Goal: Task Accomplishment & Management: Complete application form

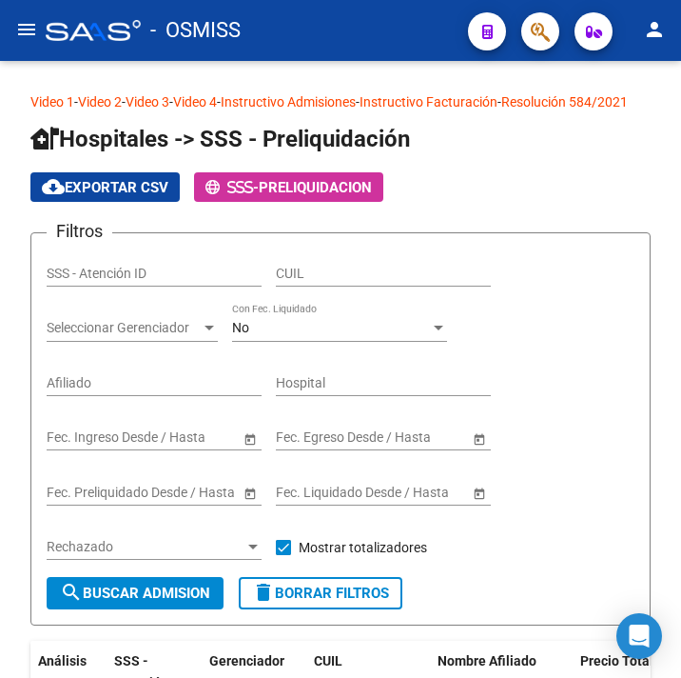
click at [548, 19] on span "button" at bounding box center [540, 31] width 19 height 39
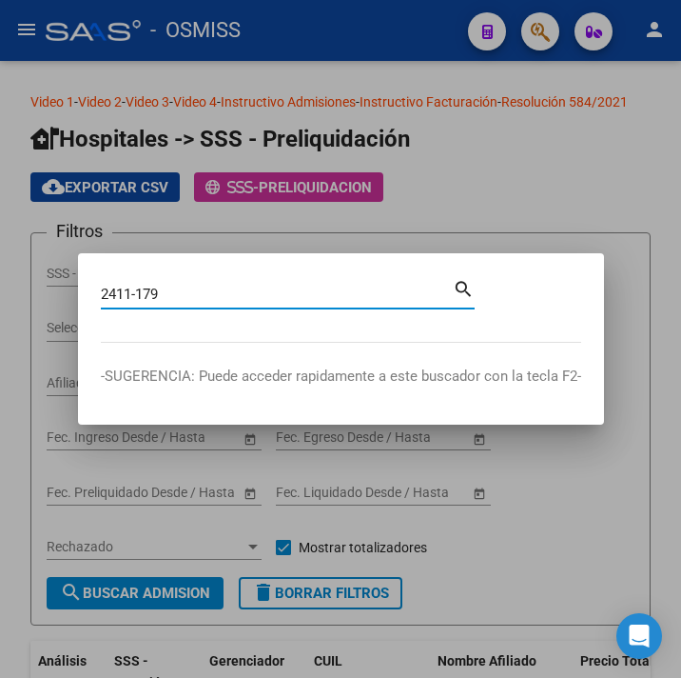
click at [133, 286] on input "2411-179" at bounding box center [277, 294] width 352 height 17
click at [139, 286] on input "2411 -179" at bounding box center [277, 294] width 352 height 17
click at [164, 291] on input "2411 - 179" at bounding box center [277, 294] width 352 height 17
click at [188, 286] on input "2411 - 179" at bounding box center [277, 294] width 352 height 17
type input "2411 - 179"
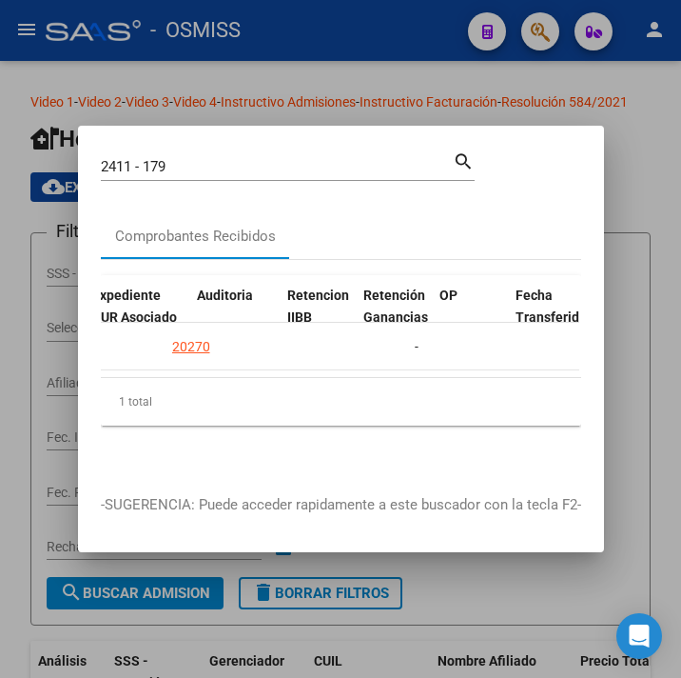
scroll to position [0, 1403]
click at [237, 336] on div "20270" at bounding box center [235, 347] width 75 height 22
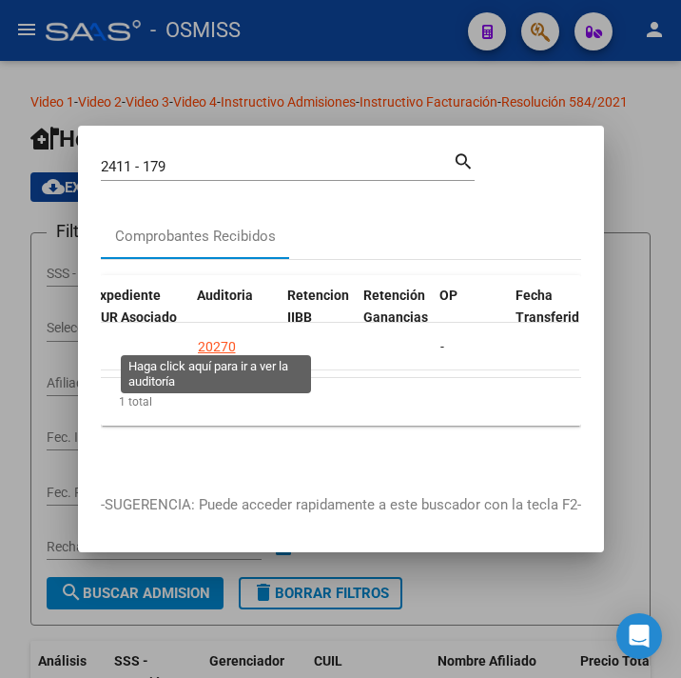
click at [223, 339] on div "20270" at bounding box center [217, 347] width 38 height 22
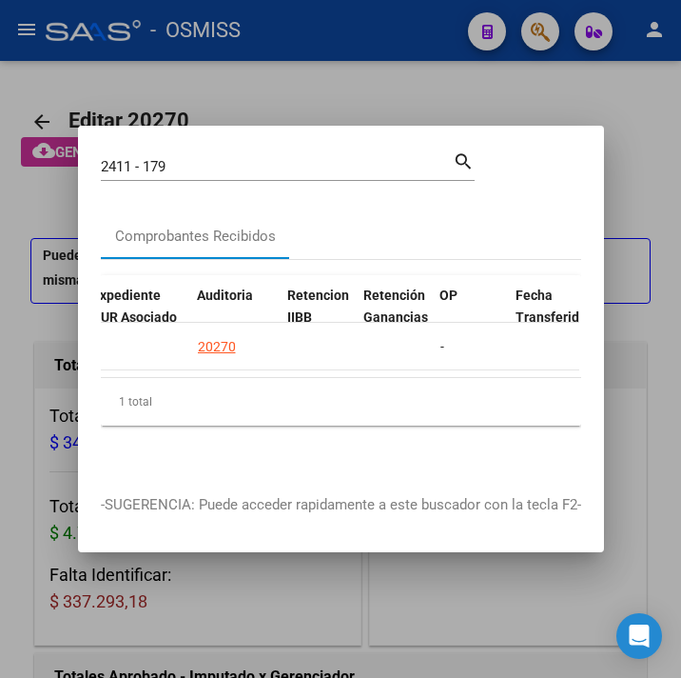
click at [320, 78] on div at bounding box center [340, 339] width 681 height 678
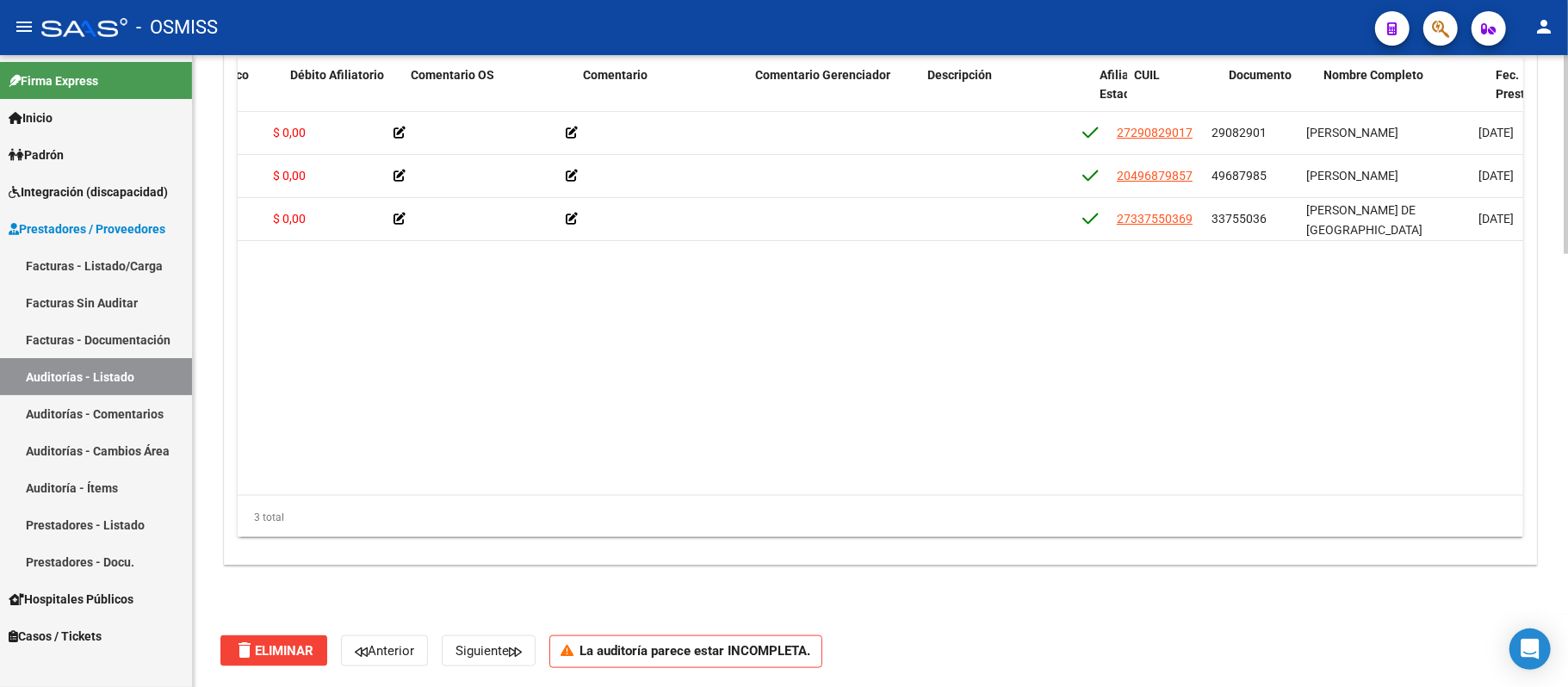
scroll to position [0, 713]
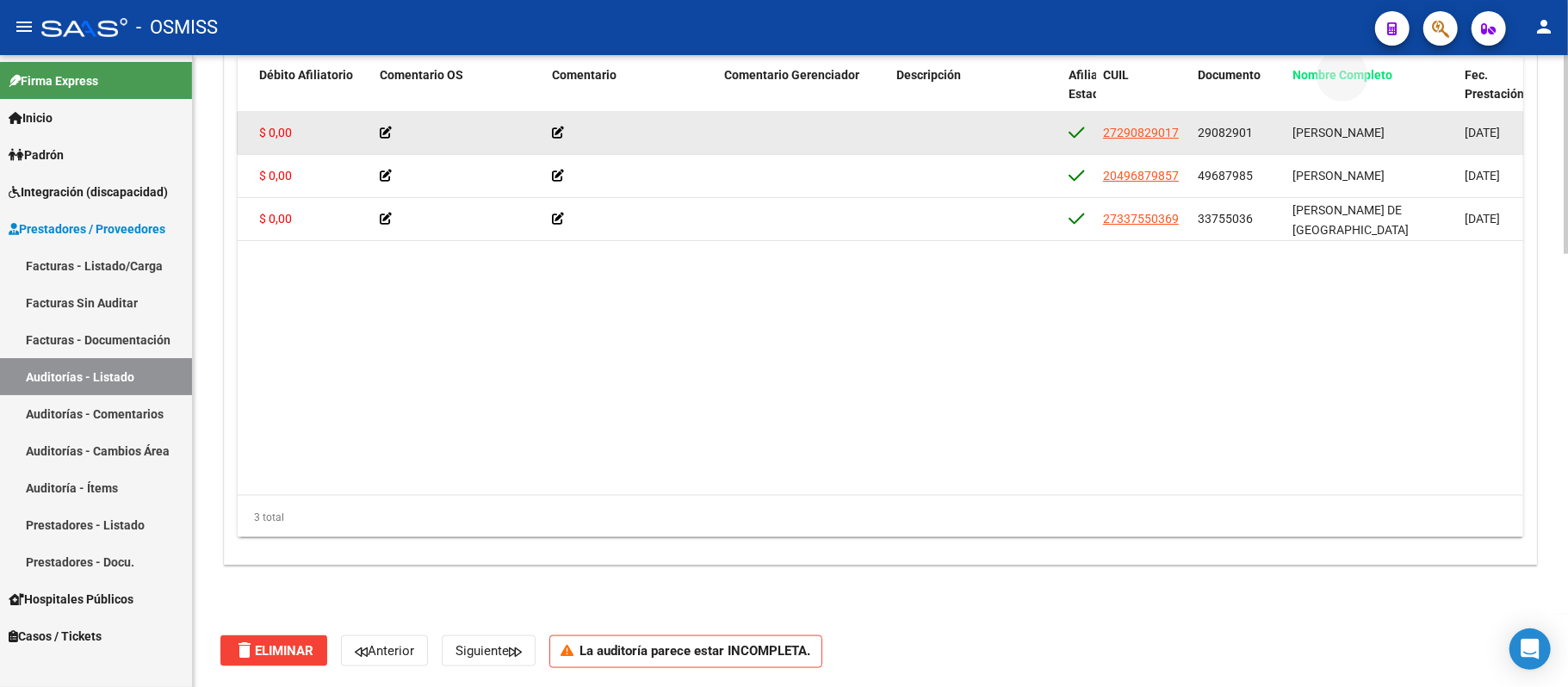
drag, startPoint x: 1331, startPoint y: 83, endPoint x: 384, endPoint y: 114, distance: 947.5
click at [384, 114] on div "Id Gerenciador Monto Item Monto Aprobado Debitado Tot. Débito Médico Débito Afi…" at bounding box center [880, 298] width 1286 height 482
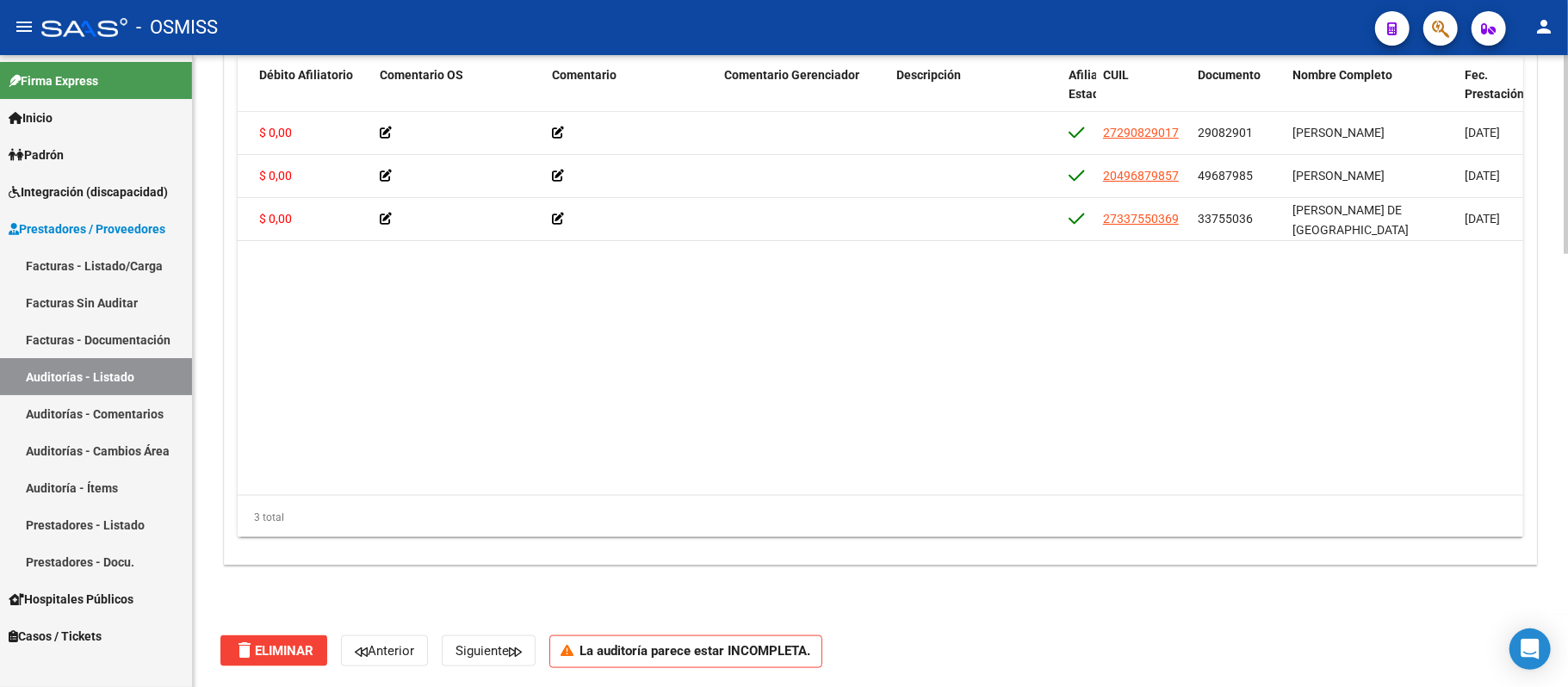
click at [615, 421] on datatable-body "355448 B15 - Boreal $ 1.740,84 $ 1.740,84 $ 0,00 $ 0,00 $ 0,00 27290829017 2908…" at bounding box center [927, 304] width 1377 height 384
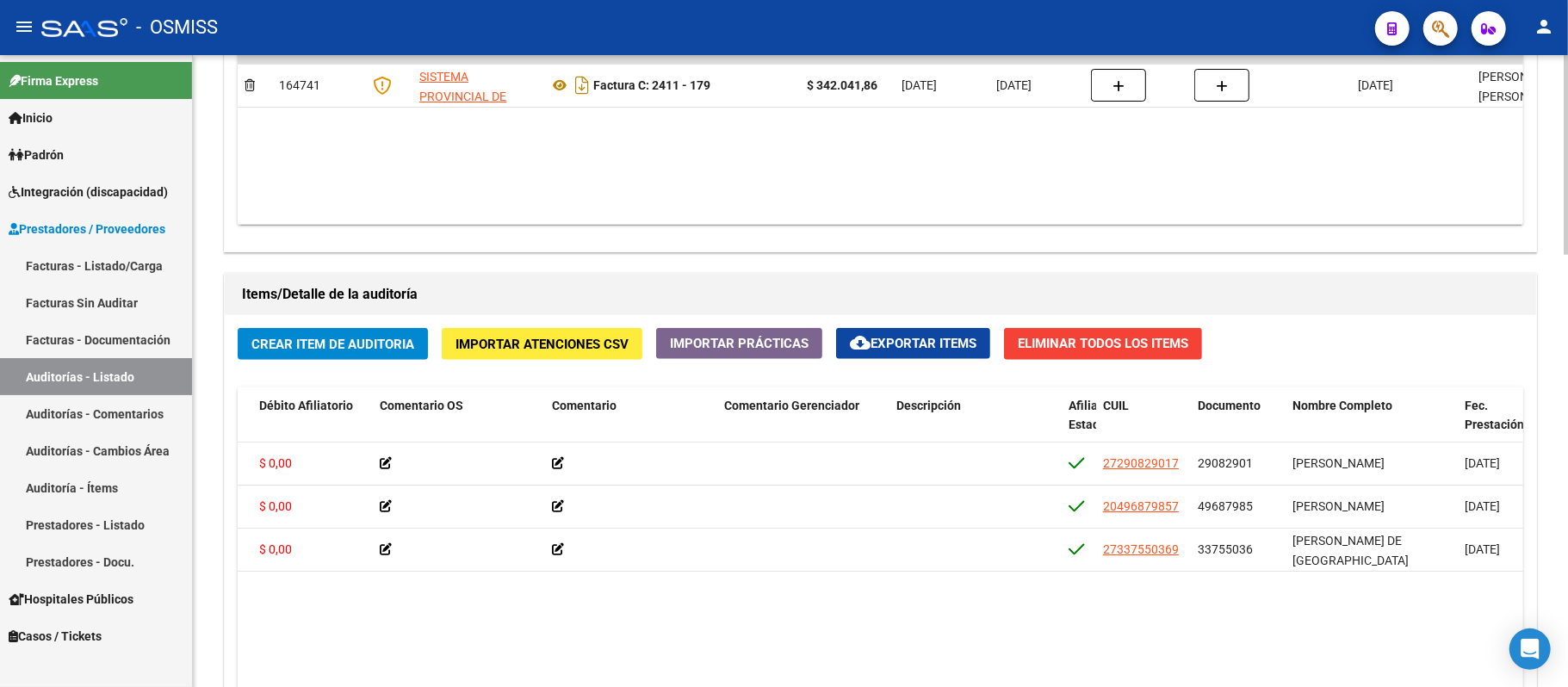
scroll to position [1038, 0]
drag, startPoint x: 1354, startPoint y: 78, endPoint x: 349, endPoint y: 386, distance: 1051.1
click at [349, 386] on div "Crear Item de Auditoria Importar Atenciones CSV Importar Prácticas cloud_downlo…" at bounding box center [879, 606] width 1311 height 580
click at [615, 610] on datatable-body "355448 B15 - Boreal $ 1.740,84 $ 1.740,84 $ 0,00 $ 0,00 $ 0,00 27290829017 2908…" at bounding box center [927, 635] width 1377 height 384
drag, startPoint x: 1320, startPoint y: 411, endPoint x: 384, endPoint y: 410, distance: 936.0
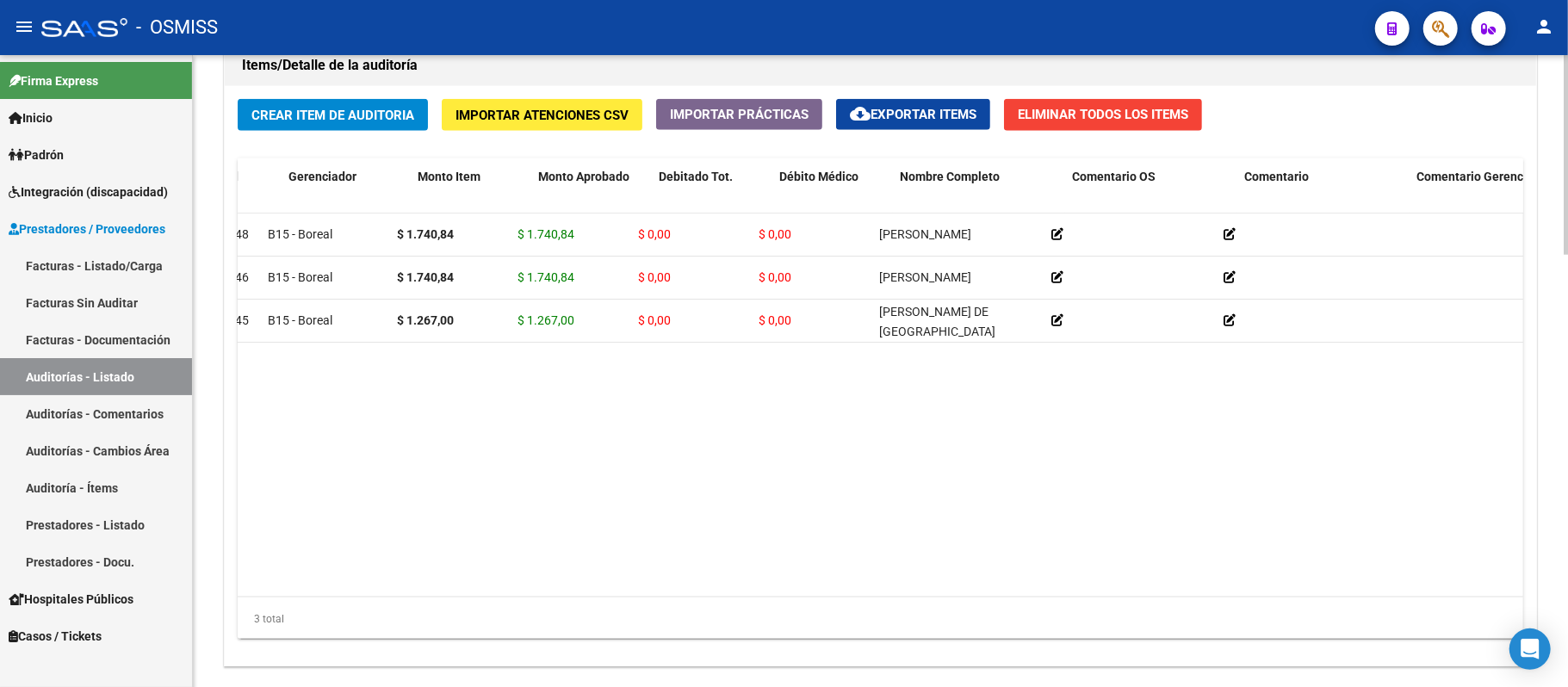
scroll to position [0, 72]
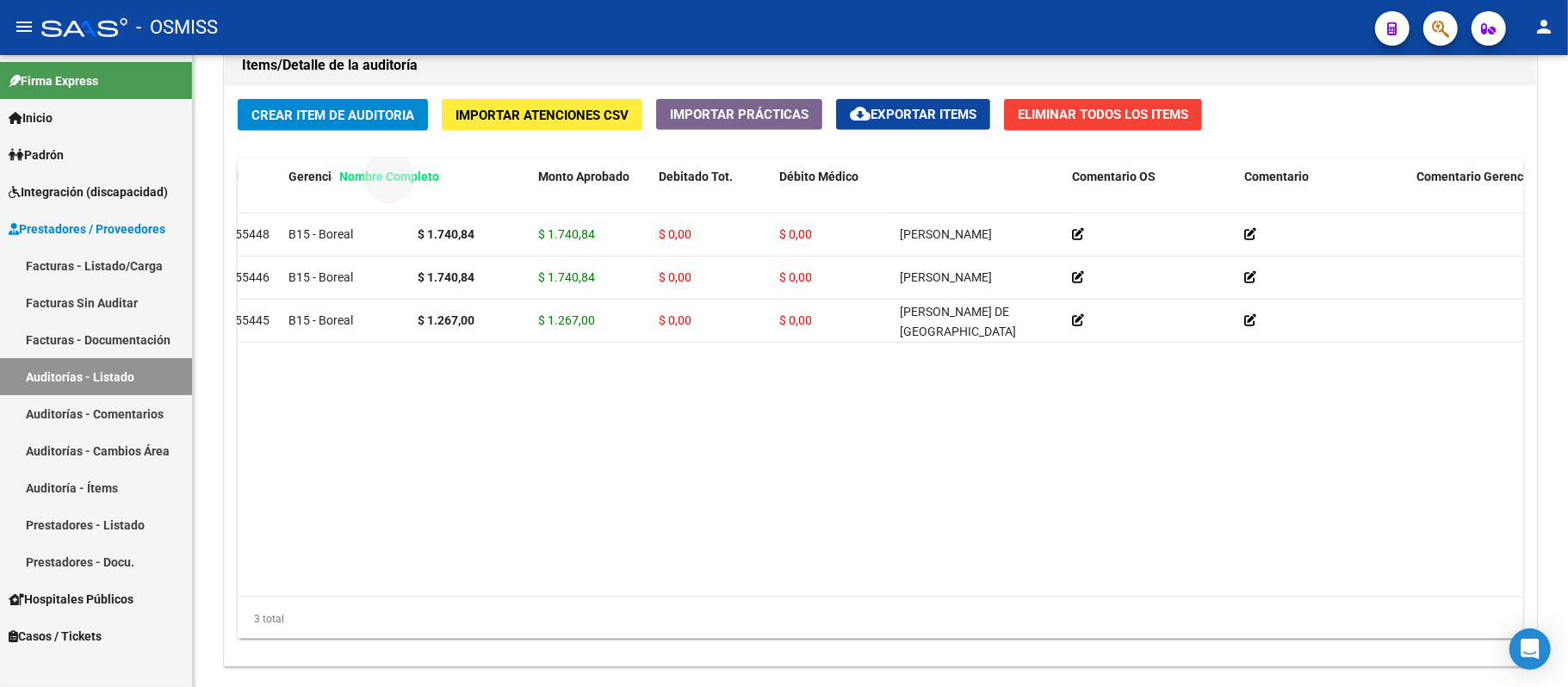
drag, startPoint x: 957, startPoint y: 177, endPoint x: 397, endPoint y: 179, distance: 560.0
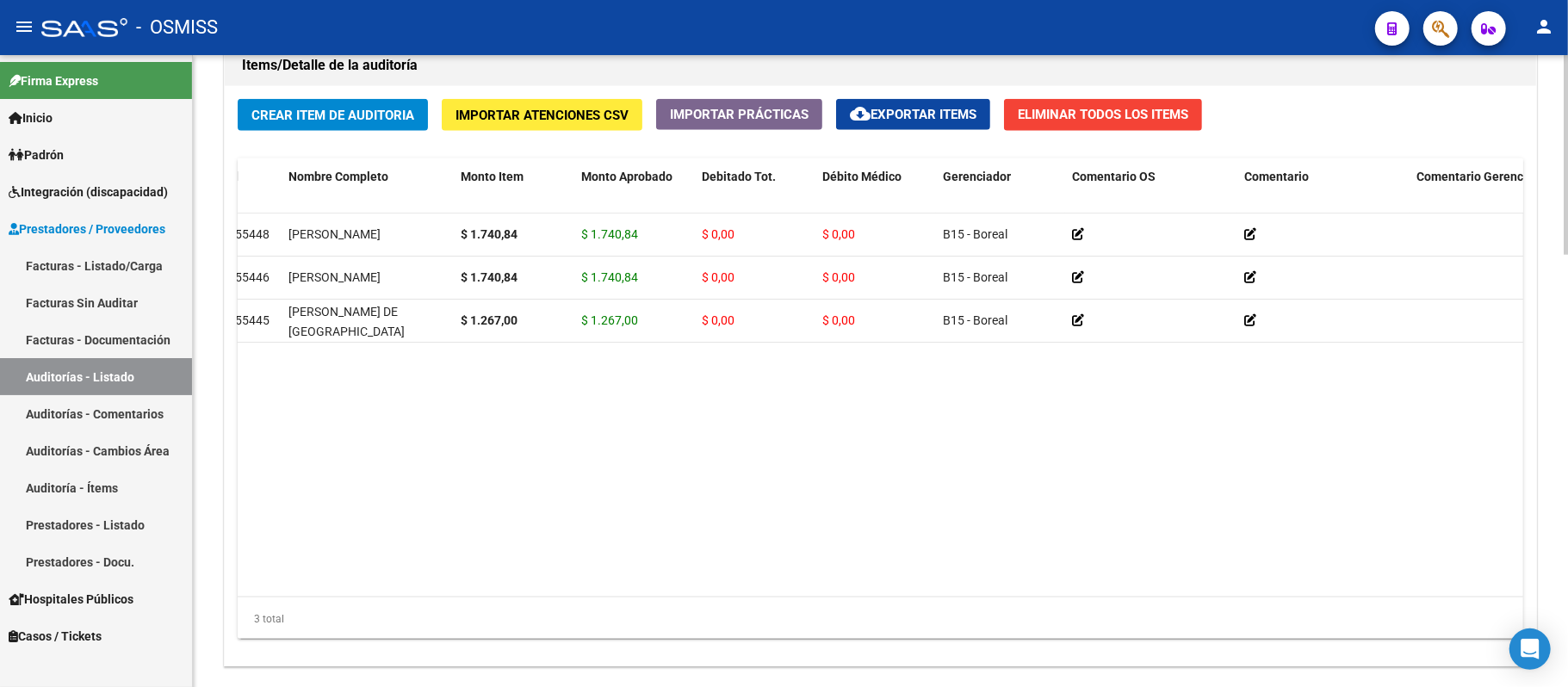
click at [548, 419] on datatable-body "355448 GONZALEZ PAOLA LORENA $ 1.740,84 $ 1.740,84 $ 0,00 $ 0,00 B15 - Boreal 2…" at bounding box center [927, 406] width 1377 height 384
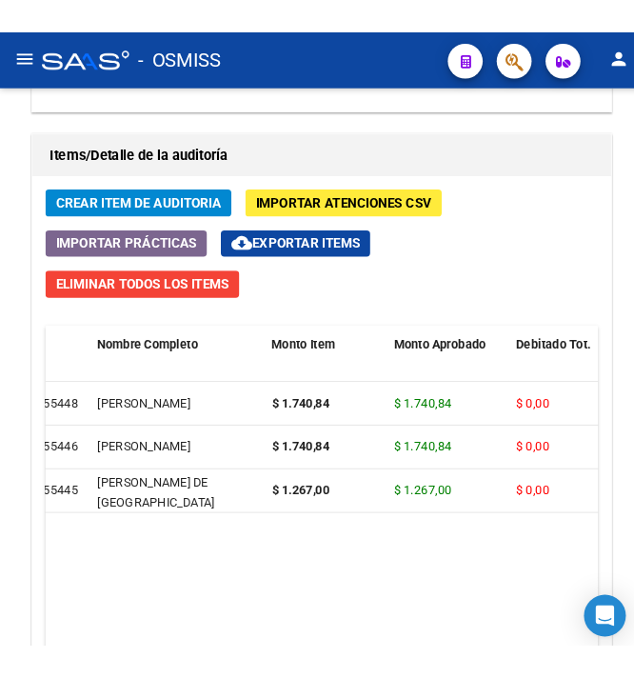
scroll to position [1822, 0]
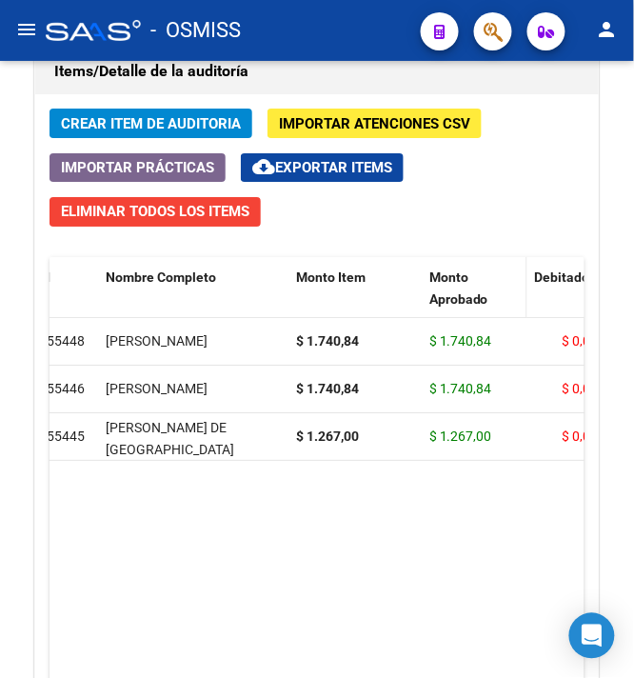
drag, startPoint x: 552, startPoint y: 274, endPoint x: 515, endPoint y: 272, distance: 37.2
click at [515, 272] on datatable-header-cell "Monto Aprobado" at bounding box center [475, 299] width 106 height 84
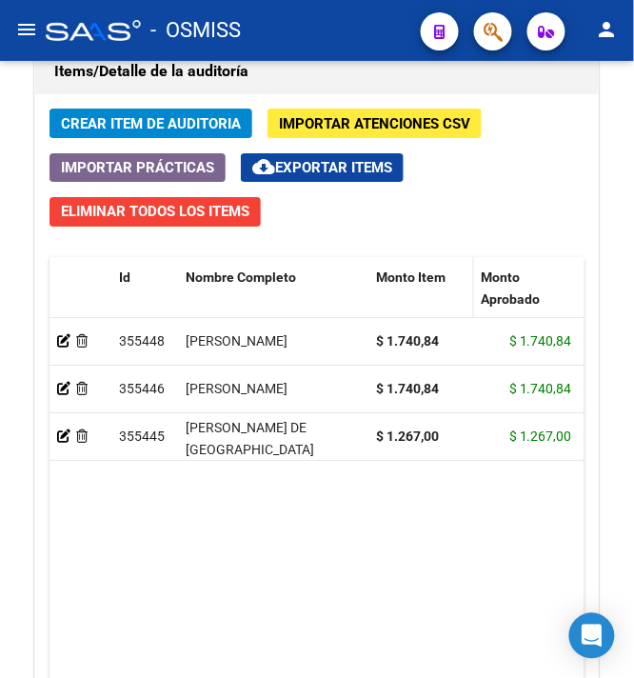
drag, startPoint x: 499, startPoint y: 272, endPoint x: 462, endPoint y: 271, distance: 37.1
click at [462, 271] on datatable-header-cell "Monto Item" at bounding box center [421, 299] width 106 height 84
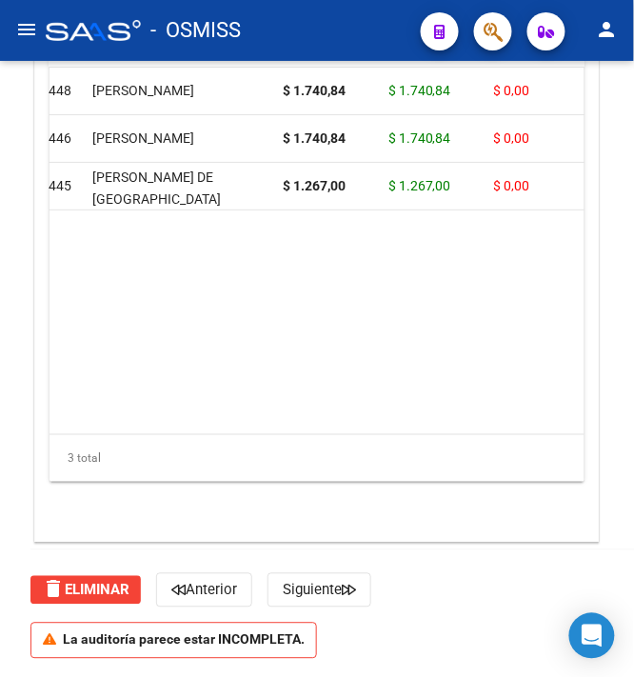
scroll to position [1949, 0]
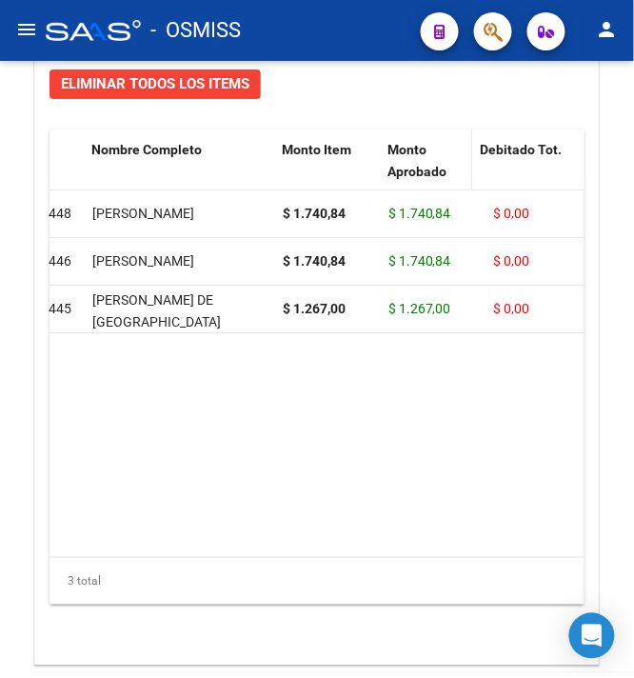
drag, startPoint x: 480, startPoint y: 153, endPoint x: 459, endPoint y: 153, distance: 20.9
click at [459, 153] on datatable-header-cell "Monto Aprobado" at bounding box center [426, 171] width 92 height 84
click at [302, 485] on datatable-body "355448 GONZALEZ PAOLA LORENA $ 1.740,84 $ 1.740,84 $ 0,00 $ 0,00 B15 - Boreal 2…" at bounding box center [316, 372] width 535 height 365
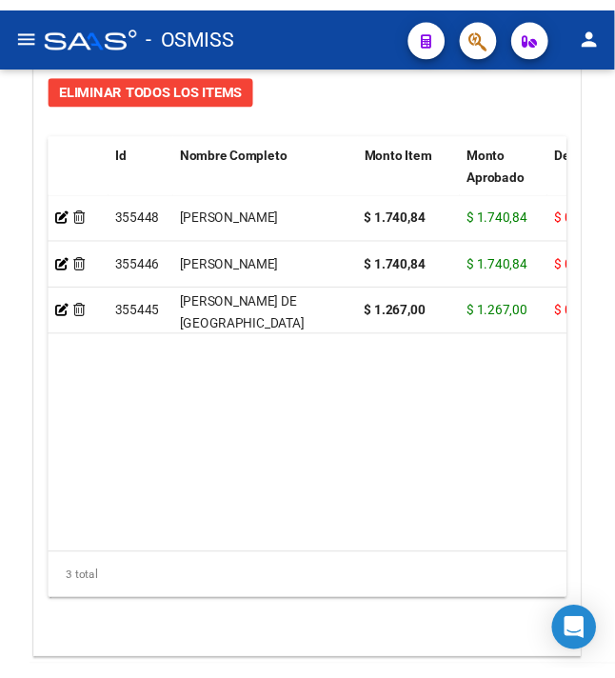
scroll to position [1822, 0]
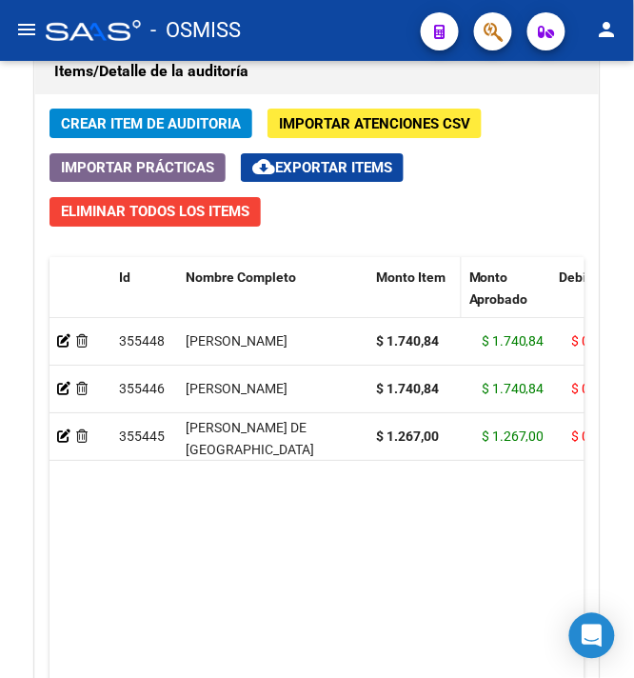
drag, startPoint x: 472, startPoint y: 280, endPoint x: 455, endPoint y: 280, distance: 17.1
click at [455, 280] on span at bounding box center [457, 299] width 9 height 84
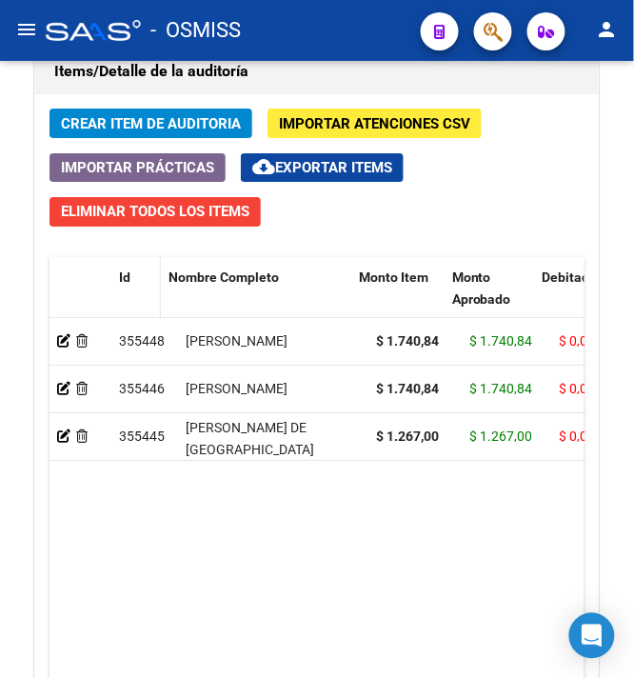
drag, startPoint x: 173, startPoint y: 275, endPoint x: 150, endPoint y: 275, distance: 22.8
click at [150, 275] on datatable-header-cell "Id" at bounding box center [135, 299] width 49 height 84
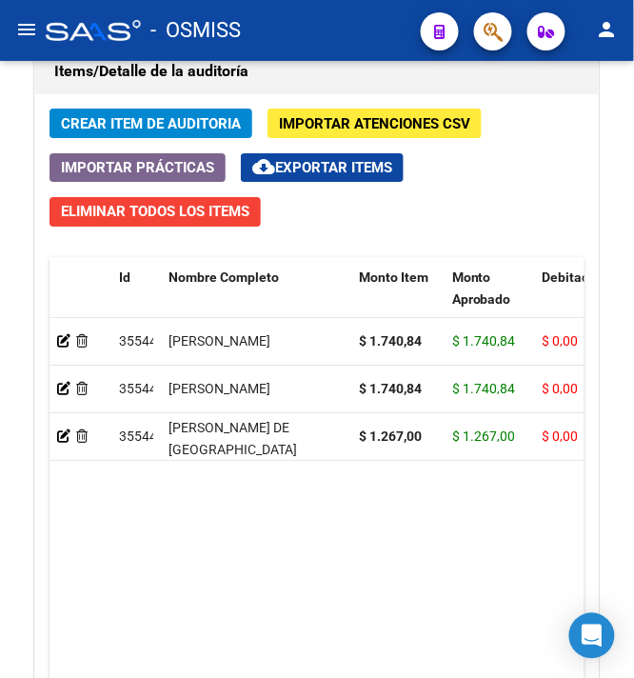
click at [134, 122] on span "Crear Item de Auditoria" at bounding box center [151, 123] width 180 height 17
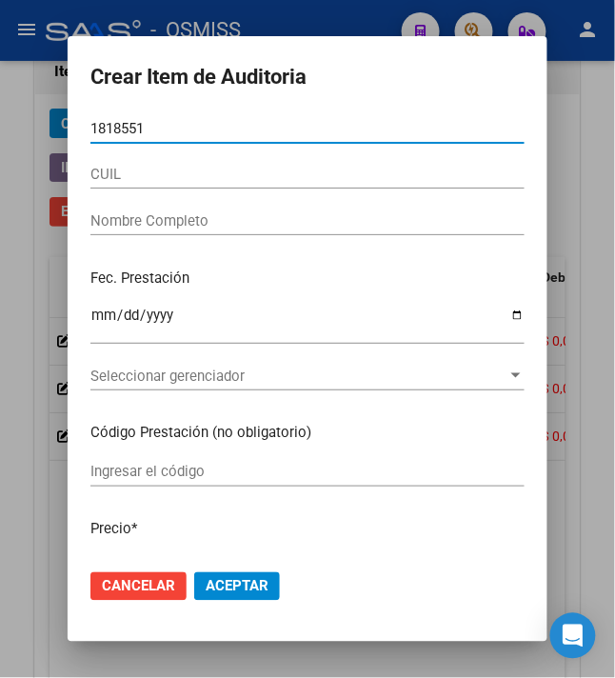
type input "18185513"
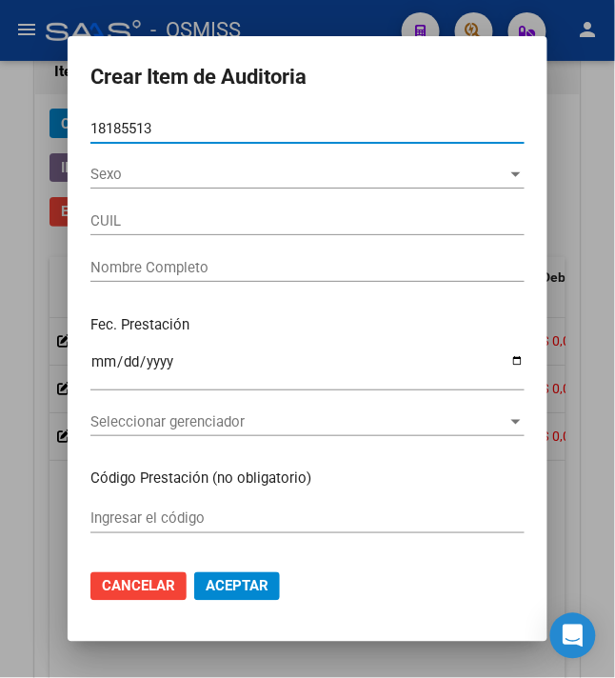
type input "20181855135"
type input "LAMELA JORGE RUBEN"
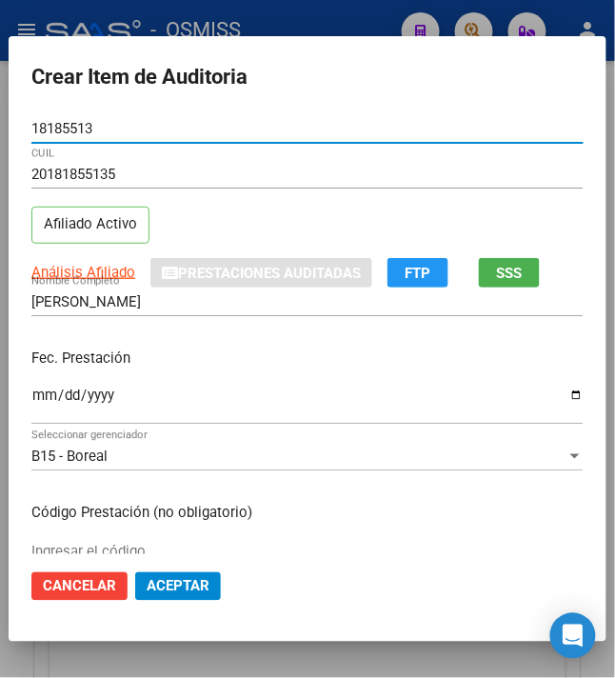
type input "18185513"
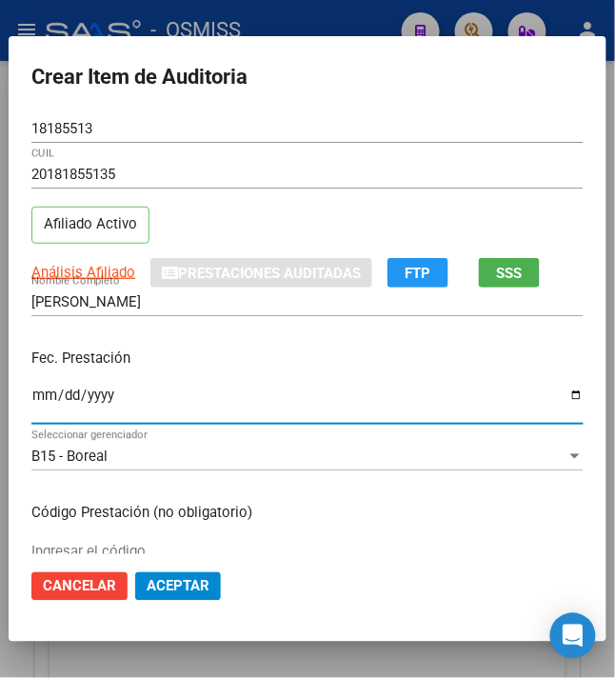
click at [40, 397] on input "Ingresar la fecha" at bounding box center [307, 402] width 552 height 30
type input "2024-05-13"
drag, startPoint x: 255, startPoint y: 347, endPoint x: 260, endPoint y: 333, distance: 15.0
click at [257, 347] on p "Fec. Prestación" at bounding box center [307, 358] width 552 height 22
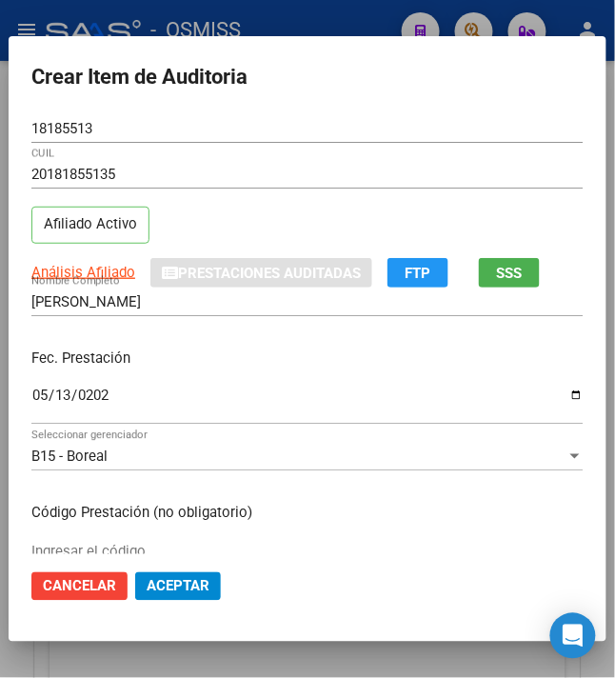
scroll to position [127, 0]
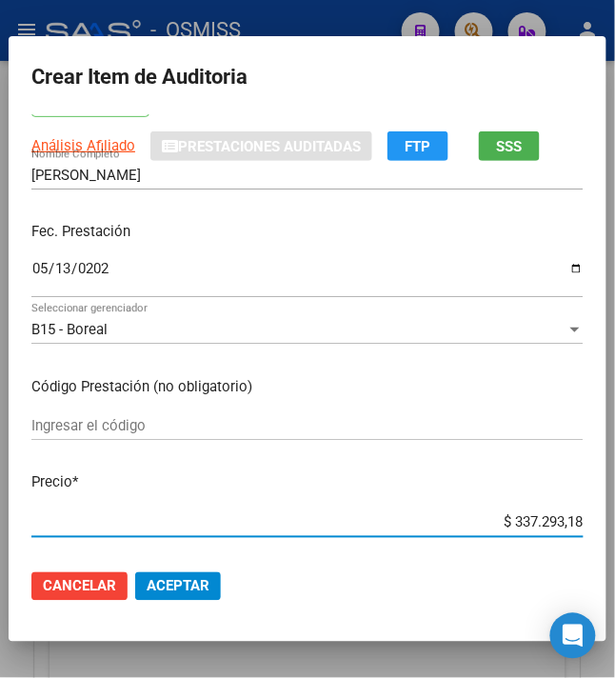
drag, startPoint x: 503, startPoint y: 519, endPoint x: 630, endPoint y: 523, distance: 126.7
click at [615, 523] on html "menu - OSMISS person Firma Express Inicio Instructivos Contacto OS Padrón Padró…" at bounding box center [307, 339] width 615 height 678
type input "$ 0,03"
type input "$ 0,33"
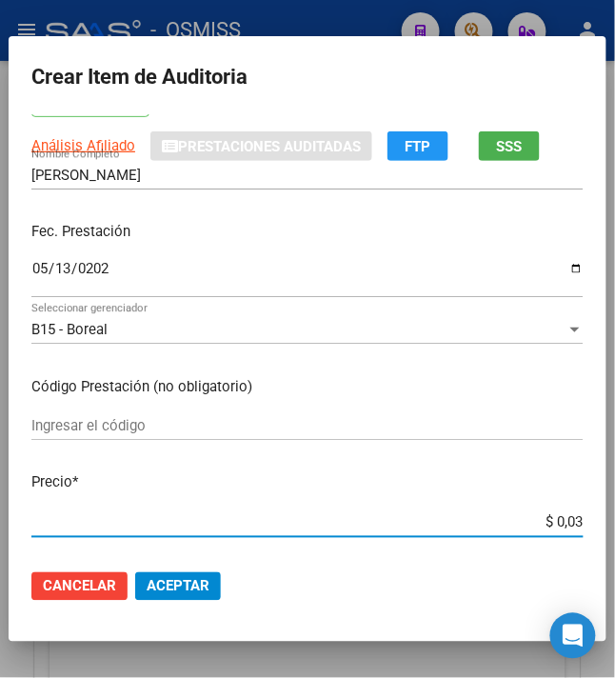
type input "$ 0,33"
type input "$ 3,36"
type input "$ 33,68"
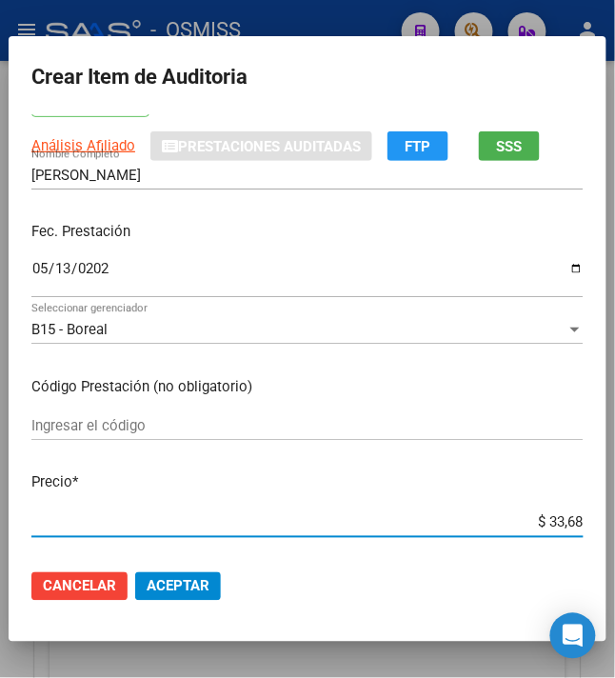
type input "$ 336,83"
type input "$ 3.368,37"
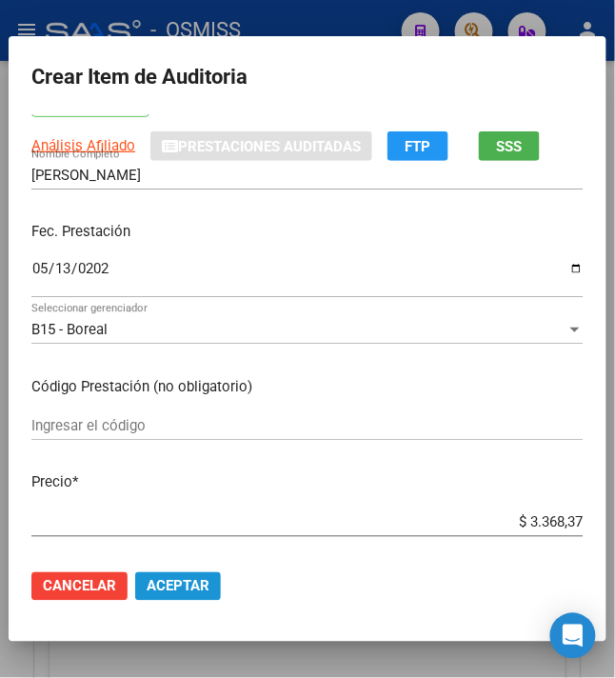
click at [183, 586] on span "Aceptar" at bounding box center [178, 586] width 63 height 17
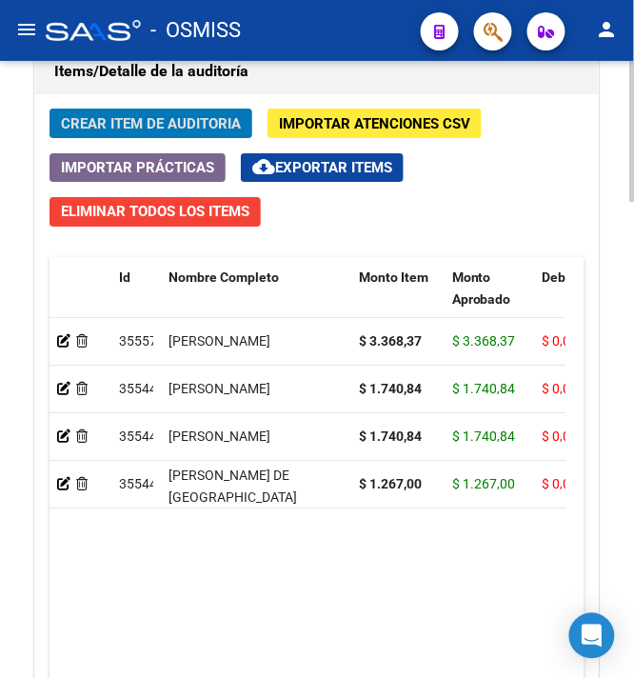
click at [139, 132] on span "Crear Item de Auditoria" at bounding box center [151, 123] width 180 height 17
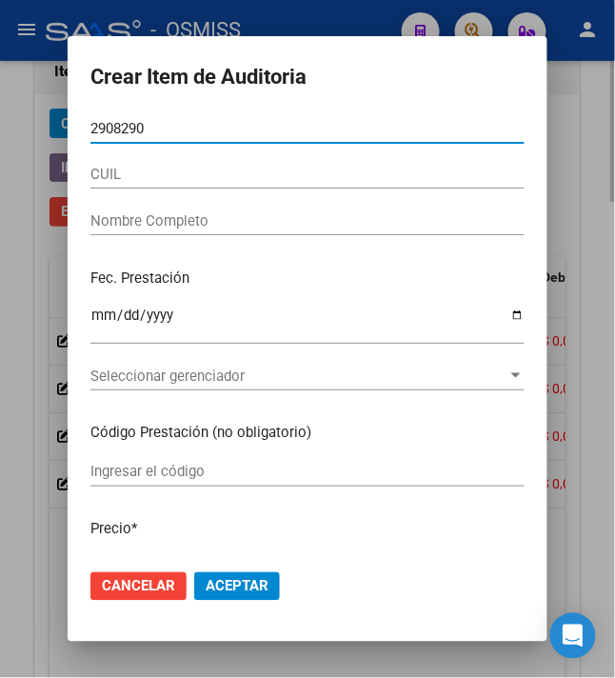
type input "29082901"
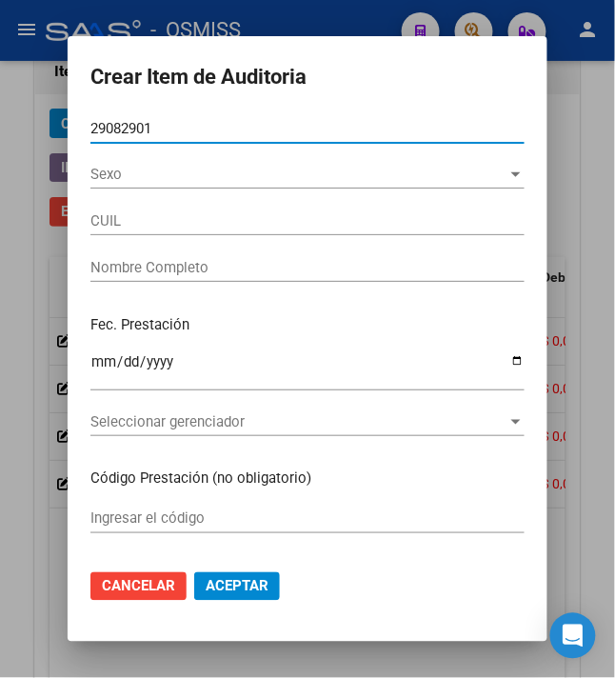
type input "27290829017"
type input "GONZALEZ PAOLA LORENA"
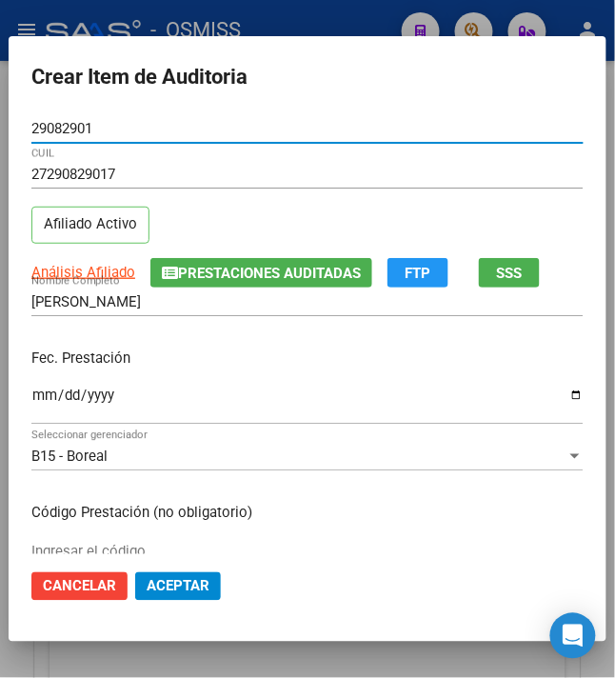
type input "29082901"
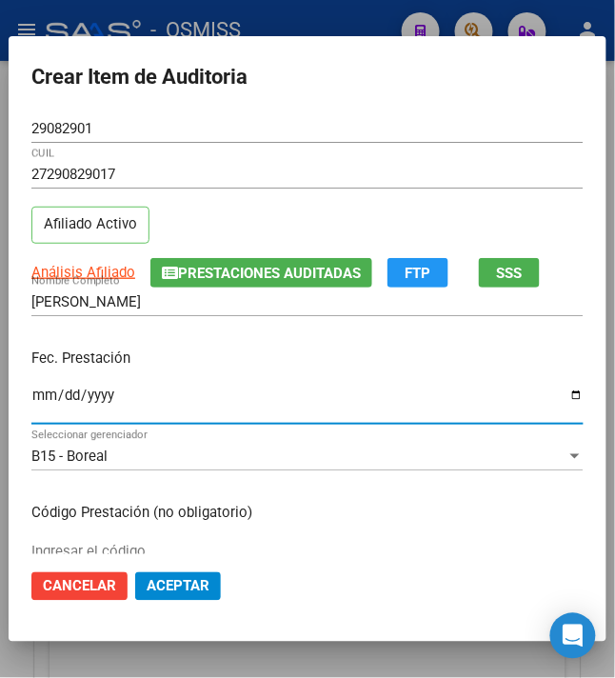
click at [31, 389] on input "Ingresar la fecha" at bounding box center [307, 402] width 552 height 30
type input "2024-05-14"
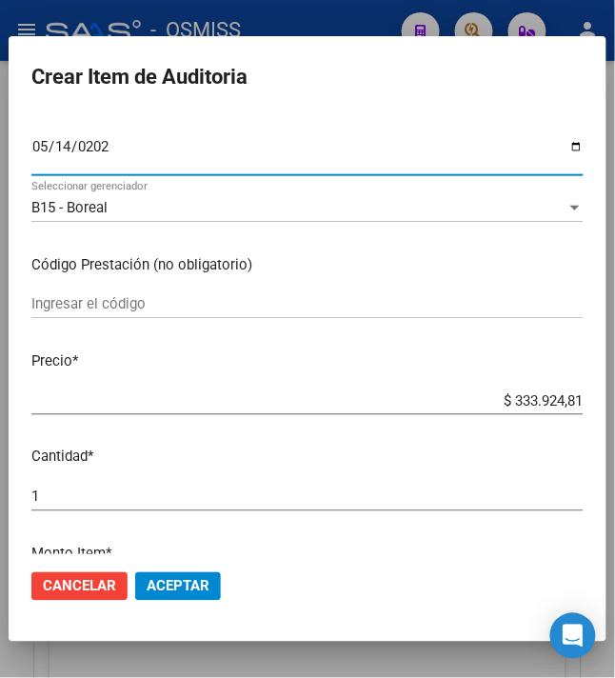
scroll to position [253, 0]
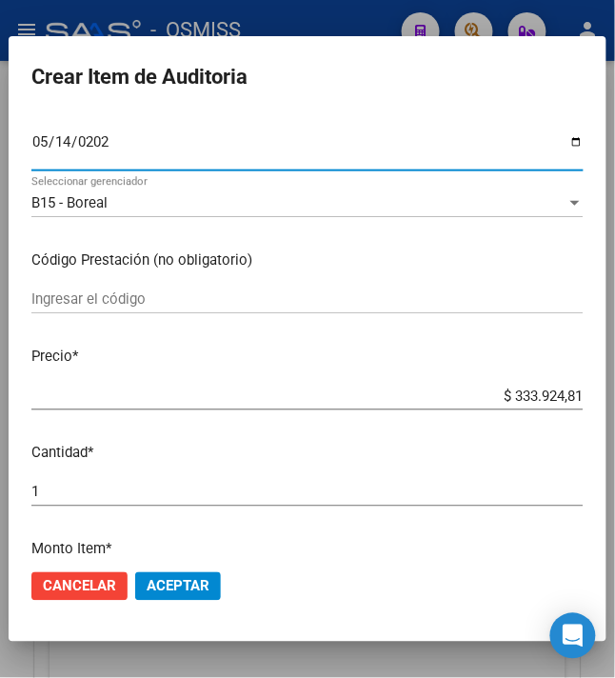
drag, startPoint x: 503, startPoint y: 396, endPoint x: 630, endPoint y: 367, distance: 129.8
click at [615, 370] on html "menu - OSMISS person Firma Express Inicio Instructivos Contacto OS Padrón Padró…" at bounding box center [307, 339] width 615 height 678
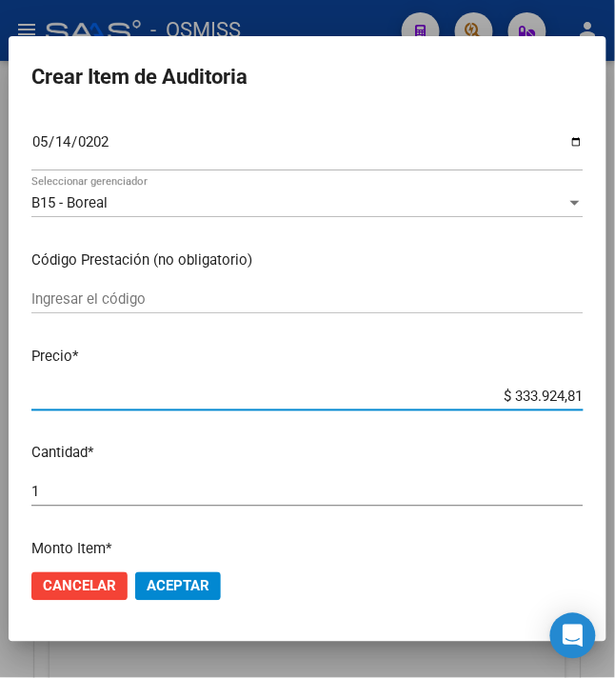
type input "$ 0,03"
type input "$ 0,33"
type input "$ 3,36"
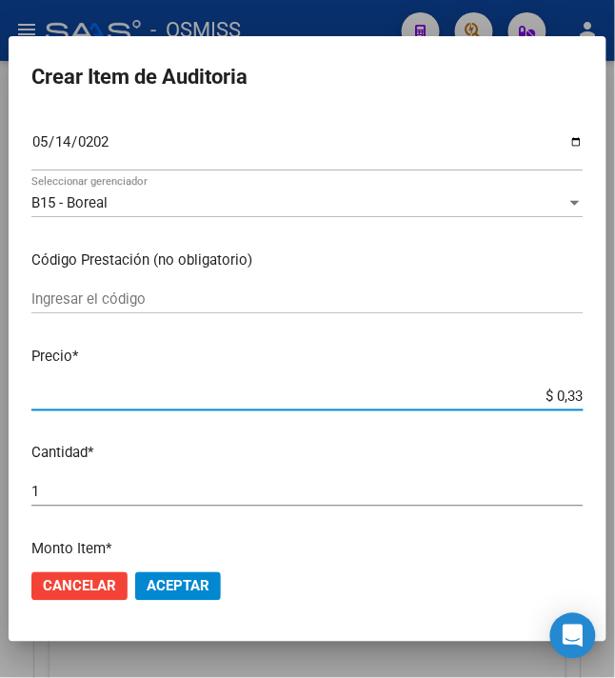
type input "$ 3,36"
type input "$ 33,68"
type input "$ 336,83"
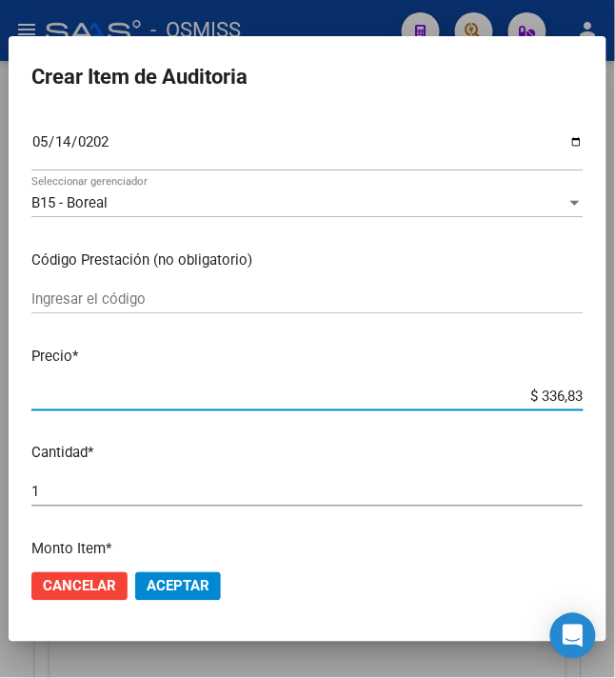
type input "$ 3.368,37"
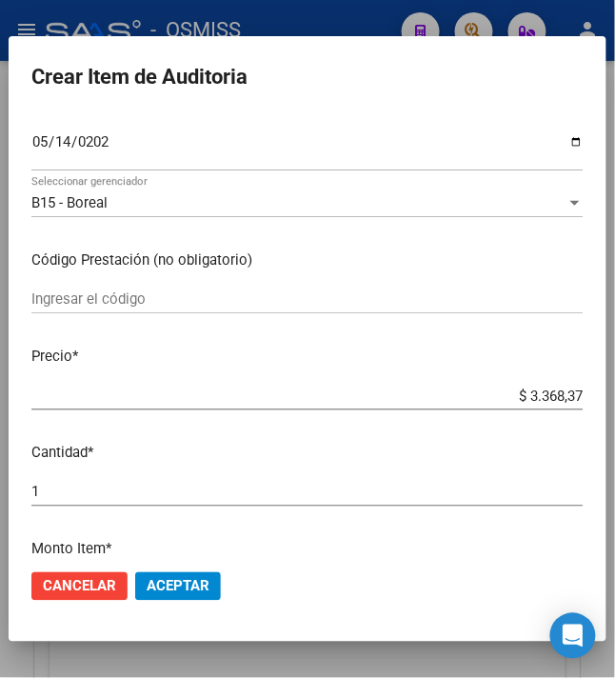
click at [179, 586] on span "Aceptar" at bounding box center [178, 586] width 63 height 17
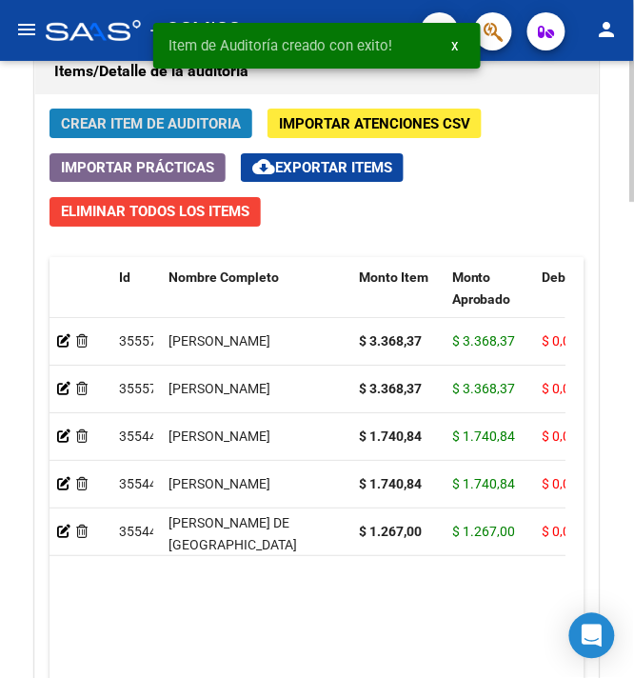
click at [145, 120] on span "Crear Item de Auditoria" at bounding box center [151, 123] width 180 height 17
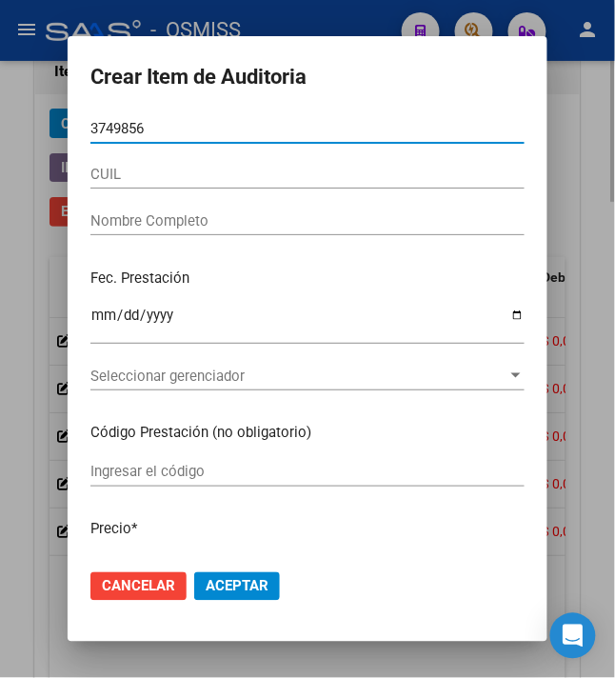
type input "37498562"
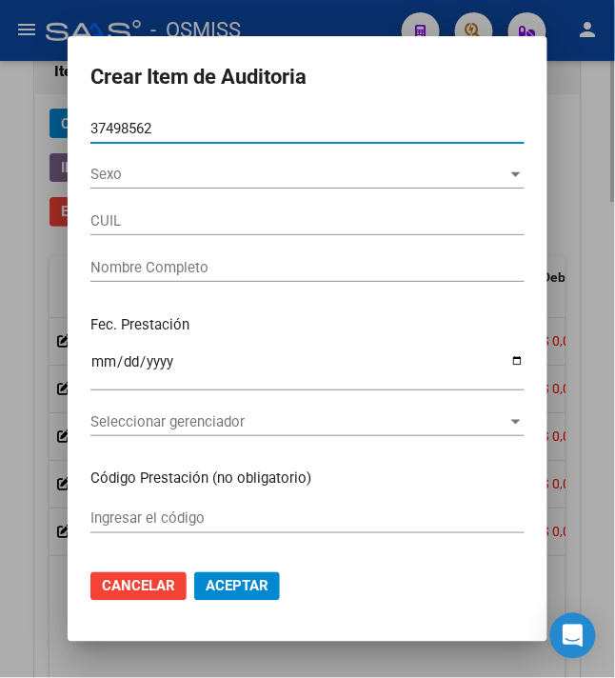
type input "27374985626"
type input "MEDINA JOHANA DEL CARMEN"
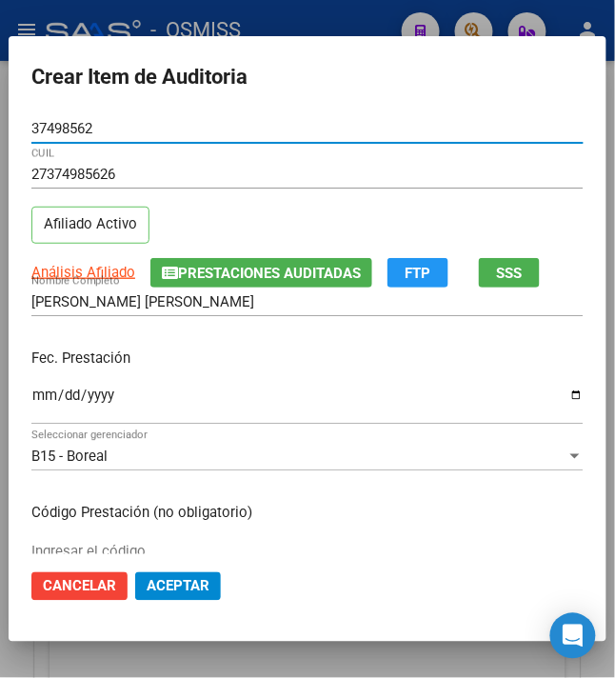
type input "37498562"
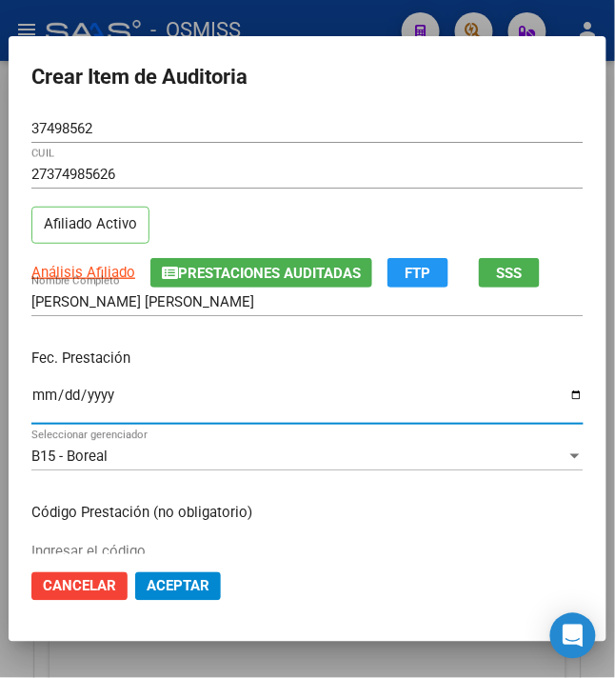
click at [31, 402] on input "Ingresar la fecha" at bounding box center [307, 402] width 552 height 30
type input "2024-05-16"
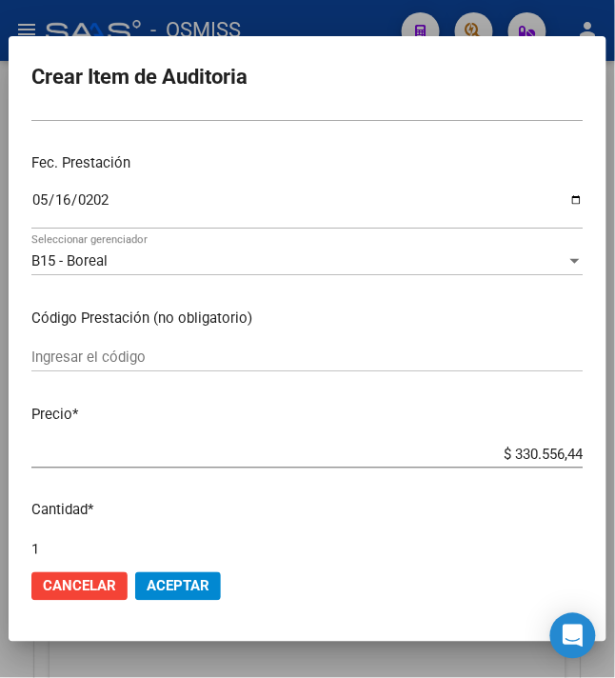
scroll to position [381, 0]
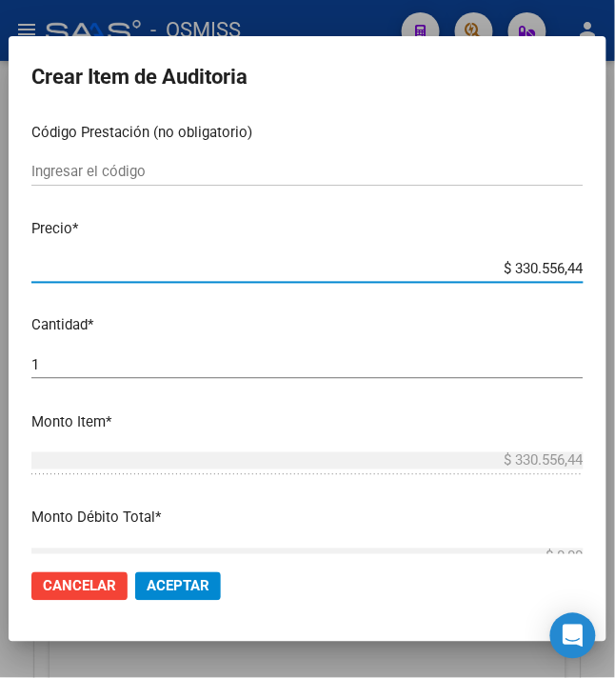
click at [600, 286] on mat-dialog-content "37498562 Nro Documento 27374985626 CUIL Afiliado Activo Análisis Afiliado Prest…" at bounding box center [308, 334] width 598 height 441
type input "$ 0,03"
type input "$ 0,33"
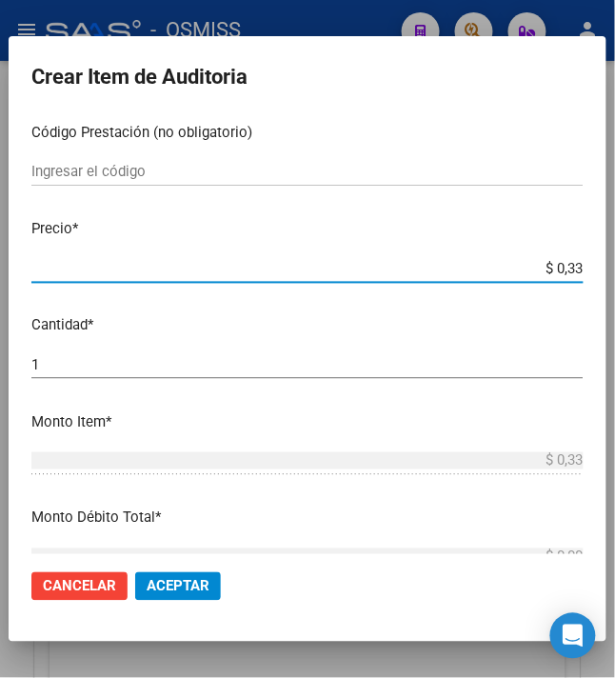
type input "$ 3,36"
type input "$ 33,68"
type input "$ 336,83"
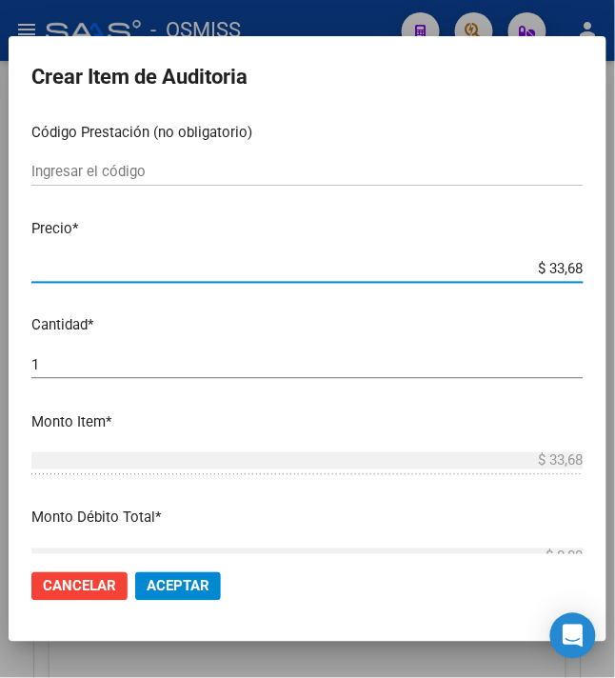
type input "$ 336,83"
type input "$ 3.368,37"
click at [378, 345] on mat-dialog-content "37498562 Nro Documento 27374985626 CUIL Afiliado Activo Análisis Afiliado Prest…" at bounding box center [308, 334] width 598 height 441
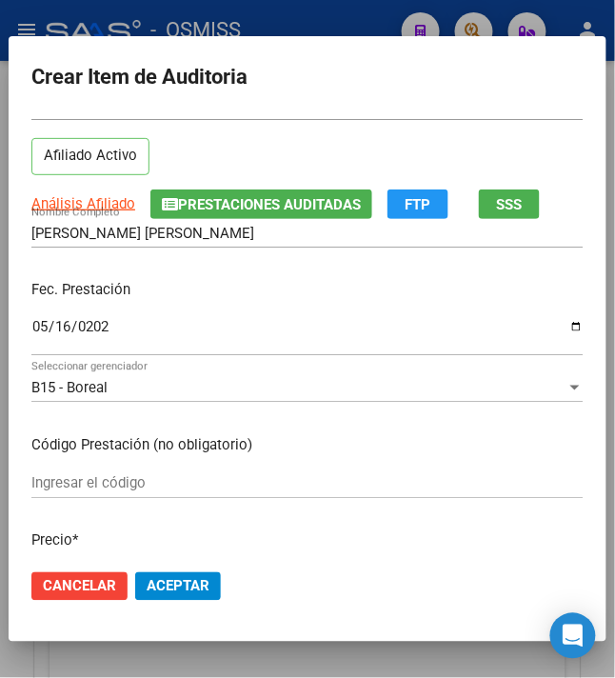
scroll to position [127, 0]
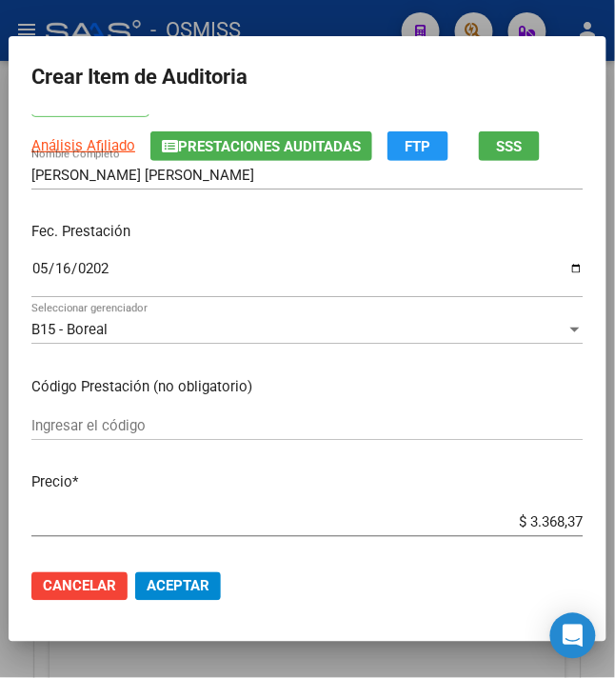
click at [166, 580] on span "Aceptar" at bounding box center [178, 586] width 63 height 17
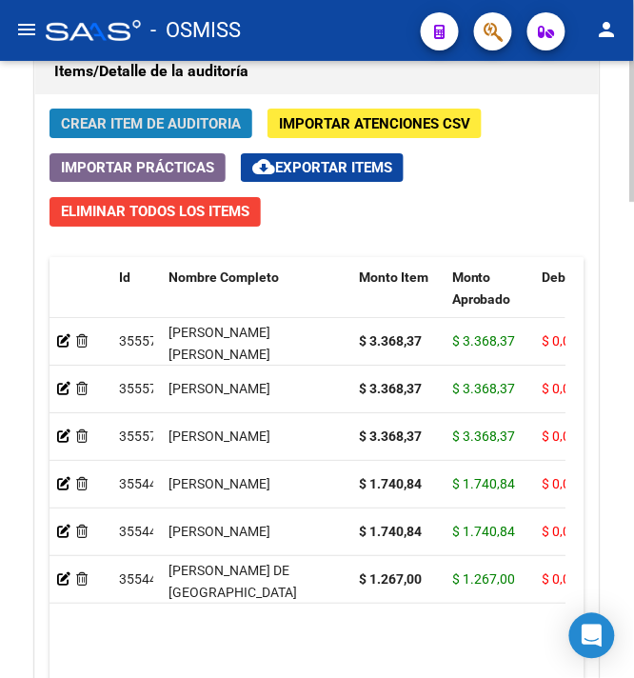
click at [131, 126] on span "Crear Item de Auditoria" at bounding box center [151, 123] width 180 height 17
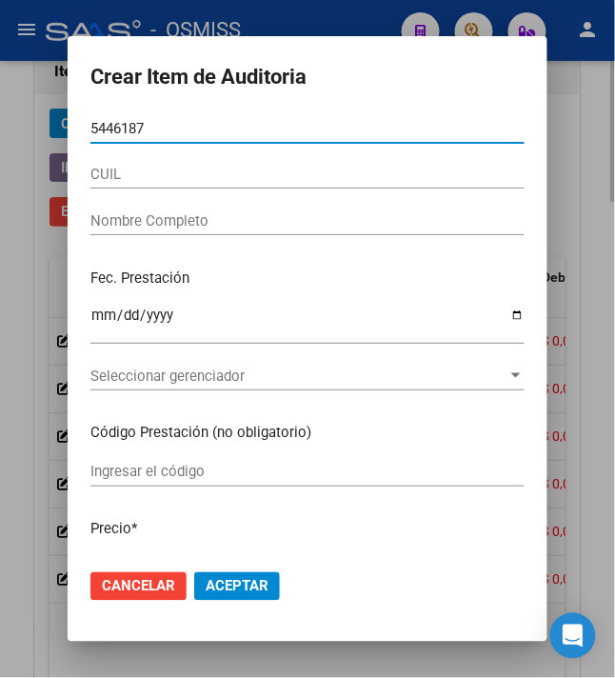
type input "54461871"
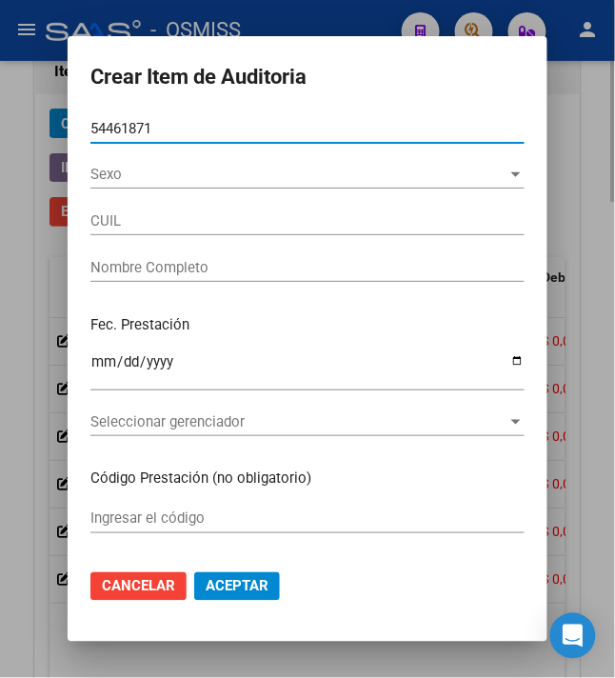
type input "20544618718"
type input "TOLEDO DIEGO IGNACIO"
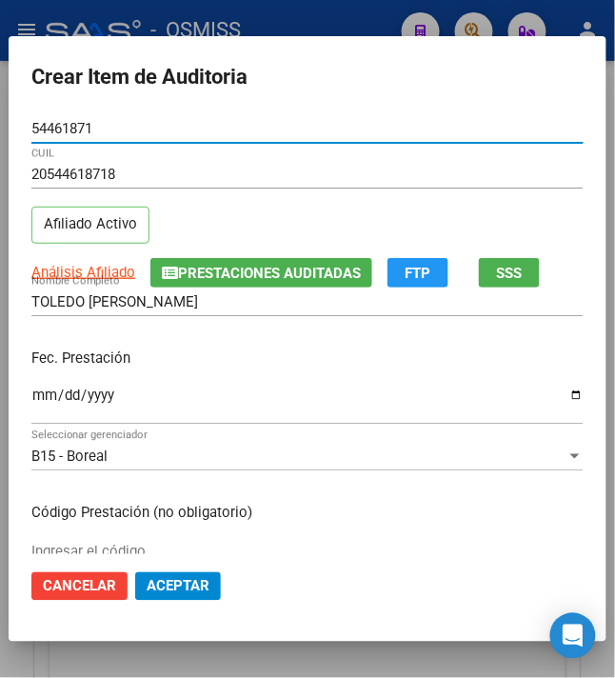
type input "54461871"
click at [36, 405] on input "Ingresar la fecha" at bounding box center [307, 402] width 552 height 30
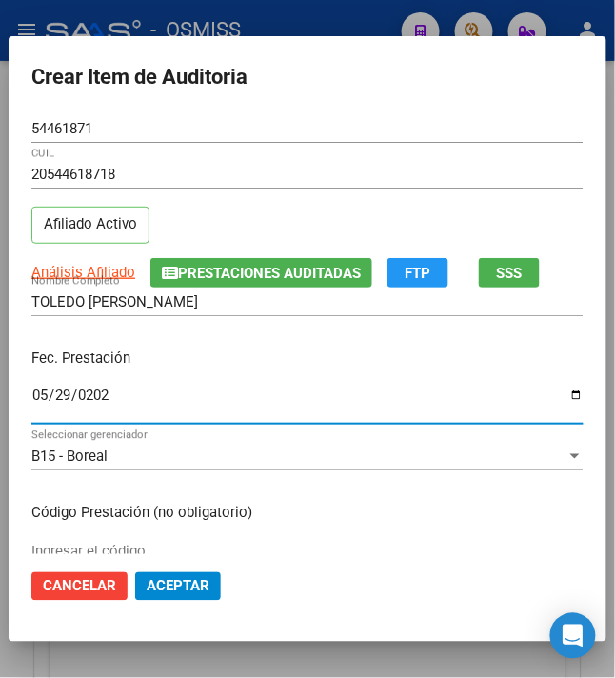
type input "2024-05-29"
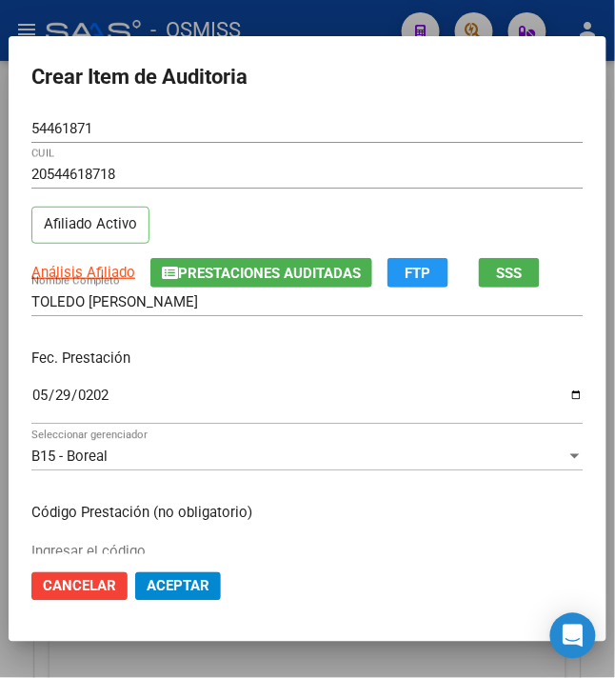
click at [213, 374] on div "Fec. Prestación 2024-05-29 Ingresar la fecha" at bounding box center [307, 387] width 552 height 108
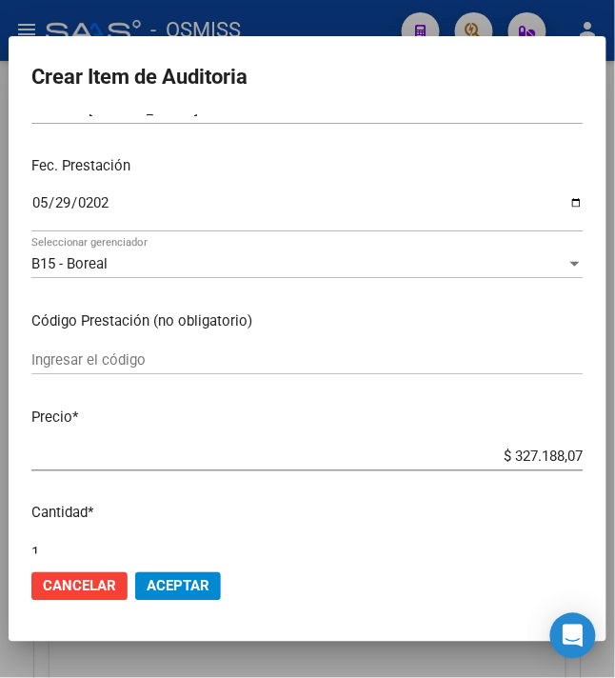
scroll to position [253, 0]
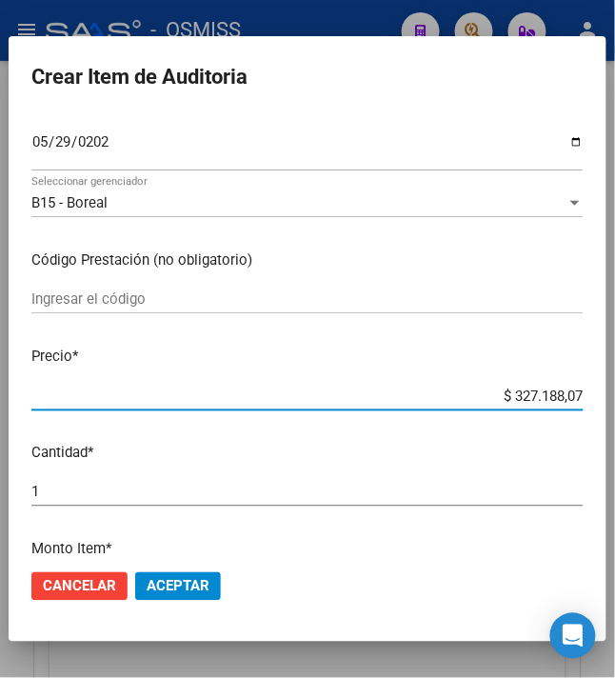
drag, startPoint x: 496, startPoint y: 397, endPoint x: 630, endPoint y: 394, distance: 134.2
click at [615, 394] on html "menu - OSMISS person Firma Express Inicio Instructivos Contacto OS Padrón Padró…" at bounding box center [307, 339] width 615 height 678
type input "$ 0,03"
type input "$ 0,33"
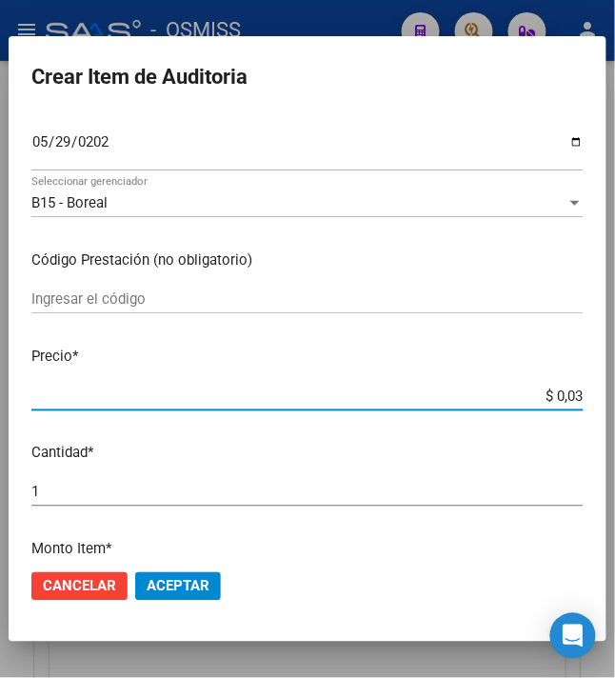
type input "$ 0,33"
type input "$ 3,36"
type input "$ 33,68"
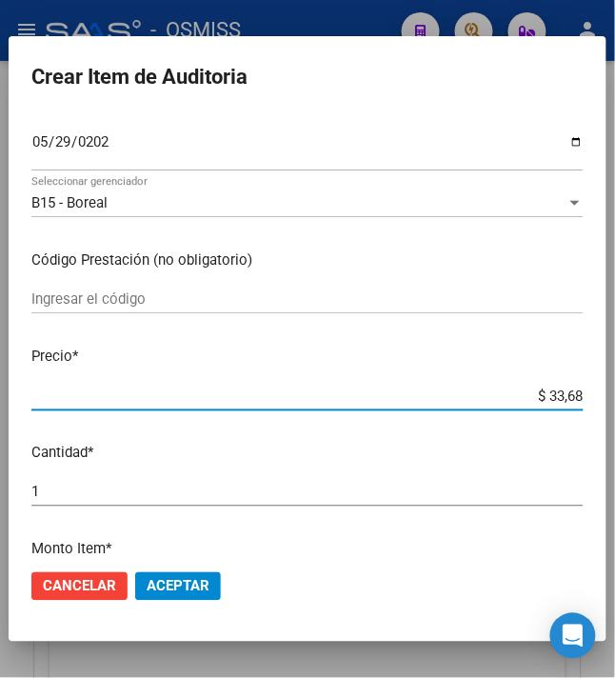
type input "$ 336,83"
type input "$ 3.368,37"
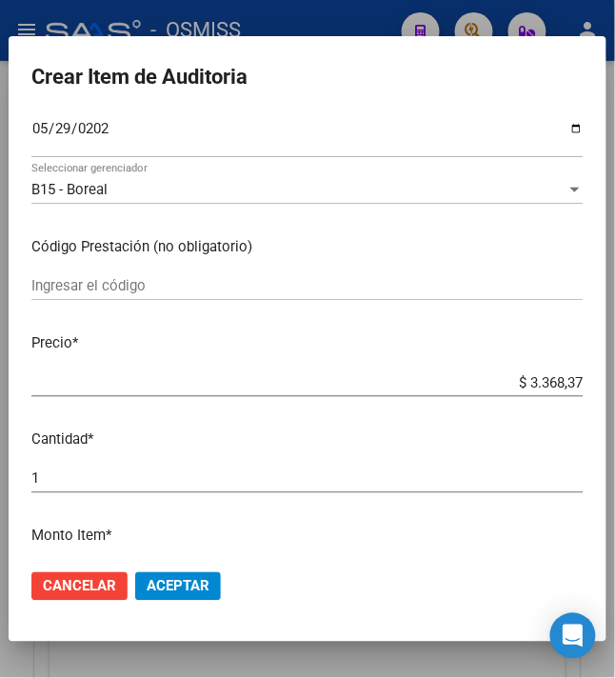
scroll to position [507, 0]
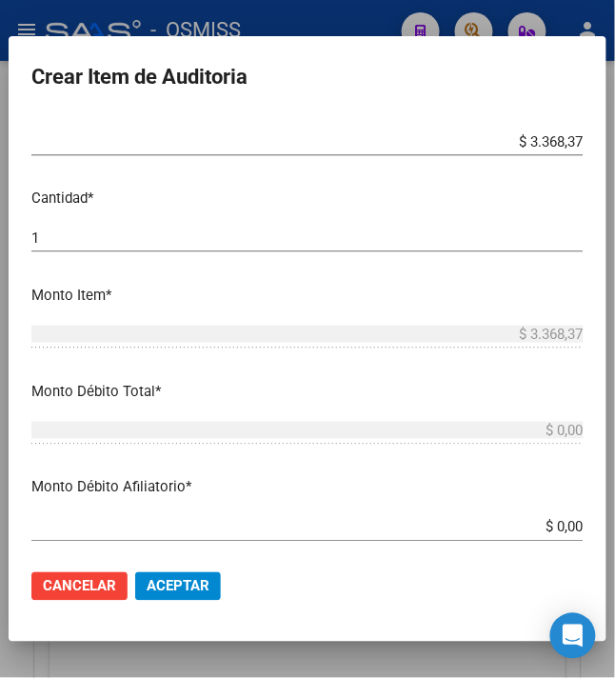
click at [187, 580] on span "Aceptar" at bounding box center [178, 586] width 63 height 17
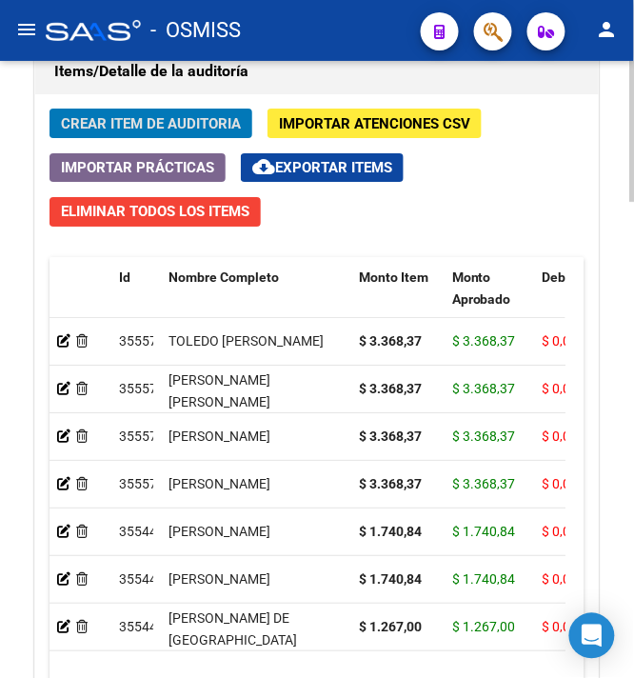
click at [145, 120] on span "Crear Item de Auditoria" at bounding box center [151, 123] width 180 height 17
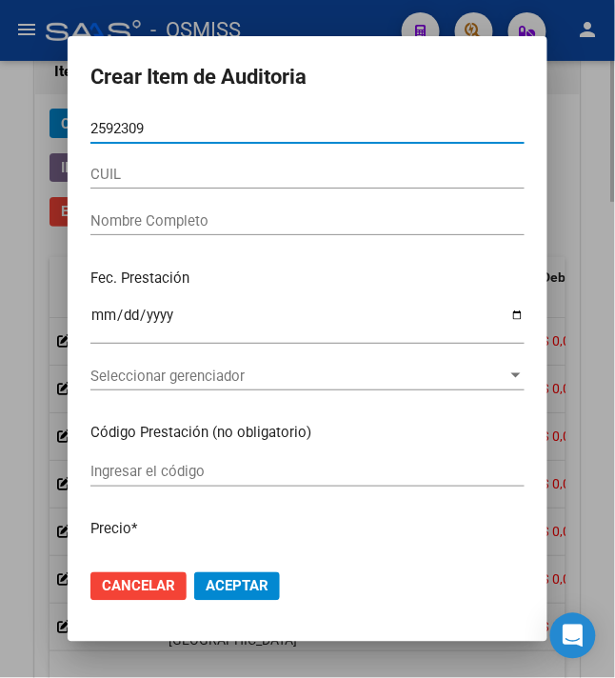
type input "25923099"
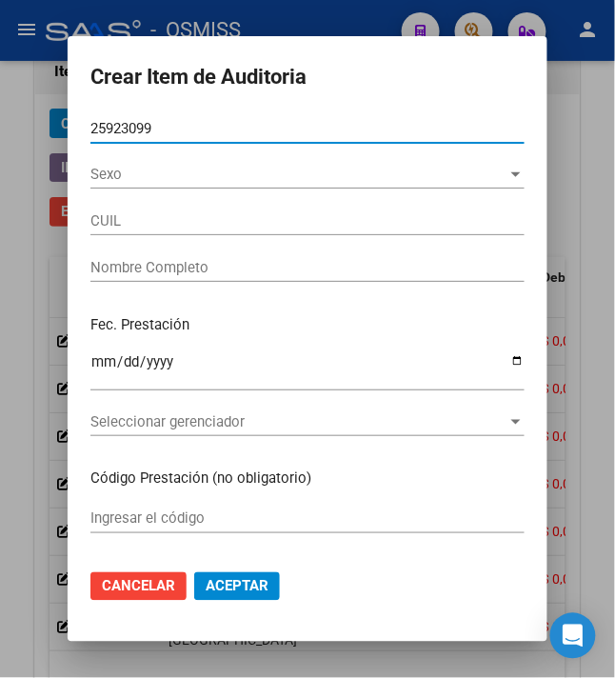
type input "20259230994"
type input "PALACIO ARIEL FRANCISO"
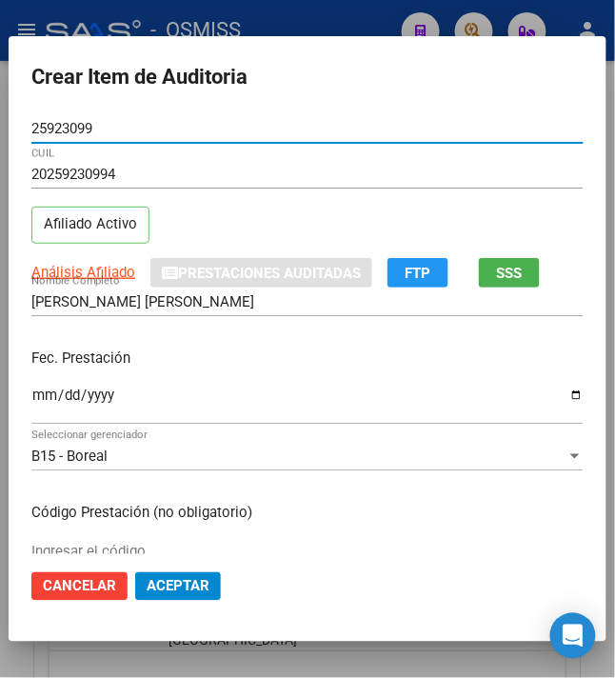
type input "25923099"
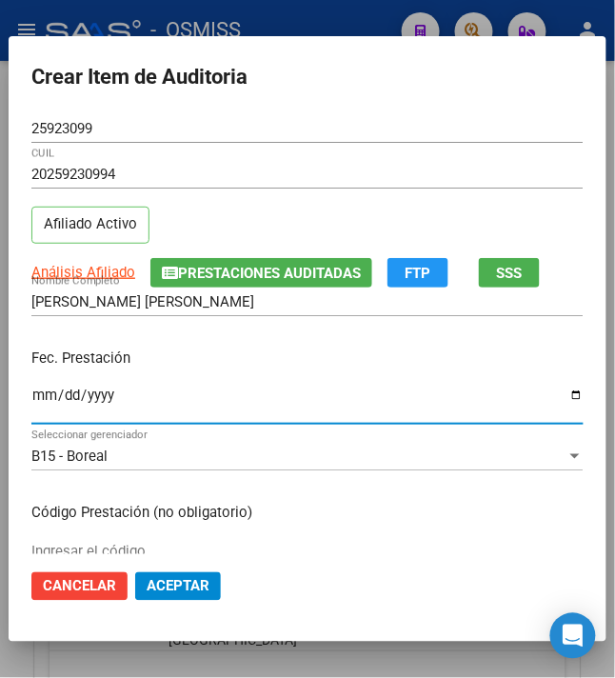
click at [40, 404] on input "Ingresar la fecha" at bounding box center [307, 402] width 552 height 30
type input "2024-06-13"
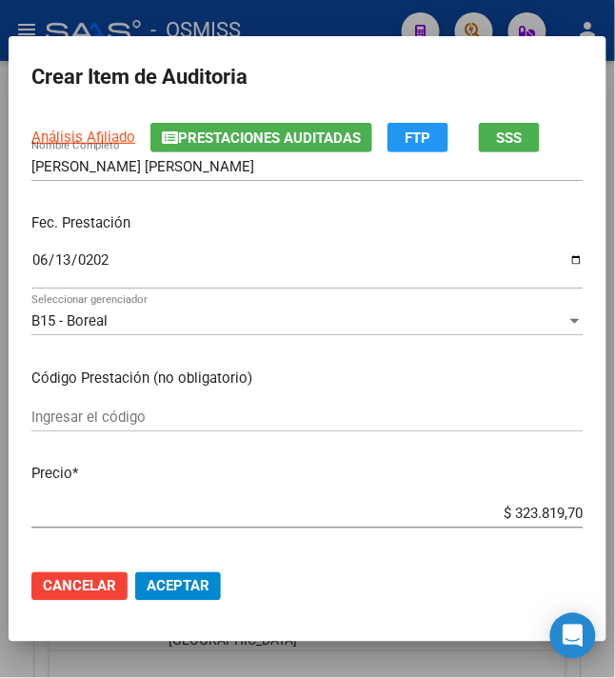
scroll to position [253, 0]
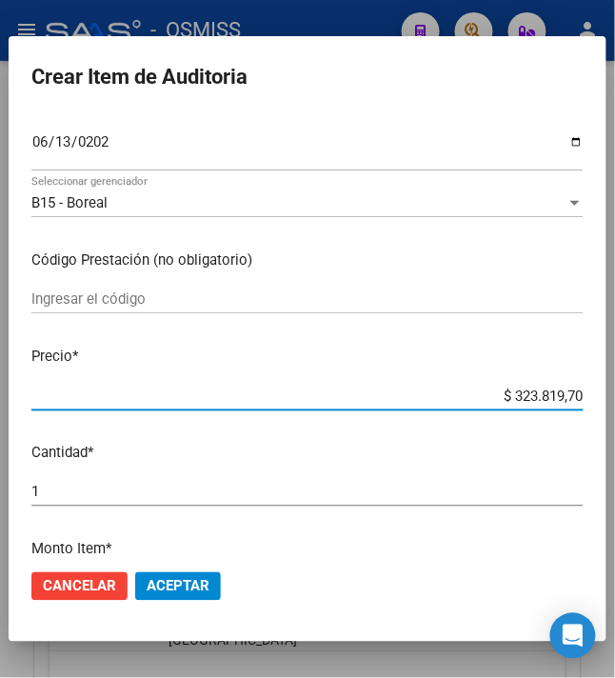
drag, startPoint x: 506, startPoint y: 396, endPoint x: 622, endPoint y: 386, distance: 116.5
click at [615, 386] on html "menu - OSMISS person Firma Express Inicio Instructivos Contacto OS Padrón Padró…" at bounding box center [307, 339] width 615 height 678
type input "$ 0,03"
type input "$ 0,33"
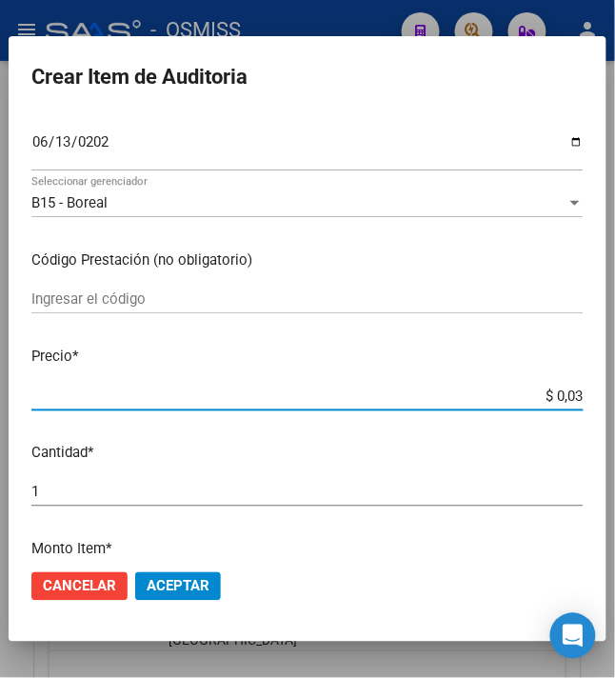
type input "$ 0,33"
type input "$ 3,36"
type input "$ 33,68"
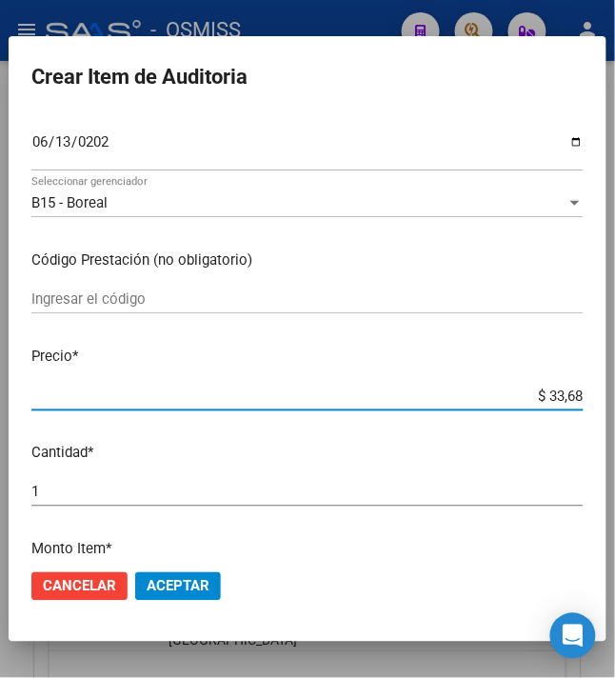
type input "$ 336,83"
type input "$ 3.368,37"
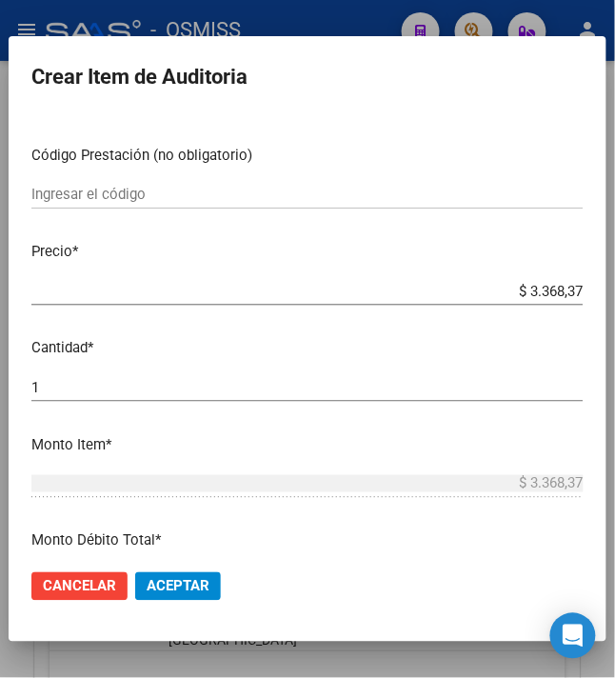
scroll to position [381, 0]
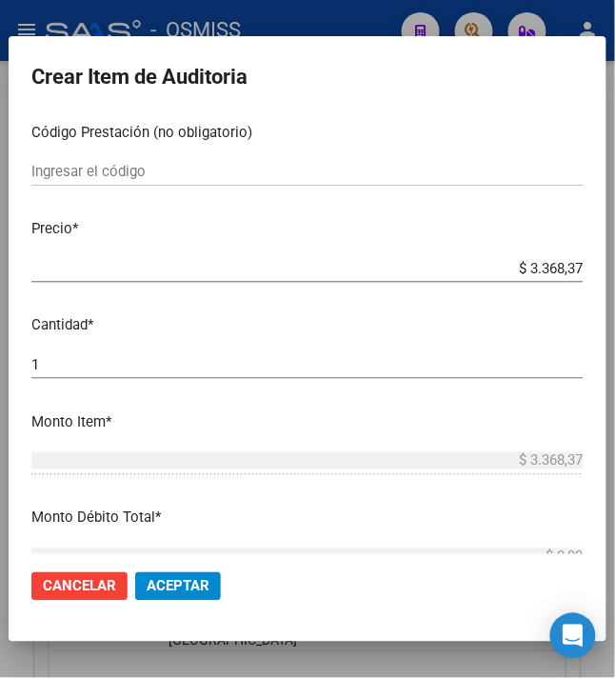
click at [185, 578] on span "Aceptar" at bounding box center [178, 586] width 63 height 17
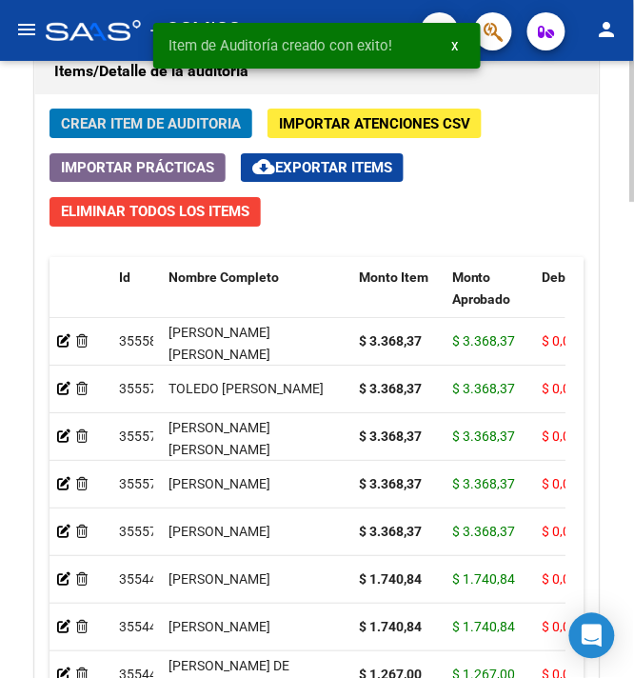
click at [138, 131] on span "Crear Item de Auditoria" at bounding box center [151, 123] width 180 height 17
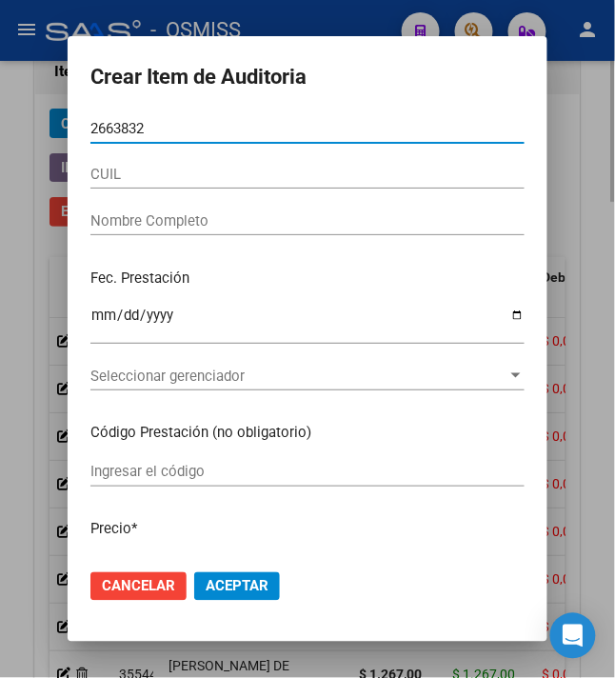
type input "26638327"
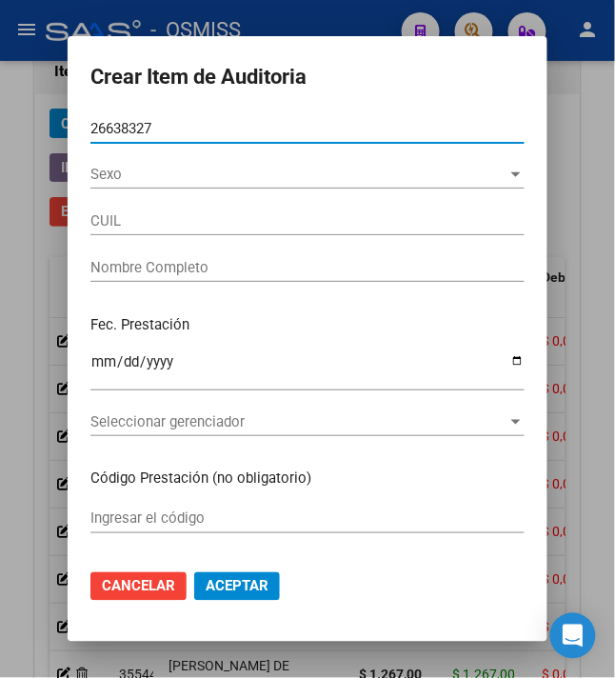
type input "20266383275"
type input "TOLEDO CESAR OSCAR"
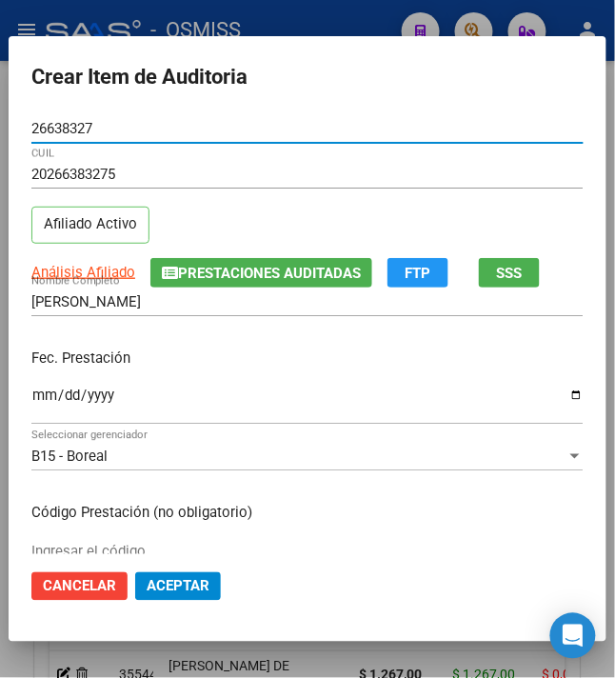
type input "26638327"
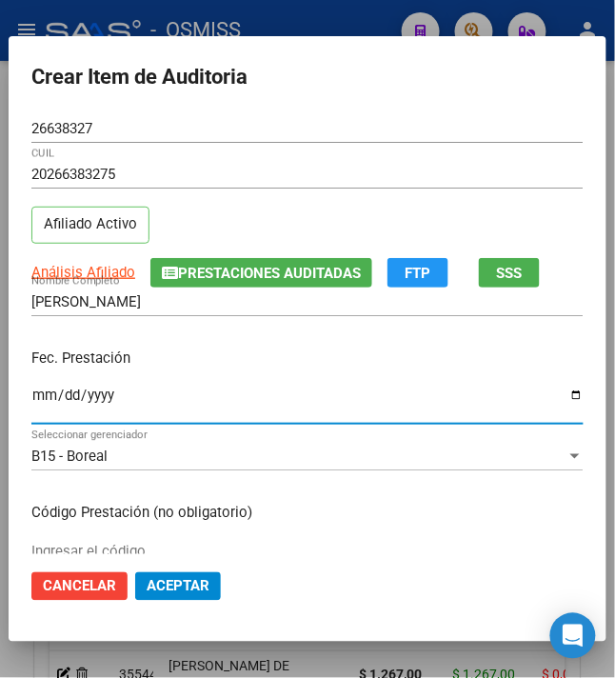
click at [31, 398] on input "Ingresar la fecha" at bounding box center [307, 402] width 552 height 30
type input "2024-01-12"
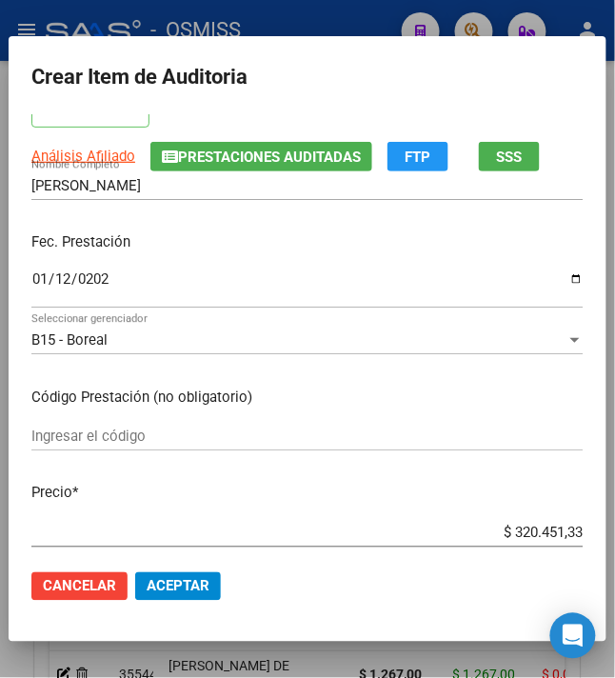
scroll to position [253, 0]
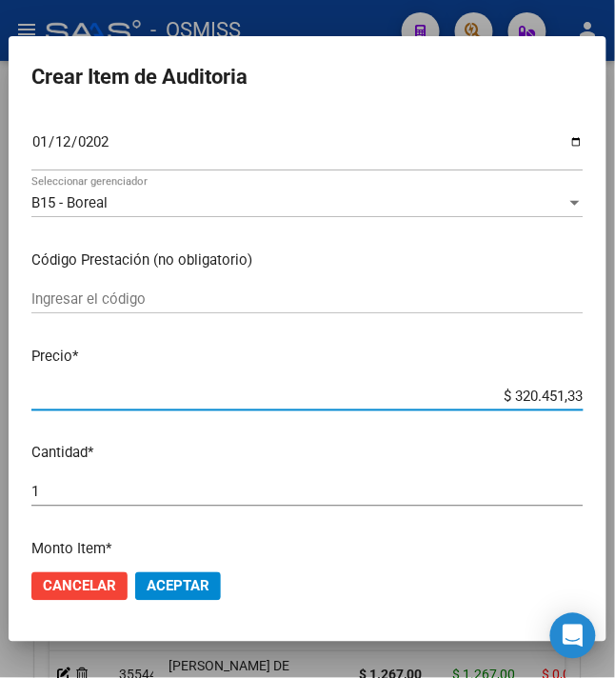
drag, startPoint x: 503, startPoint y: 388, endPoint x: 630, endPoint y: 402, distance: 128.2
click at [615, 398] on html "menu - OSMISS person Firma Express Inicio Instructivos Contacto OS Padrón Padró…" at bounding box center [307, 339] width 615 height 678
type input "$ 0,01"
type input "$ 0,12"
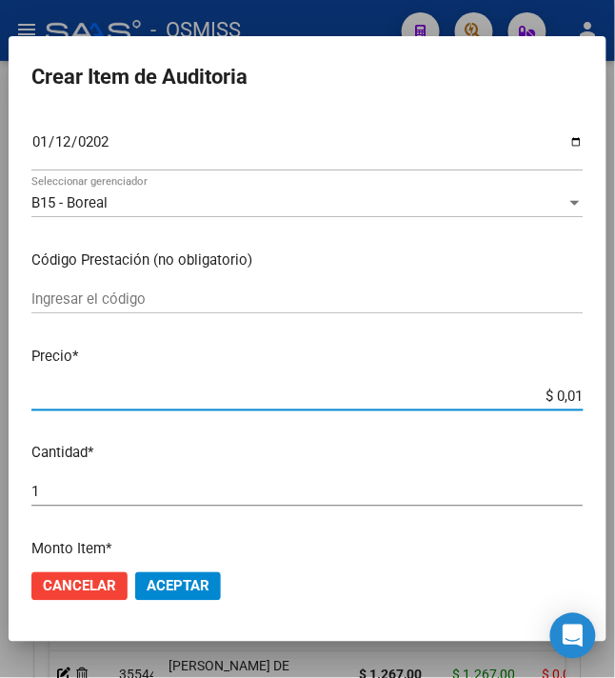
type input "$ 0,12"
type input "$ 1,26"
type input "$ 12,67"
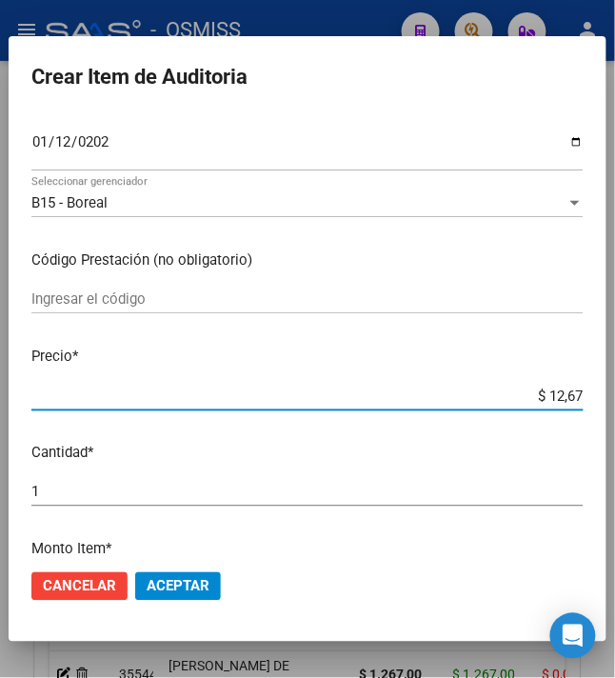
type input "$ 126,70"
type input "$ 1.267,00"
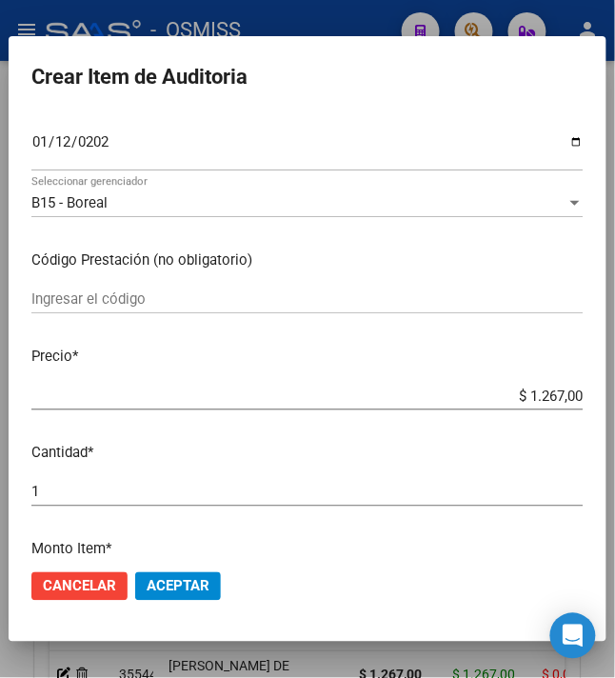
click at [168, 586] on span "Aceptar" at bounding box center [178, 586] width 63 height 17
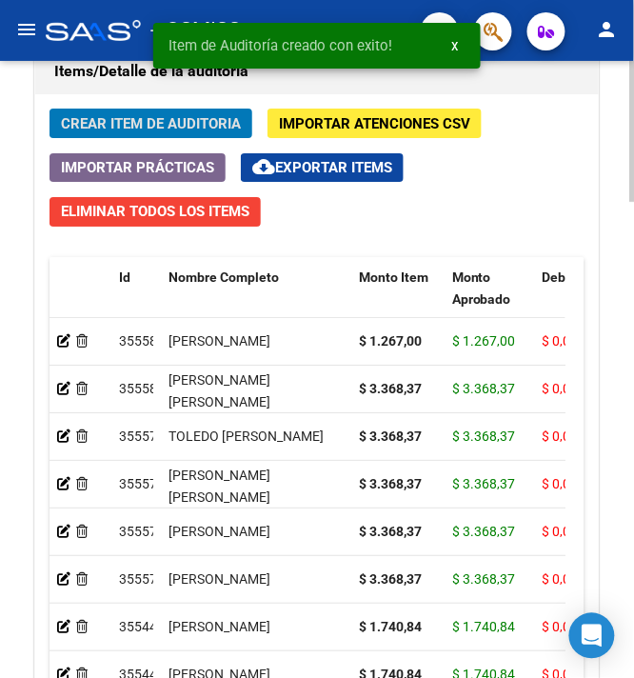
click at [120, 132] on span "Crear Item de Auditoria" at bounding box center [151, 123] width 180 height 17
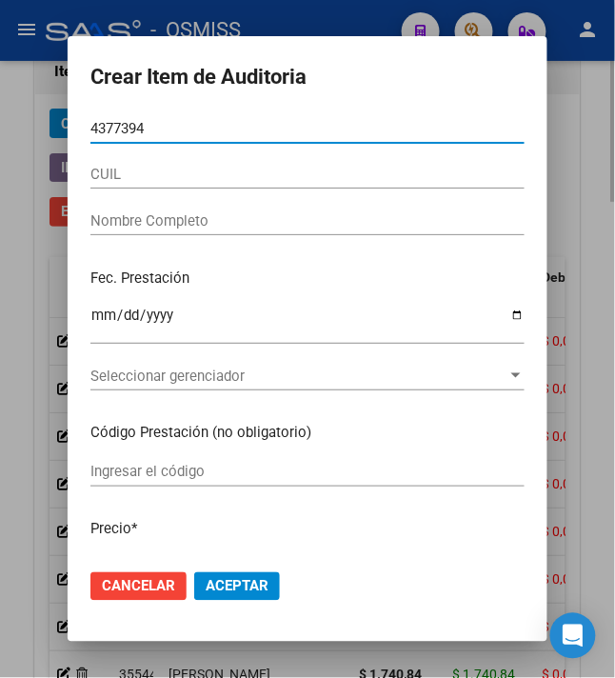
type input "43773944"
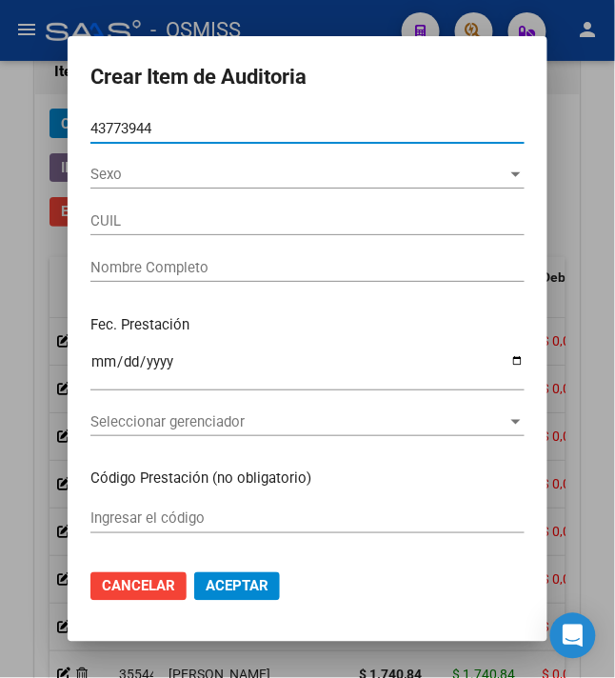
type input "20437739448"
type input "JUAREZ BRAIAN"
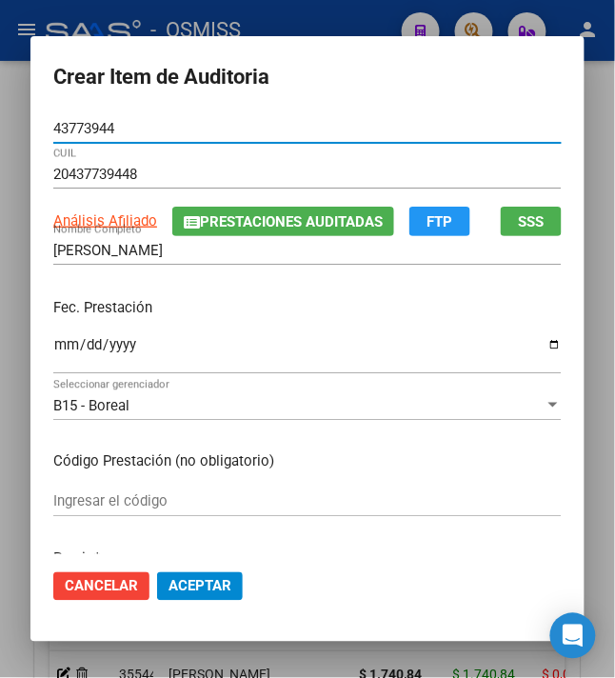
type input "43773944"
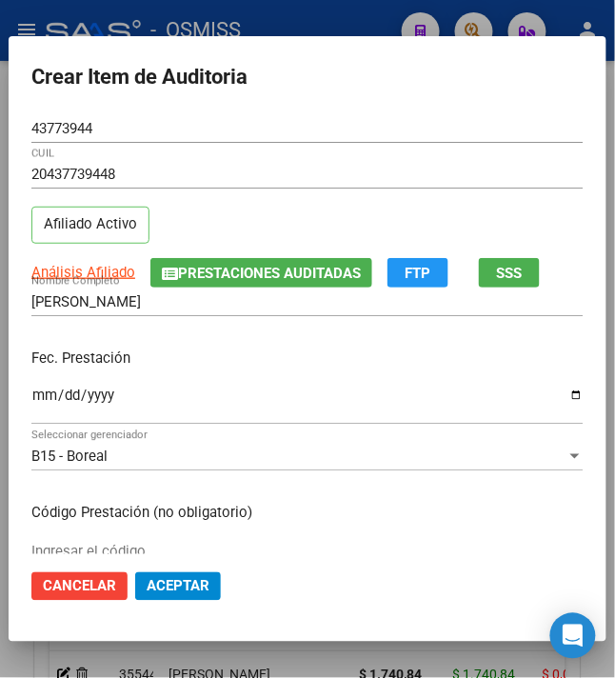
click at [57, 352] on p "Fec. Prestación" at bounding box center [307, 358] width 552 height 22
click at [31, 404] on input "Ingresar la fecha" at bounding box center [307, 402] width 552 height 30
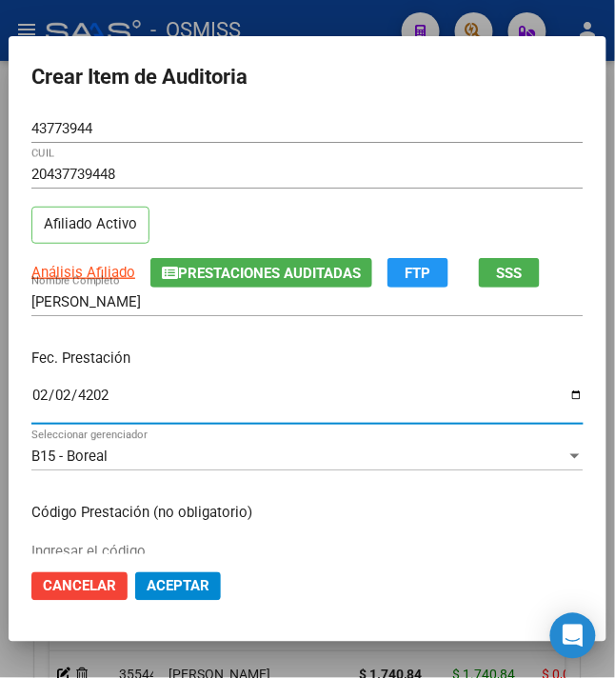
type input "2024-02-02"
click at [257, 344] on div "Fec. Prestación 2024-02-02 Ingresar la fecha" at bounding box center [307, 387] width 552 height 108
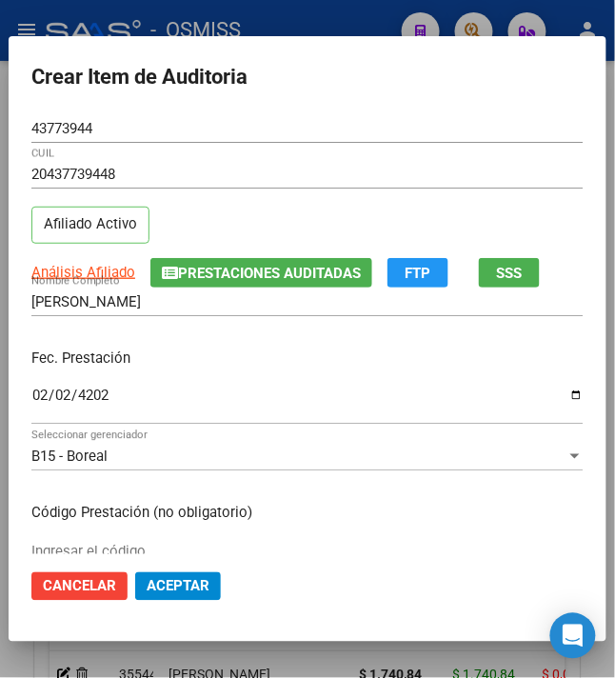
scroll to position [127, 0]
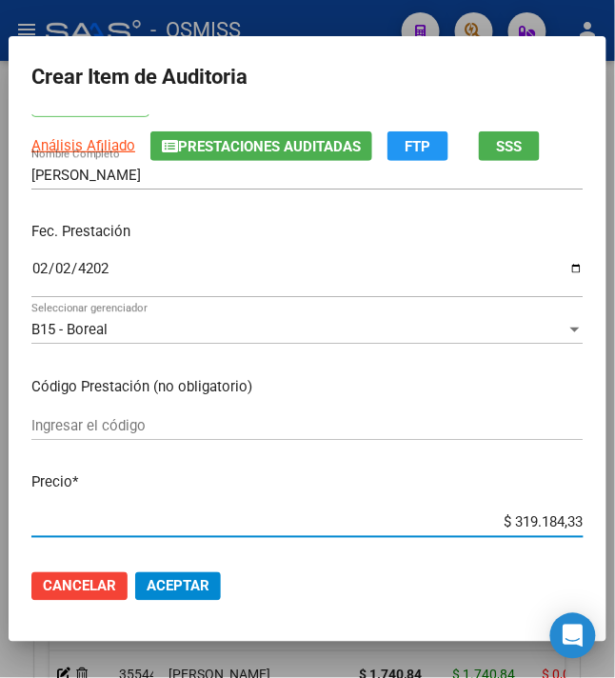
drag, startPoint x: 495, startPoint y: 527, endPoint x: 590, endPoint y: 499, distance: 99.4
click at [582, 504] on mat-dialog-content "43773944 Nro Documento 20437739448 CUIL Afiliado Activo Análisis Afiliado Prest…" at bounding box center [308, 334] width 598 height 441
click at [491, 482] on p "Precio *" at bounding box center [307, 483] width 552 height 22
drag, startPoint x: 501, startPoint y: 523, endPoint x: 619, endPoint y: 519, distance: 118.1
click at [615, 519] on html "menu - OSMISS person Firma Express Inicio Instructivos Contacto OS Padrón Padró…" at bounding box center [307, 339] width 615 height 678
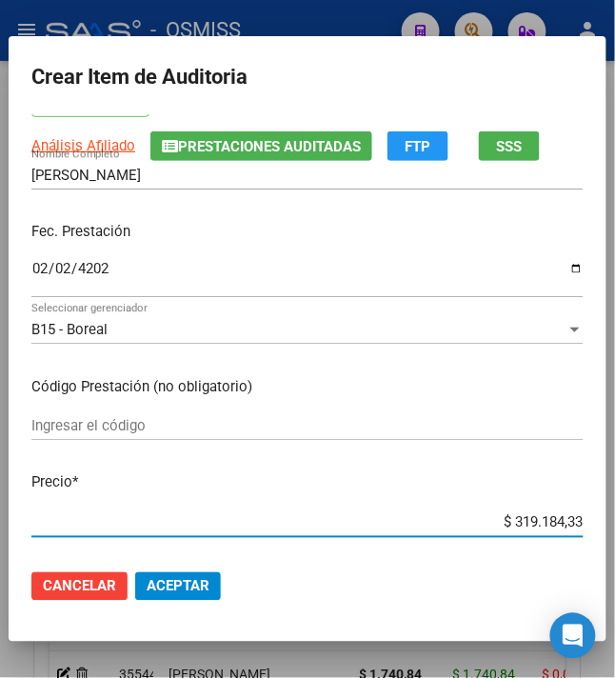
type input "$ 0,01"
type input "$ 0,12"
type input "$ 1,26"
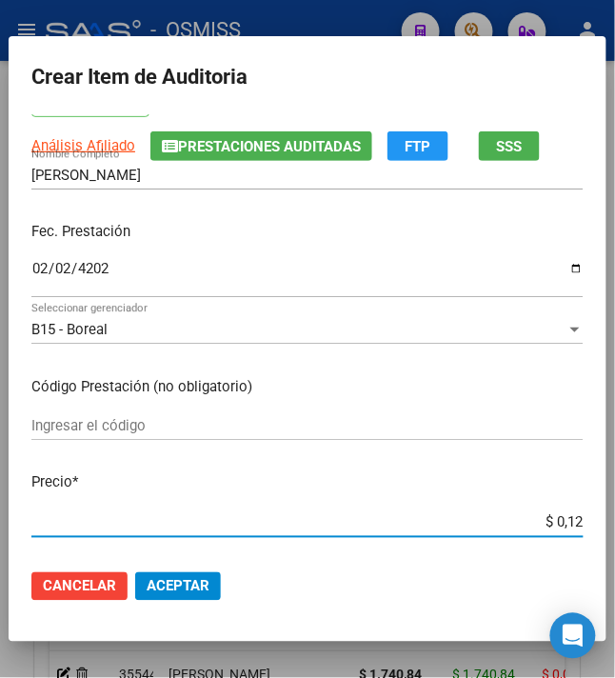
type input "$ 1,26"
type input "$ 12,67"
type input "$ 126,70"
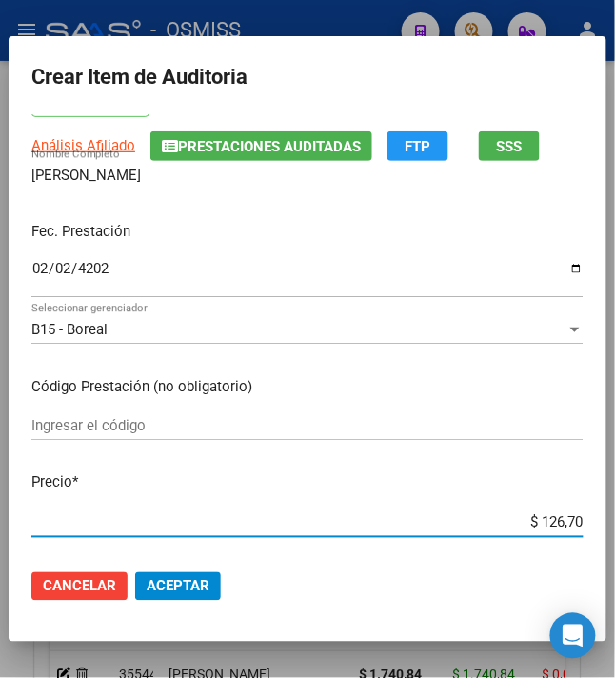
type input "$ 1.267,00"
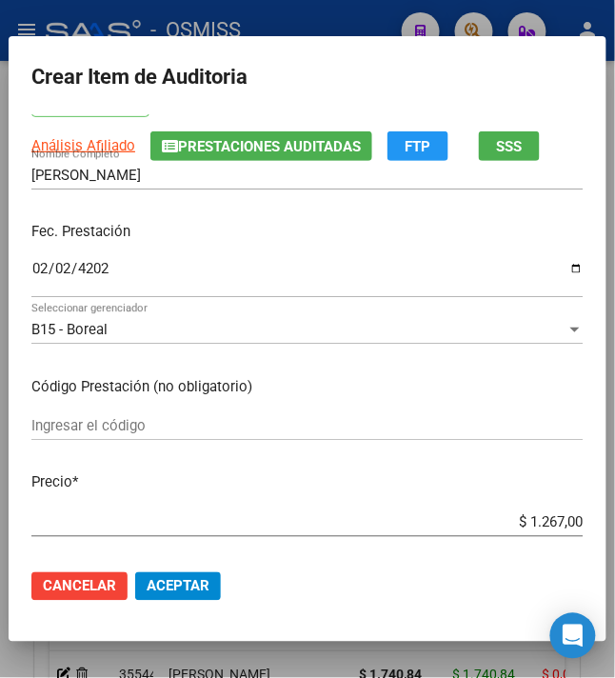
click at [156, 581] on span "Aceptar" at bounding box center [178, 586] width 63 height 17
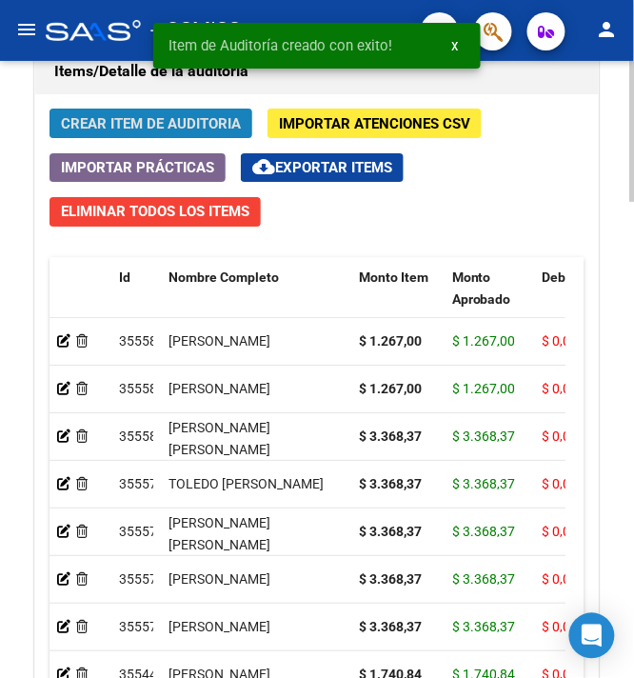
click at [131, 132] on span "Crear Item de Auditoria" at bounding box center [151, 123] width 180 height 17
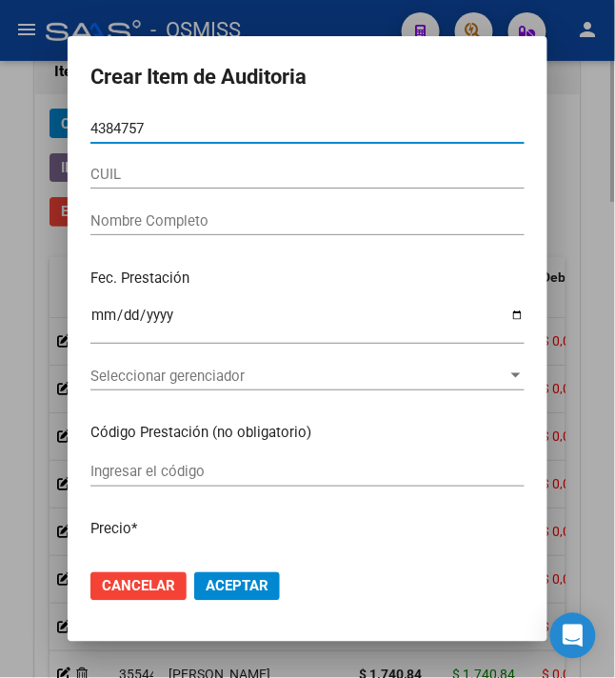
type input "43847574"
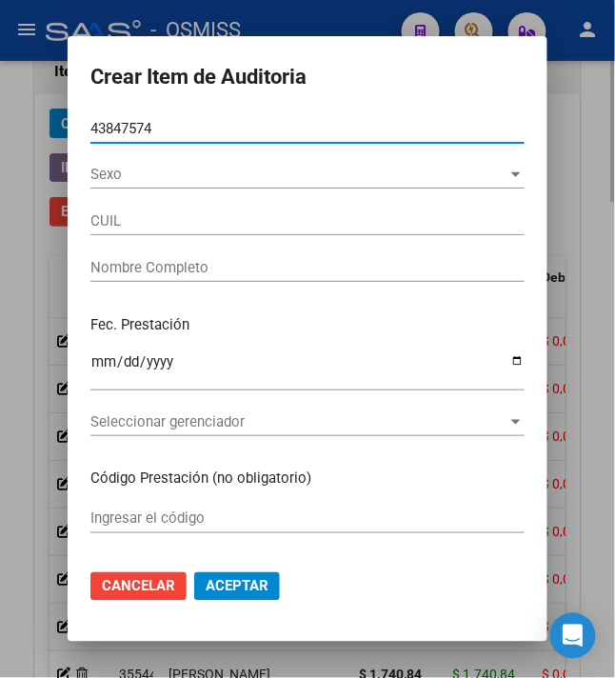
type input "20438475746"
type input "ROBLES JAVIER MARCELO"
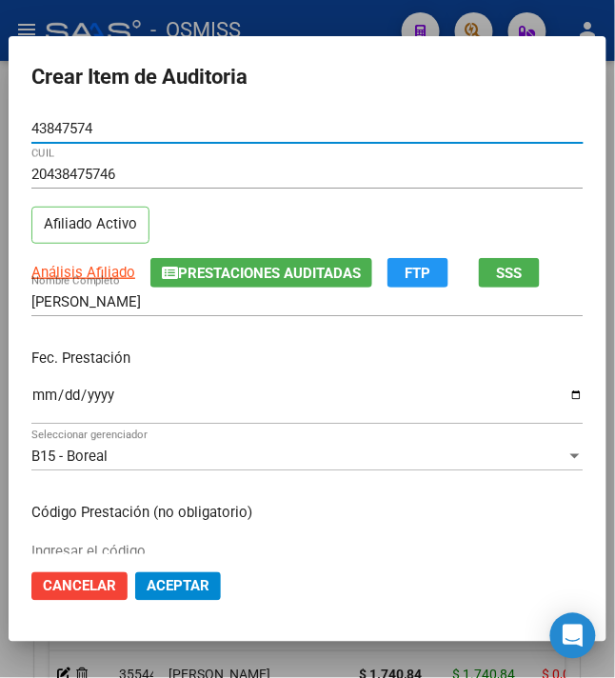
type input "43847574"
click at [31, 398] on input "Ingresar la fecha" at bounding box center [307, 402] width 552 height 30
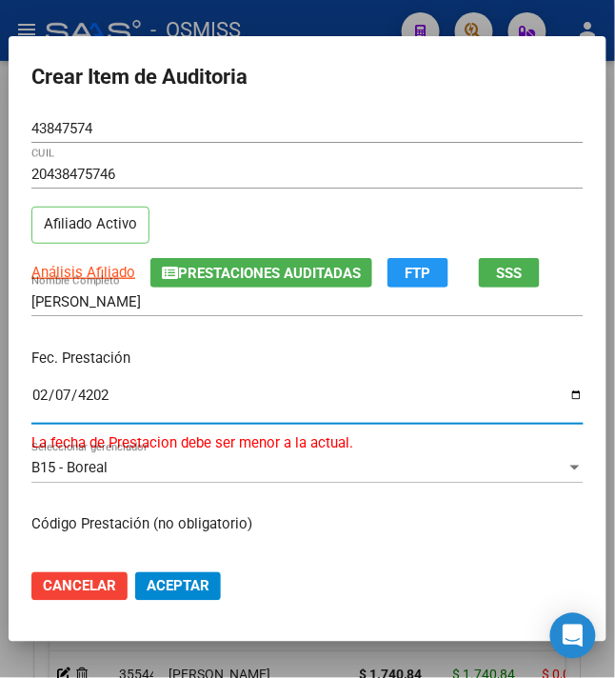
type input "2024-02-07"
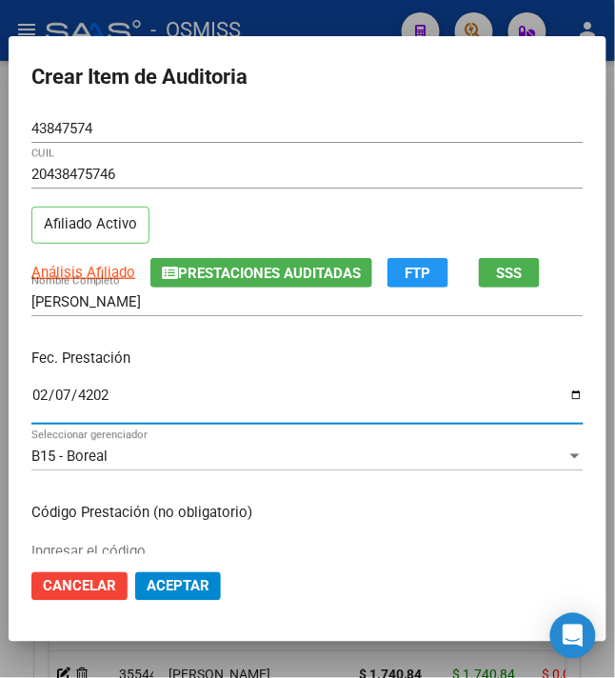
click at [213, 370] on div "Fec. Prestación 2024-02-07 Ingresar la fecha" at bounding box center [307, 387] width 552 height 108
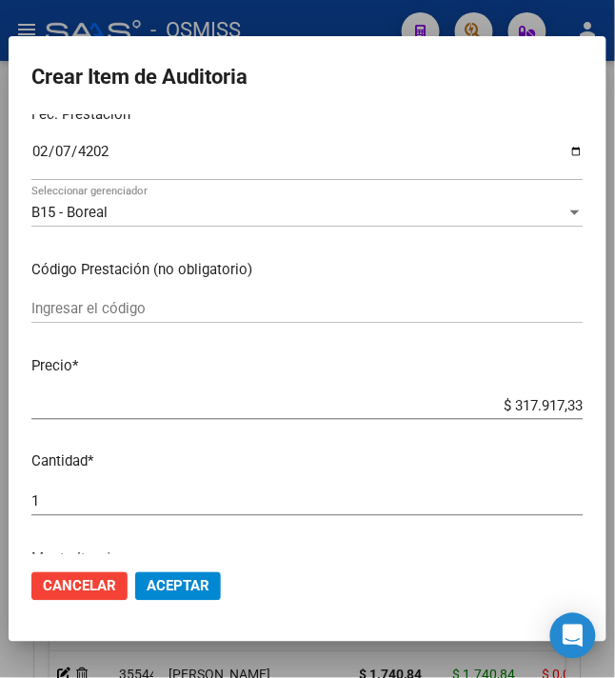
scroll to position [253, 0]
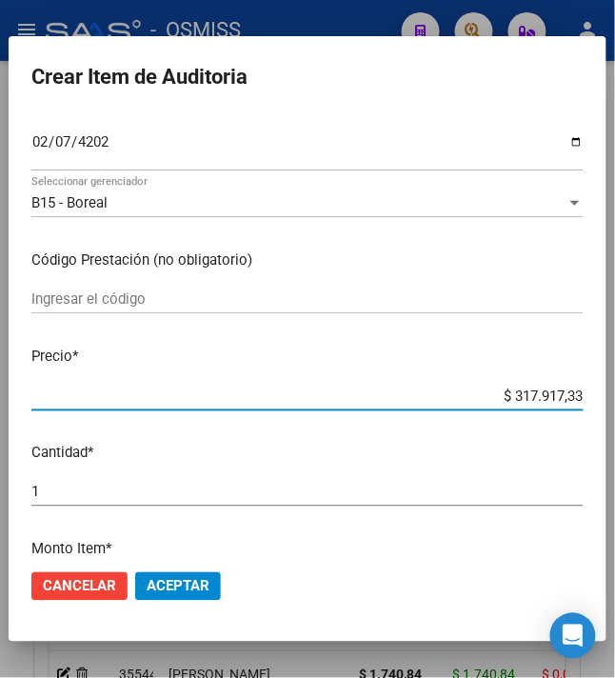
drag, startPoint x: 507, startPoint y: 394, endPoint x: 619, endPoint y: 404, distance: 111.8
click at [603, 412] on mat-dialog-content "43847574 Nro Documento 20438475746 CUIL Afiliado Activo Análisis Afiliado Prest…" at bounding box center [308, 334] width 598 height 441
type input "$ 0,03"
type input "$ 0,01"
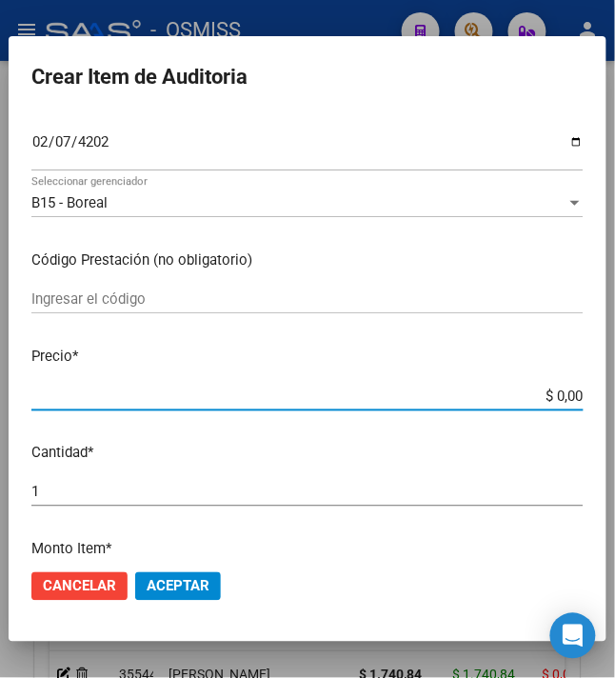
type input "$ 0,01"
type input "$ 0,12"
type input "$ 1,26"
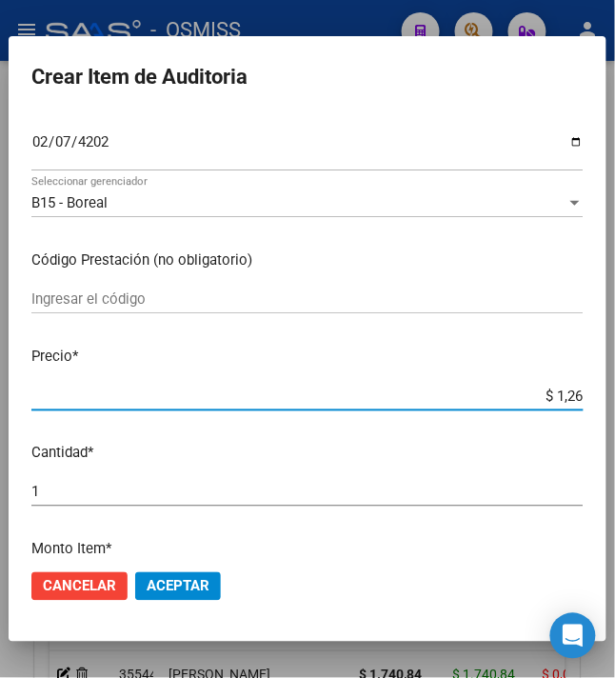
type input "$ 12,67"
type input "$ 126,70"
type input "$ 1.267,00"
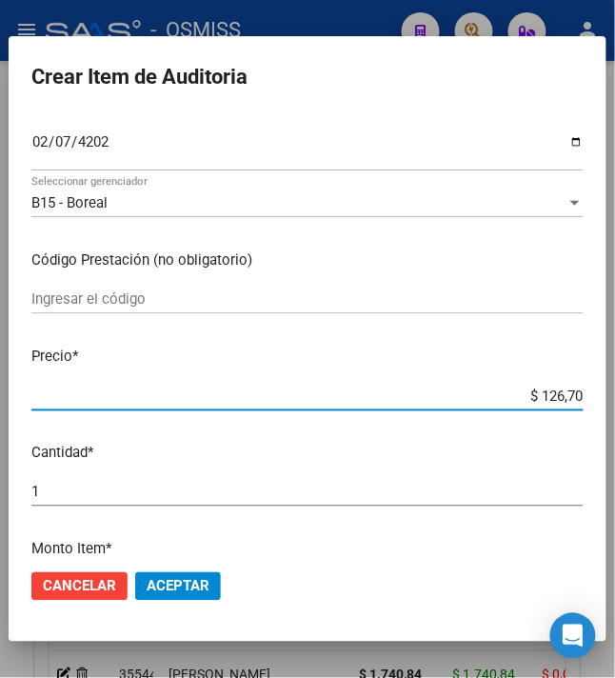
type input "$ 1.267,00"
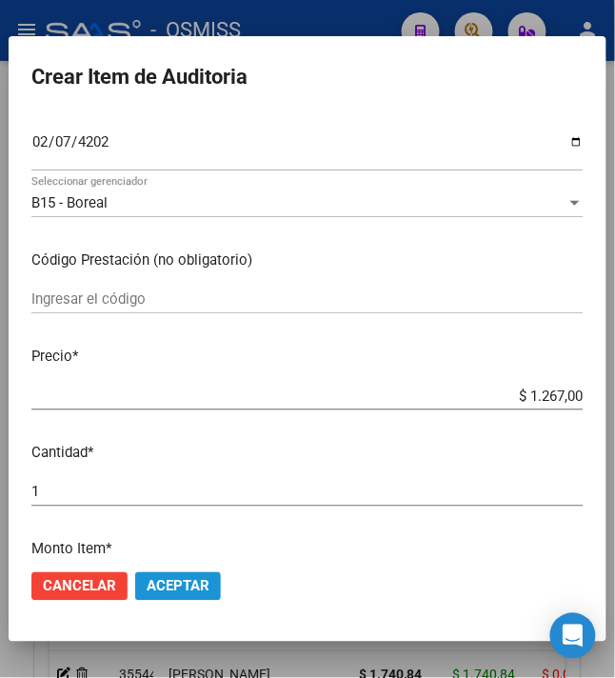
click at [164, 582] on span "Aceptar" at bounding box center [178, 586] width 63 height 17
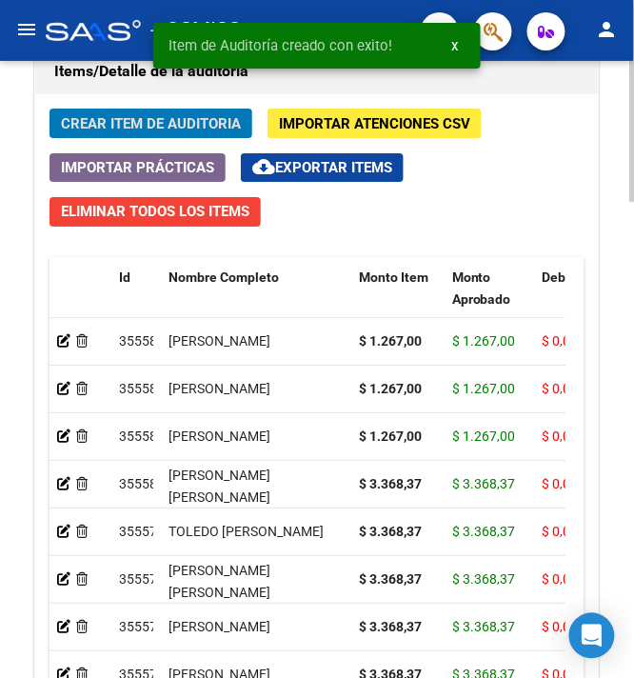
click at [91, 127] on span "Crear Item de Auditoria" at bounding box center [151, 123] width 180 height 17
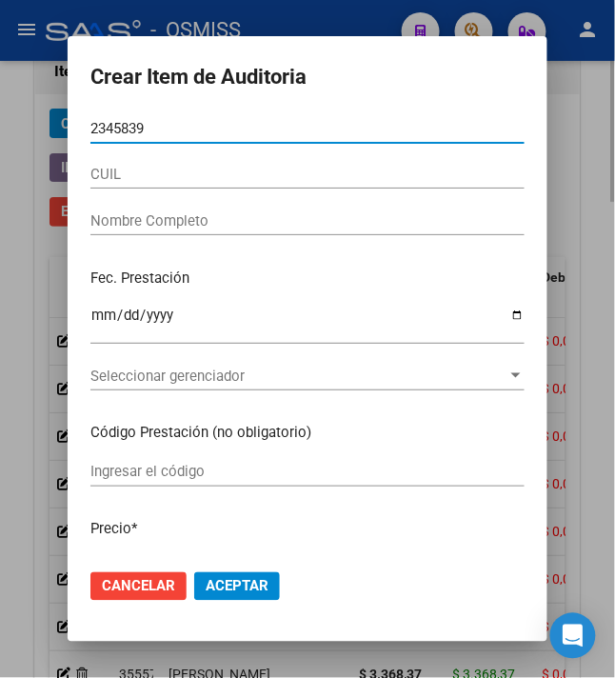
type input "23458399"
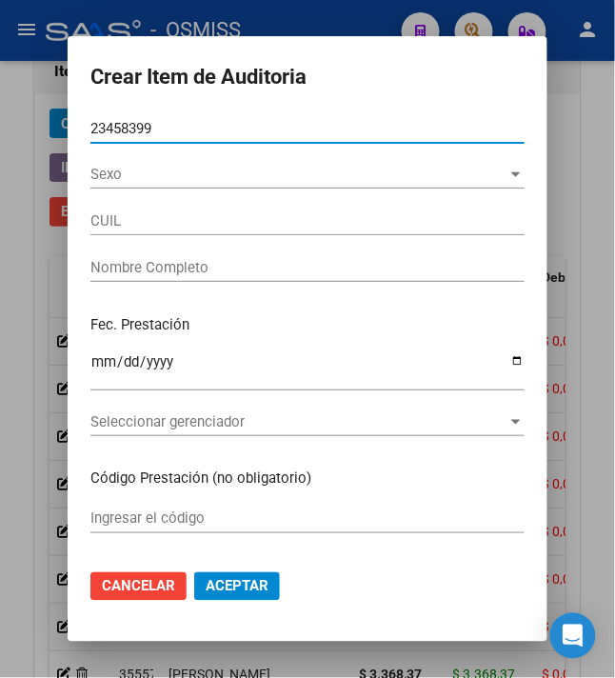
type input "23234583999"
type input "ALCALDE SERGIO MARTIN"
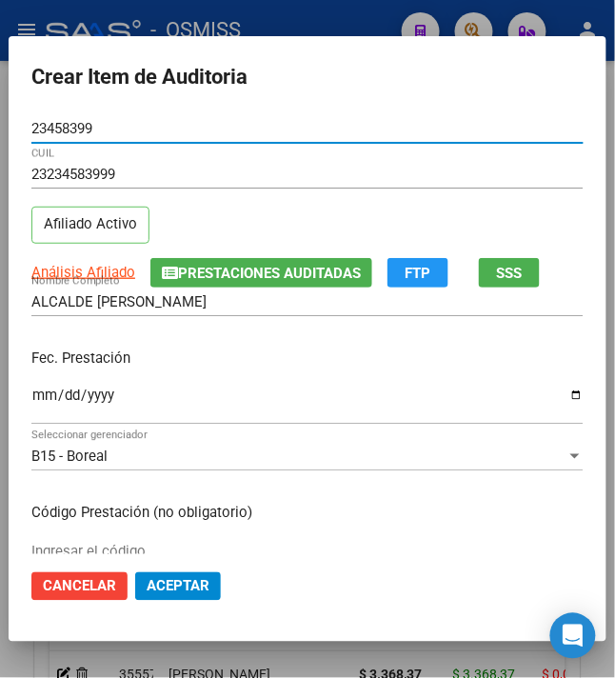
type input "23458399"
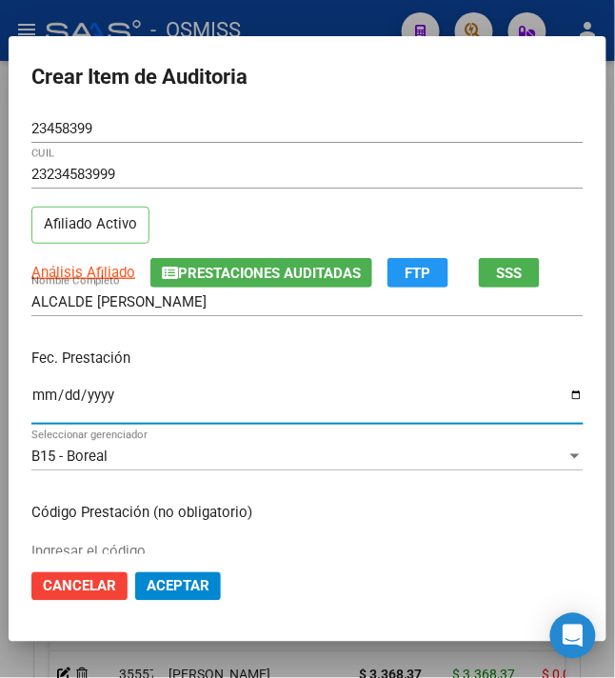
click at [34, 397] on input "Ingresar la fecha" at bounding box center [307, 402] width 552 height 30
type input "0020-02-29"
type input "2024-02-29"
click at [310, 382] on div "Fec. Prestación 2024-02-29 Ingresar la fecha" at bounding box center [307, 387] width 552 height 108
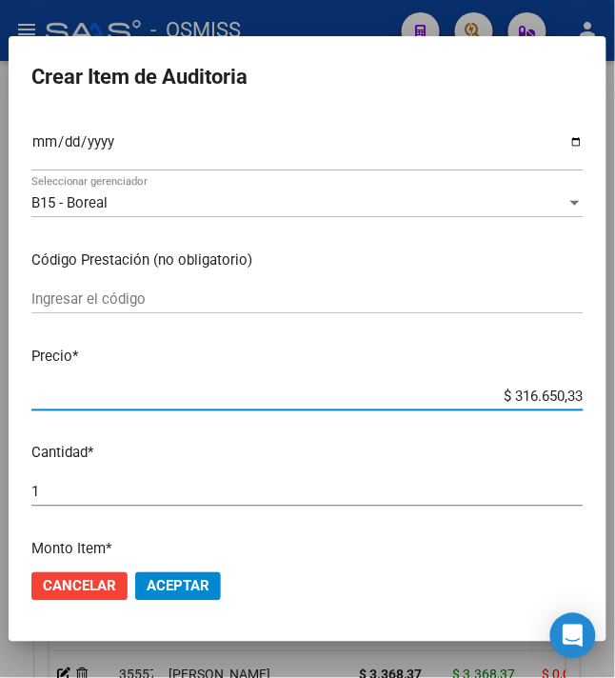
drag, startPoint x: 496, startPoint y: 397, endPoint x: 579, endPoint y: 401, distance: 82.9
click at [579, 401] on app-form-text-field "Precio * $ 316.650,33 Ingresar el precio" at bounding box center [314, 374] width 567 height 59
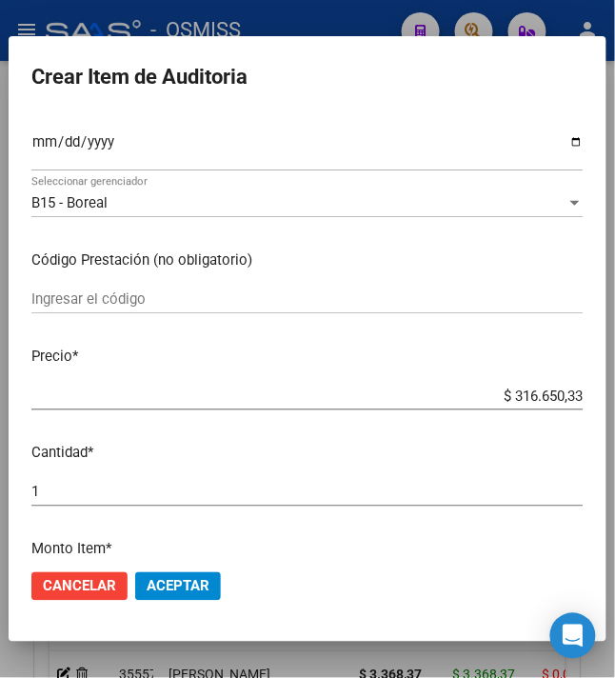
click at [515, 351] on p "Precio *" at bounding box center [307, 356] width 552 height 22
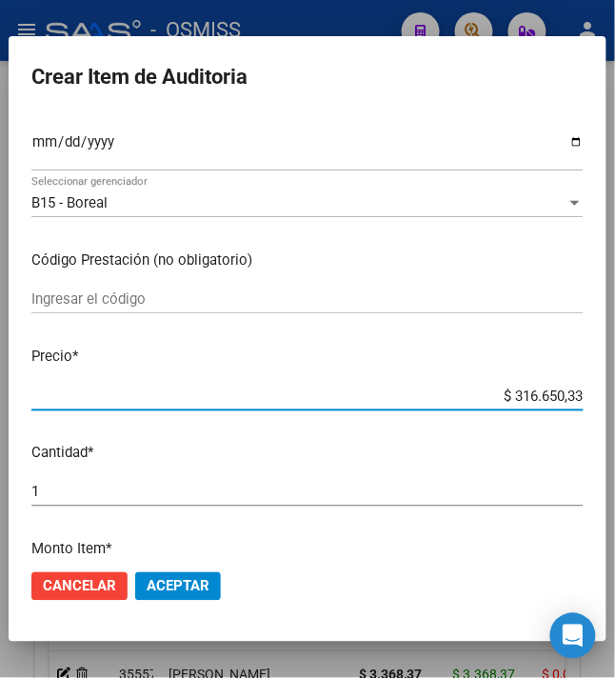
drag, startPoint x: 501, startPoint y: 402, endPoint x: 611, endPoint y: 400, distance: 110.4
click at [606, 400] on mat-dialog-content "23458399 Nro Documento 23234583999 CUIL Afiliado Activo Análisis Afiliado Prest…" at bounding box center [308, 334] width 598 height 441
type input "$ 0,01"
type input "$ 0,12"
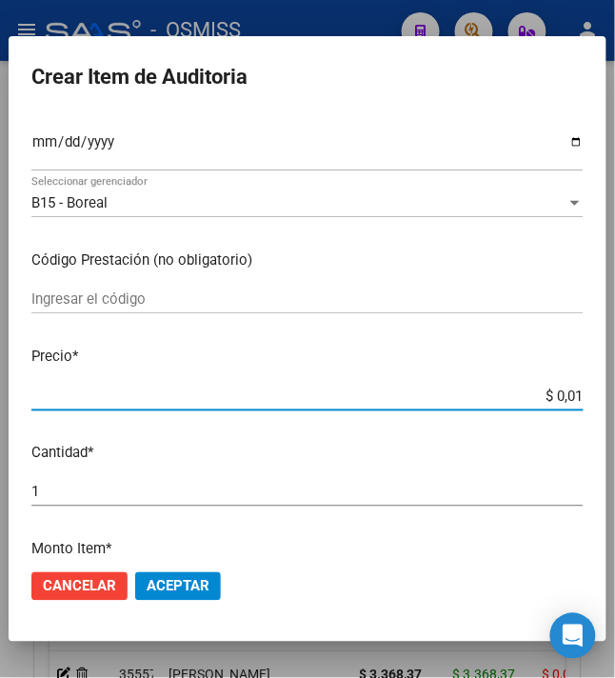
type input "$ 0,12"
type input "$ 1,26"
type input "$ 12,67"
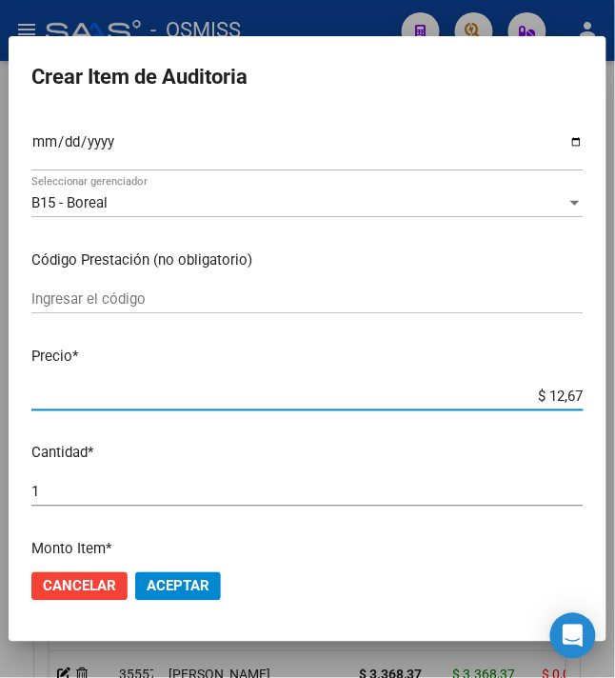
type input "$ 126,70"
type input "$ 1.267,00"
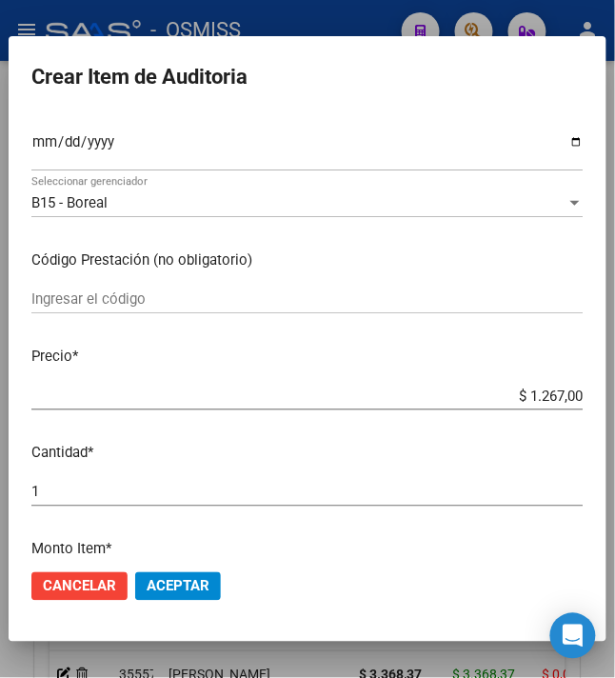
click at [430, 450] on p "Cantidad *" at bounding box center [307, 453] width 552 height 22
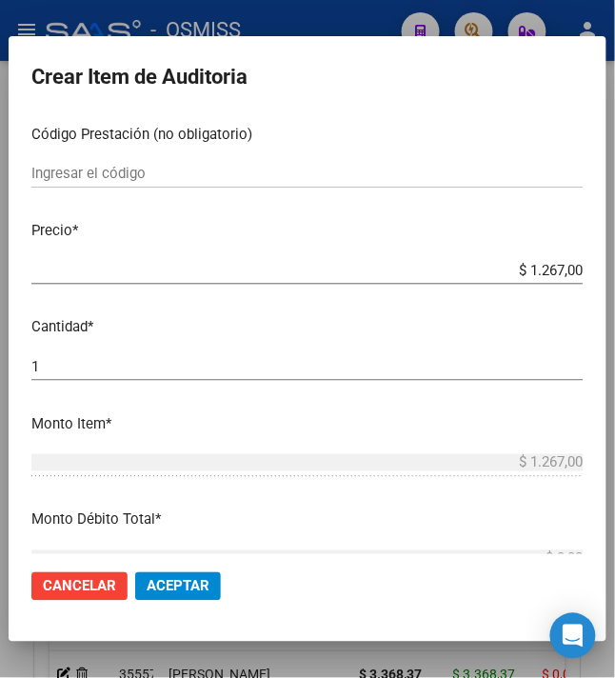
scroll to position [381, 0]
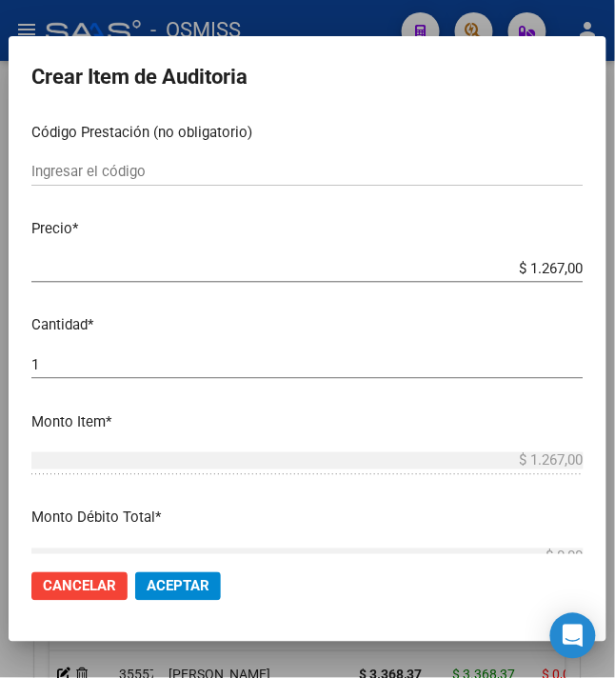
drag, startPoint x: 176, startPoint y: 583, endPoint x: 190, endPoint y: 576, distance: 16.2
click at [176, 583] on span "Aceptar" at bounding box center [178, 586] width 63 height 17
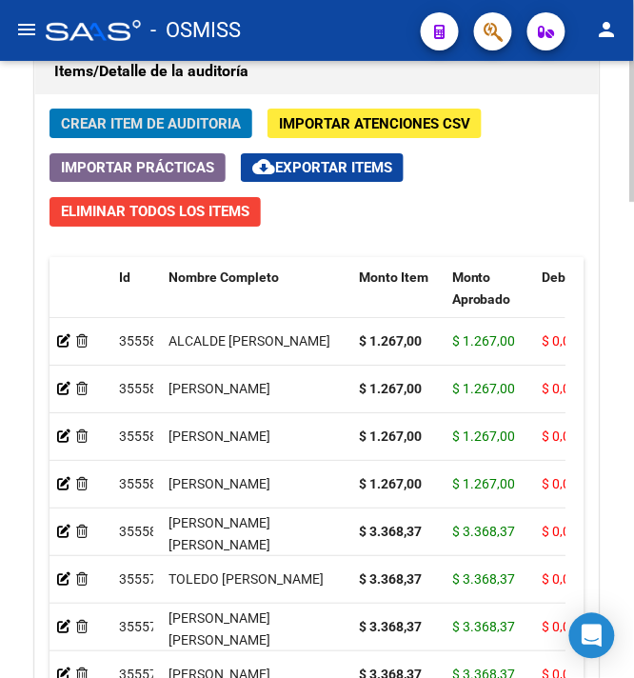
click at [105, 124] on span "Crear Item de Auditoria" at bounding box center [151, 123] width 180 height 17
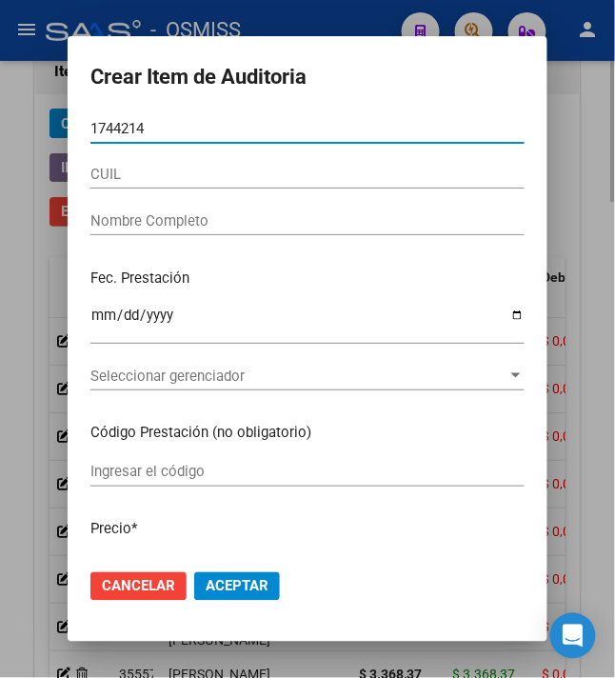
type input "17442145"
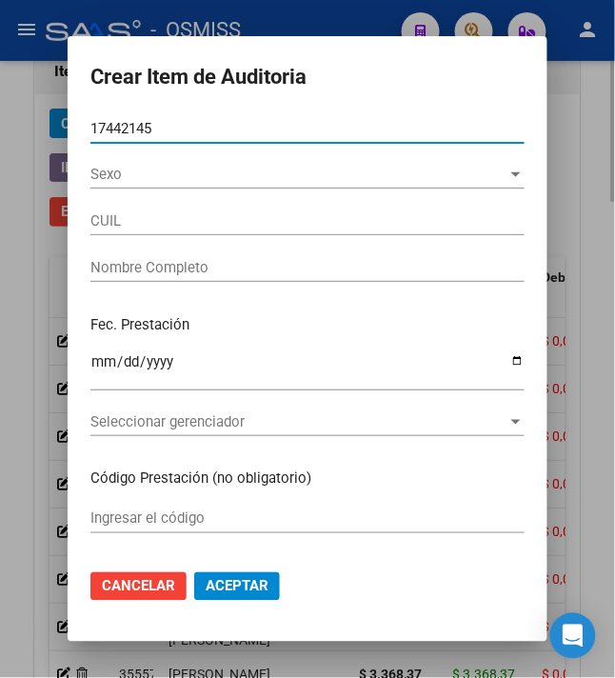
type input "20174421456"
type input "TALAVERA JUAN CARLOS"
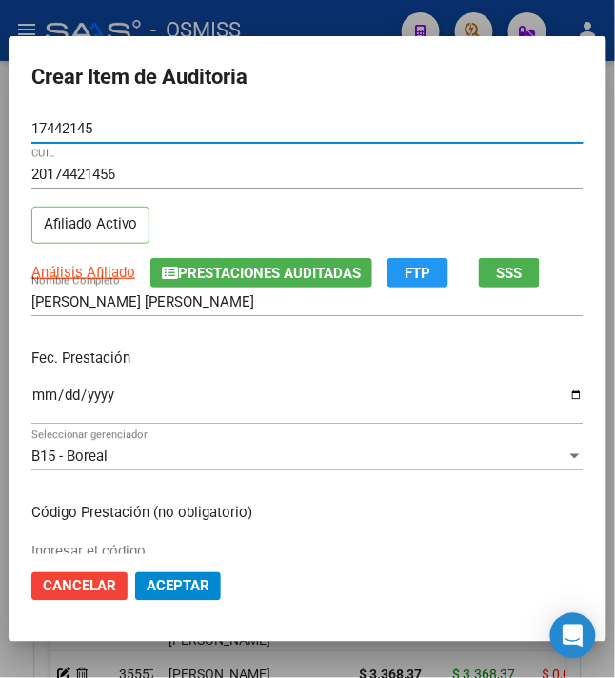
type input "17442145"
click at [31, 397] on input "Ingresar la fecha" at bounding box center [307, 402] width 552 height 30
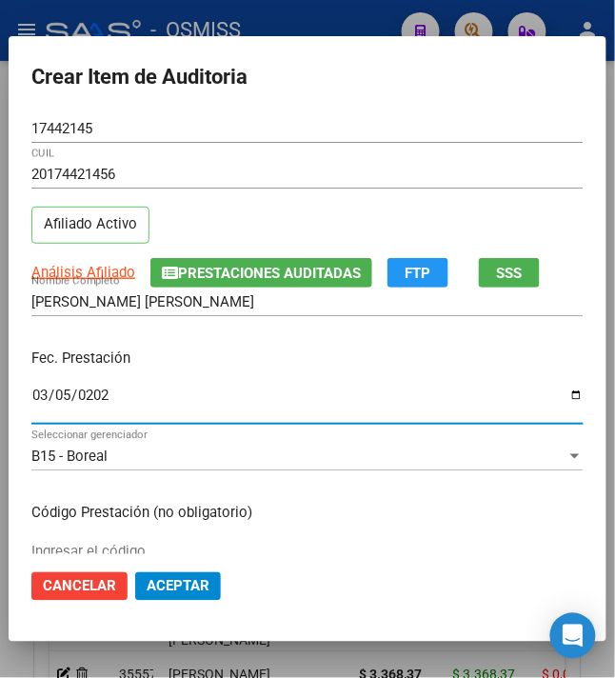
type input "2024-03-05"
click at [261, 363] on p "Fec. Prestación" at bounding box center [307, 358] width 552 height 22
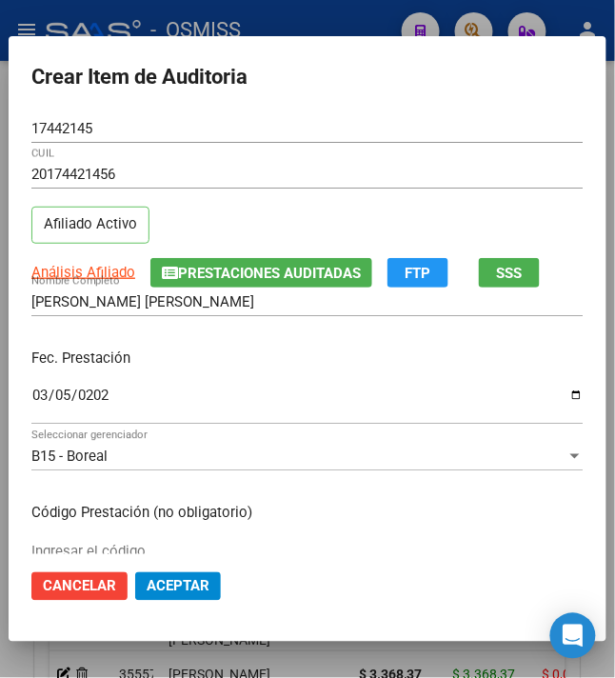
scroll to position [127, 0]
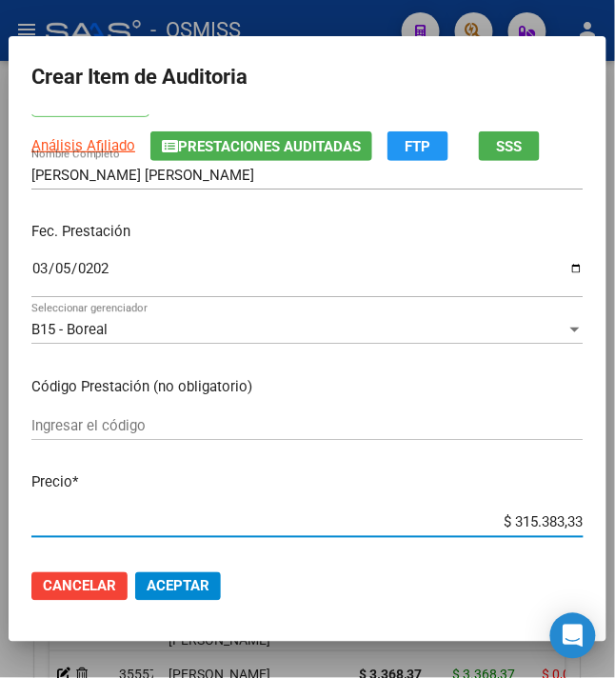
drag, startPoint x: 503, startPoint y: 522, endPoint x: 622, endPoint y: 516, distance: 119.1
click at [606, 520] on mat-dialog-content "17442145 Nro Documento 20174421456 CUIL Afiliado Activo Análisis Afiliado Prest…" at bounding box center [308, 334] width 598 height 441
type input "$ 0,01"
type input "$ 0,12"
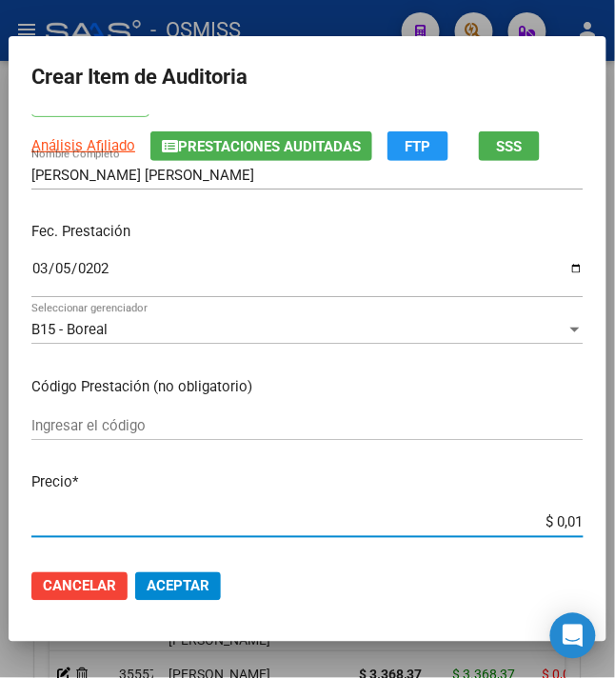
type input "$ 0,12"
type input "$ 1,26"
type input "$ 12,67"
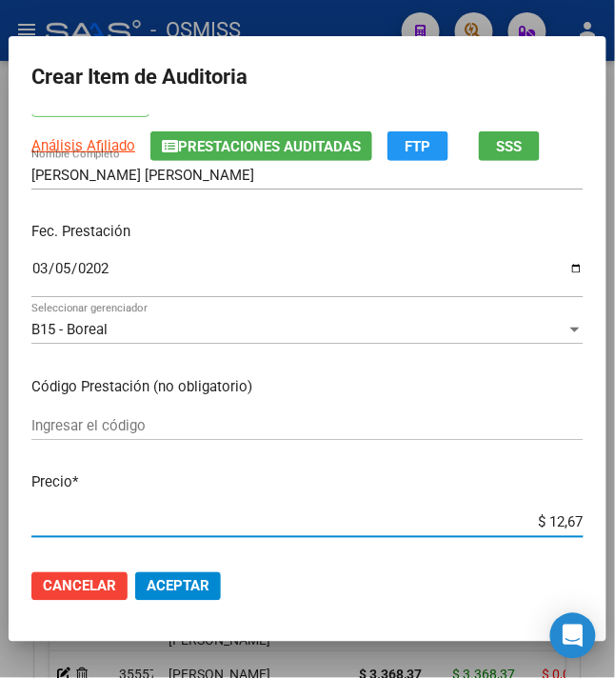
type input "$ 126,70"
type input "$ 1.267,00"
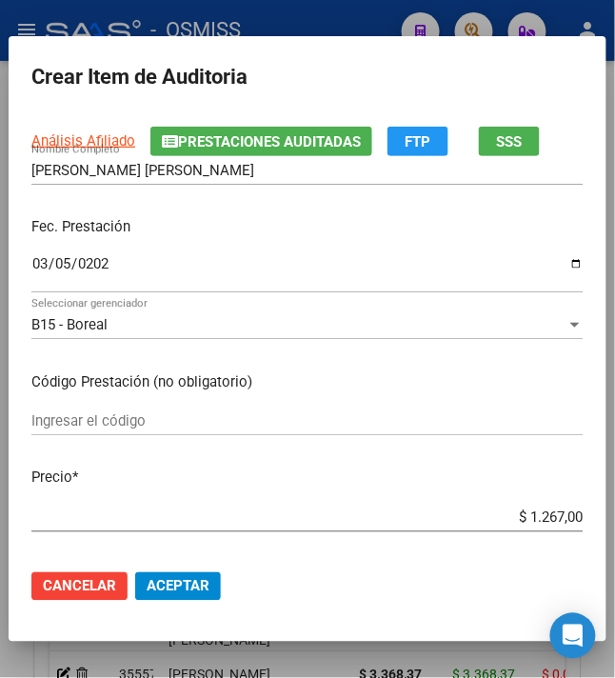
scroll to position [253, 0]
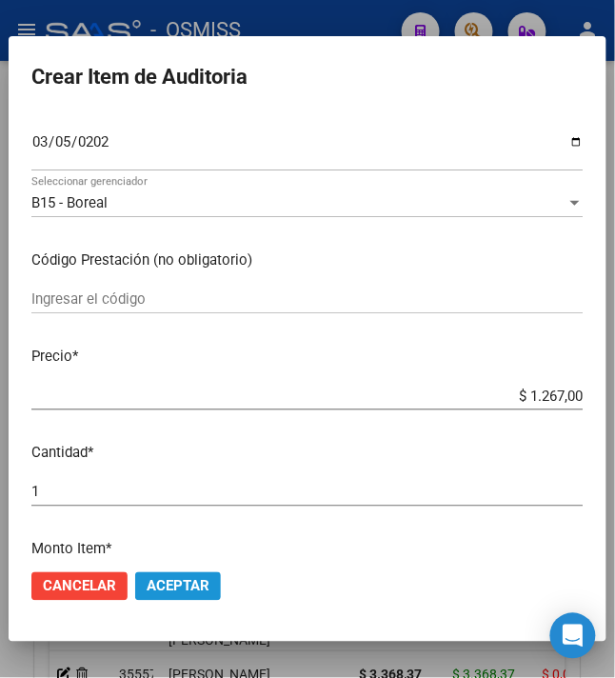
click at [161, 584] on span "Aceptar" at bounding box center [178, 586] width 63 height 17
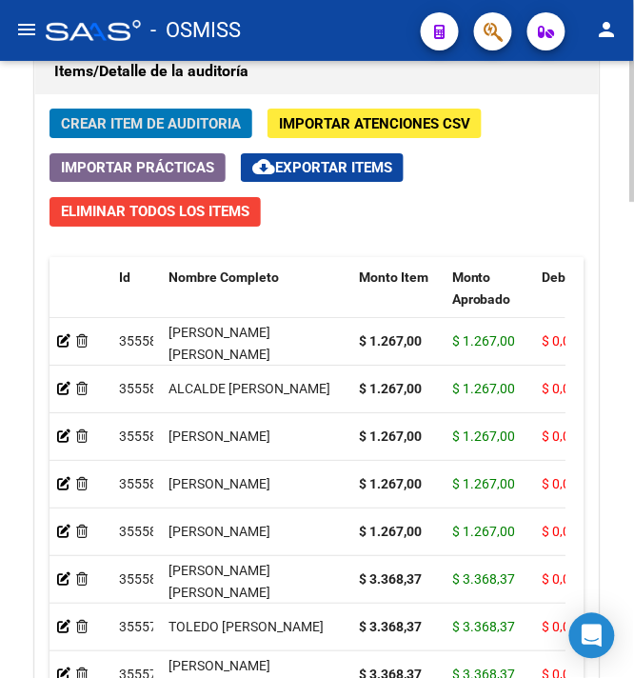
click at [103, 127] on span "Crear Item de Auditoria" at bounding box center [151, 123] width 180 height 17
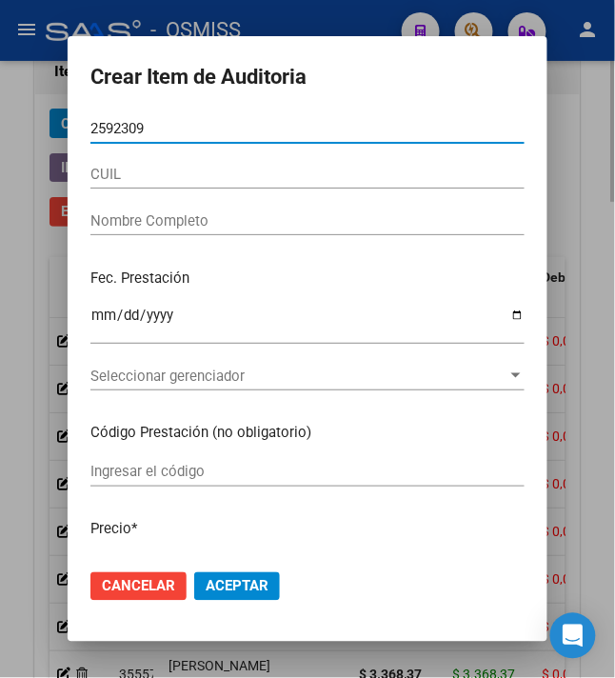
type input "25923099"
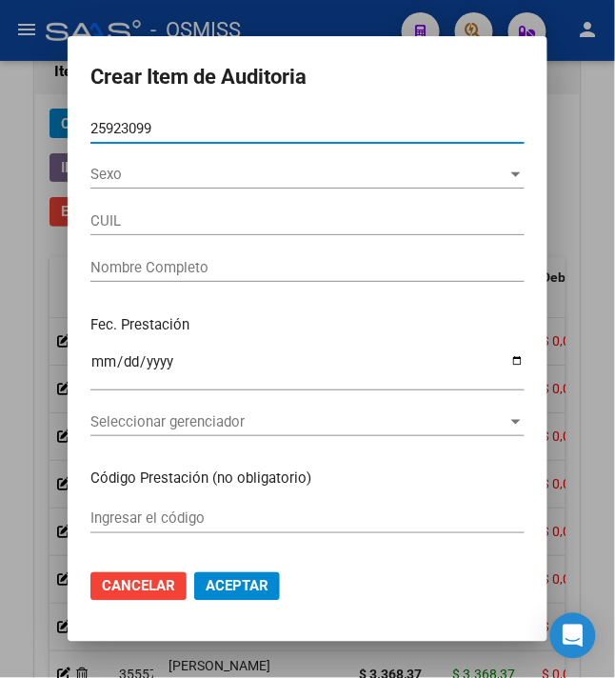
type input "20259230994"
type input "PALACIO ARIEL FRANCISO"
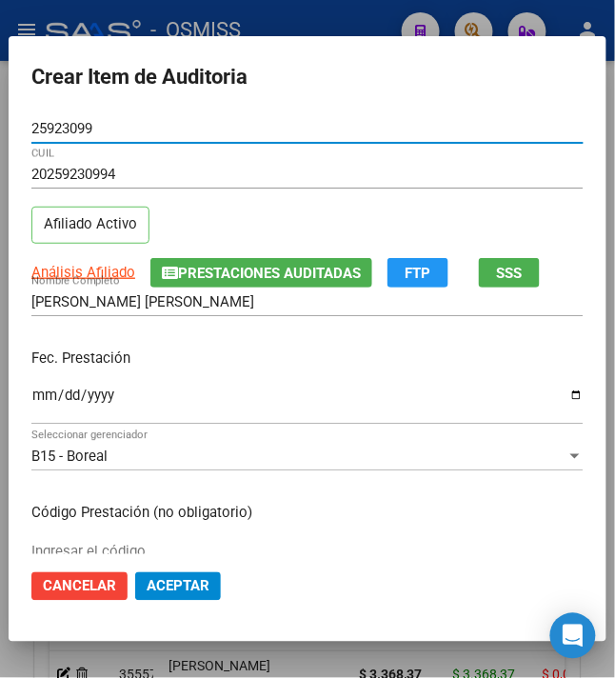
type input "25923099"
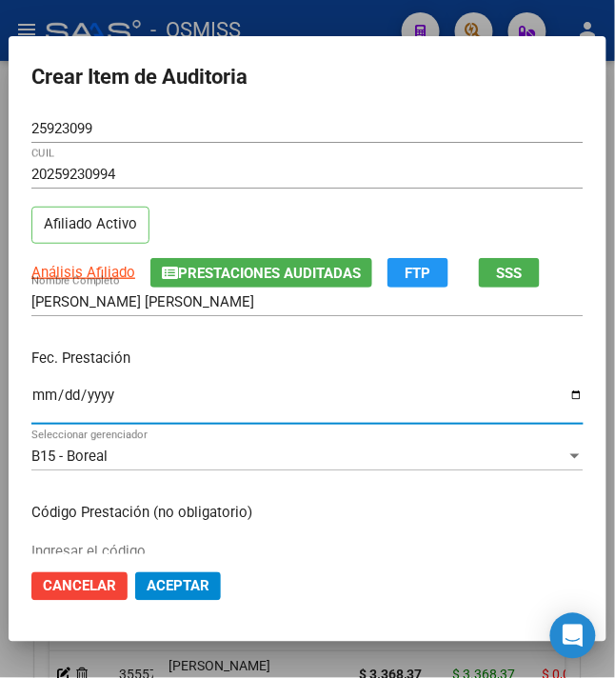
click at [31, 397] on input "Ingresar la fecha" at bounding box center [307, 402] width 552 height 30
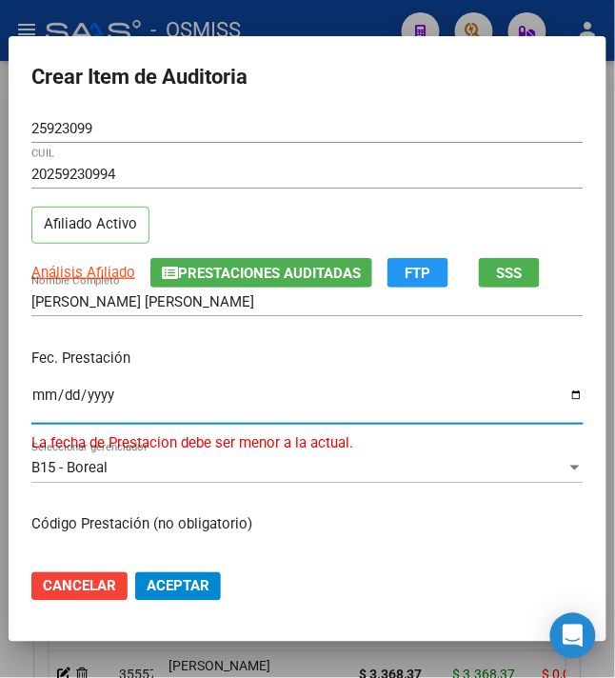
type input "2024-06-24"
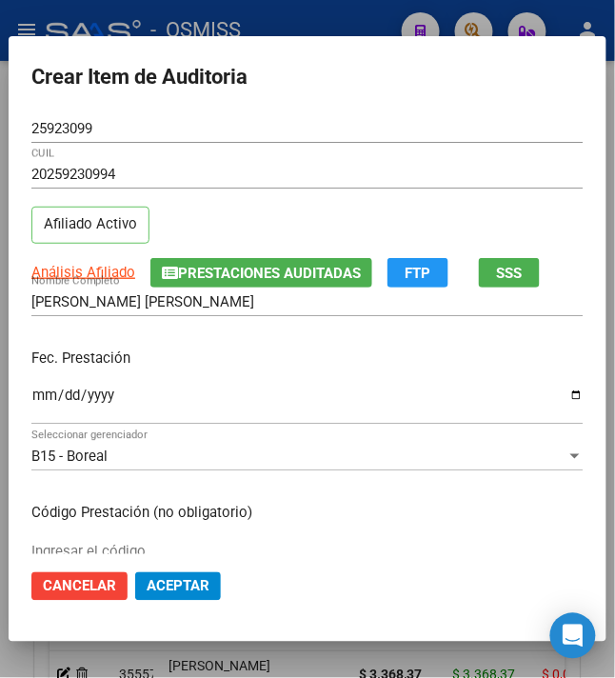
click at [210, 366] on p "Fec. Prestación" at bounding box center [307, 358] width 552 height 22
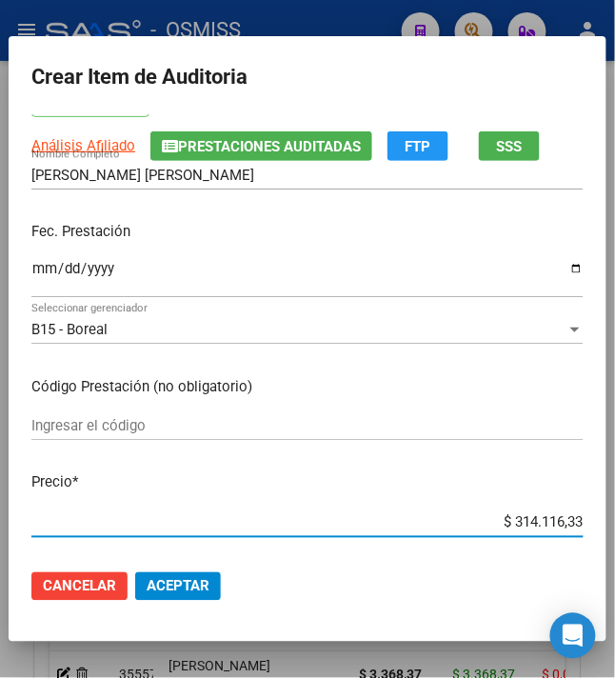
drag, startPoint x: 503, startPoint y: 519, endPoint x: 630, endPoint y: 520, distance: 127.5
click at [615, 520] on html "menu - OSMISS person Firma Express Inicio Instructivos Contacto OS Padrón Padró…" at bounding box center [307, 339] width 615 height 678
type input "$ 0,01"
type input "$ 0,10"
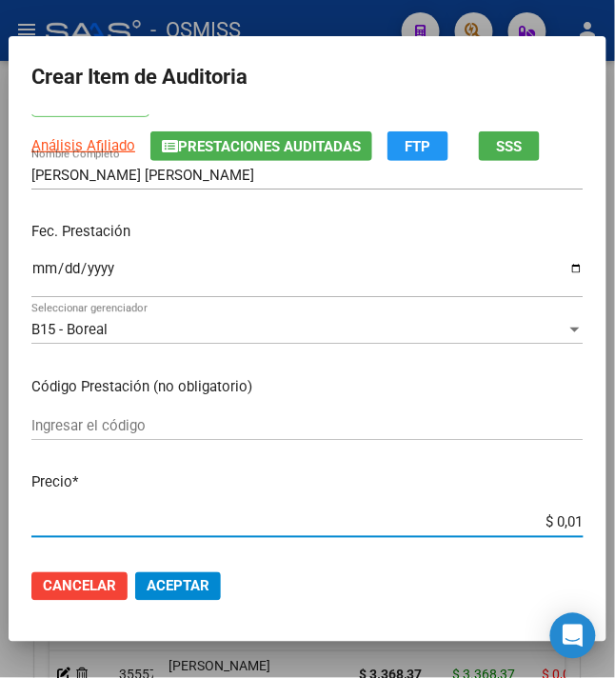
type input "$ 0,10"
type input "$ 1,00"
type input "$ 10,00"
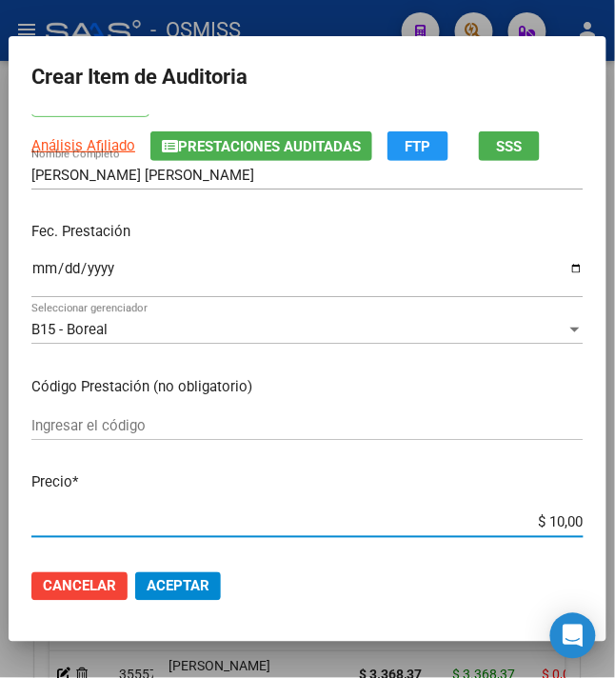
type input "$ 100,00"
type input "$ 1.000,00"
type input "$ 10.000,00"
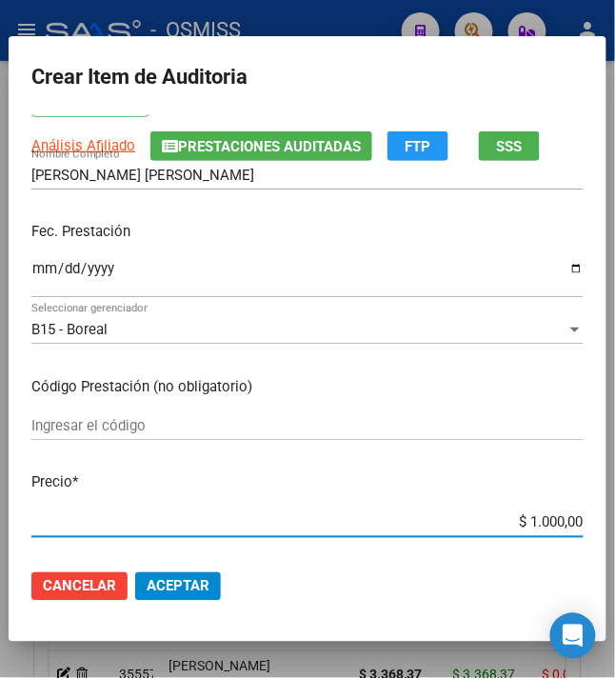
type input "$ 10.000,00"
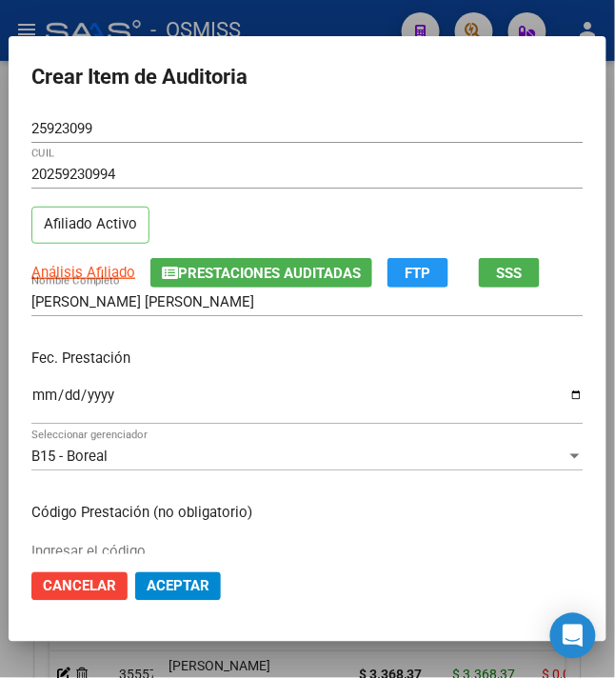
scroll to position [381, 0]
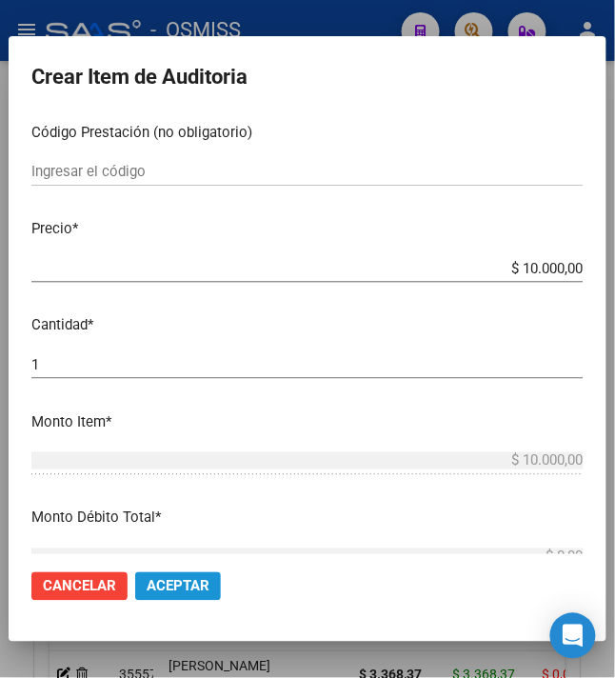
click at [172, 573] on button "Aceptar" at bounding box center [178, 586] width 86 height 29
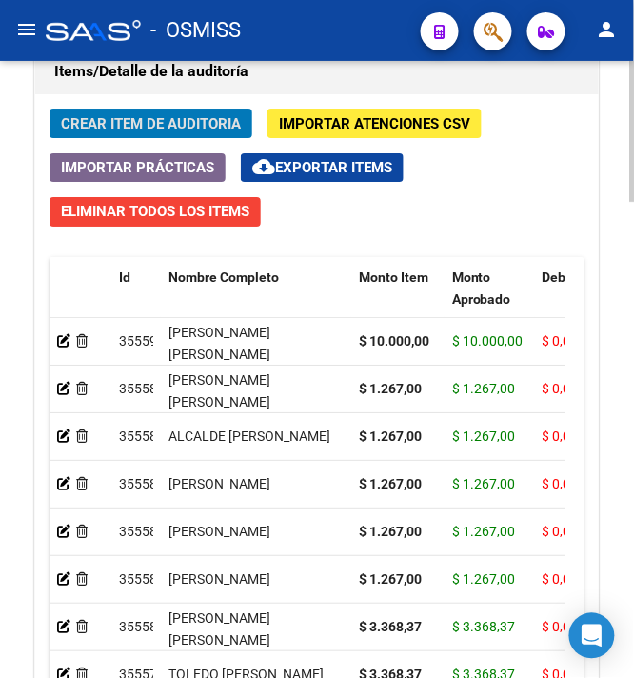
click at [110, 132] on span "Crear Item de Auditoria" at bounding box center [151, 123] width 180 height 17
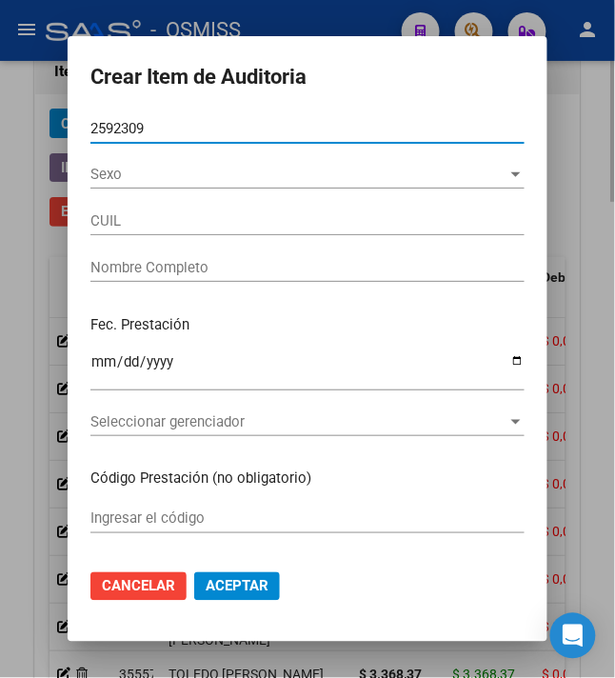
type input "25923099"
type input "20259230994"
type input "PALACIO ARIEL FRANCISO"
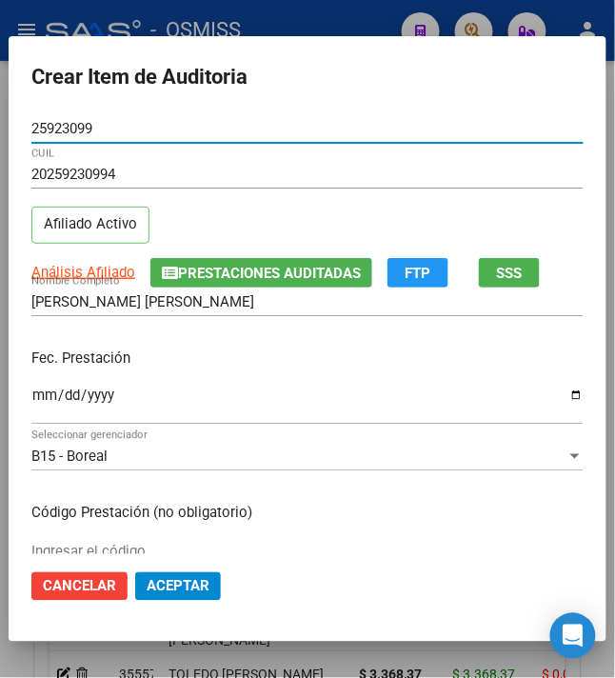
type input "25923099"
click at [31, 394] on input "Ingresar la fecha" at bounding box center [307, 402] width 552 height 30
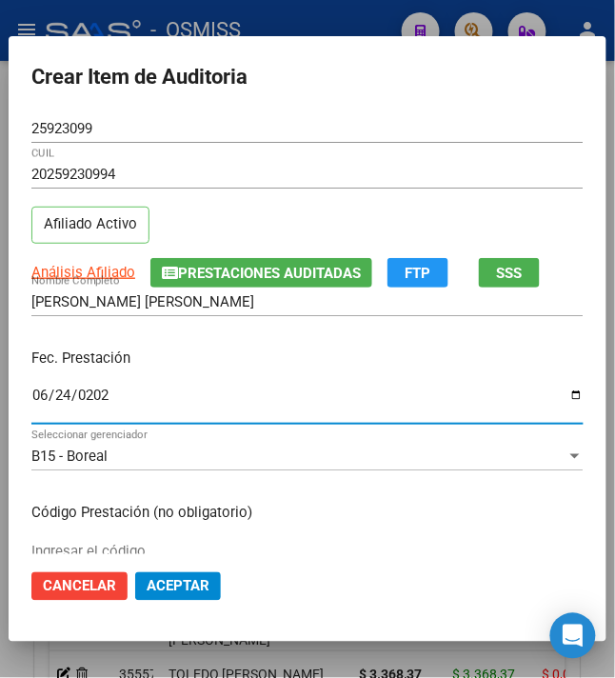
type input "2024-06-24"
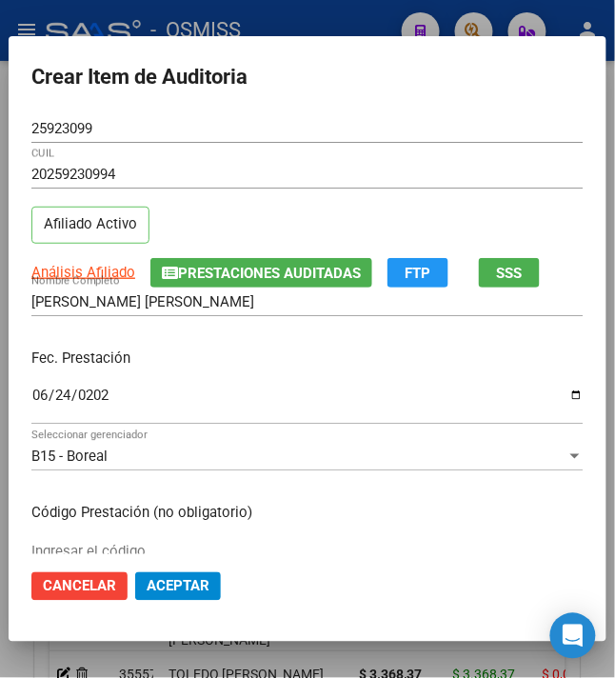
click at [276, 364] on p "Fec. Prestación" at bounding box center [307, 358] width 552 height 22
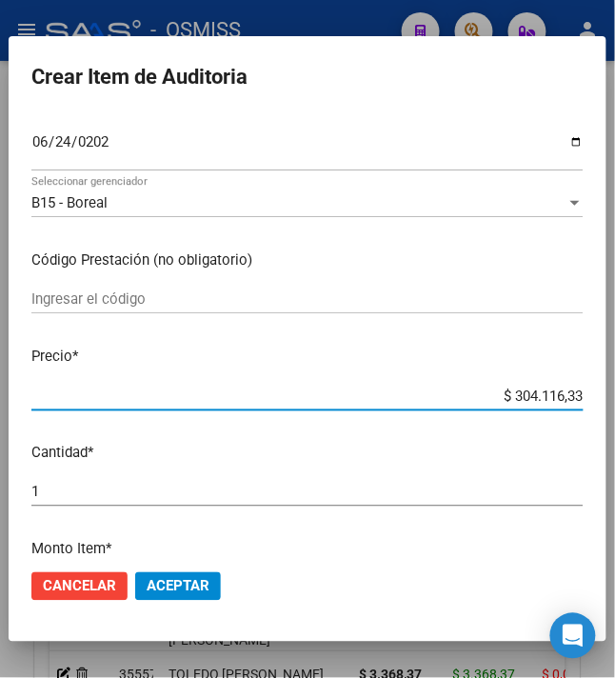
drag, startPoint x: 499, startPoint y: 396, endPoint x: 630, endPoint y: 390, distance: 131.5
click at [615, 393] on html "menu - OSMISS person Firma Express Inicio Instructivos Contacto OS Padrón Padró…" at bounding box center [307, 339] width 615 height 678
type input "$ 0,01"
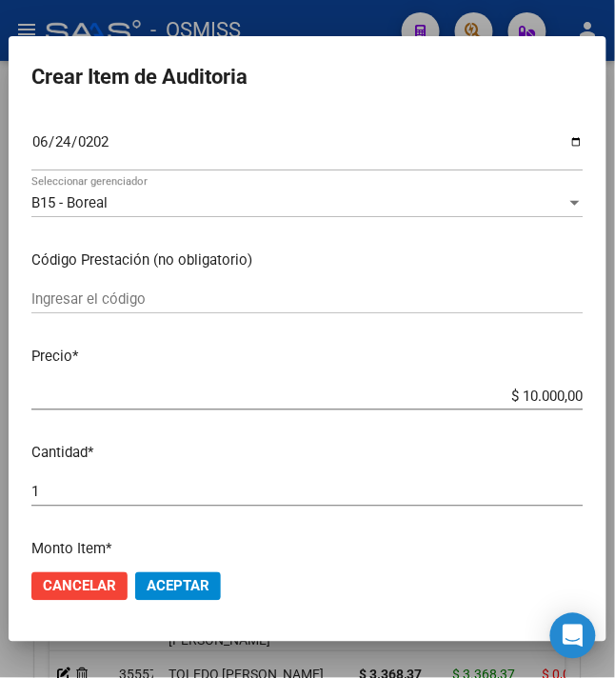
click at [497, 430] on mat-dialog-content "25923099 Nro Documento 20259230994 CUIL Afiliado Activo Análisis Afiliado Prest…" at bounding box center [308, 334] width 598 height 441
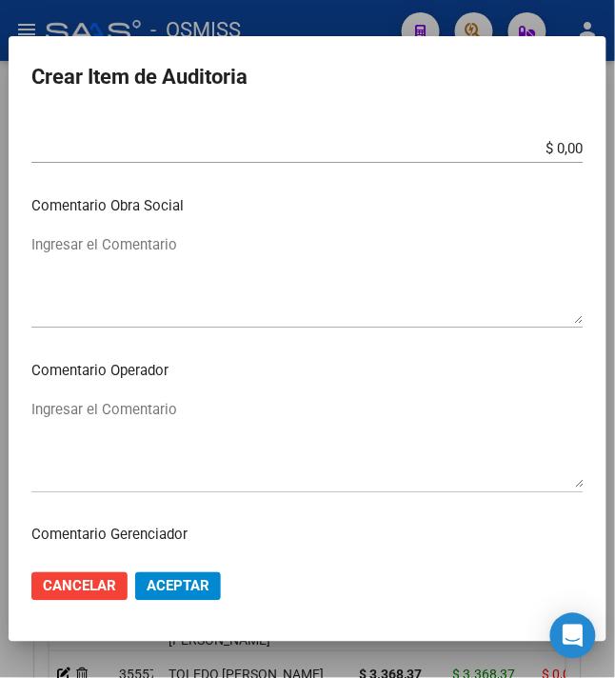
scroll to position [1015, 0]
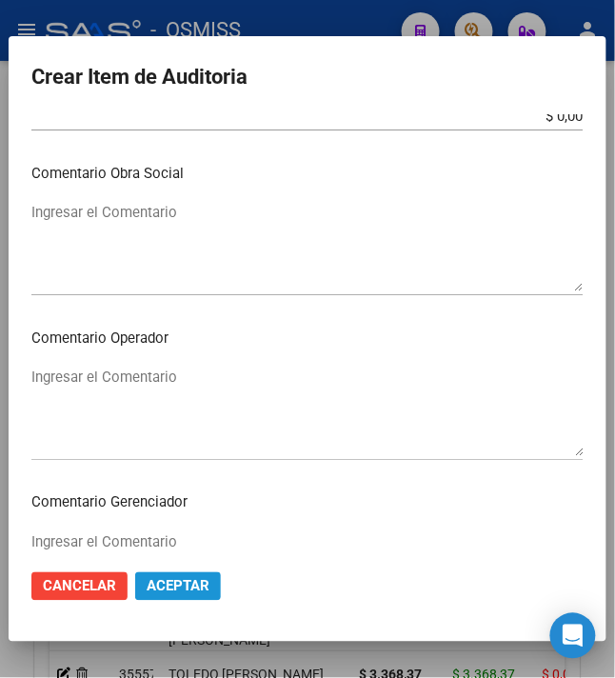
click at [183, 575] on button "Aceptar" at bounding box center [178, 586] width 86 height 29
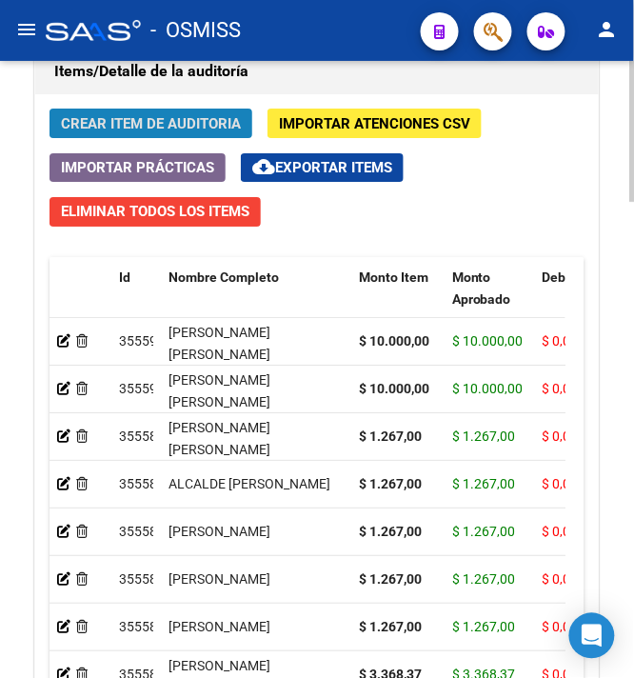
click at [88, 116] on span "Crear Item de Auditoria" at bounding box center [151, 123] width 180 height 17
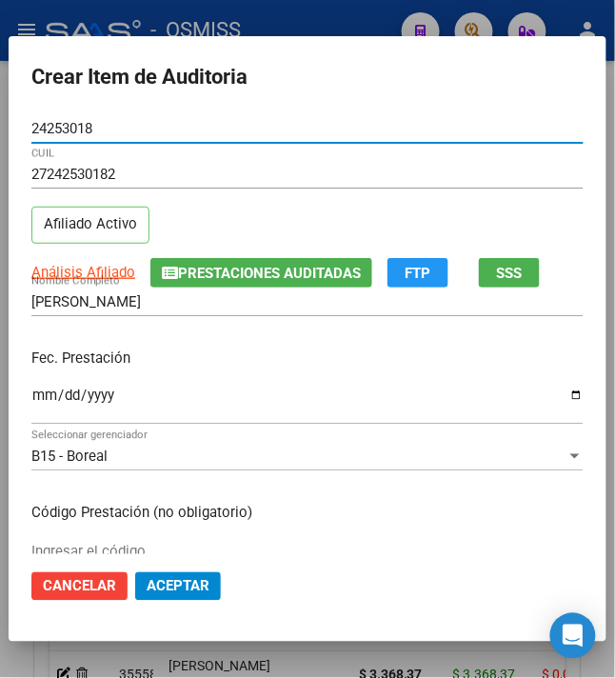
click at [35, 393] on input "Ingresar la fecha" at bounding box center [307, 402] width 552 height 30
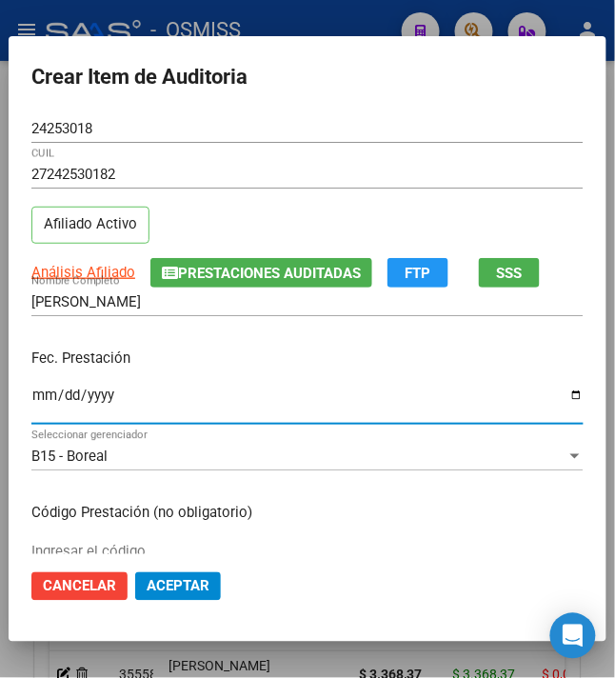
click at [234, 374] on div "Fec. Prestación 2024-03-19 Ingresar la fecha" at bounding box center [307, 387] width 552 height 108
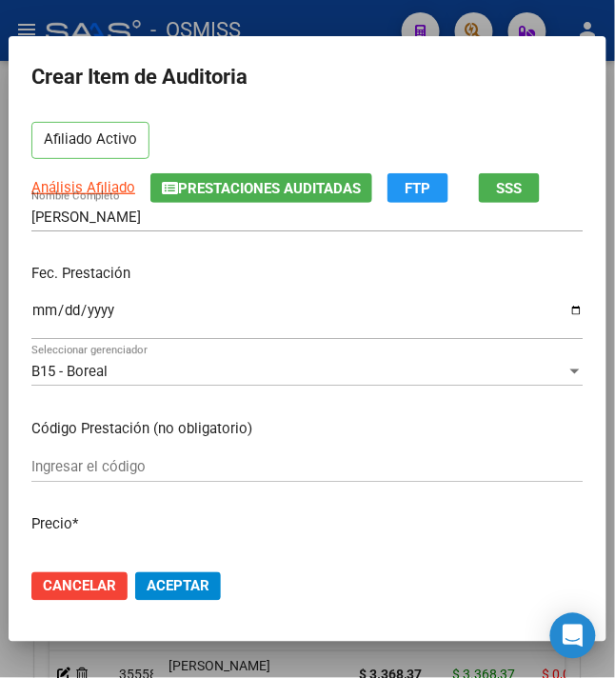
scroll to position [127, 0]
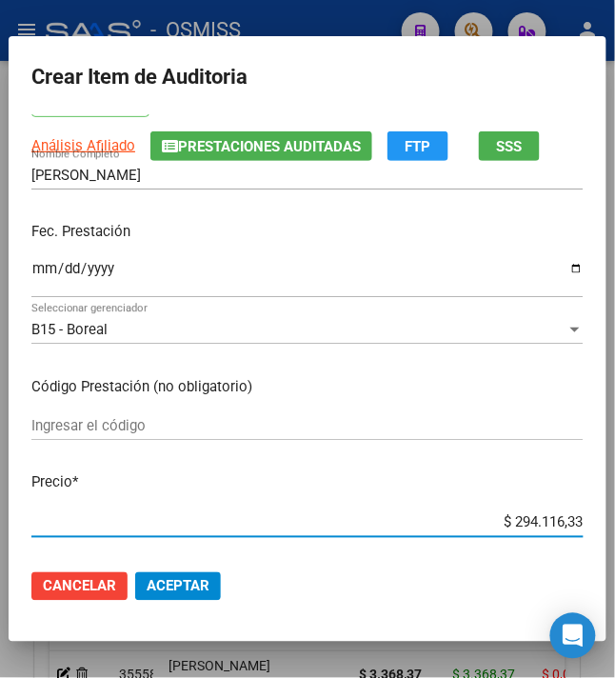
drag, startPoint x: 501, startPoint y: 519, endPoint x: 583, endPoint y: 522, distance: 82.9
click at [583, 522] on app-form-text-field "Precio * $ 294.116,33 Ingresar el precio" at bounding box center [314, 501] width 567 height 59
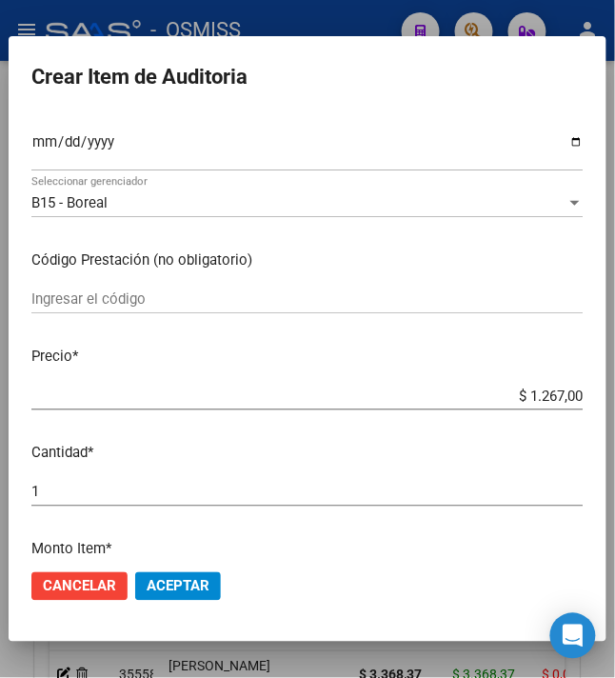
scroll to position [0, 0]
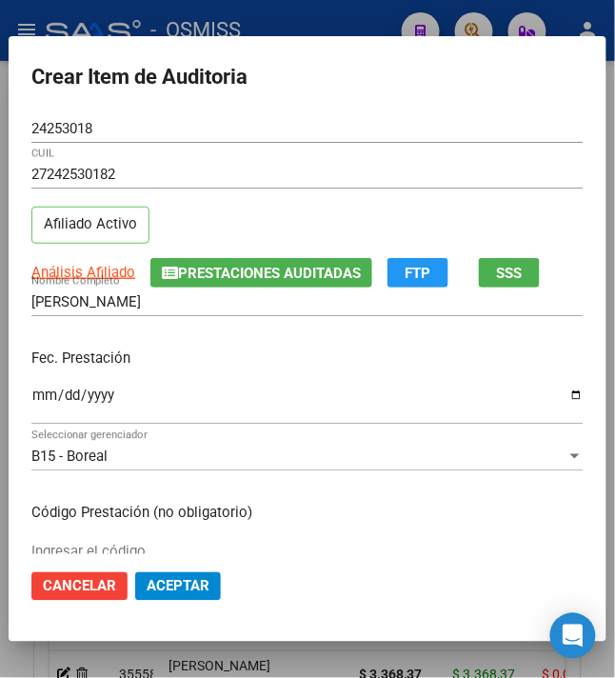
click at [184, 367] on p "Fec. Prestación" at bounding box center [307, 358] width 552 height 22
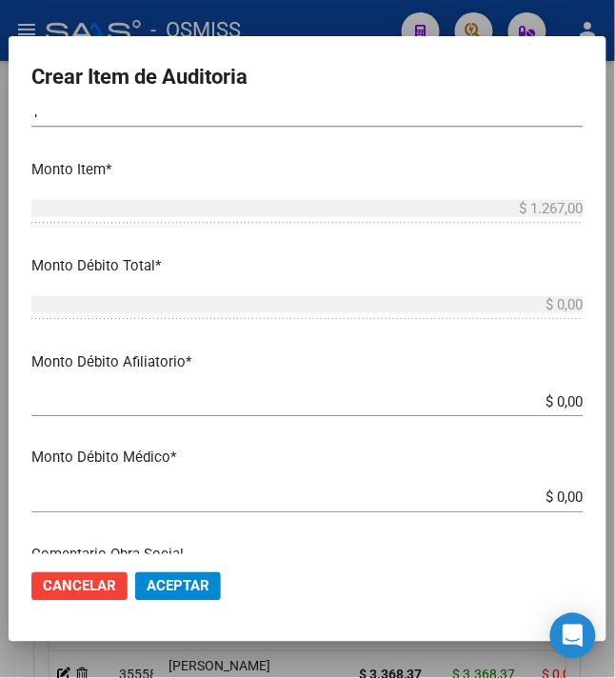
scroll to position [634, 0]
drag, startPoint x: 544, startPoint y: 398, endPoint x: 611, endPoint y: 392, distance: 66.9
click at [606, 392] on mat-dialog-content "24253018 Nro Documento 27242530182 CUIL Afiliado Activo Análisis Afiliado Prest…" at bounding box center [308, 334] width 598 height 441
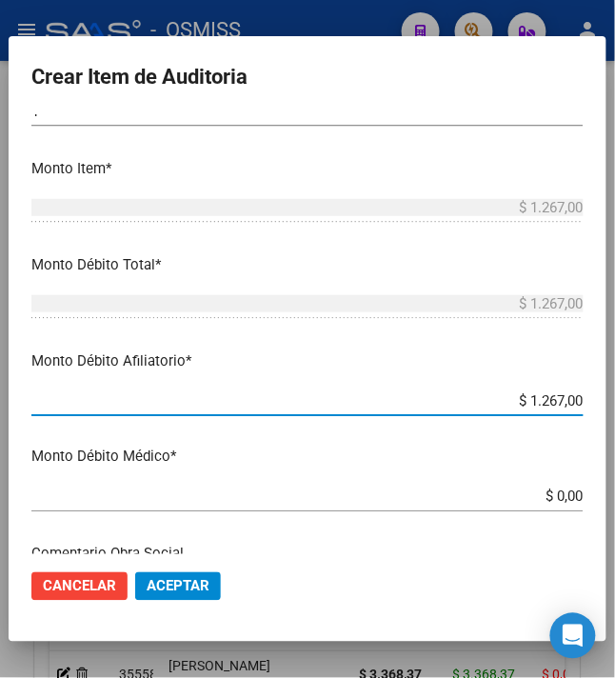
scroll to position [761, 0]
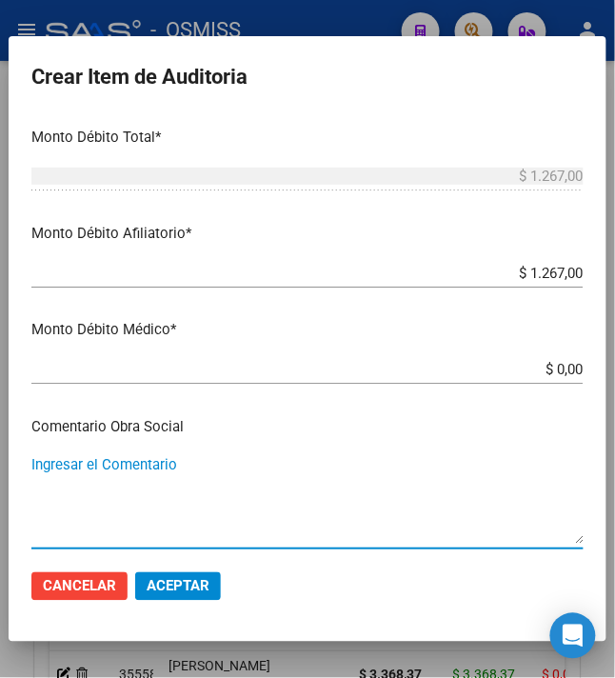
click at [255, 463] on textarea "Ingresar el Comentario" at bounding box center [307, 499] width 552 height 89
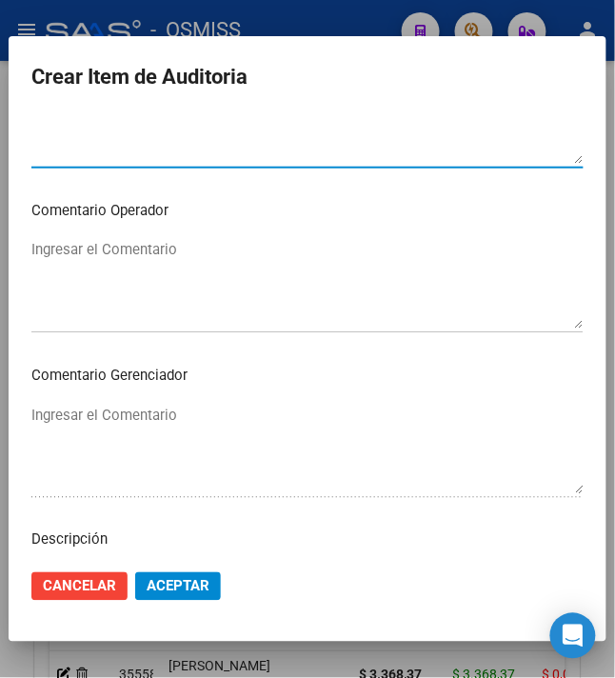
scroll to position [1460, 0]
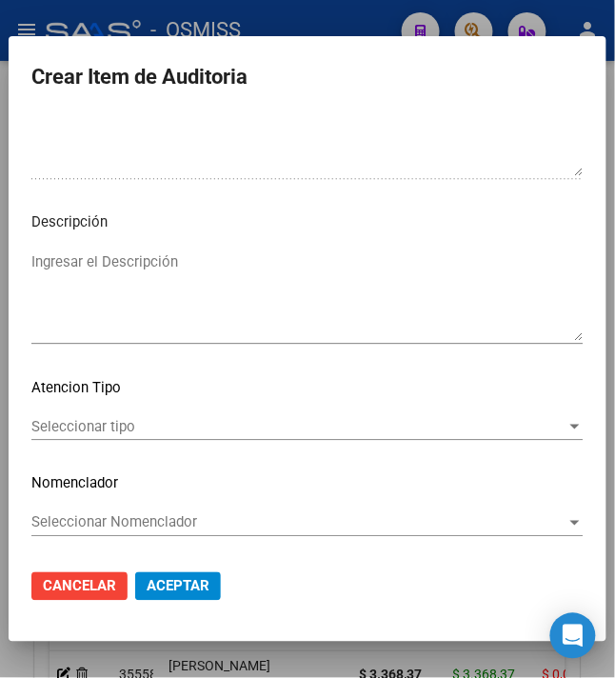
click at [150, 284] on textarea "Ingresar el Descripción" at bounding box center [307, 295] width 552 height 89
click at [265, 228] on p "Descripción" at bounding box center [307, 222] width 552 height 22
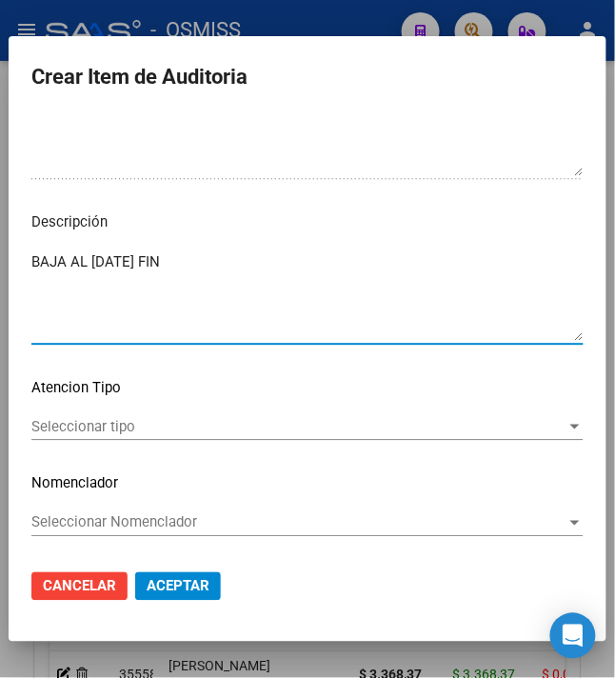
click at [241, 263] on textarea "BAJA AL 05/02/2024 FIN" at bounding box center [307, 295] width 552 height 89
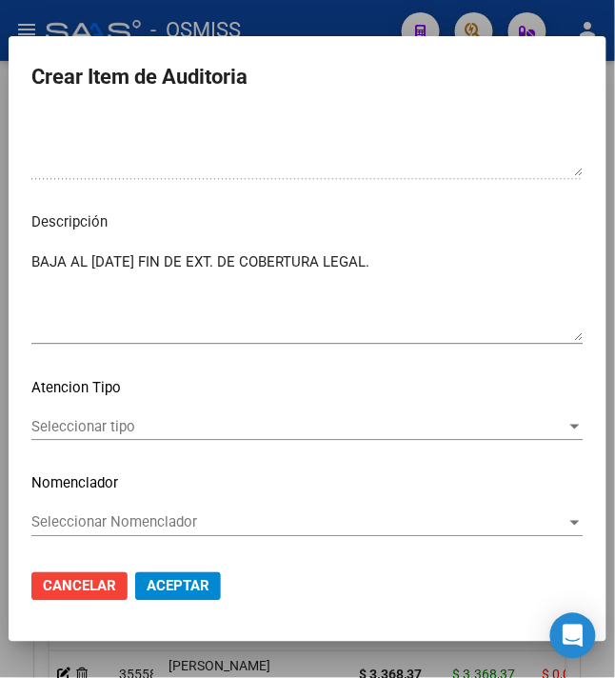
click at [449, 245] on mat-dialog-content "24253018 Nro Documento 27242530182 CUIL Afiliado Activo Análisis Afiliado Prest…" at bounding box center [308, 334] width 598 height 441
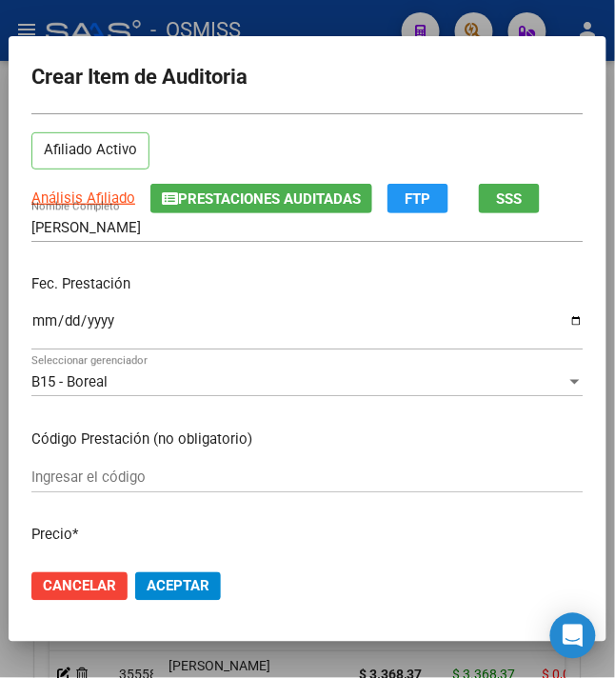
scroll to position [65, 0]
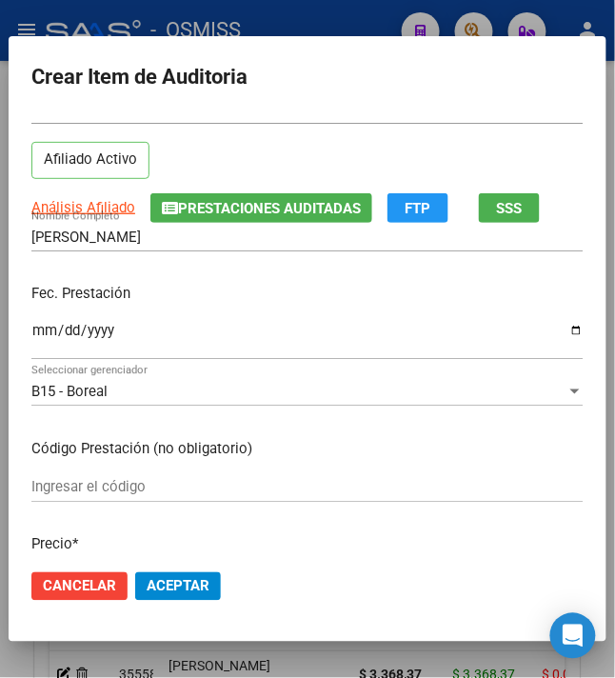
click at [173, 575] on button "Aceptar" at bounding box center [178, 586] width 86 height 29
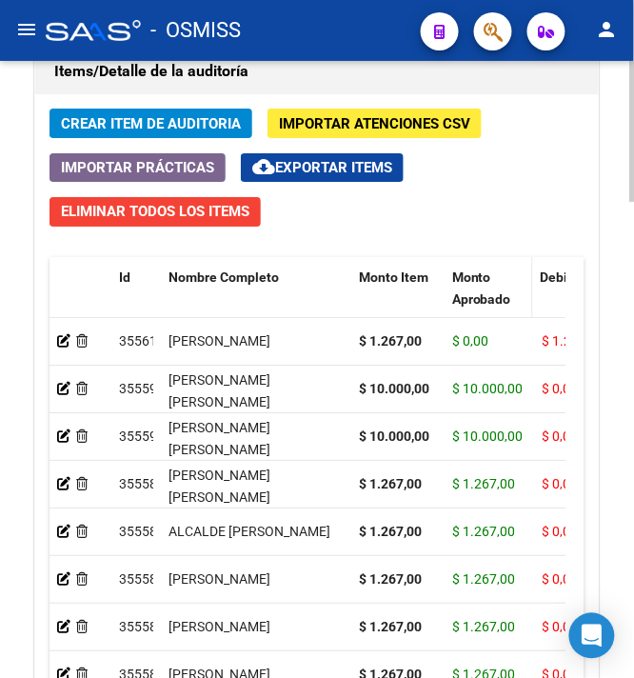
click at [529, 270] on span at bounding box center [528, 299] width 9 height 84
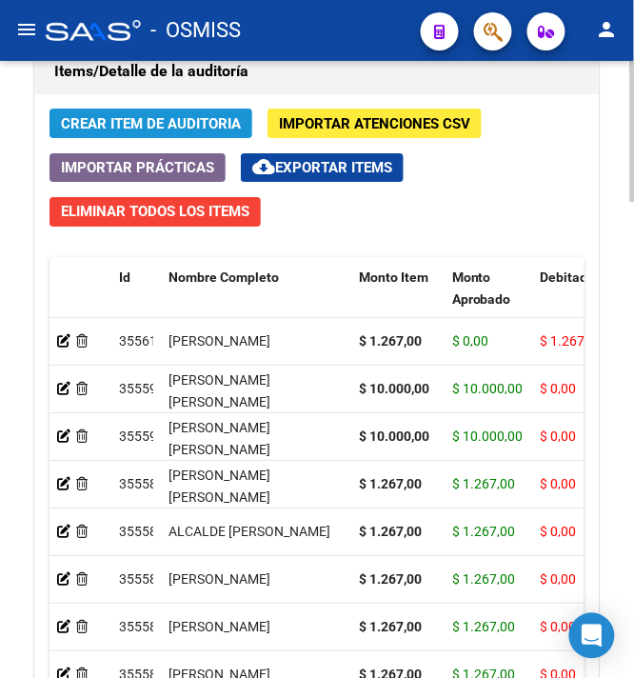
click at [176, 120] on span "Crear Item de Auditoria" at bounding box center [151, 123] width 180 height 17
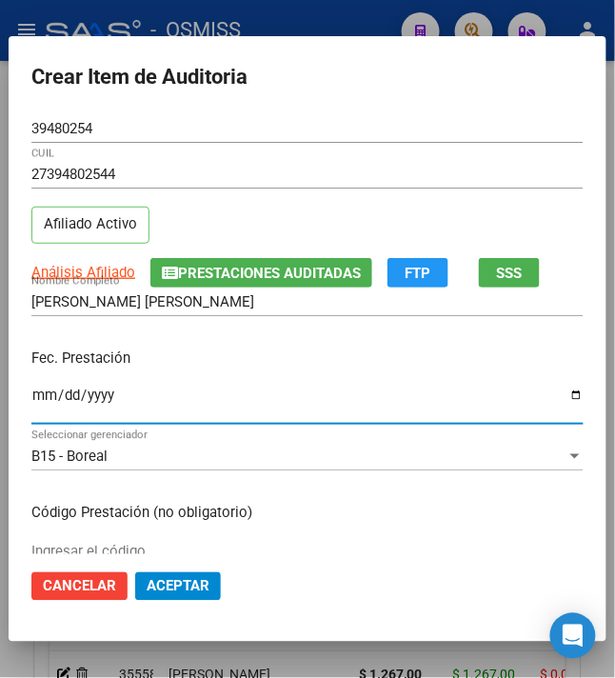
click at [39, 397] on input "Ingresar la fecha" at bounding box center [307, 402] width 552 height 30
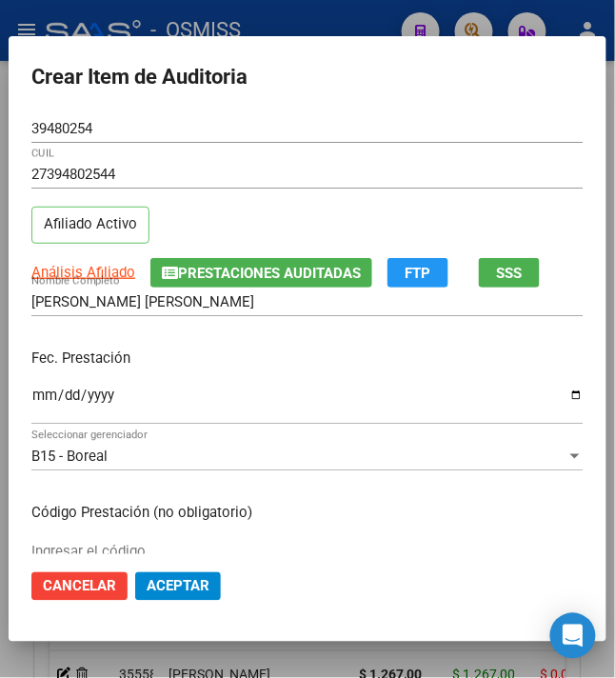
click at [294, 351] on p "Fec. Prestación" at bounding box center [307, 358] width 552 height 22
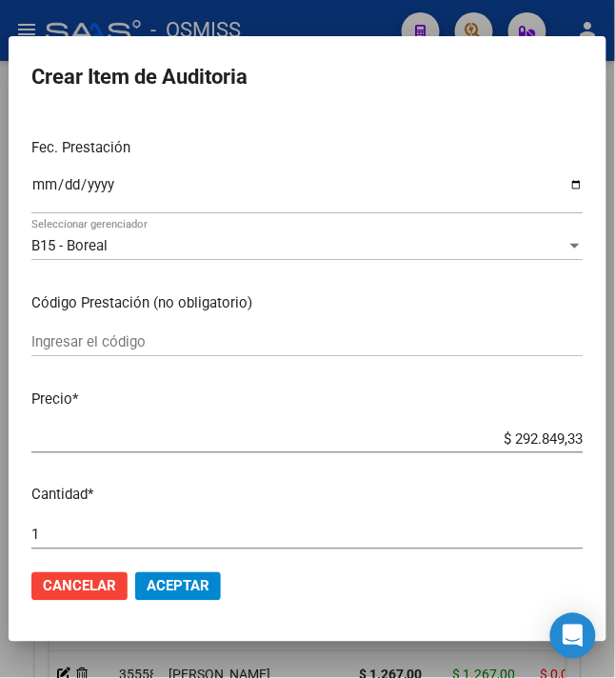
scroll to position [253, 0]
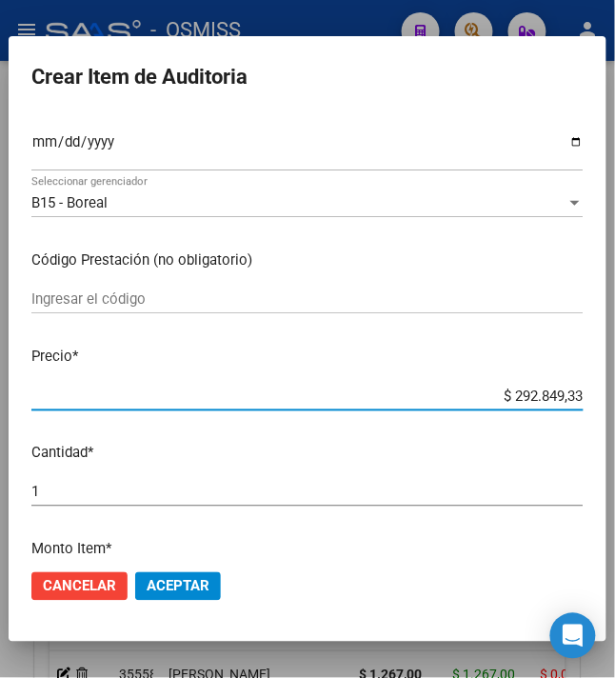
drag, startPoint x: 503, startPoint y: 401, endPoint x: 630, endPoint y: 420, distance: 128.0
click at [615, 420] on html "menu - OSMISS person Firma Express Inicio Instructivos Contacto OS Padrón Padró…" at bounding box center [307, 339] width 615 height 678
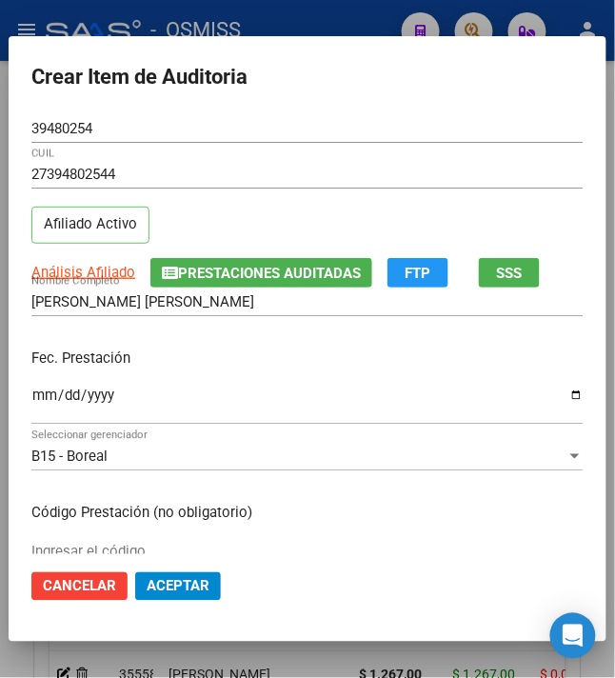
click at [295, 359] on p "Fec. Prestación" at bounding box center [307, 358] width 552 height 22
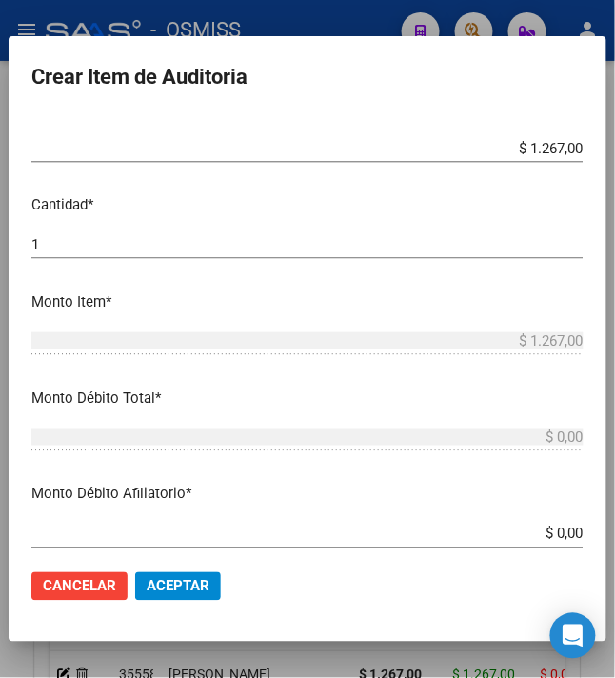
scroll to position [507, 0]
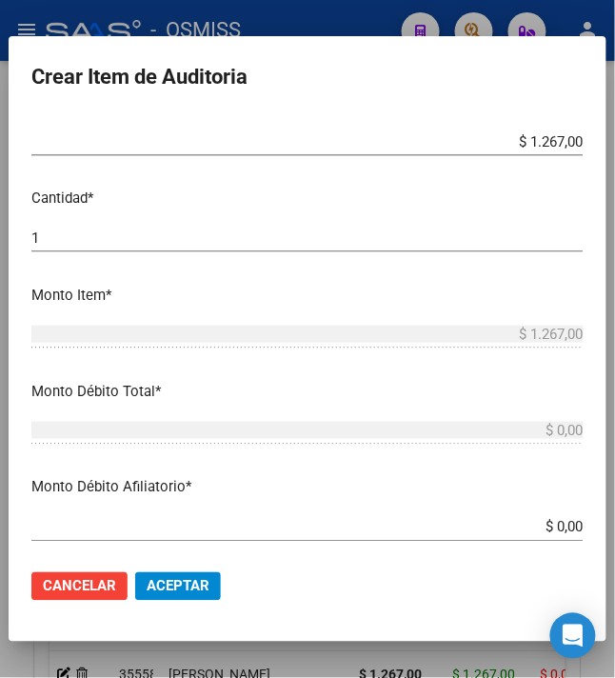
click at [161, 252] on div "1 Ingresar la cantidad" at bounding box center [307, 247] width 552 height 47
click at [153, 248] on div "1 Ingresar la cantidad" at bounding box center [307, 238] width 552 height 29
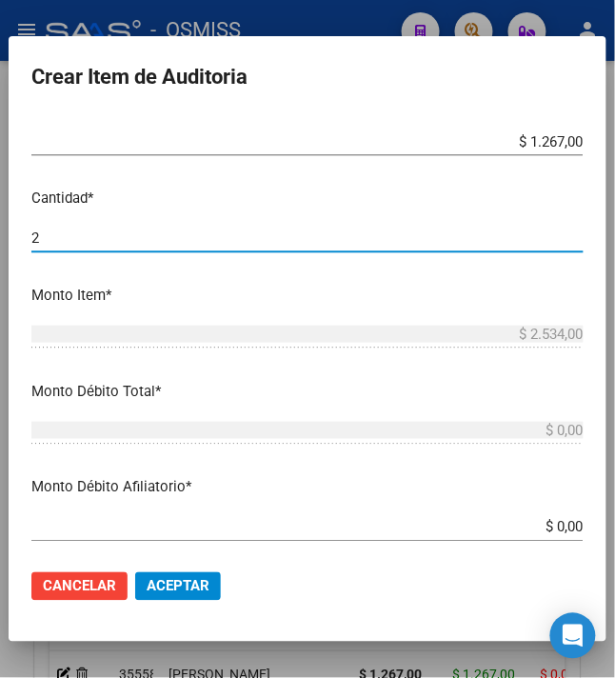
click at [173, 310] on mat-dialog-content "39480254 Nro Documento 27394802544 CUIL Afiliado Activo Análisis Afiliado Prest…" at bounding box center [308, 334] width 598 height 441
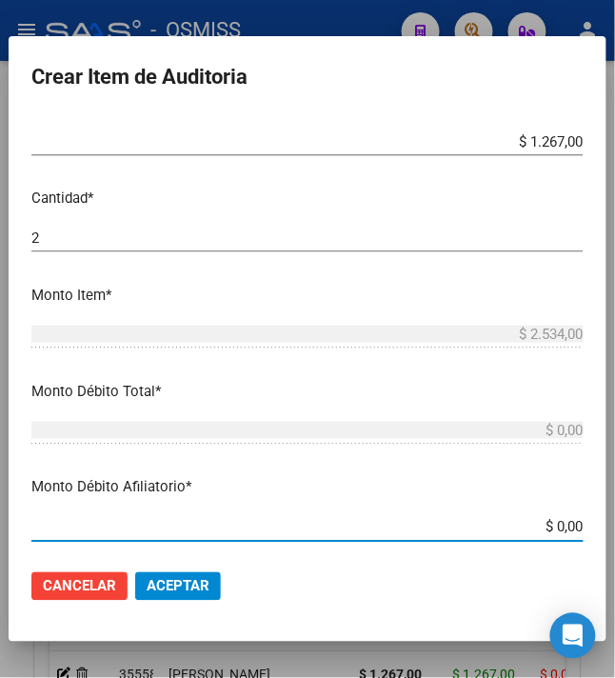
drag, startPoint x: 565, startPoint y: 523, endPoint x: 606, endPoint y: 507, distance: 44.0
click at [596, 515] on mat-dialog-content "39480254 Nro Documento 27394802544 CUIL Afiliado Activo Análisis Afiliado Prest…" at bounding box center [308, 334] width 598 height 441
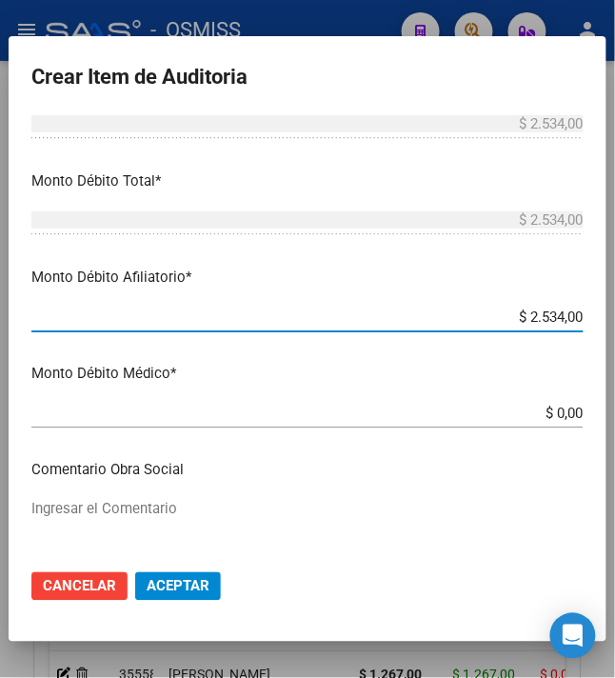
scroll to position [761, 0]
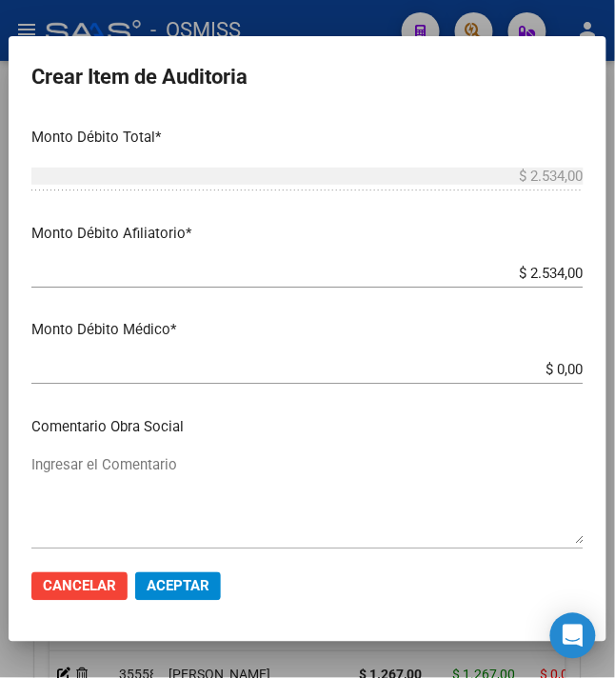
click at [274, 450] on mat-dialog-content "39480254 Nro Documento 27394802544 CUIL Afiliado Activo Análisis Afiliado Prest…" at bounding box center [308, 334] width 598 height 441
click at [249, 465] on textarea "Ingresar el Comentario" at bounding box center [307, 499] width 552 height 89
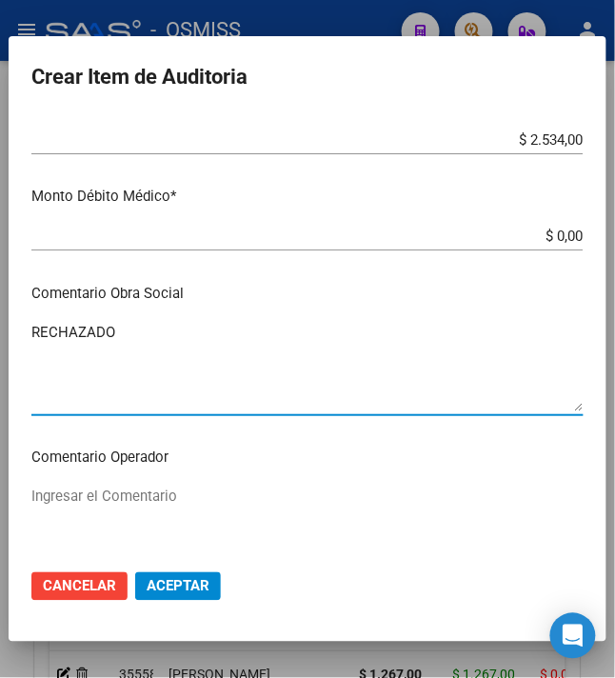
scroll to position [1269, 0]
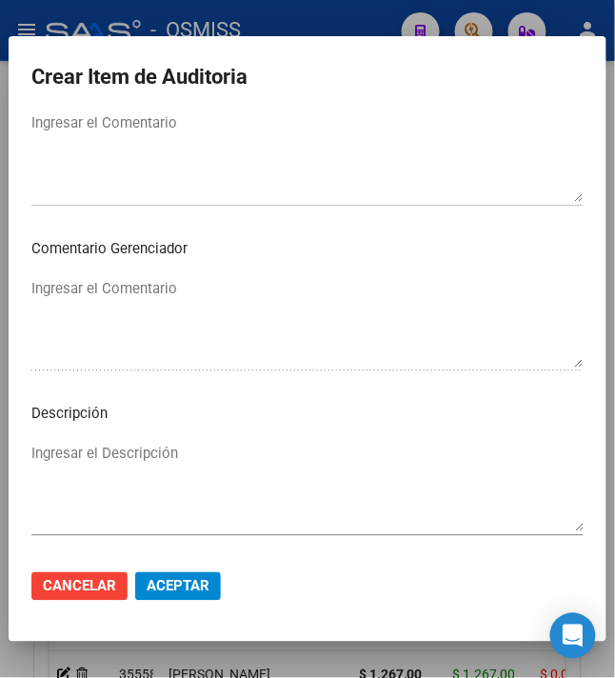
click at [249, 465] on textarea "Ingresar el Descripción" at bounding box center [307, 487] width 552 height 89
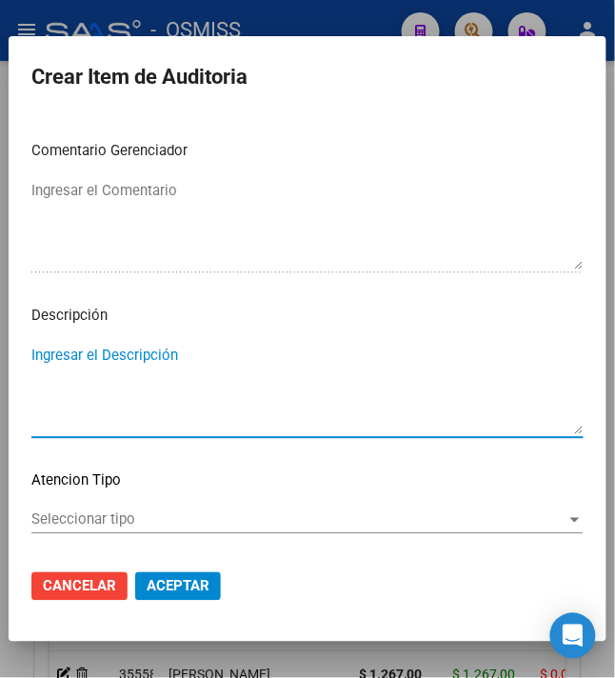
scroll to position [1460, 0]
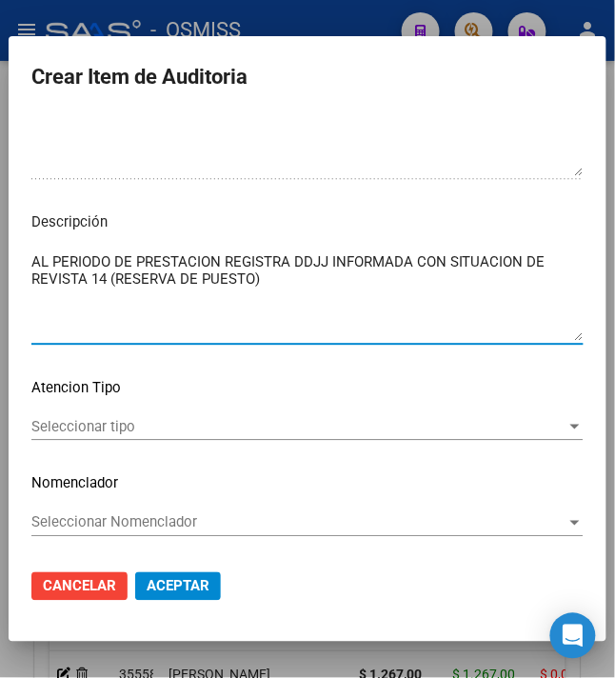
click at [322, 308] on textarea "AL PERIODO DE PRESTACION REGISTRA DDJJ INFORMADA CON SITUACION DE REVISTA 14 (R…" at bounding box center [307, 295] width 552 height 89
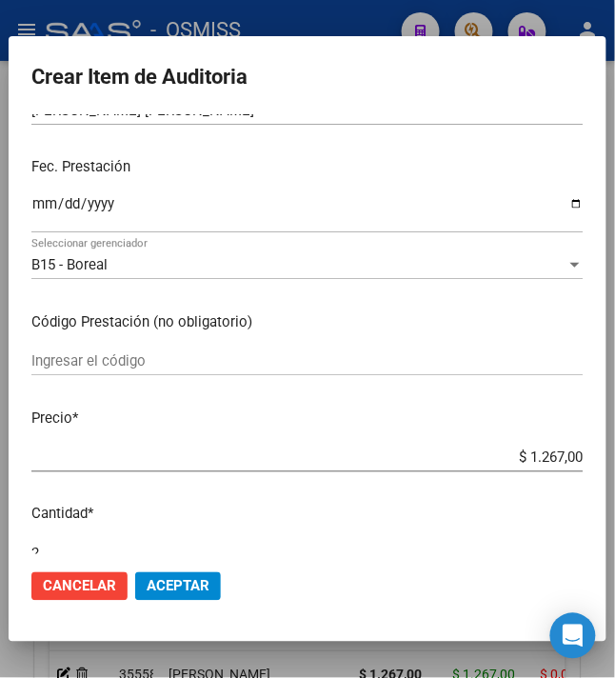
scroll to position [0, 0]
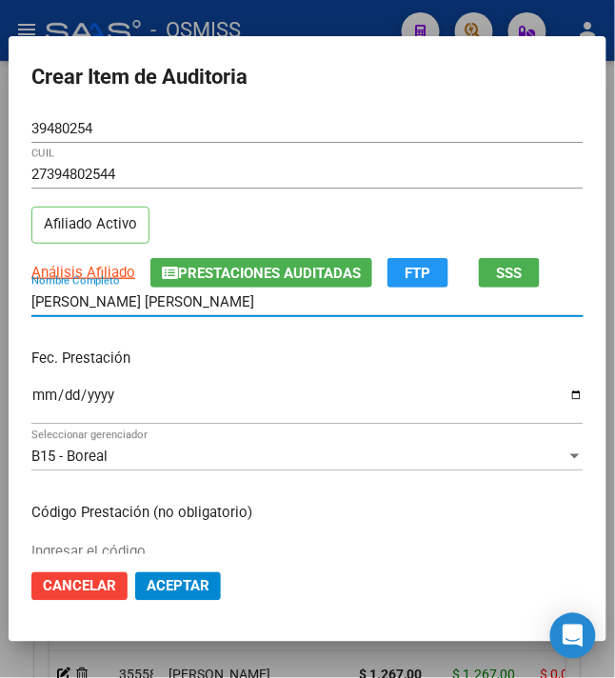
drag, startPoint x: 209, startPoint y: 299, endPoint x: 10, endPoint y: 290, distance: 200.0
click at [10, 290] on mat-dialog-content "39480254 Nro Documento 27394802544 CUIL Afiliado Activo Análisis Afiliado Prest…" at bounding box center [308, 334] width 598 height 441
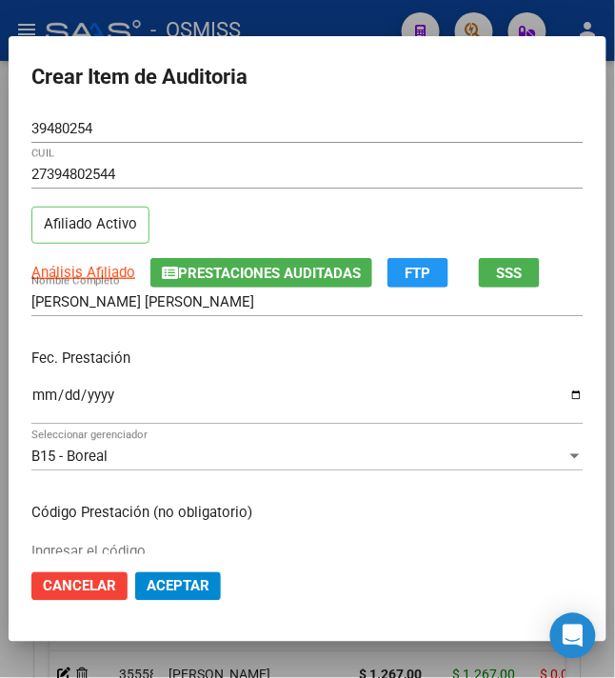
drag, startPoint x: 577, startPoint y: 192, endPoint x: 514, endPoint y: 185, distance: 63.3
click at [577, 192] on mat-dialog-content "39480254 Nro Documento 27394802544 CUIL Afiliado Activo Análisis Afiliado Prest…" at bounding box center [308, 334] width 598 height 441
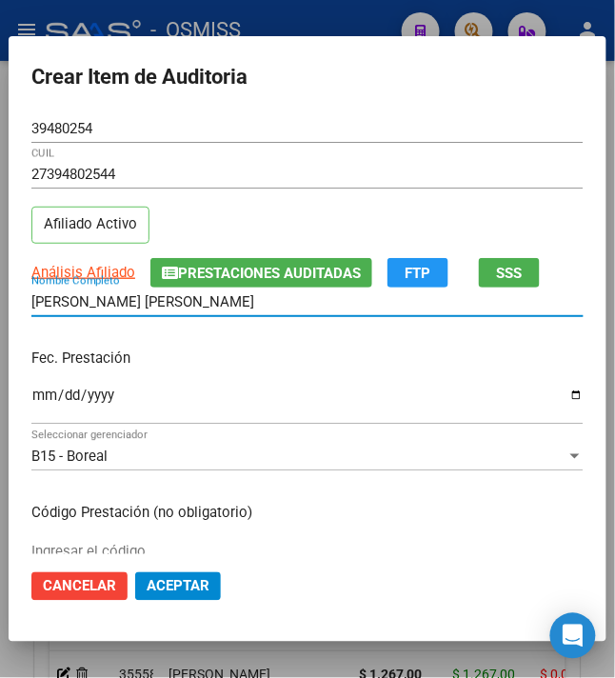
click at [199, 294] on input "SORAIRE MARIA ELIZABETH" at bounding box center [307, 301] width 552 height 17
drag, startPoint x: 214, startPoint y: 299, endPoint x: -22, endPoint y: 301, distance: 236.0
click at [0, 301] on html "menu - OSMISS person Firma Express Inicio Instructivos Contacto OS Padrón Padró…" at bounding box center [307, 339] width 615 height 678
click at [377, 166] on input "27394802544" at bounding box center [307, 174] width 552 height 17
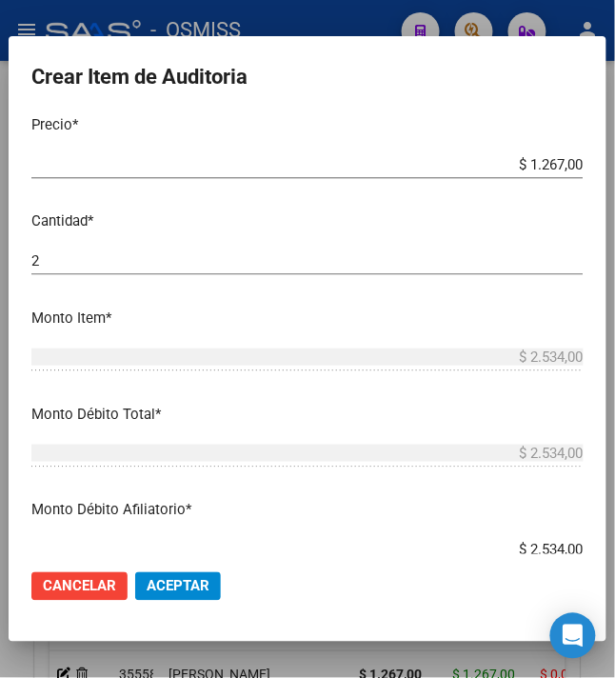
scroll to position [507, 0]
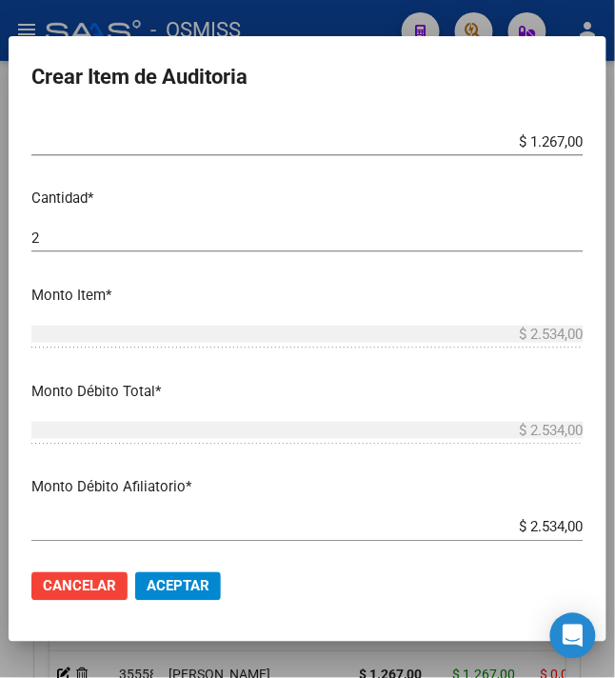
click at [176, 583] on span "Aceptar" at bounding box center [178, 586] width 63 height 17
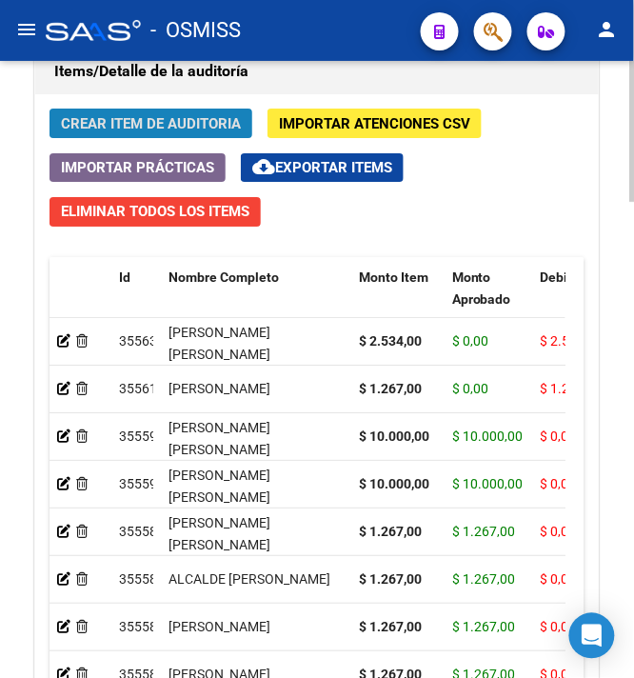
click at [95, 128] on span "Crear Item de Auditoria" at bounding box center [151, 123] width 180 height 17
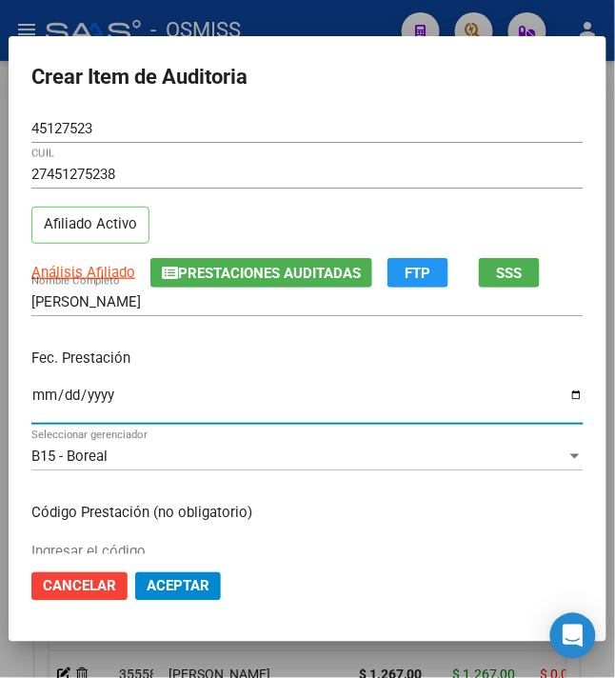
click at [31, 402] on input "Ingresar la fecha" at bounding box center [307, 402] width 552 height 30
click at [229, 308] on input "ROSTAGNO, CAMILA ANTONELLA" at bounding box center [307, 301] width 552 height 17
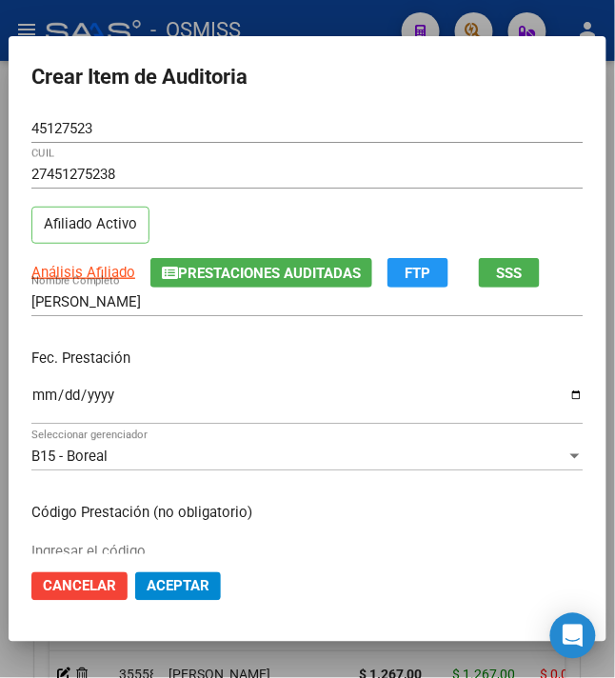
click at [229, 339] on div "Fec. Prestación 2024-04-12 Ingresar la fecha" at bounding box center [307, 387] width 552 height 108
click at [219, 341] on div "Fec. Prestación 2024-04-12 Ingresar la fecha" at bounding box center [307, 387] width 552 height 108
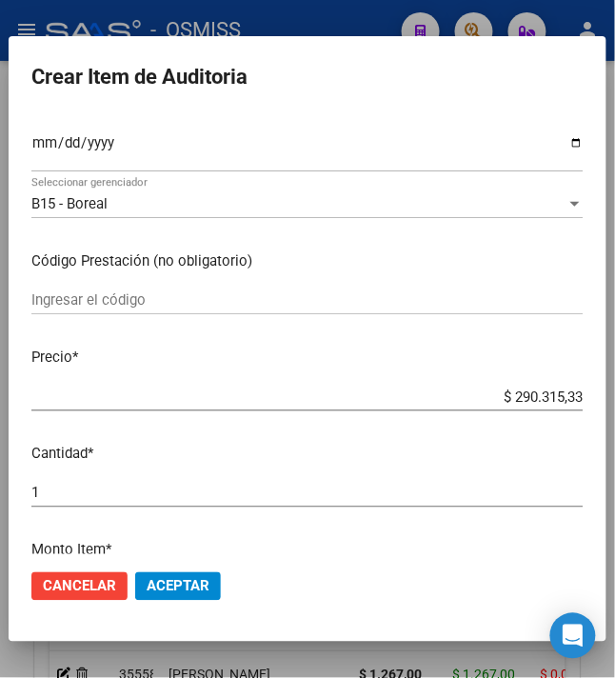
scroll to position [253, 0]
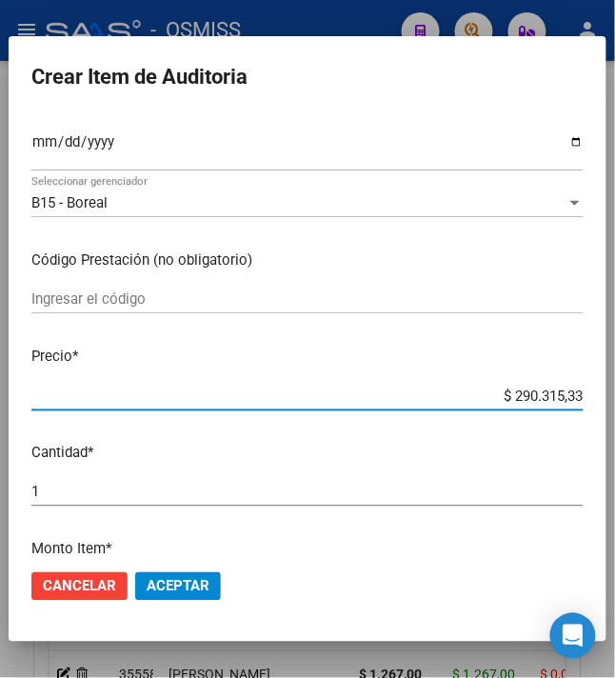
drag, startPoint x: 500, startPoint y: 389, endPoint x: 615, endPoint y: 370, distance: 116.7
click at [582, 383] on mat-dialog-content "45127523 Nro Documento 27451275238 CUIL Afiliado Activo Análisis Afiliado Prest…" at bounding box center [308, 334] width 598 height 441
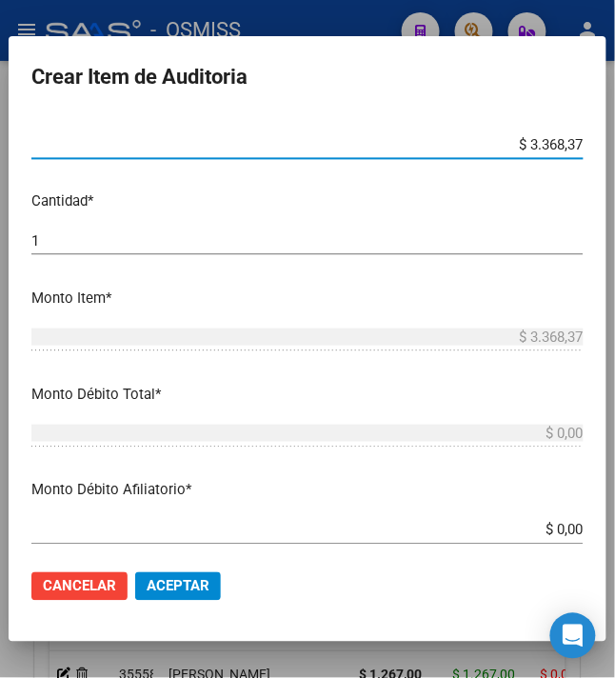
scroll to position [507, 0]
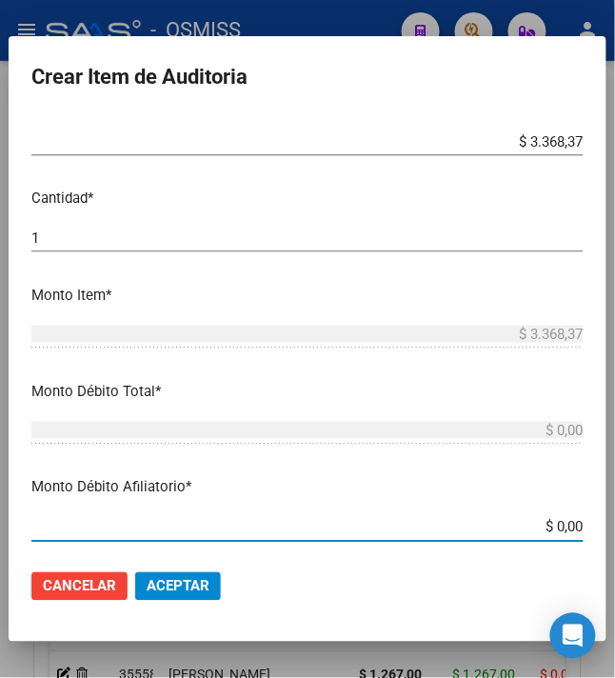
drag, startPoint x: 544, startPoint y: 526, endPoint x: 630, endPoint y: 515, distance: 86.4
click at [615, 515] on html "menu - OSMISS person Firma Express Inicio Instructivos Contacto OS Padrón Padró…" at bounding box center [307, 339] width 615 height 678
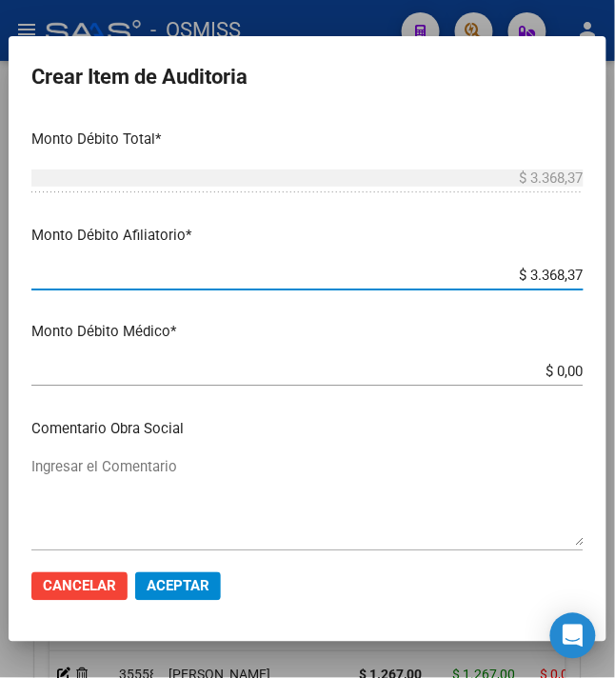
scroll to position [761, 0]
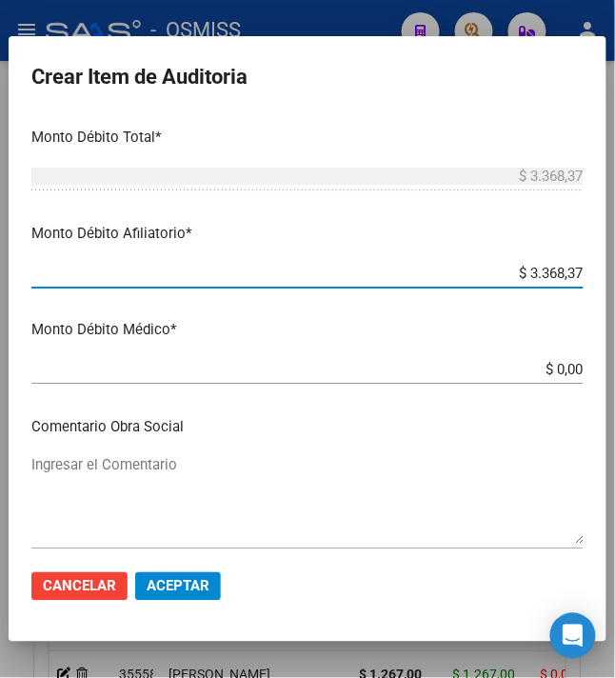
click at [257, 489] on textarea "Ingresar el Comentario" at bounding box center [307, 499] width 552 height 89
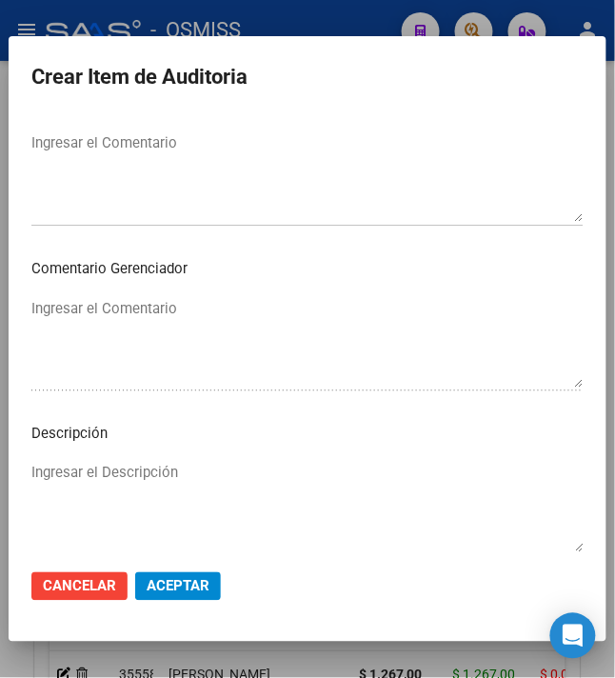
scroll to position [1395, 0]
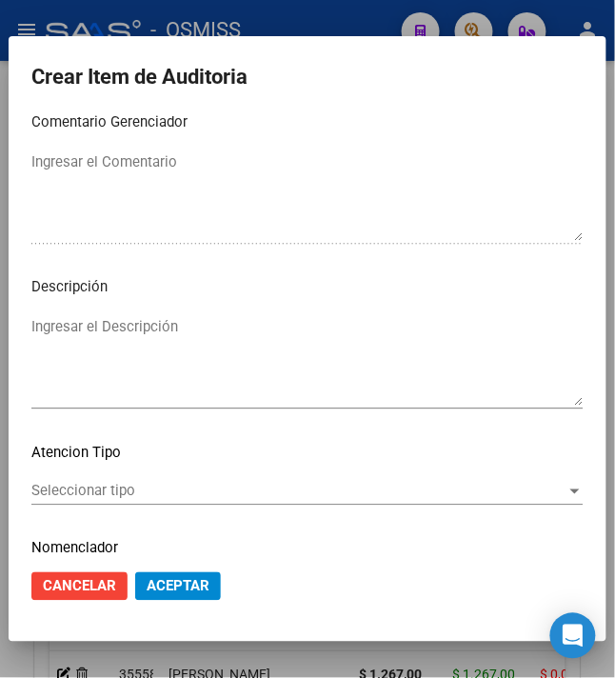
click at [219, 337] on textarea "Ingresar el Descripción" at bounding box center [307, 360] width 552 height 89
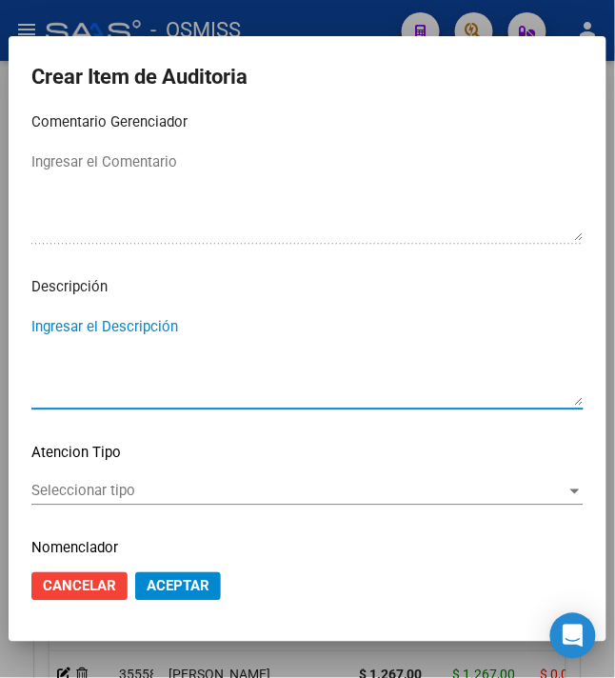
paste textarea "LA REMUNERACION DECLARADA AL PERIODO DE PRESTACION, NO CUBRE EL MINIMO DE APORT…"
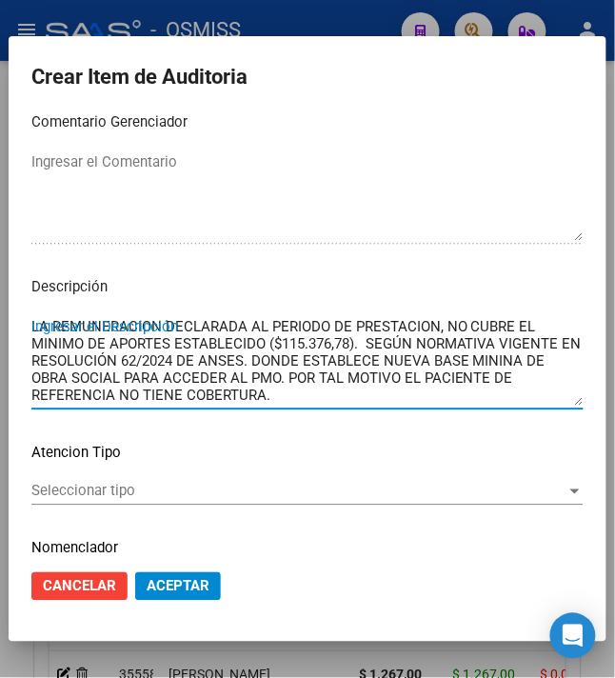
scroll to position [15, 0]
click at [298, 458] on p "Atencion Tipo" at bounding box center [307, 453] width 552 height 22
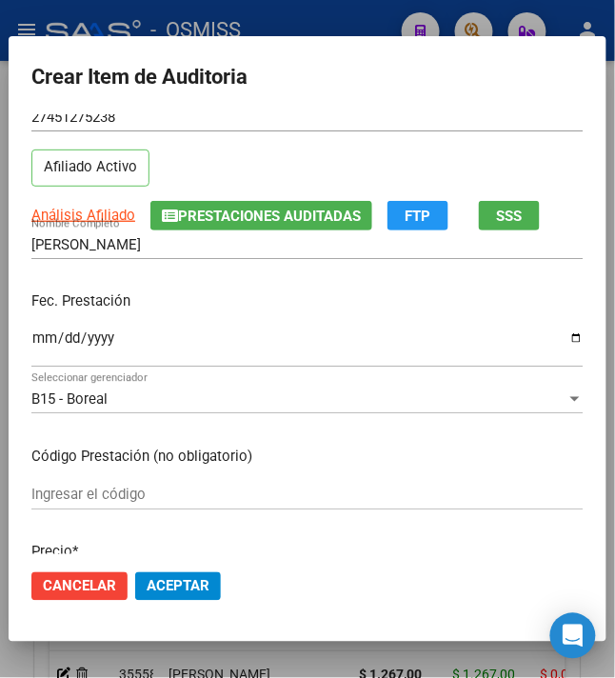
scroll to position [0, 0]
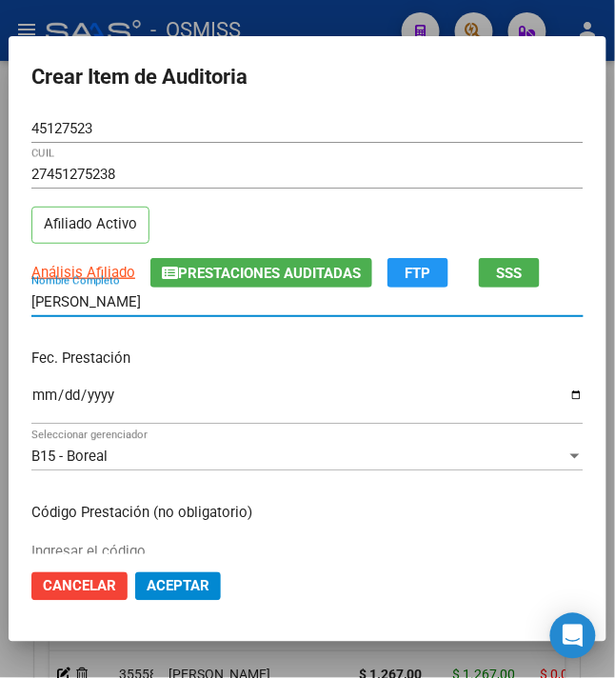
drag, startPoint x: 247, startPoint y: 306, endPoint x: -14, endPoint y: 303, distance: 261.7
click at [0, 303] on html "menu - OSMISS person Firma Express Inicio Instructivos Contacto OS Padrón Padró…" at bounding box center [307, 339] width 615 height 678
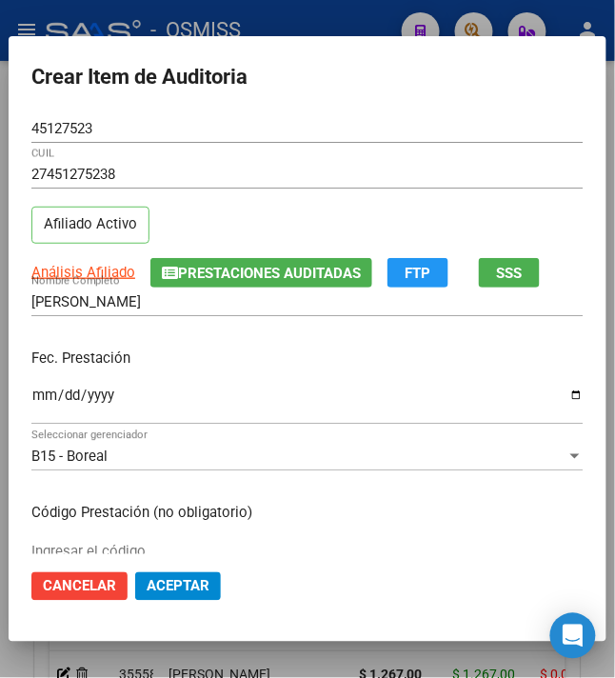
drag, startPoint x: 470, startPoint y: 198, endPoint x: 431, endPoint y: 204, distance: 39.4
click at [470, 198] on div "27451275238 CUIL" at bounding box center [307, 183] width 552 height 47
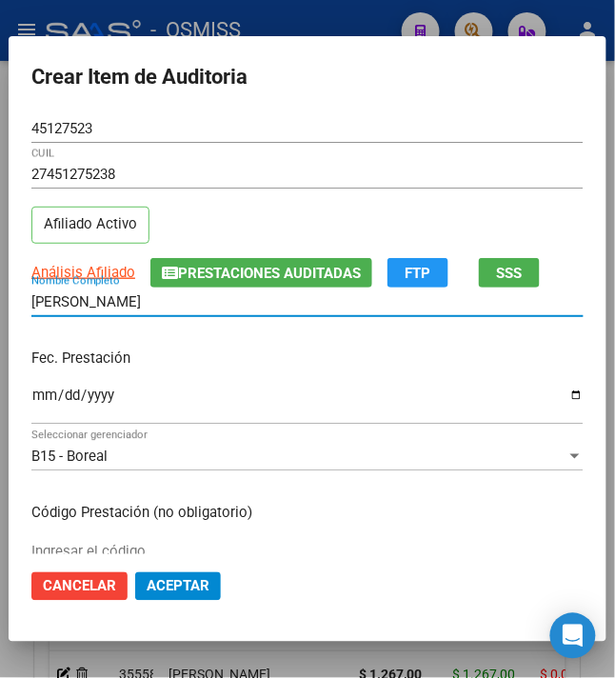
drag, startPoint x: 247, startPoint y: 303, endPoint x: -29, endPoint y: 306, distance: 276.0
click at [0, 306] on html "menu - OSMISS person Firma Express Inicio Instructivos Contacto OS Padrón Padró…" at bounding box center [307, 339] width 615 height 678
click at [294, 335] on div "Fec. Prestación 2024-04-12 Ingresar la fecha" at bounding box center [307, 387] width 552 height 108
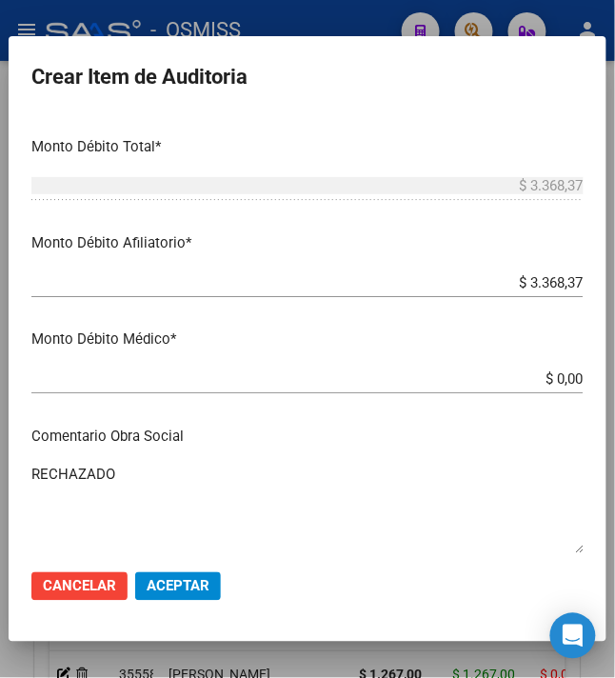
scroll to position [761, 0]
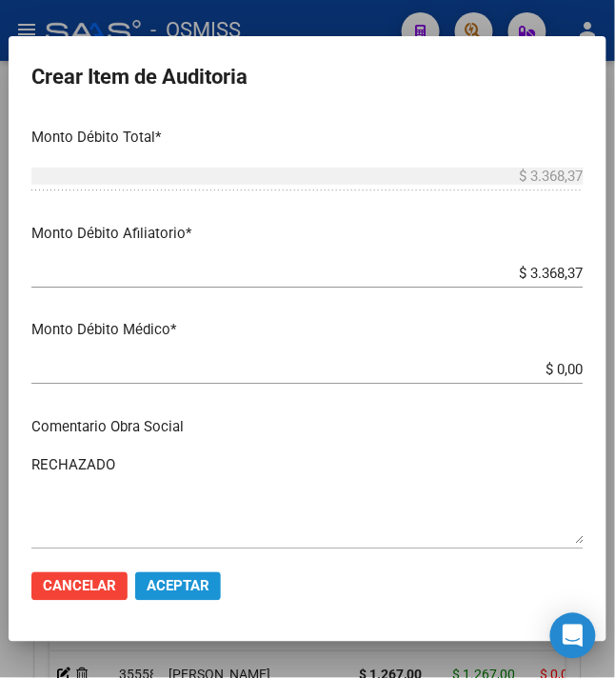
click at [169, 592] on span "Aceptar" at bounding box center [178, 586] width 63 height 17
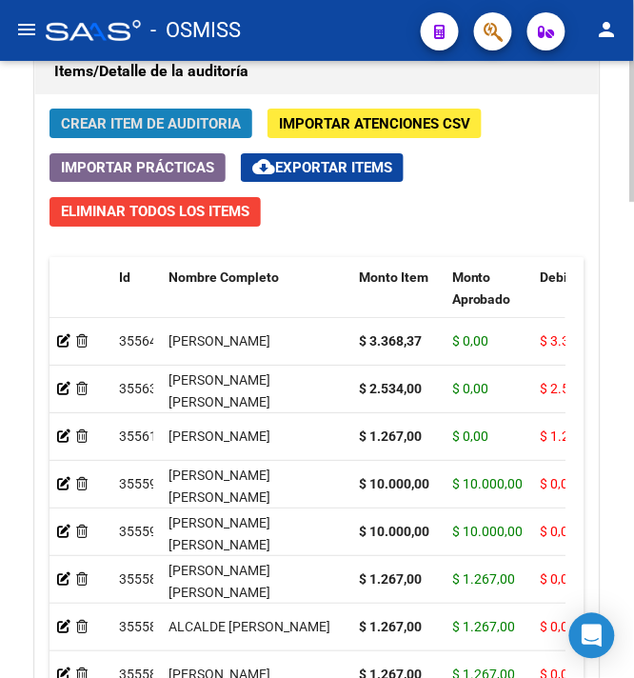
click at [172, 118] on span "Crear Item de Auditoria" at bounding box center [151, 123] width 180 height 17
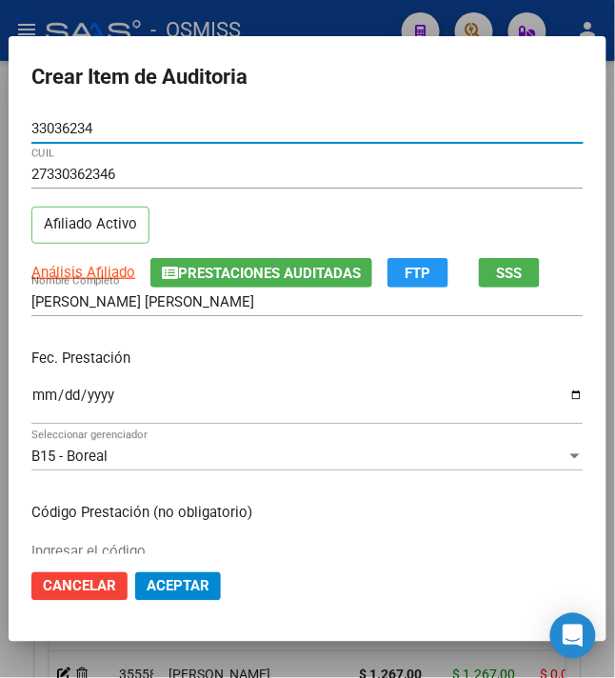
click at [31, 398] on input "Ingresar la fecha" at bounding box center [307, 402] width 552 height 30
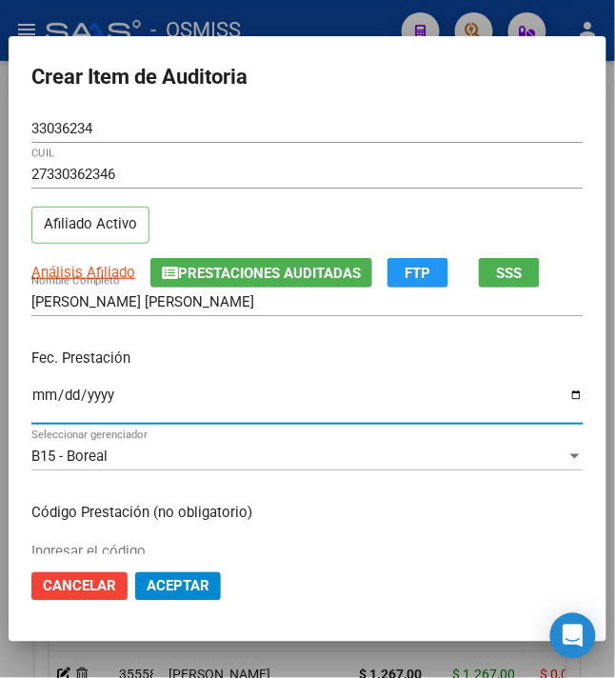
click at [275, 364] on p "Fec. Prestación" at bounding box center [307, 358] width 552 height 22
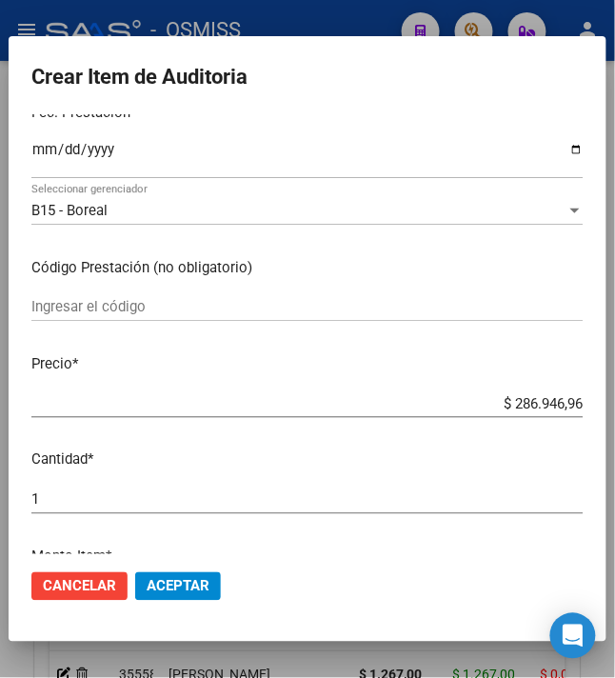
scroll to position [253, 0]
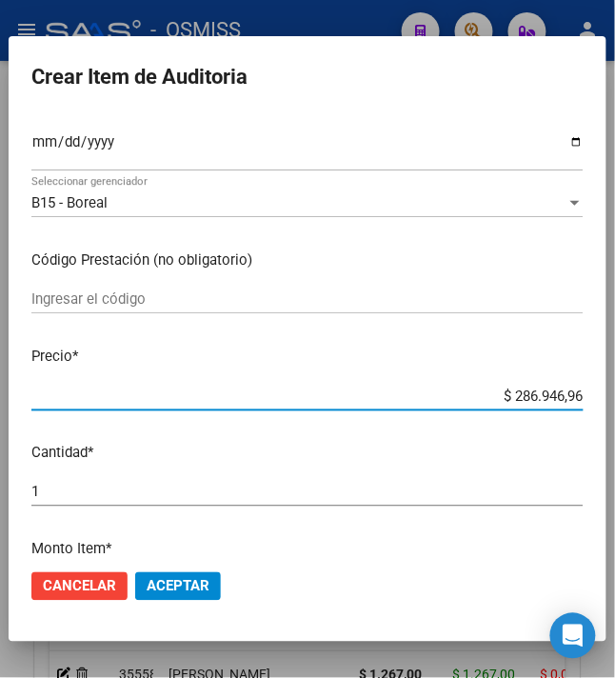
drag, startPoint x: 503, startPoint y: 401, endPoint x: 630, endPoint y: 417, distance: 128.6
click at [615, 417] on html "menu - OSMISS person Firma Express Inicio Instructivos Contacto OS Padrón Padró…" at bounding box center [307, 339] width 615 height 678
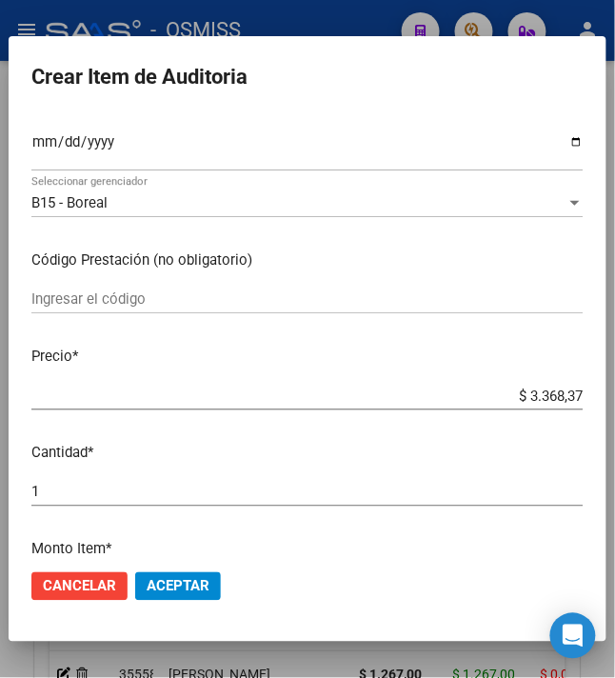
click at [168, 579] on span "Aceptar" at bounding box center [178, 586] width 63 height 17
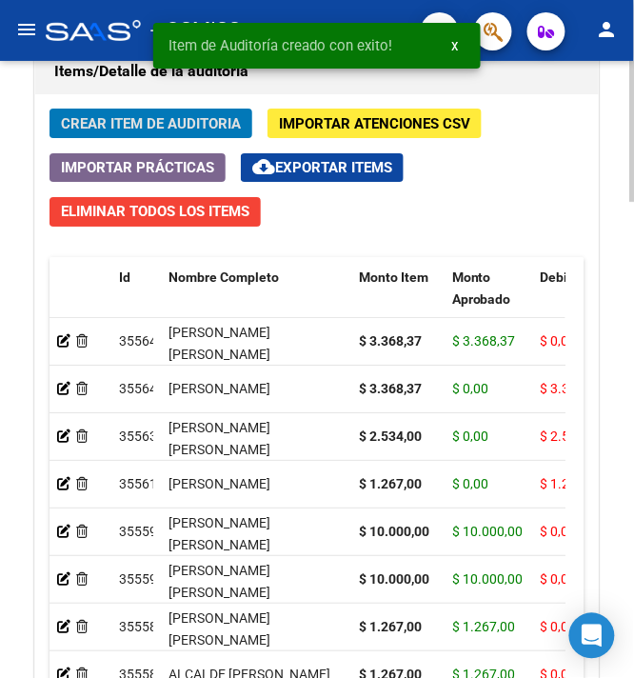
click at [88, 132] on span "Crear Item de Auditoria" at bounding box center [151, 123] width 180 height 17
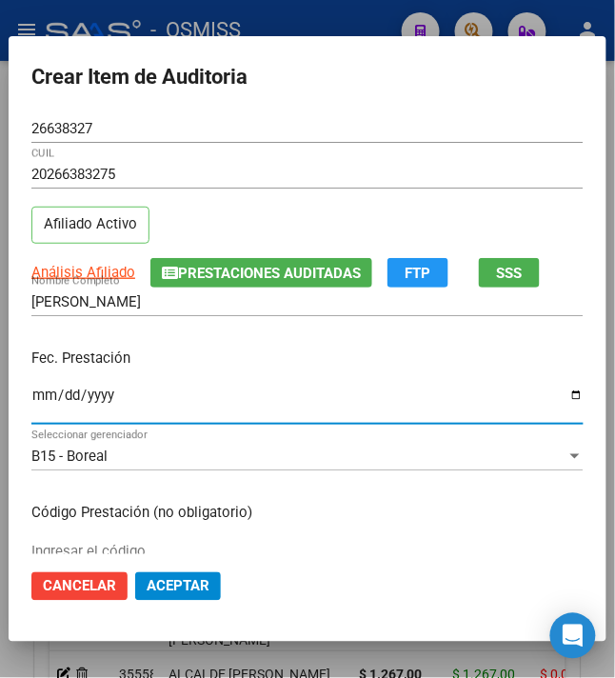
click at [31, 404] on input "Ingresar la fecha" at bounding box center [307, 402] width 552 height 30
click at [179, 355] on p "Fec. Prestación" at bounding box center [307, 358] width 552 height 22
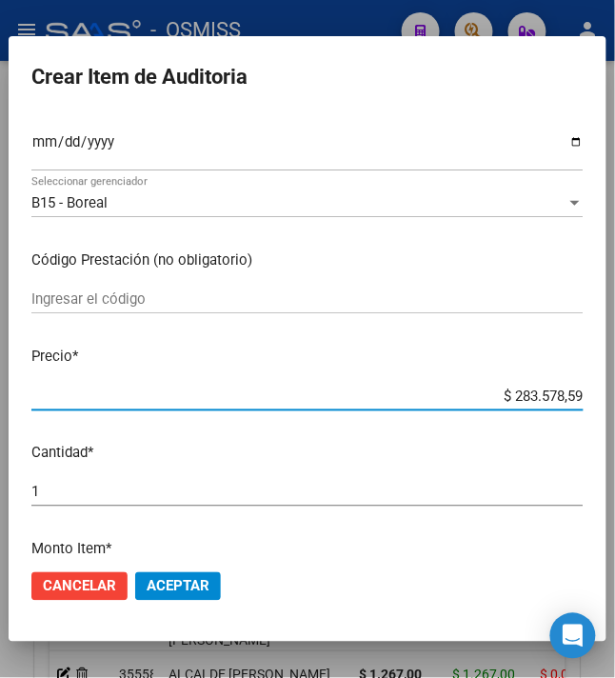
drag, startPoint x: 504, startPoint y: 398, endPoint x: 605, endPoint y: 389, distance: 101.2
click at [605, 389] on mat-dialog-content "26638327 Nro Documento 20266383275 CUIL Afiliado Activo Análisis Afiliado Prest…" at bounding box center [308, 334] width 598 height 441
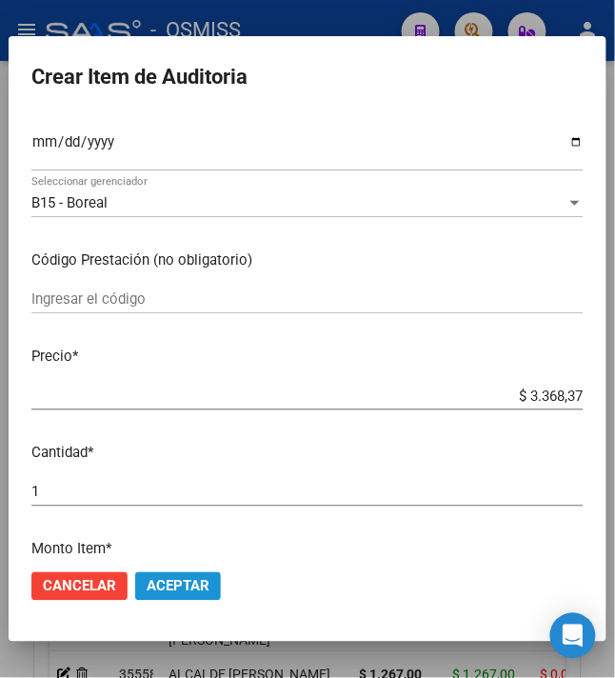
click at [168, 588] on span "Aceptar" at bounding box center [178, 586] width 63 height 17
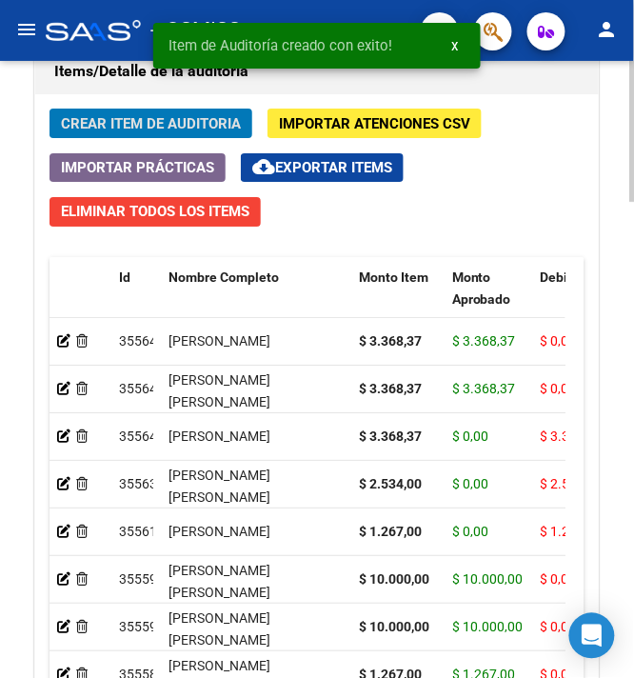
click at [99, 119] on span "Crear Item de Auditoria" at bounding box center [151, 123] width 180 height 17
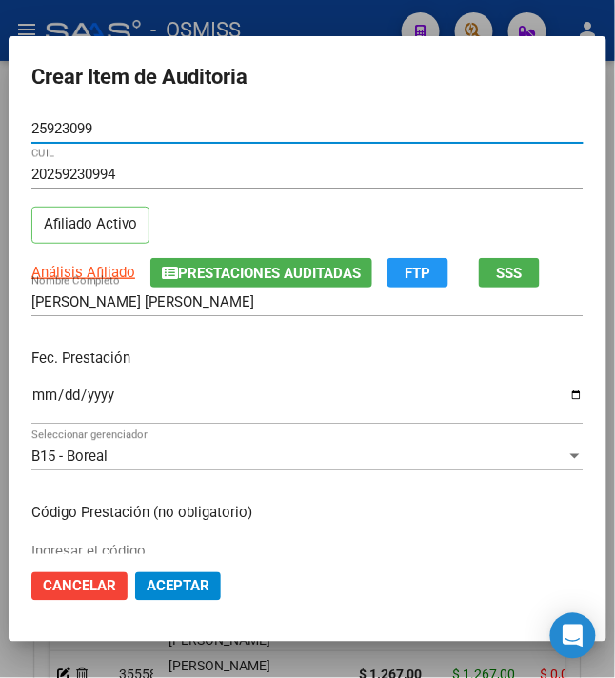
click at [31, 404] on input "Ingresar la fecha" at bounding box center [307, 402] width 552 height 30
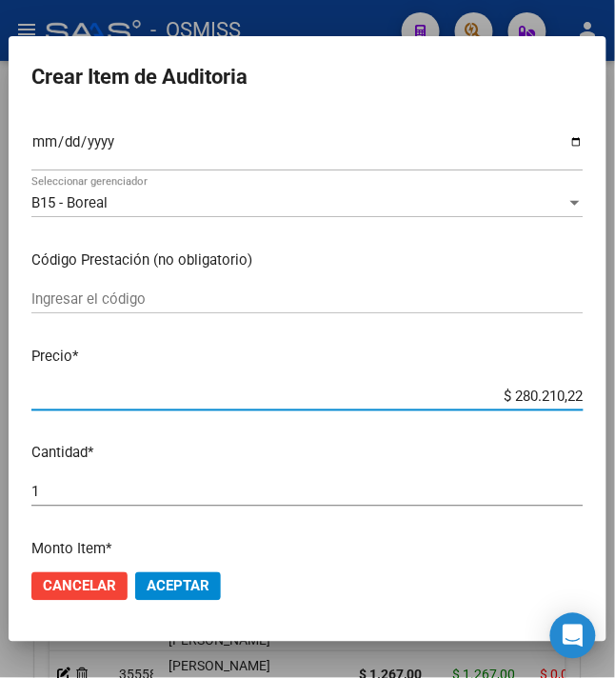
drag, startPoint x: 501, startPoint y: 397, endPoint x: 630, endPoint y: 426, distance: 132.8
click at [615, 426] on html "menu - OSMISS person Firma Express Inicio Instructivos Contacto OS Padrón Padró…" at bounding box center [307, 339] width 615 height 678
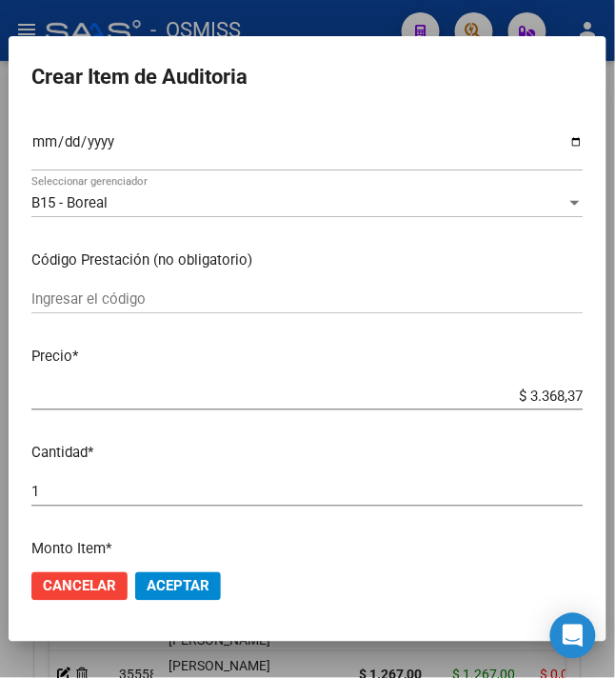
click at [168, 586] on span "Aceptar" at bounding box center [178, 586] width 63 height 17
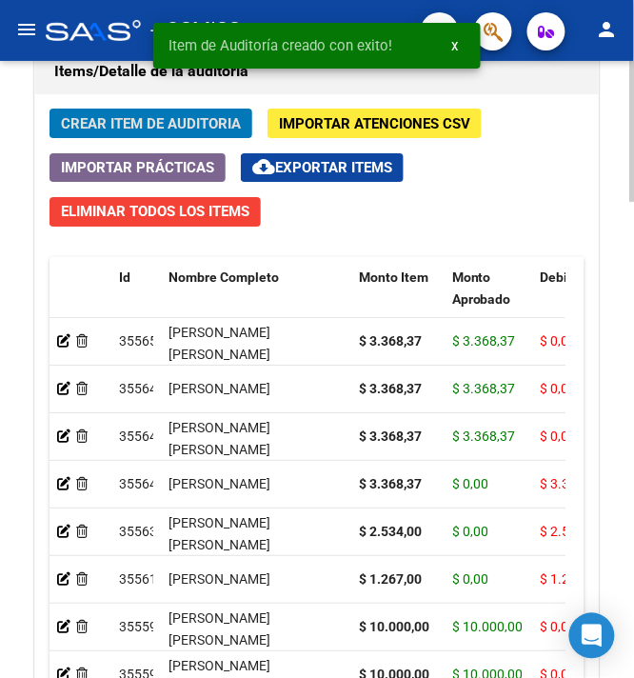
click at [108, 116] on span "Crear Item de Auditoria" at bounding box center [151, 123] width 180 height 17
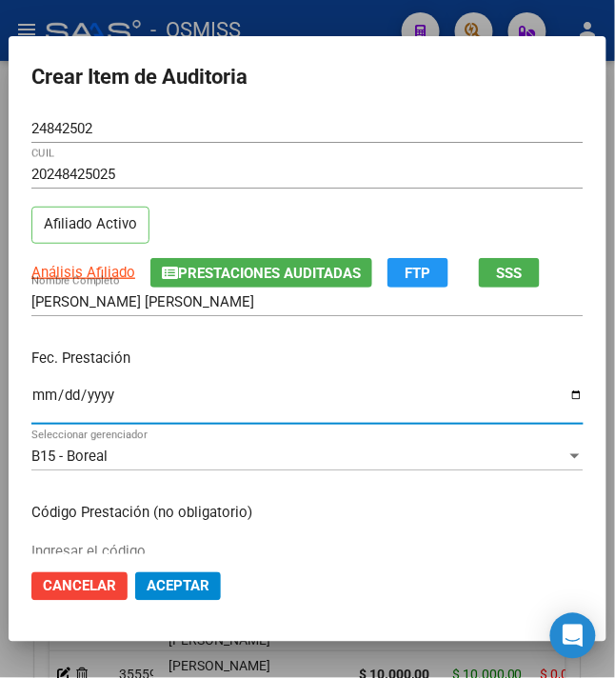
click at [31, 397] on input "Ingresar la fecha" at bounding box center [307, 402] width 552 height 30
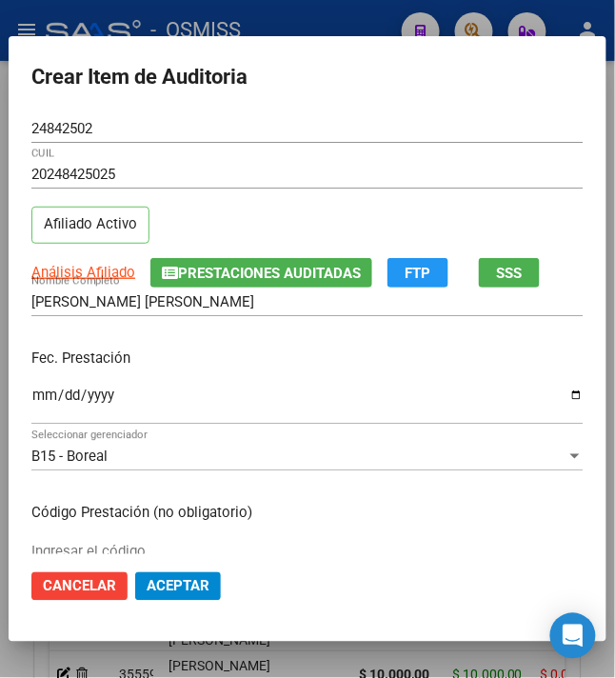
click at [221, 370] on div "Fec. Prestación 2024-05-21 Ingresar la fecha" at bounding box center [307, 387] width 552 height 108
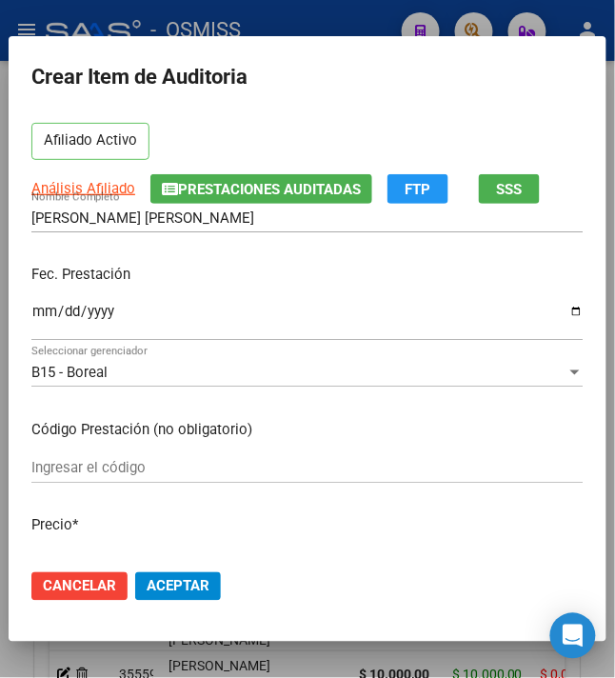
scroll to position [127, 0]
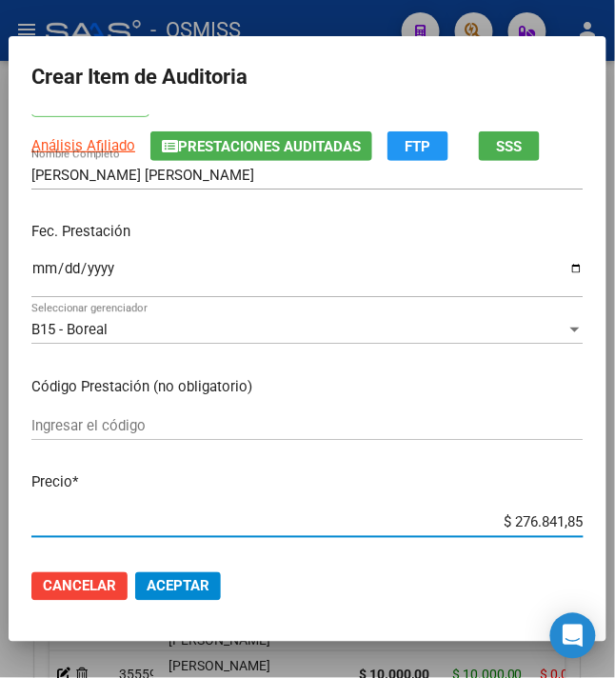
drag, startPoint x: 500, startPoint y: 516, endPoint x: 630, endPoint y: 516, distance: 130.4
click at [615, 516] on html "menu - OSMISS person Firma Express Inicio Instructivos Contacto OS Padrón Padró…" at bounding box center [307, 339] width 615 height 678
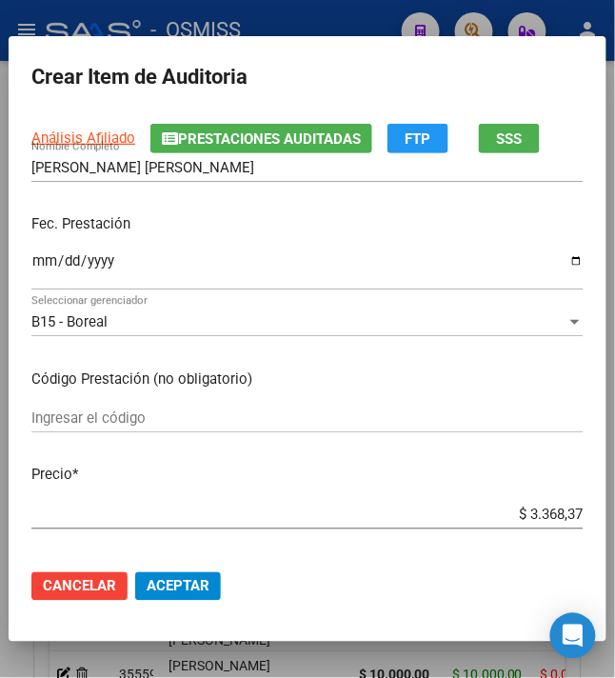
scroll to position [381, 0]
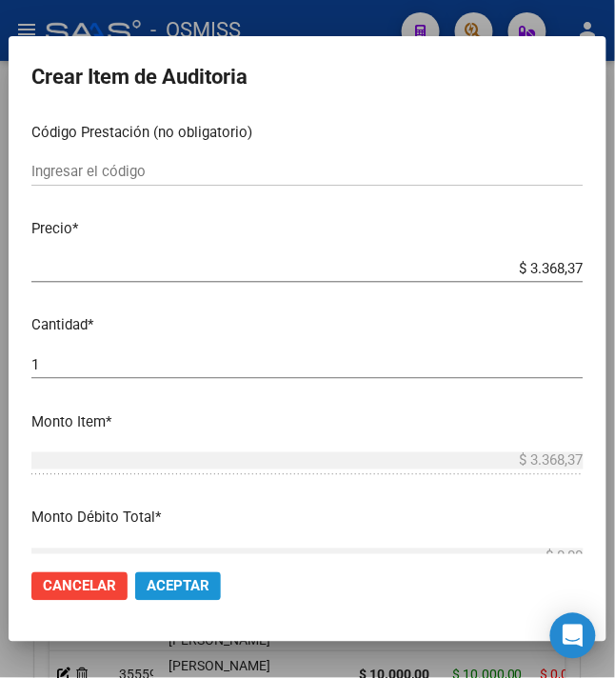
click at [179, 580] on span "Aceptar" at bounding box center [178, 586] width 63 height 17
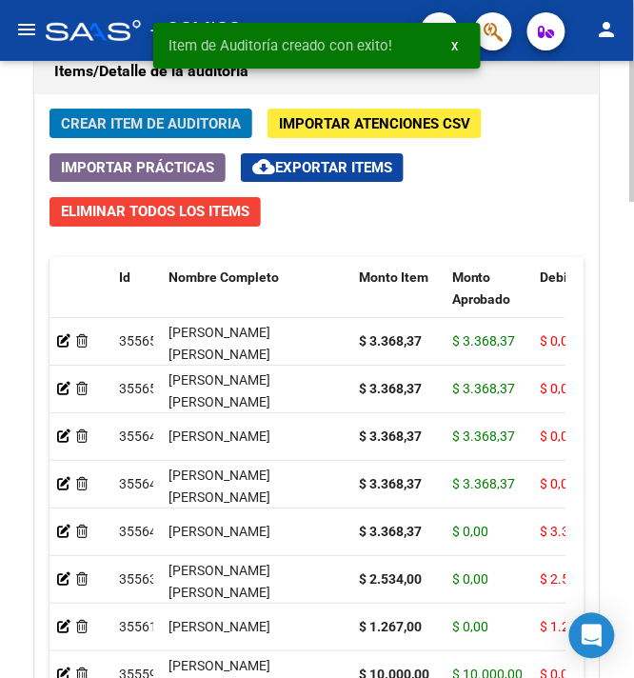
click at [108, 130] on span "Crear Item de Auditoria" at bounding box center [151, 123] width 180 height 17
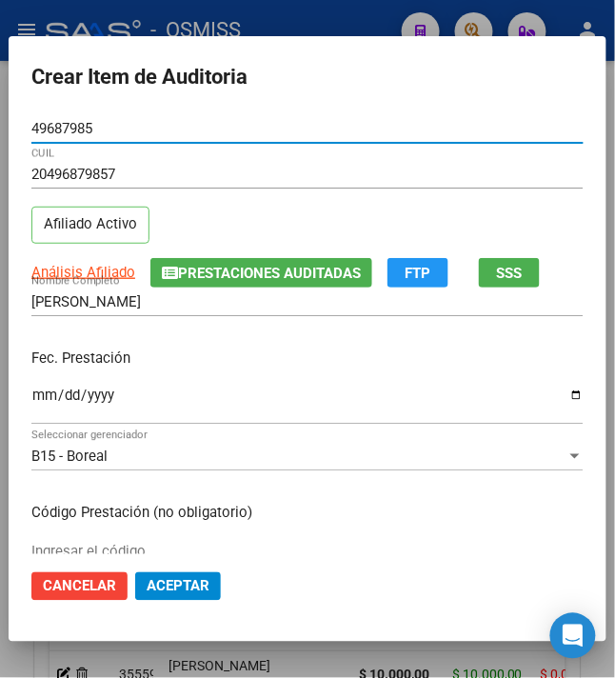
click at [31, 398] on input "Ingresar la fecha" at bounding box center [307, 402] width 552 height 30
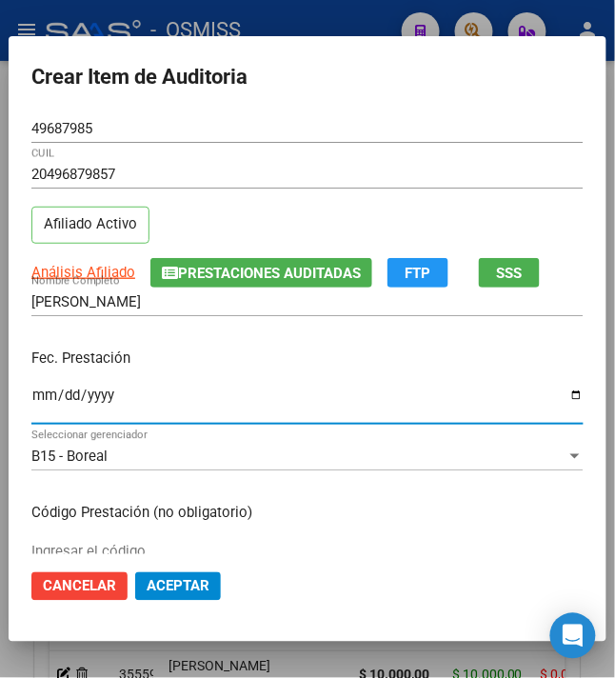
click at [213, 379] on div "Fec. Prestación 2024-08-01 Ingresar la fecha" at bounding box center [307, 387] width 552 height 108
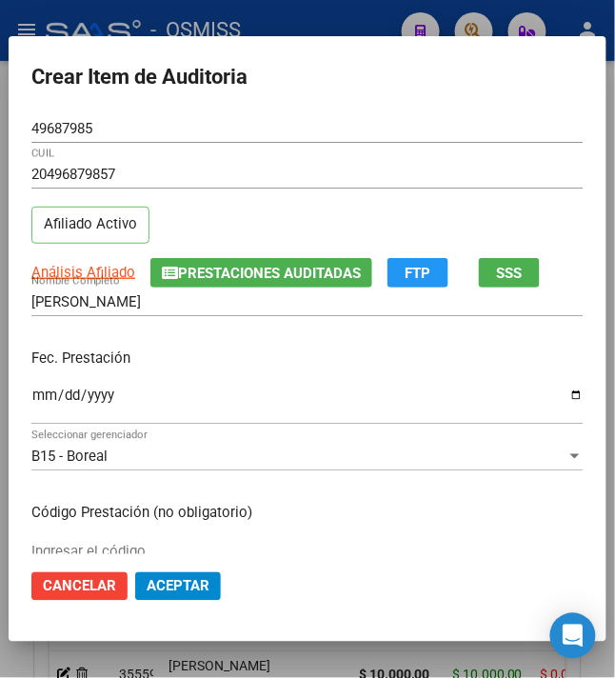
scroll to position [127, 0]
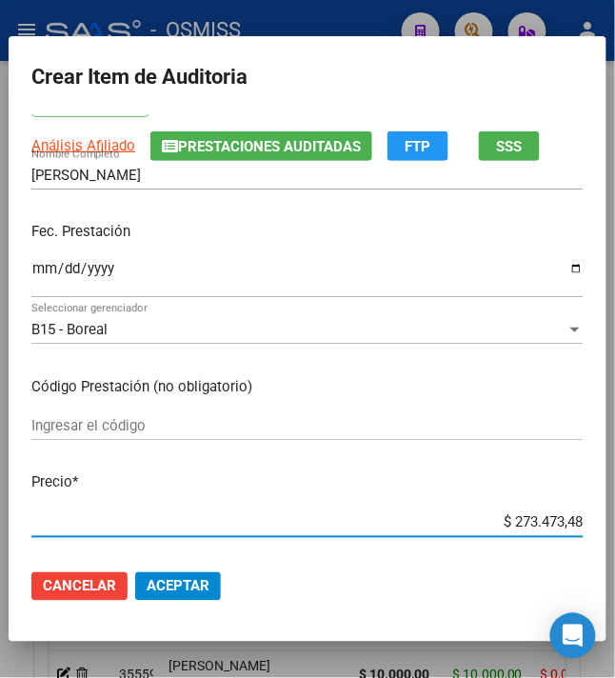
drag, startPoint x: 575, startPoint y: 520, endPoint x: 630, endPoint y: 519, distance: 55.2
click at [615, 519] on html "menu - OSMISS person Firma Express Inicio Instructivos Contacto OS Padrón Padró…" at bounding box center [307, 339] width 615 height 678
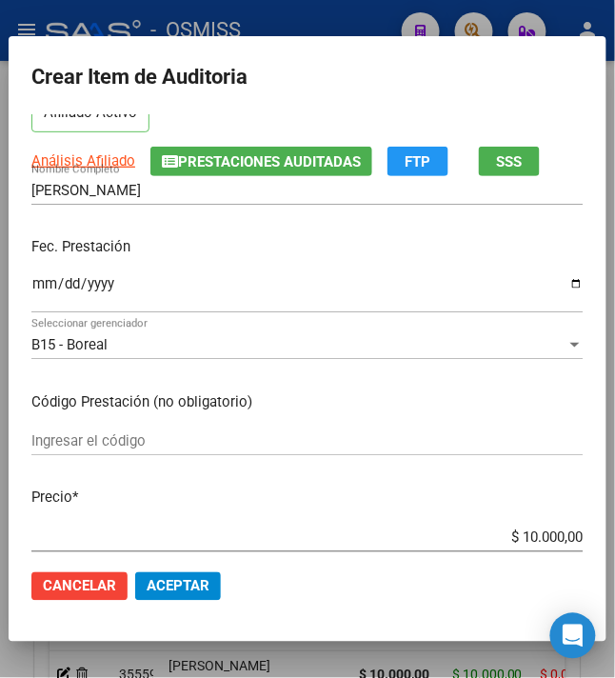
scroll to position [253, 0]
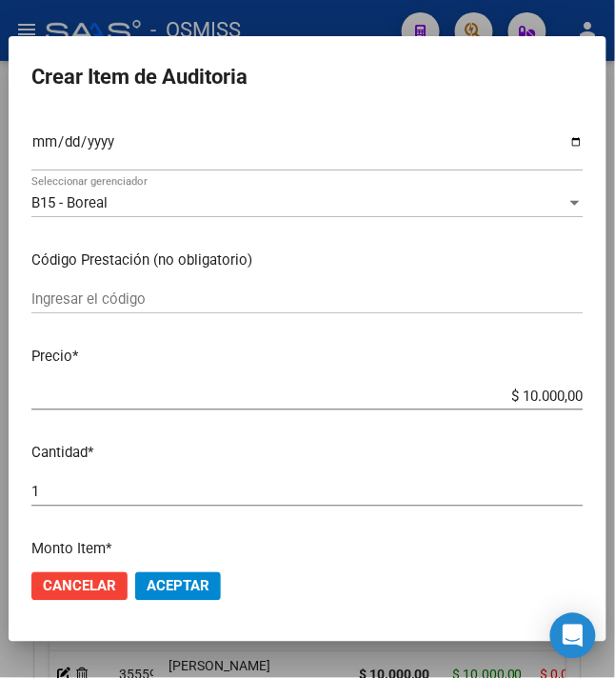
click at [153, 587] on span "Aceptar" at bounding box center [178, 586] width 63 height 17
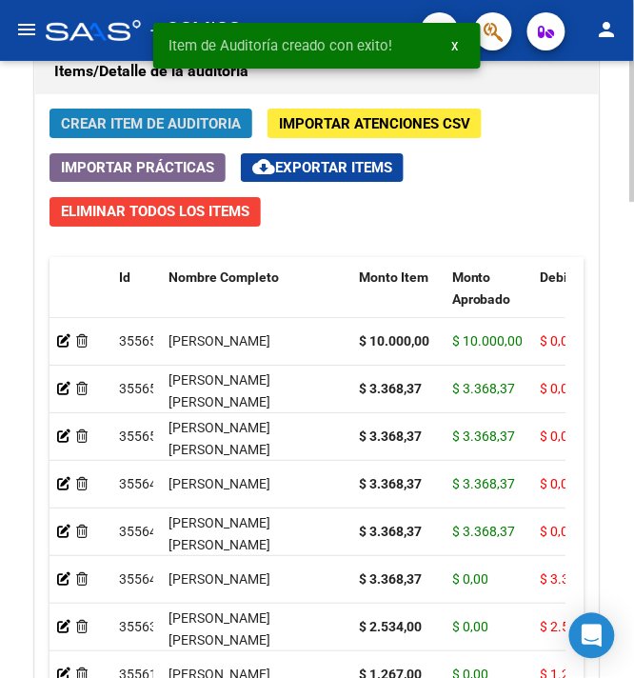
click at [112, 130] on span "Crear Item de Auditoria" at bounding box center [151, 123] width 180 height 17
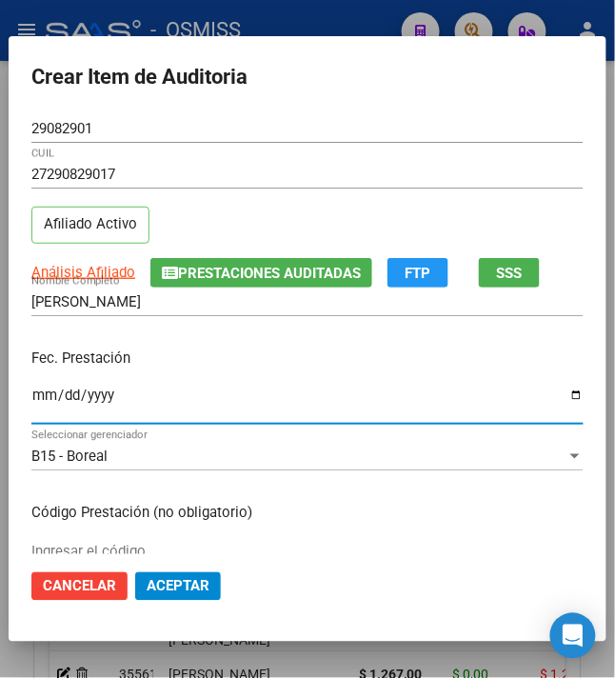
click at [31, 401] on input "Ingresar la fecha" at bounding box center [307, 402] width 552 height 30
click at [198, 348] on p "Fec. Prestación" at bounding box center [307, 358] width 552 height 22
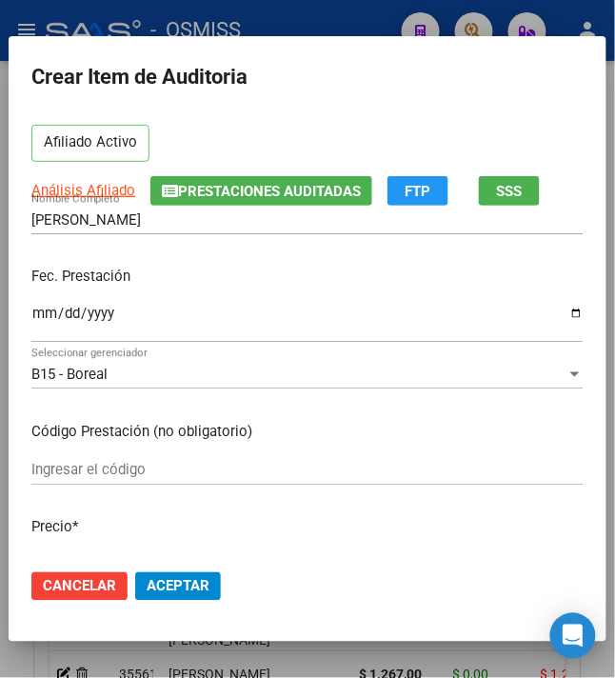
scroll to position [127, 0]
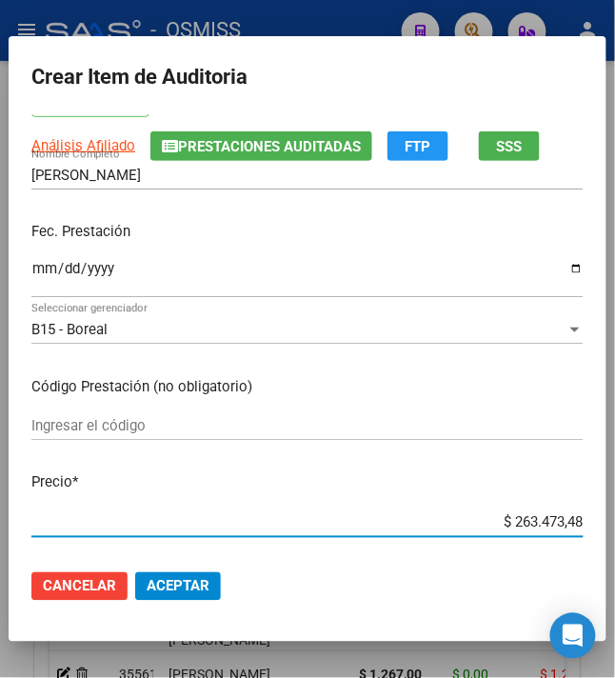
drag, startPoint x: 500, startPoint y: 522, endPoint x: 630, endPoint y: 499, distance: 132.5
click at [615, 499] on html "menu - OSMISS person Firma Express Inicio Instructivos Contacto OS Padrón Padró…" at bounding box center [307, 339] width 615 height 678
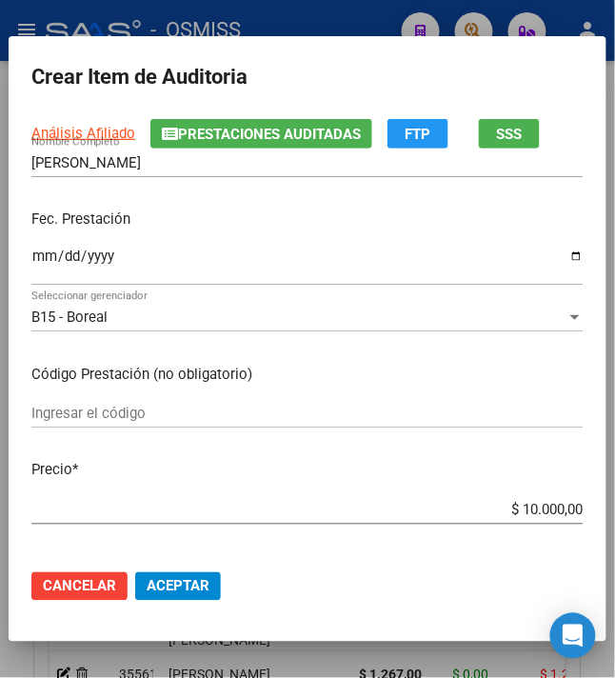
scroll to position [381, 0]
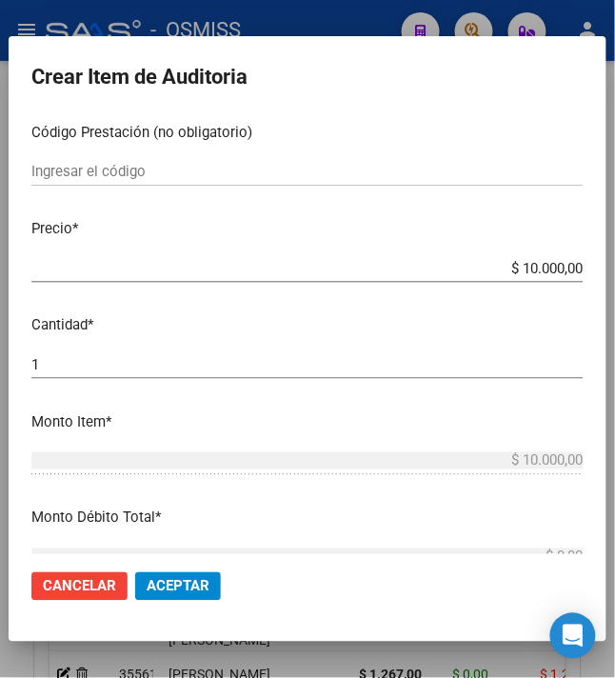
click at [187, 584] on span "Aceptar" at bounding box center [178, 586] width 63 height 17
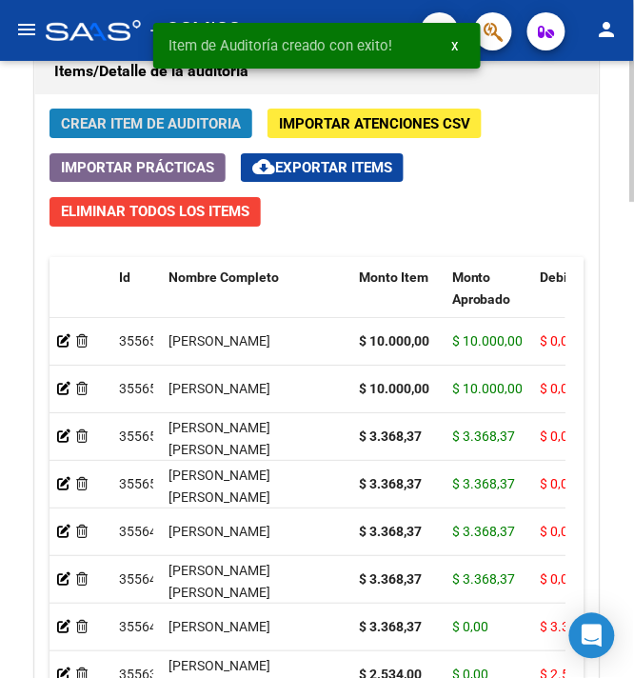
click at [139, 120] on span "Crear Item de Auditoria" at bounding box center [151, 123] width 180 height 17
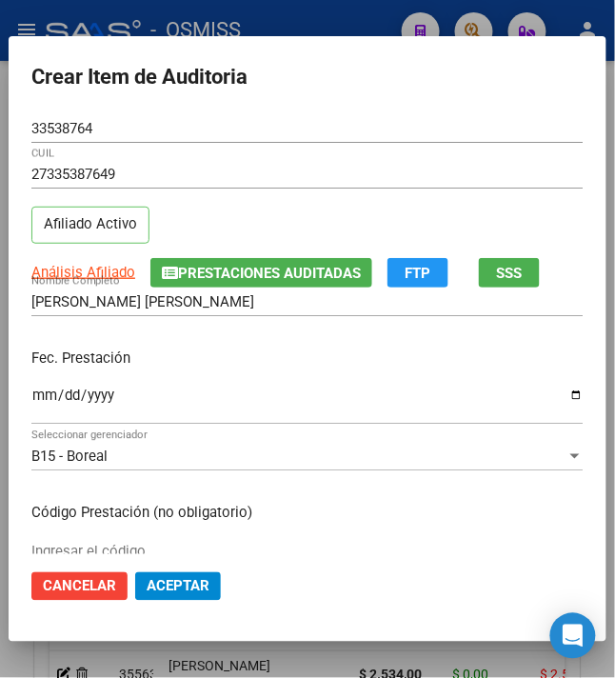
click at [19, 402] on mat-dialog-content "33538764 Nro Documento 27335387649 CUIL Afiliado Activo Análisis Afiliado Prest…" at bounding box center [308, 334] width 598 height 441
click at [31, 393] on input "Ingresar la fecha" at bounding box center [307, 402] width 552 height 30
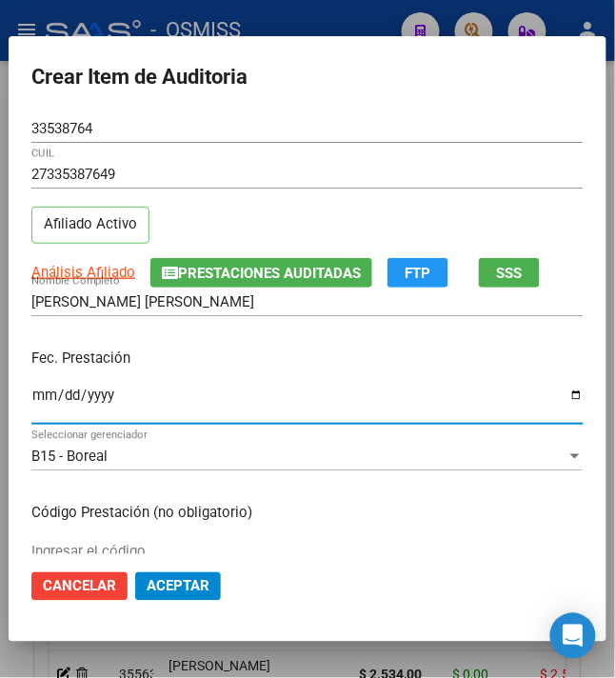
click at [332, 385] on div "2024-08-06 Ingresar la fecha" at bounding box center [307, 404] width 552 height 41
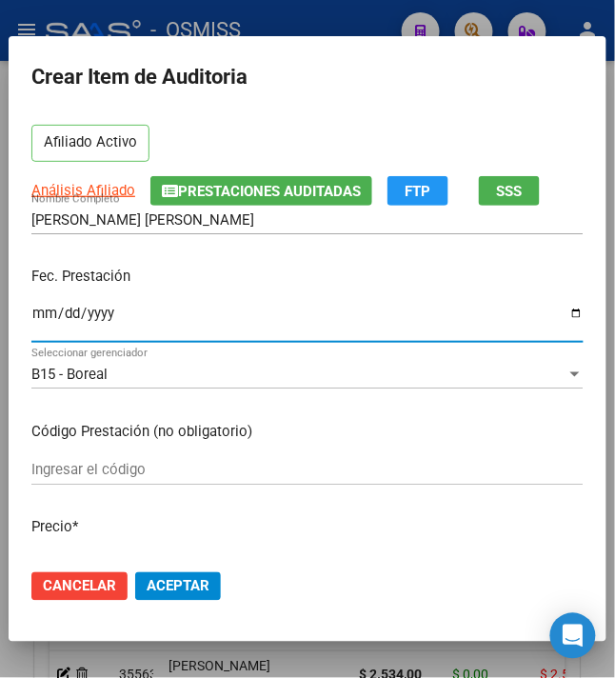
scroll to position [127, 0]
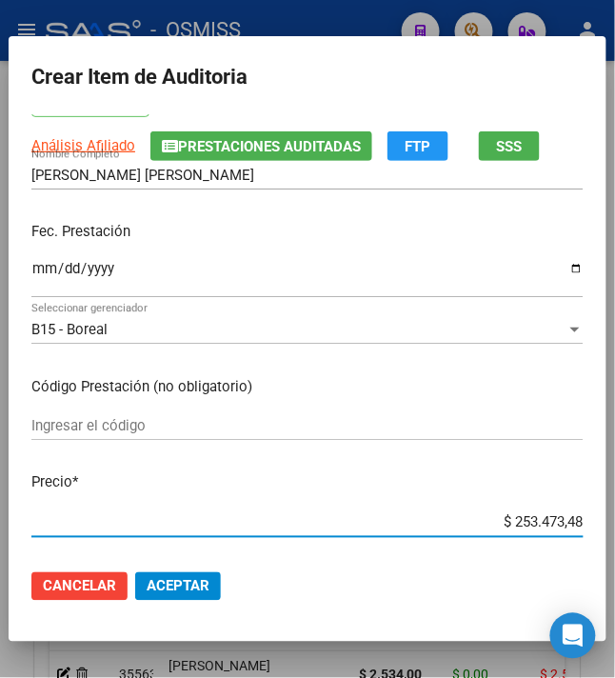
drag, startPoint x: 503, startPoint y: 520, endPoint x: 617, endPoint y: 516, distance: 114.3
click at [615, 516] on html "menu - OSMISS person Firma Express Inicio Instructivos Contacto OS Padrón Padró…" at bounding box center [307, 339] width 615 height 678
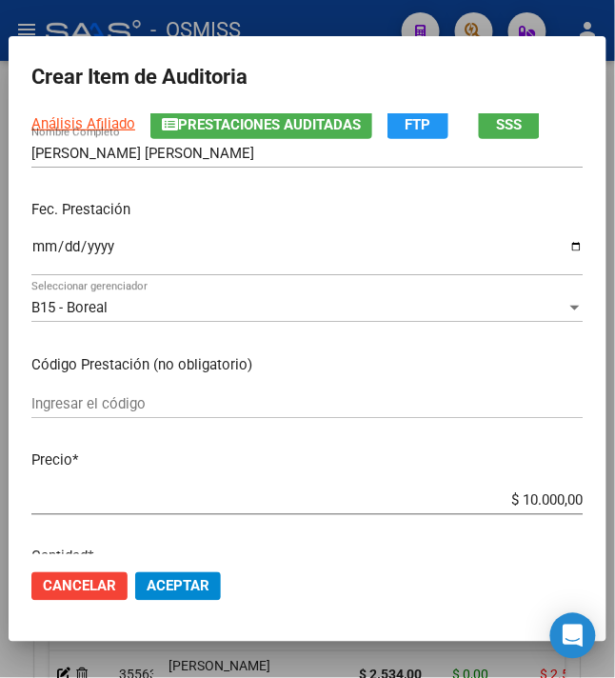
scroll to position [381, 0]
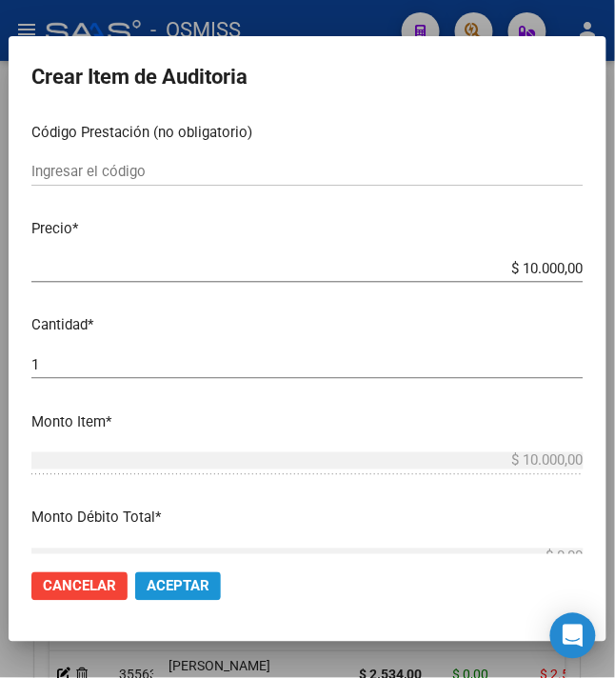
click at [157, 587] on span "Aceptar" at bounding box center [178, 586] width 63 height 17
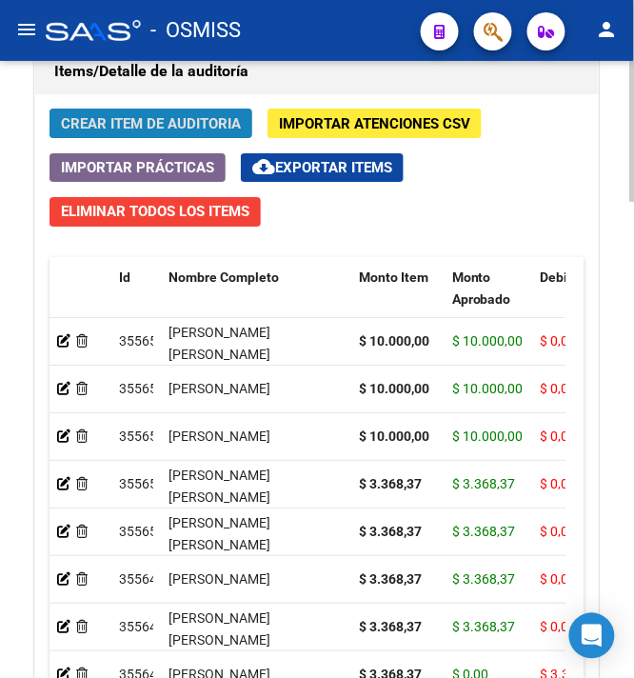
click at [161, 132] on span "Crear Item de Auditoria" at bounding box center [151, 123] width 180 height 17
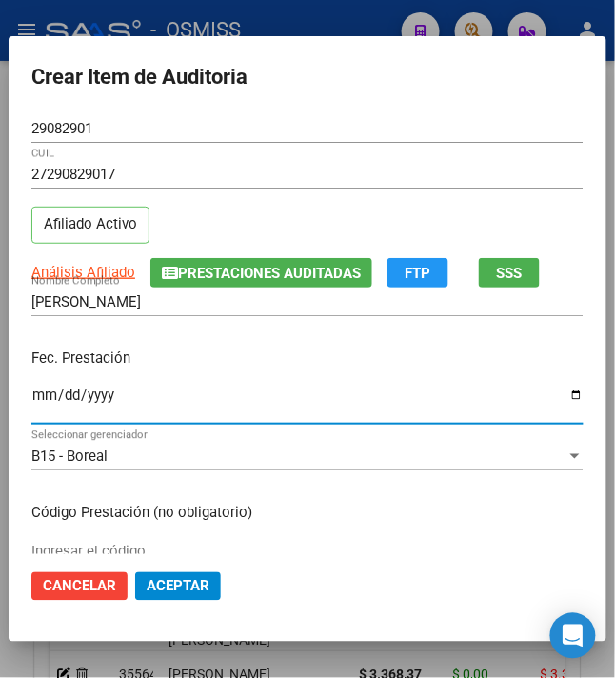
click at [35, 396] on input "Ingresar la fecha" at bounding box center [307, 402] width 552 height 30
click at [190, 350] on p "Fec. Prestación" at bounding box center [307, 358] width 552 height 22
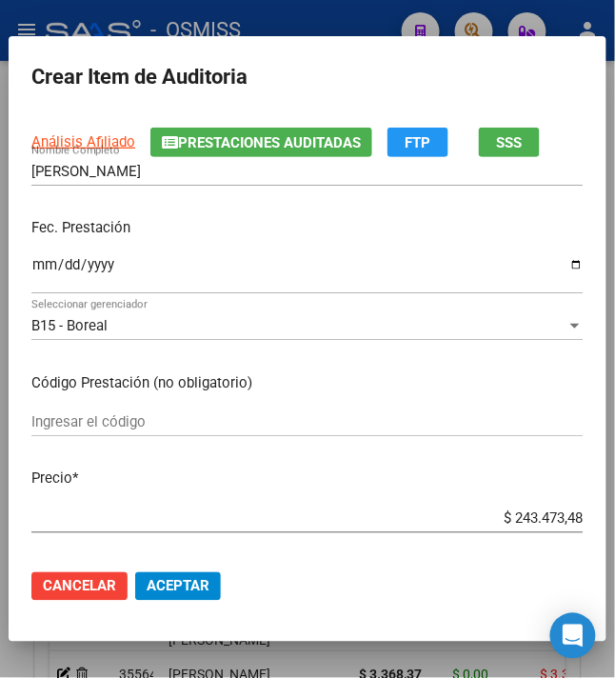
scroll to position [253, 0]
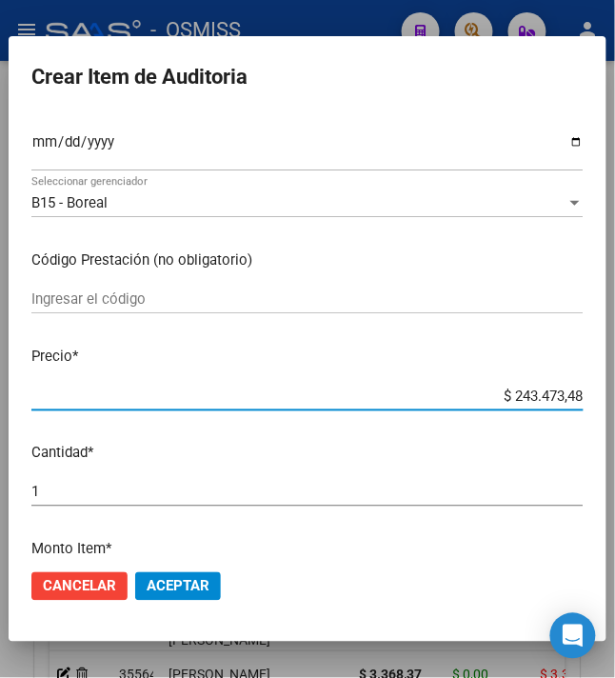
drag, startPoint x: 497, startPoint y: 392, endPoint x: 630, endPoint y: 411, distance: 134.6
click at [615, 411] on html "menu - OSMISS person Firma Express Inicio Instructivos Contacto OS Padrón Padró…" at bounding box center [307, 339] width 615 height 678
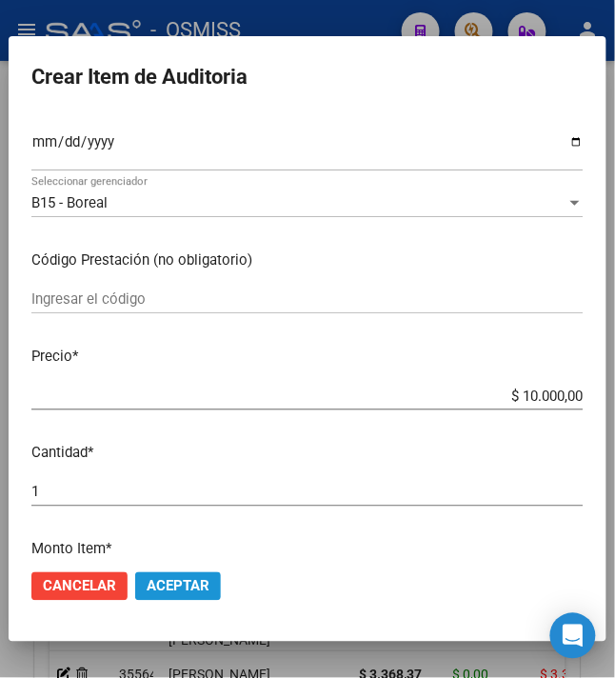
click at [177, 581] on span "Aceptar" at bounding box center [178, 586] width 63 height 17
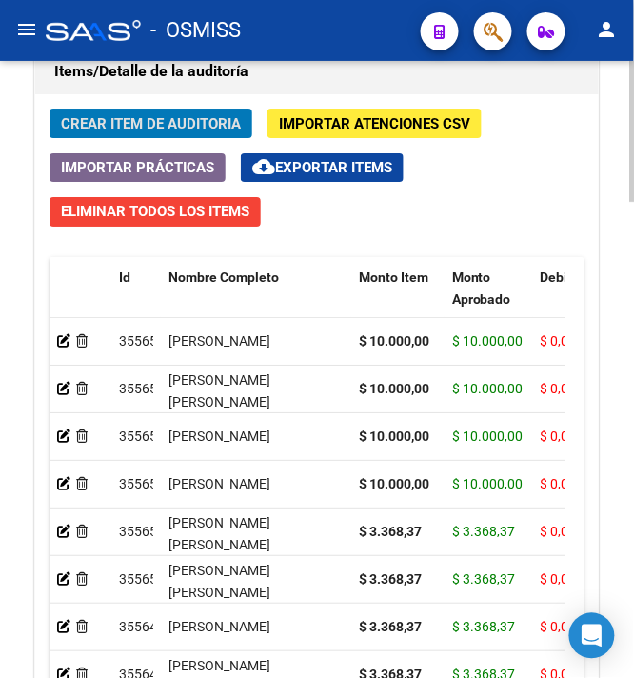
click at [135, 124] on span "Crear Item de Auditoria" at bounding box center [151, 123] width 180 height 17
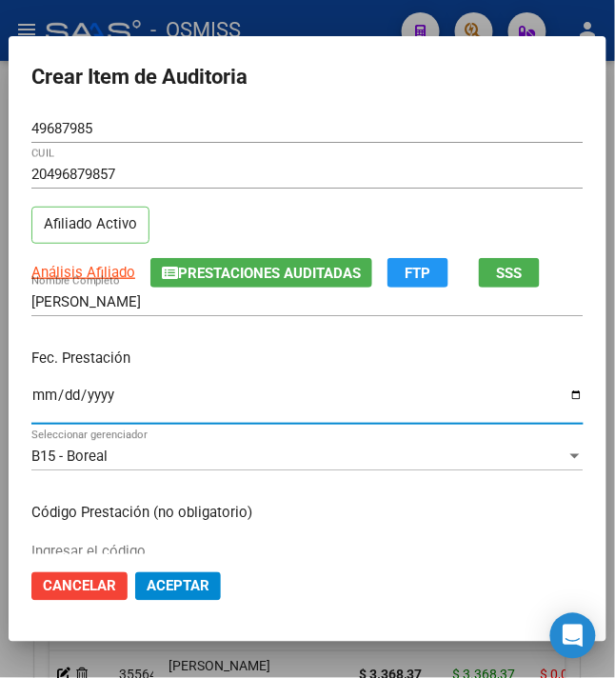
click at [32, 404] on input "Ingresar la fecha" at bounding box center [307, 402] width 552 height 30
click at [173, 366] on p "Fec. Prestación" at bounding box center [307, 358] width 552 height 22
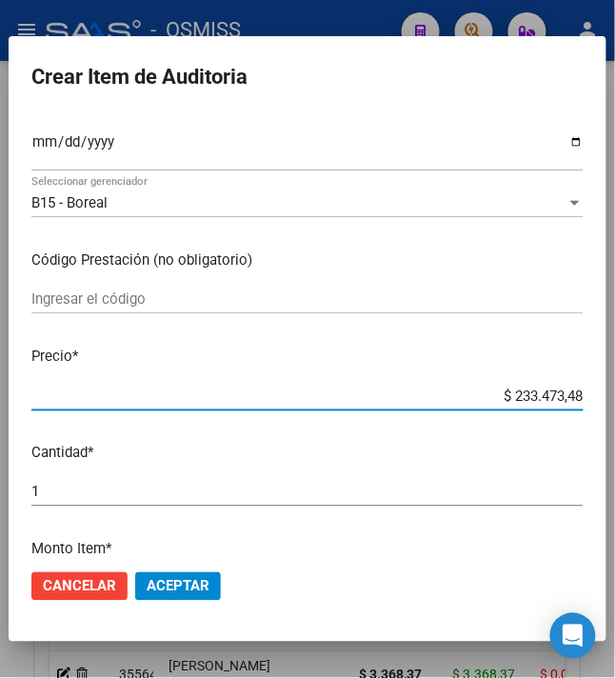
drag, startPoint x: 503, startPoint y: 396, endPoint x: 630, endPoint y: 394, distance: 127.5
click at [615, 394] on html "menu - OSMISS person Firma Express Inicio Instructivos Contacto OS Padrón Padró…" at bounding box center [307, 339] width 615 height 678
click at [176, 591] on span "Aceptar" at bounding box center [178, 586] width 63 height 17
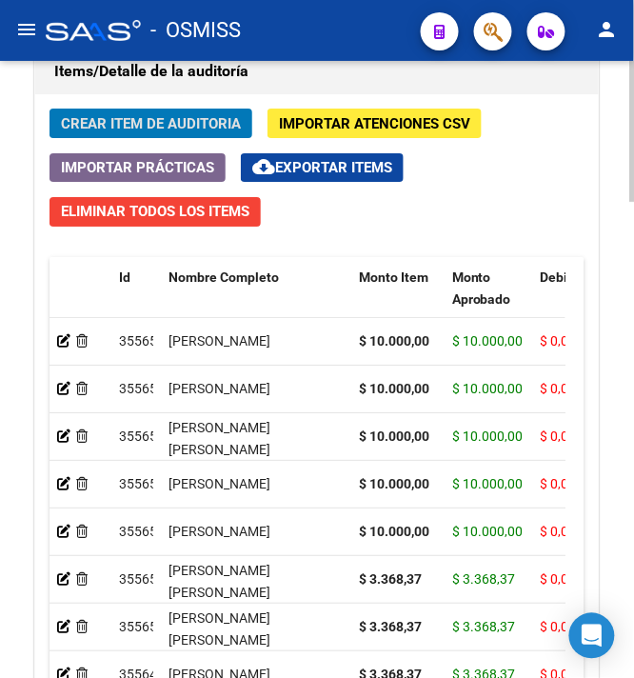
click at [180, 132] on span "Crear Item de Auditoria" at bounding box center [151, 123] width 180 height 17
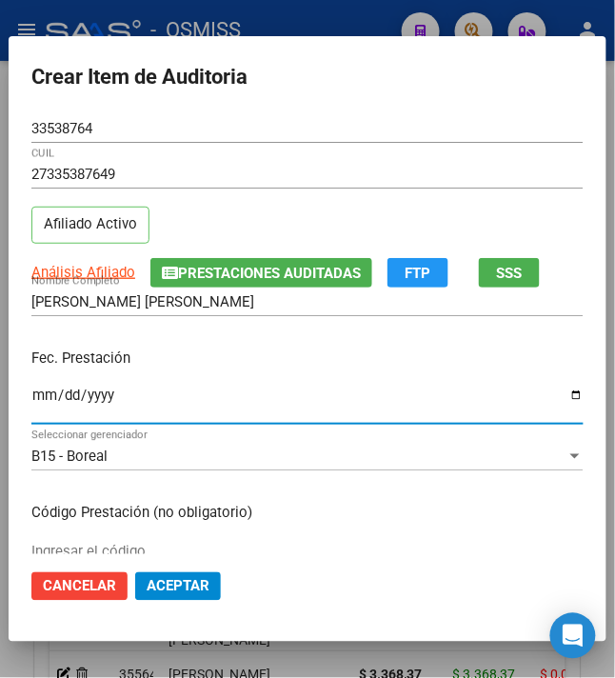
click at [31, 393] on input "Ingresar la fecha" at bounding box center [307, 402] width 552 height 30
click at [229, 382] on div "Fec. Prestación 2024-08-07 Ingresar la fecha" at bounding box center [307, 387] width 552 height 108
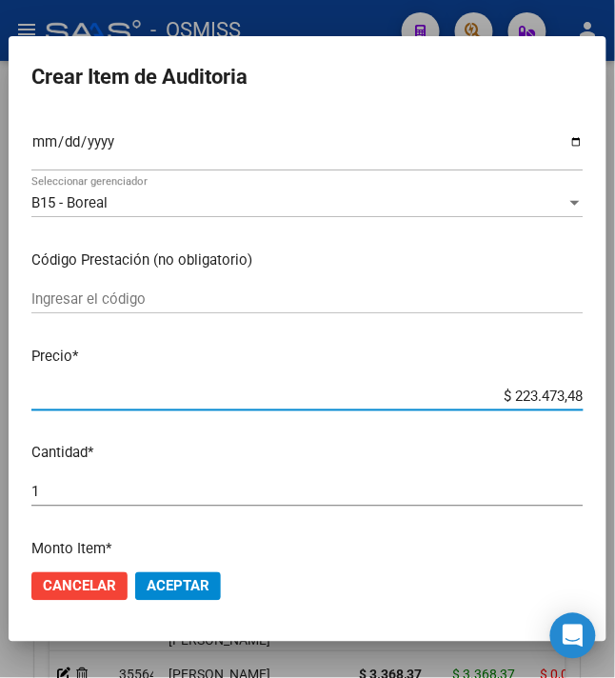
drag, startPoint x: 499, startPoint y: 400, endPoint x: 630, endPoint y: 404, distance: 131.4
click at [615, 404] on html "menu - OSMISS person Firma Express Inicio Instructivos Contacto OS Padrón Padró…" at bounding box center [307, 339] width 615 height 678
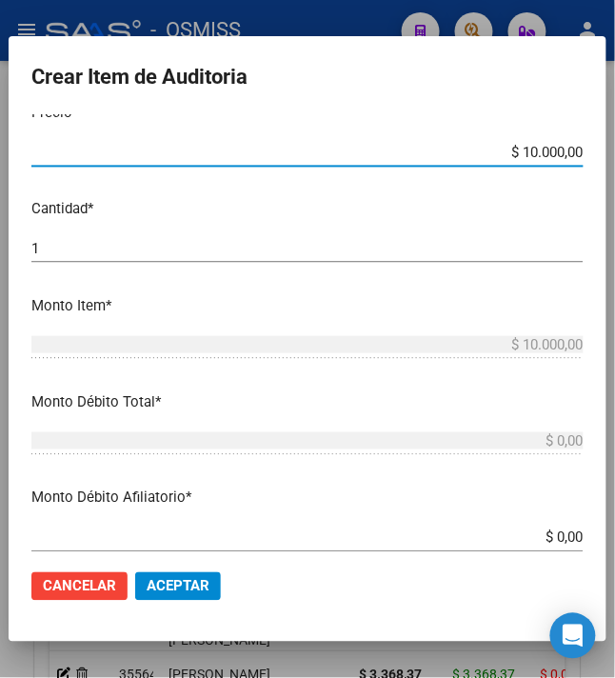
scroll to position [761, 0]
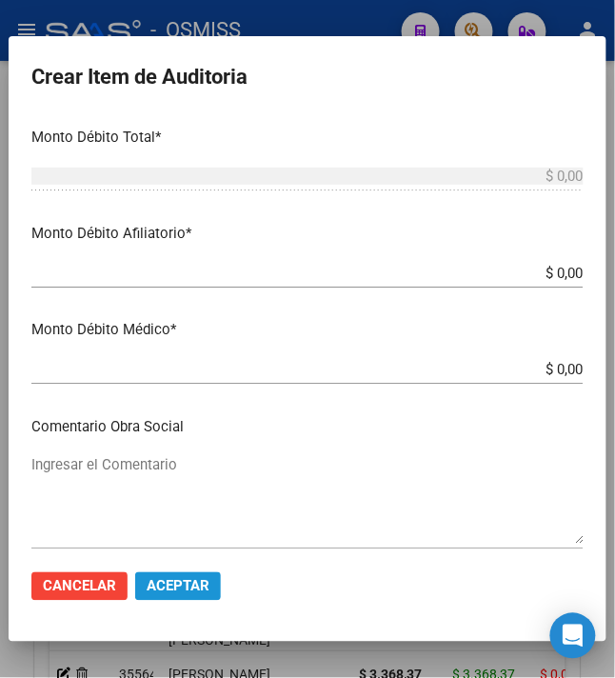
click at [183, 581] on span "Aceptar" at bounding box center [178, 586] width 63 height 17
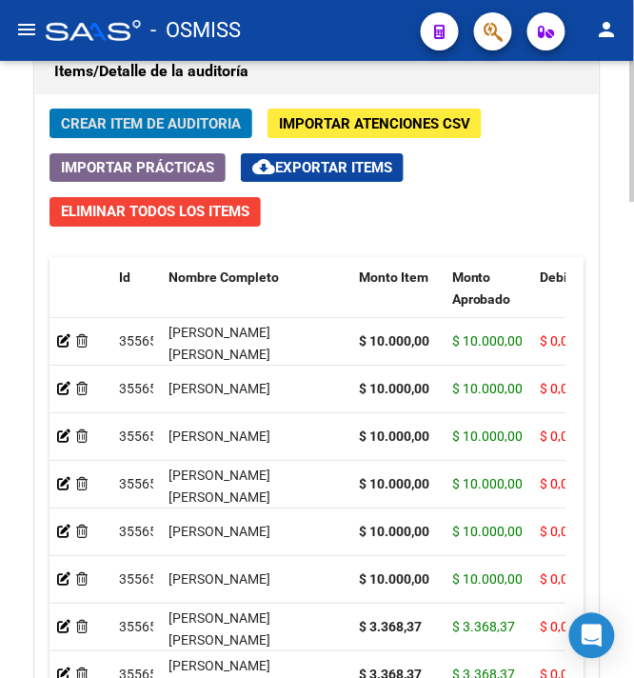
click at [143, 129] on span "Crear Item de Auditoria" at bounding box center [151, 123] width 180 height 17
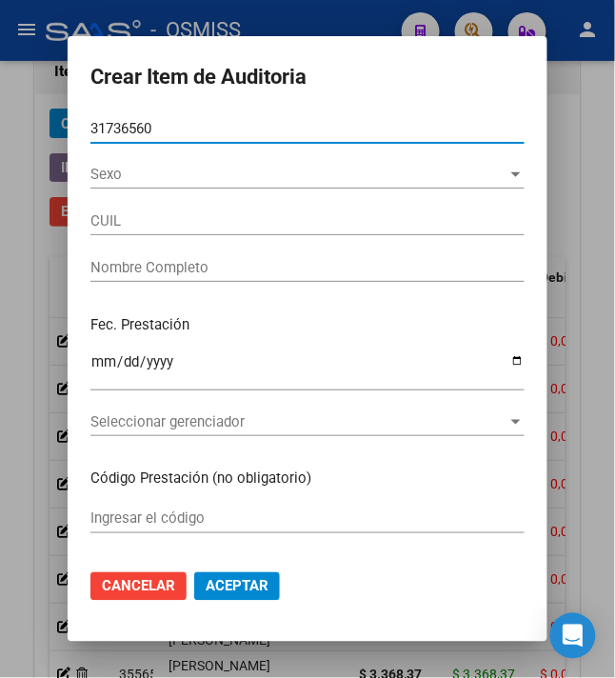
drag, startPoint x: 158, startPoint y: 134, endPoint x: 27, endPoint y: 128, distance: 131.5
click at [27, 128] on div "Crear Item de Auditoria 31736560 Nro Documento Sexo Sexo CUIL Nombre Completo F…" at bounding box center [307, 339] width 615 height 678
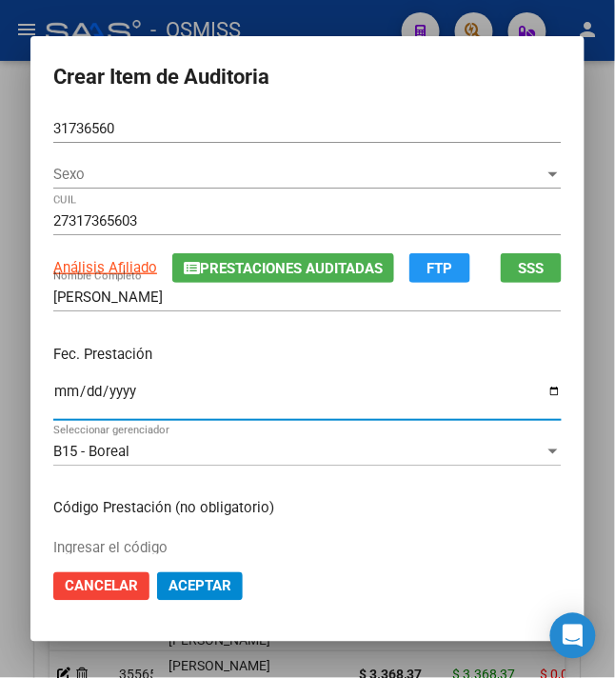
click at [54, 397] on input "Ingresar la fecha" at bounding box center [307, 399] width 508 height 30
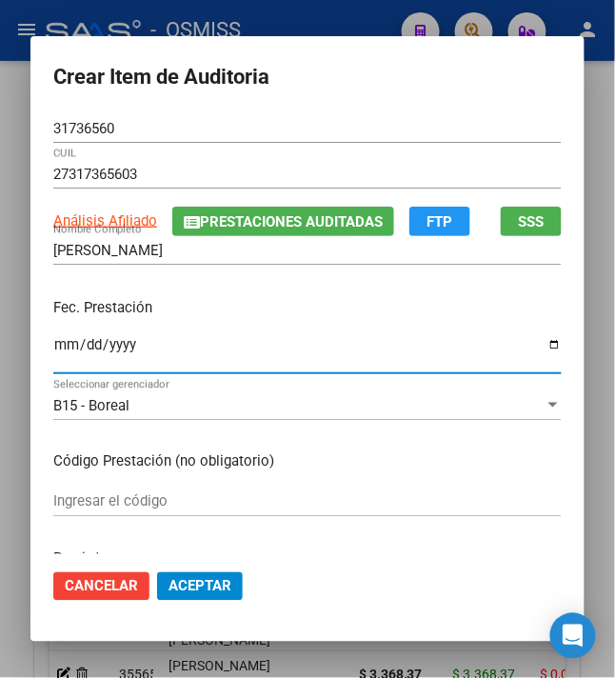
click at [298, 305] on p "Fec. Prestación" at bounding box center [307, 308] width 508 height 22
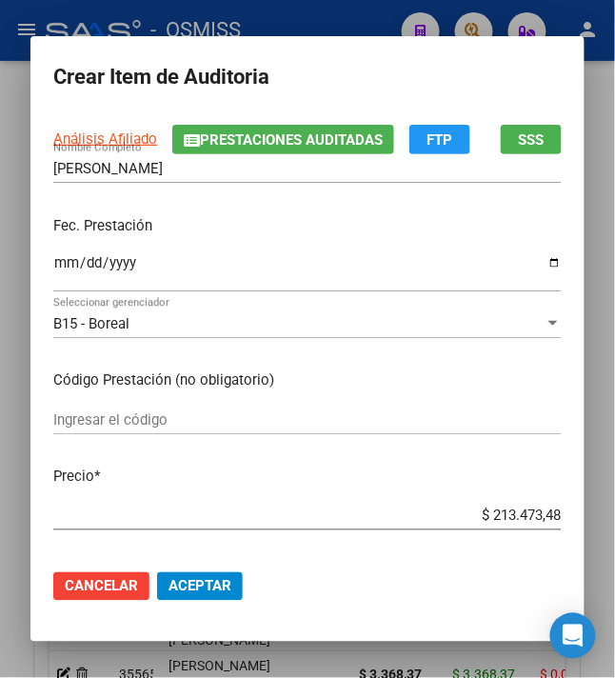
scroll to position [127, 0]
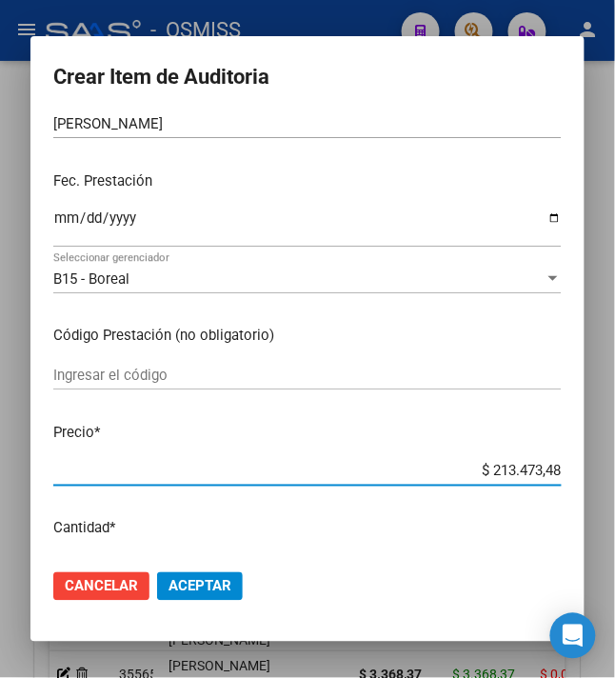
drag, startPoint x: 482, startPoint y: 466, endPoint x: 630, endPoint y: 451, distance: 149.2
click at [615, 451] on html "menu - OSMISS person Firma Express Inicio Instructivos Contacto OS Padrón Padró…" at bounding box center [307, 339] width 615 height 678
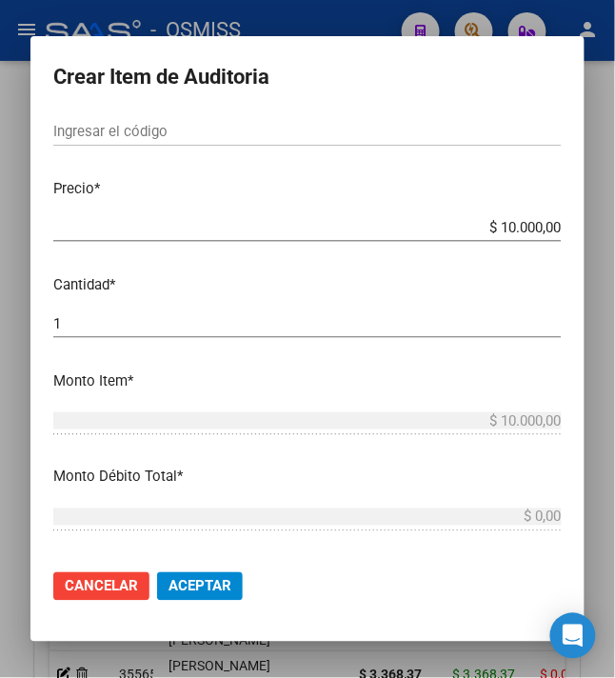
scroll to position [381, 0]
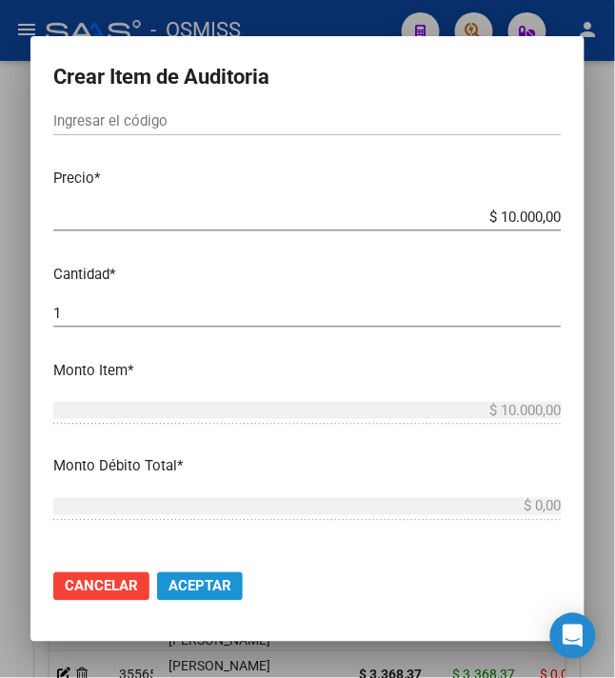
click at [196, 586] on span "Aceptar" at bounding box center [199, 586] width 63 height 17
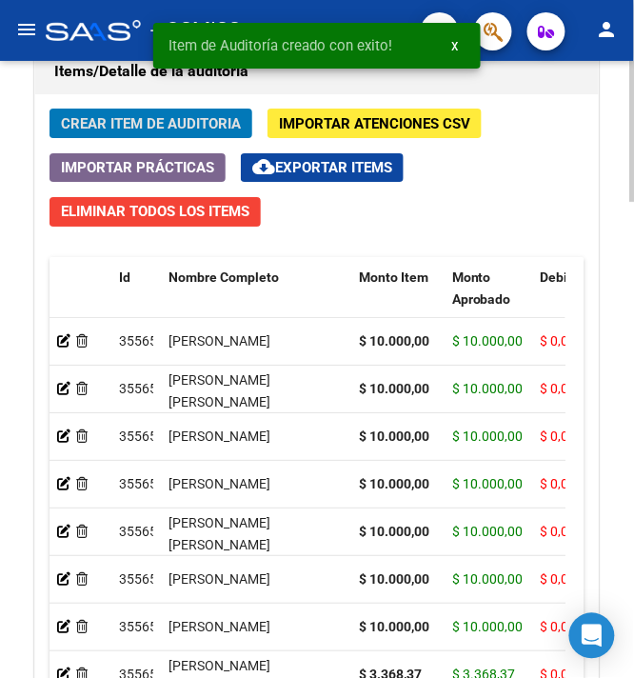
click at [96, 112] on button "Crear Item de Auditoria" at bounding box center [150, 123] width 203 height 30
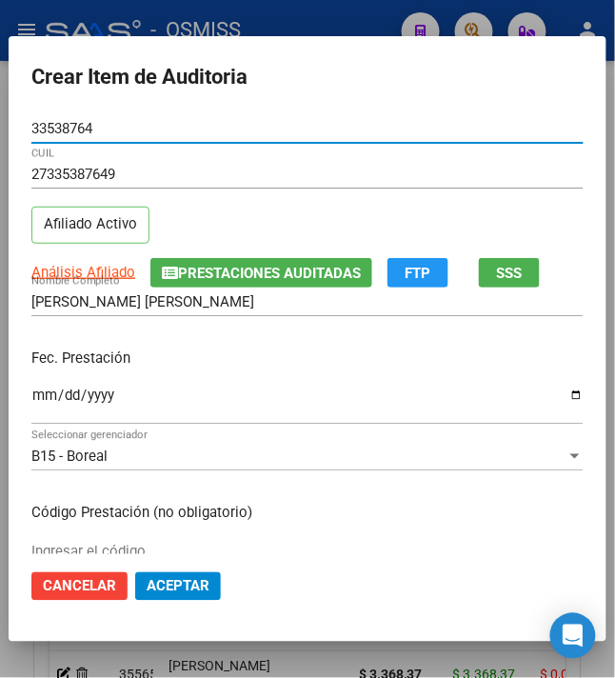
click at [34, 400] on input "Ingresar la fecha" at bounding box center [307, 402] width 552 height 30
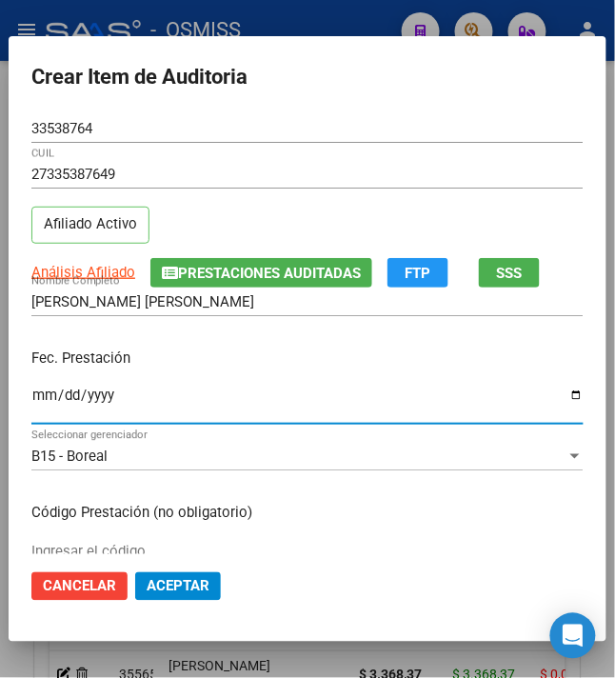
click at [242, 345] on div "Fec. Prestación 2024-08-22 Ingresar la fecha" at bounding box center [307, 387] width 552 height 108
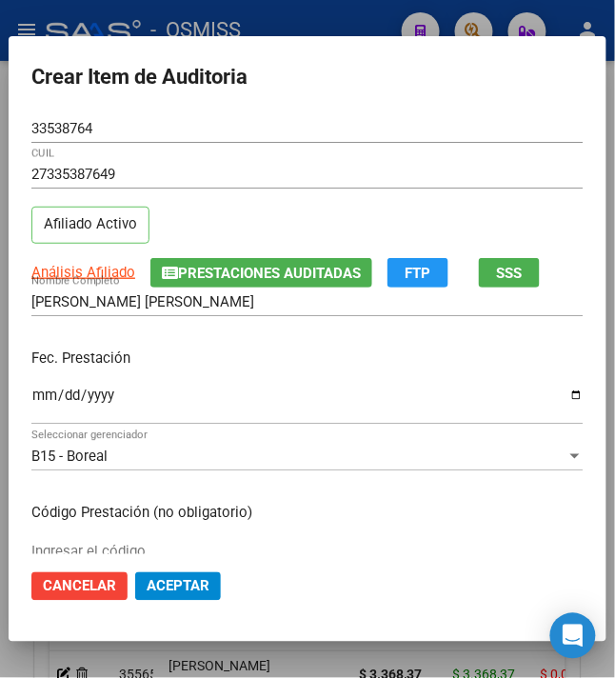
scroll to position [127, 0]
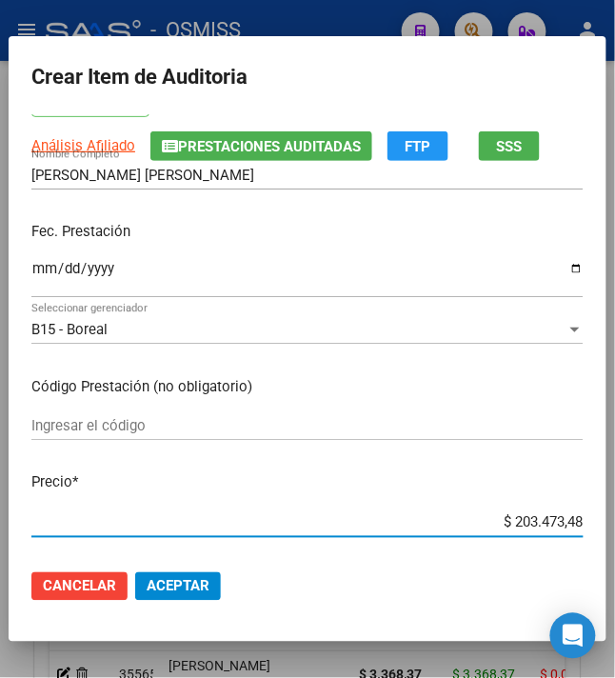
drag, startPoint x: 503, startPoint y: 516, endPoint x: 598, endPoint y: 504, distance: 95.9
click at [598, 504] on mat-dialog-content "33538764 Nro Documento 27335387649 CUIL Afiliado Activo Análisis Afiliado Prest…" at bounding box center [308, 334] width 598 height 441
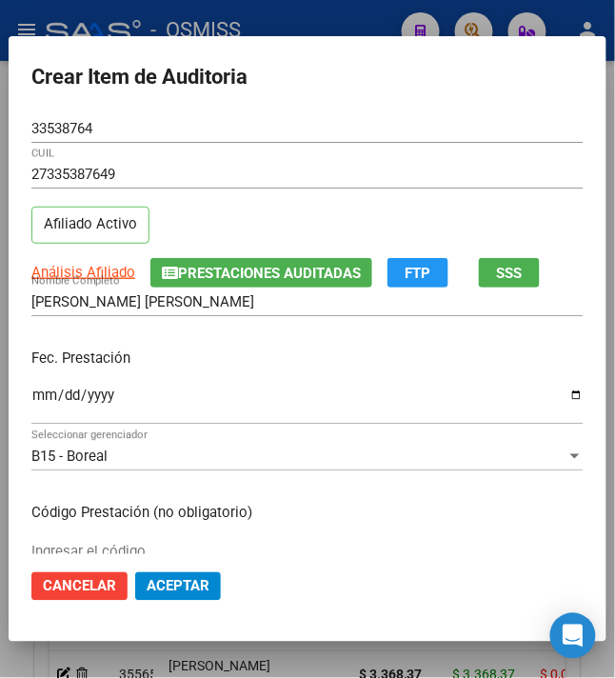
click at [267, 362] on p "Fec. Prestación" at bounding box center [307, 358] width 552 height 22
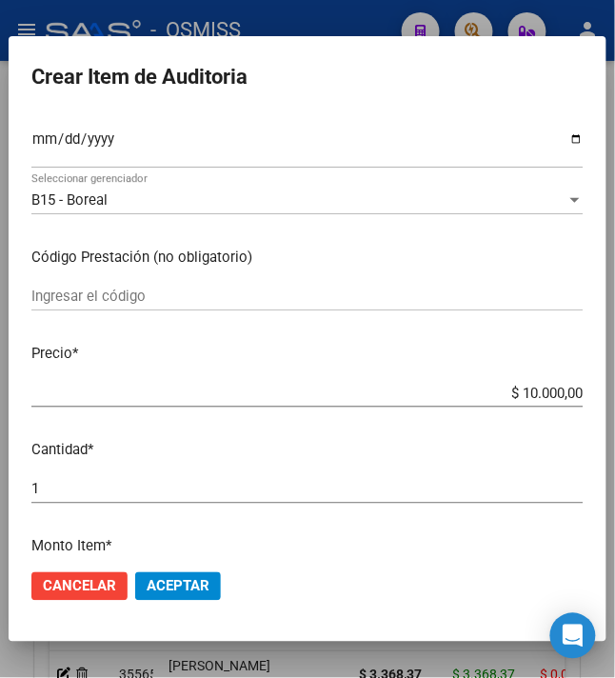
scroll to position [381, 0]
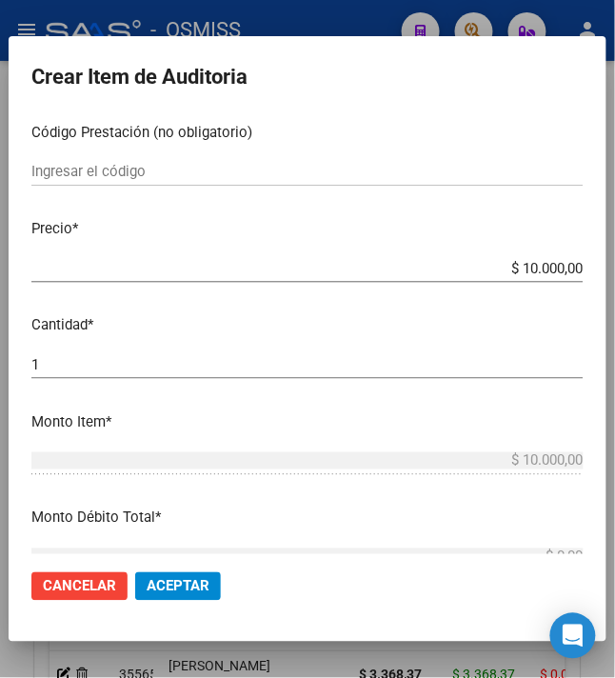
click at [187, 587] on span "Aceptar" at bounding box center [178, 586] width 63 height 17
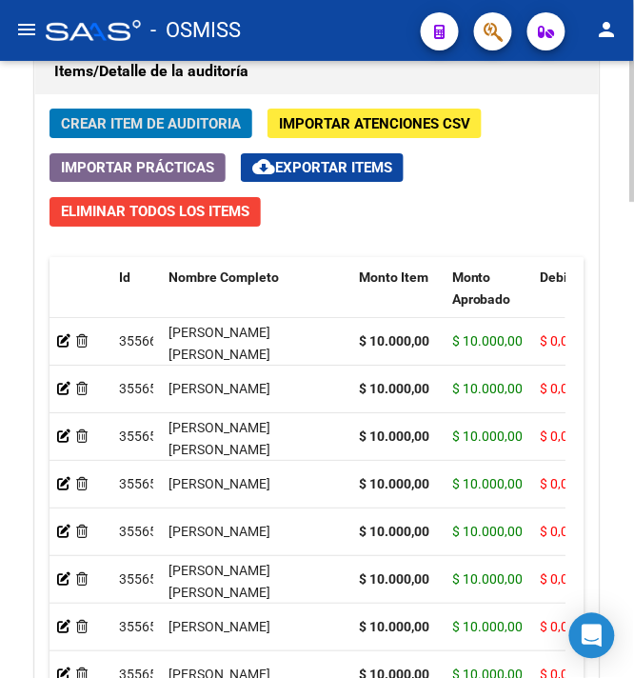
click at [134, 129] on span "Crear Item de Auditoria" at bounding box center [151, 123] width 180 height 17
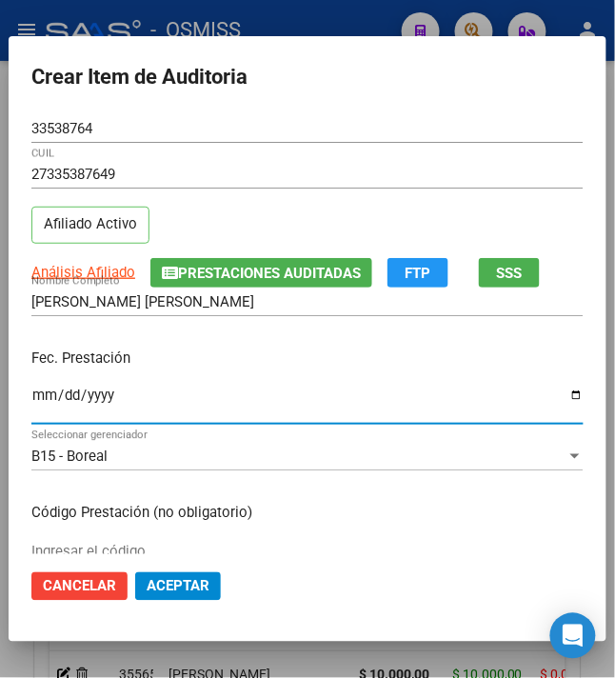
click at [31, 396] on input "Ingresar la fecha" at bounding box center [307, 402] width 552 height 30
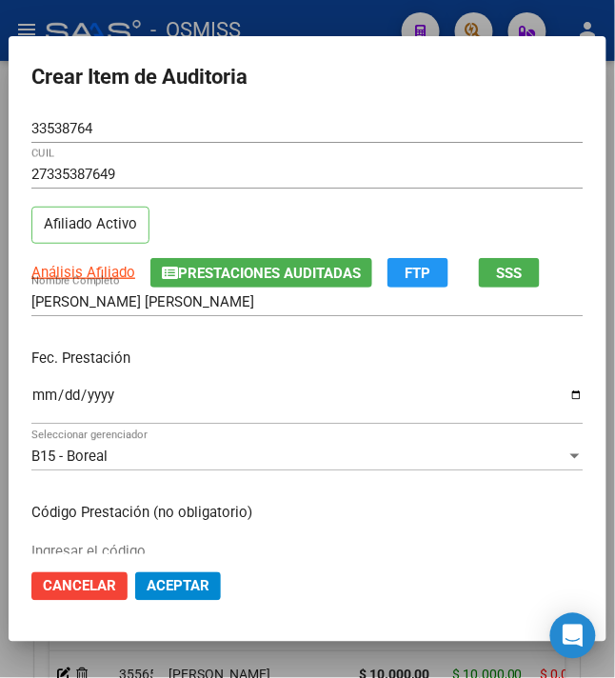
click at [190, 381] on div "Fec. Prestación 2024-09-03 Ingresar la fecha" at bounding box center [307, 387] width 552 height 108
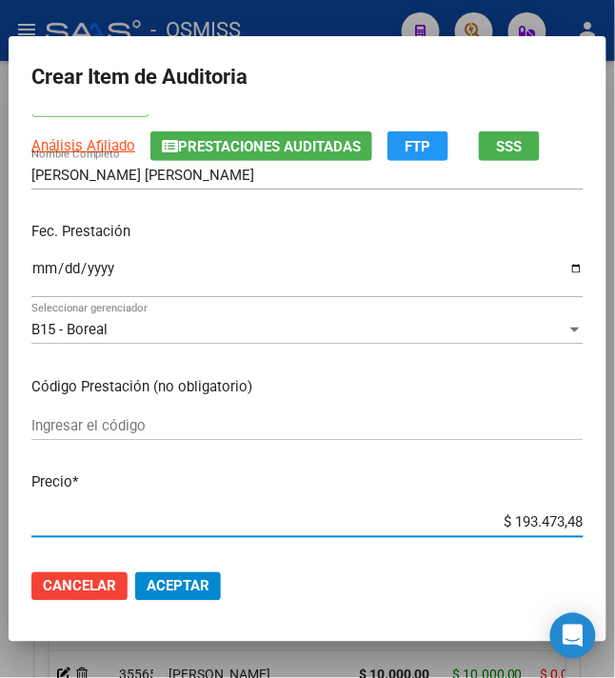
drag, startPoint x: 499, startPoint y: 516, endPoint x: 576, endPoint y: 516, distance: 77.1
click at [576, 516] on app-form-text-field "Precio * $ 193.473,48 Ingresar el precio" at bounding box center [314, 501] width 567 height 59
click at [407, 485] on p "Precio *" at bounding box center [307, 483] width 552 height 22
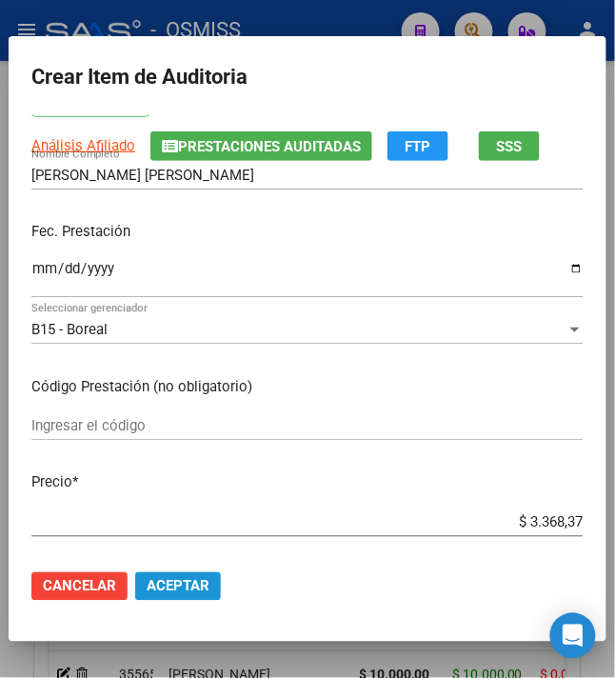
click at [185, 580] on span "Aceptar" at bounding box center [178, 586] width 63 height 17
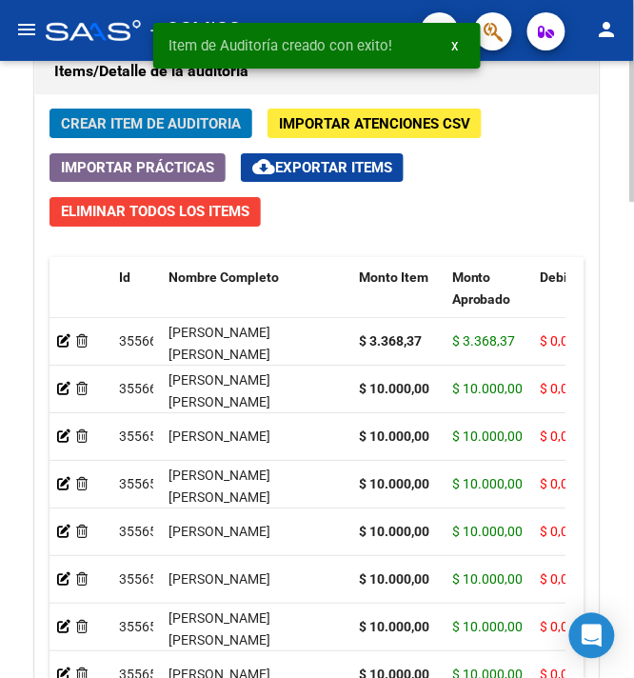
click at [116, 112] on button "Crear Item de Auditoria" at bounding box center [150, 123] width 203 height 30
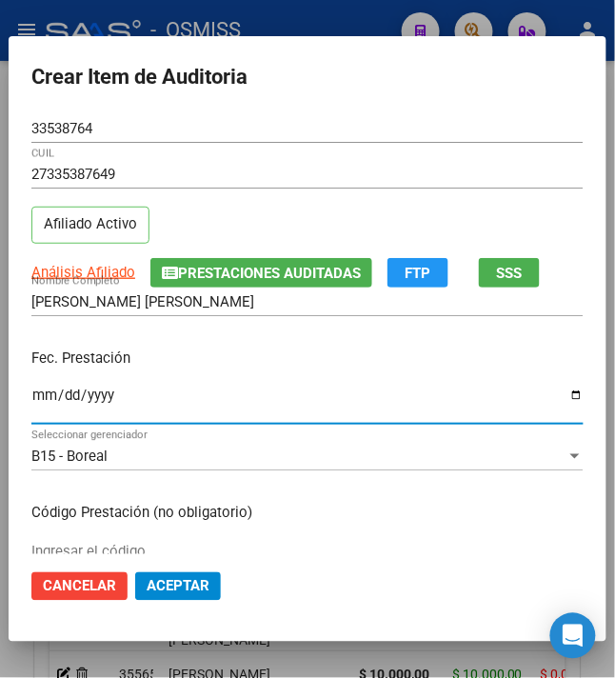
click at [32, 392] on input "Ingresar la fecha" at bounding box center [307, 402] width 552 height 30
click at [152, 359] on p "Fec. Prestación" at bounding box center [307, 358] width 552 height 22
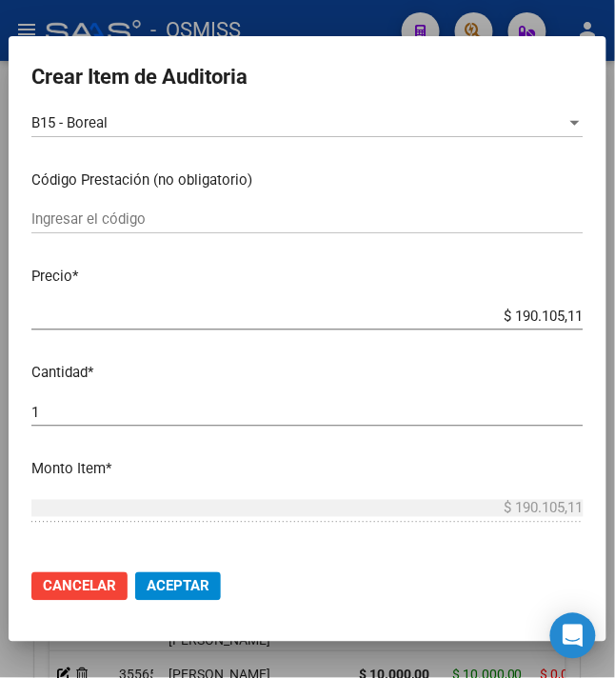
scroll to position [381, 0]
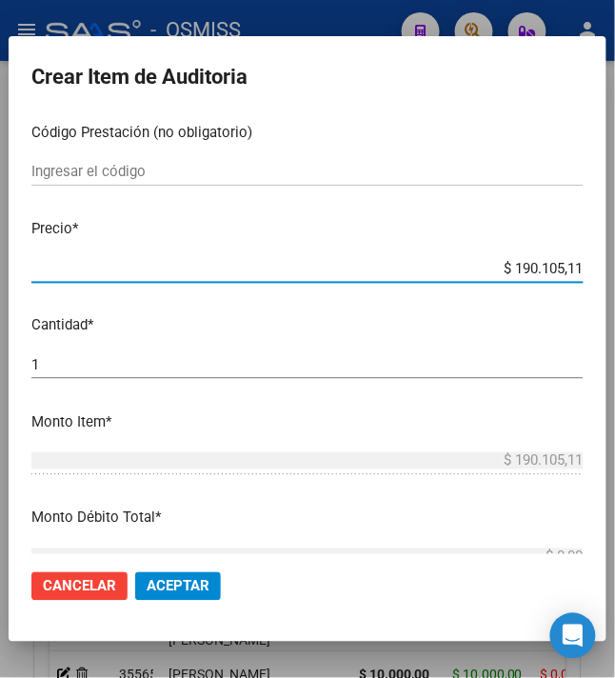
drag, startPoint x: 586, startPoint y: 270, endPoint x: 630, endPoint y: 279, distance: 44.6
click at [615, 279] on html "menu - OSMISS person Firma Express Inicio Instructivos Contacto OS Padrón Padró…" at bounding box center [307, 339] width 615 height 678
drag, startPoint x: 158, startPoint y: 581, endPoint x: 131, endPoint y: 572, distance: 28.0
click at [160, 582] on span "Aceptar" at bounding box center [178, 586] width 63 height 17
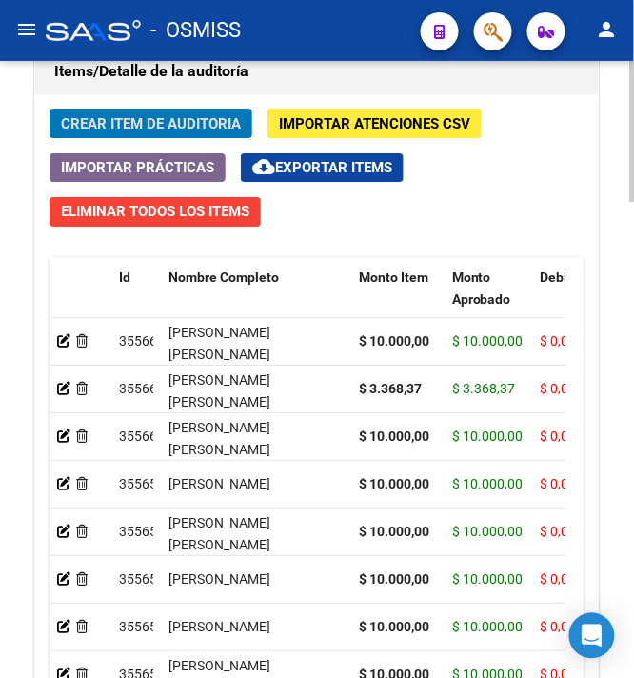
click at [160, 119] on span "Crear Item de Auditoria" at bounding box center [151, 123] width 180 height 17
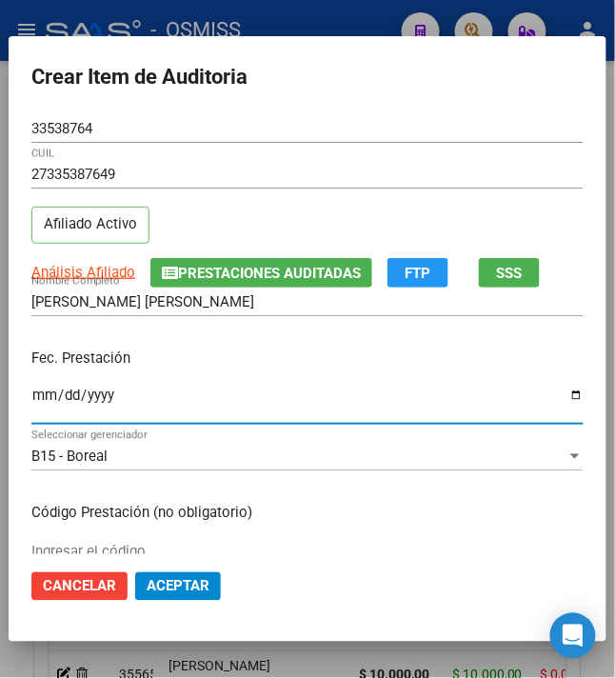
click at [31, 398] on input "Ingresar la fecha" at bounding box center [307, 402] width 552 height 30
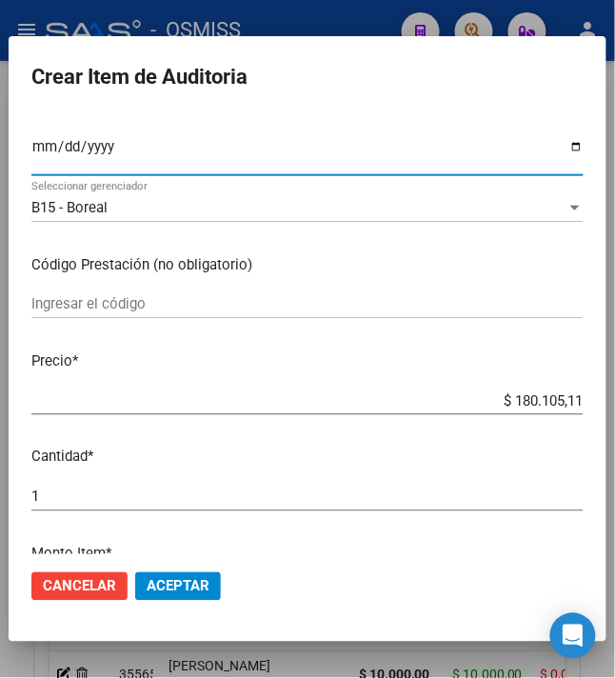
scroll to position [253, 0]
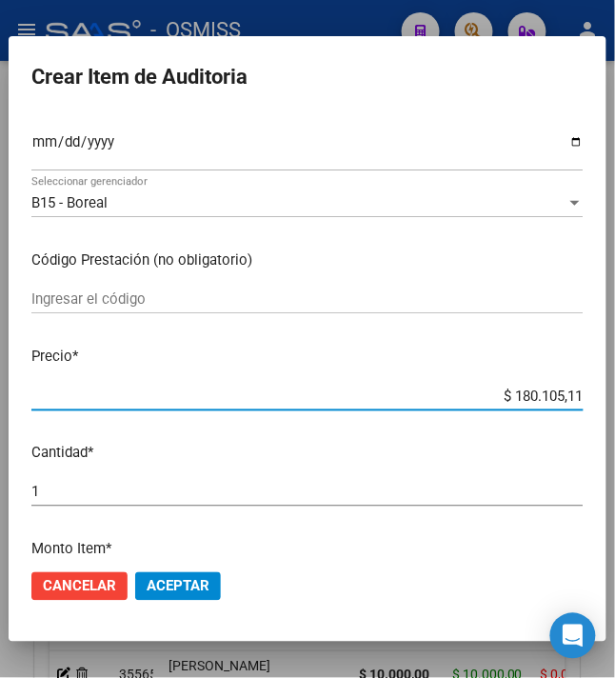
drag, startPoint x: 499, startPoint y: 398, endPoint x: 630, endPoint y: 394, distance: 131.4
click at [615, 394] on html "menu - OSMISS person Firma Express Inicio Instructivos Contacto OS Padrón Padró…" at bounding box center [307, 339] width 615 height 678
click at [179, 583] on span "Aceptar" at bounding box center [178, 586] width 63 height 17
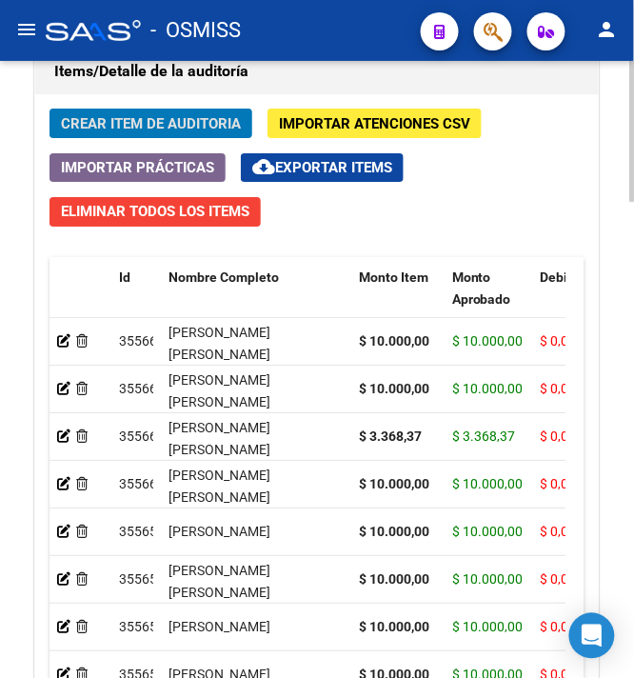
click at [187, 138] on button "Crear Item de Auditoria" at bounding box center [150, 123] width 203 height 30
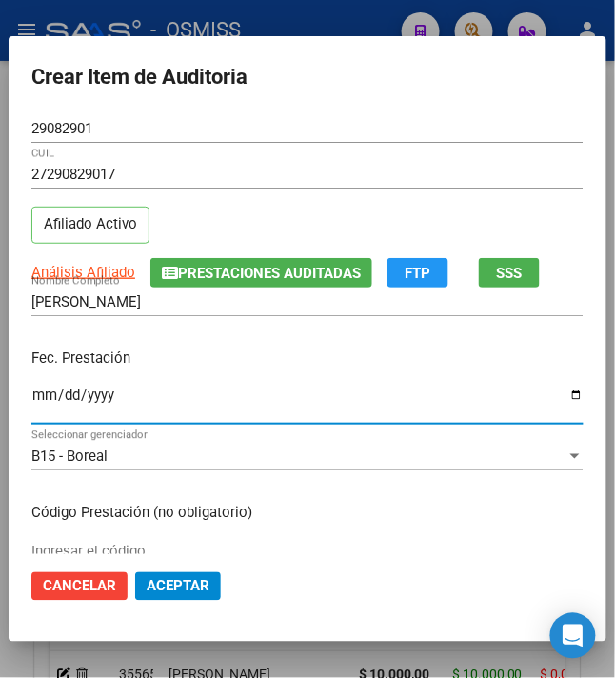
click at [31, 398] on input "Ingresar la fecha" at bounding box center [307, 402] width 552 height 30
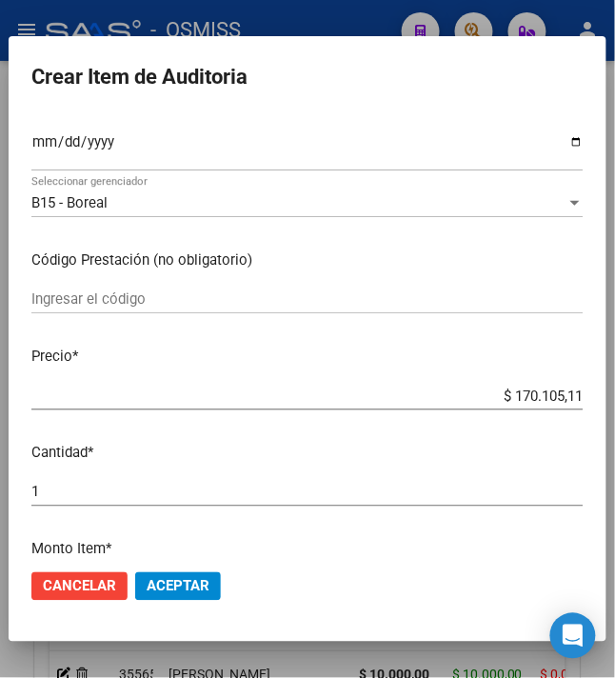
drag, startPoint x: 499, startPoint y: 392, endPoint x: 630, endPoint y: 413, distance: 133.0
click at [615, 413] on html "menu - OSMISS person Firma Express Inicio Instructivos Contacto OS Padrón Padró…" at bounding box center [307, 339] width 615 height 678
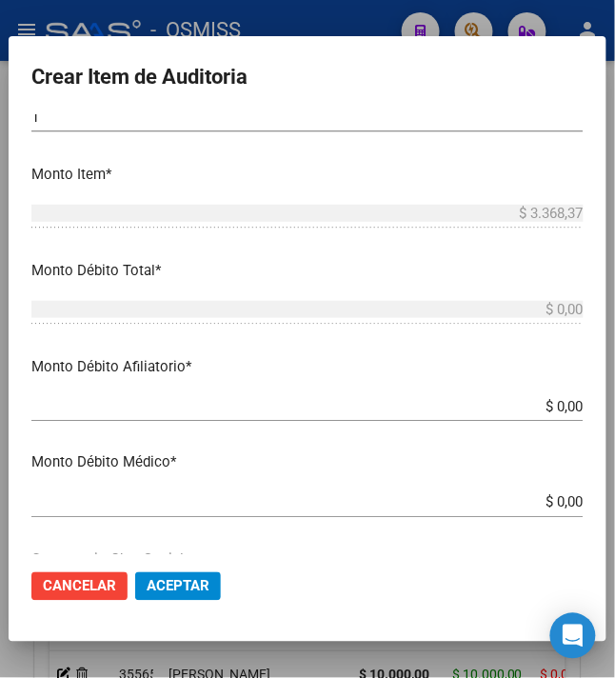
scroll to position [634, 0]
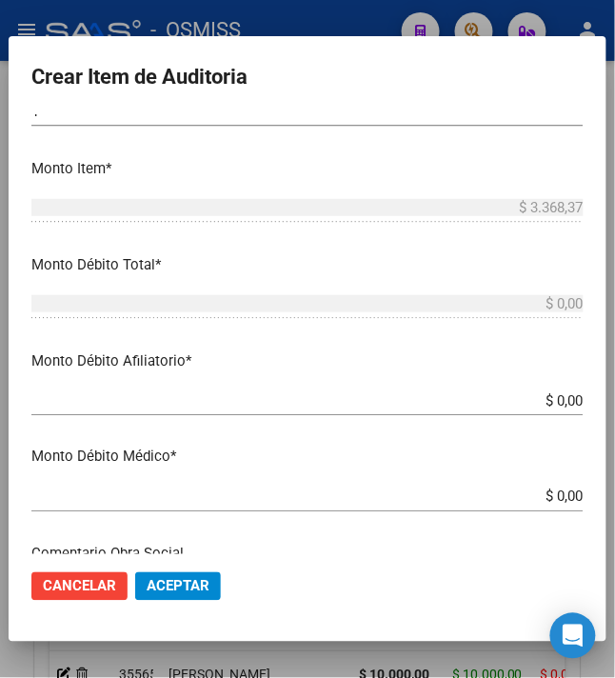
click at [179, 584] on span "Aceptar" at bounding box center [178, 586] width 63 height 17
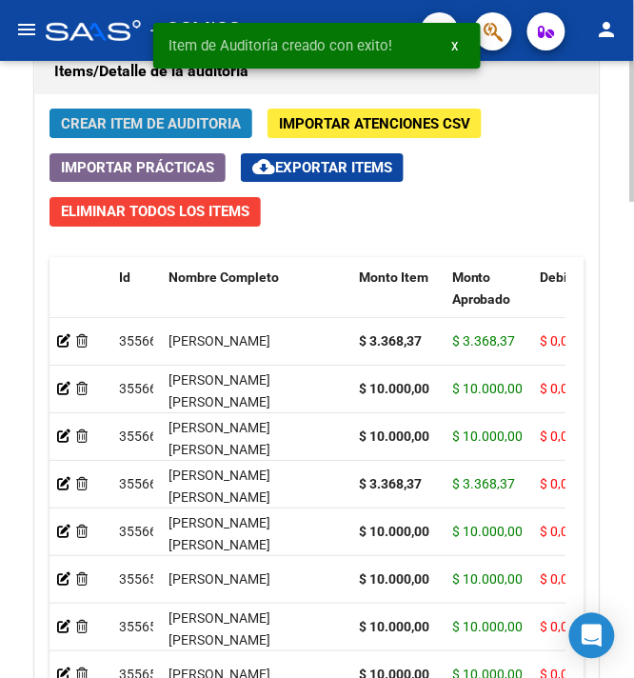
click at [105, 122] on span "Crear Item de Auditoria" at bounding box center [151, 123] width 180 height 17
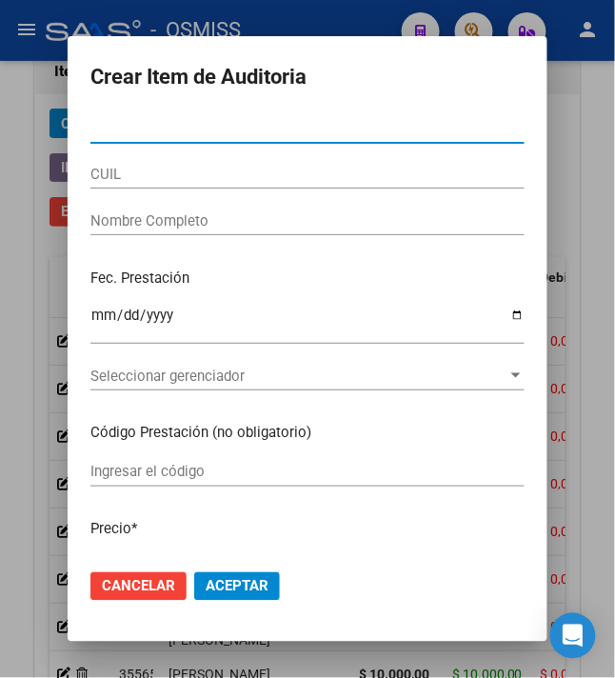
click at [126, 582] on span "Cancelar" at bounding box center [138, 586] width 73 height 17
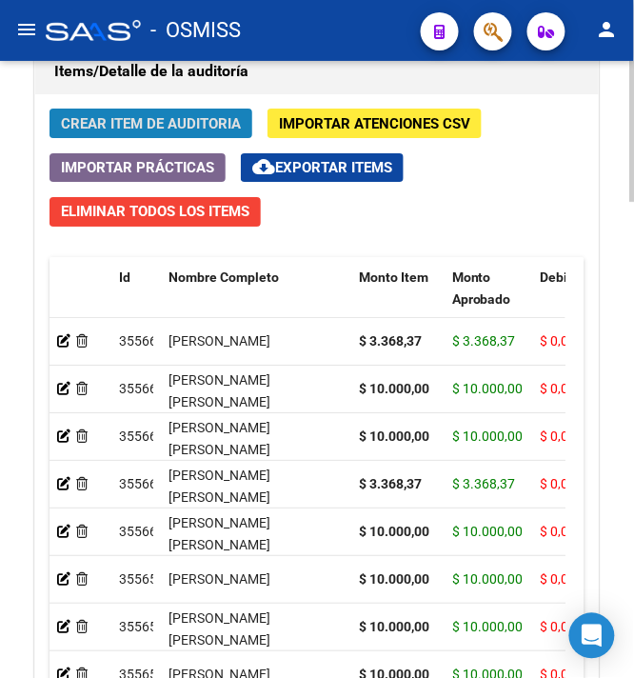
click at [143, 120] on span "Crear Item de Auditoria" at bounding box center [151, 123] width 180 height 17
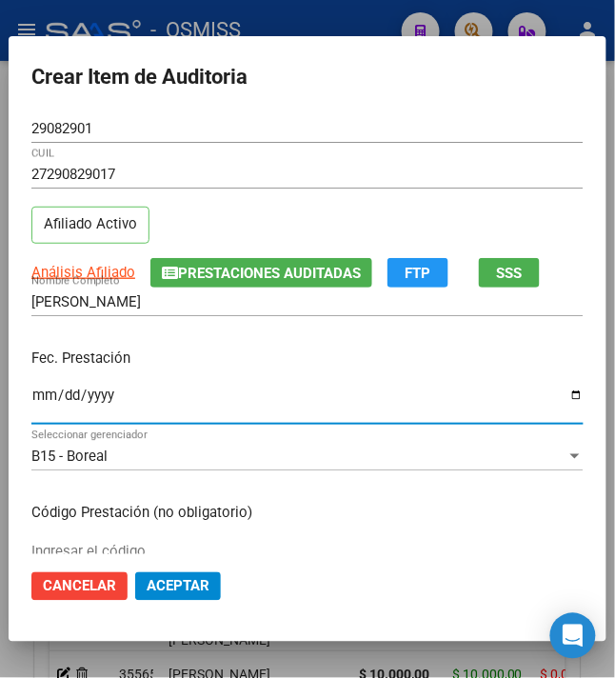
click at [31, 396] on input "Ingresar la fecha" at bounding box center [307, 402] width 552 height 30
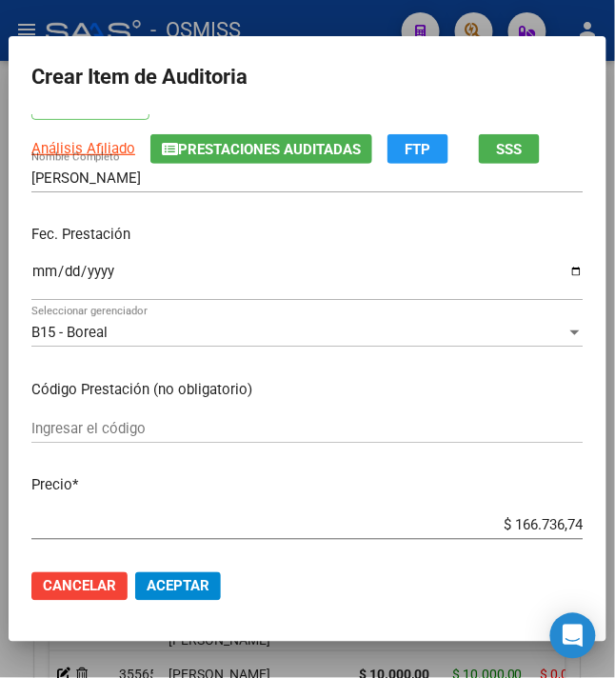
scroll to position [253, 0]
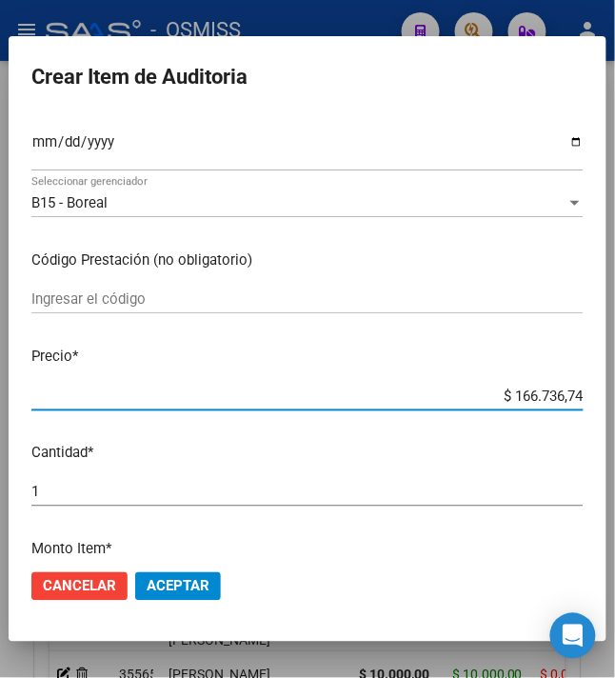
drag, startPoint x: 507, startPoint y: 396, endPoint x: 630, endPoint y: 401, distance: 122.9
click at [615, 401] on html "menu - OSMISS person Firma Express Inicio Instructivos Contacto OS Padrón Padró…" at bounding box center [307, 339] width 615 height 678
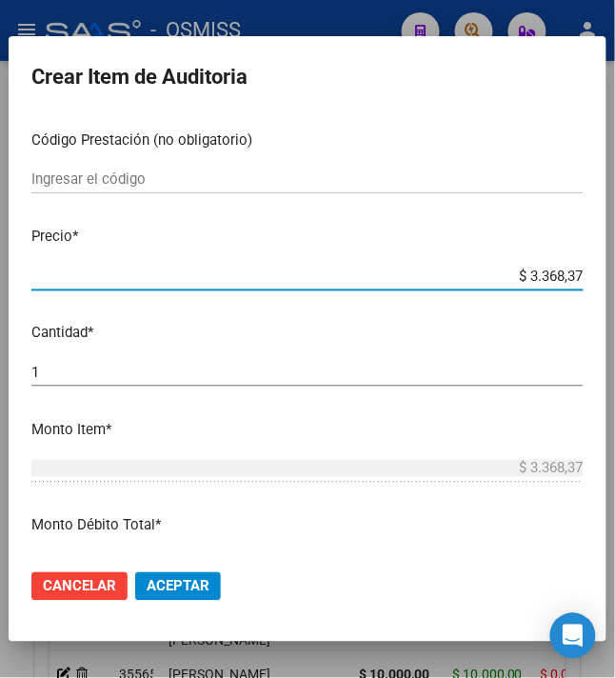
scroll to position [507, 0]
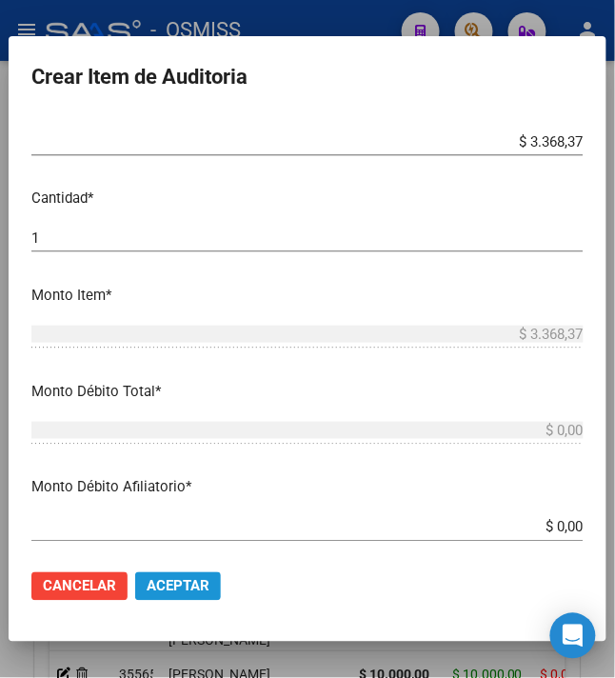
click at [183, 592] on span "Aceptar" at bounding box center [178, 586] width 63 height 17
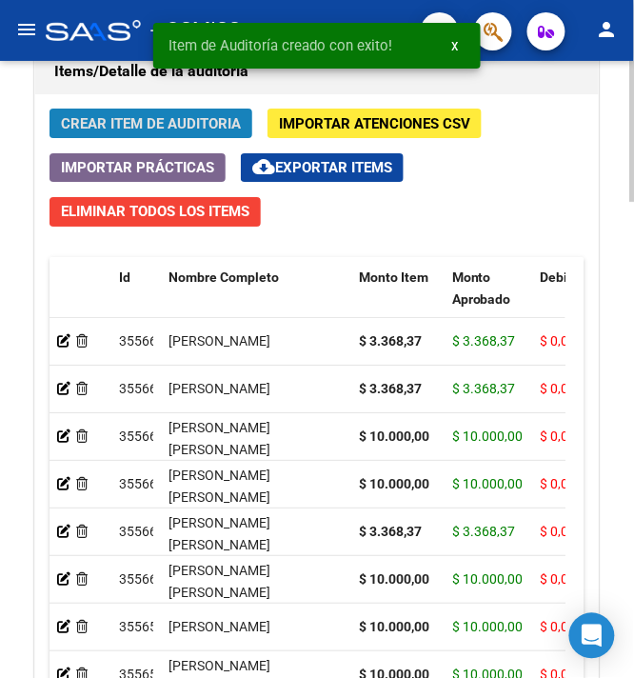
click at [137, 132] on span "Crear Item de Auditoria" at bounding box center [151, 123] width 180 height 17
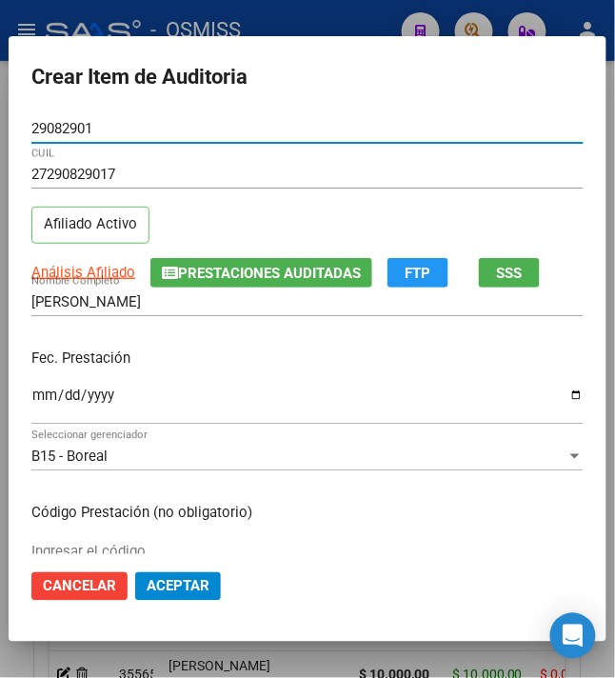
click at [31, 401] on input "Ingresar la fecha" at bounding box center [307, 402] width 552 height 30
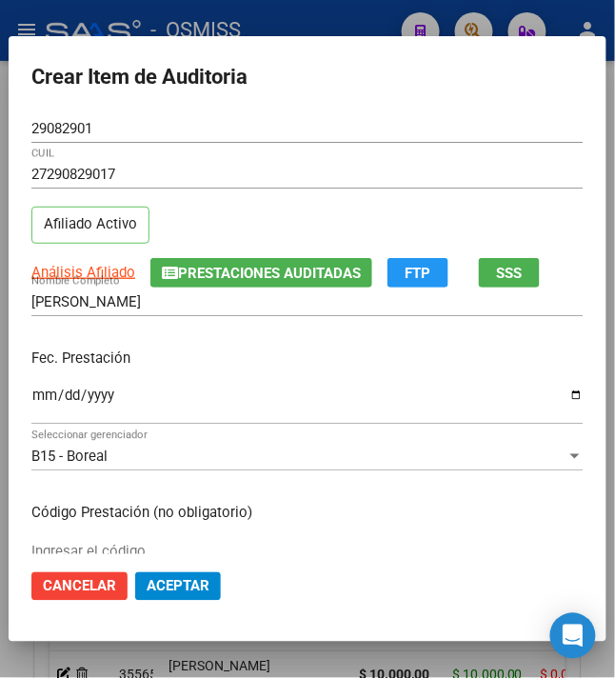
click at [251, 366] on p "Fec. Prestación" at bounding box center [307, 358] width 552 height 22
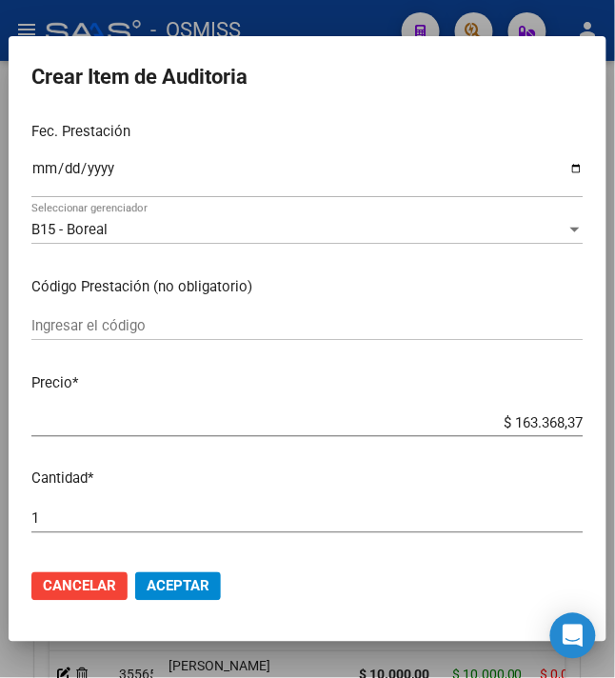
scroll to position [253, 0]
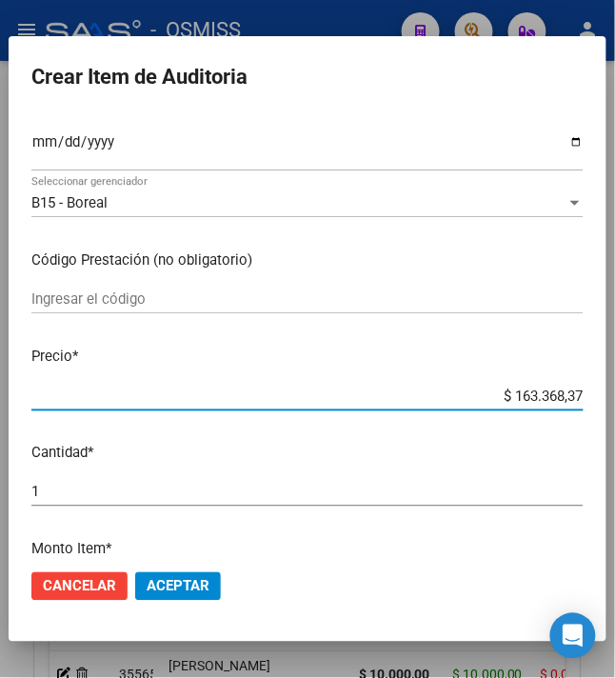
drag, startPoint x: 503, startPoint y: 388, endPoint x: 630, endPoint y: 394, distance: 127.7
click at [615, 394] on html "menu - OSMISS person Firma Express Inicio Instructivos Contacto OS Padrón Padró…" at bounding box center [307, 339] width 615 height 678
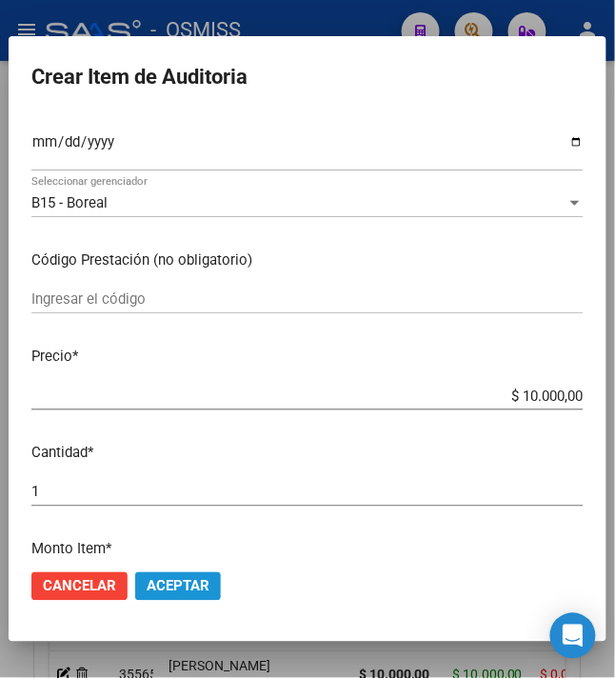
click at [153, 584] on span "Aceptar" at bounding box center [178, 586] width 63 height 17
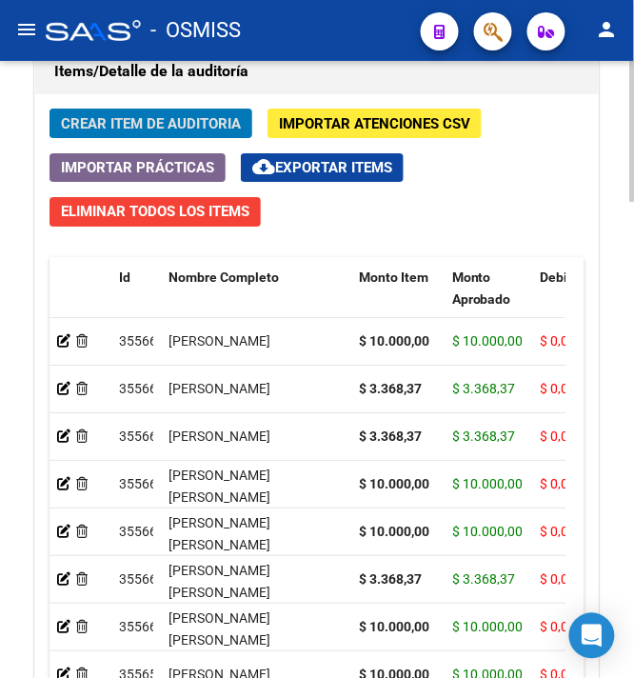
click at [158, 122] on span "Crear Item de Auditoria" at bounding box center [151, 123] width 180 height 17
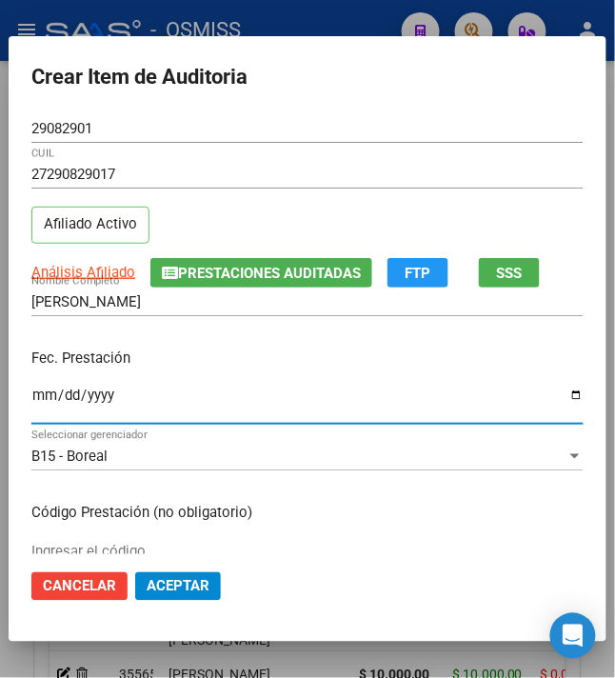
click at [35, 404] on input "Ingresar la fecha" at bounding box center [307, 402] width 552 height 30
click at [35, 404] on input "0202-10-28" at bounding box center [307, 402] width 552 height 30
click at [35, 400] on input "0202-10-28" at bounding box center [307, 402] width 552 height 30
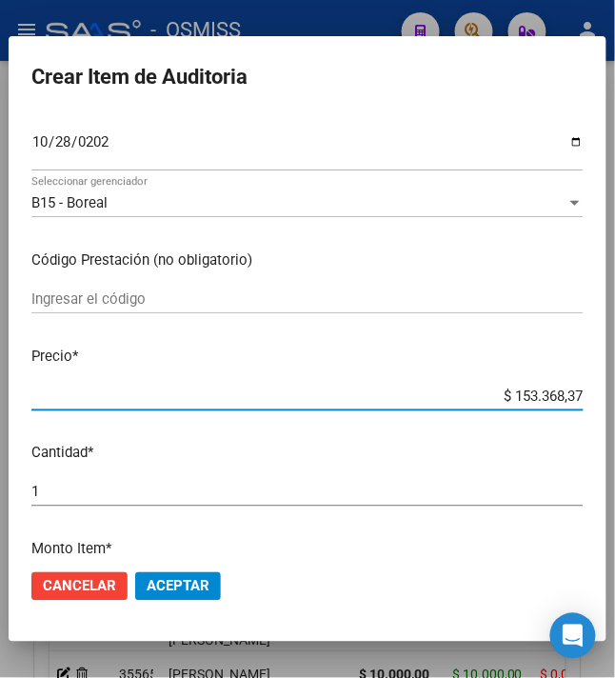
drag, startPoint x: 503, startPoint y: 393, endPoint x: 630, endPoint y: 390, distance: 127.6
click at [615, 390] on html "menu - OSMISS person Firma Express Inicio Instructivos Contacto OS Padrón Padró…" at bounding box center [307, 339] width 615 height 678
click at [230, 480] on div "1 Ingresar la cantidad" at bounding box center [307, 492] width 552 height 29
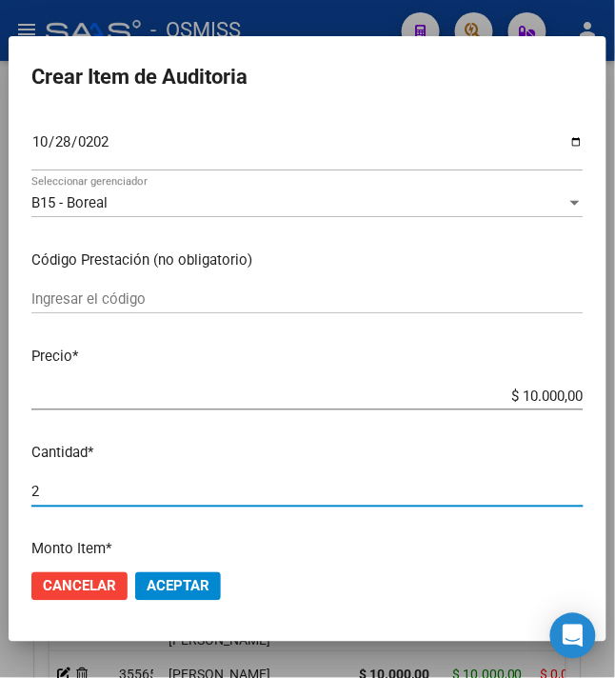
click at [291, 358] on p "Precio *" at bounding box center [307, 356] width 552 height 22
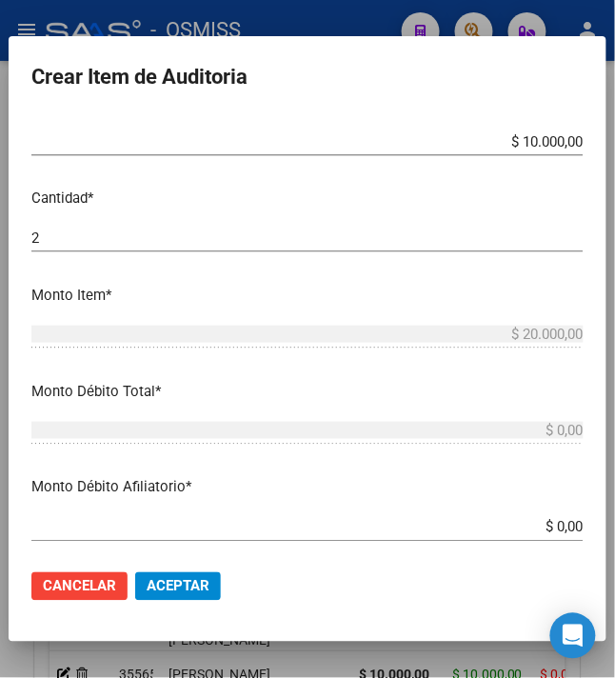
scroll to position [634, 0]
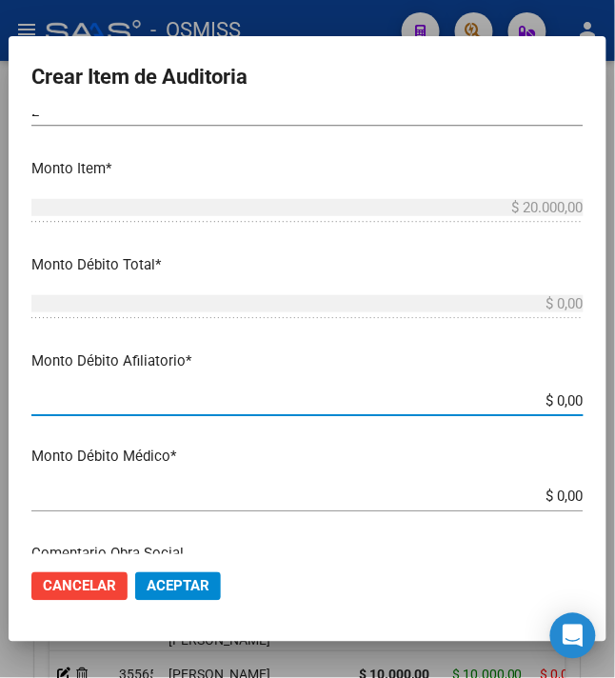
drag, startPoint x: 548, startPoint y: 400, endPoint x: 630, endPoint y: 396, distance: 81.9
click at [615, 396] on html "menu - OSMISS person Firma Express Inicio Instructivos Contacto OS Padrón Padró…" at bounding box center [307, 339] width 615 height 678
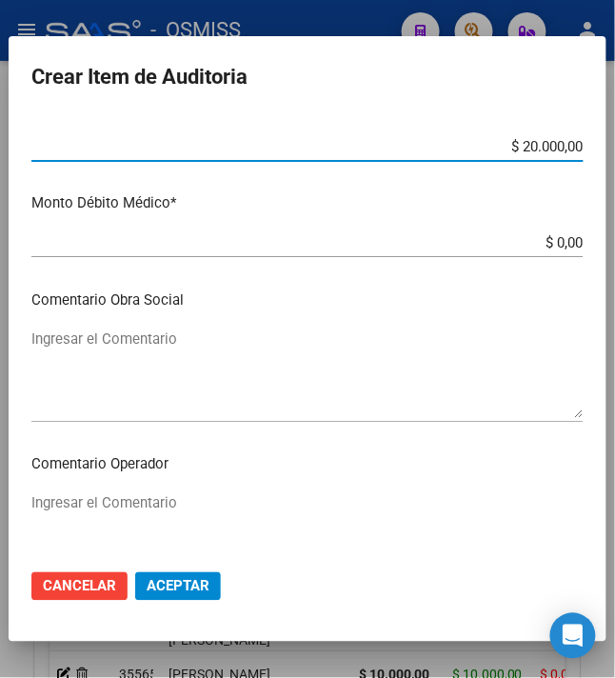
click at [225, 350] on textarea "Ingresar el Comentario" at bounding box center [307, 372] width 552 height 89
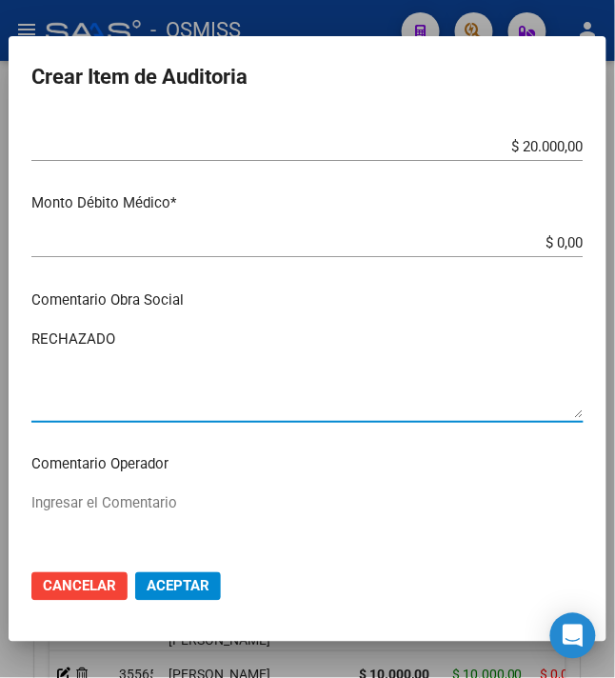
scroll to position [1460, 0]
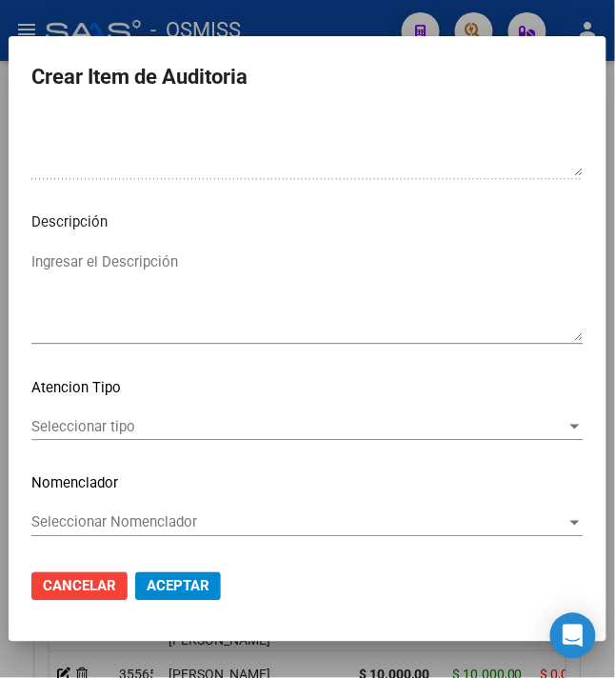
click at [233, 284] on textarea "Ingresar el Descripción" at bounding box center [307, 295] width 552 height 89
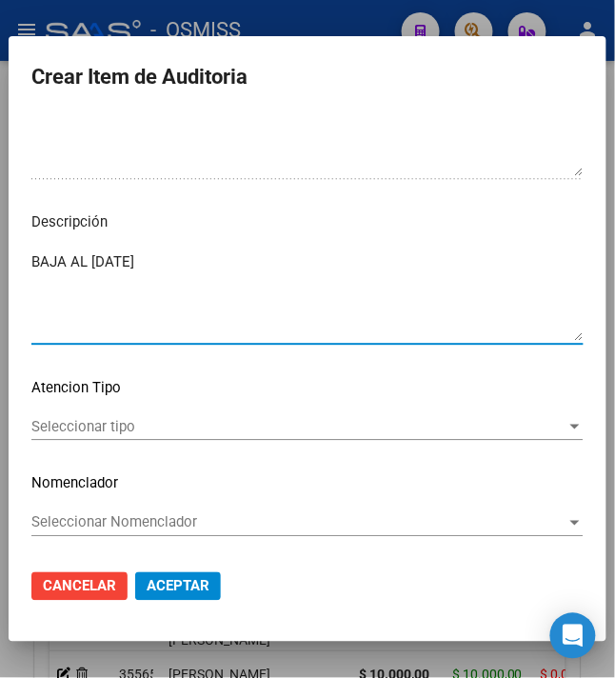
click at [257, 270] on textarea "BAJA AL 30/09/2024" at bounding box center [307, 295] width 552 height 89
click at [408, 257] on textarea "BAJA AL 30/09/2024 POR OPCION DE CAMBIO A RNOS" at bounding box center [307, 295] width 552 height 89
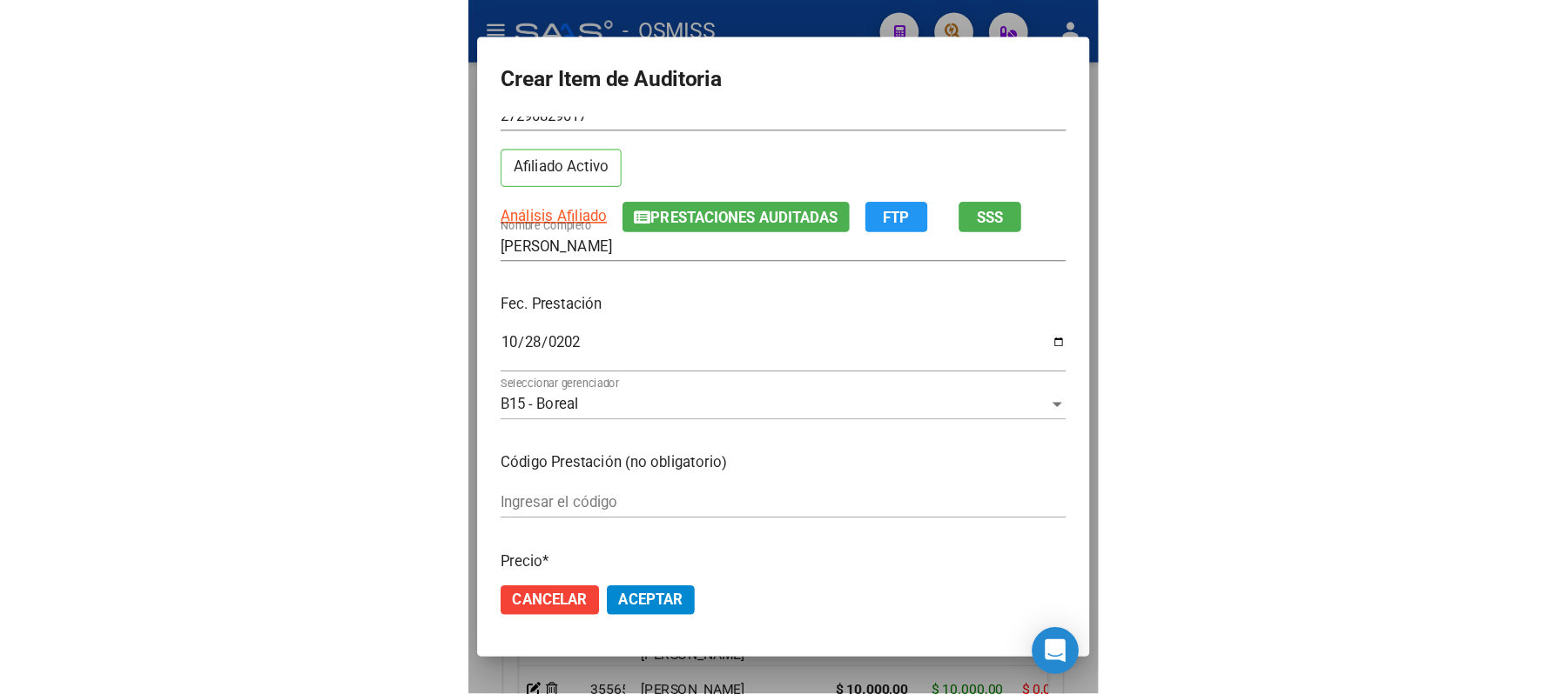
scroll to position [0, 0]
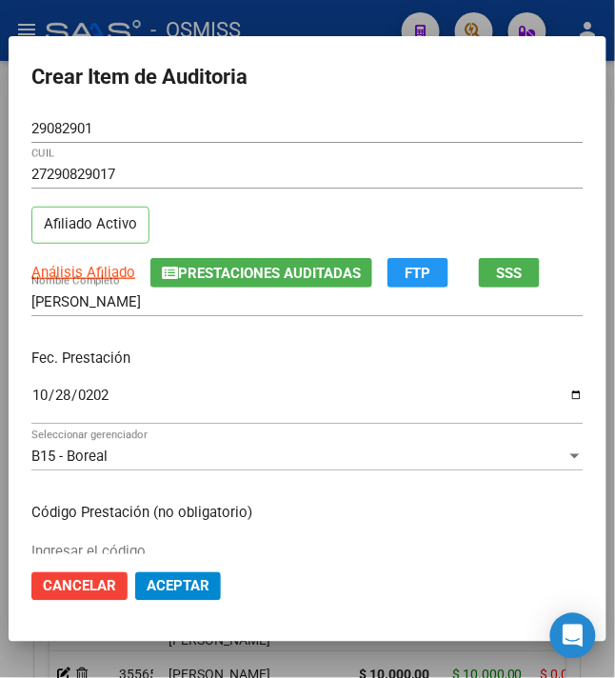
click at [157, 324] on div "GONZALEZ PAOLA LORENA Nombre Completo" at bounding box center [307, 310] width 552 height 47
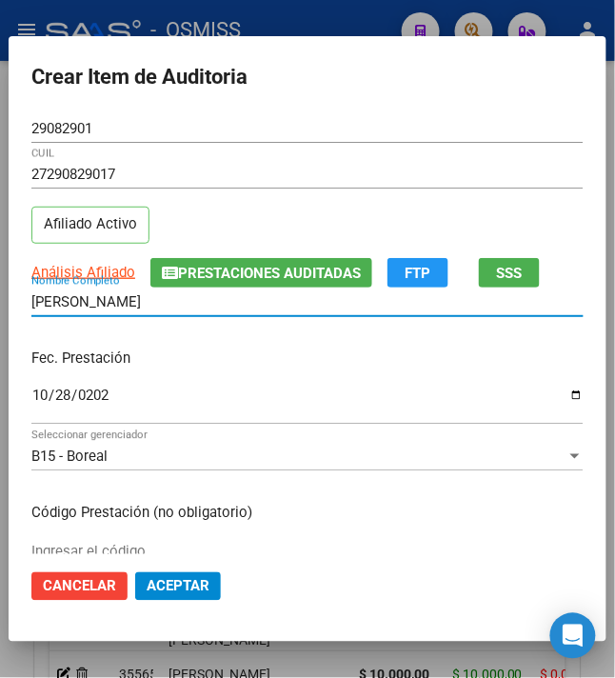
drag, startPoint x: 191, startPoint y: 306, endPoint x: -109, endPoint y: 308, distance: 300.8
click at [0, 308] on html "menu - OSMISS person Firma Express Inicio Instructivos Contacto OS Padrón Padró…" at bounding box center [307, 339] width 615 height 678
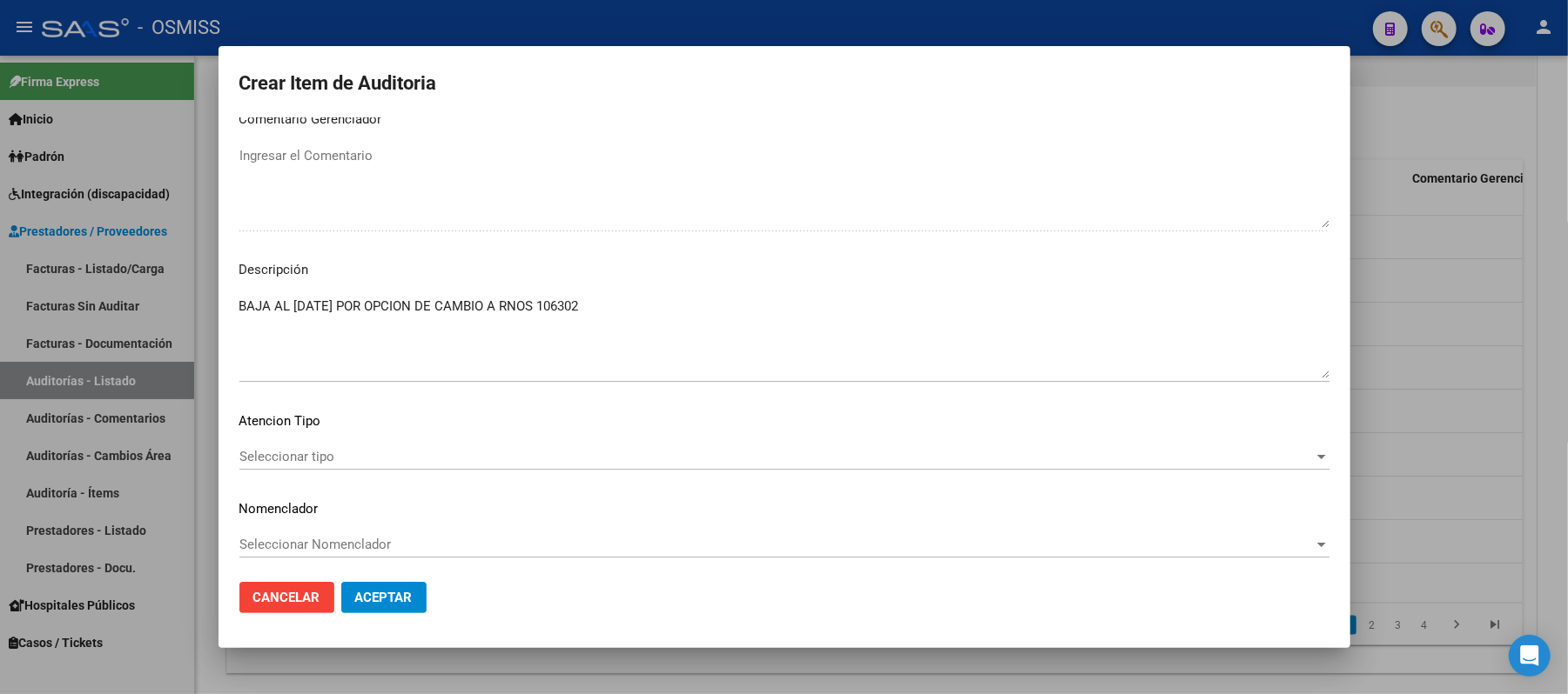
scroll to position [1292, 0]
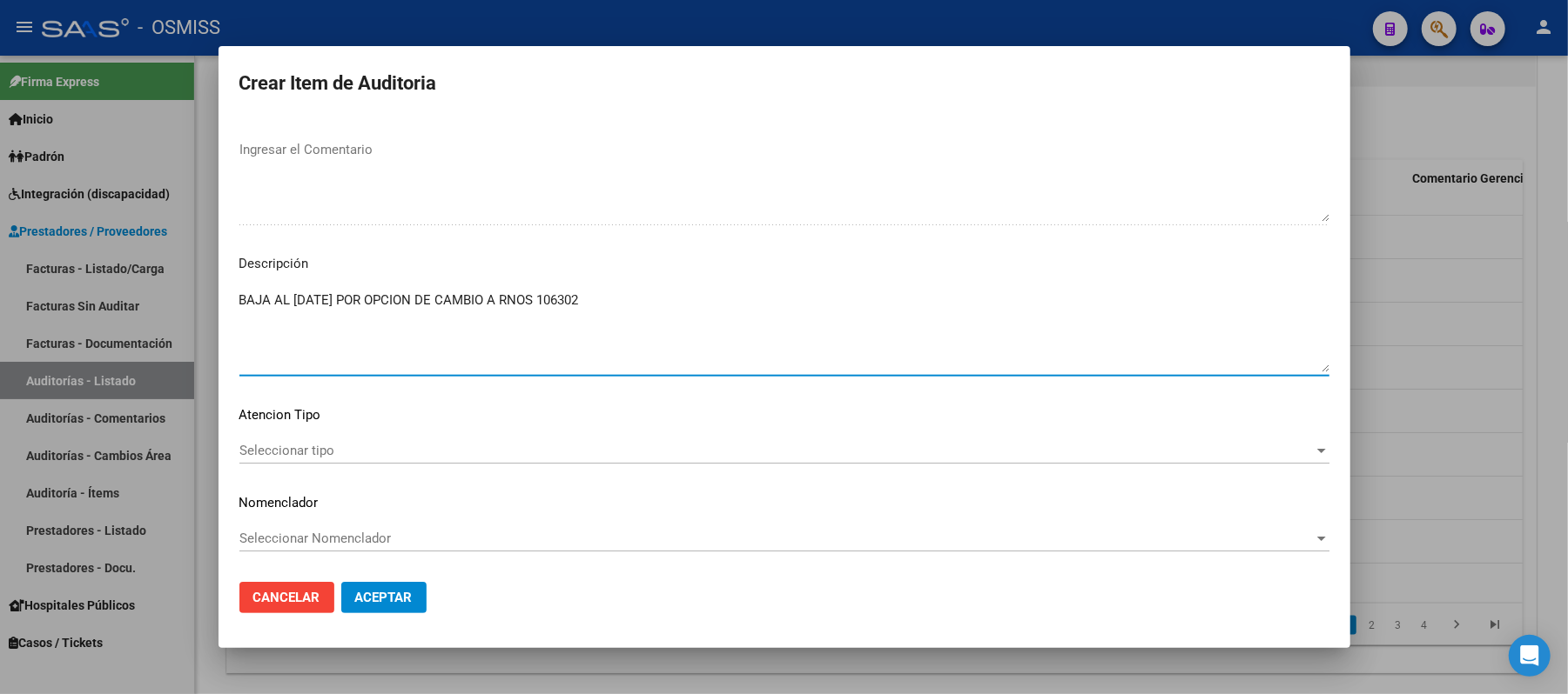
click at [622, 303] on textarea "BAJA AL 30/09/2024 POR OPCION DE CAMBIO A RNOS 106302" at bounding box center [785, 331] width 1090 height 81
paste textarea "OBRA SOCIAL DE DOCENTES PARTICULARES"
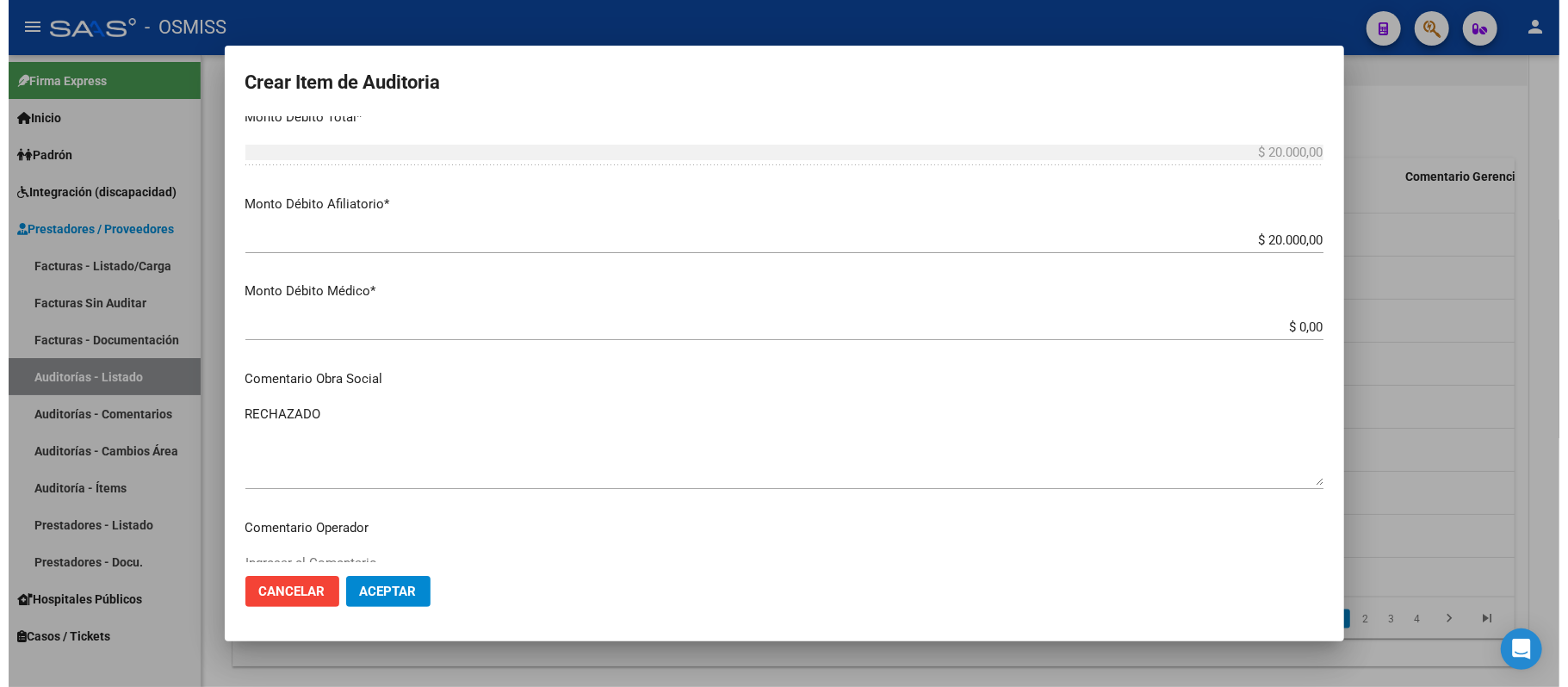
scroll to position [705, 0]
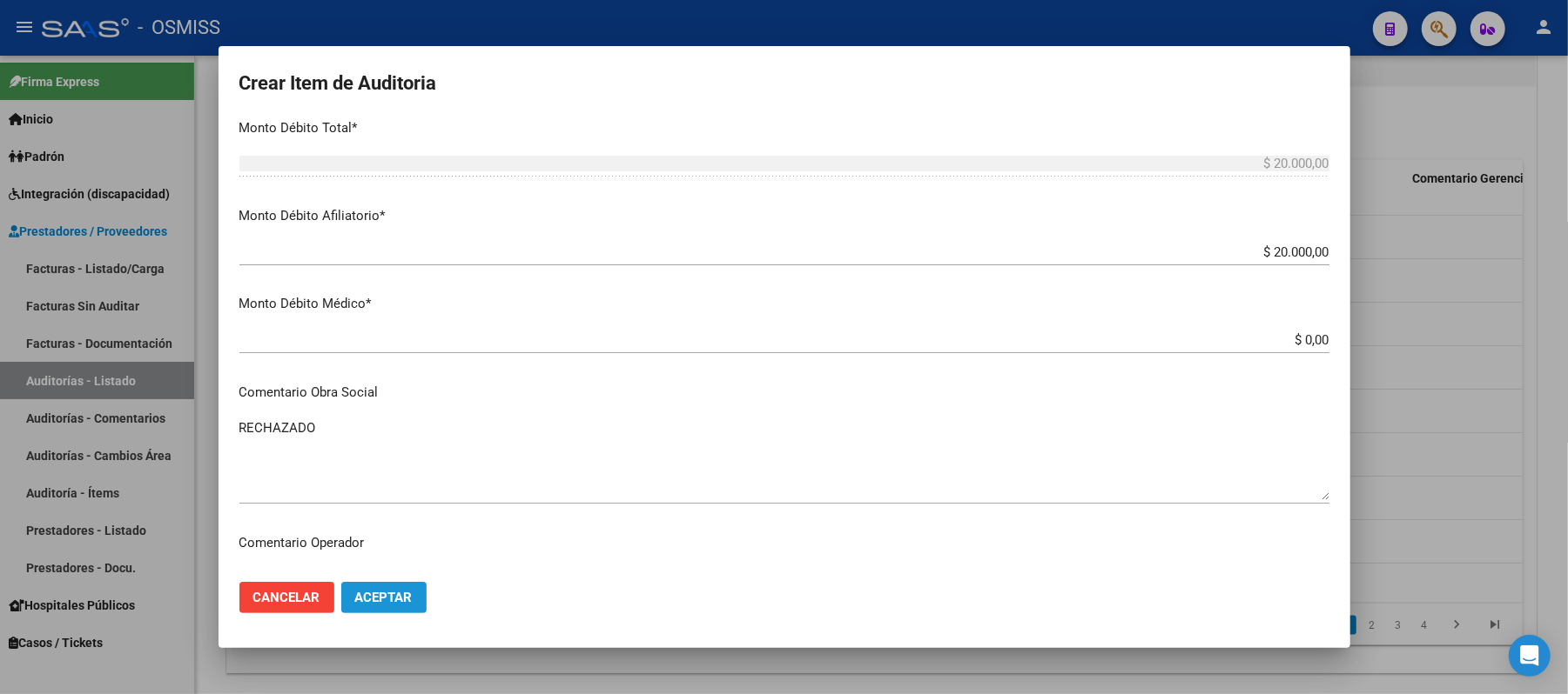
click at [367, 592] on span "Aceptar" at bounding box center [383, 597] width 58 height 16
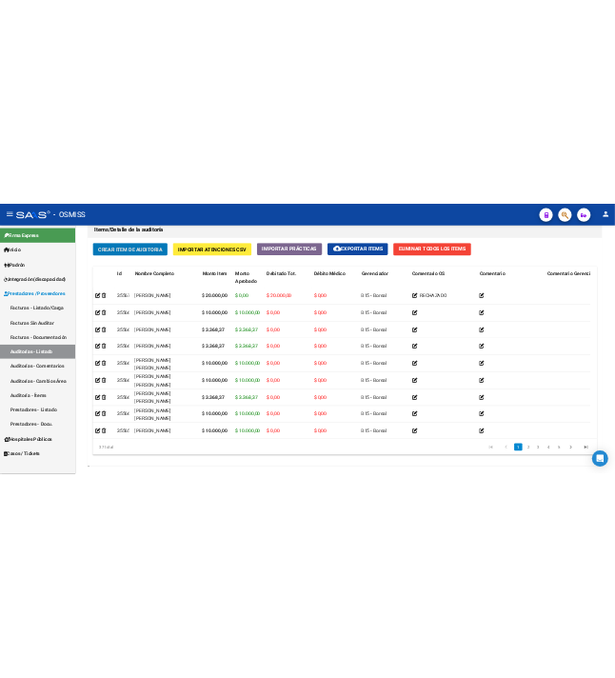
scroll to position [1822, 0]
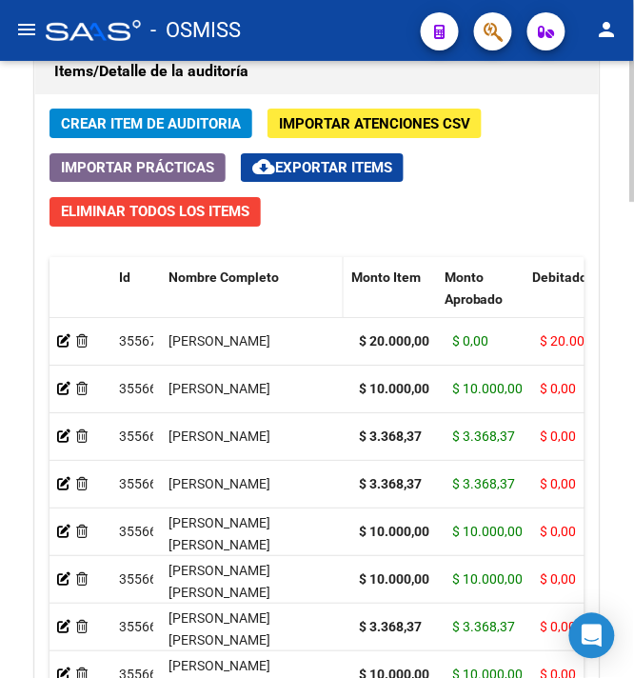
click at [339, 278] on span at bounding box center [339, 299] width 9 height 84
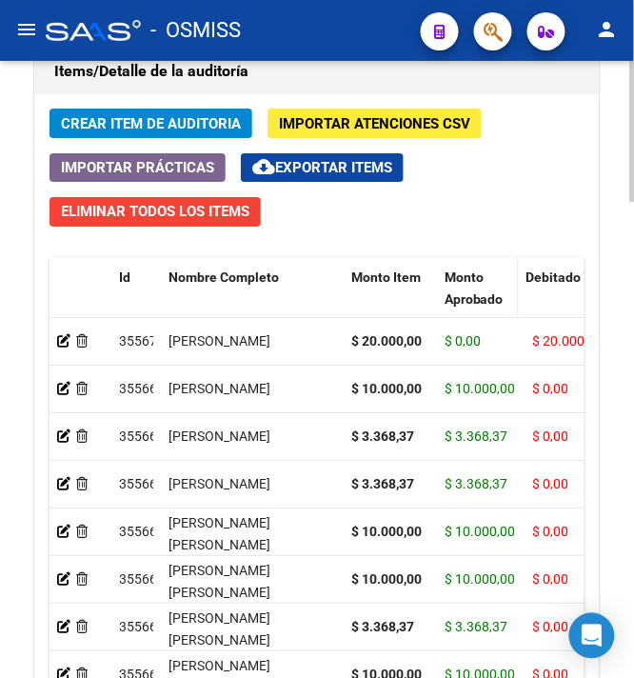
click at [511, 290] on span at bounding box center [514, 299] width 9 height 84
click at [69, 340] on icon at bounding box center [63, 340] width 13 height 13
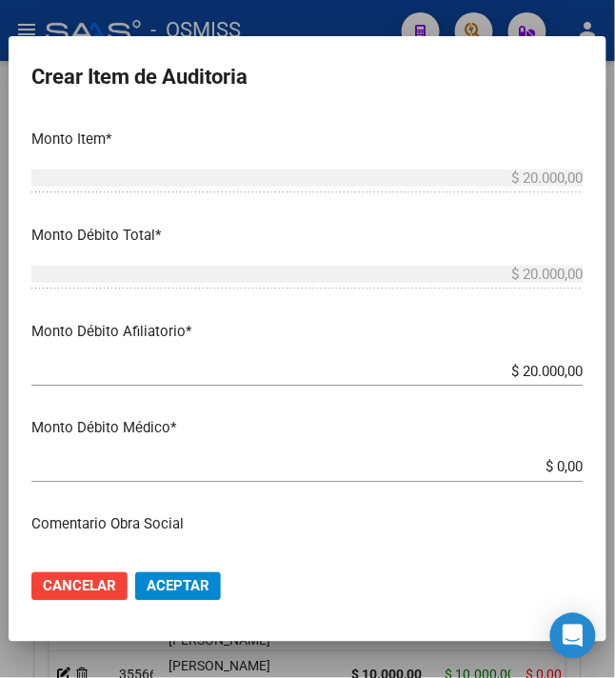
scroll to position [507, 0]
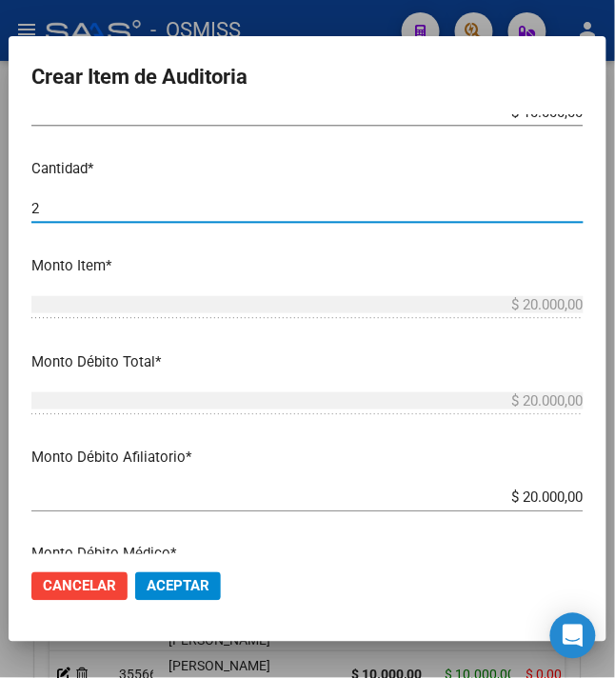
click at [69, 217] on input "2" at bounding box center [307, 208] width 552 height 17
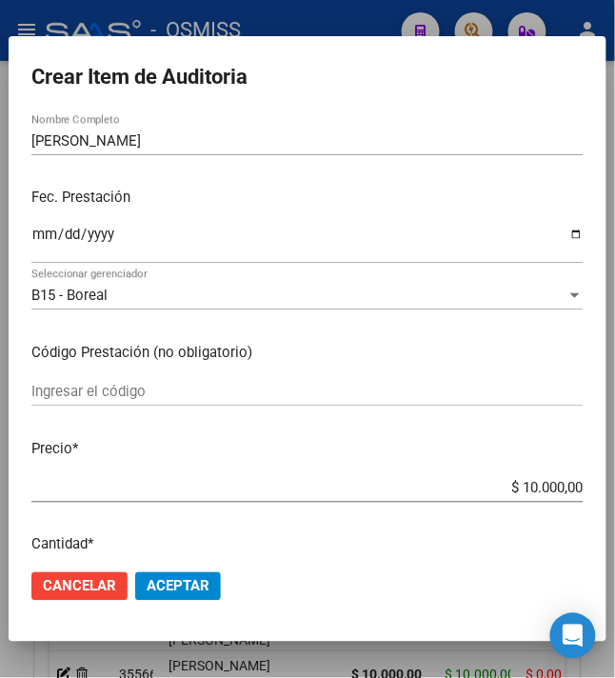
scroll to position [253, 0]
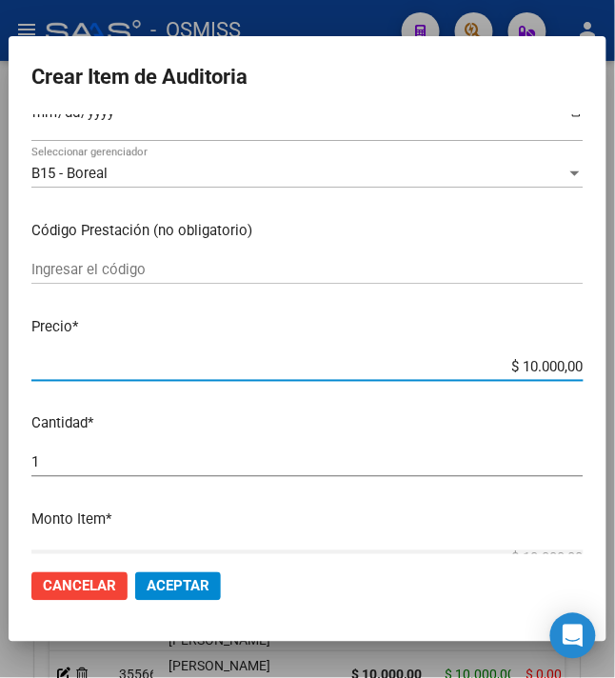
drag, startPoint x: 508, startPoint y: 373, endPoint x: 610, endPoint y: 370, distance: 101.9
click at [606, 370] on mat-dialog-content "29082901 Nro Documento 27290829017 CUIL Afiliado Activo GONZALEZ PAOLA LORENA N…" at bounding box center [308, 334] width 598 height 441
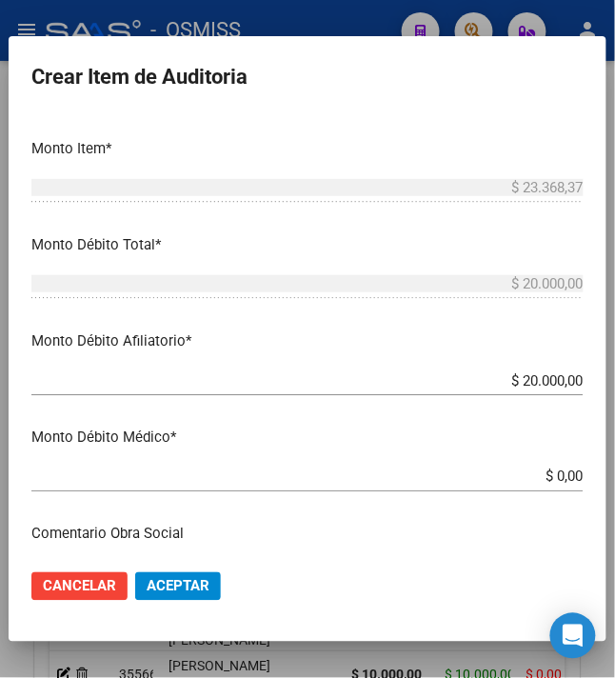
scroll to position [634, 0]
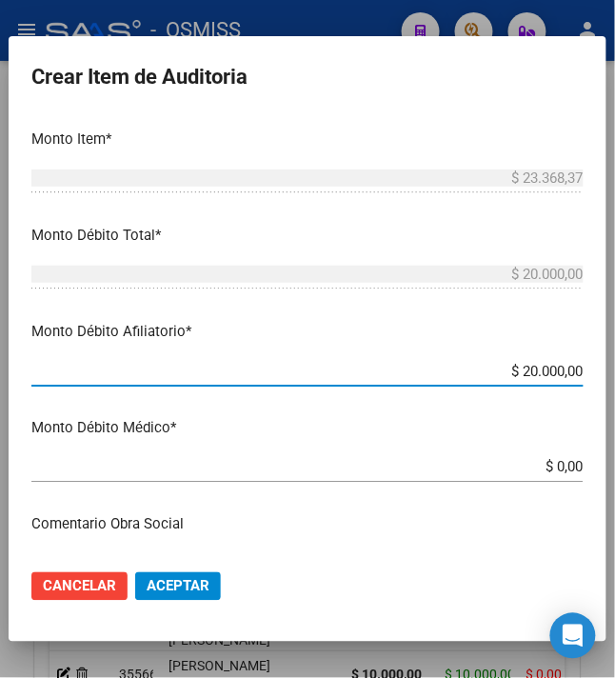
drag, startPoint x: 516, startPoint y: 367, endPoint x: 598, endPoint y: 366, distance: 81.9
click at [598, 366] on mat-dialog-content "29082901 Nro Documento 27290829017 CUIL Afiliado Activo GONZALEZ PAOLA LORENA N…" at bounding box center [308, 334] width 598 height 441
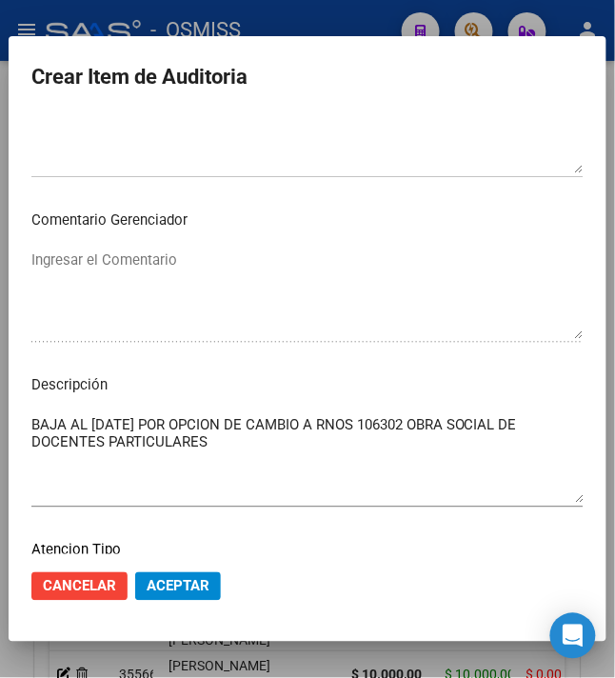
scroll to position [1269, 0]
click at [169, 578] on span "Aceptar" at bounding box center [178, 586] width 63 height 17
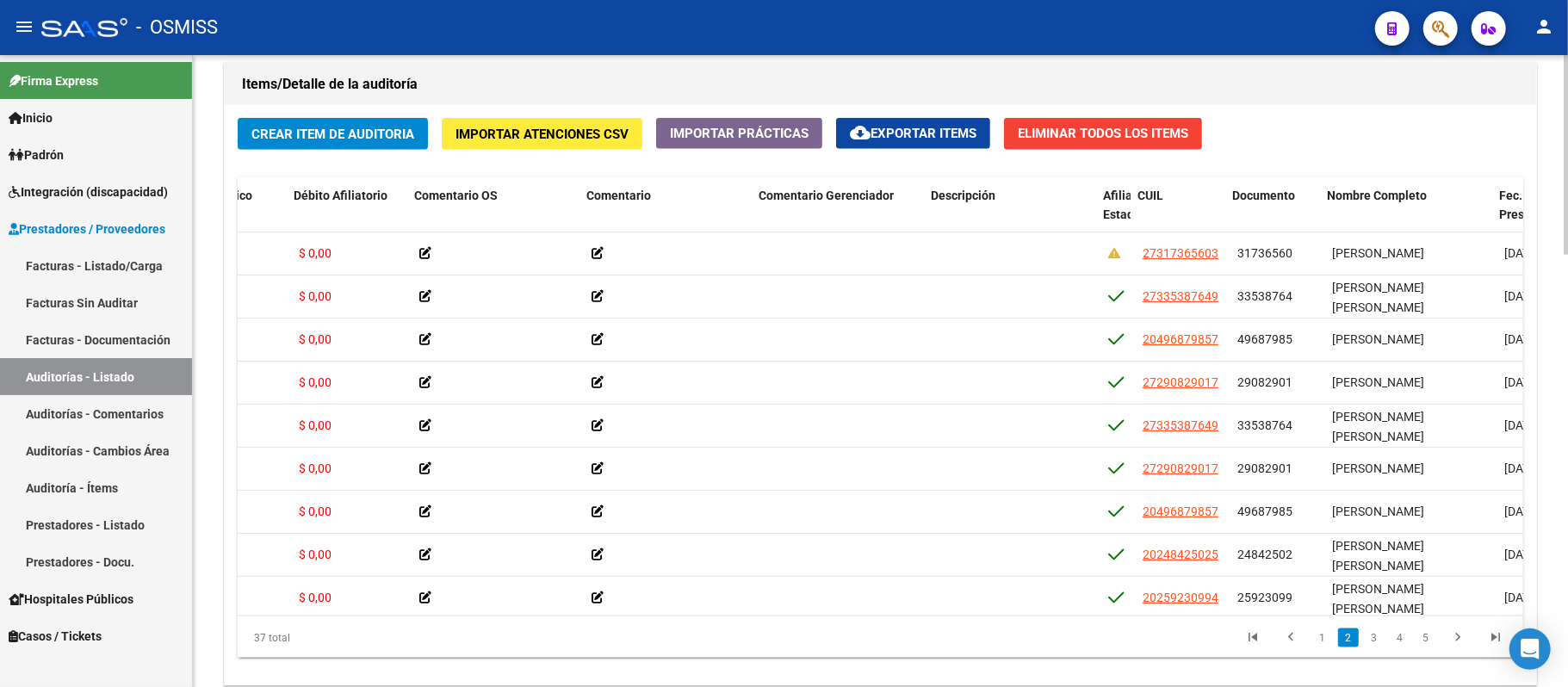
scroll to position [345, 679]
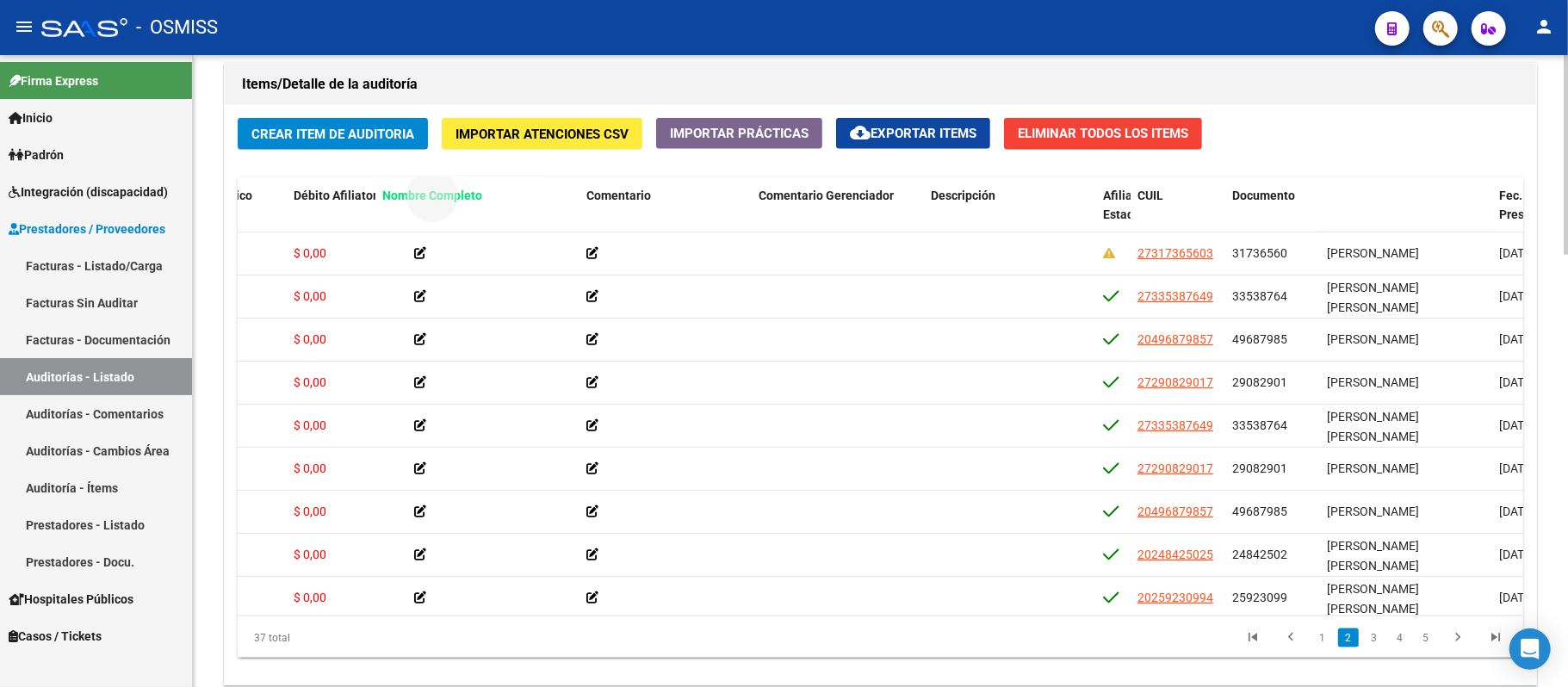
drag, startPoint x: 1352, startPoint y: 194, endPoint x: 379, endPoint y: 185, distance: 973.0
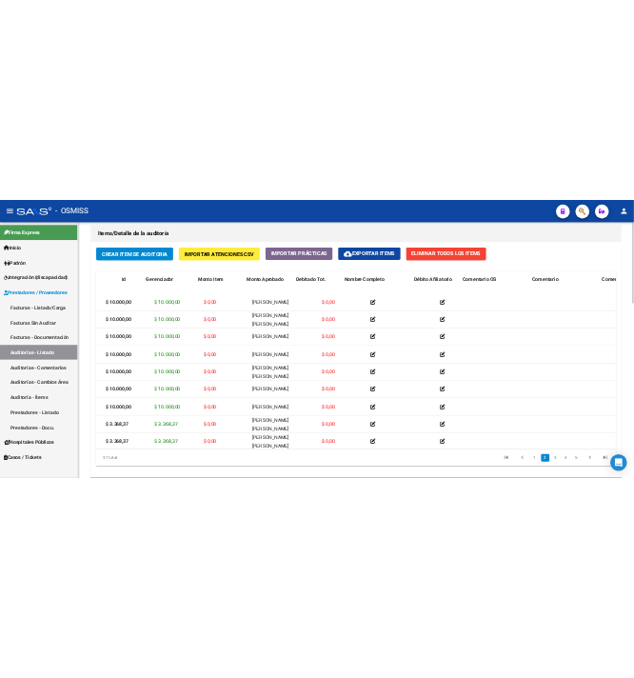
scroll to position [381, 0]
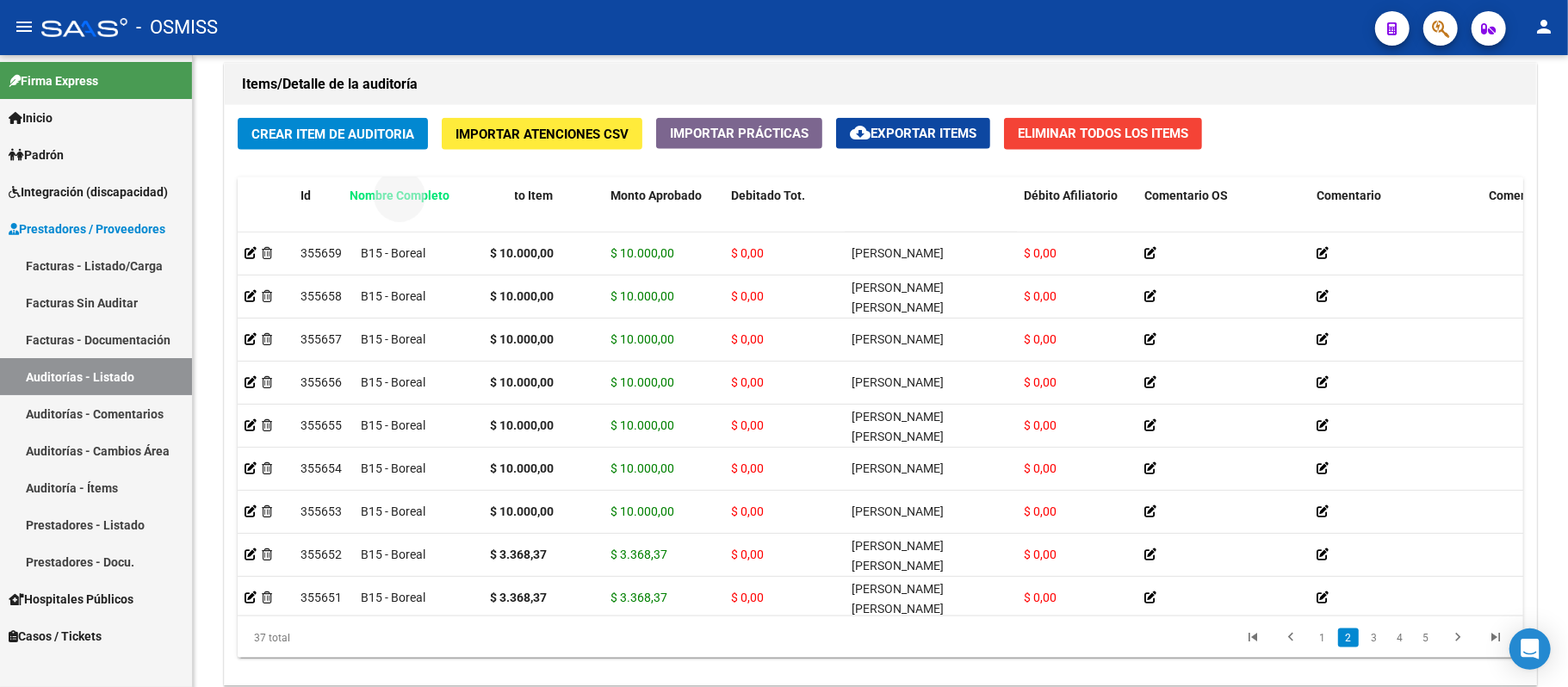
drag, startPoint x: 879, startPoint y: 198, endPoint x: 377, endPoint y: 214, distance: 502.3
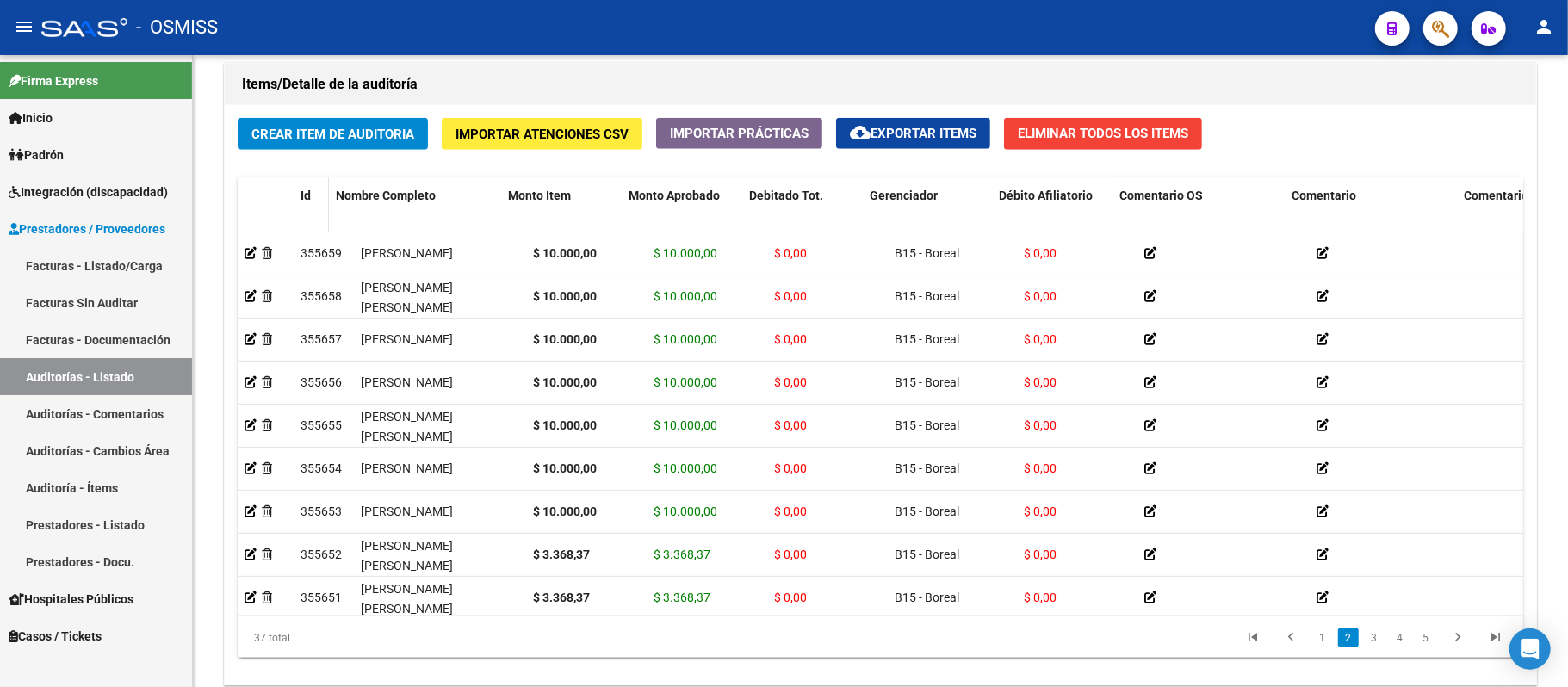
drag, startPoint x: 348, startPoint y: 207, endPoint x: 314, endPoint y: 215, distance: 34.9
click at [314, 215] on datatable-header-cell "Id" at bounding box center [311, 215] width 35 height 76
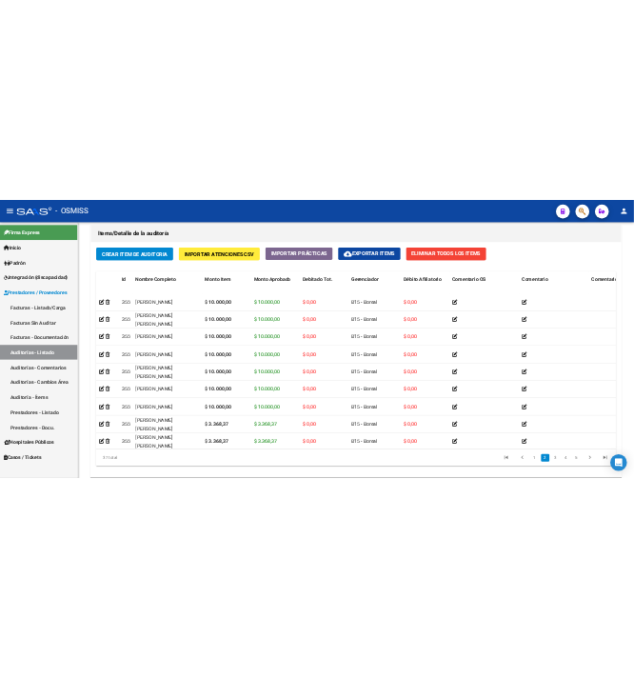
scroll to position [1802, 0]
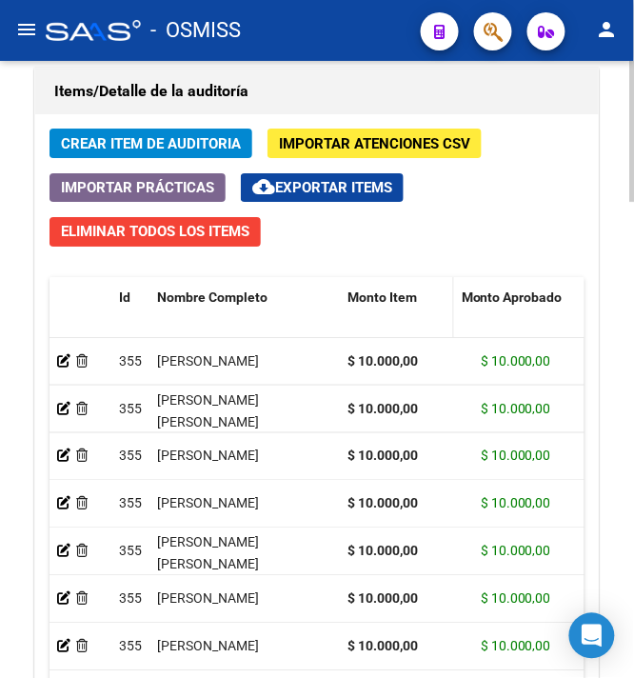
drag, startPoint x: 470, startPoint y: 306, endPoint x: 439, endPoint y: 303, distance: 31.5
click at [439, 303] on datatable-header-cell "Monto Item" at bounding box center [397, 319] width 114 height 84
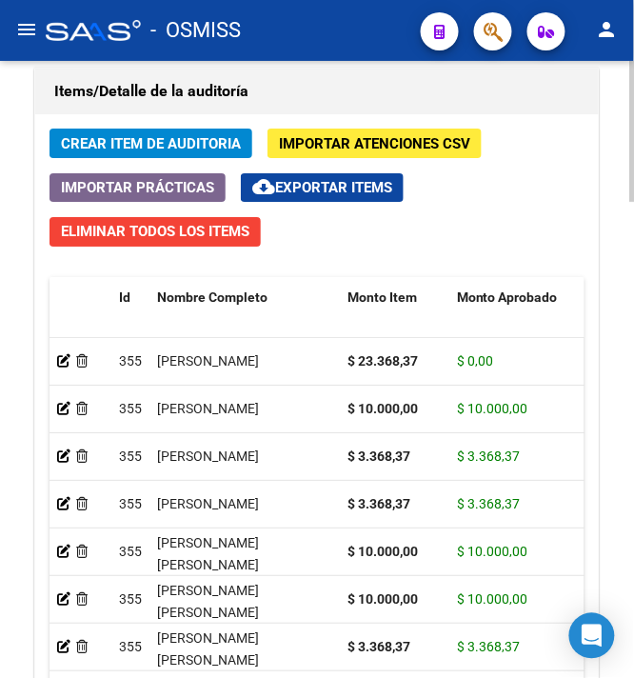
click at [116, 149] on span "Crear Item de Auditoria" at bounding box center [151, 143] width 180 height 17
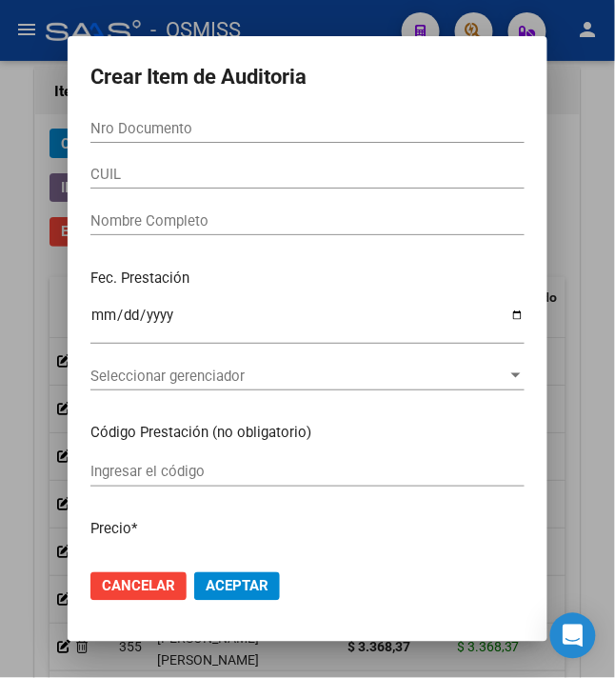
click at [103, 127] on input "Nro Documento" at bounding box center [307, 128] width 434 height 17
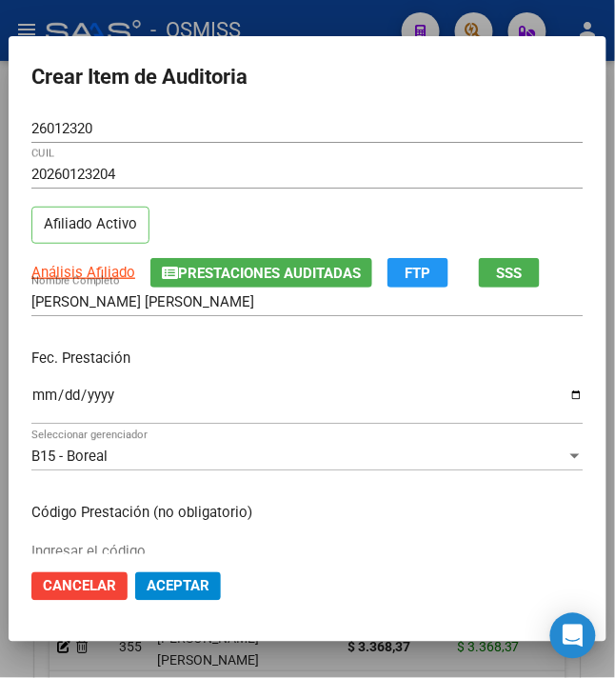
click at [267, 345] on div "Fec. Prestación Ingresar la fecha" at bounding box center [307, 387] width 552 height 108
drag, startPoint x: 362, startPoint y: 394, endPoint x: 295, endPoint y: 413, distance: 69.3
click at [362, 394] on input "Ingresar la fecha" at bounding box center [307, 402] width 552 height 30
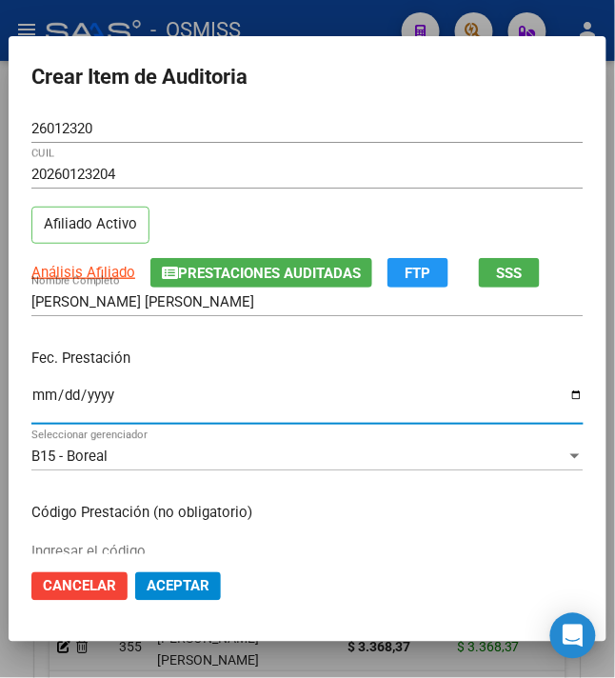
click at [31, 394] on input "Ingresar la fecha" at bounding box center [307, 402] width 552 height 30
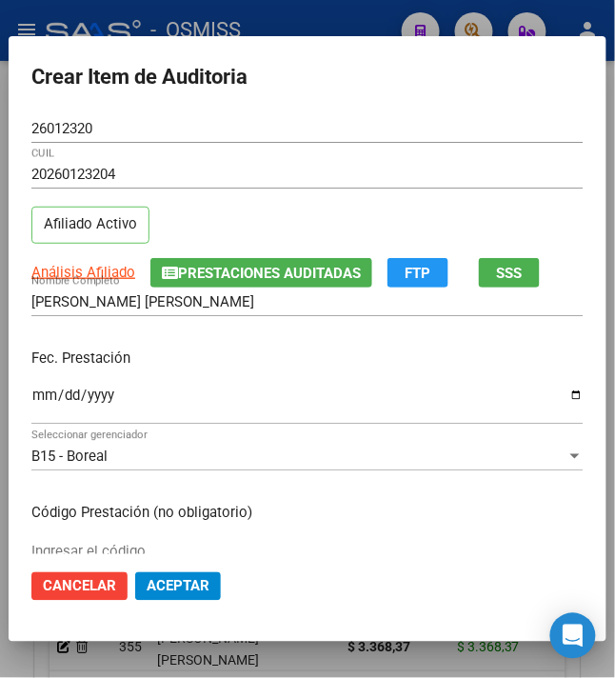
click at [263, 358] on p "Fec. Prestación" at bounding box center [307, 358] width 552 height 22
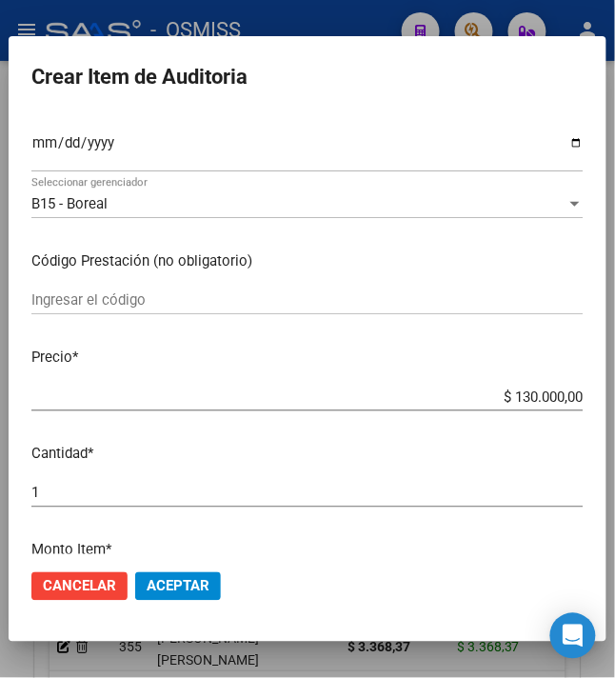
scroll to position [253, 0]
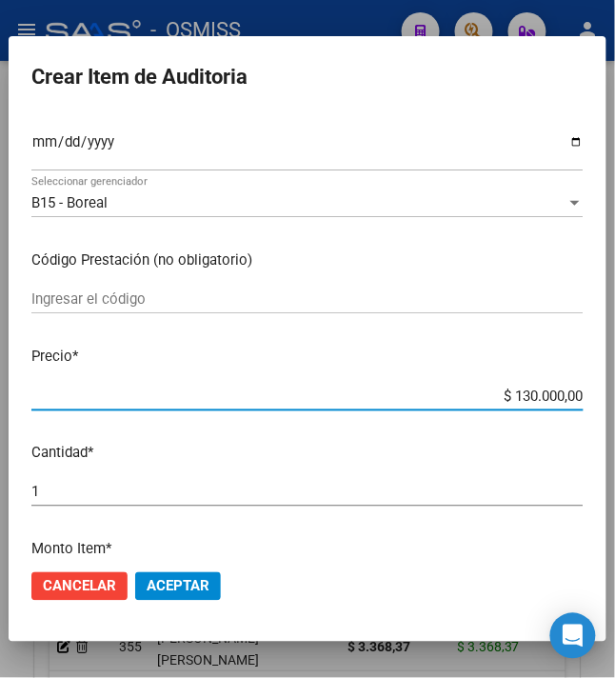
drag, startPoint x: 511, startPoint y: 397, endPoint x: 652, endPoint y: 392, distance: 140.9
click at [615, 392] on html "menu - OSMISS person Firma Express Inicio Instructivos Contacto OS Padrón Padró…" at bounding box center [307, 339] width 615 height 678
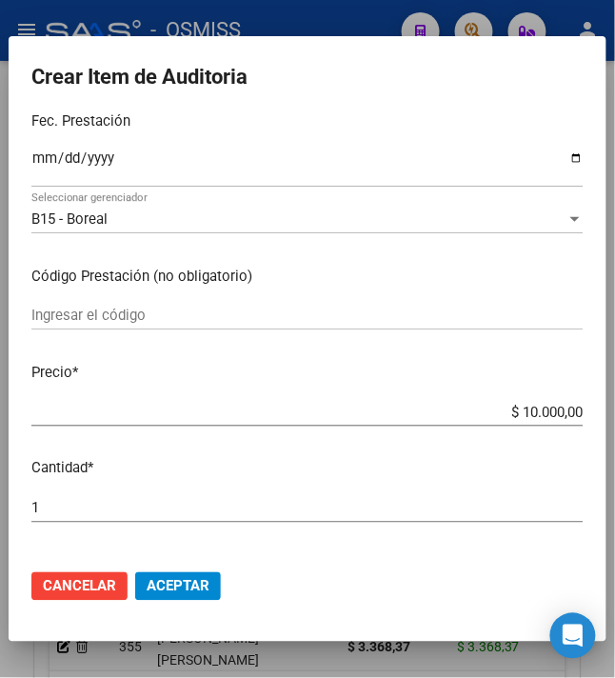
scroll to position [381, 0]
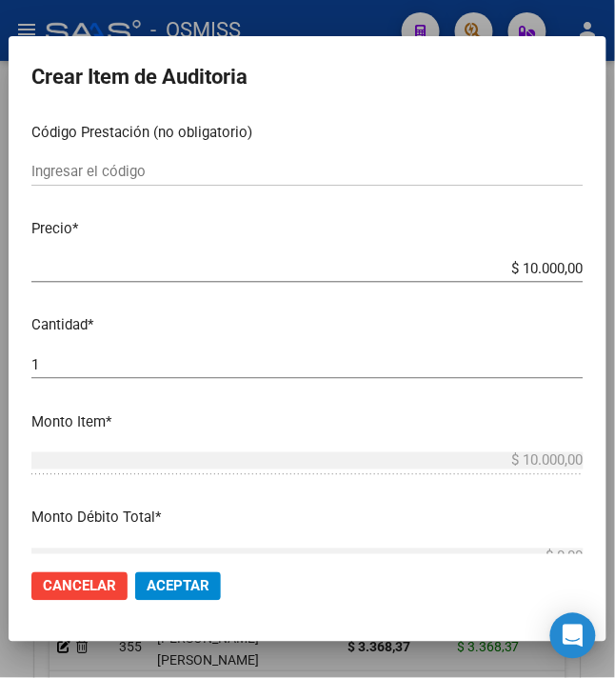
click at [191, 590] on span "Aceptar" at bounding box center [178, 586] width 63 height 17
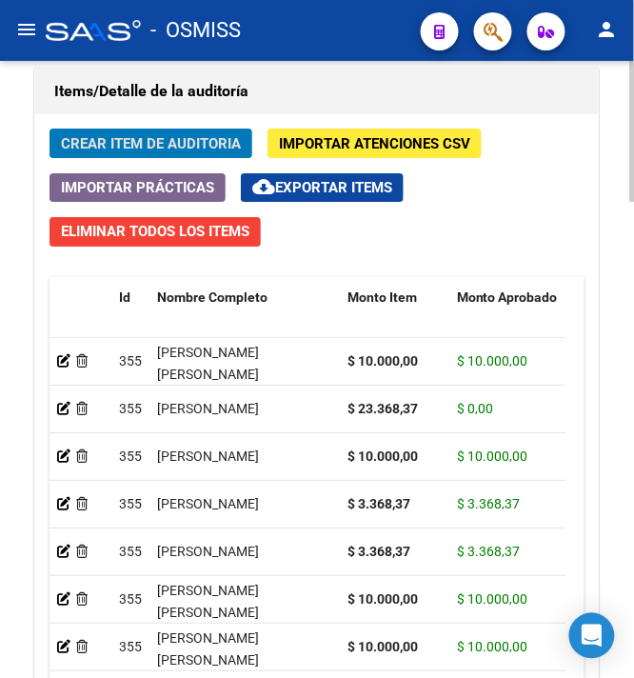
click at [162, 148] on span "Crear Item de Auditoria" at bounding box center [151, 143] width 180 height 17
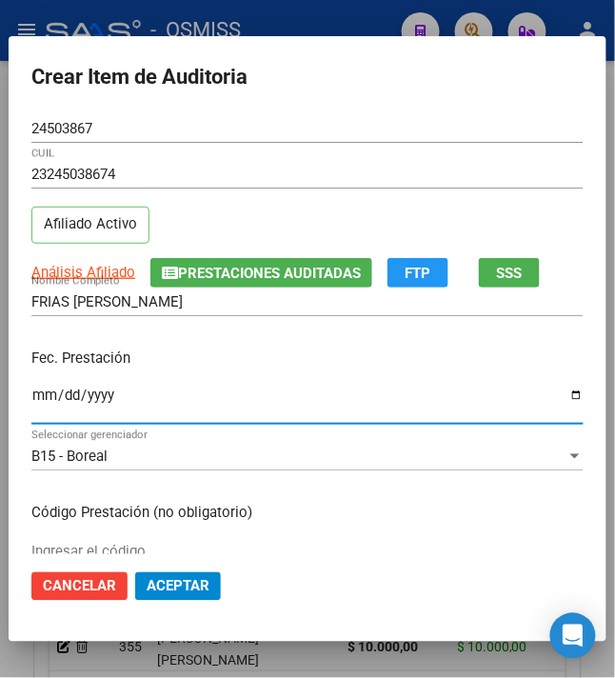
click at [36, 405] on input "Ingresar la fecha" at bounding box center [307, 402] width 552 height 30
click at [219, 351] on p "Fec. Prestación" at bounding box center [307, 358] width 552 height 22
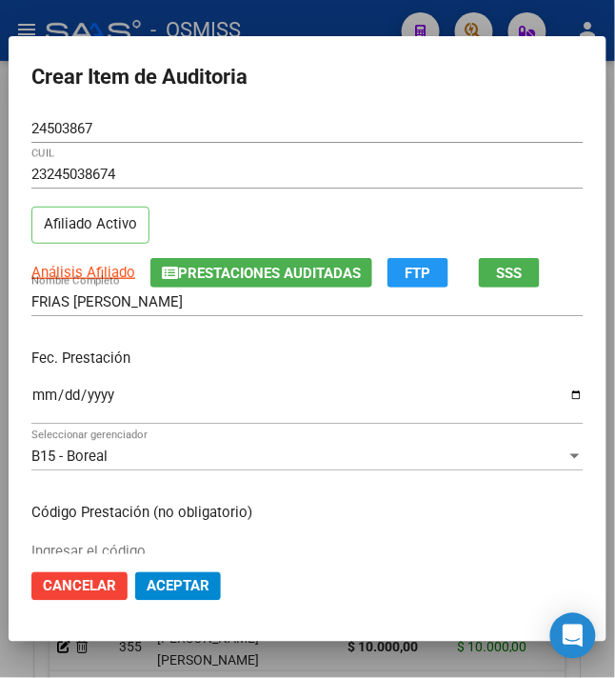
click at [219, 351] on p "Fec. Prestación" at bounding box center [307, 358] width 552 height 22
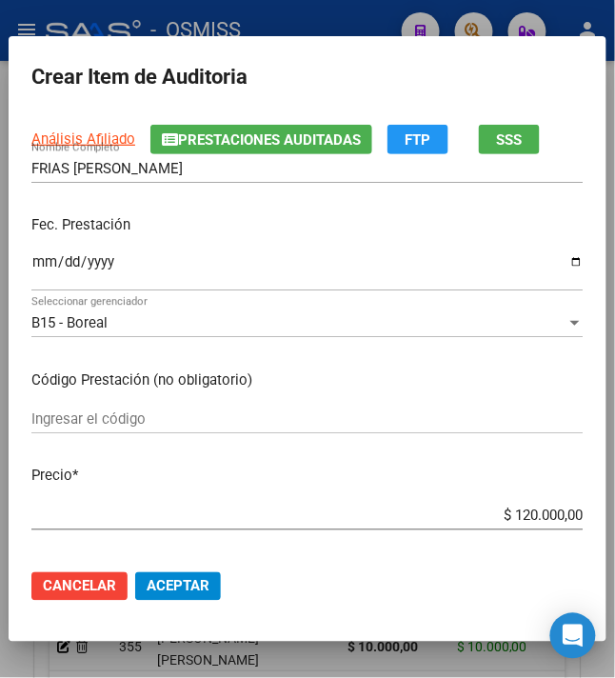
scroll to position [253, 0]
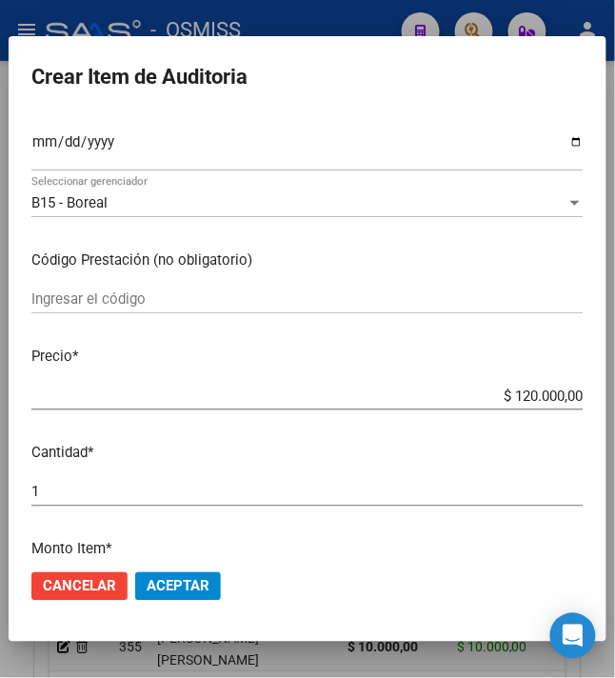
drag, startPoint x: 499, startPoint y: 396, endPoint x: 629, endPoint y: 396, distance: 130.4
click at [615, 396] on html "menu - OSMISS person Firma Express Inicio Instructivos Contacto OS Padrón Padró…" at bounding box center [307, 339] width 615 height 678
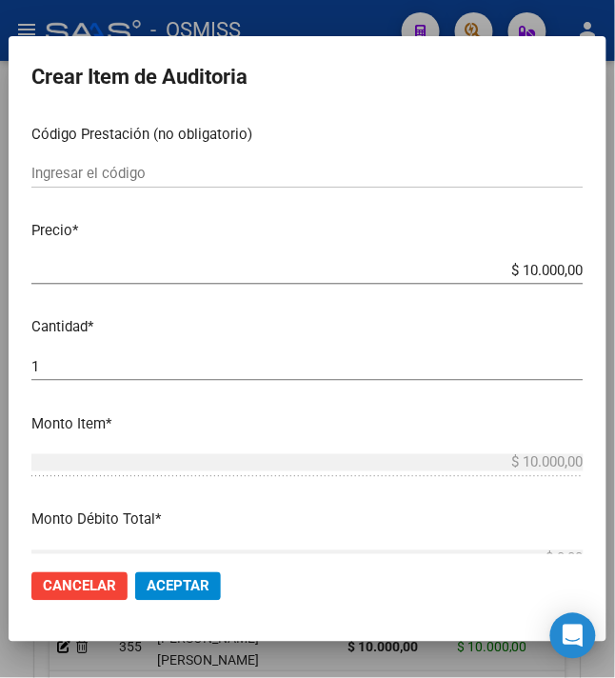
scroll to position [381, 0]
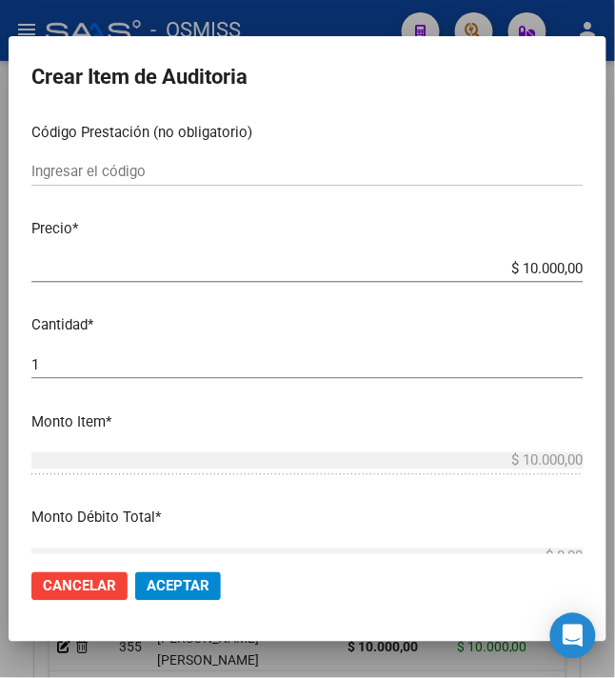
click at [180, 586] on span "Aceptar" at bounding box center [178, 586] width 63 height 17
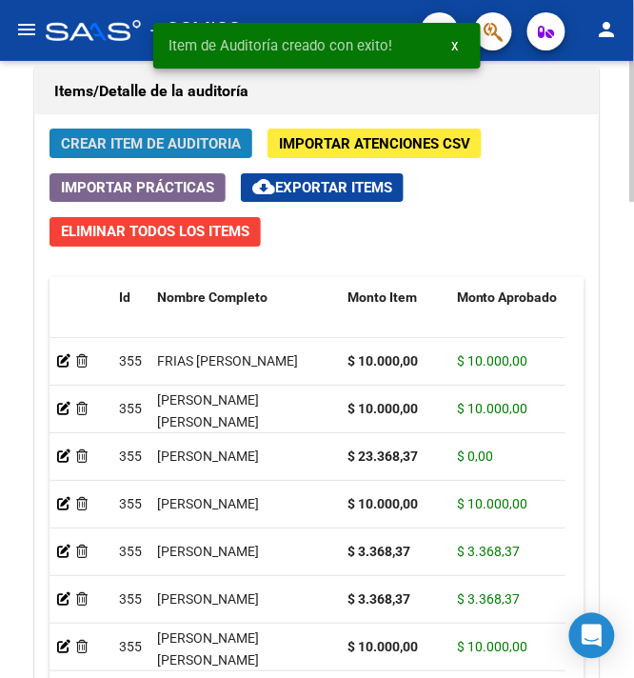
click at [146, 148] on span "Crear Item de Auditoria" at bounding box center [151, 143] width 180 height 17
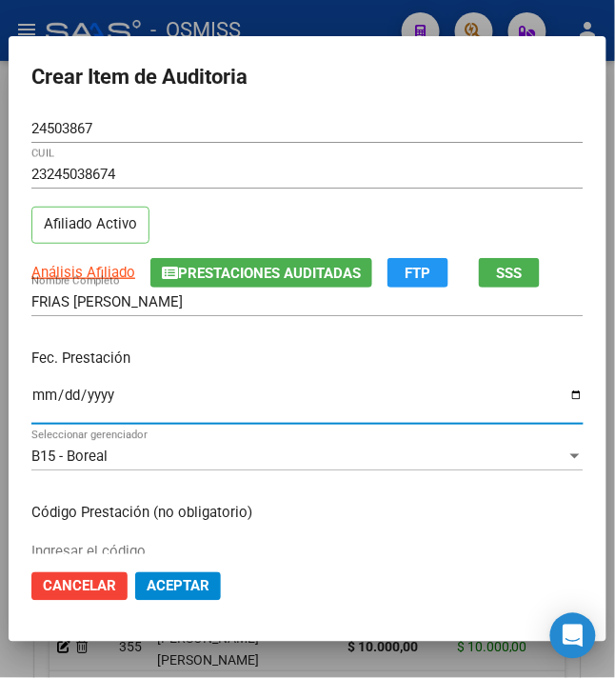
click at [31, 398] on input "Ingresar la fecha" at bounding box center [307, 402] width 552 height 30
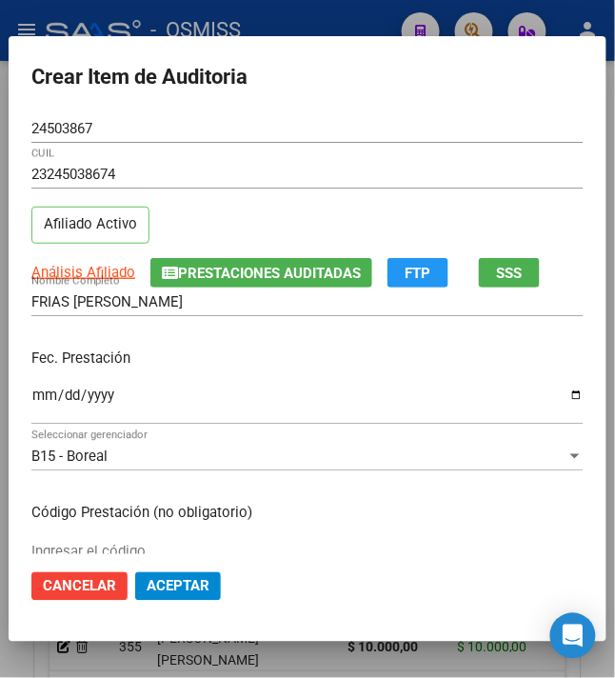
click at [252, 360] on p "Fec. Prestación" at bounding box center [307, 358] width 552 height 22
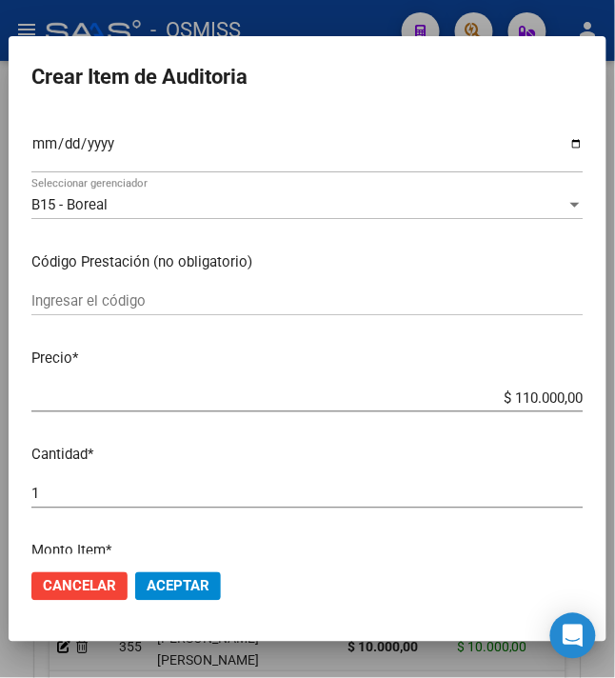
scroll to position [253, 0]
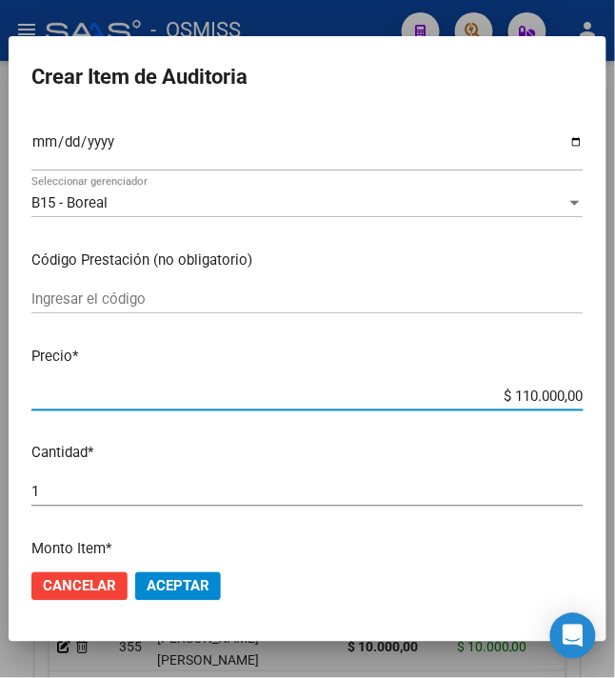
drag, startPoint x: 504, startPoint y: 397, endPoint x: 644, endPoint y: 405, distance: 140.2
click at [615, 405] on html "menu - OSMISS person Firma Express Inicio Instructivos Contacto OS Padrón Padró…" at bounding box center [307, 339] width 615 height 678
click at [180, 591] on span "Aceptar" at bounding box center [178, 586] width 63 height 17
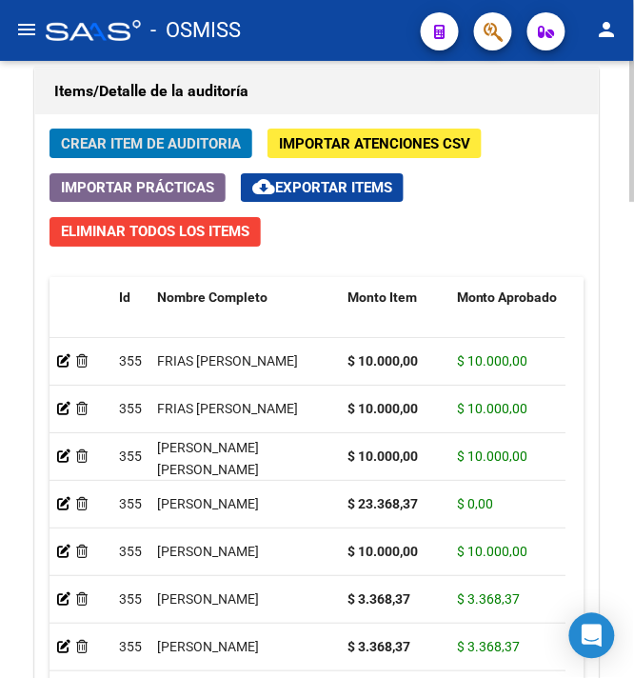
click at [100, 142] on span "Crear Item de Auditoria" at bounding box center [151, 143] width 180 height 17
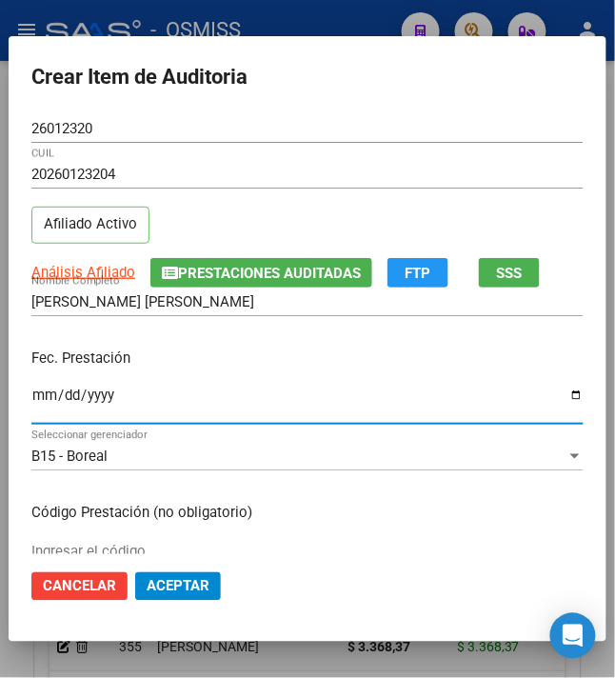
click at [31, 398] on input "Ingresar la fecha" at bounding box center [307, 402] width 552 height 30
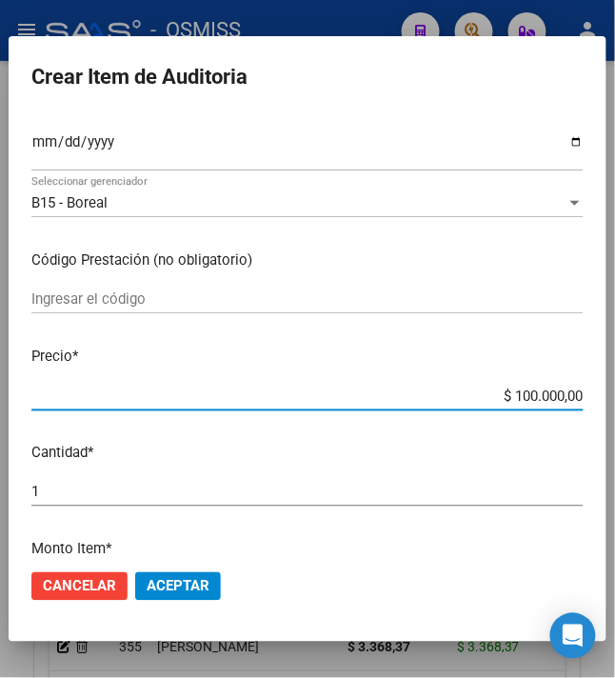
drag, startPoint x: 504, startPoint y: 400, endPoint x: 652, endPoint y: 426, distance: 149.9
click at [615, 426] on html "menu - OSMISS person Firma Express Inicio Instructivos Contacto OS Padrón Padró…" at bounding box center [307, 339] width 615 height 678
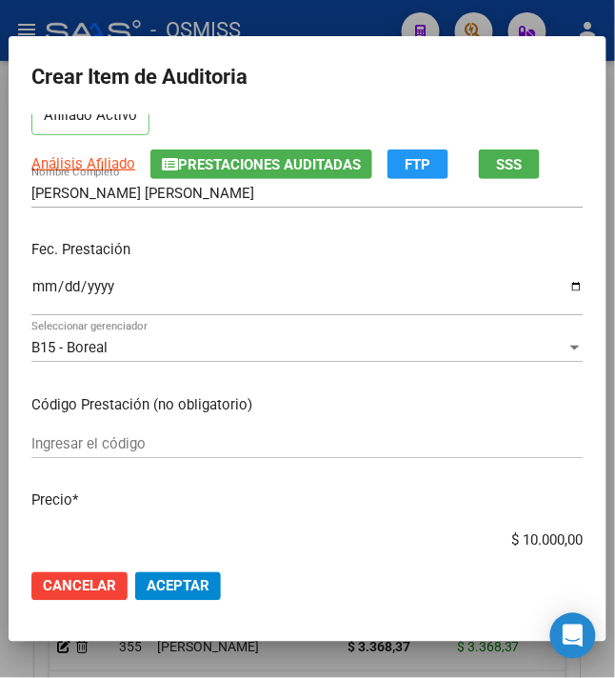
scroll to position [0, 0]
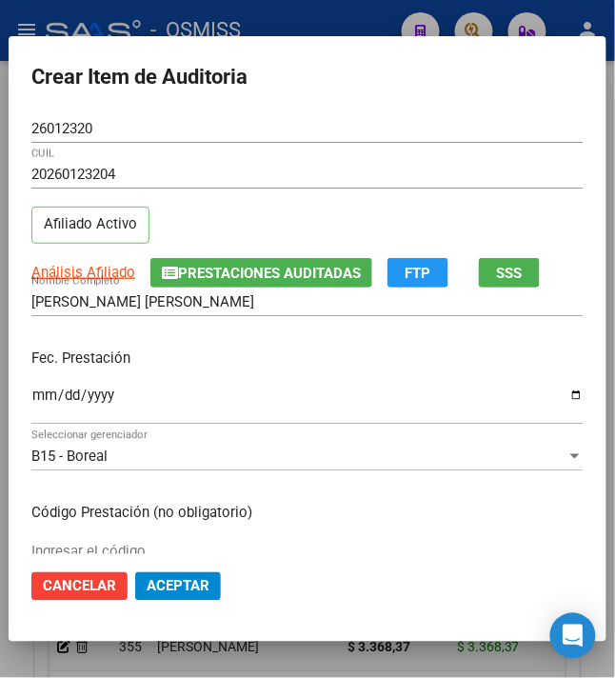
click at [31, 392] on input "Ingresar la fecha" at bounding box center [307, 402] width 552 height 30
click at [270, 375] on div "Fec. Prestación 2024-11-01 Ingresar la fecha" at bounding box center [307, 387] width 552 height 108
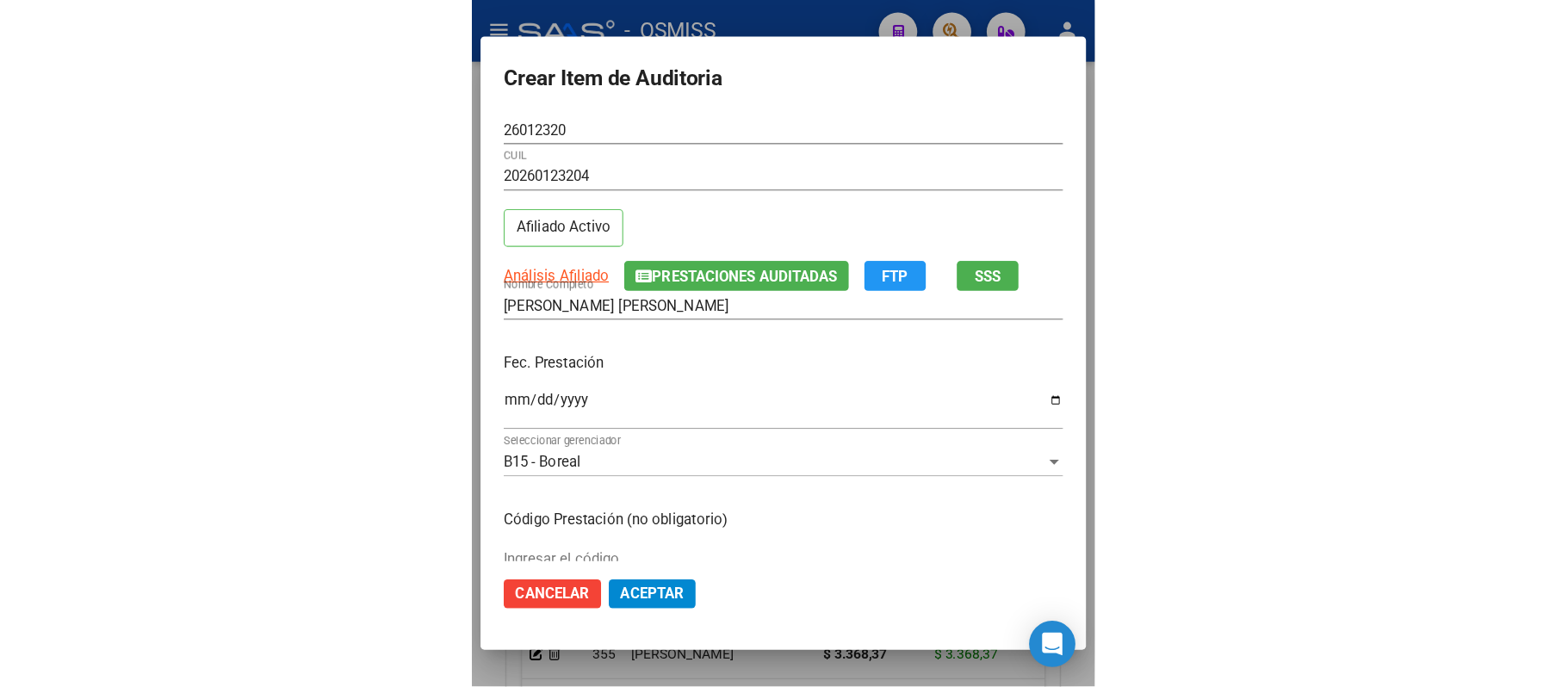
scroll to position [229, 0]
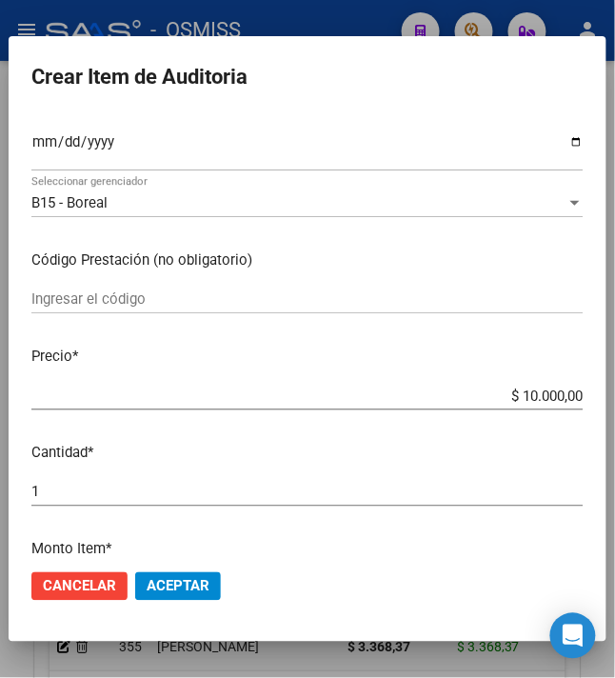
click at [196, 577] on button "Aceptar" at bounding box center [178, 586] width 86 height 29
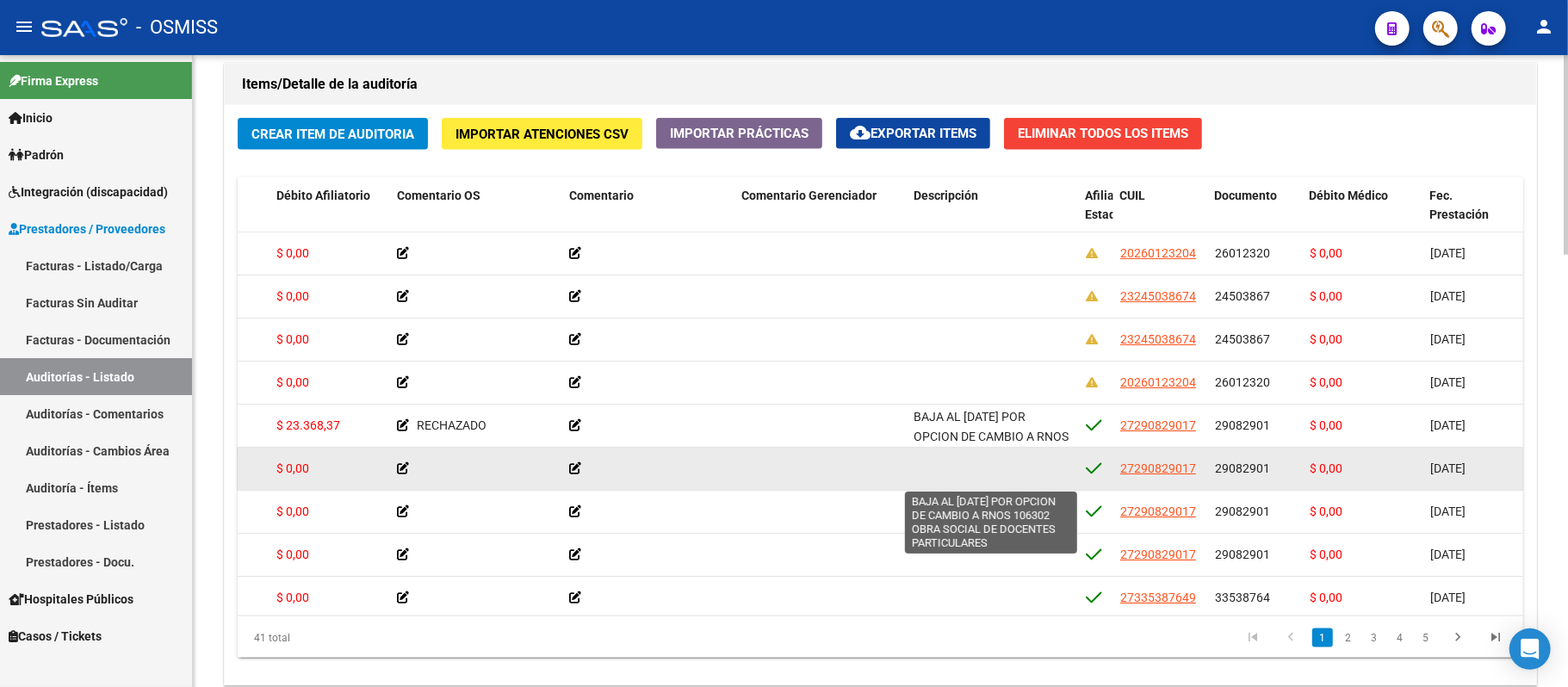
scroll to position [42, 0]
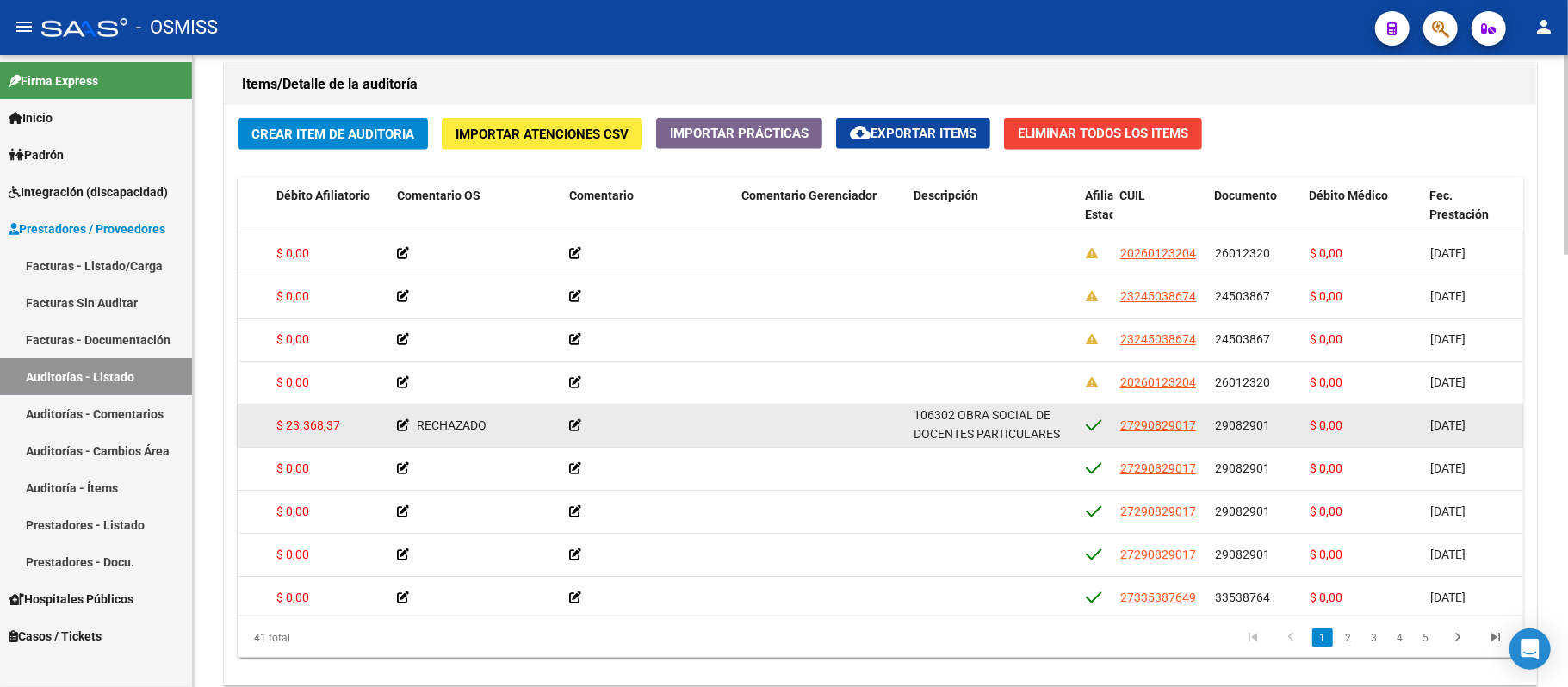
drag, startPoint x: 923, startPoint y: 415, endPoint x: 1065, endPoint y: 441, distance: 144.4
click at [615, 441] on div "BAJA AL 30/09/2024 POR OPCION DE CAMBIO A RNOS 106302 OBRA SOCIAL DE DOCENTES P…" at bounding box center [993, 425] width 158 height 36
copy span "BAJA AL 30/09/2024 POR OPCION DE CAMBIO A RNOS 106302 OBRA SOCIAL DE DOCENTES P…"
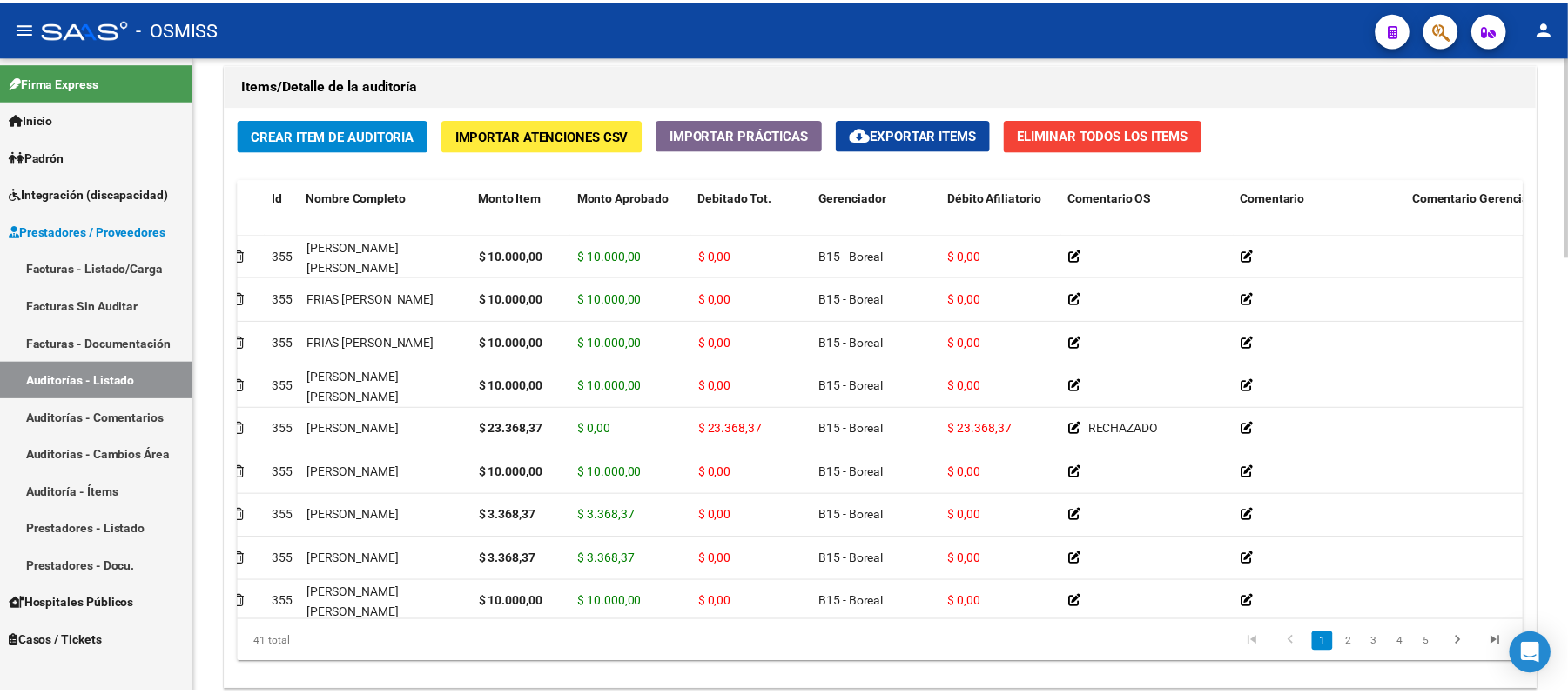
scroll to position [0, 0]
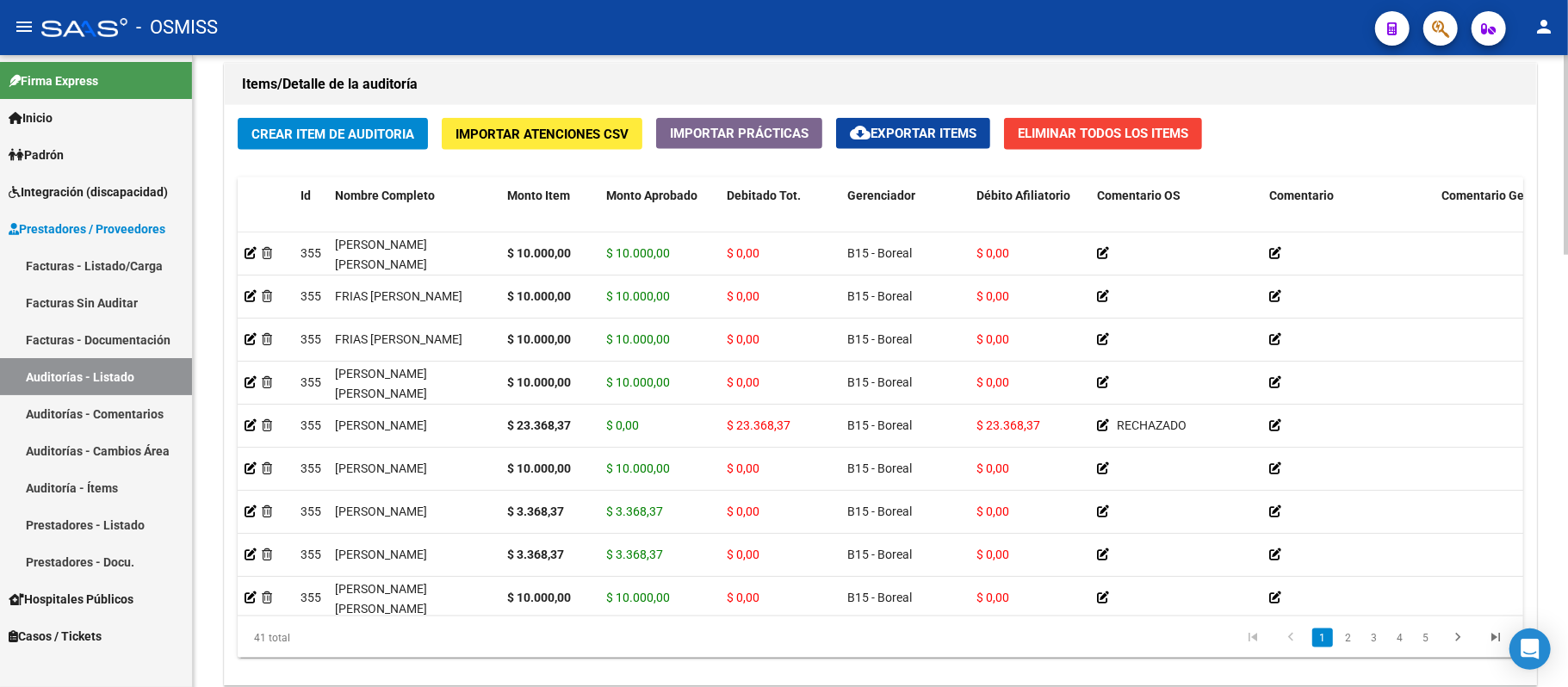
click at [311, 138] on span "Crear Item de Auditoria" at bounding box center [333, 134] width 163 height 15
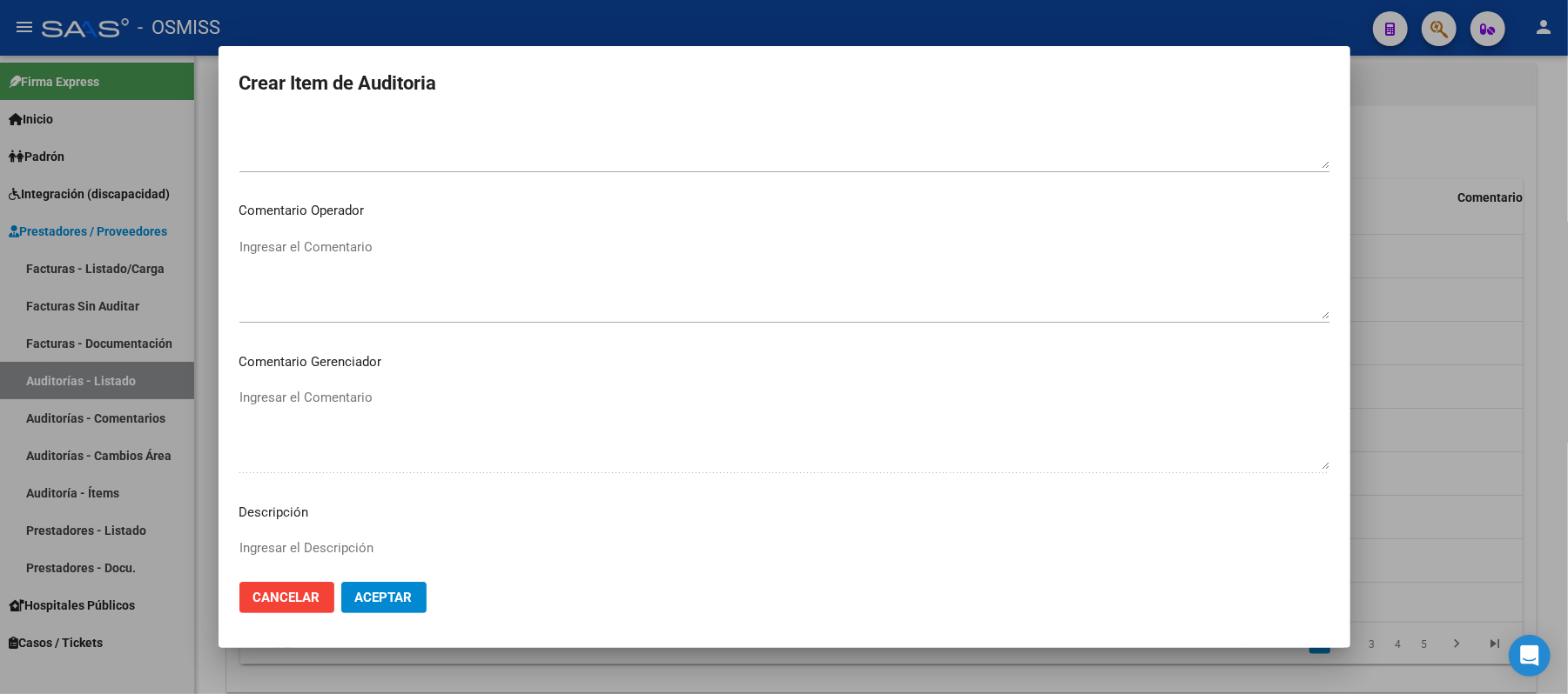
scroll to position [1213, 0]
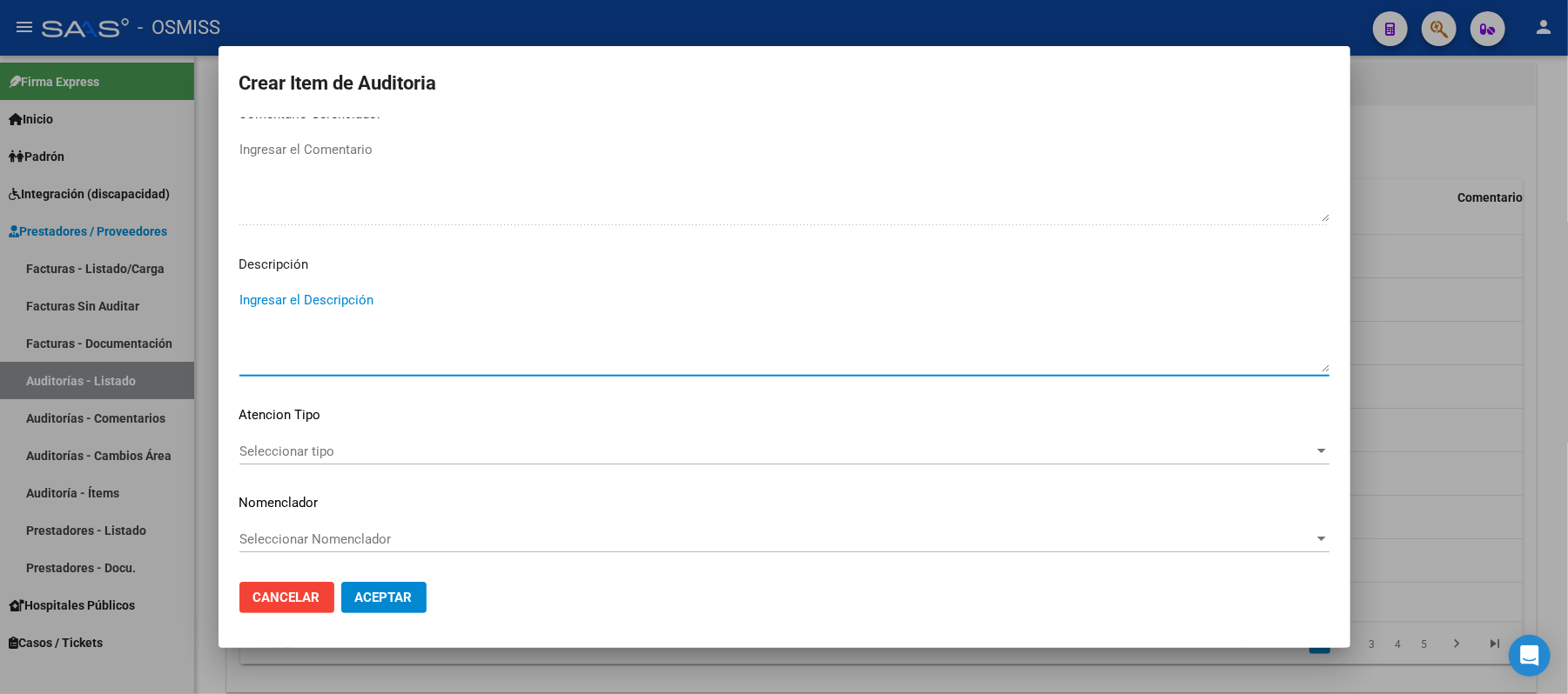
paste textarea "BAJA AL 30/09/2024 POR OPCION DE CAMBIO A RNOS 106302 OBRA SOCIAL DE DOCENTES P…"
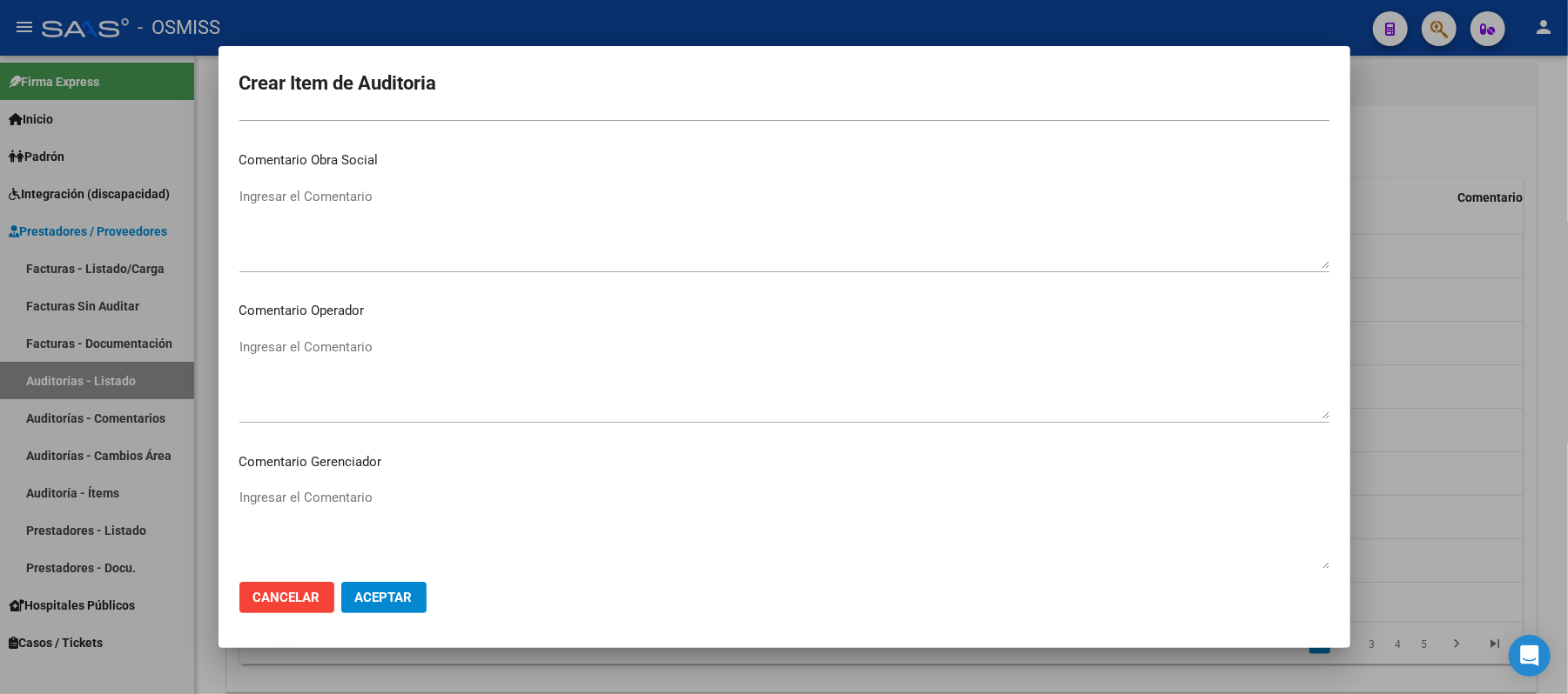
click at [416, 359] on textarea "Ingresar el Comentario" at bounding box center [785, 378] width 1090 height 81
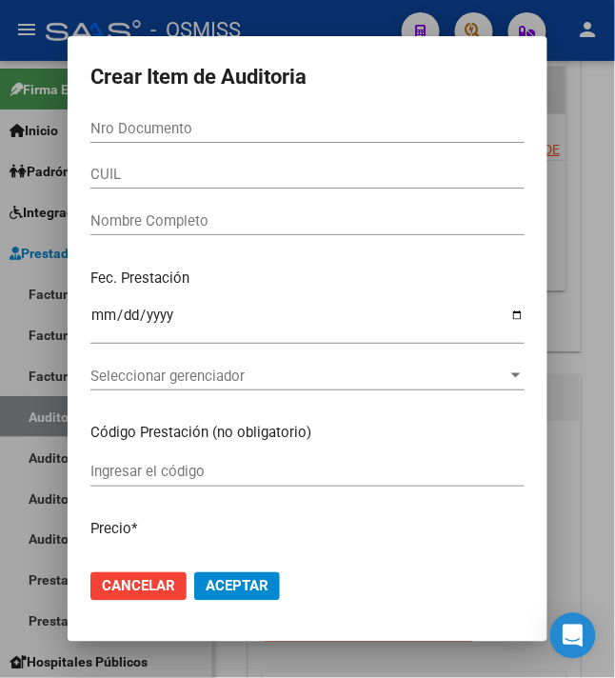
scroll to position [1802, 0]
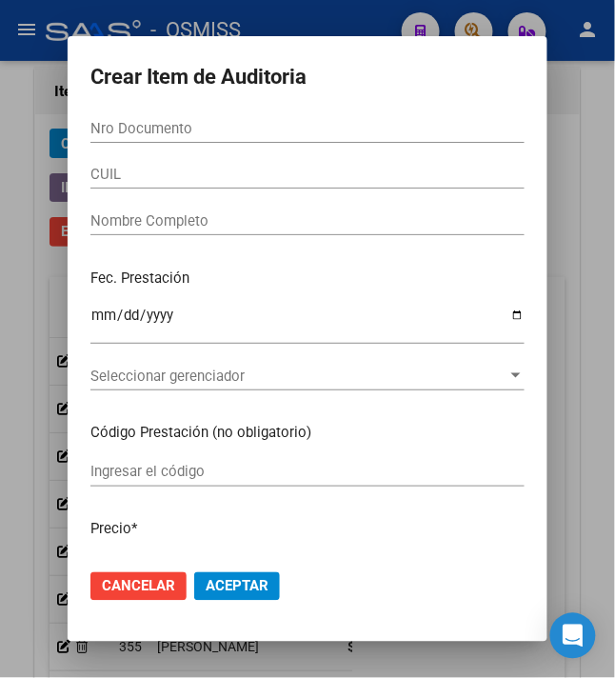
click at [152, 129] on input "Nro Documento" at bounding box center [307, 128] width 434 height 17
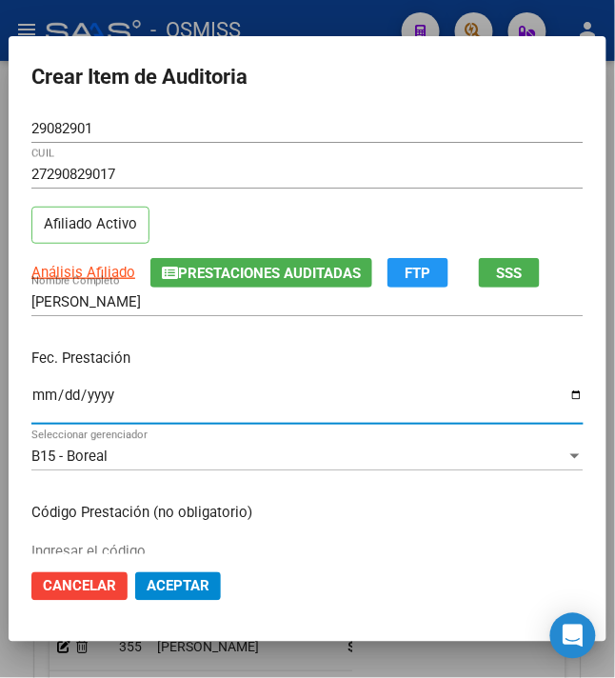
click at [31, 393] on input "Ingresar la fecha" at bounding box center [307, 402] width 552 height 30
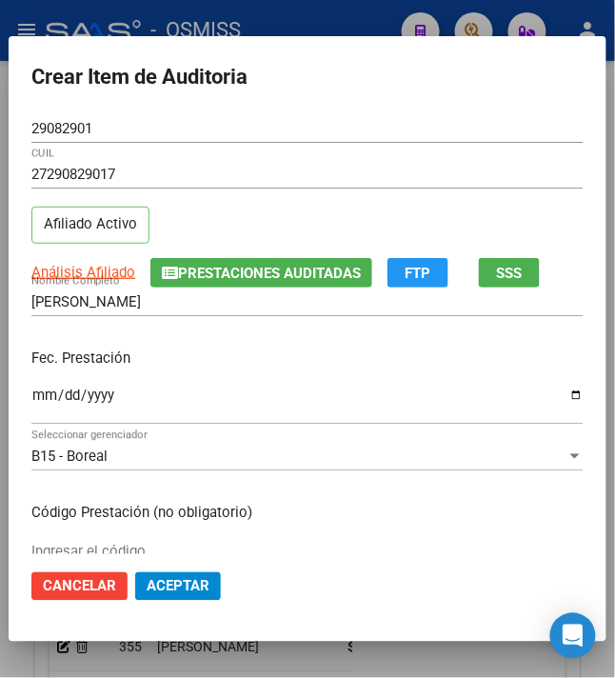
click at [142, 366] on p "Fec. Prestación" at bounding box center [307, 358] width 552 height 22
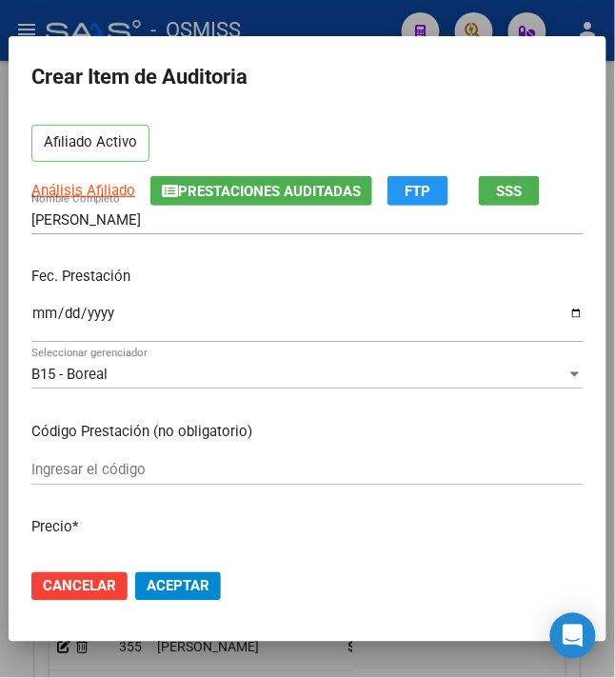
scroll to position [127, 0]
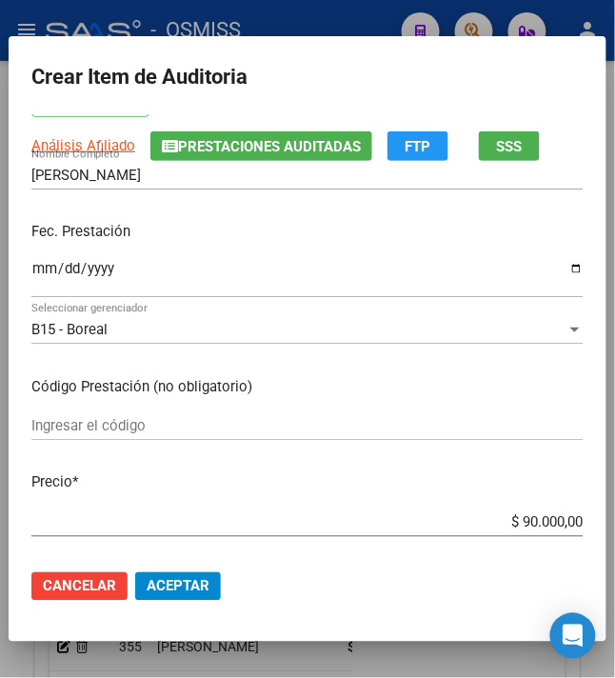
drag, startPoint x: 507, startPoint y: 525, endPoint x: 644, endPoint y: 526, distance: 137.1
click at [615, 526] on html "menu - OSMISS person Firma Express Inicio Instructivos Contacto OS Padrón Padró…" at bounding box center [307, 339] width 615 height 678
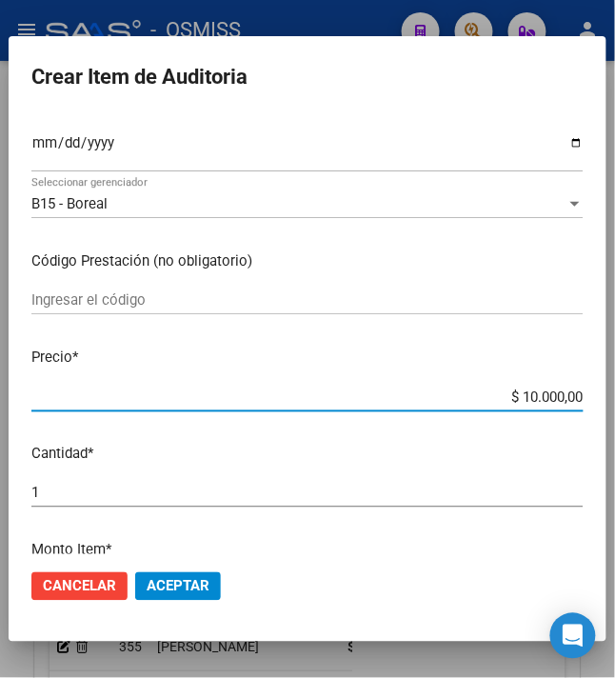
scroll to position [253, 0]
click at [69, 497] on input "1" at bounding box center [307, 491] width 552 height 17
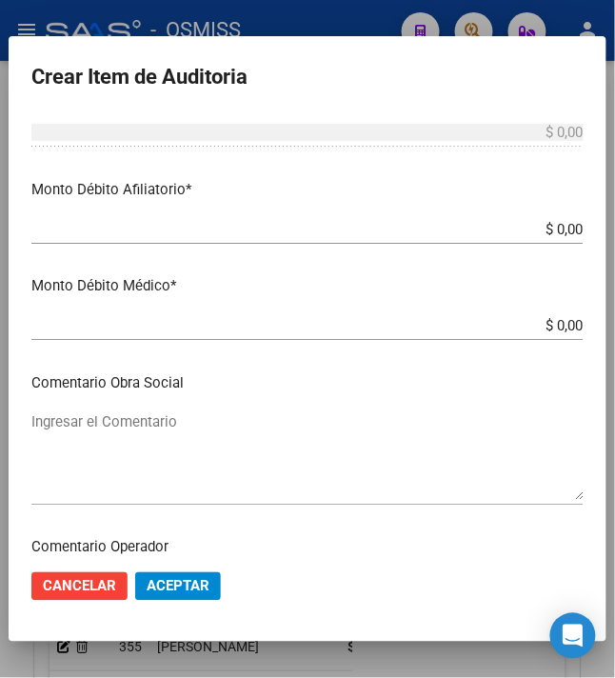
scroll to position [761, 0]
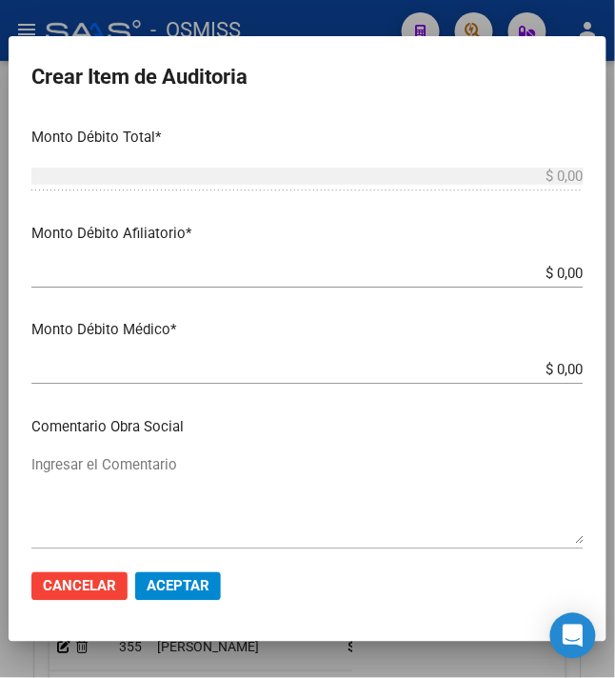
drag, startPoint x: 544, startPoint y: 271, endPoint x: 652, endPoint y: 293, distance: 109.7
click at [615, 293] on html "menu - OSMISS person Firma Express Inicio Instructivos Contacto OS Padrón Padró…" at bounding box center [307, 339] width 615 height 678
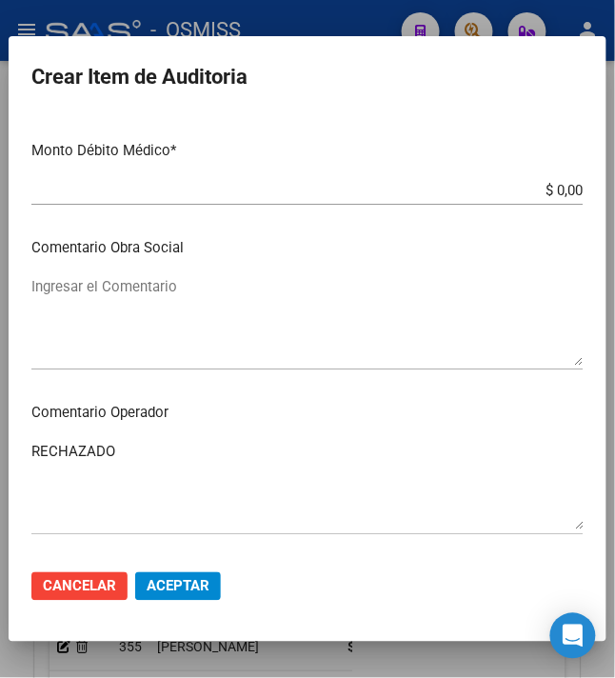
scroll to position [1079, 0]
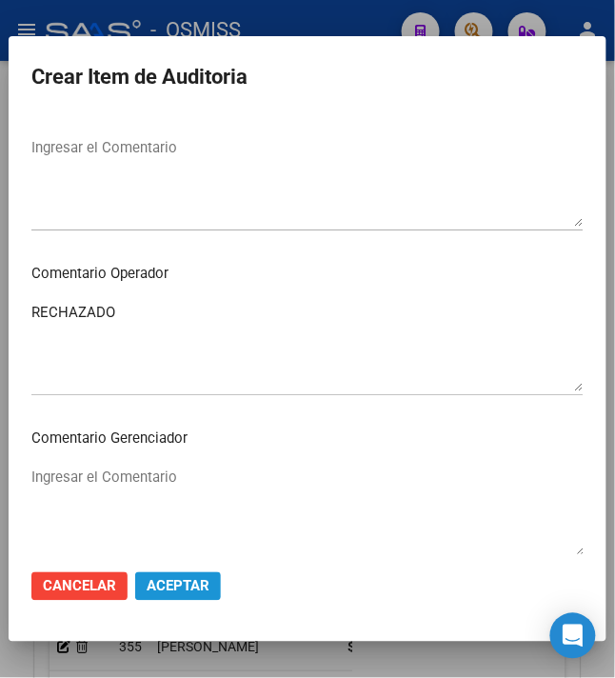
click at [176, 586] on span "Aceptar" at bounding box center [178, 586] width 63 height 17
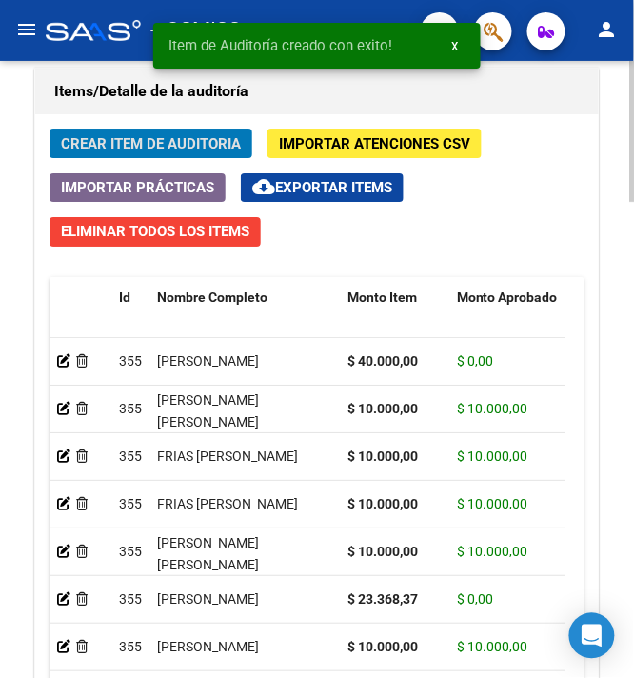
click at [118, 138] on span "Crear Item de Auditoria" at bounding box center [151, 143] width 180 height 17
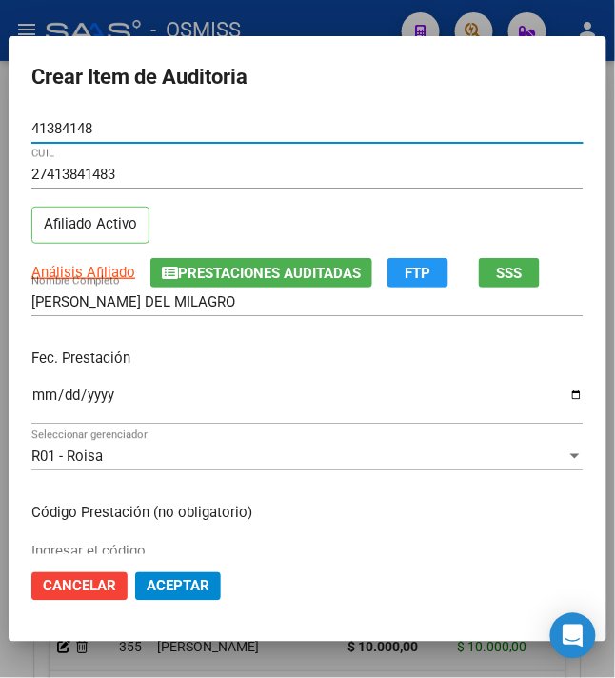
click at [31, 401] on input "Ingresar la fecha" at bounding box center [307, 402] width 552 height 30
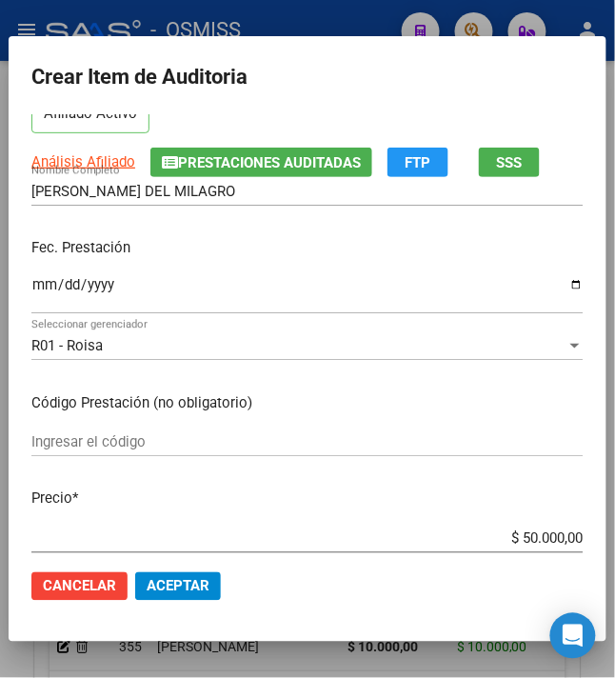
scroll to position [253, 0]
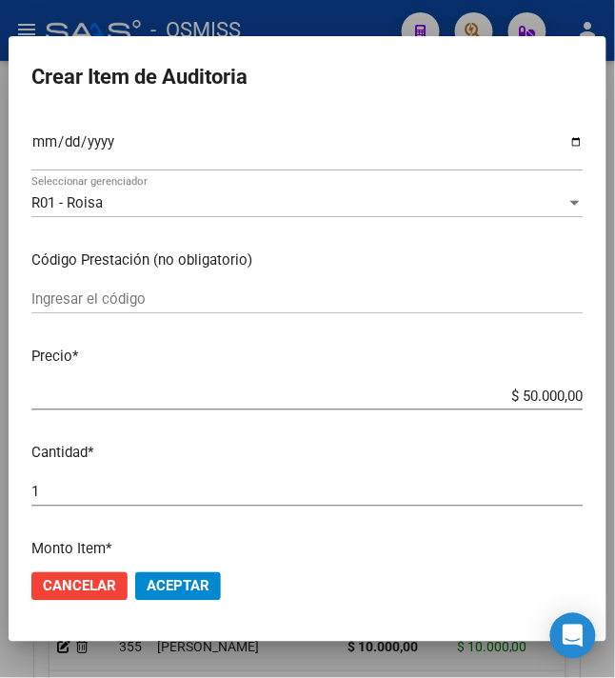
drag, startPoint x: 510, startPoint y: 396, endPoint x: 649, endPoint y: 404, distance: 139.2
click at [615, 404] on html "menu - OSMISS person Firma Express Inicio Instructivos Contacto OS Padrón Padró…" at bounding box center [307, 339] width 615 height 678
click at [196, 580] on span "Aceptar" at bounding box center [178, 586] width 63 height 17
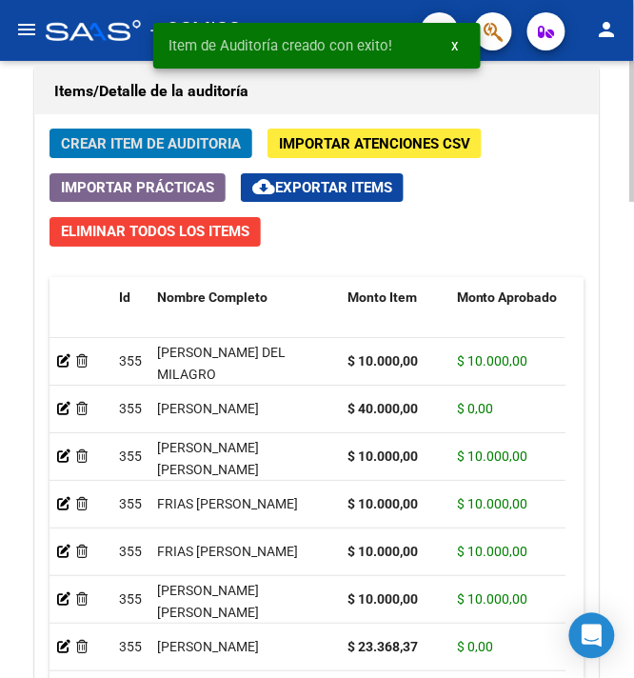
click at [153, 131] on button "Crear Item de Auditoria" at bounding box center [150, 143] width 203 height 30
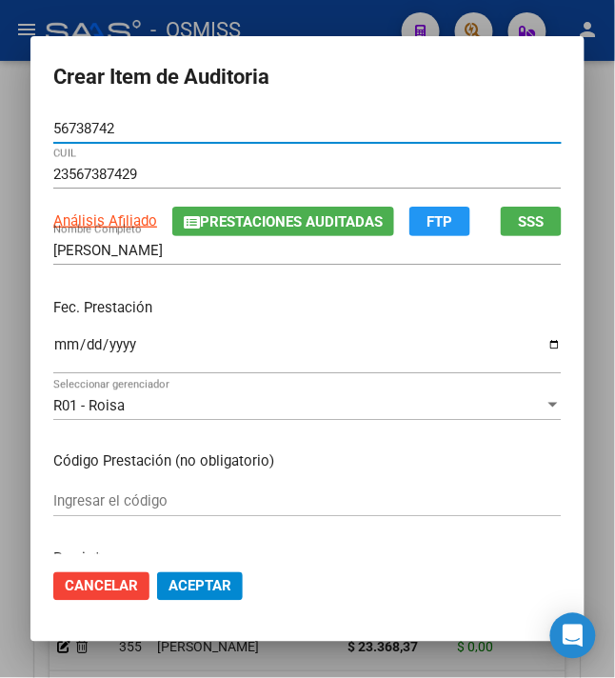
click at [53, 354] on input "Ingresar la fecha" at bounding box center [307, 352] width 508 height 30
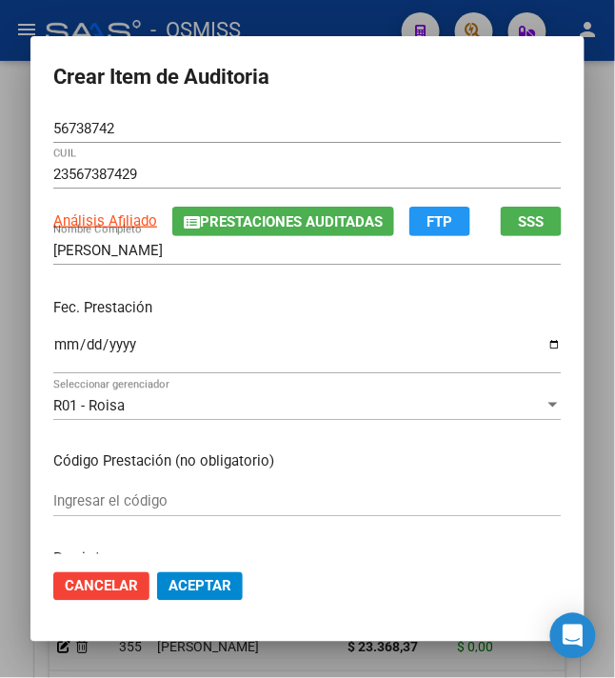
click at [215, 279] on div "ROJAS MIGUEL ALBERTO Nombre Completo" at bounding box center [307, 259] width 508 height 47
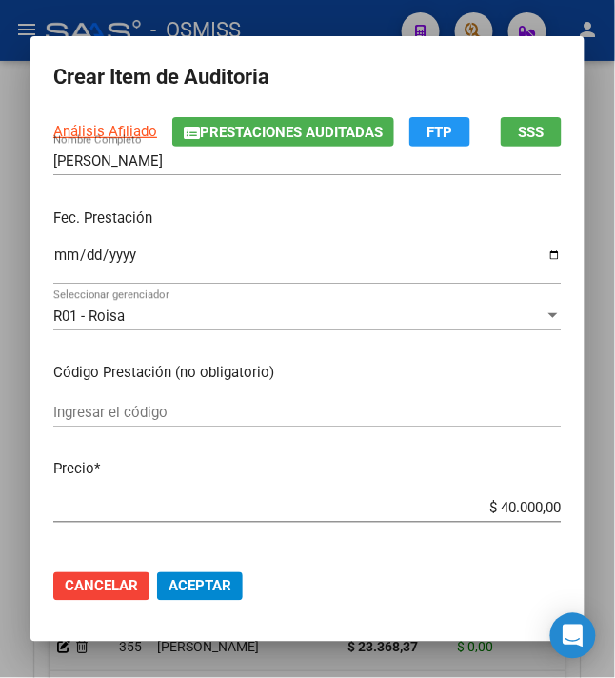
scroll to position [127, 0]
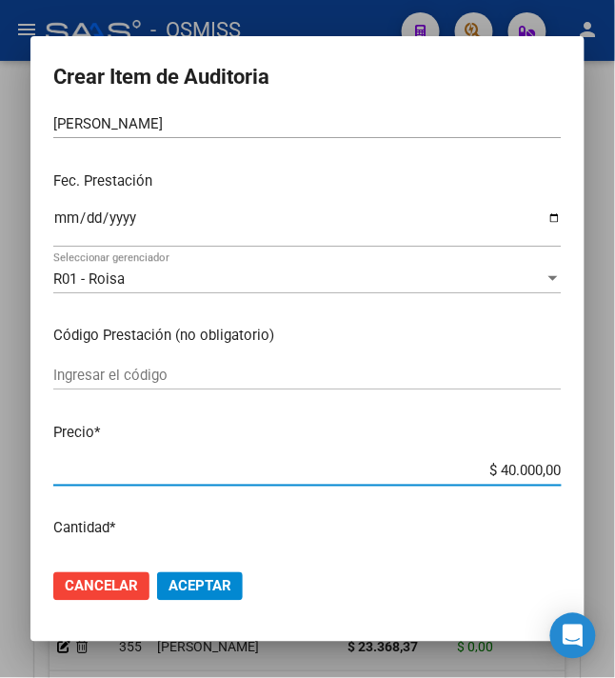
drag, startPoint x: 504, startPoint y: 466, endPoint x: 583, endPoint y: 468, distance: 79.0
click at [583, 468] on mat-dialog-content "56738742 Nro Documento 23567387429 CUIL Análisis Afiliado Prestaciones Auditada…" at bounding box center [307, 334] width 554 height 441
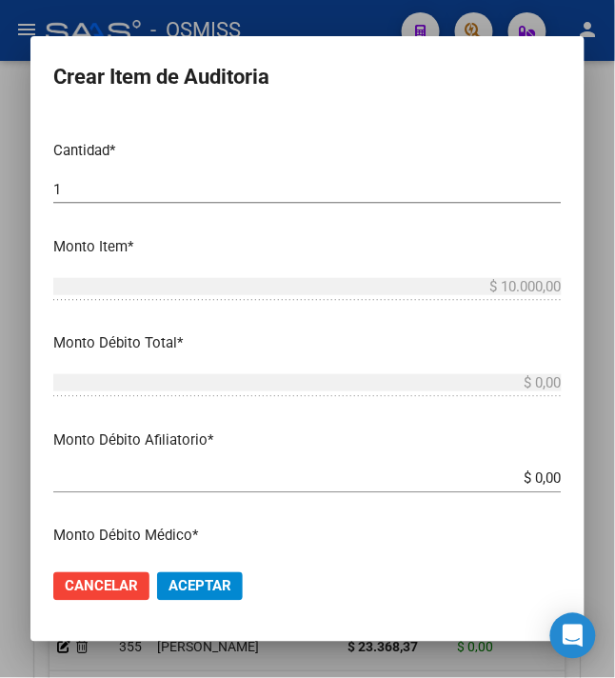
scroll to position [507, 0]
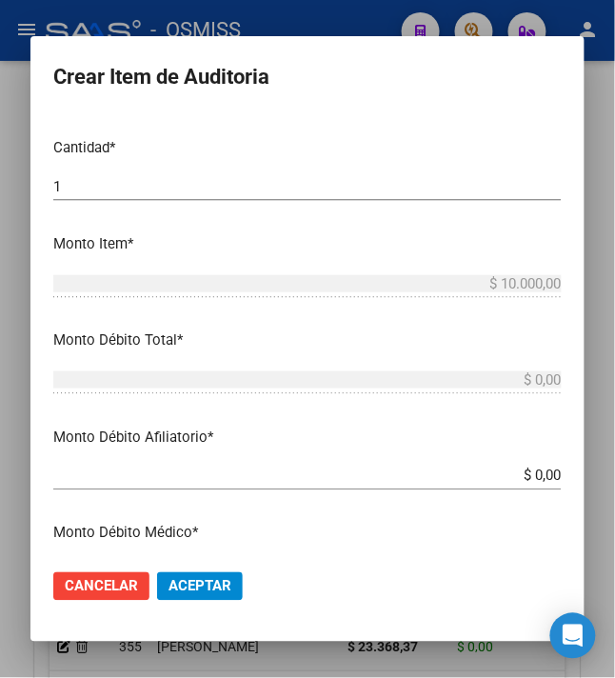
drag, startPoint x: 525, startPoint y: 474, endPoint x: 617, endPoint y: 473, distance: 91.4
click at [605, 477] on div "Crear Item de Auditoria 56738742 Nro Documento 23567387429 CUIL Análisis Afilia…" at bounding box center [307, 339] width 615 height 678
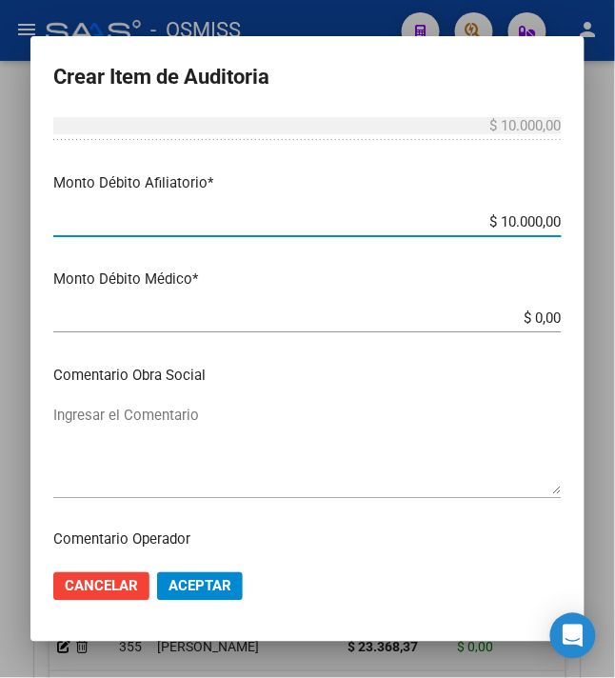
click at [164, 427] on textarea "Ingresar el Comentario" at bounding box center [307, 448] width 508 height 89
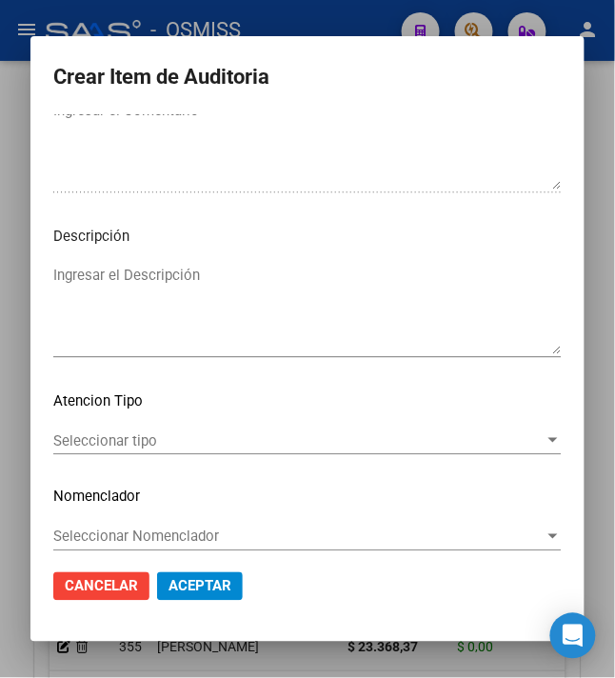
scroll to position [1409, 0]
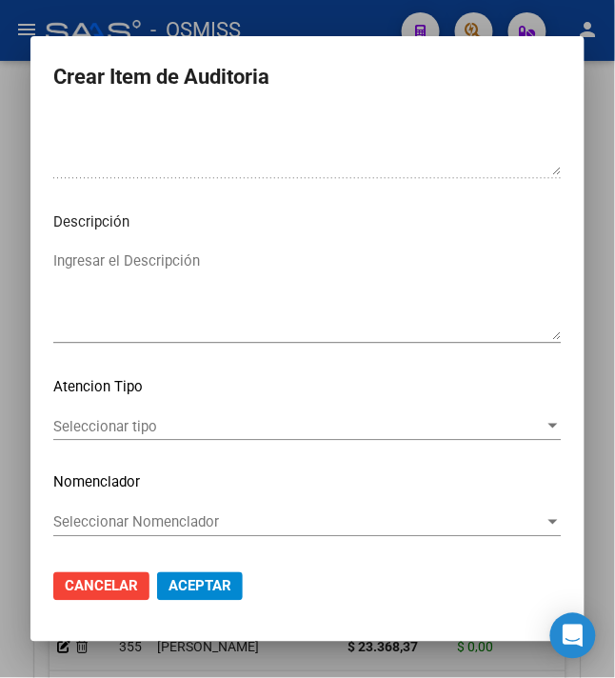
click at [168, 294] on textarea "Ingresar el Descripción" at bounding box center [307, 294] width 508 height 89
click at [249, 261] on textarea "BAJA AL 31/08/2024" at bounding box center [307, 294] width 508 height 89
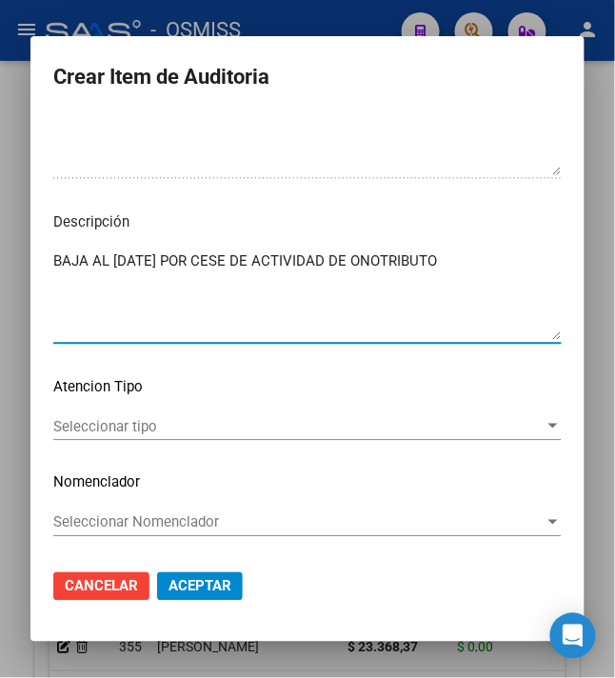
click at [373, 257] on textarea "BAJA AL 31/08/2024 POR CESE DE ACTIVIDAD DE ONOTRIBUTO" at bounding box center [307, 294] width 508 height 89
click at [369, 256] on textarea "BAJA AL 31/08/2024 POR CESE DE ACTIVIDAD DE ONOTRIBUTO" at bounding box center [307, 294] width 508 height 89
click at [510, 253] on textarea "BAJA AL 31/08/2024 POR CESE DE ACTIVIDAD DE MONOTRIBUTO" at bounding box center [307, 294] width 508 height 89
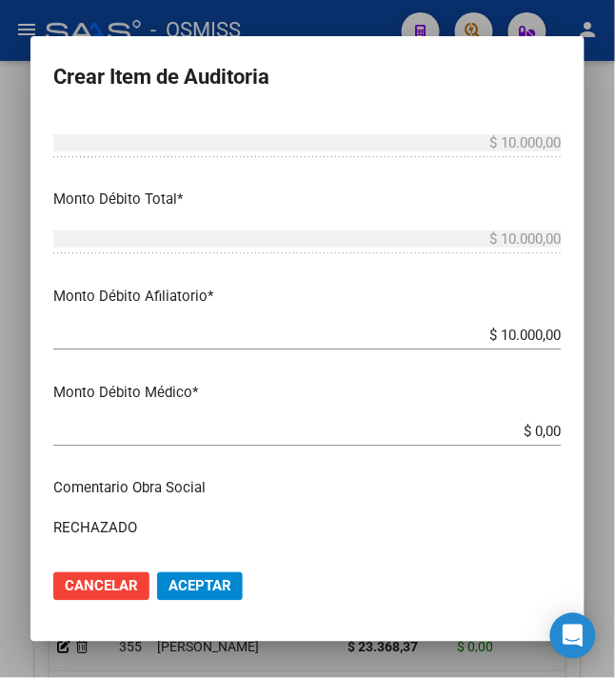
scroll to position [0, 0]
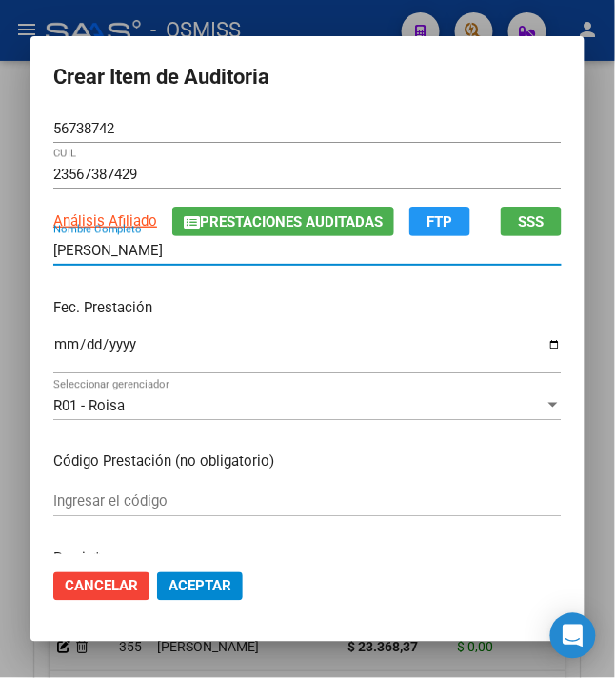
drag, startPoint x: 171, startPoint y: 248, endPoint x: -34, endPoint y: 227, distance: 206.7
click at [0, 227] on html "menu - OSMISS person Firma Express Inicio Instructivos Contacto OS Padrón Padró…" at bounding box center [307, 339] width 615 height 678
click at [331, 308] on p "Fec. Prestación" at bounding box center [307, 308] width 508 height 22
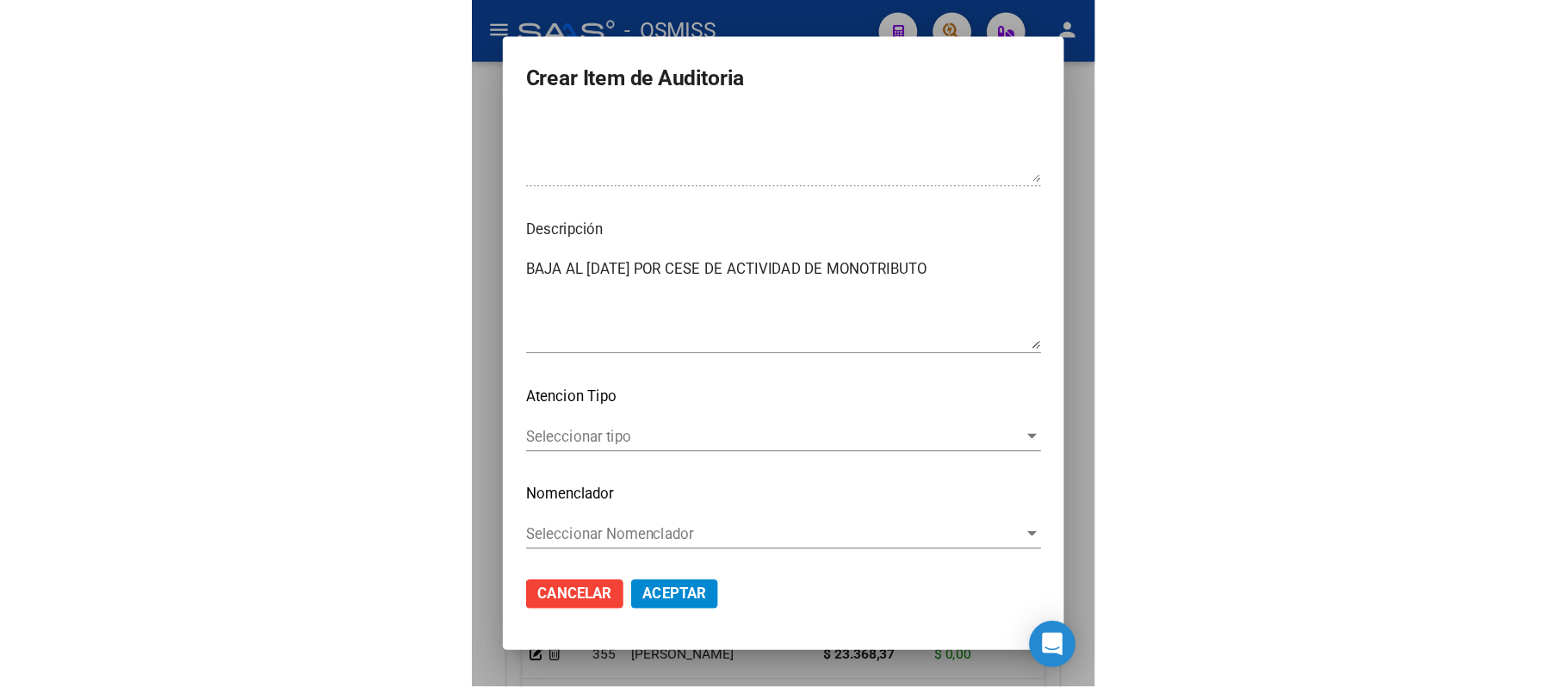
scroll to position [1275, 0]
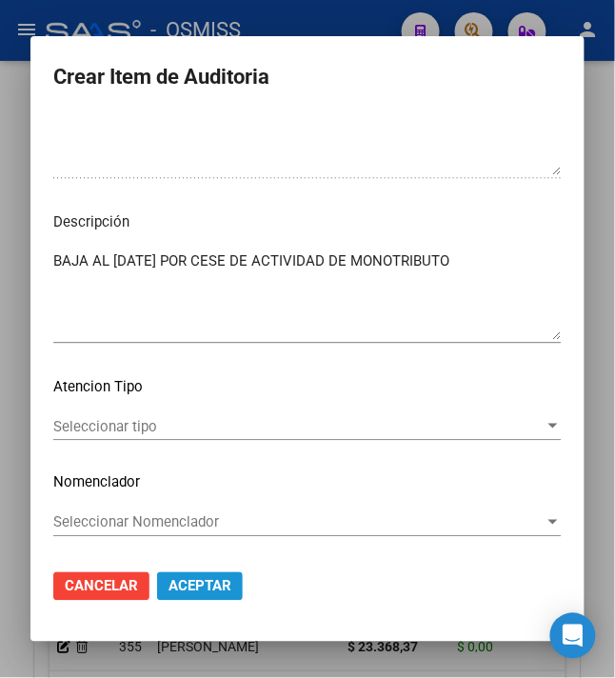
click at [210, 584] on span "Aceptar" at bounding box center [199, 586] width 63 height 17
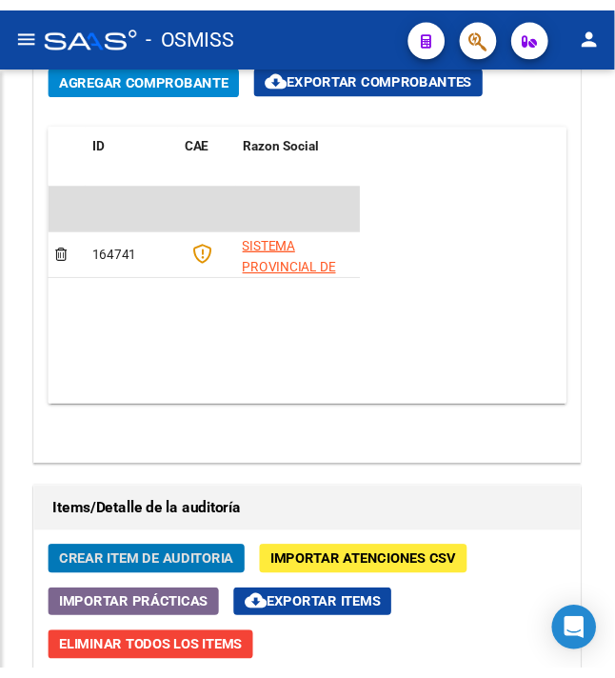
scroll to position [1802, 0]
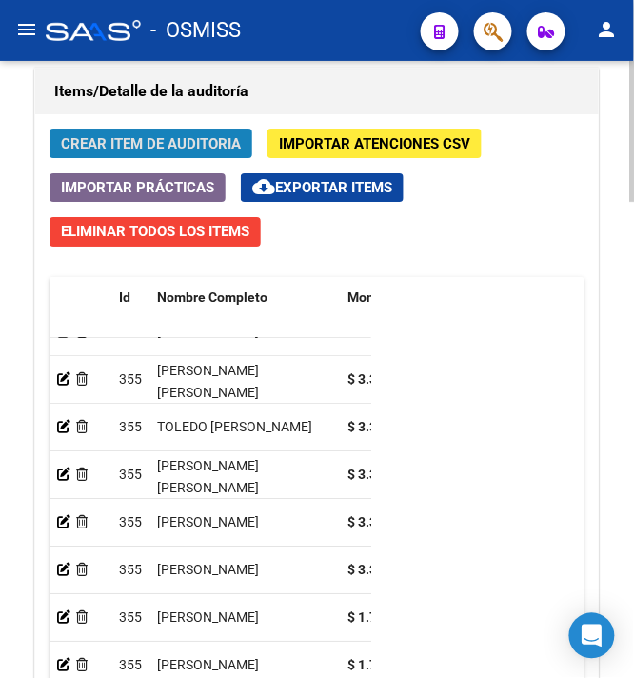
click at [160, 138] on span "Crear Item de Auditoria" at bounding box center [151, 143] width 180 height 17
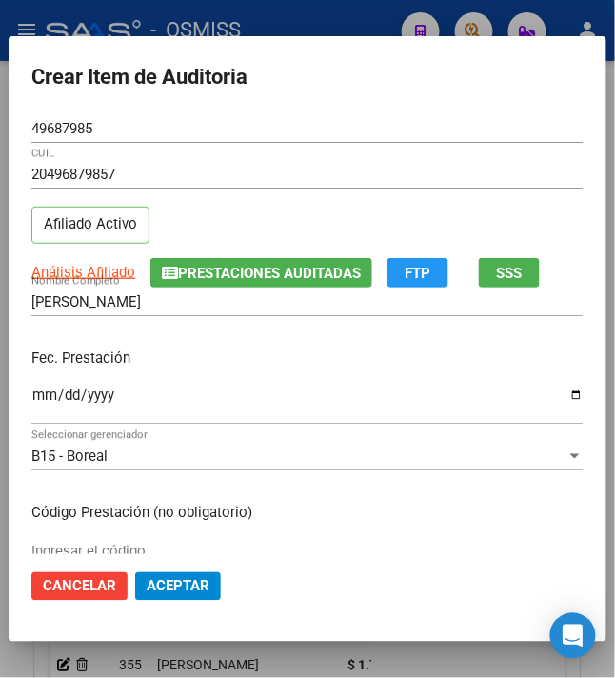
click at [119, 394] on input "Ingresar la fecha" at bounding box center [307, 402] width 552 height 30
click at [218, 364] on p "Fec. Prestación" at bounding box center [307, 358] width 552 height 22
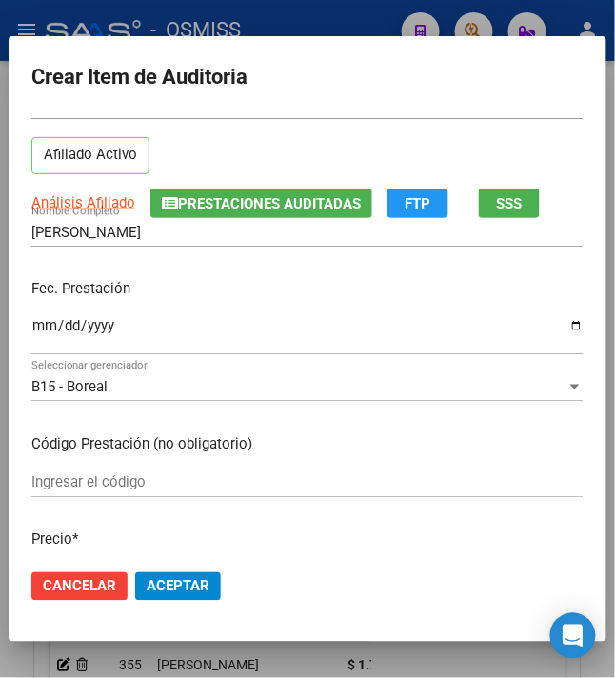
scroll to position [127, 0]
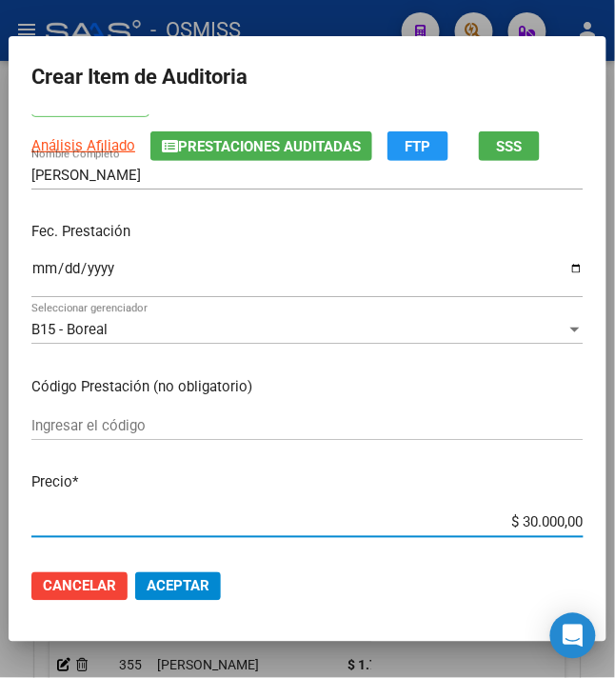
drag, startPoint x: 512, startPoint y: 522, endPoint x: 613, endPoint y: 526, distance: 101.0
click at [606, 526] on mat-dialog-content "49687985 Nro Documento 20496879857 CUIL Afiliado Activo Análisis Afiliado Prest…" at bounding box center [308, 334] width 598 height 441
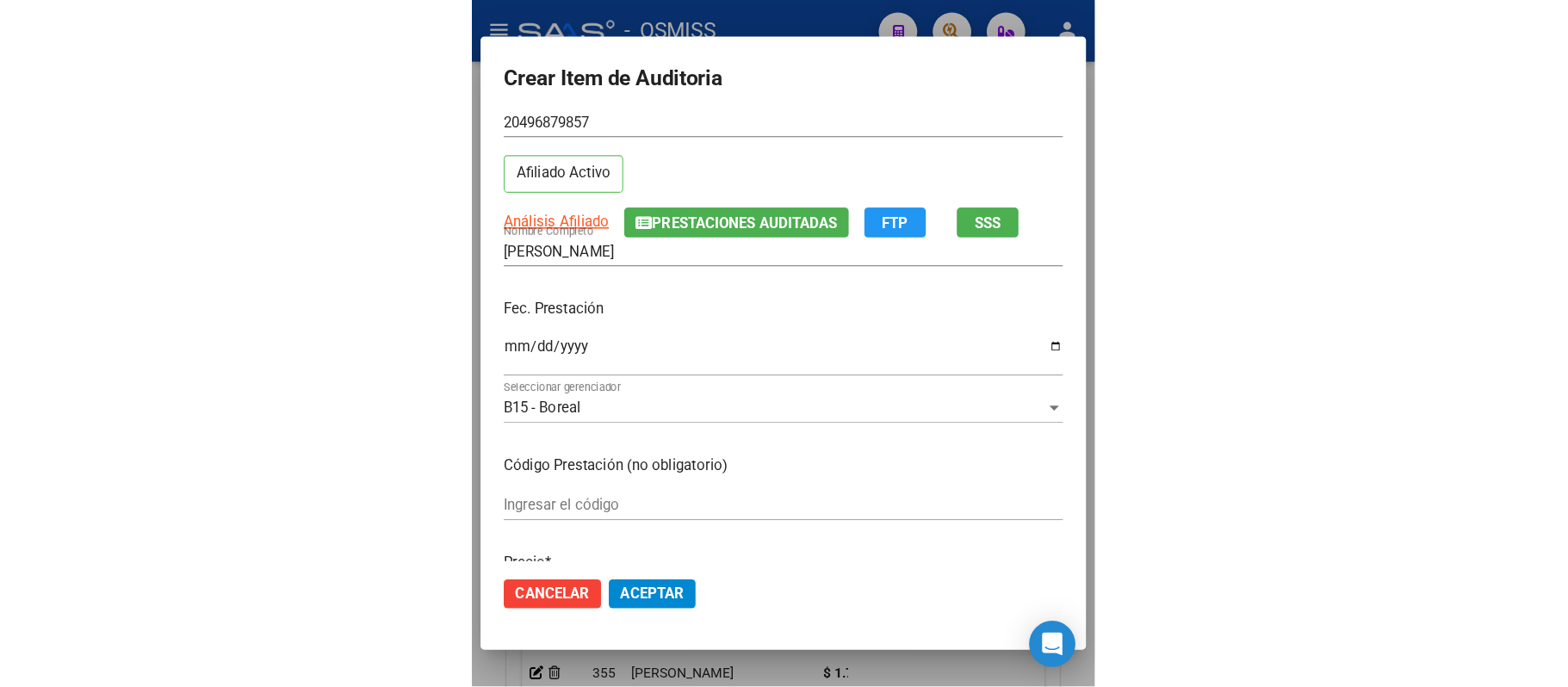
scroll to position [0, 0]
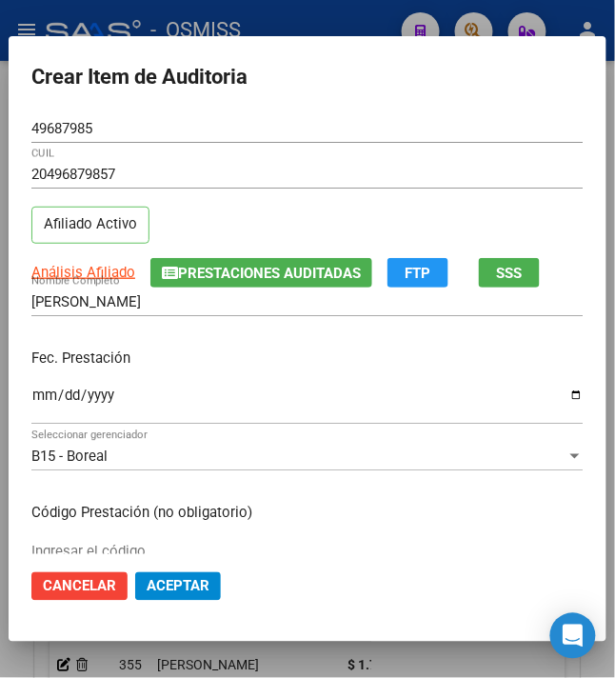
click at [53, 573] on button "Cancelar" at bounding box center [79, 586] width 96 height 29
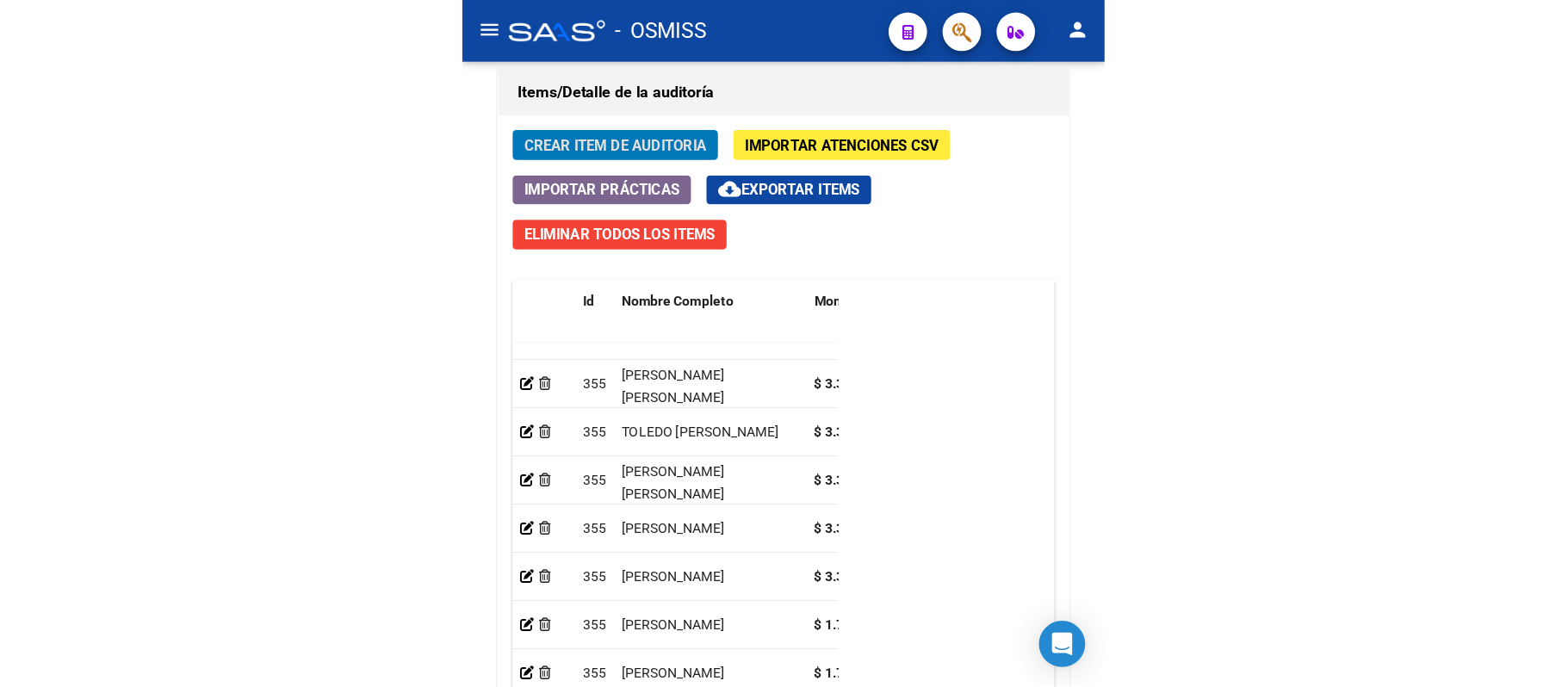
scroll to position [1249, 0]
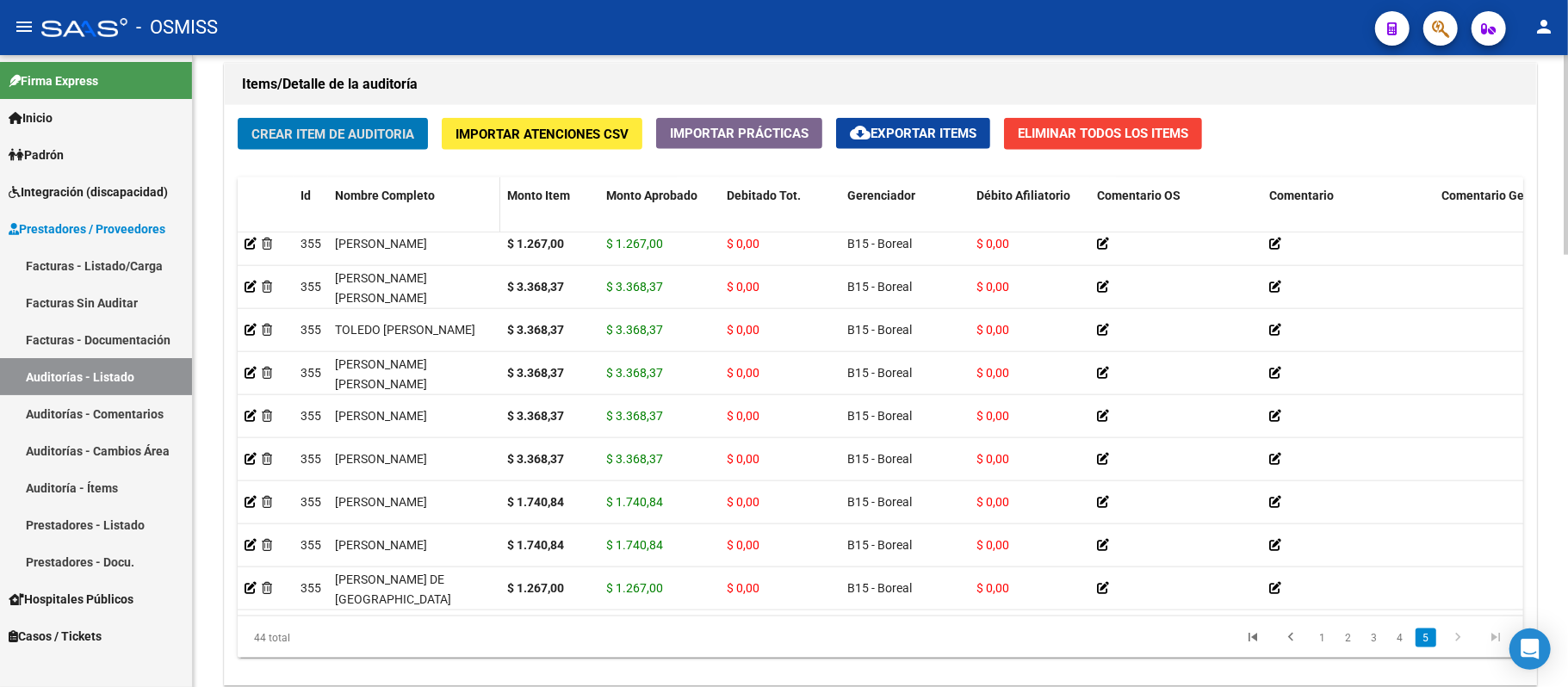
click at [419, 202] on span "Nombre Completo" at bounding box center [385, 195] width 100 height 14
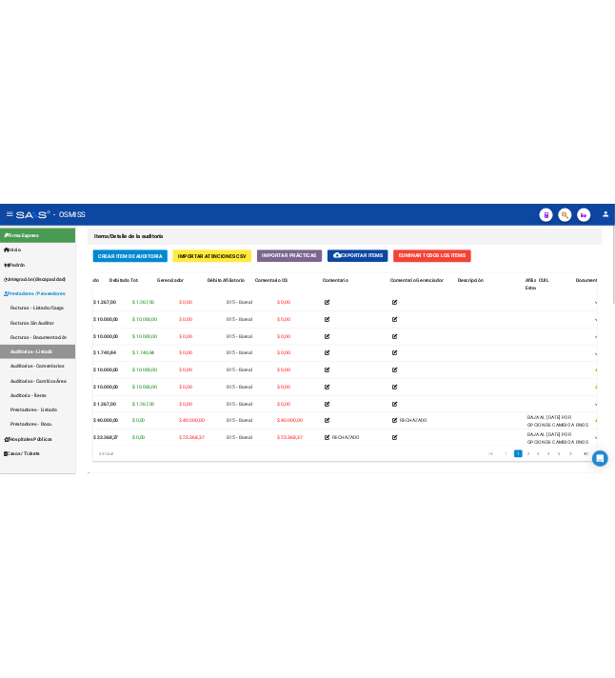
scroll to position [0, 0]
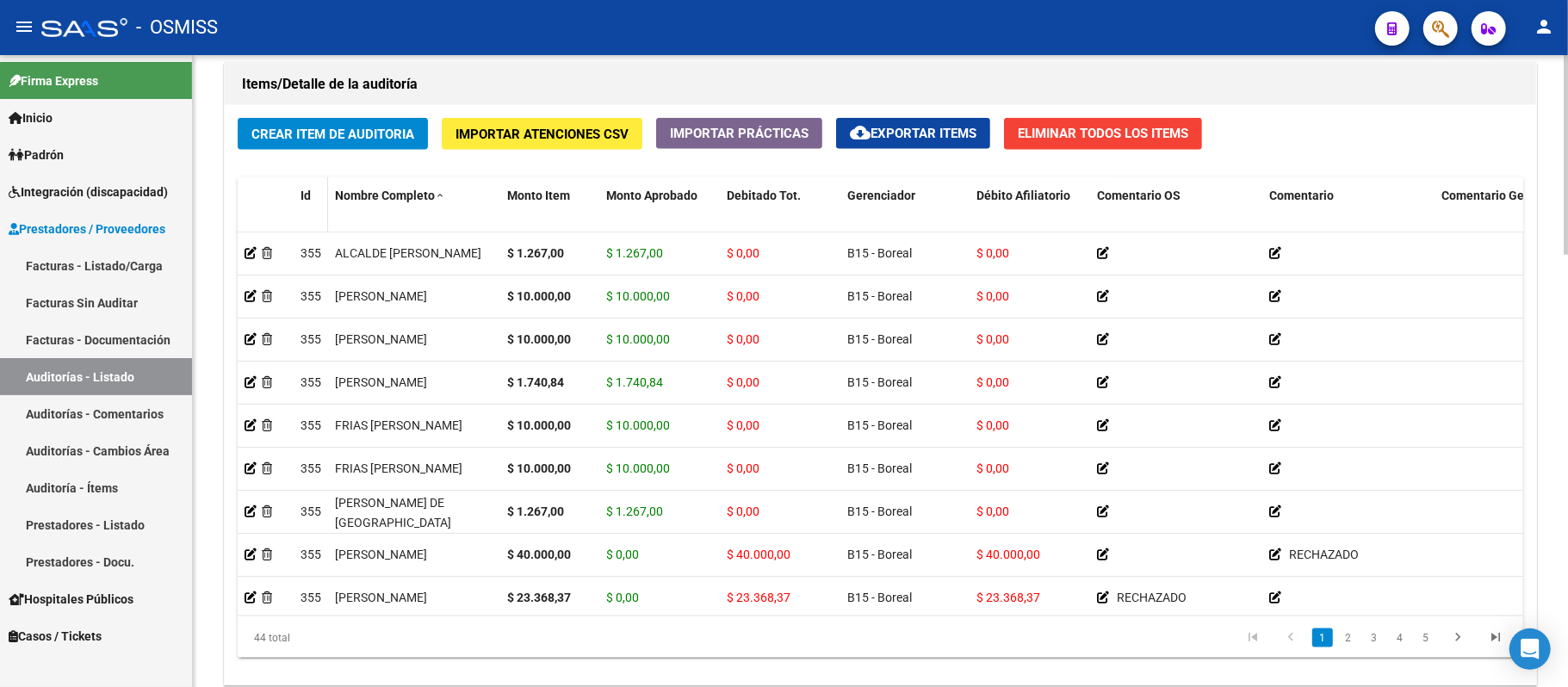
click at [307, 201] on span "Id" at bounding box center [305, 195] width 10 height 14
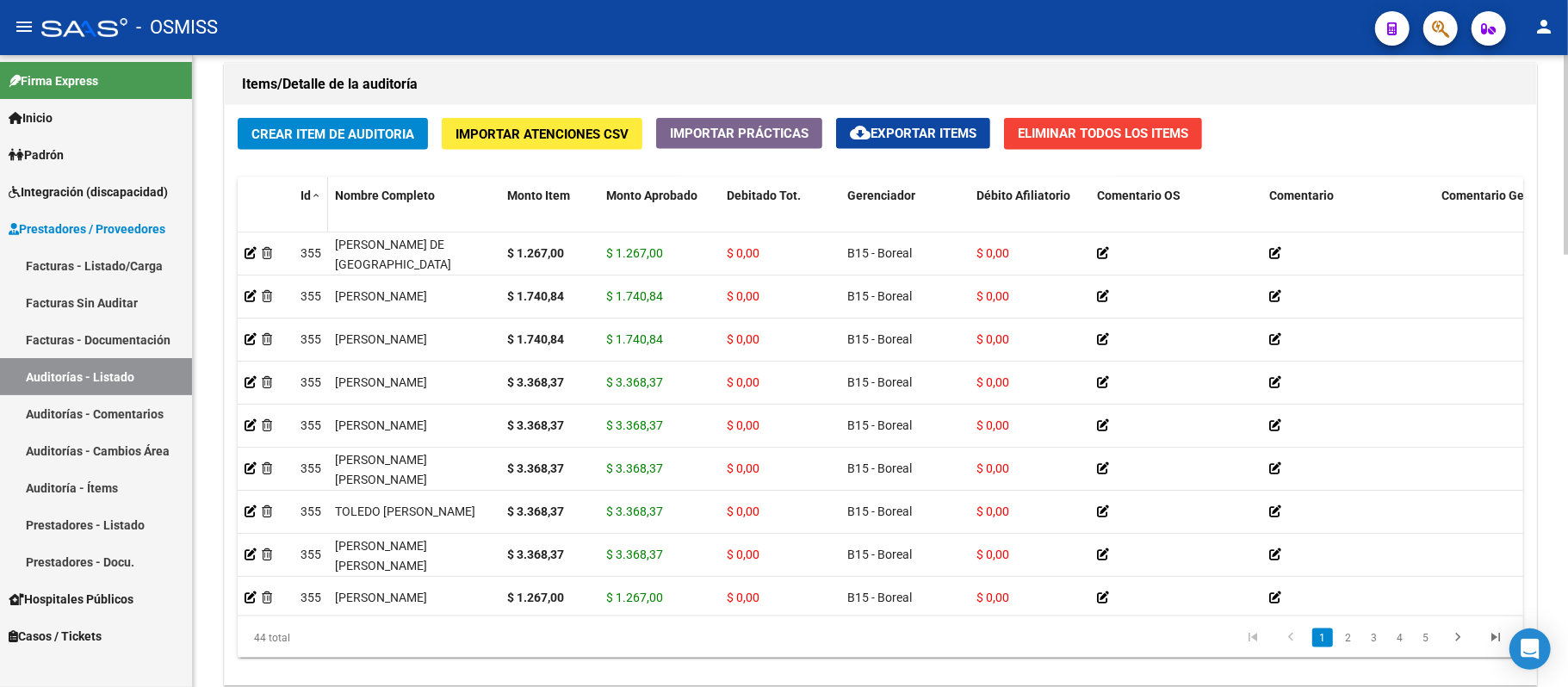
click at [307, 201] on span "Id" at bounding box center [305, 195] width 10 height 14
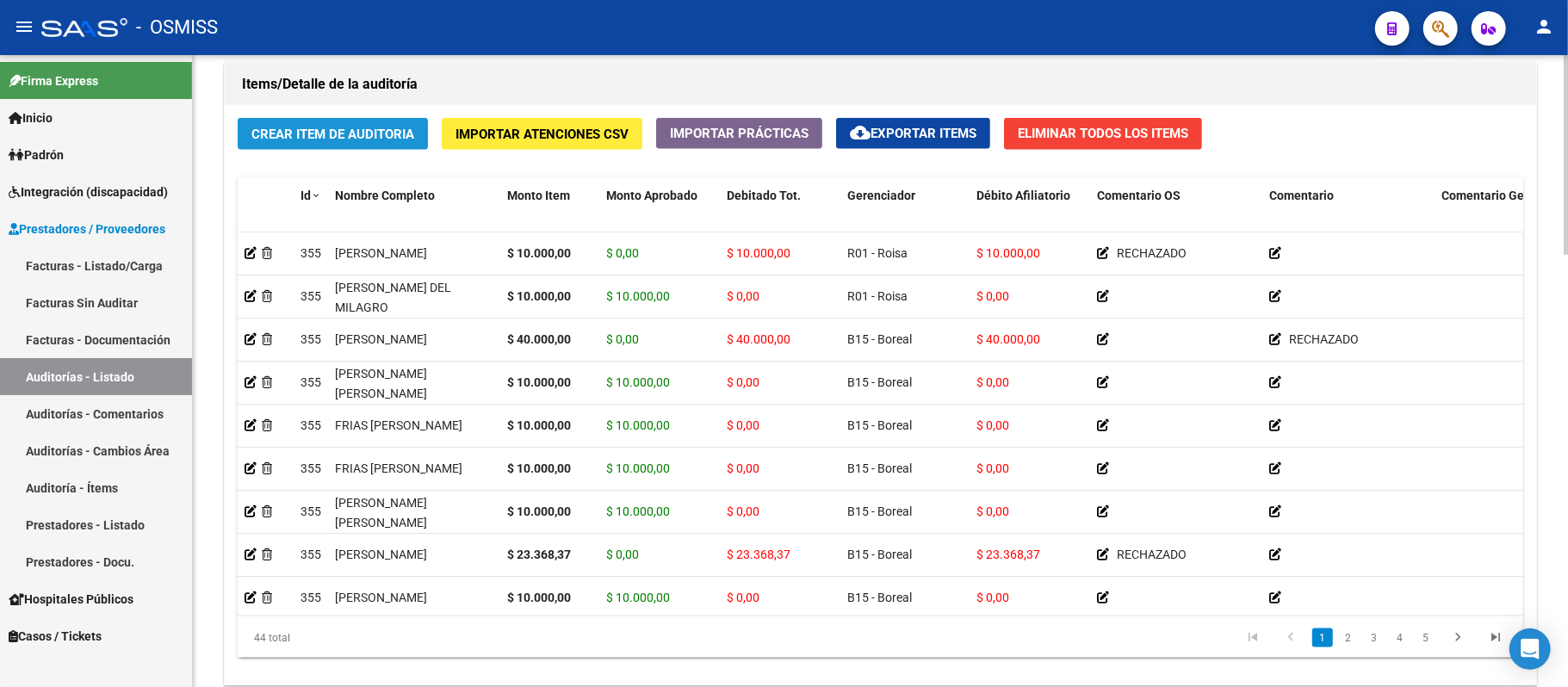
click at [408, 138] on span "Crear Item de Auditoria" at bounding box center [333, 134] width 163 height 15
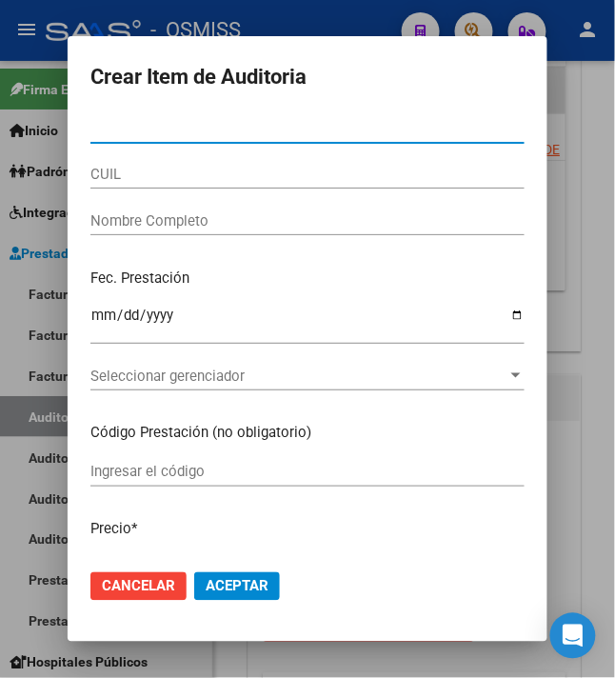
scroll to position [1802, 0]
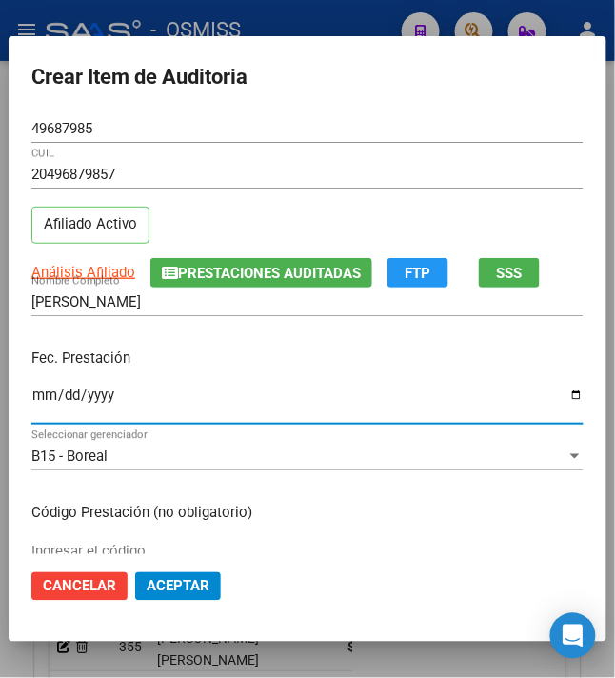
click at [31, 388] on input "Ingresar la fecha" at bounding box center [307, 402] width 552 height 30
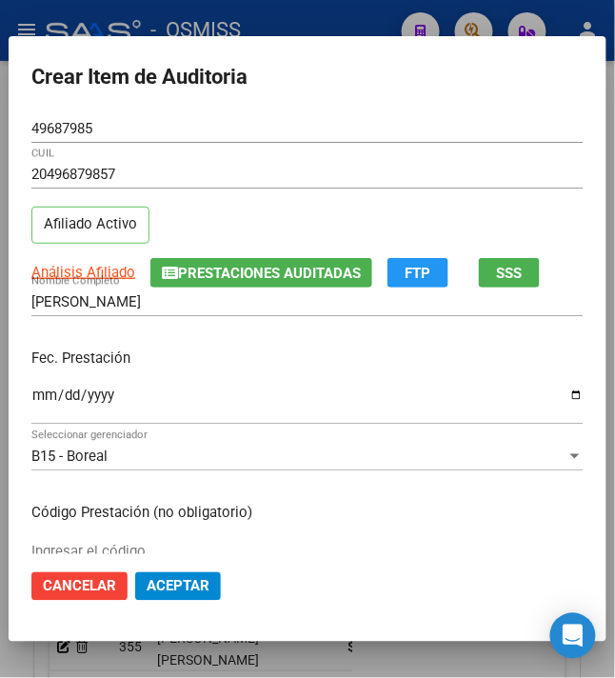
click at [228, 370] on div "Fec. Prestación 2024-11-25 Ingresar la fecha" at bounding box center [307, 387] width 552 height 108
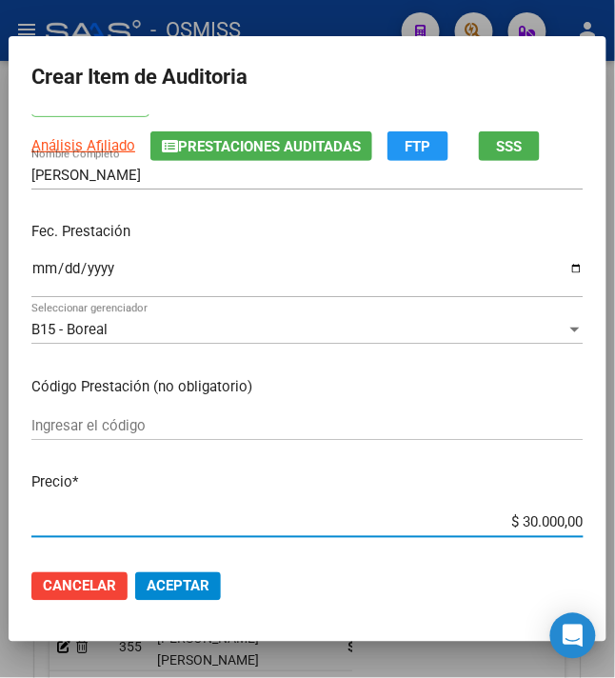
drag, startPoint x: 504, startPoint y: 522, endPoint x: 577, endPoint y: 515, distance: 72.7
click at [577, 515] on app-form-text-field "Precio * $ 30.000,00 Ingresar el precio" at bounding box center [314, 501] width 567 height 59
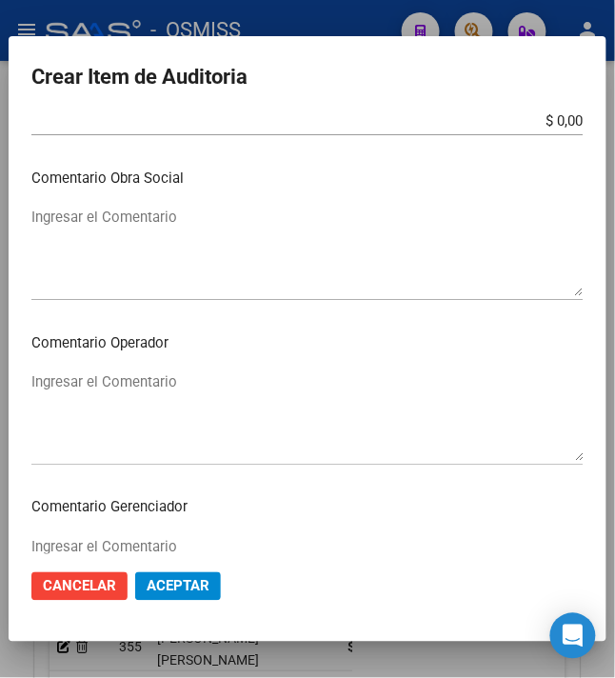
scroll to position [1015, 0]
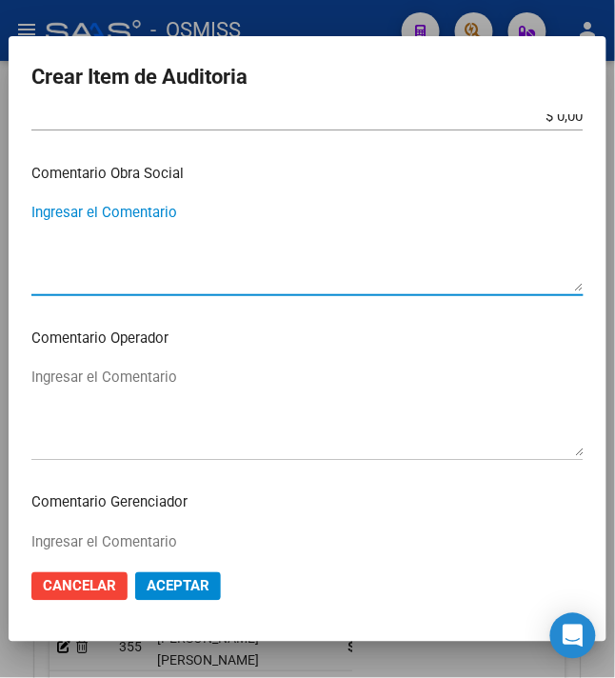
click at [238, 253] on textarea "Ingresar el Comentario" at bounding box center [307, 246] width 552 height 89
click at [169, 378] on textarea "Ingresar el Comentario" at bounding box center [307, 410] width 552 height 89
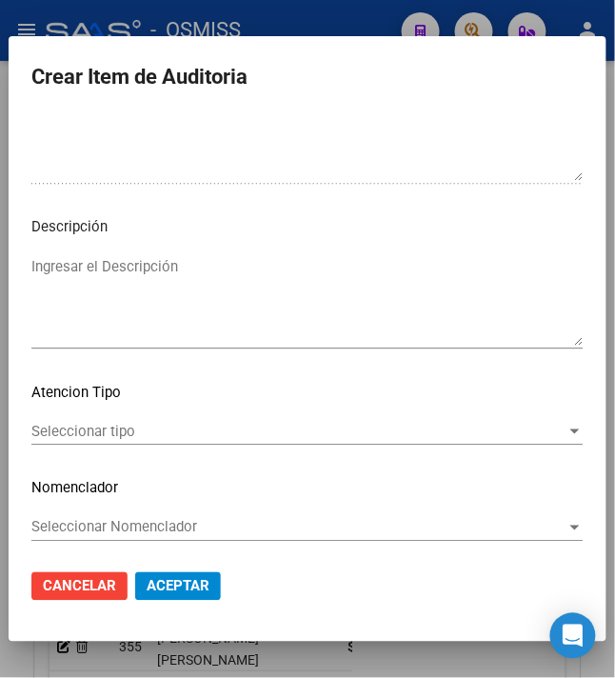
scroll to position [1460, 0]
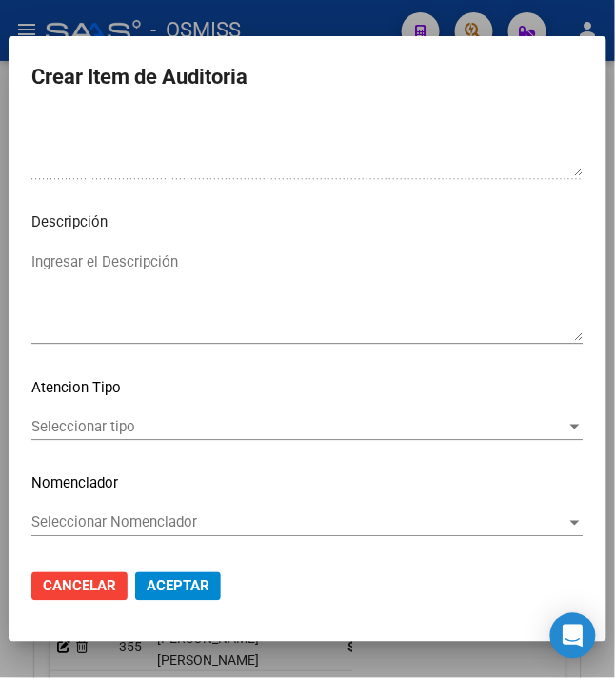
click at [195, 306] on textarea "Ingresar el Descripción" at bounding box center [307, 295] width 552 height 89
click at [240, 270] on textarea "BAJA AL 30/09/2024" at bounding box center [307, 295] width 552 height 89
click at [436, 266] on textarea "BAJA AL 30/09/2024 POR OPCION DE CAMBIO A RNOS" at bounding box center [307, 295] width 552 height 89
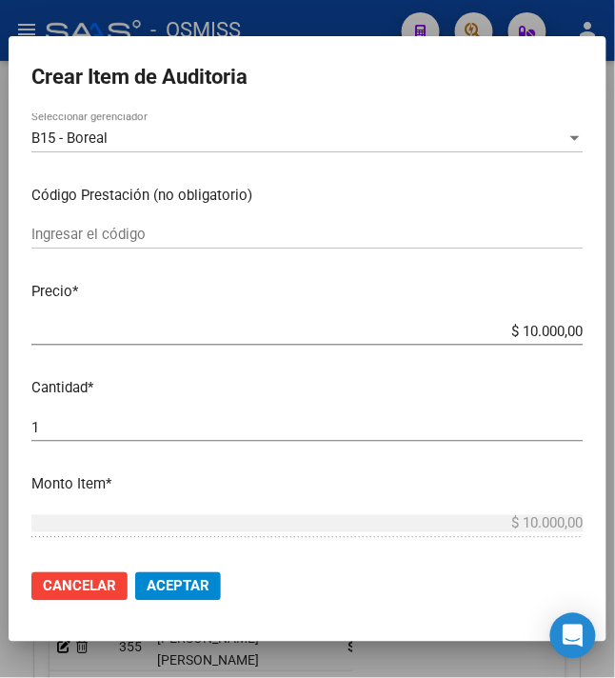
scroll to position [0, 0]
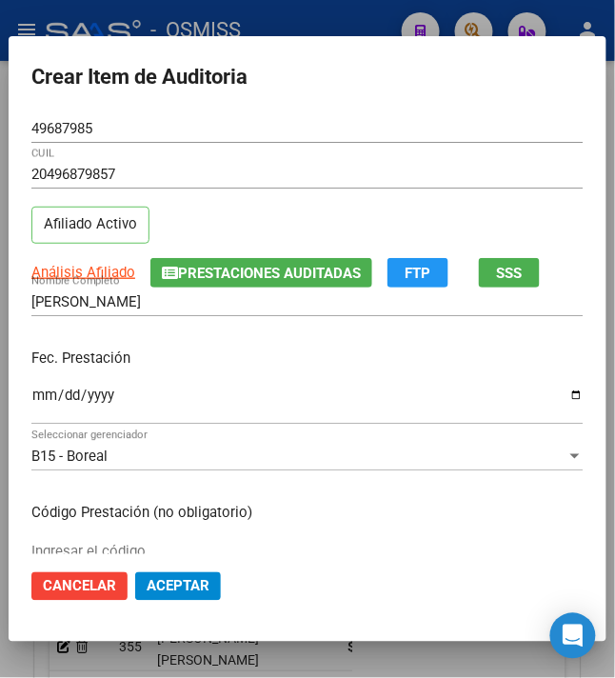
click at [278, 384] on div "2024-11-25 Ingresar la fecha" at bounding box center [307, 404] width 552 height 41
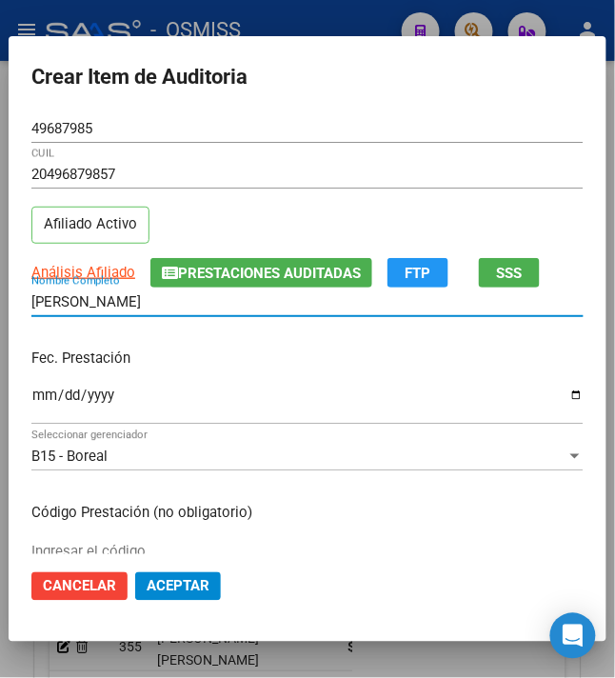
drag, startPoint x: 124, startPoint y: 303, endPoint x: -26, endPoint y: 294, distance: 149.7
click at [0, 294] on html "menu - OSMISS person Firma Express Inicio Instructivos Contacto OS Padrón Padró…" at bounding box center [307, 339] width 615 height 678
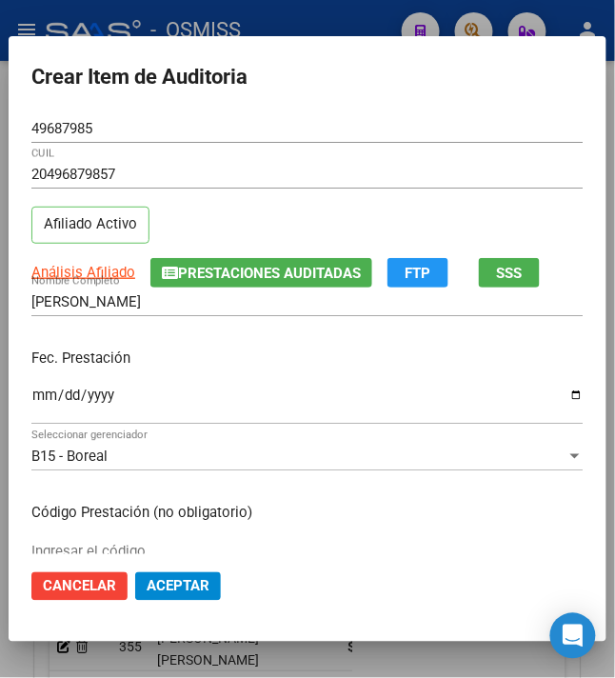
click at [283, 377] on div "Fec. Prestación 2024-11-25 Ingresar la fecha" at bounding box center [307, 387] width 552 height 108
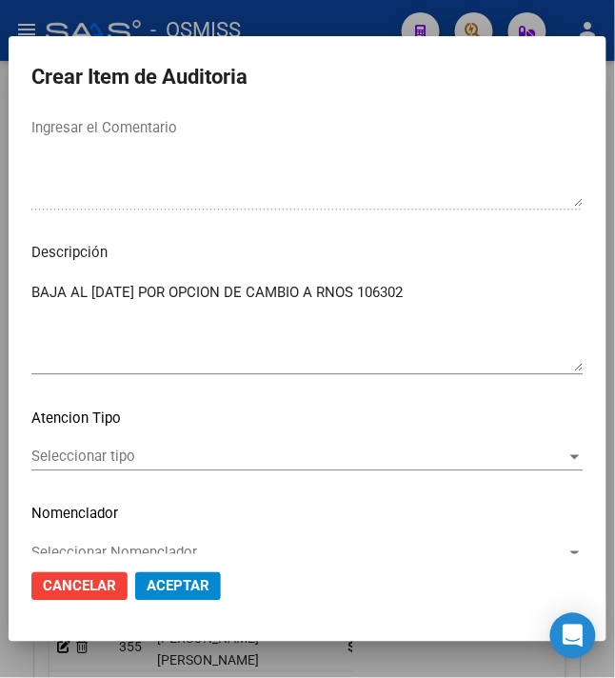
scroll to position [1460, 0]
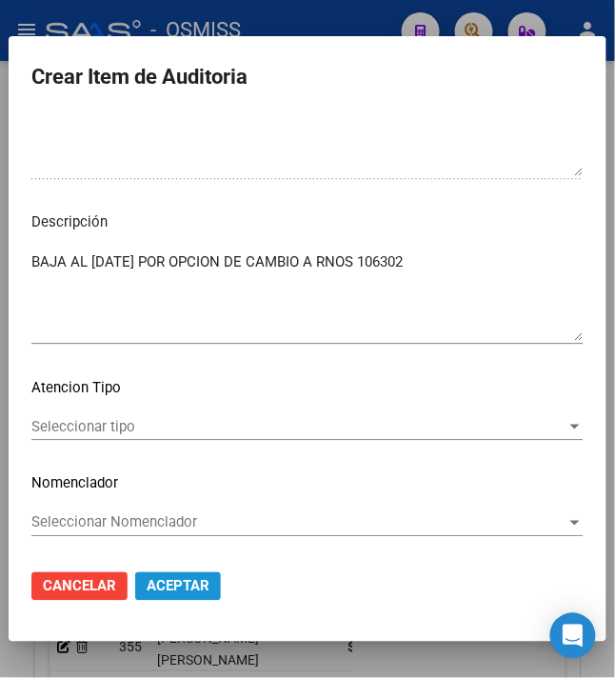
click at [187, 582] on span "Aceptar" at bounding box center [178, 586] width 63 height 17
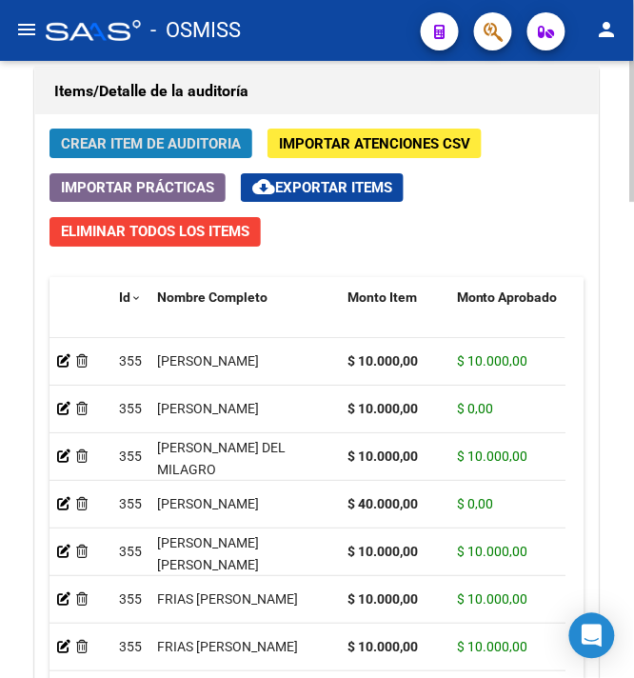
click at [108, 152] on span "Crear Item de Auditoria" at bounding box center [151, 143] width 180 height 17
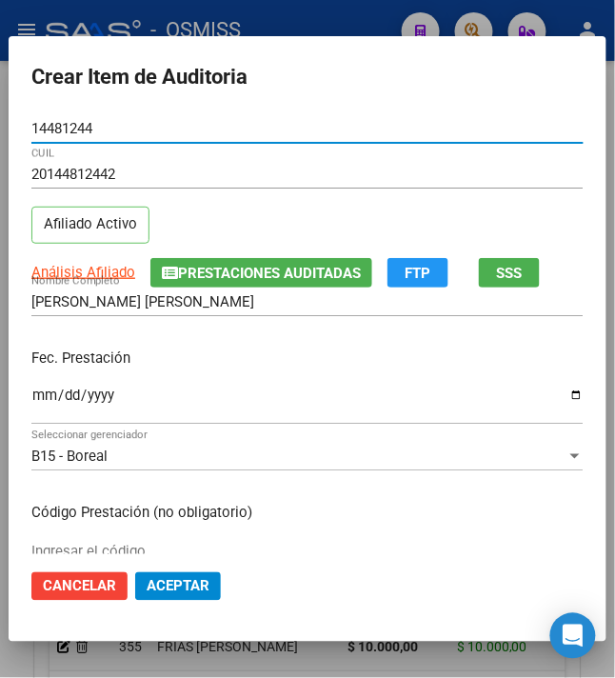
click at [31, 400] on input "Ingresar la fecha" at bounding box center [307, 402] width 552 height 30
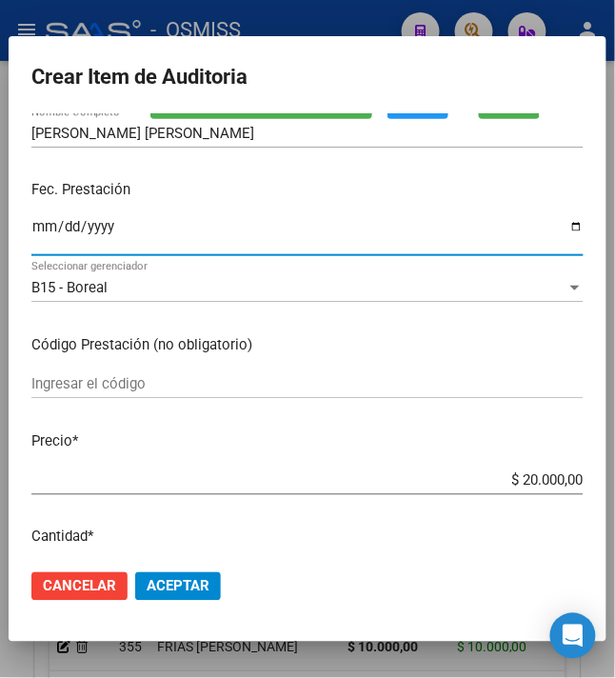
scroll to position [381, 0]
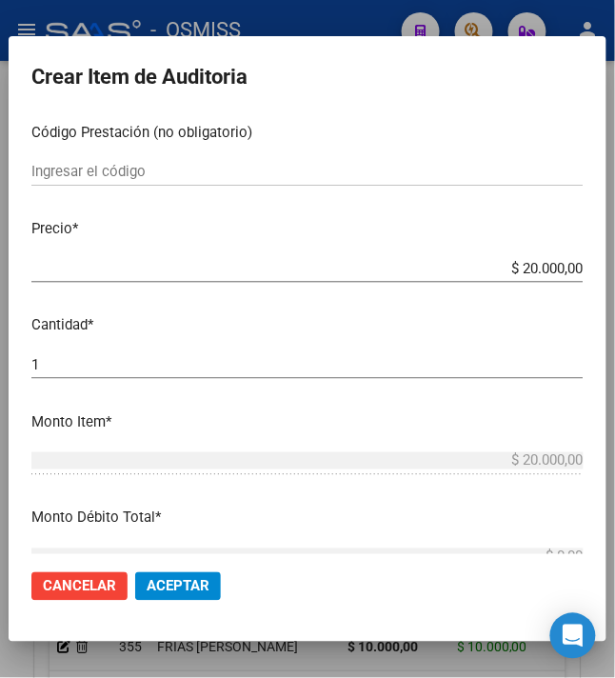
drag, startPoint x: 511, startPoint y: 265, endPoint x: 610, endPoint y: 289, distance: 102.0
click at [606, 289] on mat-dialog-content "14481244 Nro Documento 20144812442 CUIL Afiliado Activo Análisis Afiliado Prest…" at bounding box center [308, 334] width 598 height 441
click at [177, 577] on button "Aceptar" at bounding box center [178, 586] width 86 height 29
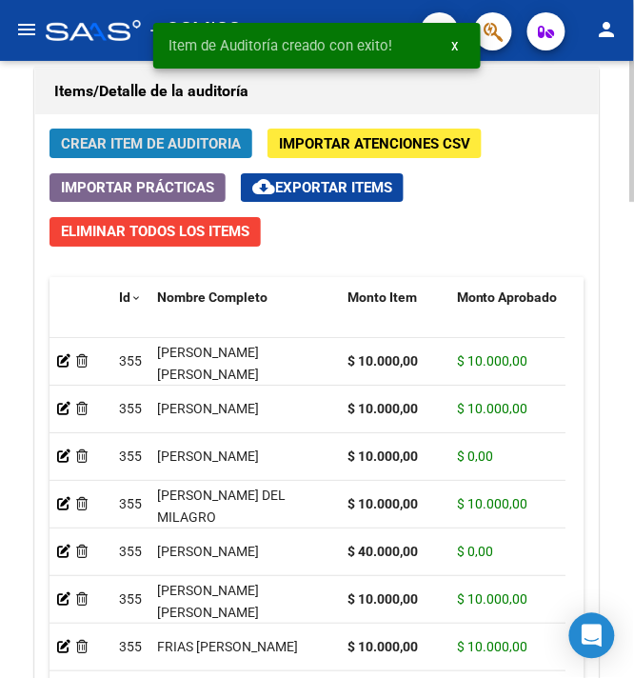
click at [150, 145] on span "Crear Item de Auditoria" at bounding box center [151, 143] width 180 height 17
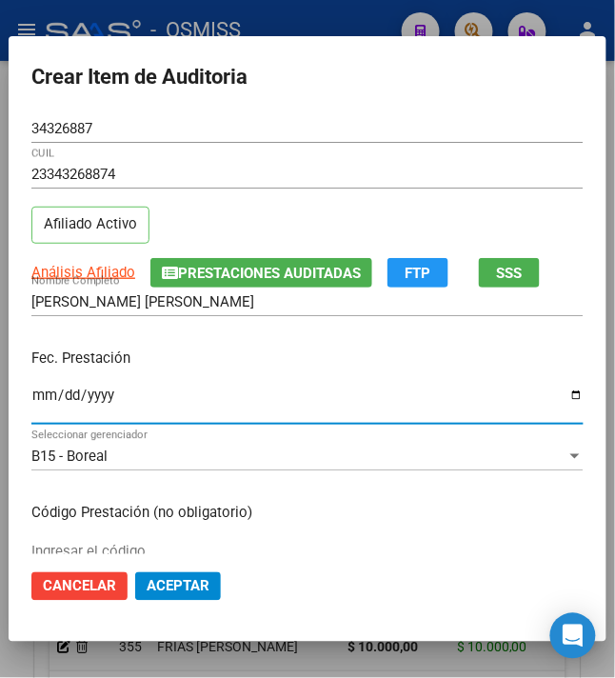
click at [31, 407] on input "Ingresar la fecha" at bounding box center [307, 402] width 552 height 30
click at [272, 377] on div "Fec. Prestación 2024-12-26 Ingresar la fecha" at bounding box center [307, 387] width 552 height 108
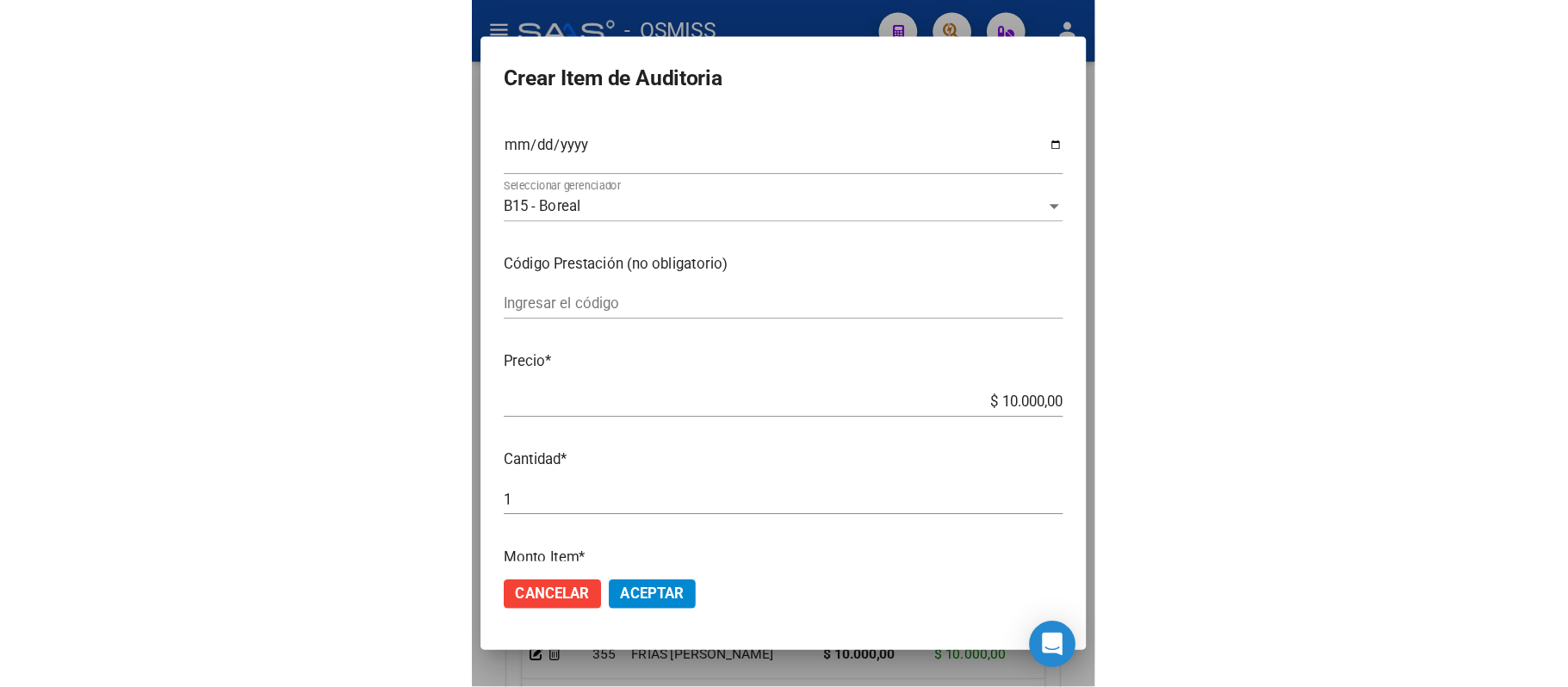
scroll to position [229, 0]
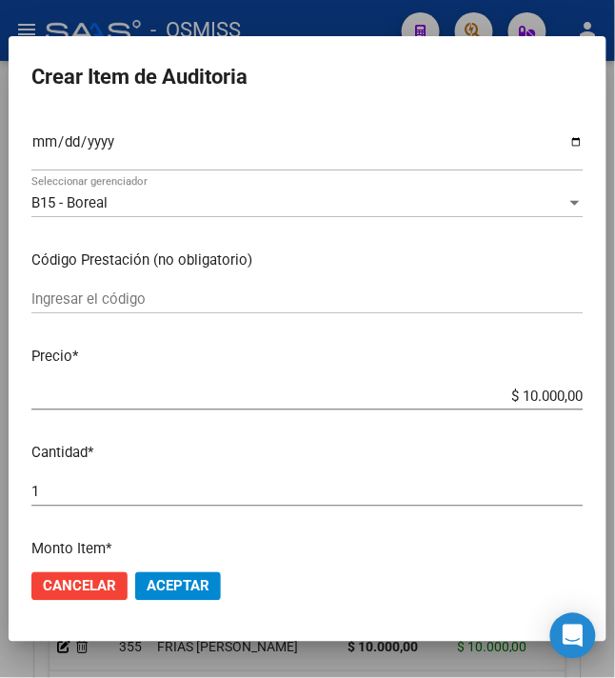
click at [184, 583] on span "Aceptar" at bounding box center [178, 586] width 63 height 17
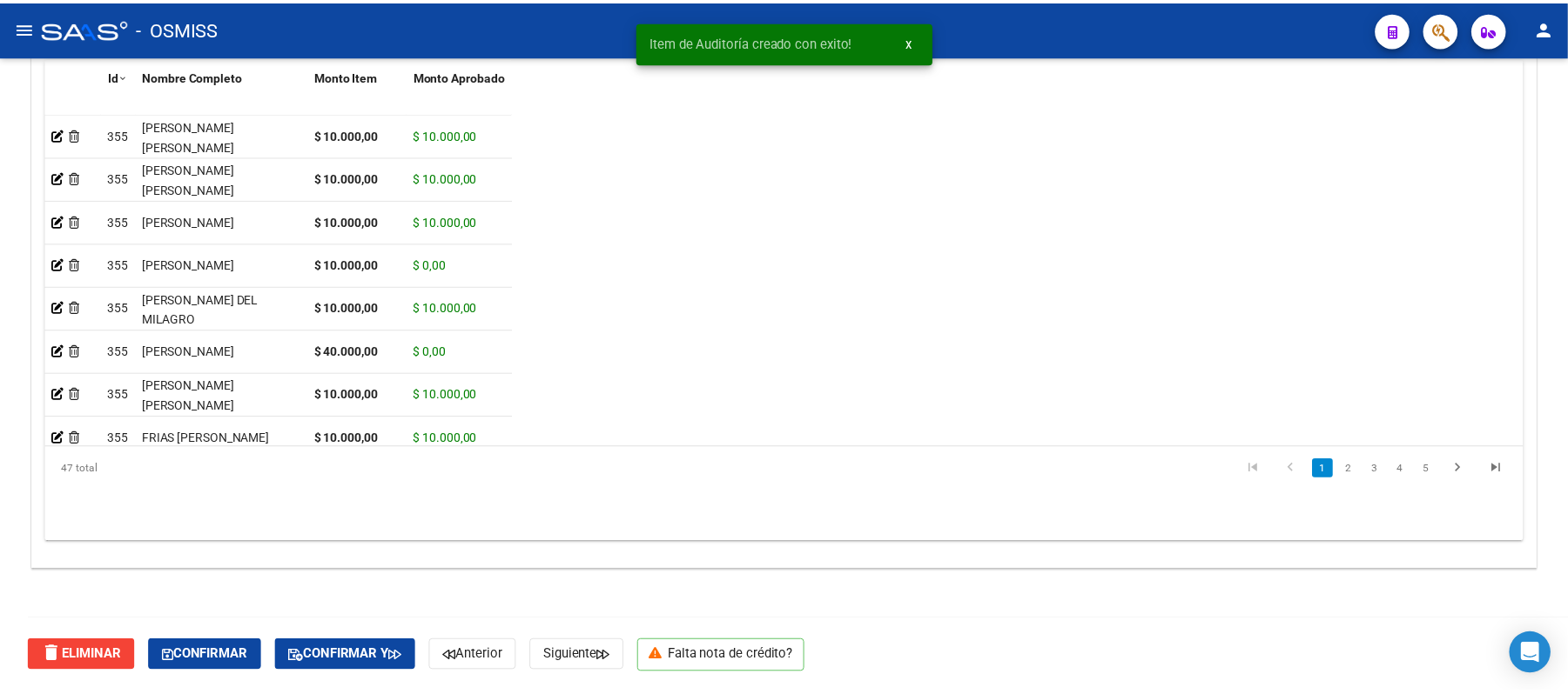
scroll to position [1262, 0]
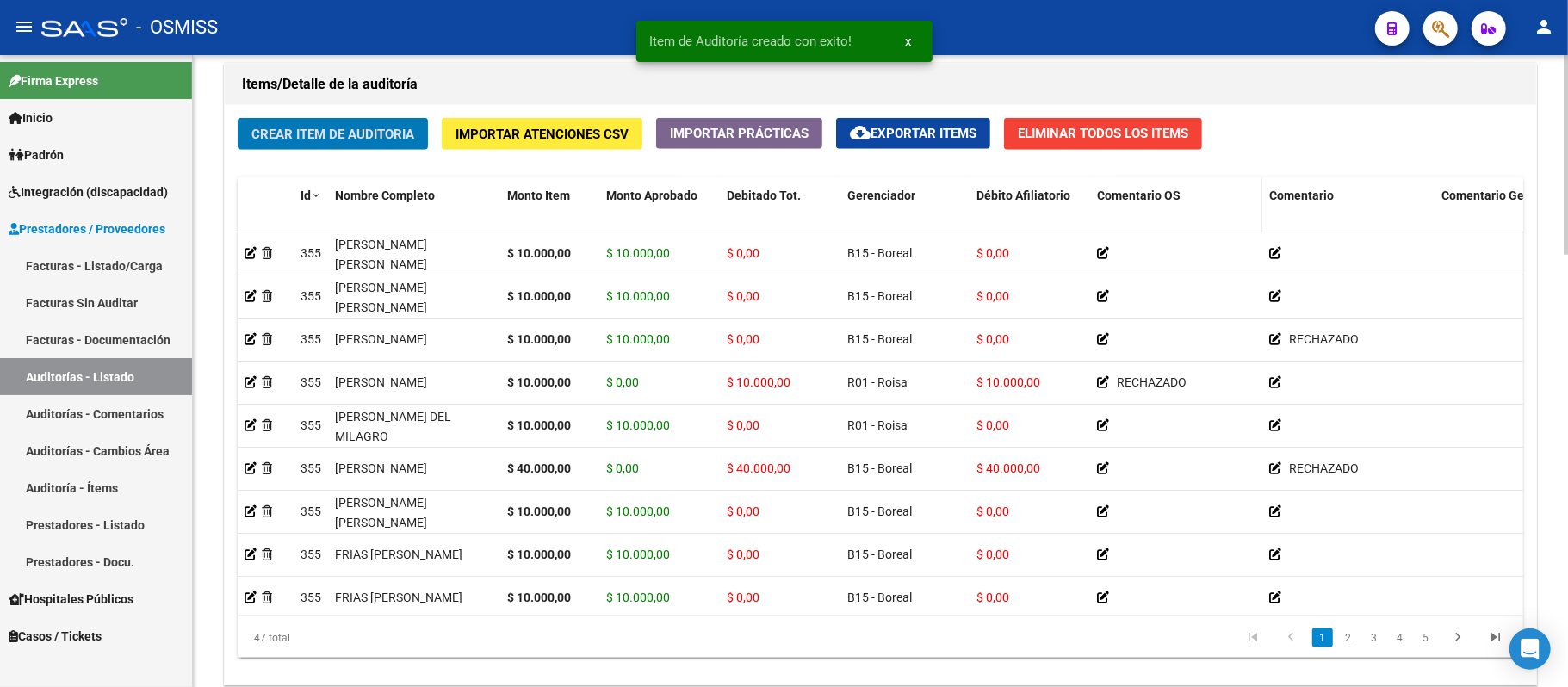
click at [615, 195] on span "Comentario OS" at bounding box center [1138, 195] width 83 height 14
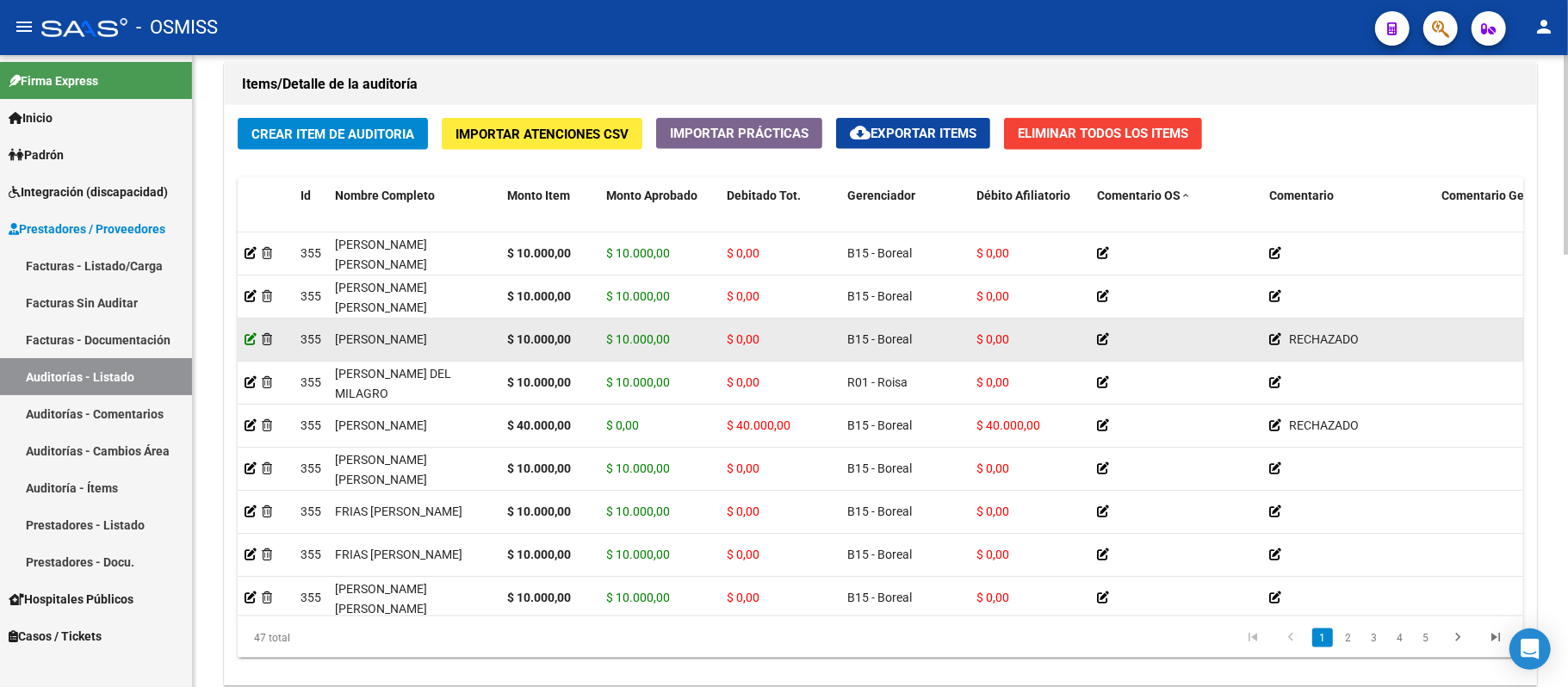
click at [248, 342] on icon at bounding box center [250, 339] width 12 height 12
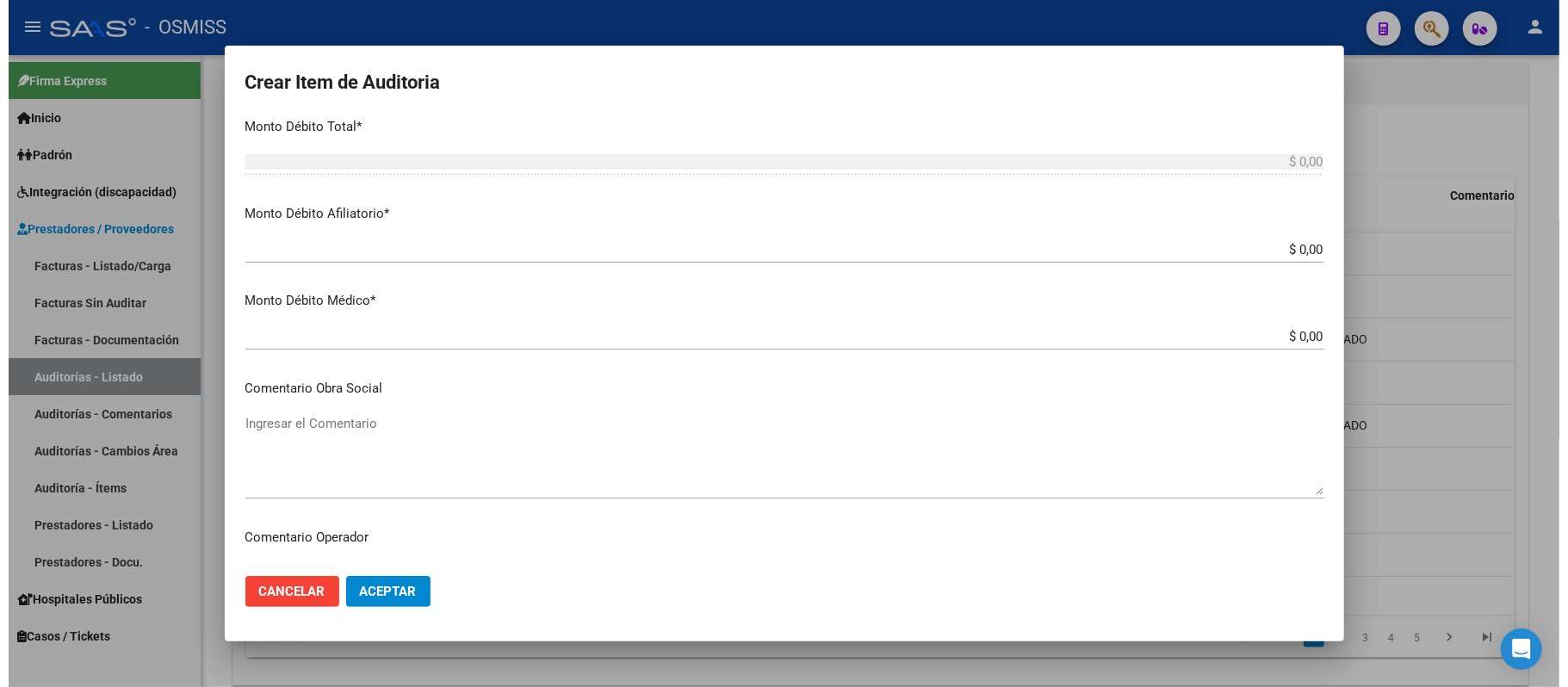
scroll to position [558, 0]
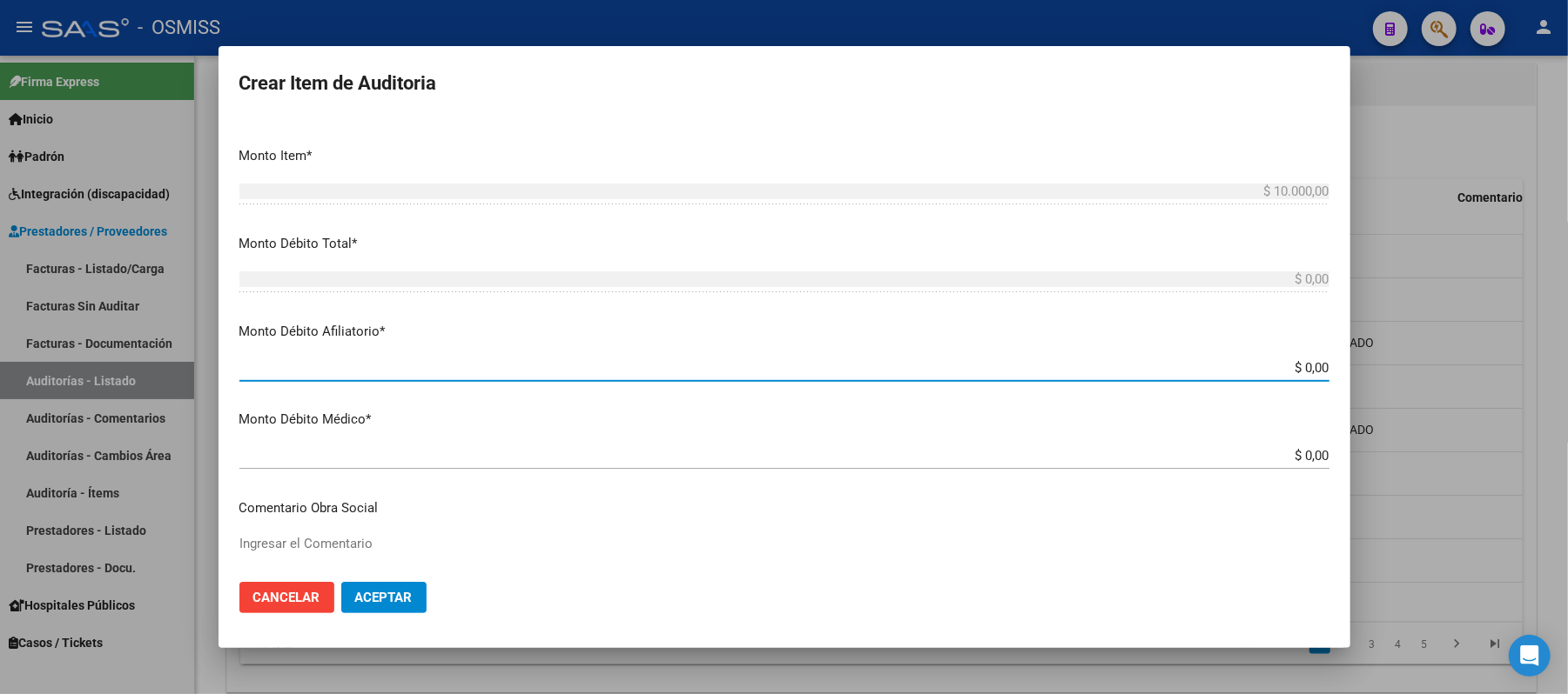
drag, startPoint x: 1286, startPoint y: 369, endPoint x: 1451, endPoint y: 337, distance: 168.1
click at [622, 348] on div "Crear Item de Auditoria 49687985 Nro Documento 20496879857 CUIL Afiliado Activo…" at bounding box center [784, 347] width 1568 height 694
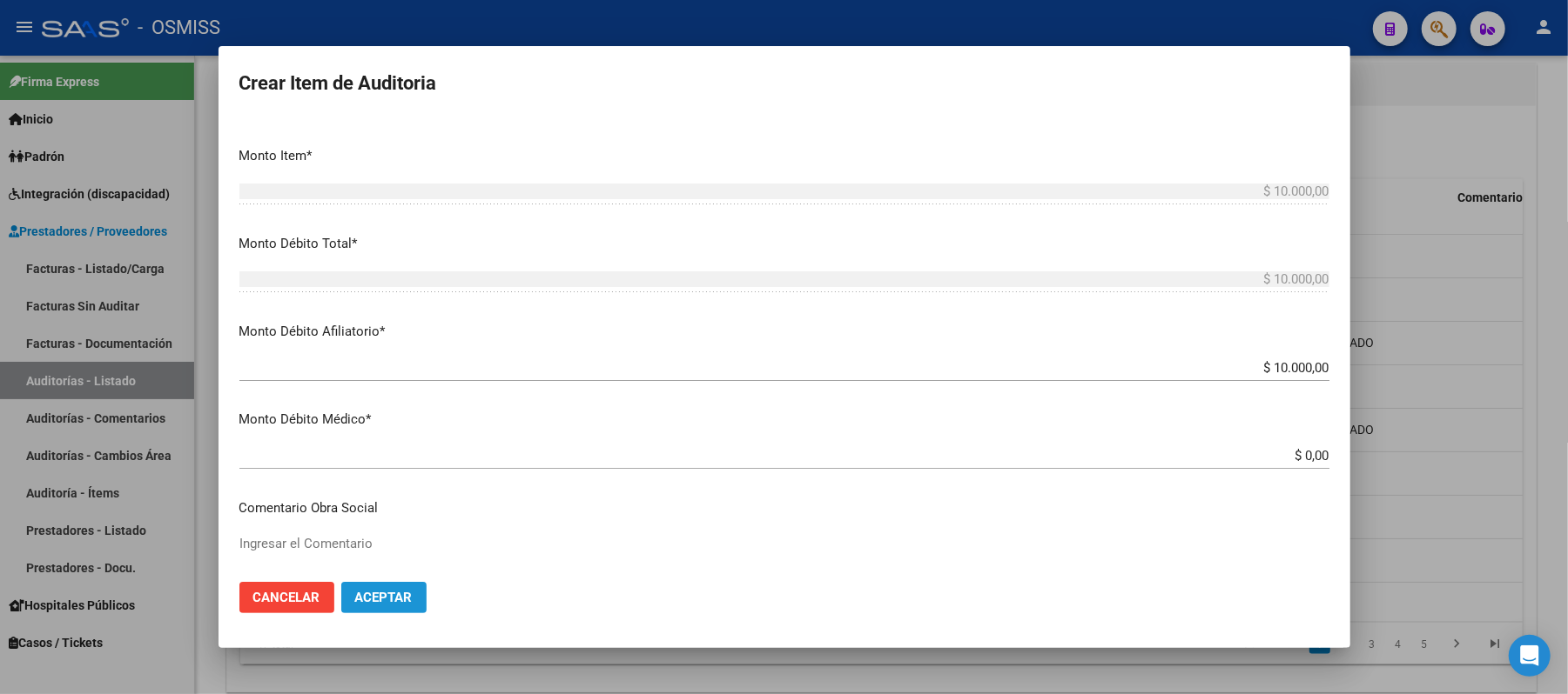
click at [403, 583] on button "Aceptar" at bounding box center [383, 598] width 85 height 31
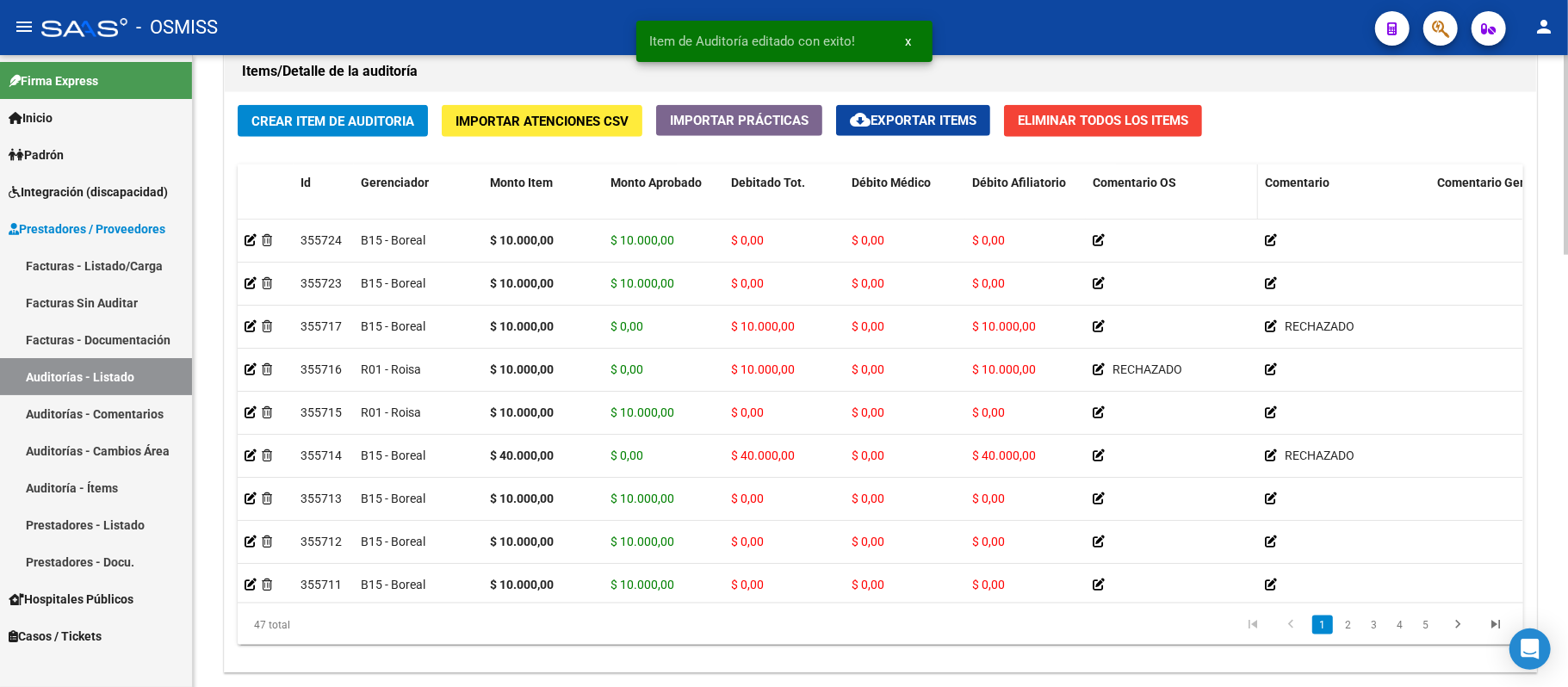
scroll to position [1142, 0]
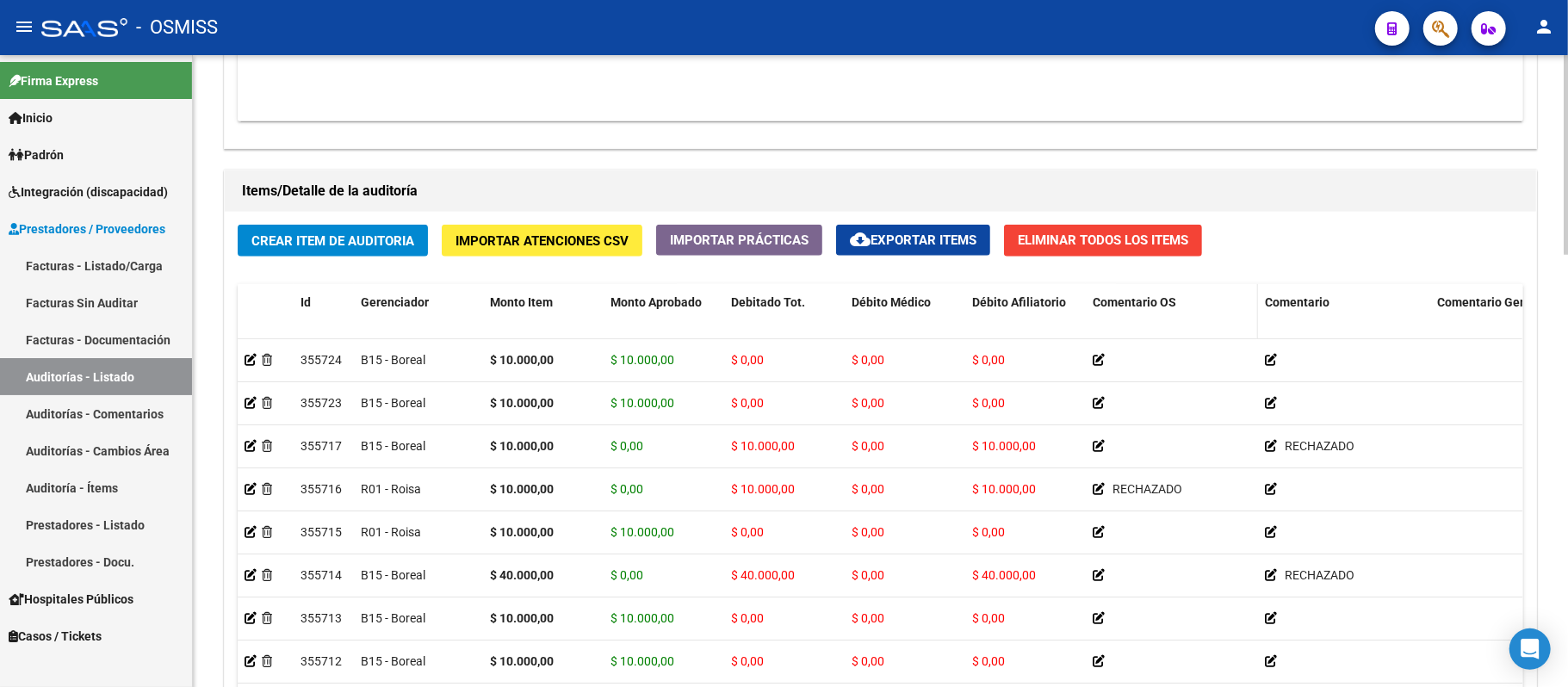
click at [615, 315] on datatable-header-cell "Comentario OS" at bounding box center [1172, 322] width 172 height 76
click at [615, 304] on span "Comentario OS" at bounding box center [1135, 301] width 83 height 14
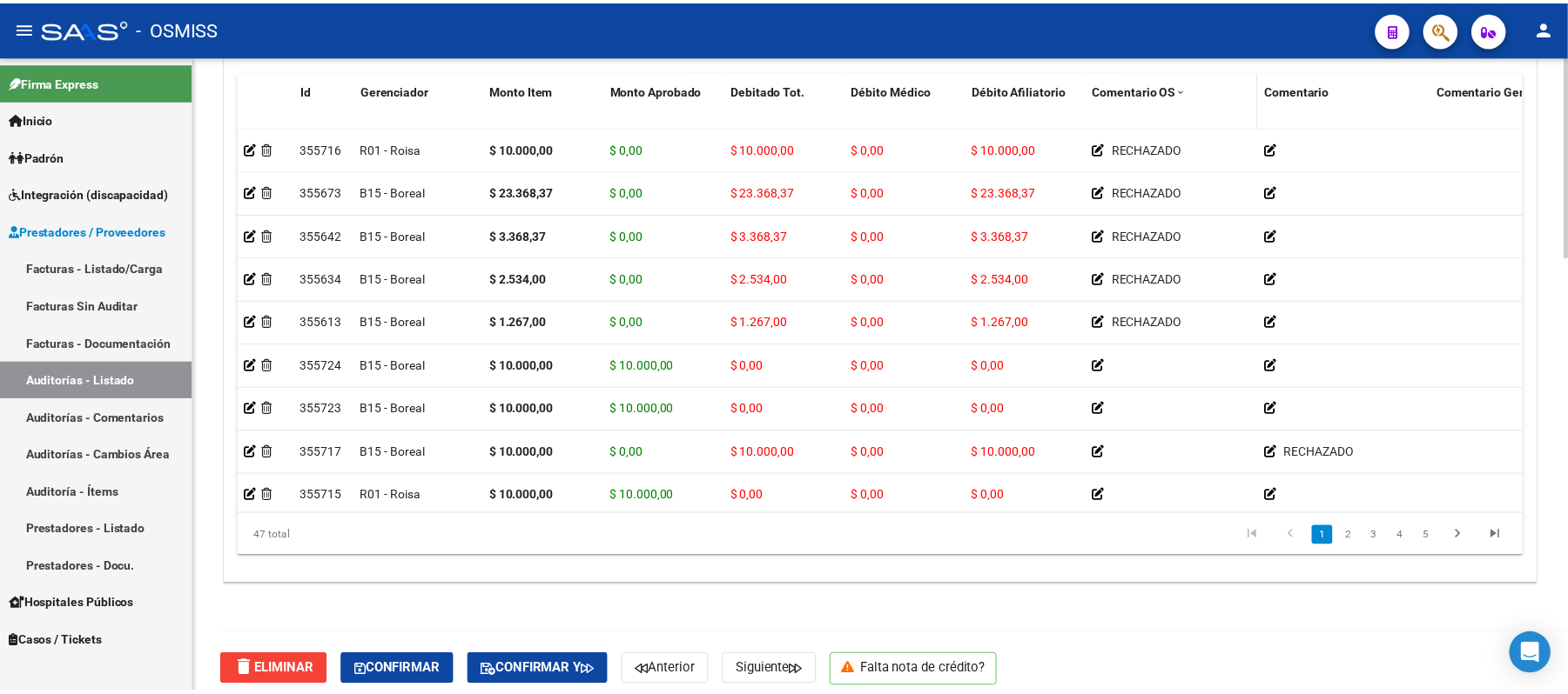
scroll to position [1386, 0]
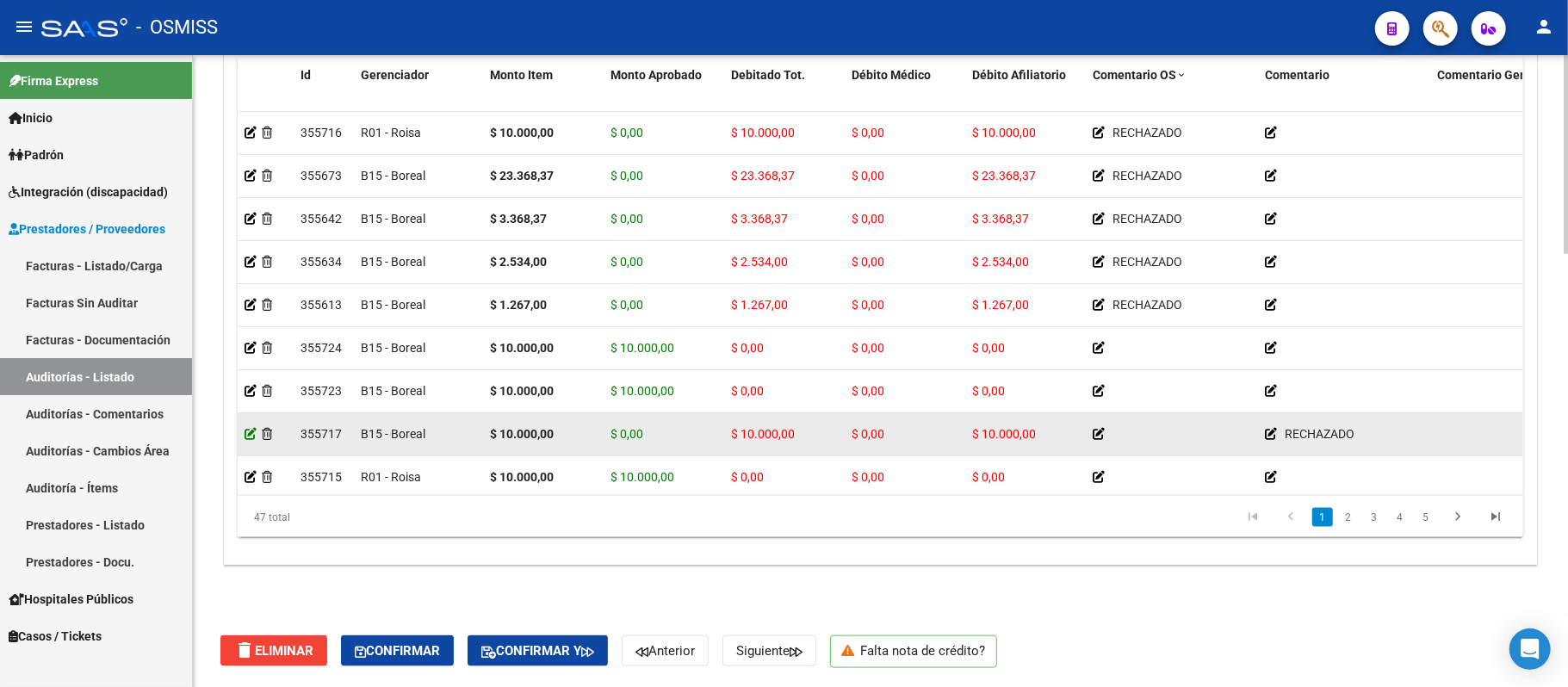
click at [249, 435] on icon at bounding box center [250, 434] width 12 height 12
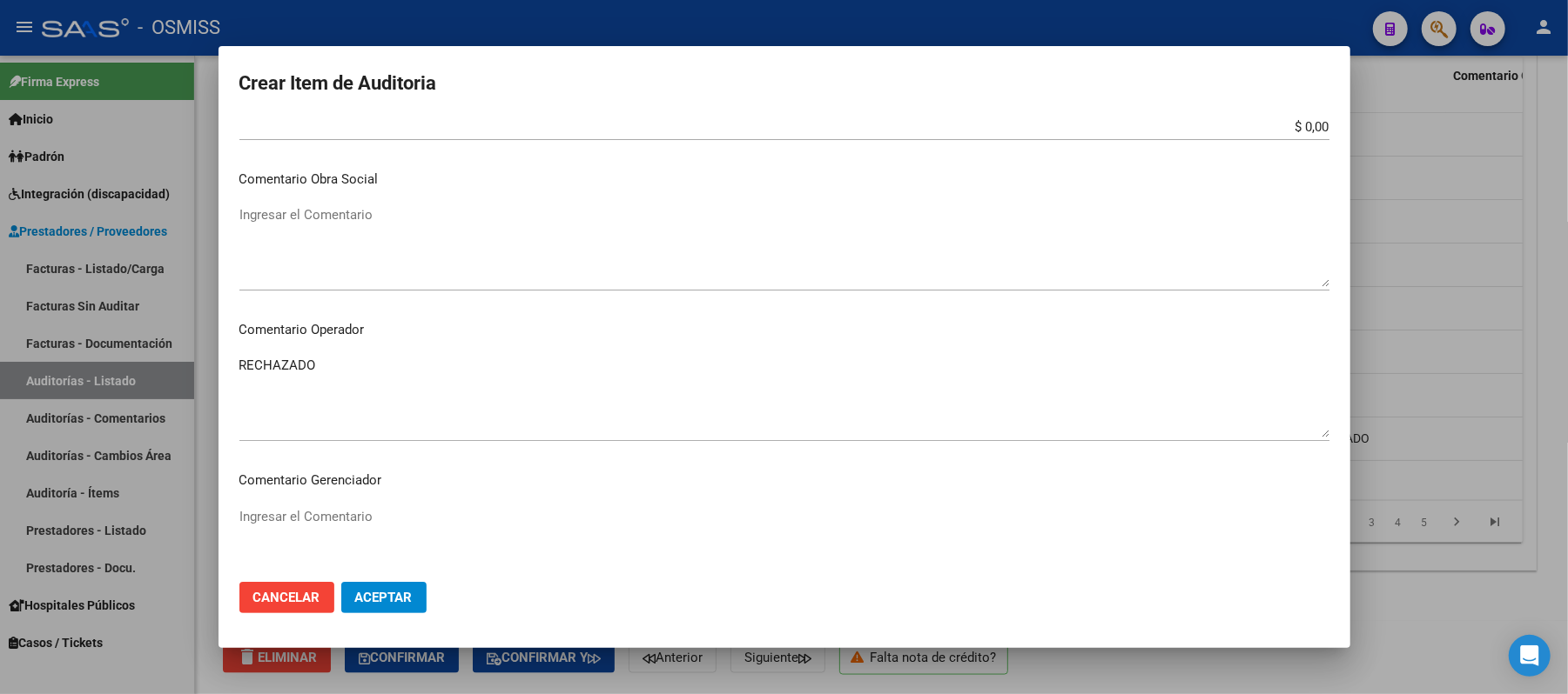
scroll to position [928, 0]
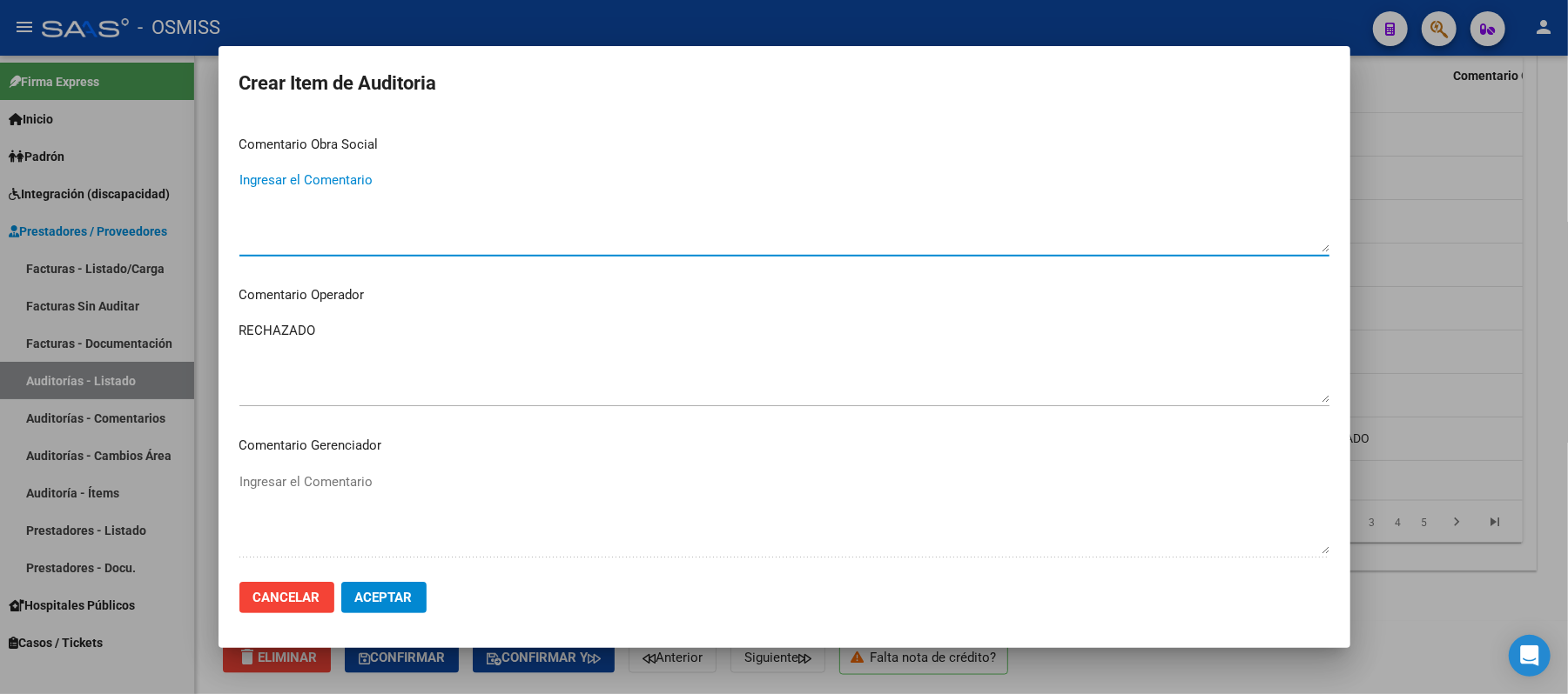
click at [422, 199] on textarea "Ingresar el Comentario" at bounding box center [785, 211] width 1090 height 81
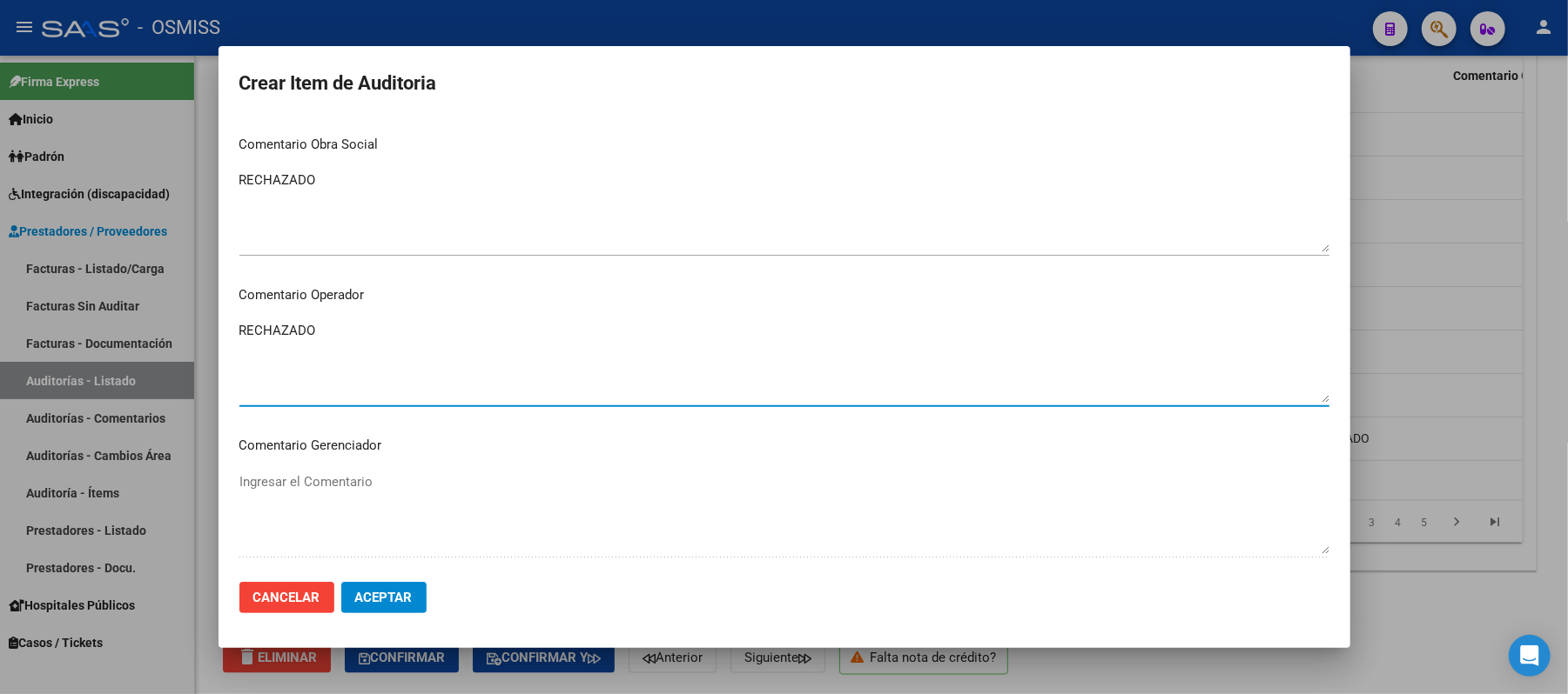
drag, startPoint x: 338, startPoint y: 329, endPoint x: 179, endPoint y: 326, distance: 159.0
click at [179, 326] on div "Crear Item de Auditoria 49687985 Nro Documento 20496879857 CUIL Afiliado Activo…" at bounding box center [784, 347] width 1568 height 694
click at [390, 597] on span "Aceptar" at bounding box center [383, 597] width 58 height 16
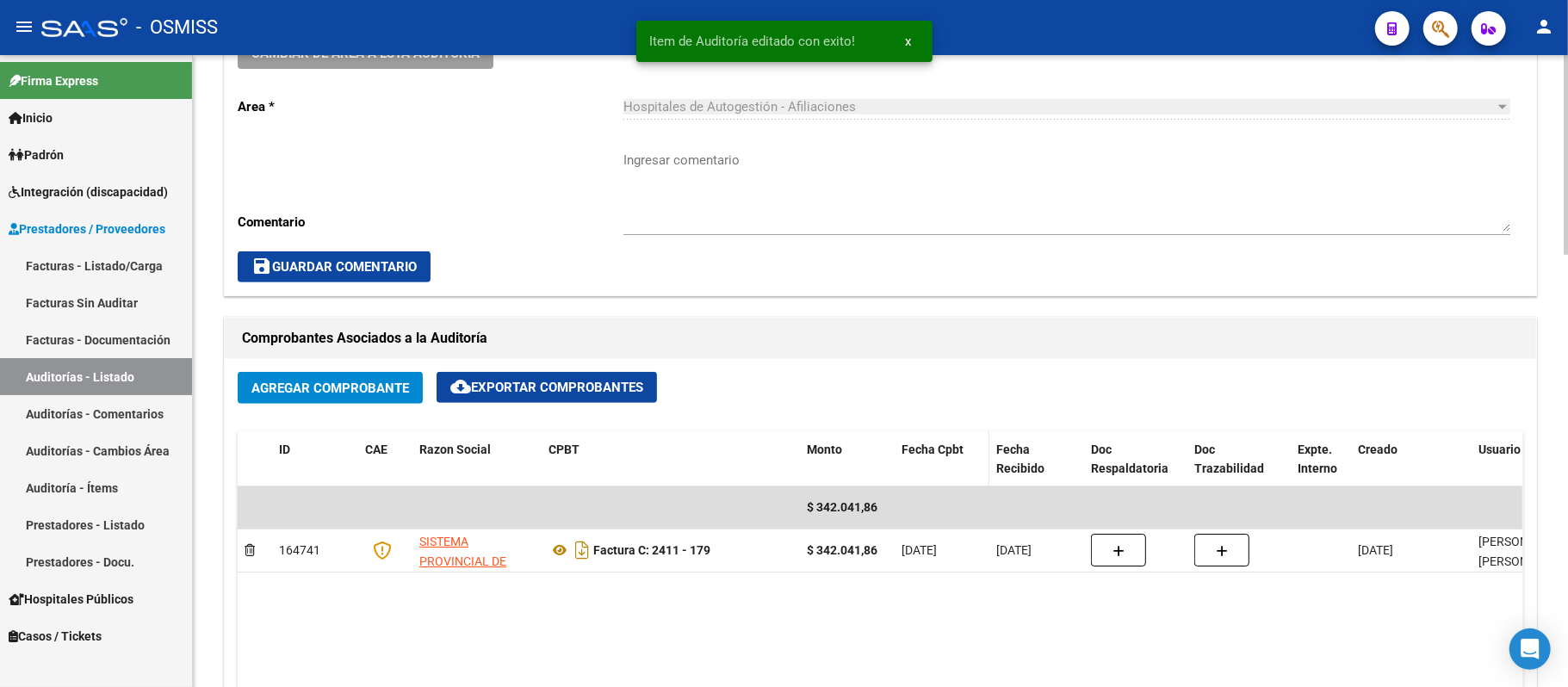
scroll to position [1034, 0]
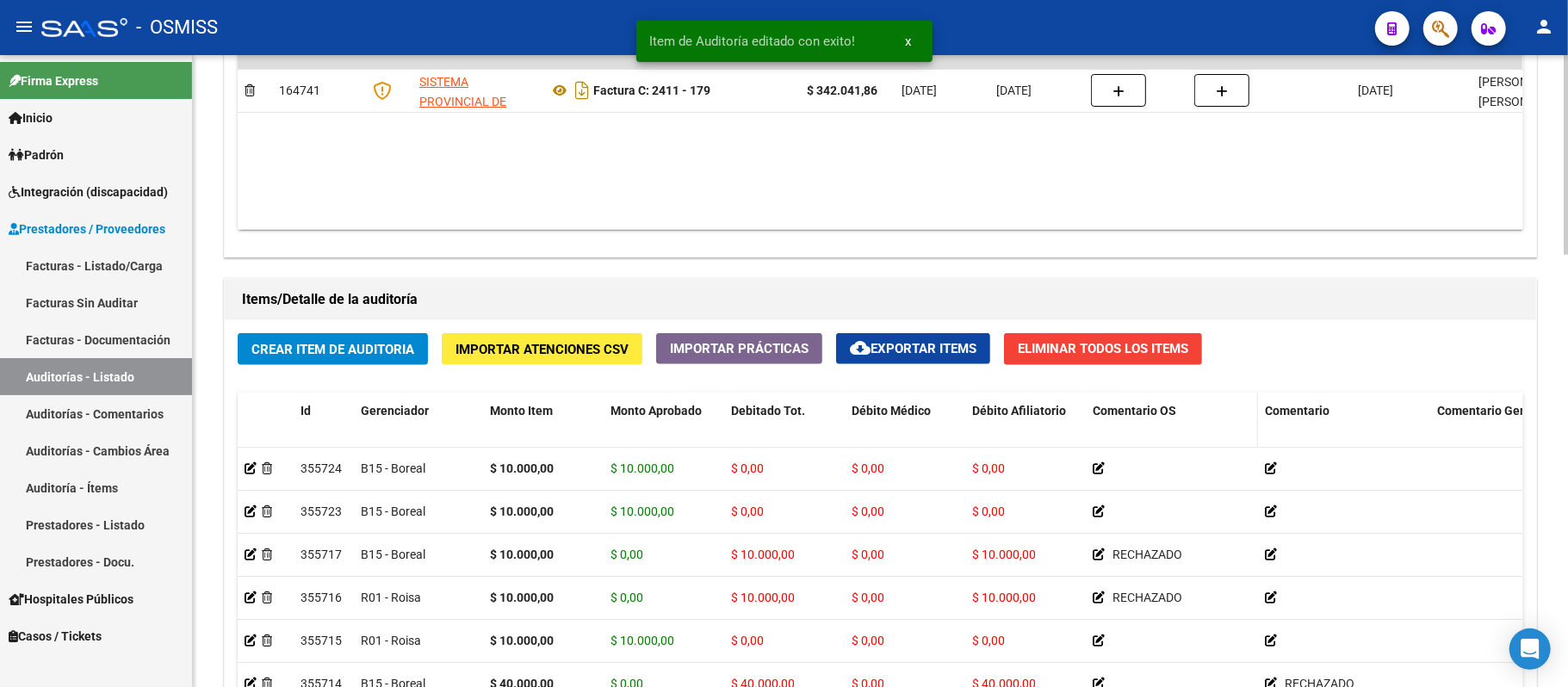
click at [615, 411] on span "Comentario OS" at bounding box center [1135, 410] width 83 height 14
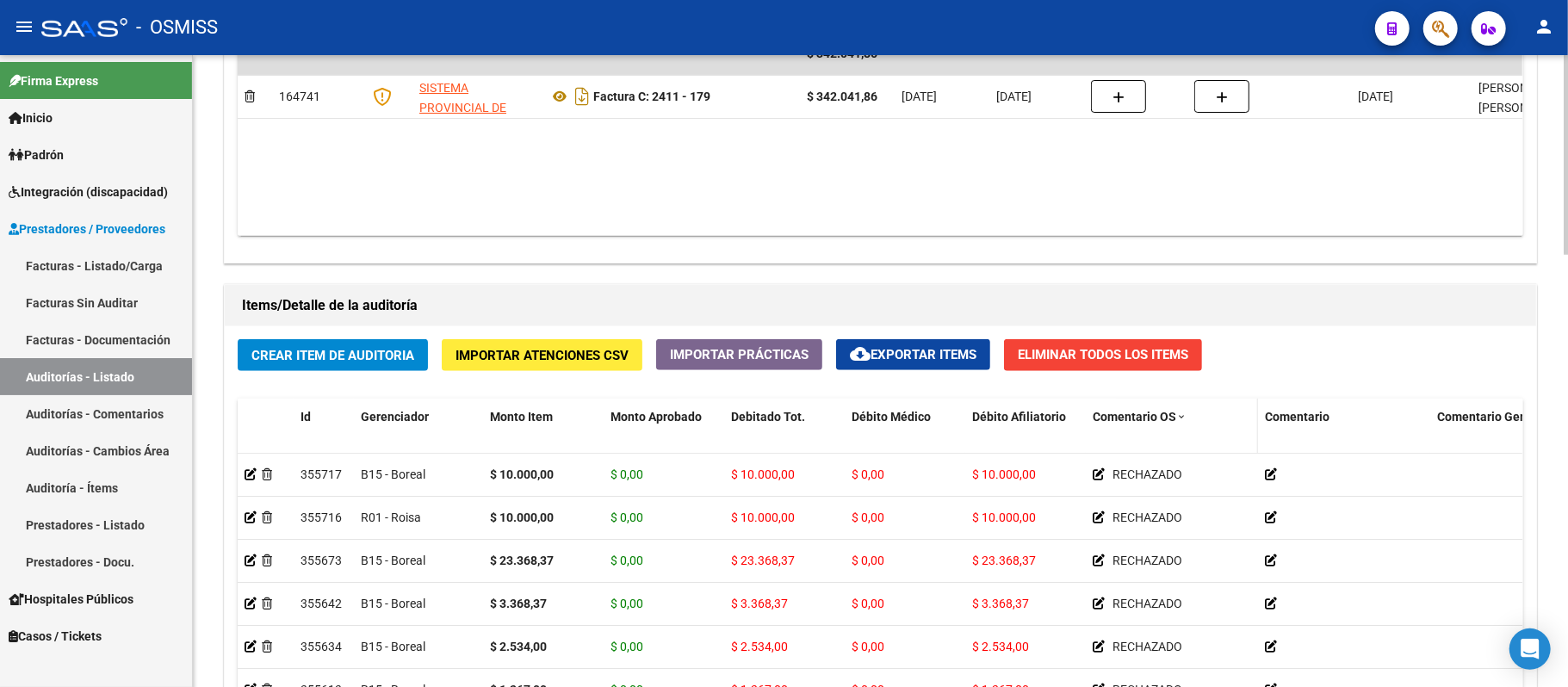
scroll to position [1372, 0]
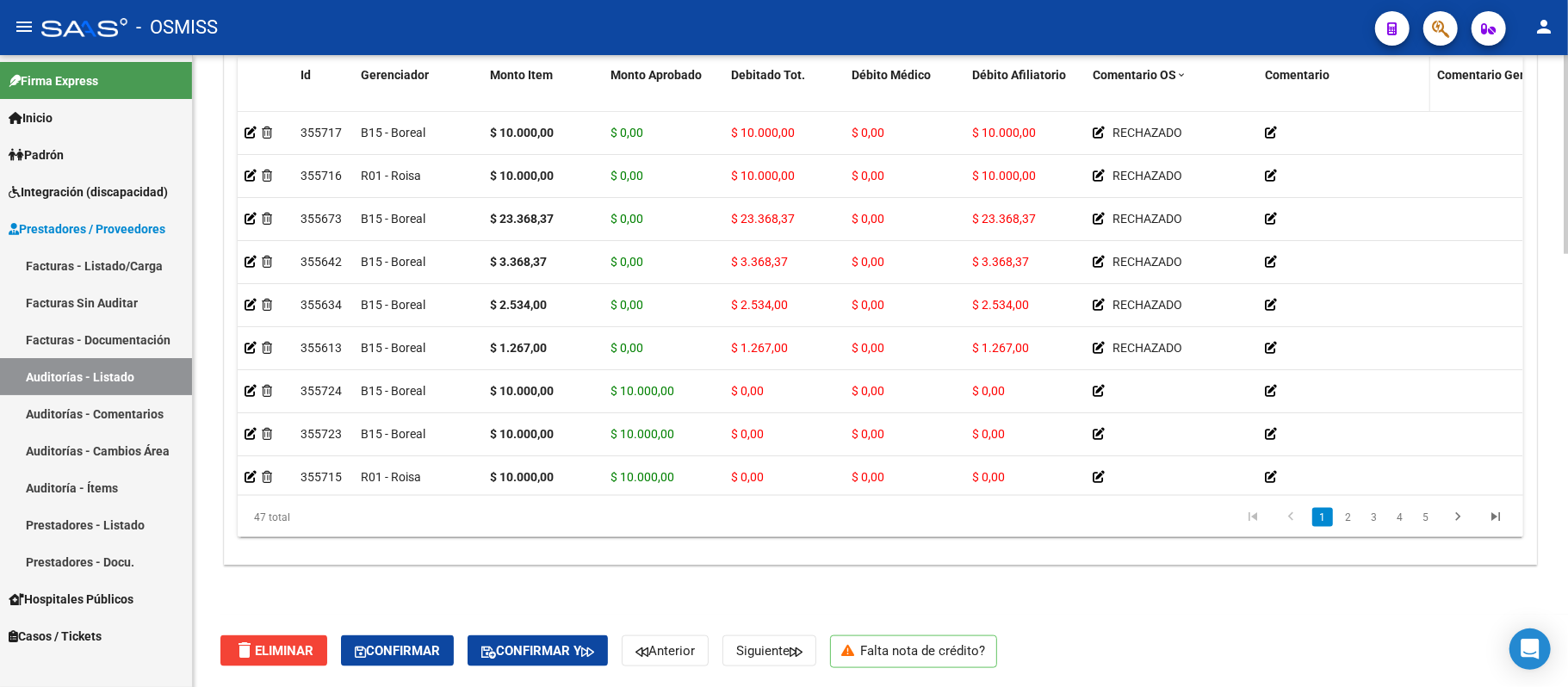
click at [615, 77] on span "Comentario" at bounding box center [1297, 74] width 64 height 14
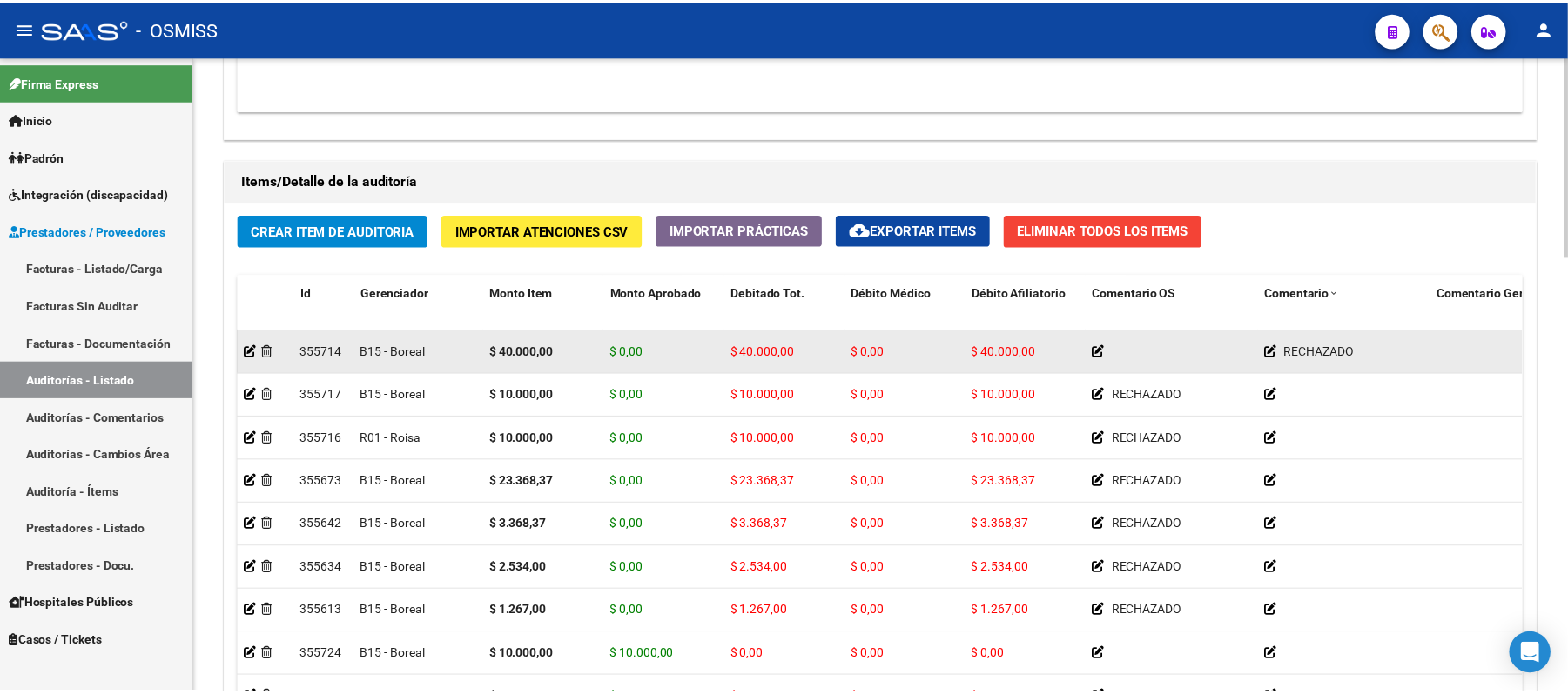
scroll to position [1154, 0]
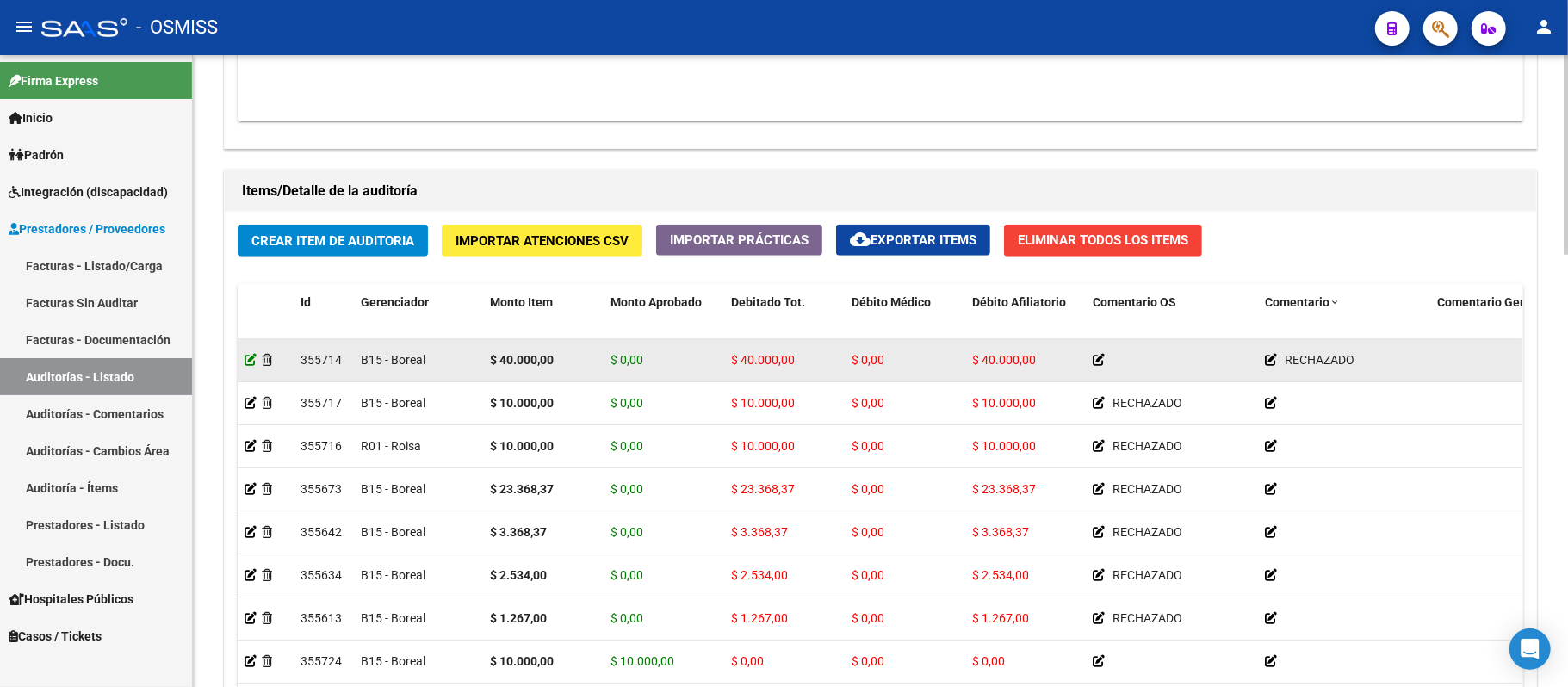
click at [245, 360] on icon at bounding box center [250, 359] width 12 height 12
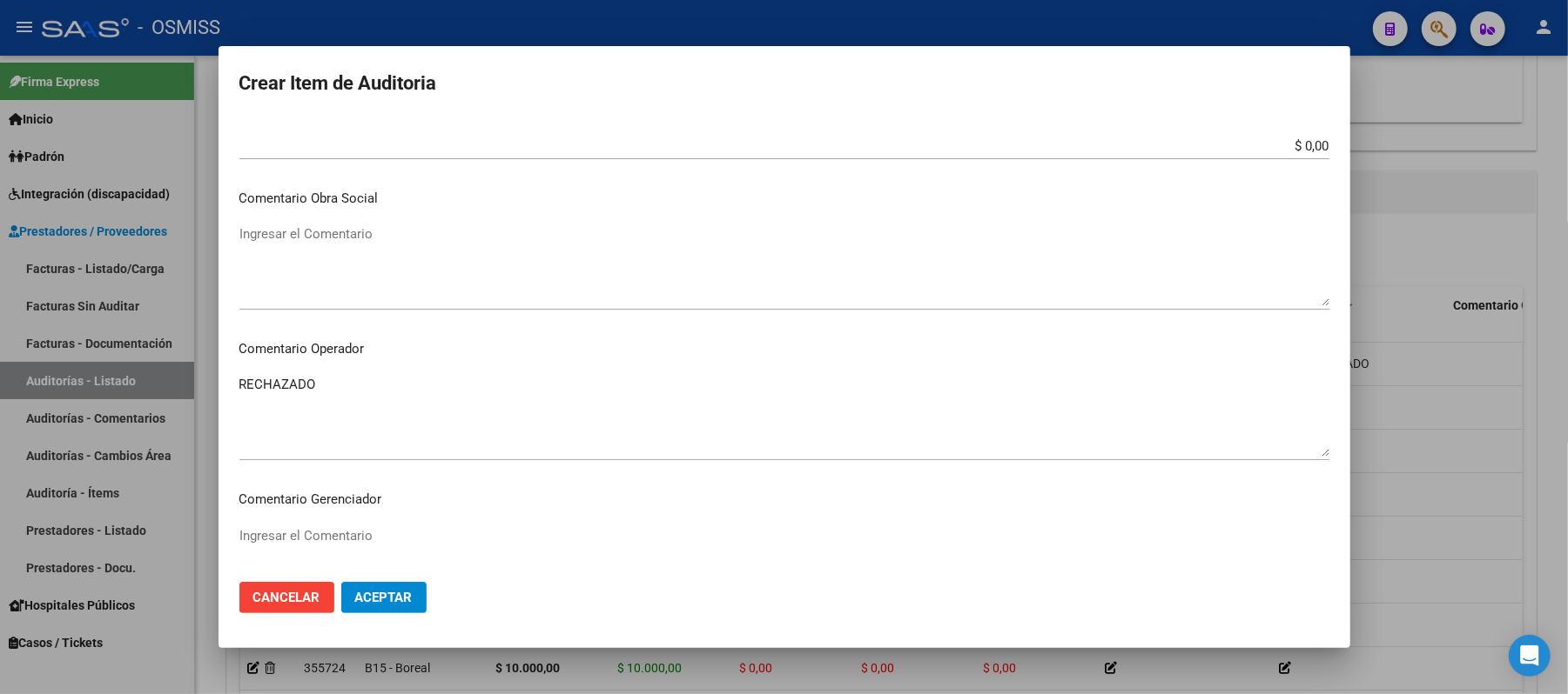
scroll to position [1044, 0]
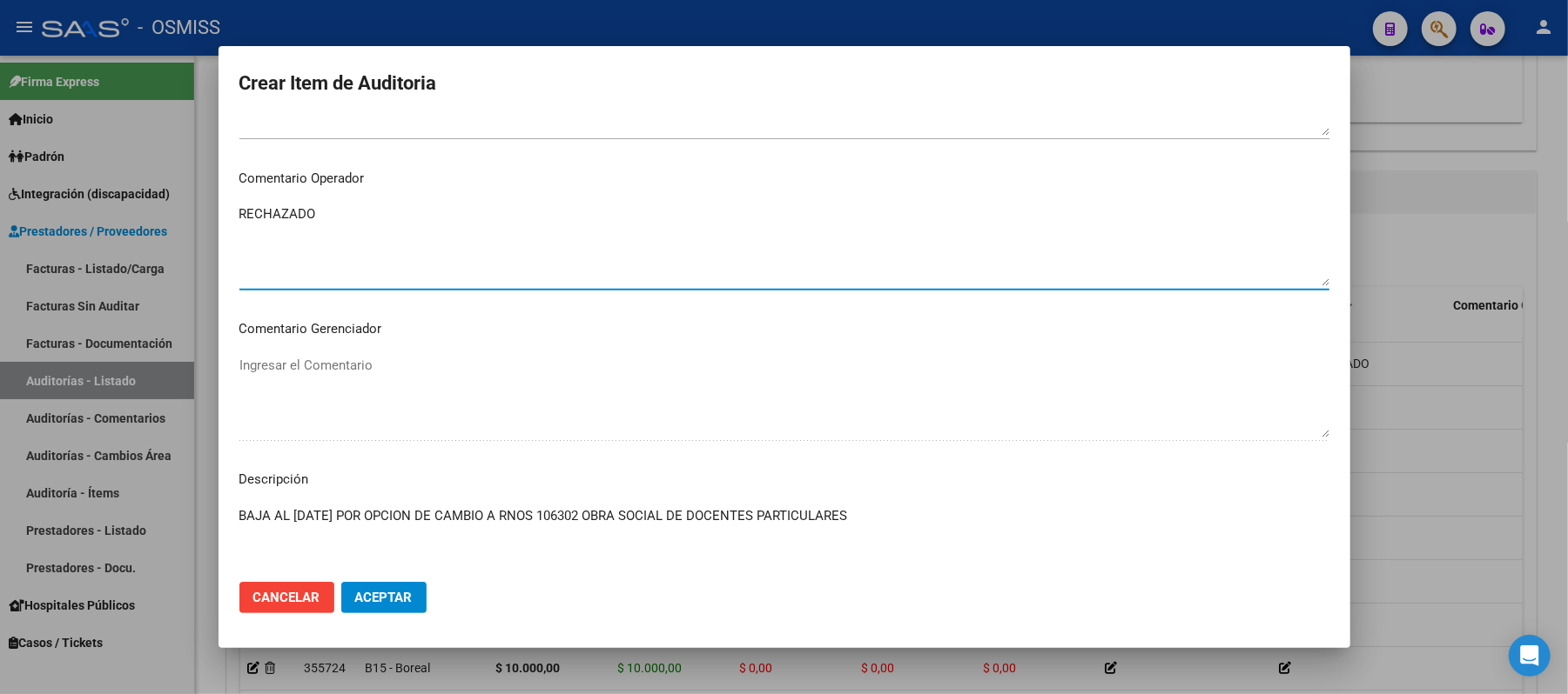
drag, startPoint x: 315, startPoint y: 234, endPoint x: 164, endPoint y: 193, distance: 156.5
click at [164, 193] on div "Crear Item de Auditoria 29082901 Nro Documento 27290829017 CUIL Afiliado Activo…" at bounding box center [784, 347] width 1568 height 694
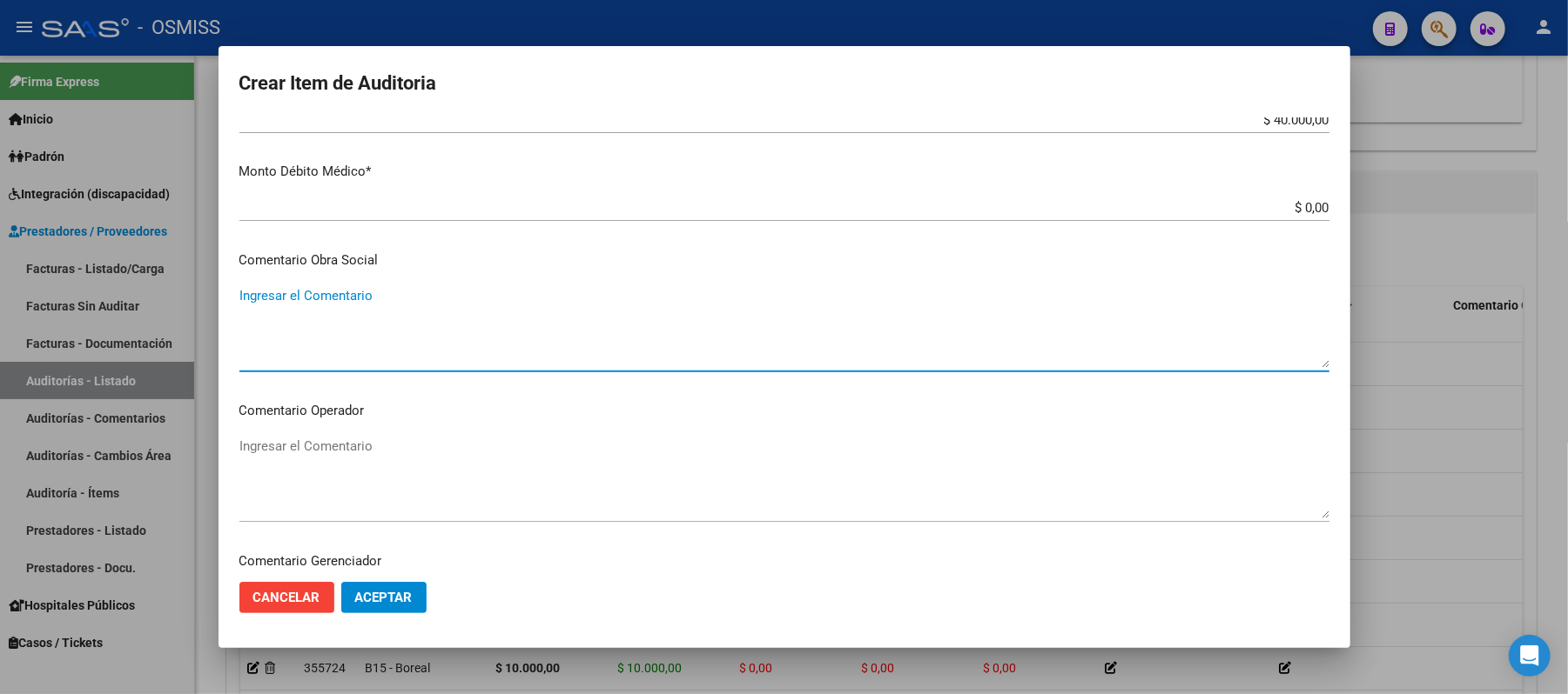
click at [290, 304] on textarea "Ingresar el Comentario" at bounding box center [785, 326] width 1090 height 81
click at [373, 601] on span "Aceptar" at bounding box center [383, 597] width 58 height 16
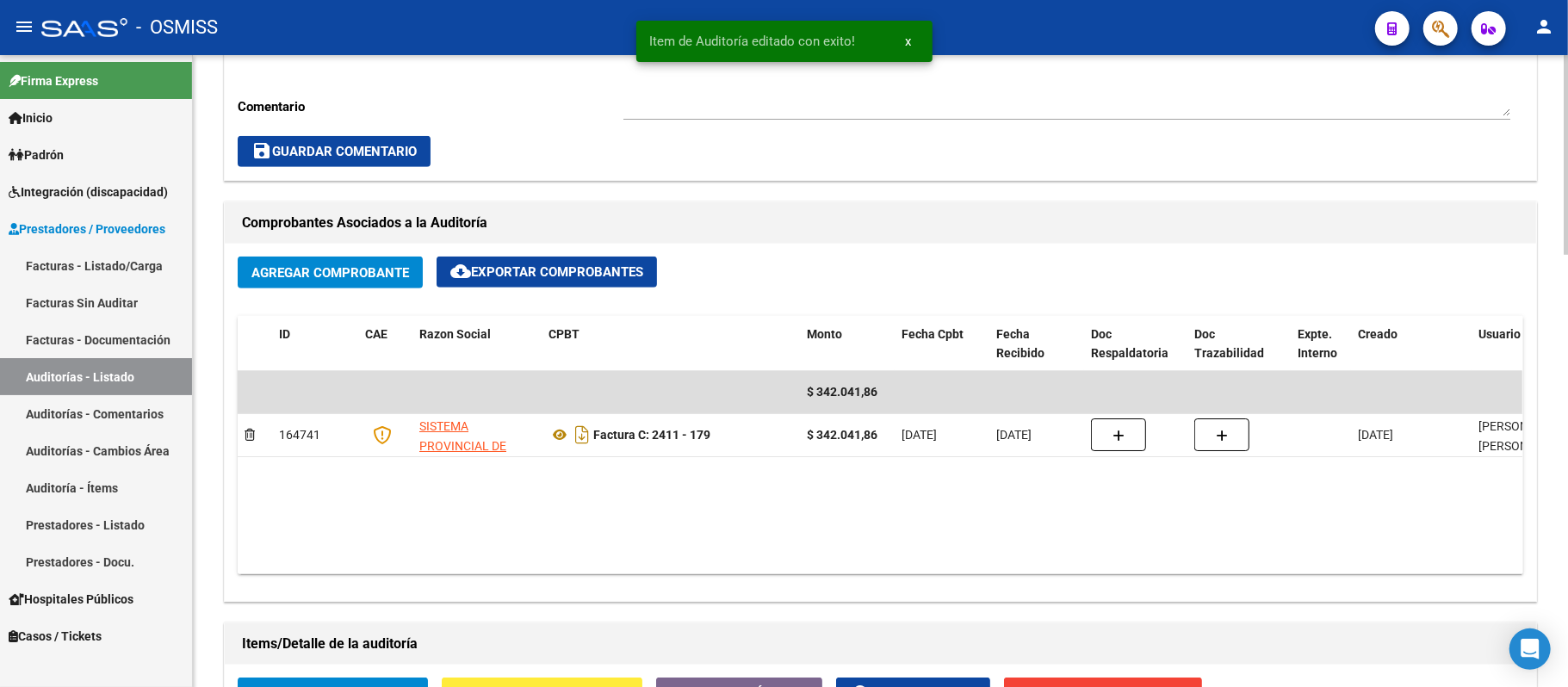
scroll to position [1149, 0]
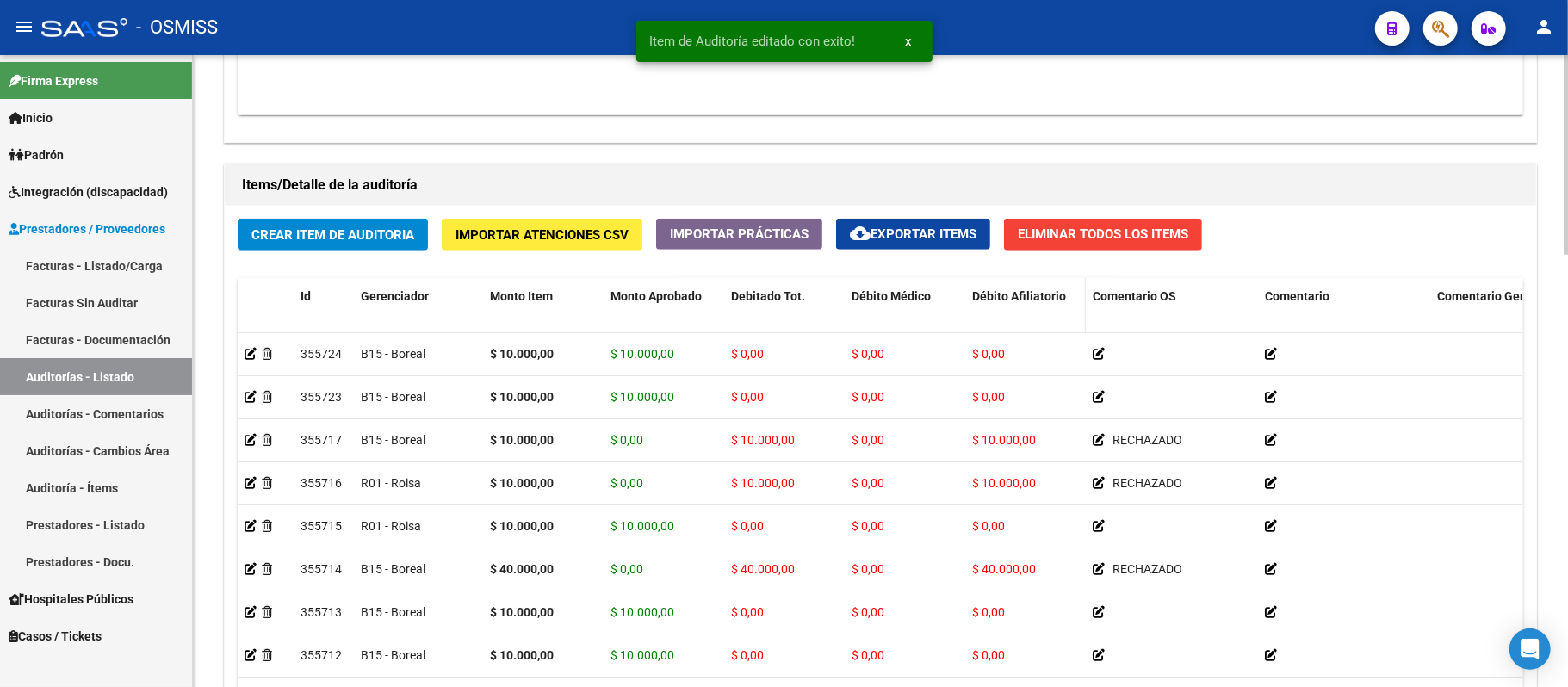
click at [615, 286] on datatable-header-cell "Débito Afiliatorio" at bounding box center [1025, 316] width 120 height 76
click at [615, 296] on span "Débito Afiliatorio" at bounding box center [1019, 296] width 94 height 14
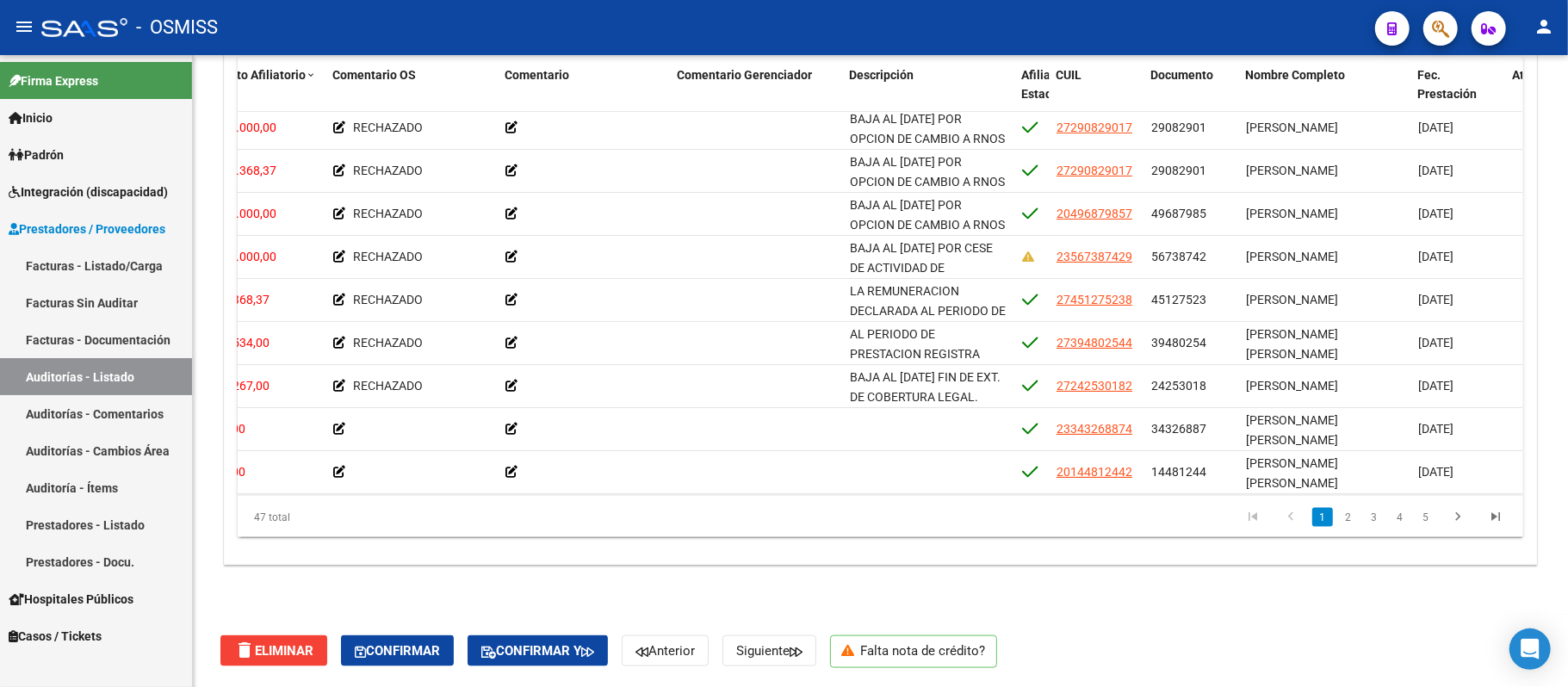
scroll to position [0, 759]
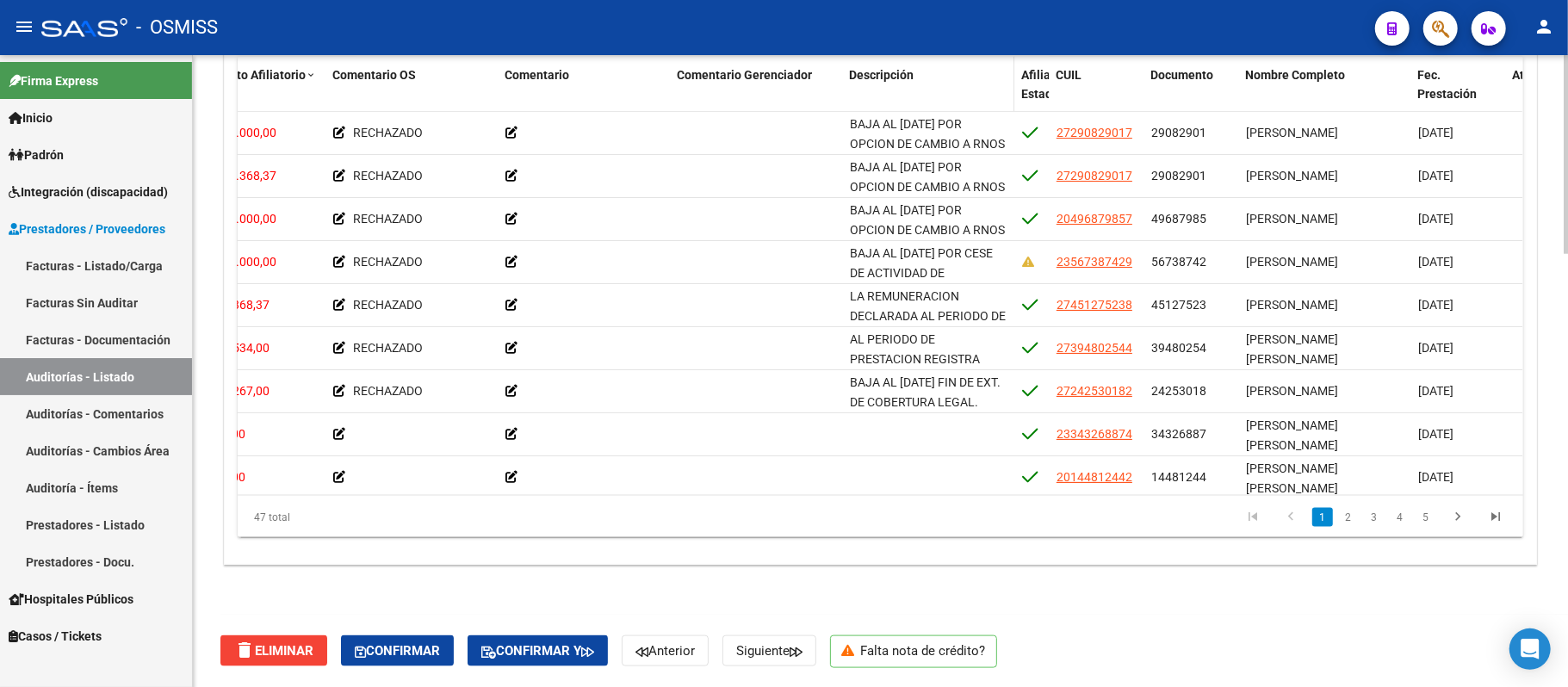
click at [615, 74] on span "Descripción" at bounding box center [880, 74] width 64 height 14
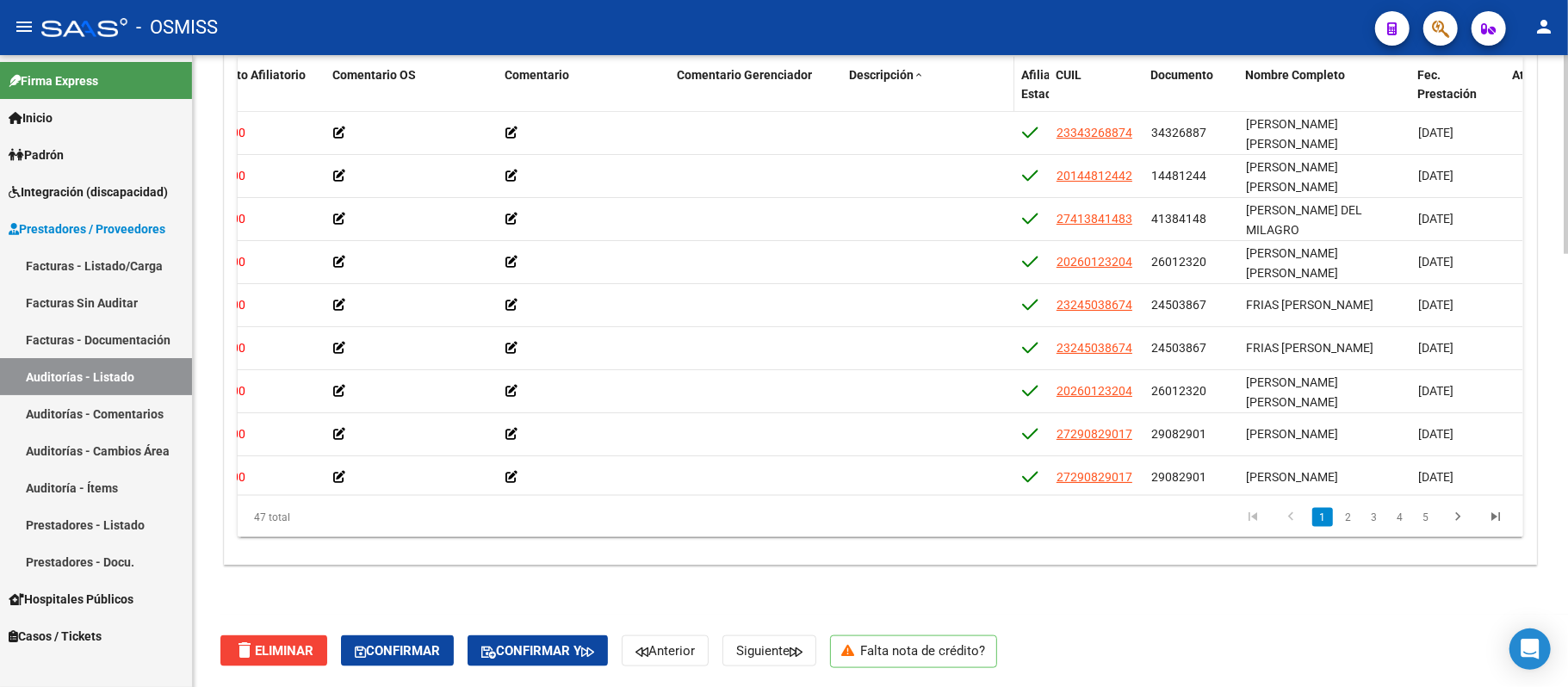
click at [615, 74] on span "Descripción" at bounding box center [880, 74] width 64 height 14
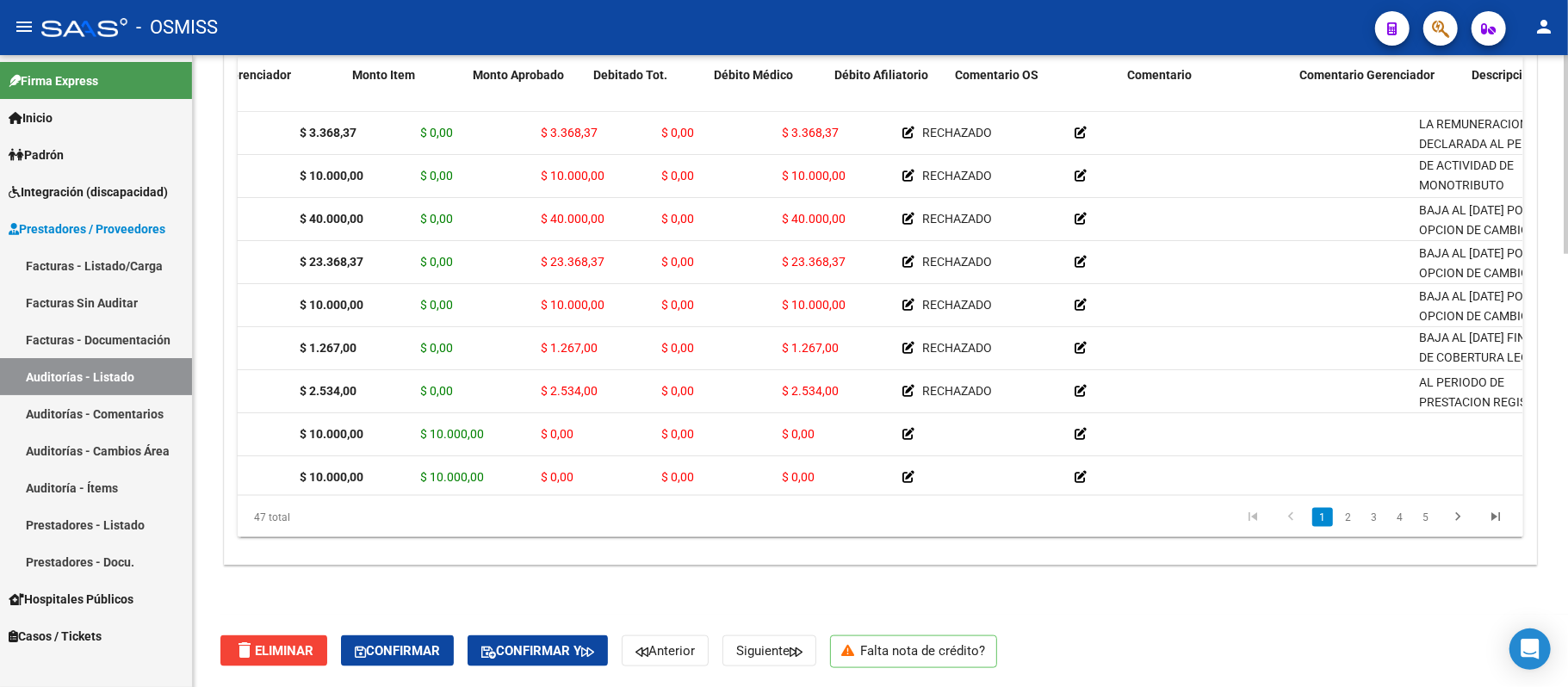
scroll to position [0, 8]
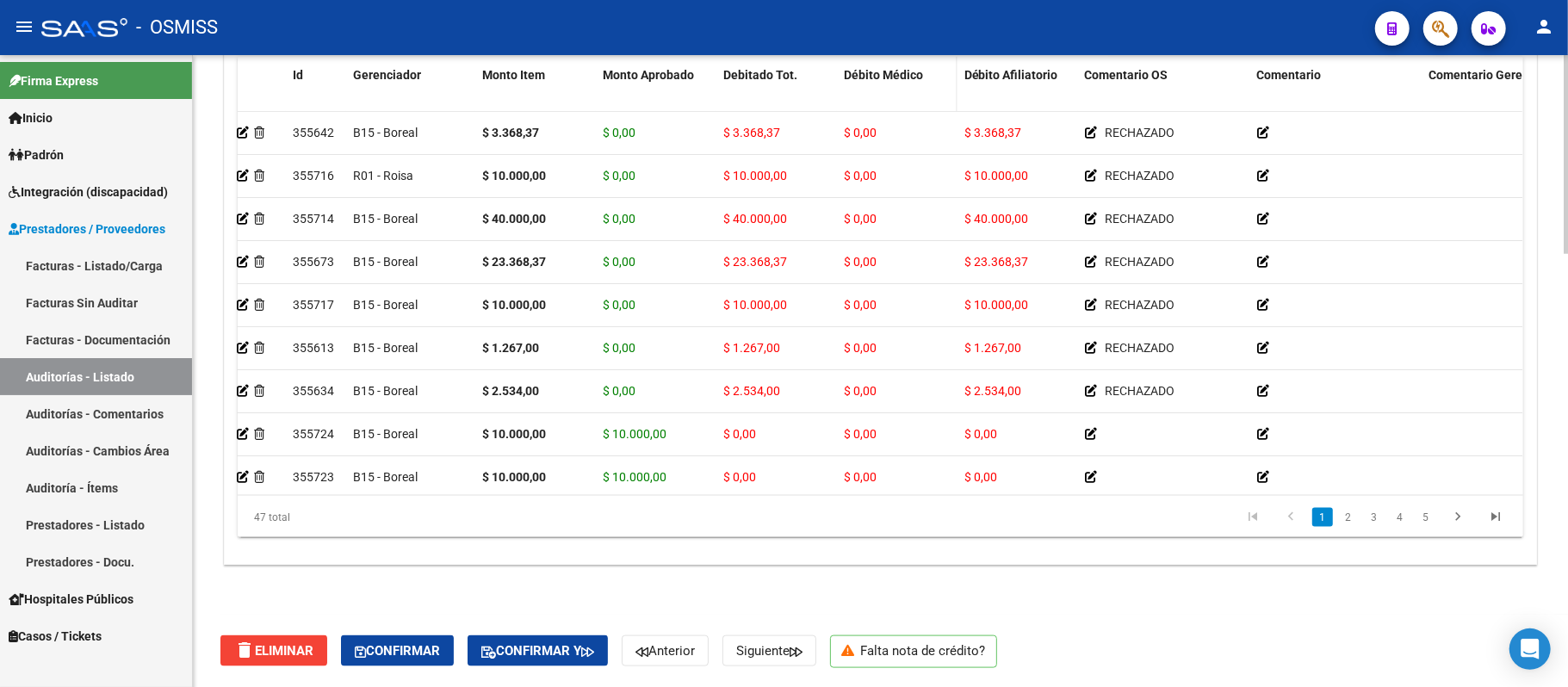
click at [615, 72] on span "Débito Médico" at bounding box center [884, 74] width 80 height 14
click at [383, 82] on div "Gerenciador" at bounding box center [411, 75] width 116 height 20
click at [385, 74] on span "Gerenciador" at bounding box center [386, 74] width 68 height 14
click at [385, 72] on span "Gerenciador" at bounding box center [386, 74] width 68 height 14
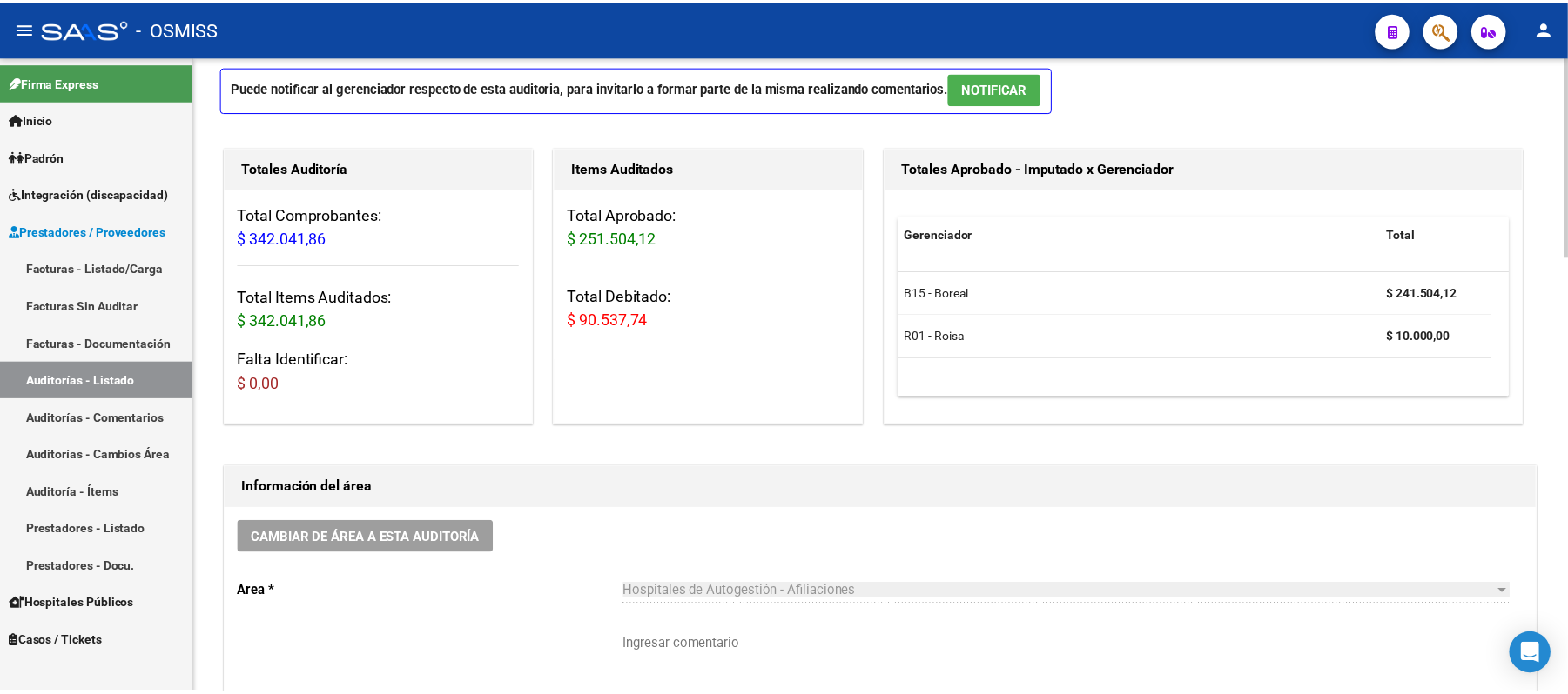
scroll to position [231, 0]
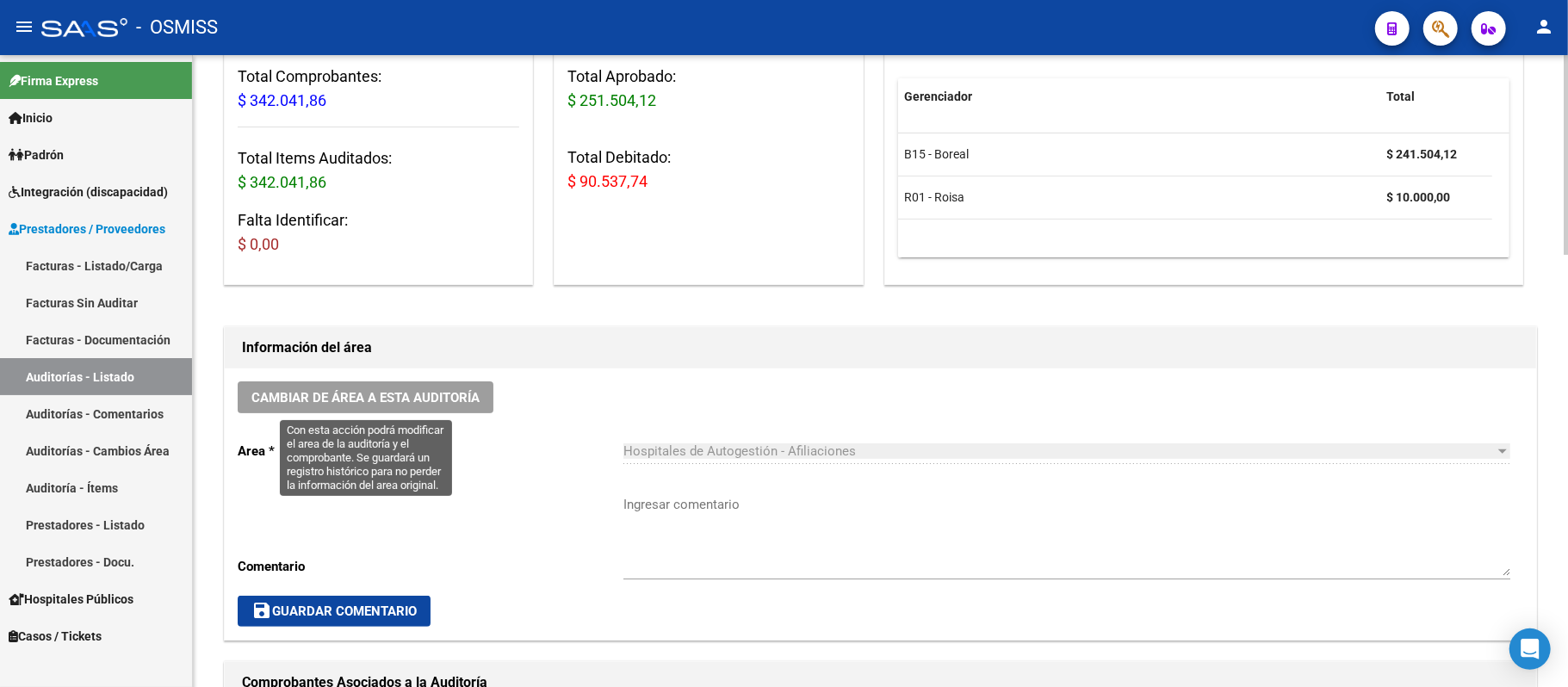
click at [453, 406] on button "Cambiar de área a esta auditoría" at bounding box center [366, 397] width 256 height 32
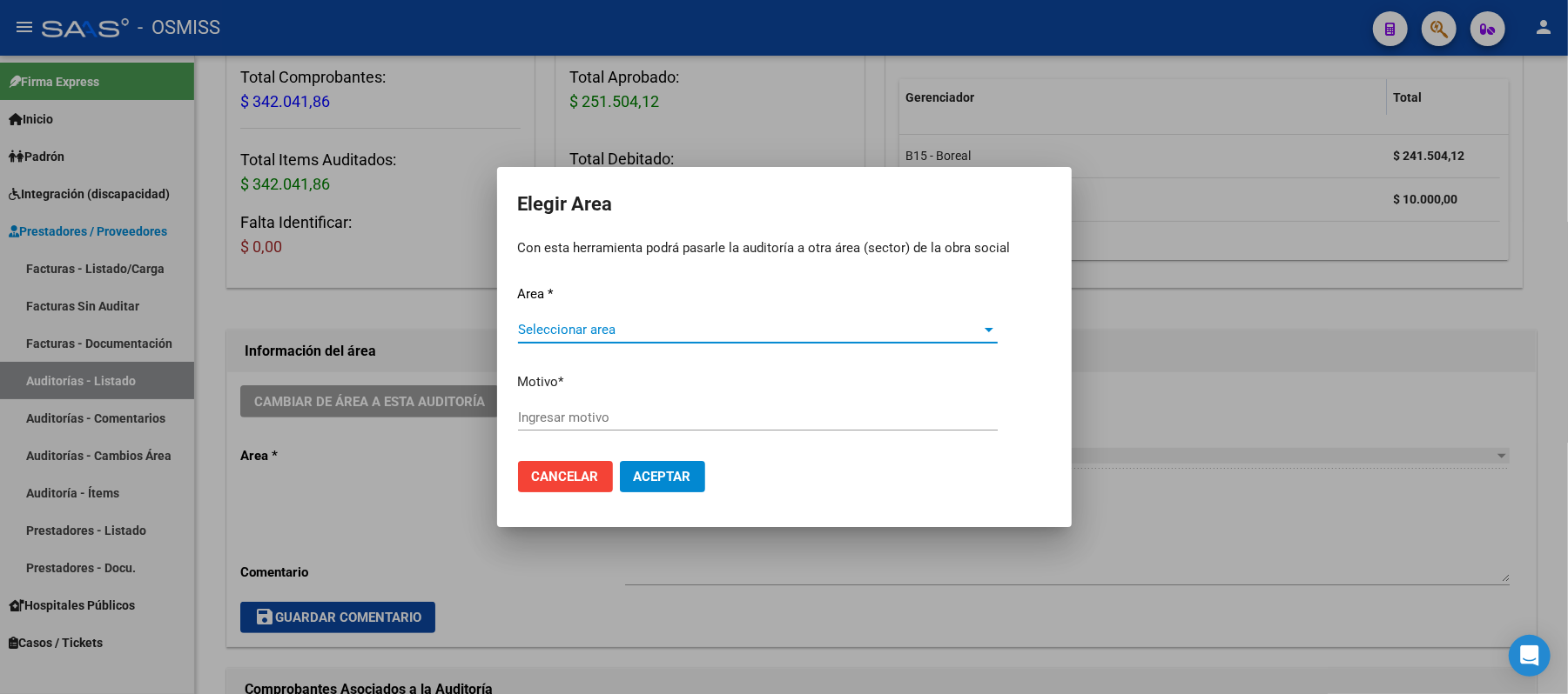
click at [622, 331] on span "Seleccionar area" at bounding box center [749, 329] width 464 height 16
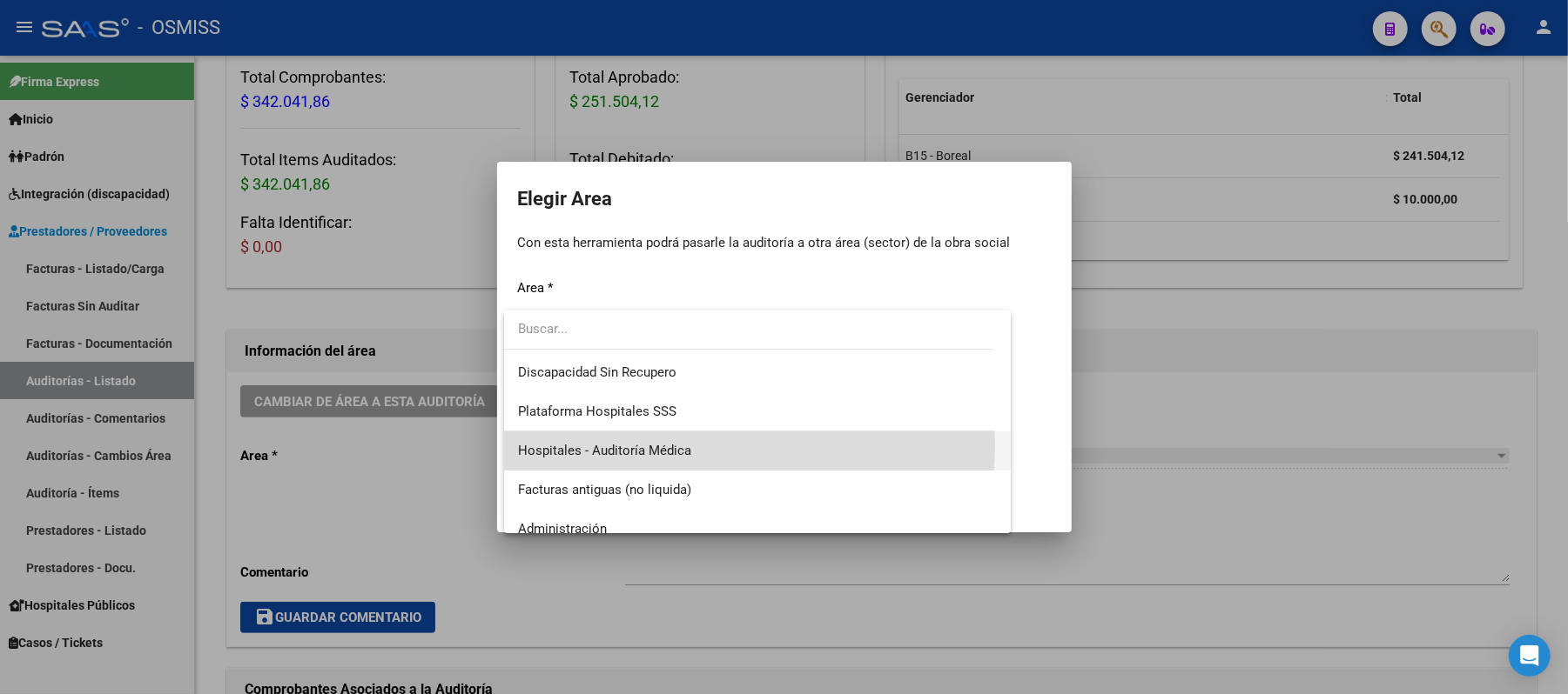
click at [622, 445] on span "Hospitales - Auditoría Médica" at bounding box center [757, 451] width 479 height 39
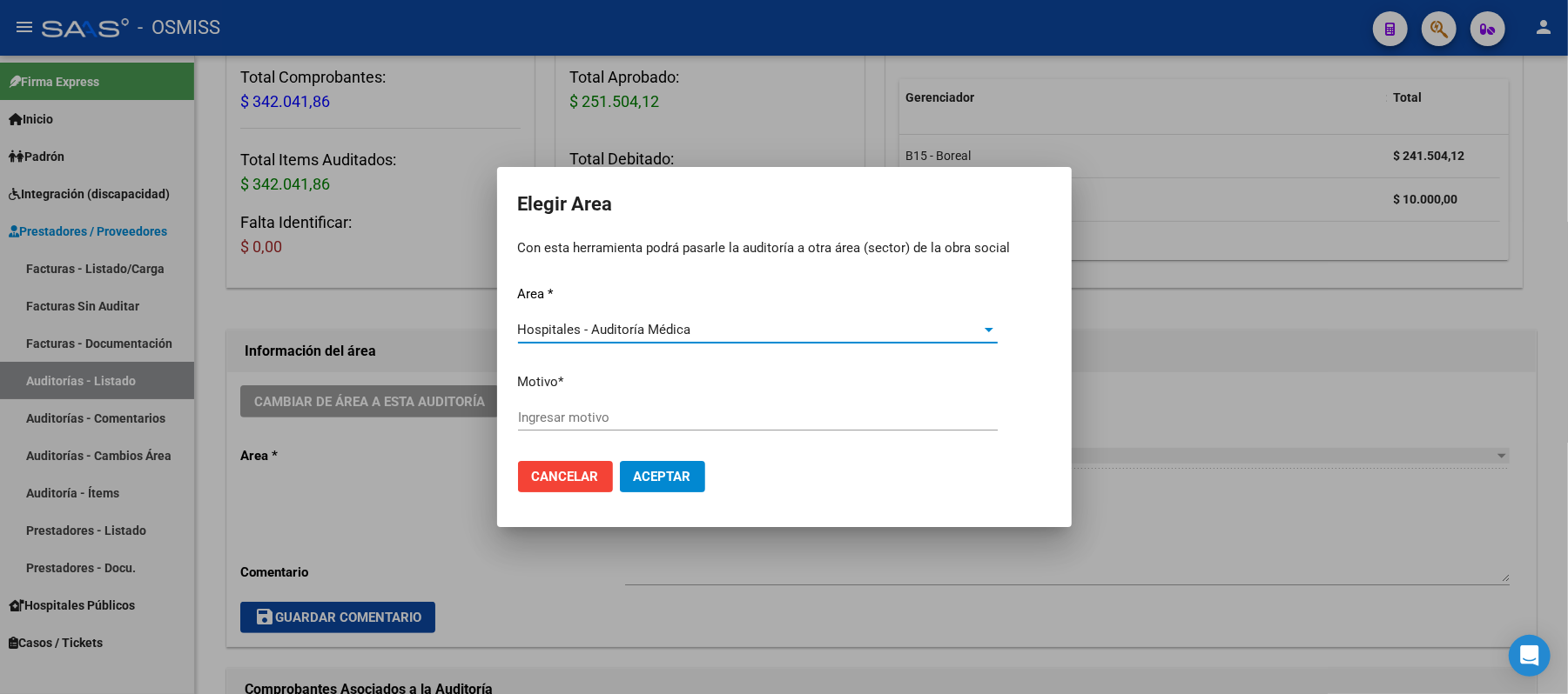
click at [622, 416] on input "Ingresar motivo" at bounding box center [757, 417] width 479 height 16
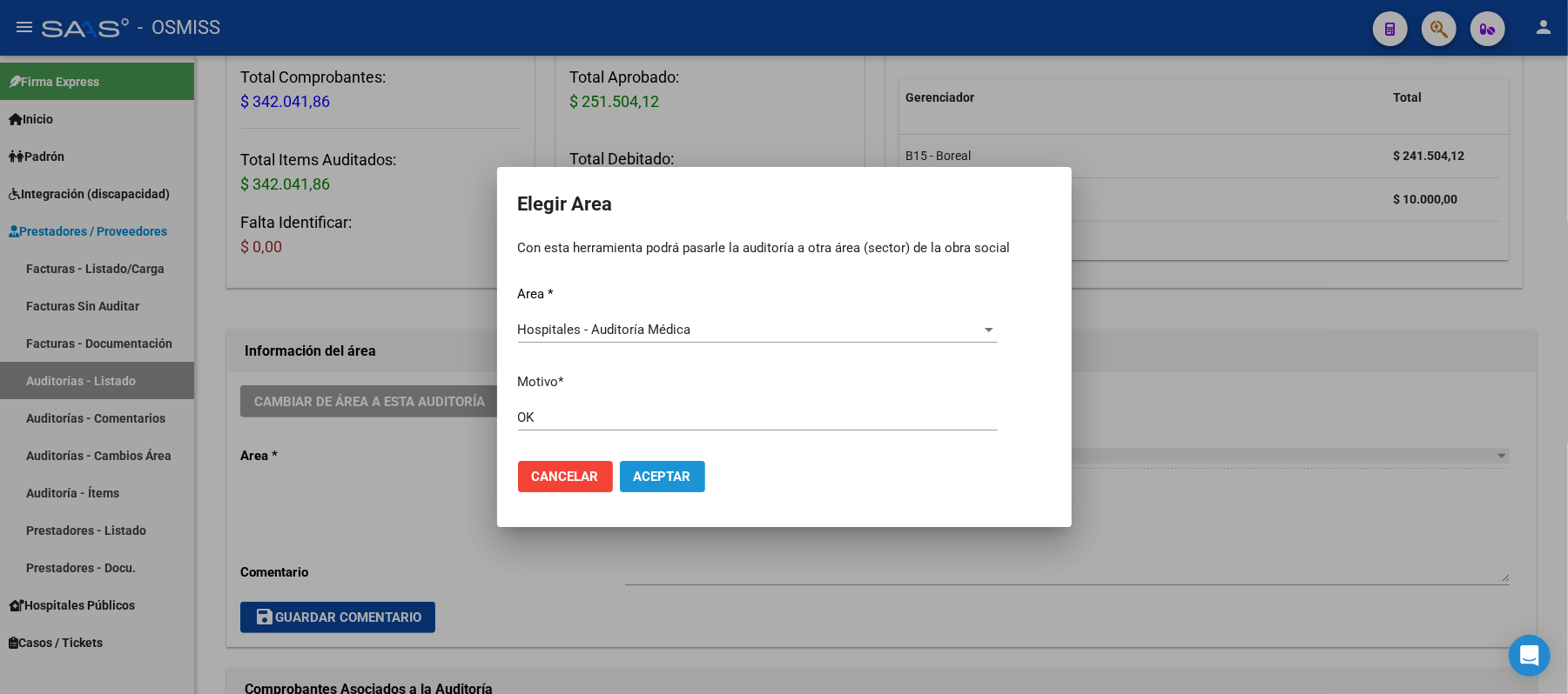
click at [622, 471] on span "Aceptar" at bounding box center [662, 476] width 58 height 16
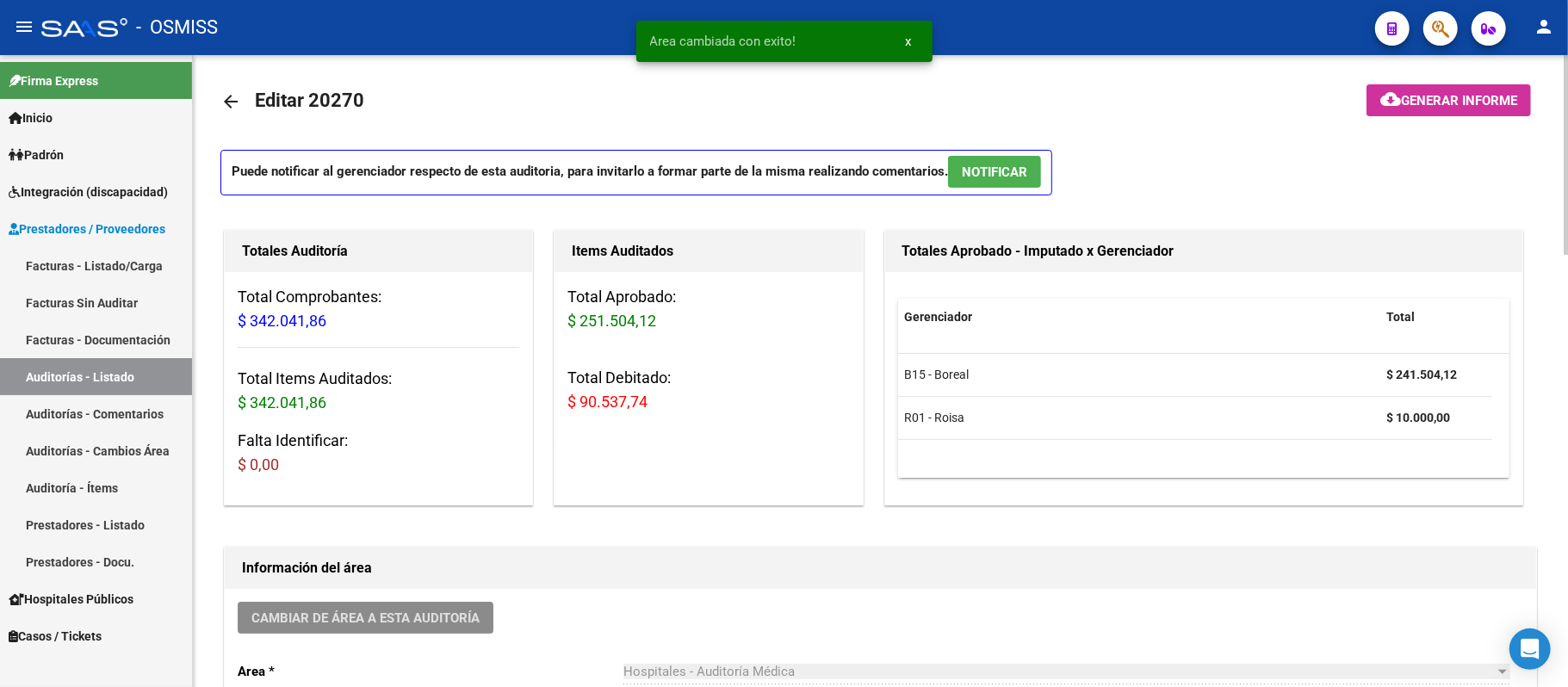
scroll to position [0, 0]
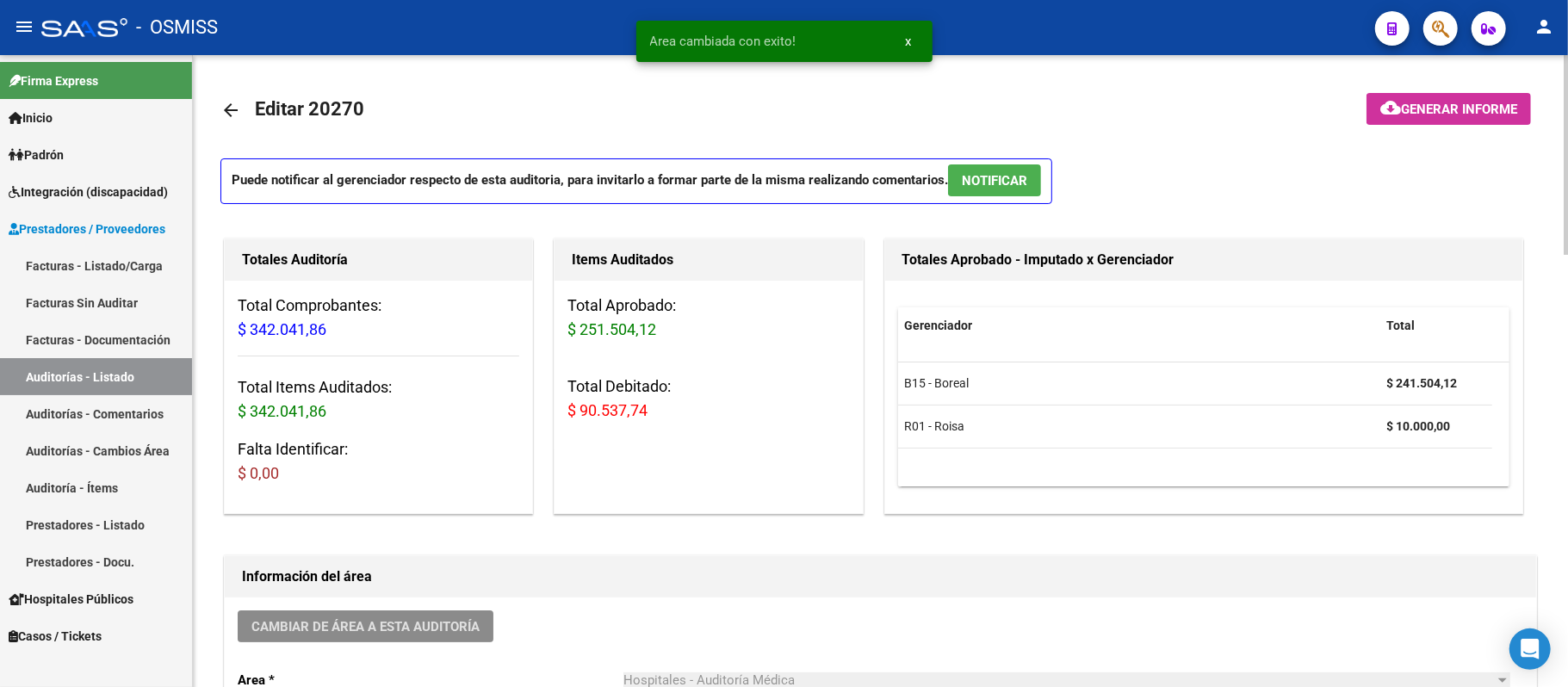
click at [615, 104] on span "Generar informe" at bounding box center [1459, 109] width 116 height 15
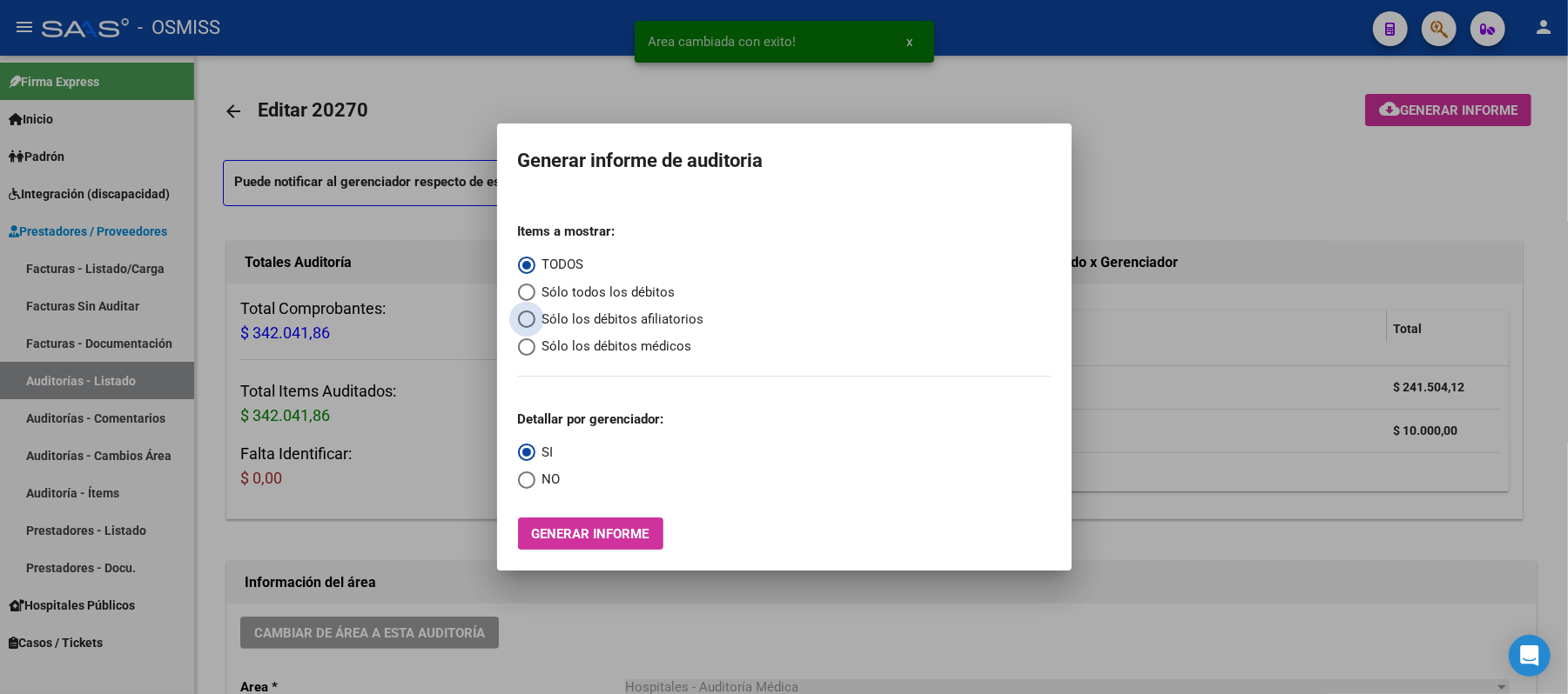
click at [622, 315] on span "Sólo los débitos afiliatorios" at bounding box center [619, 320] width 169 height 20
click at [535, 315] on input "Sólo los débitos afiliatorios" at bounding box center [526, 319] width 17 height 17
click at [532, 481] on span "Select an option" at bounding box center [526, 480] width 17 height 17
click at [532, 481] on input "NO" at bounding box center [526, 480] width 17 height 17
click at [586, 531] on span "Generar informe" at bounding box center [590, 534] width 117 height 16
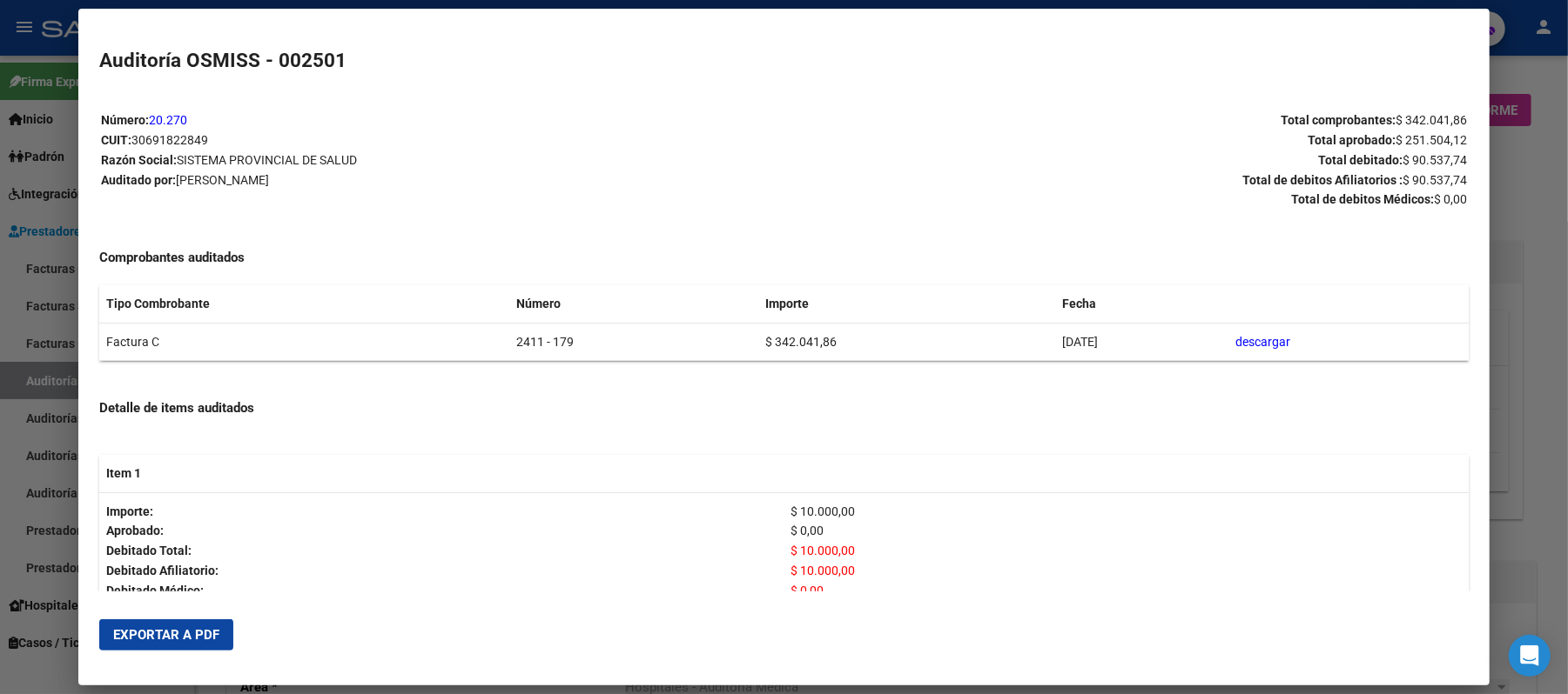
drag, startPoint x: 515, startPoint y: 348, endPoint x: 456, endPoint y: 346, distance: 59.0
click at [456, 346] on tr "Factura C 2411 - 179 $ 342.041,86 04/09/2025 descargar" at bounding box center [783, 342] width 1369 height 38
click at [189, 619] on span "Exportar a PDF" at bounding box center [166, 635] width 106 height 16
click at [622, 161] on div at bounding box center [784, 347] width 1568 height 694
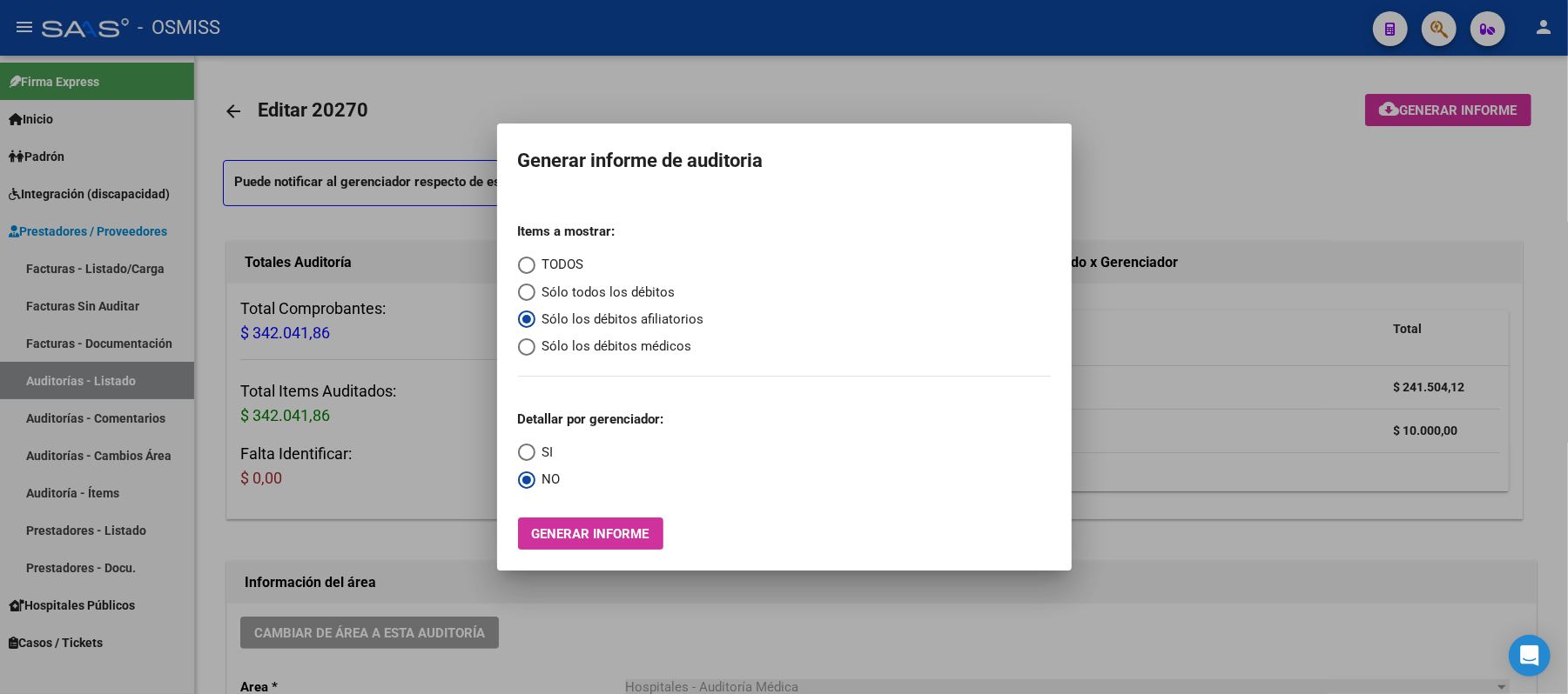
click at [622, 189] on div at bounding box center [784, 347] width 1568 height 694
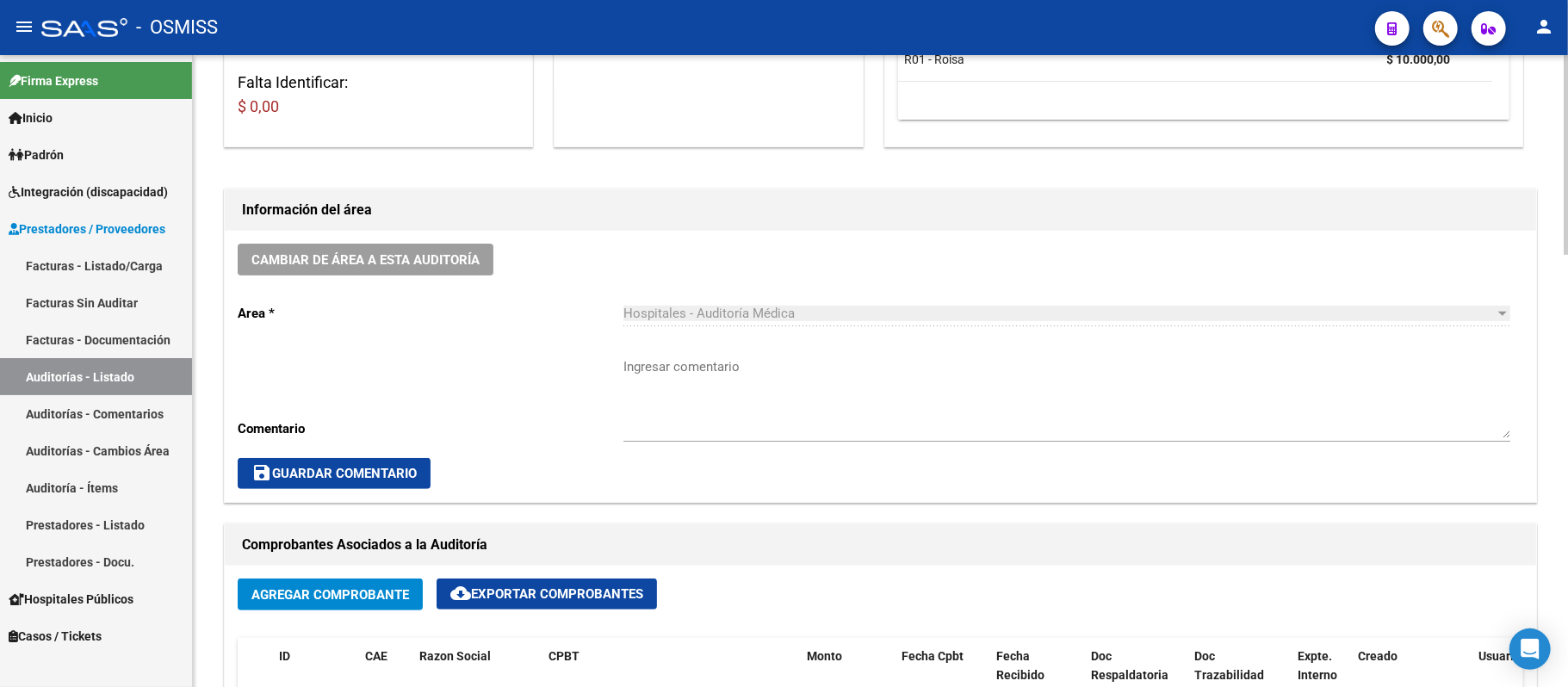
scroll to position [345, 0]
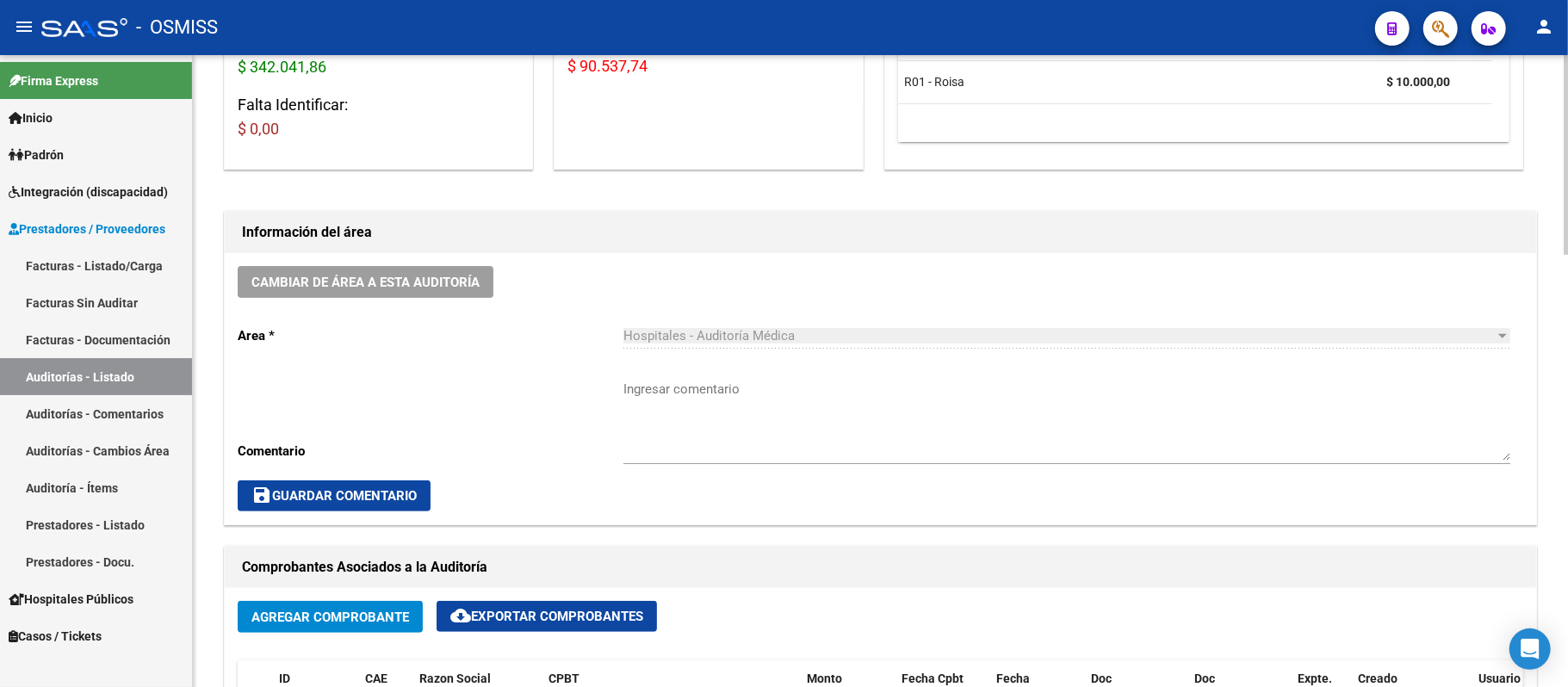
click at [615, 284] on div "Cambiar de área a esta auditoría Area * Hospitales - Auditoría Médica Seleccion…" at bounding box center [879, 389] width 1311 height 272
click at [134, 377] on link "Auditorías - Listado" at bounding box center [96, 377] width 192 height 37
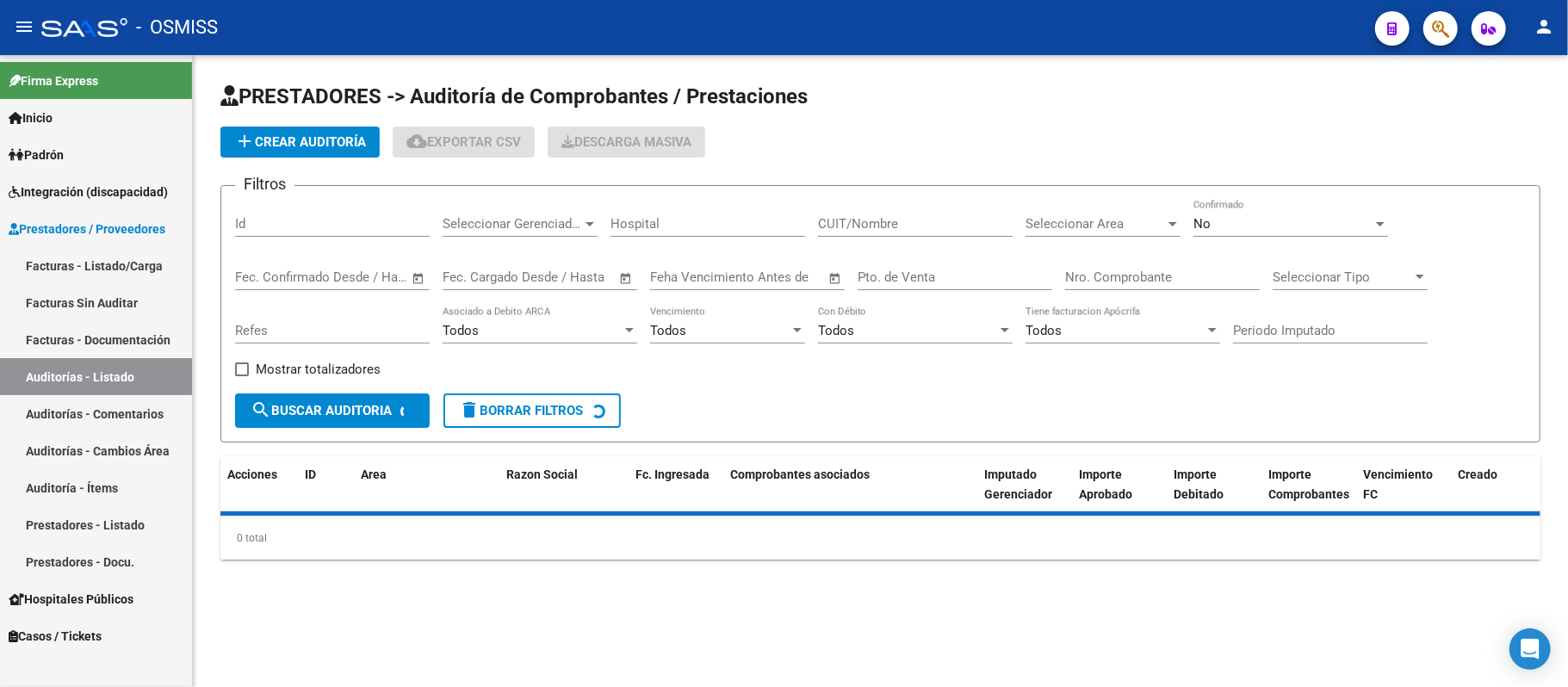
click at [267, 139] on span "add Crear Auditoría" at bounding box center [300, 141] width 132 height 15
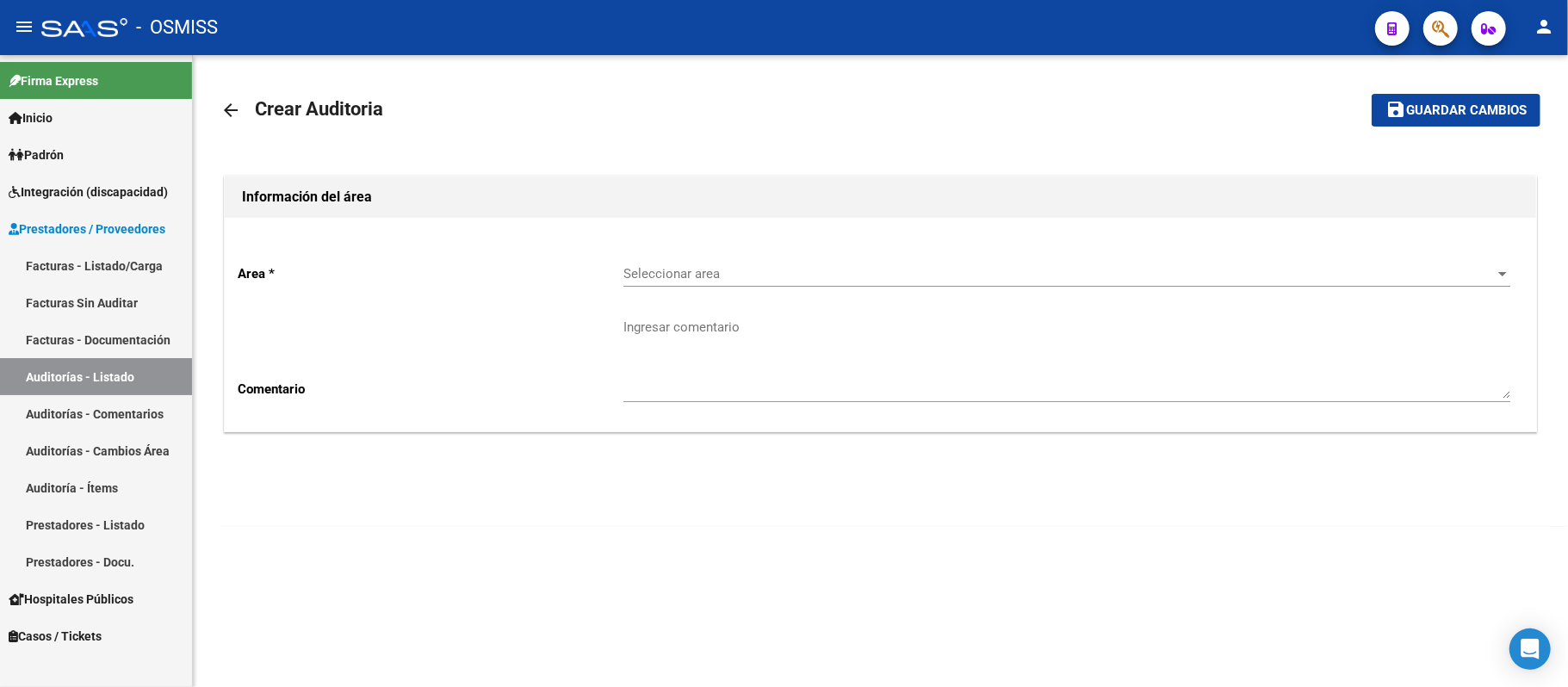
click at [615, 270] on span "Seleccionar area" at bounding box center [1059, 273] width 871 height 15
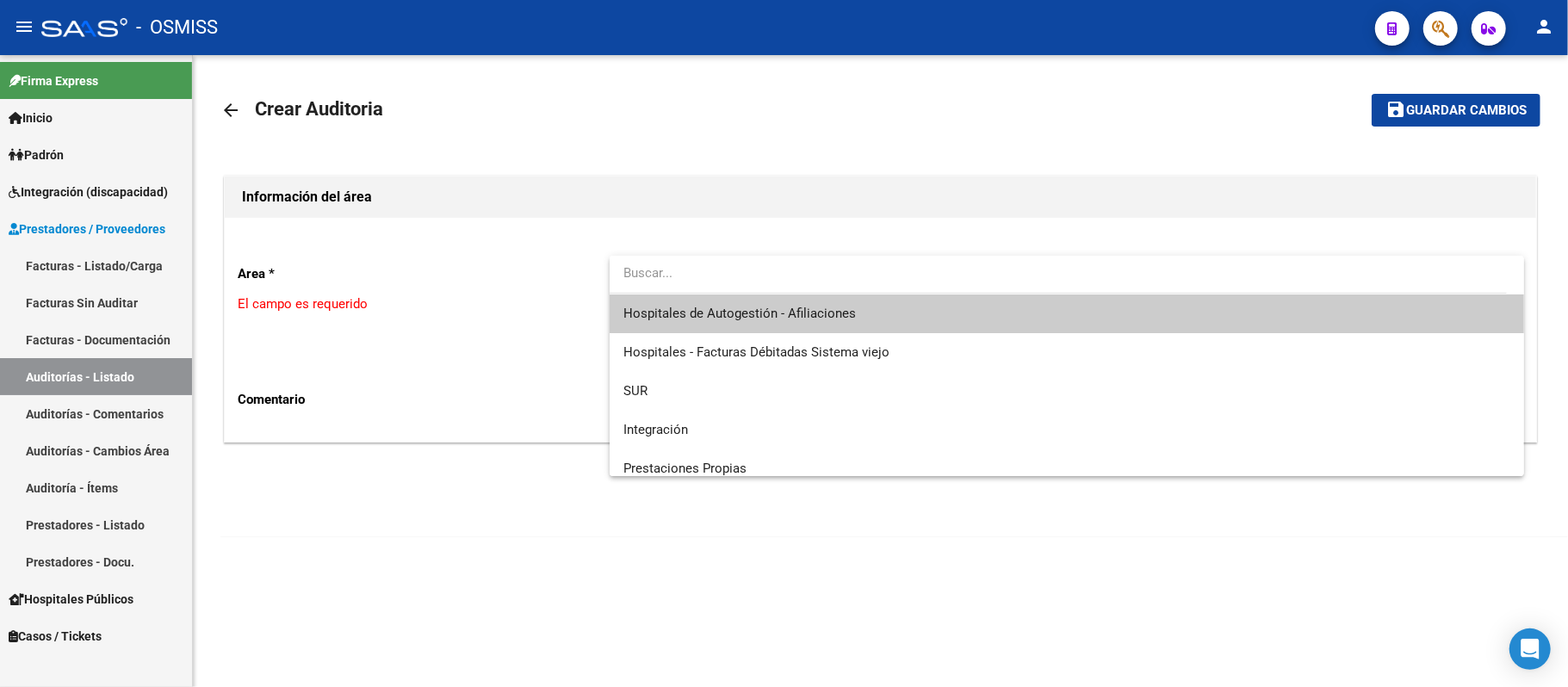
click at [615, 300] on span "Hospitales de Autogestión - Afiliaciones" at bounding box center [1067, 313] width 887 height 39
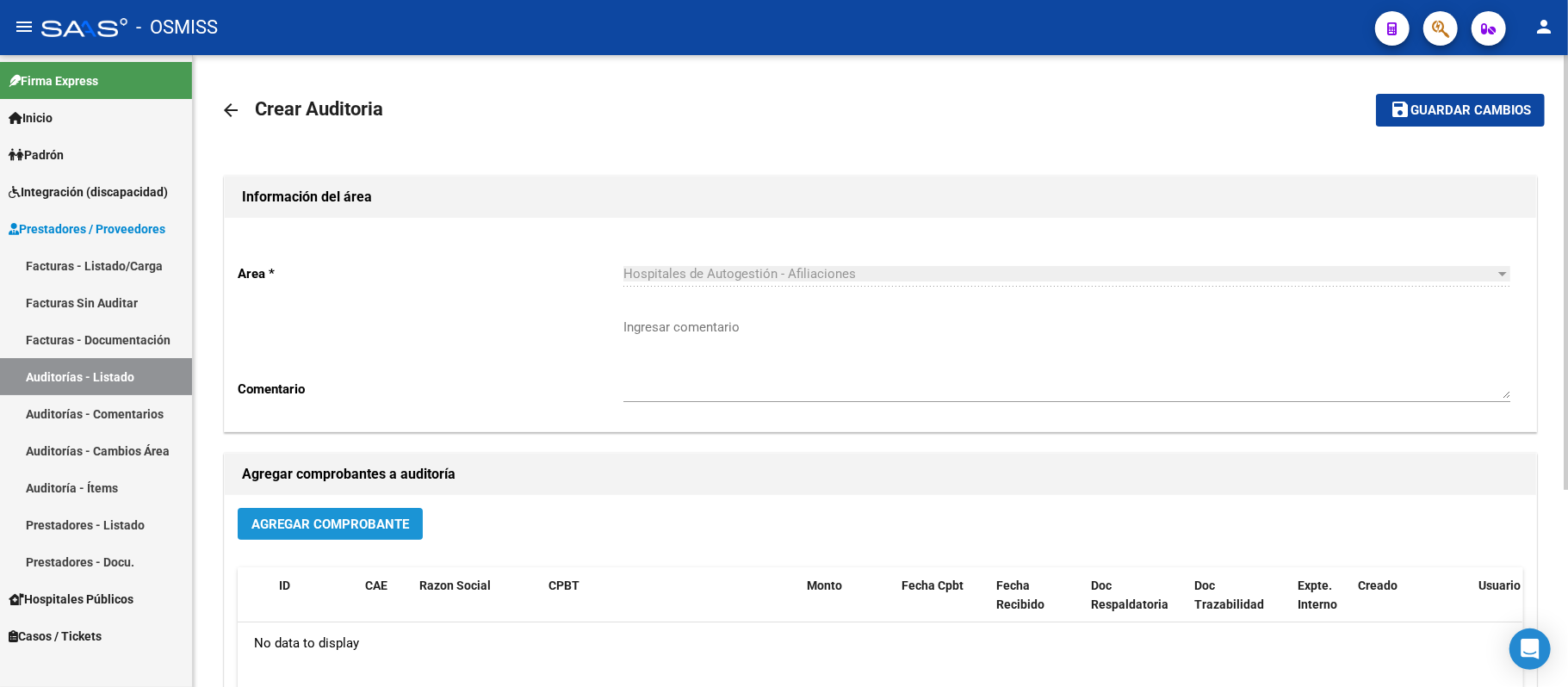
click at [324, 525] on span "Agregar Comprobante" at bounding box center [330, 524] width 157 height 15
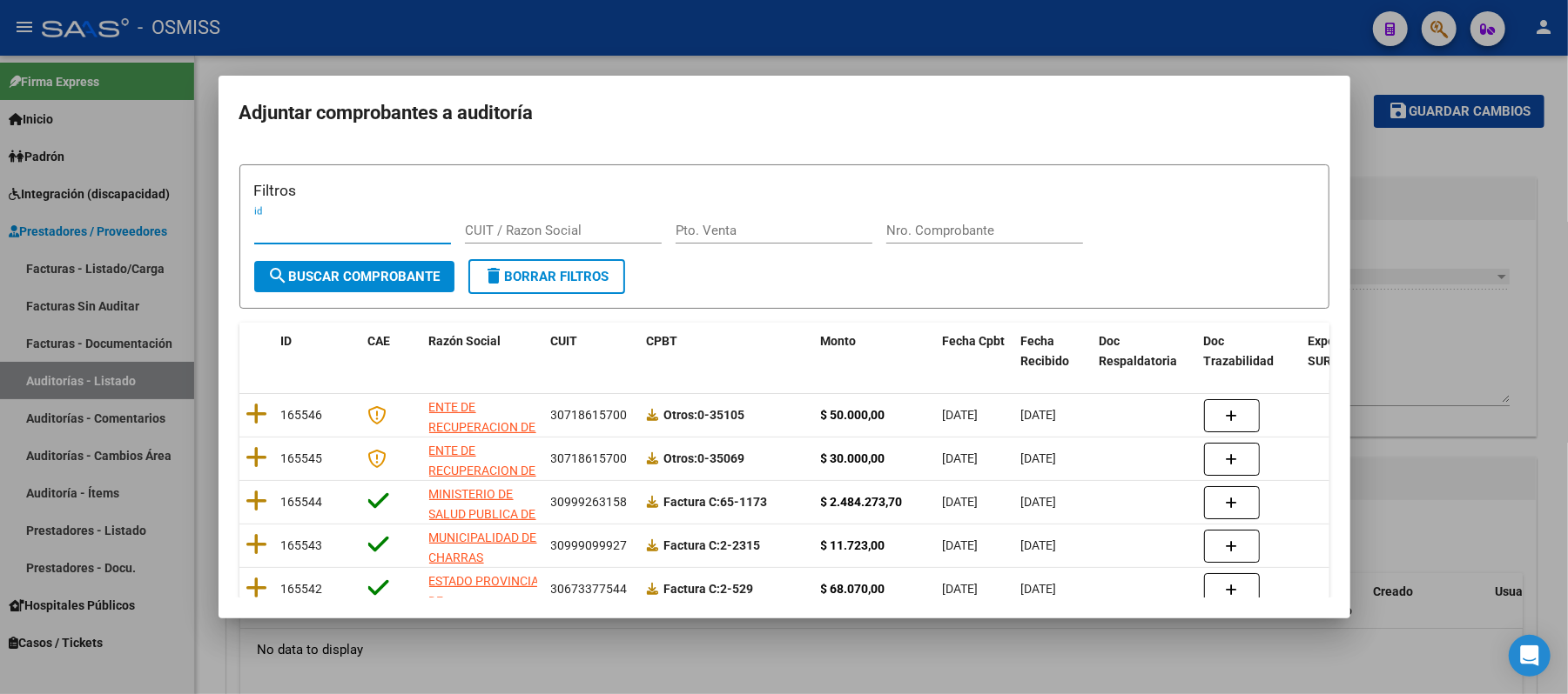
click at [622, 230] on input "Nro. Comprobante" at bounding box center [984, 230] width 197 height 16
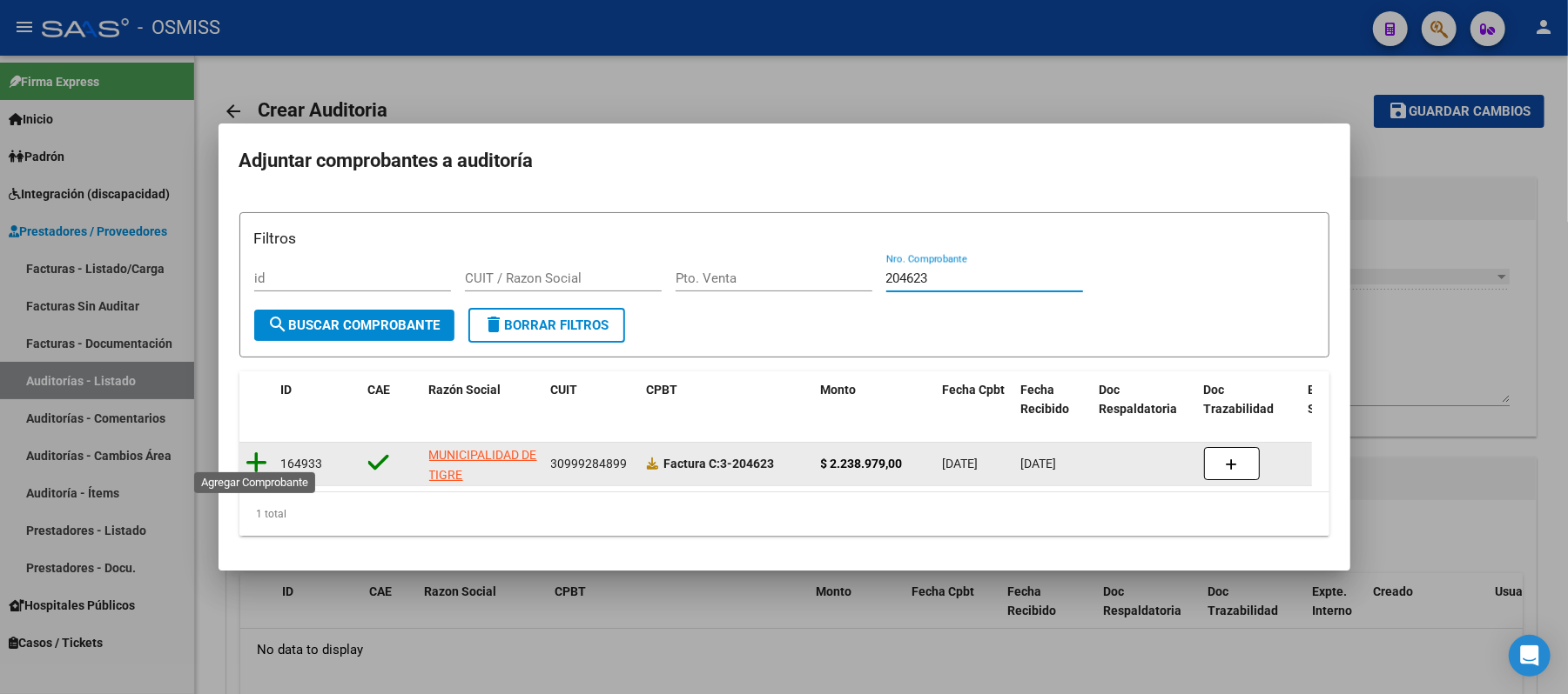
click at [247, 461] on icon at bounding box center [257, 463] width 22 height 25
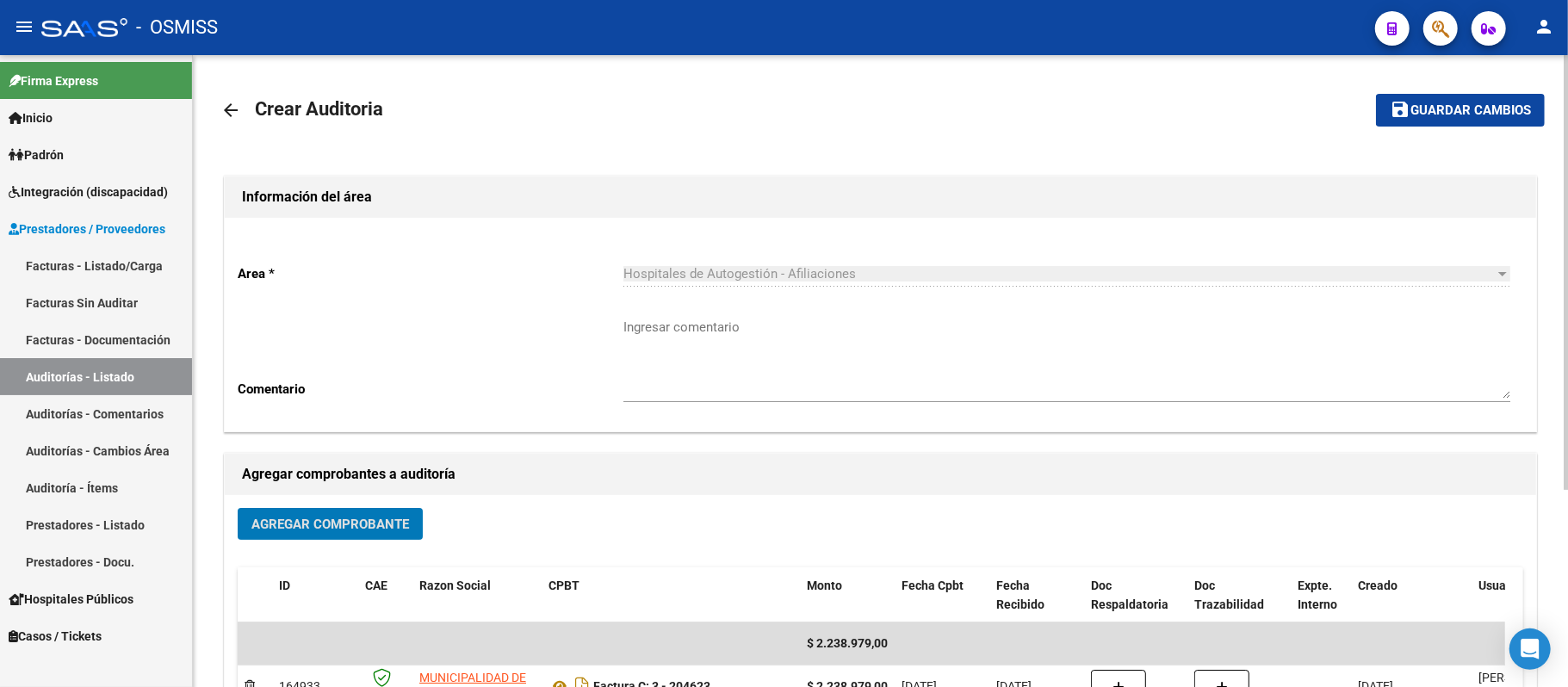
click at [615, 117] on span "Guardar cambios" at bounding box center [1470, 110] width 120 height 15
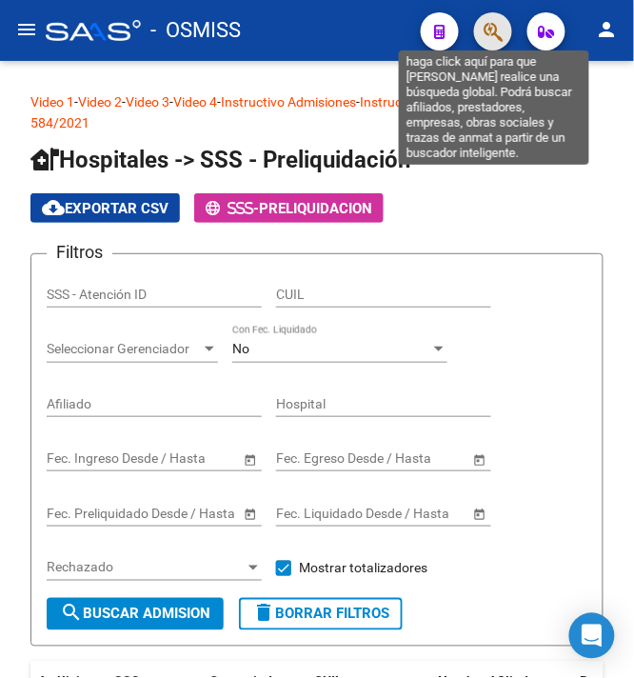
click at [503, 21] on icon "button" at bounding box center [492, 32] width 19 height 22
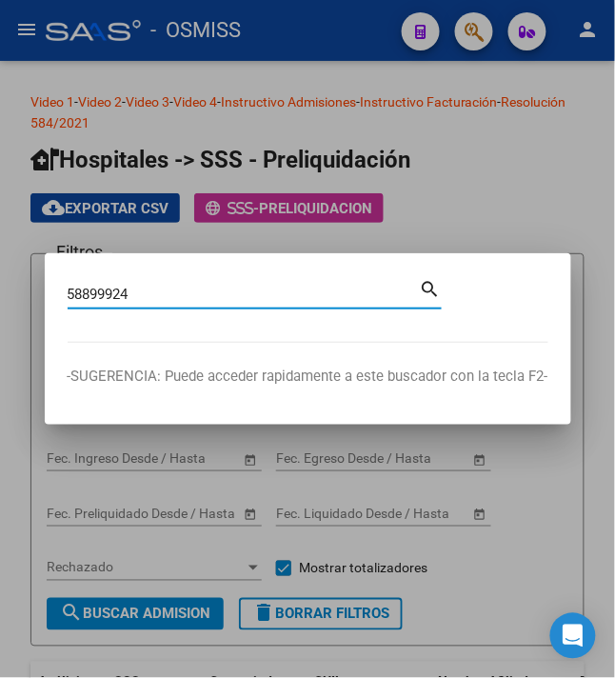
type input "58899924"
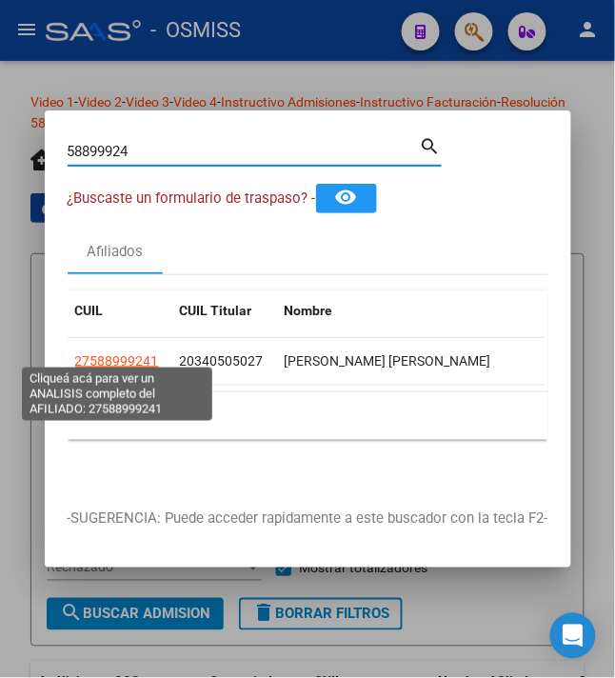
click at [115, 353] on span "27588999241" at bounding box center [117, 360] width 84 height 15
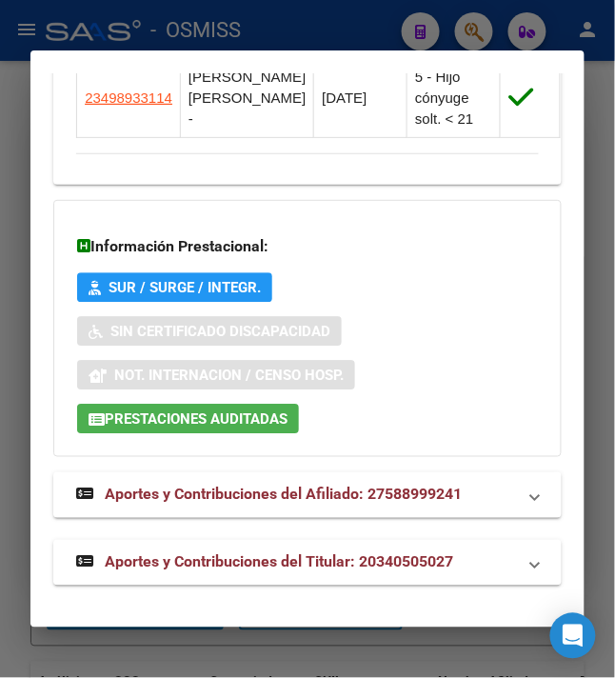
scroll to position [1493, 0]
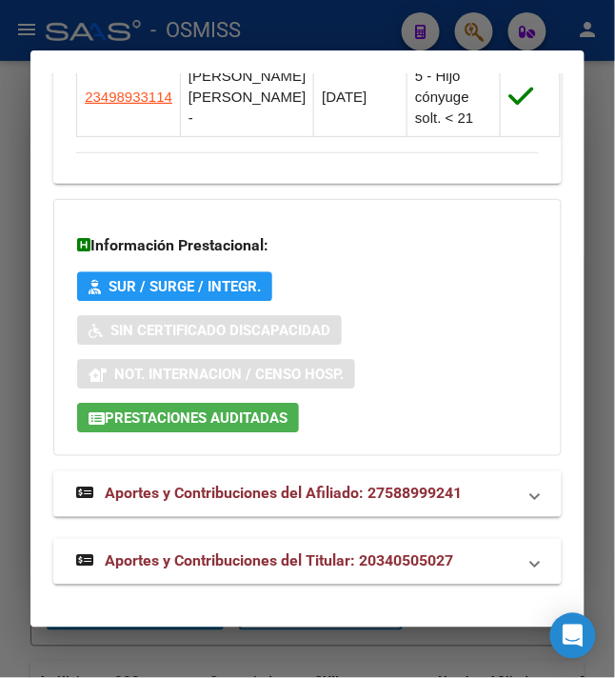
click at [238, 426] on span "Prestaciones Auditadas" at bounding box center [196, 417] width 183 height 17
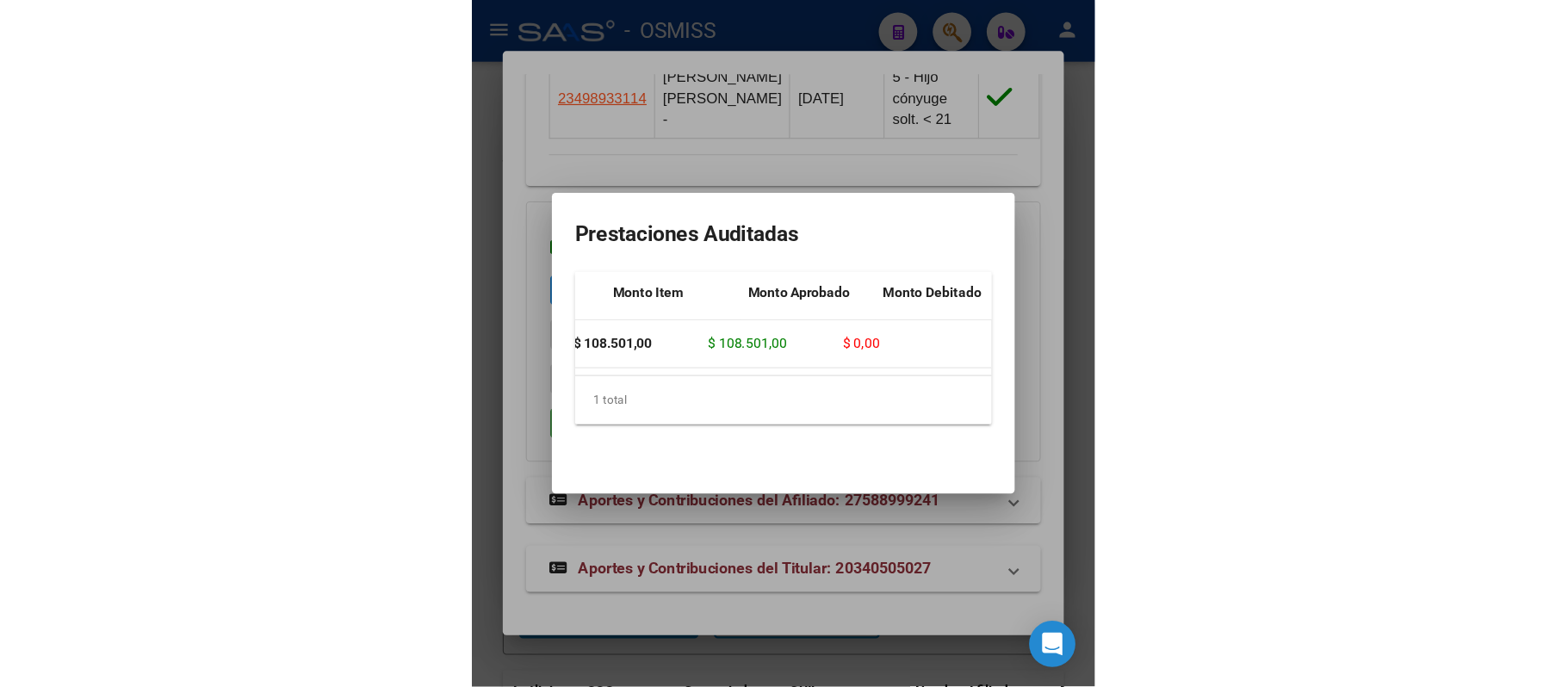
scroll to position [0, 0]
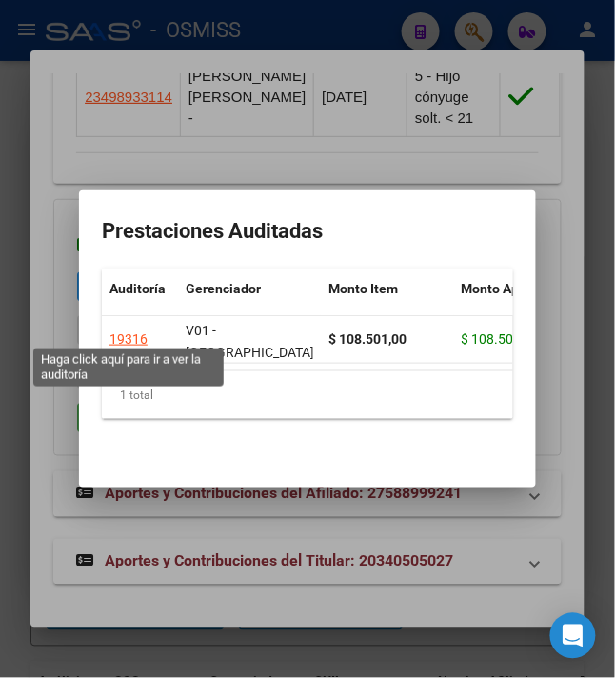
click at [133, 328] on div "19316" at bounding box center [128, 339] width 38 height 22
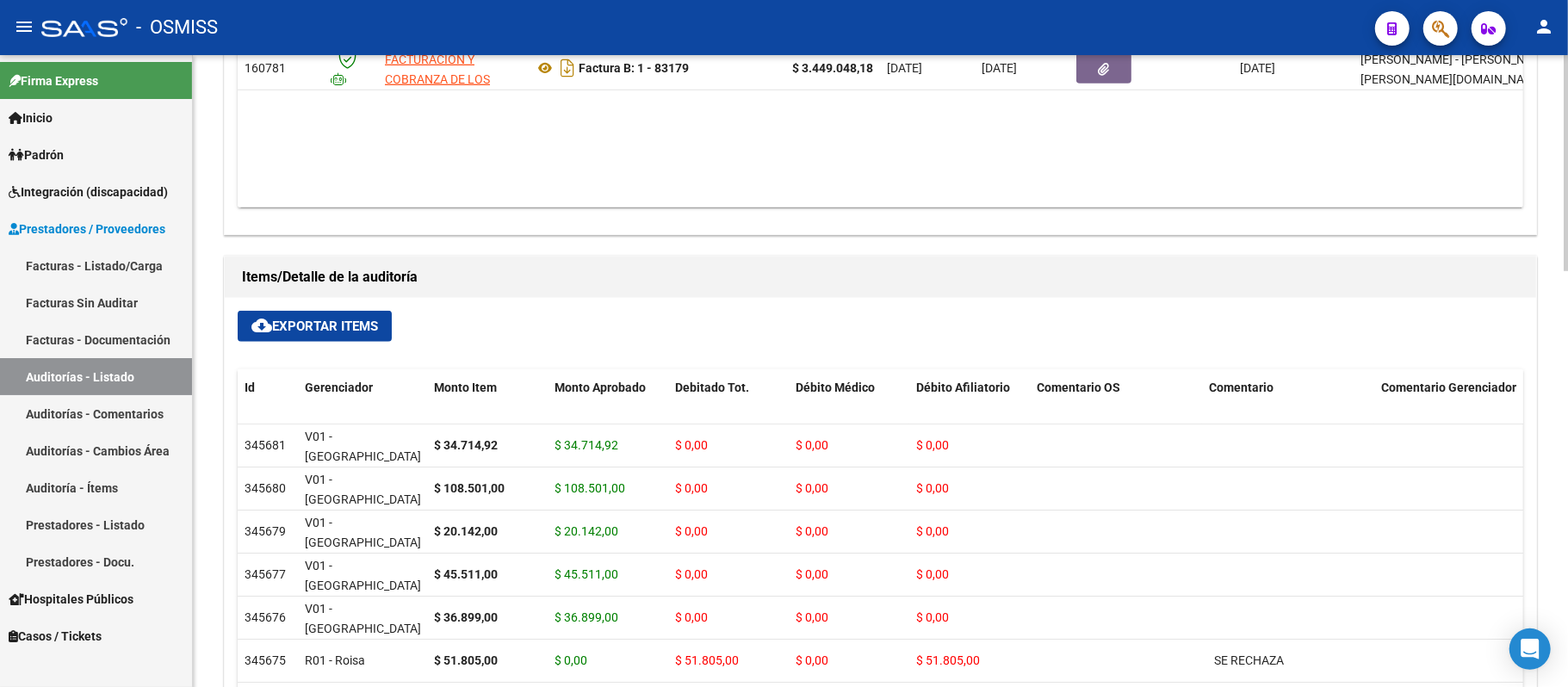
scroll to position [1218, 0]
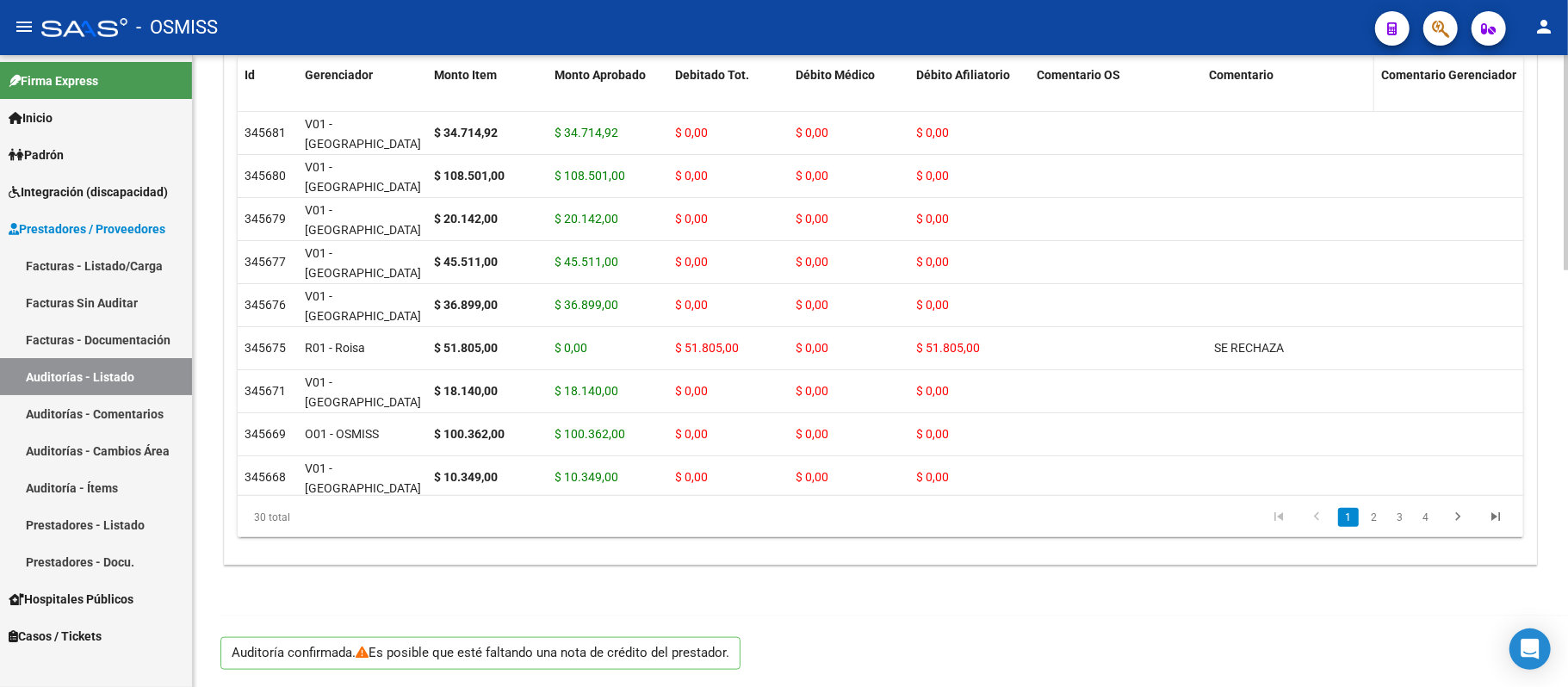
click at [573, 74] on span "Comentario" at bounding box center [1240, 74] width 64 height 14
click at [573, 73] on span "Comentario" at bounding box center [1240, 74] width 64 height 14
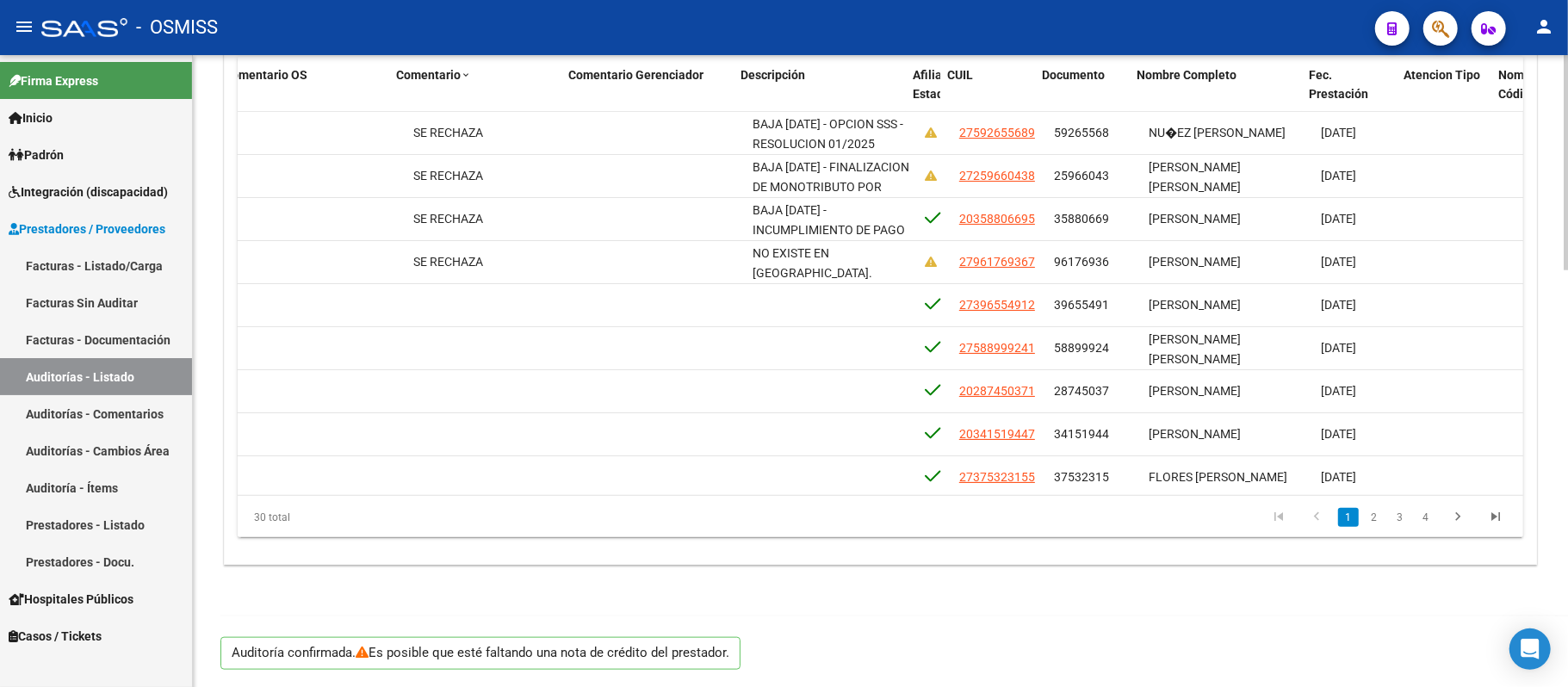
scroll to position [0, 814]
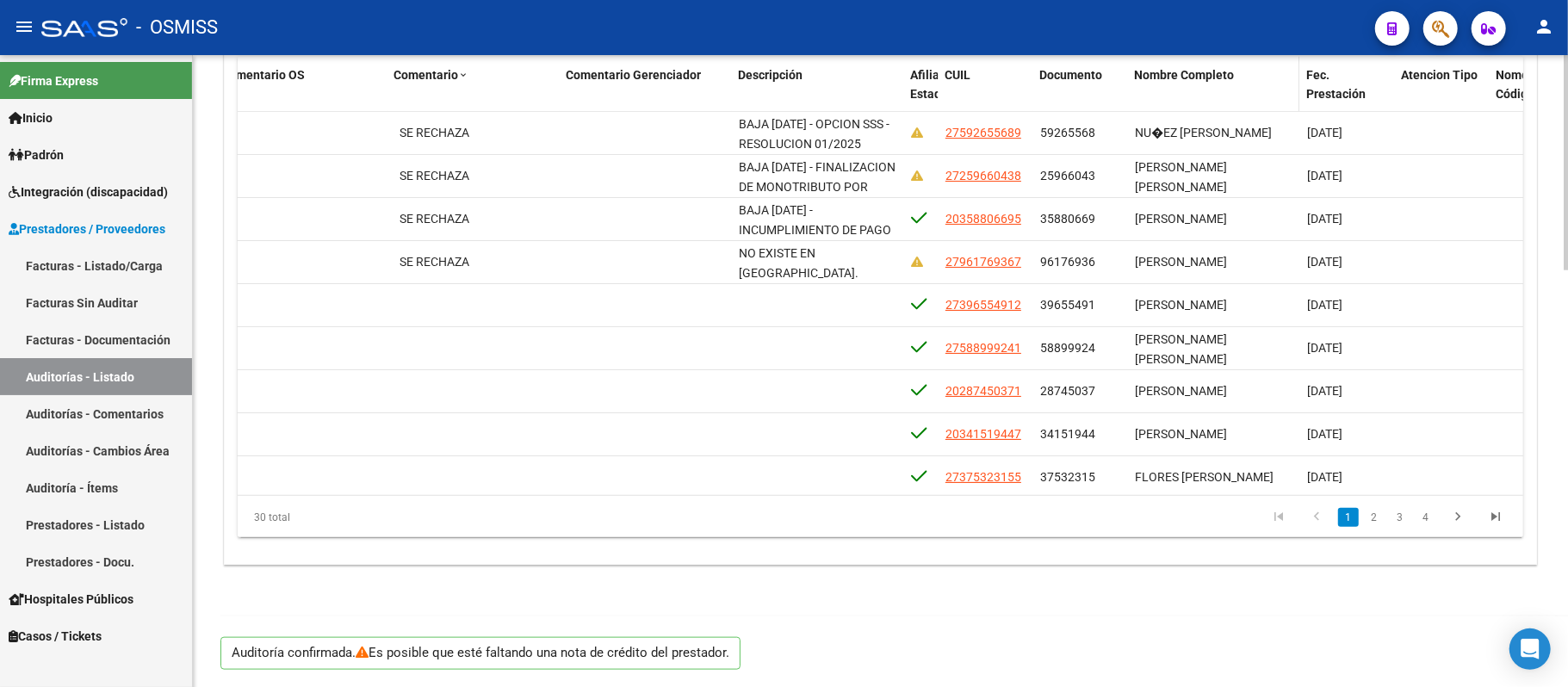
click at [573, 62] on datatable-header-cell "Nombre Completo" at bounding box center [1213, 95] width 172 height 76
click at [573, 68] on span "Nombre Completo" at bounding box center [1183, 74] width 100 height 14
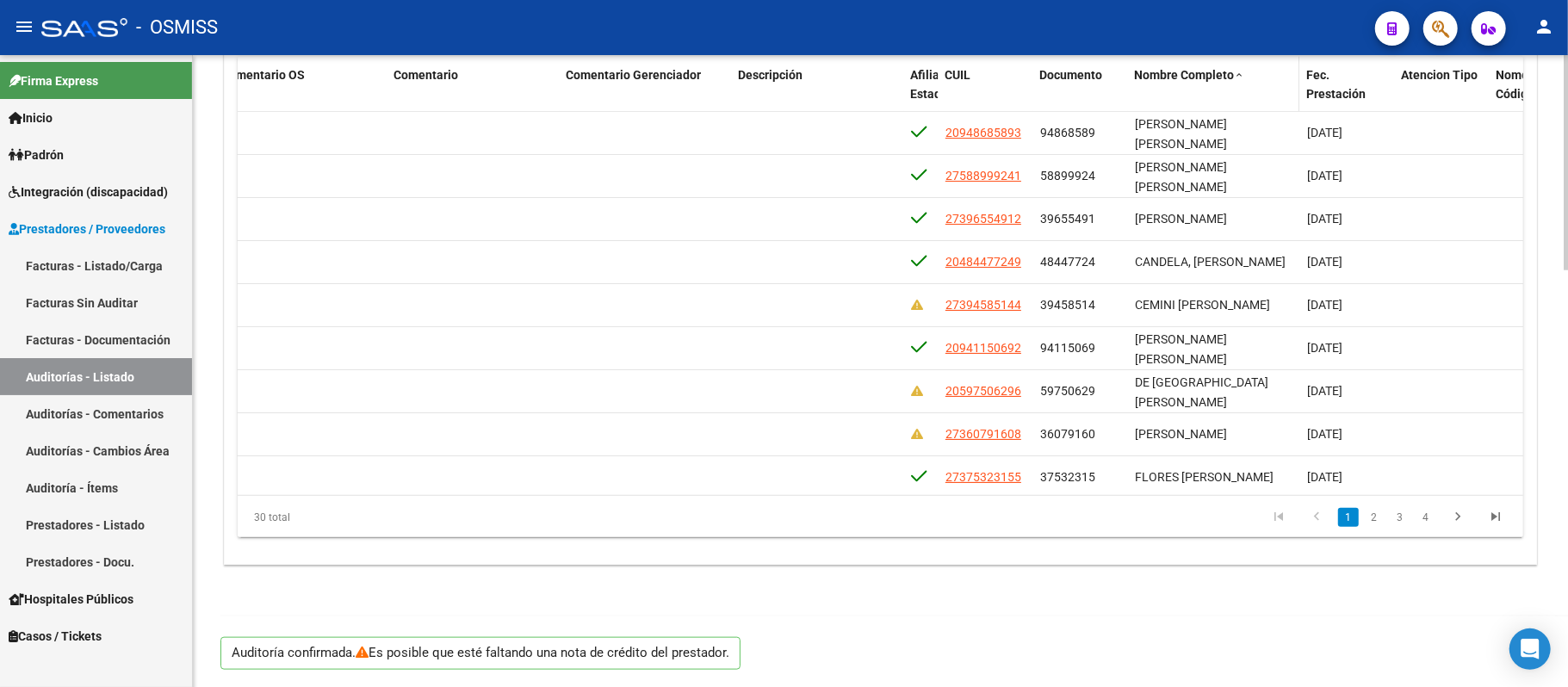
click at [573, 68] on span "Nombre Completo" at bounding box center [1183, 74] width 100 height 14
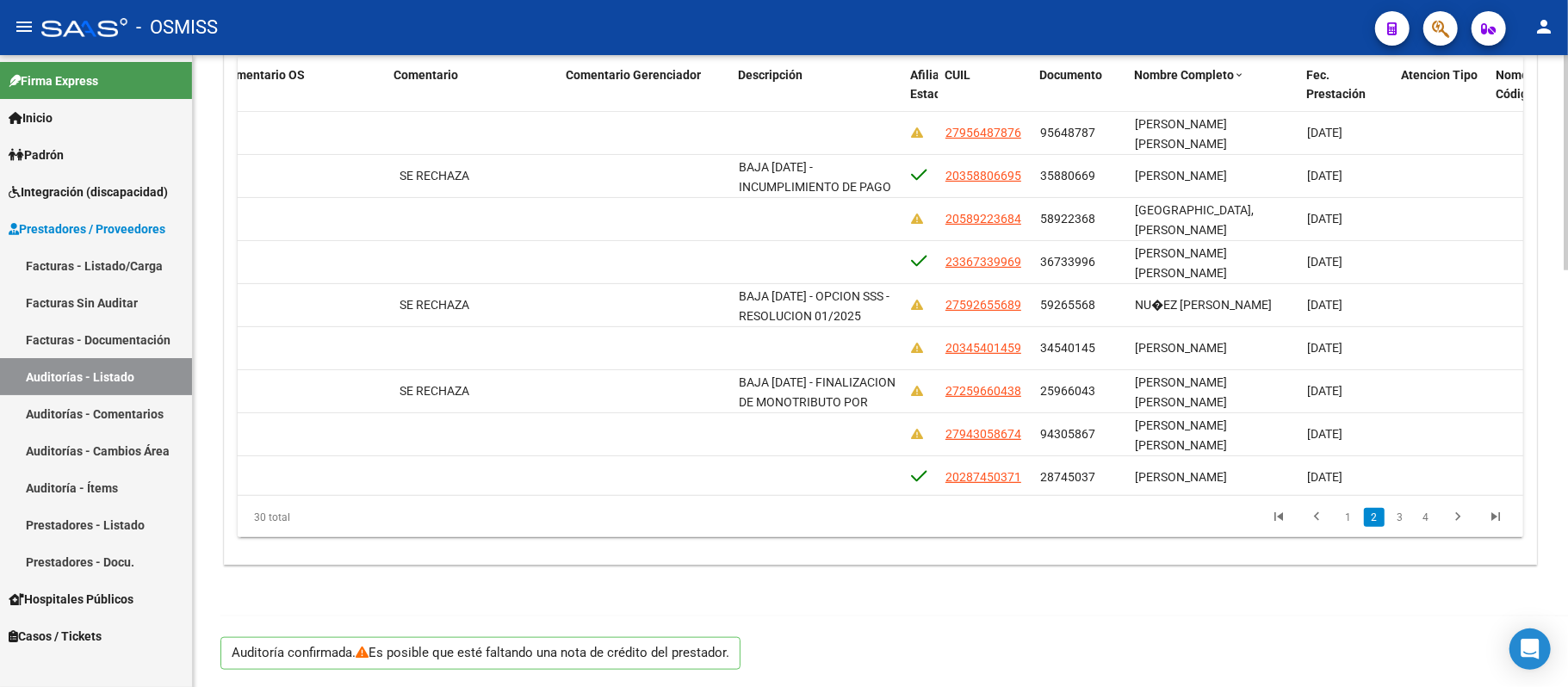
scroll to position [2, 0]
click at [573, 78] on span "Nombre Completo" at bounding box center [1183, 74] width 100 height 14
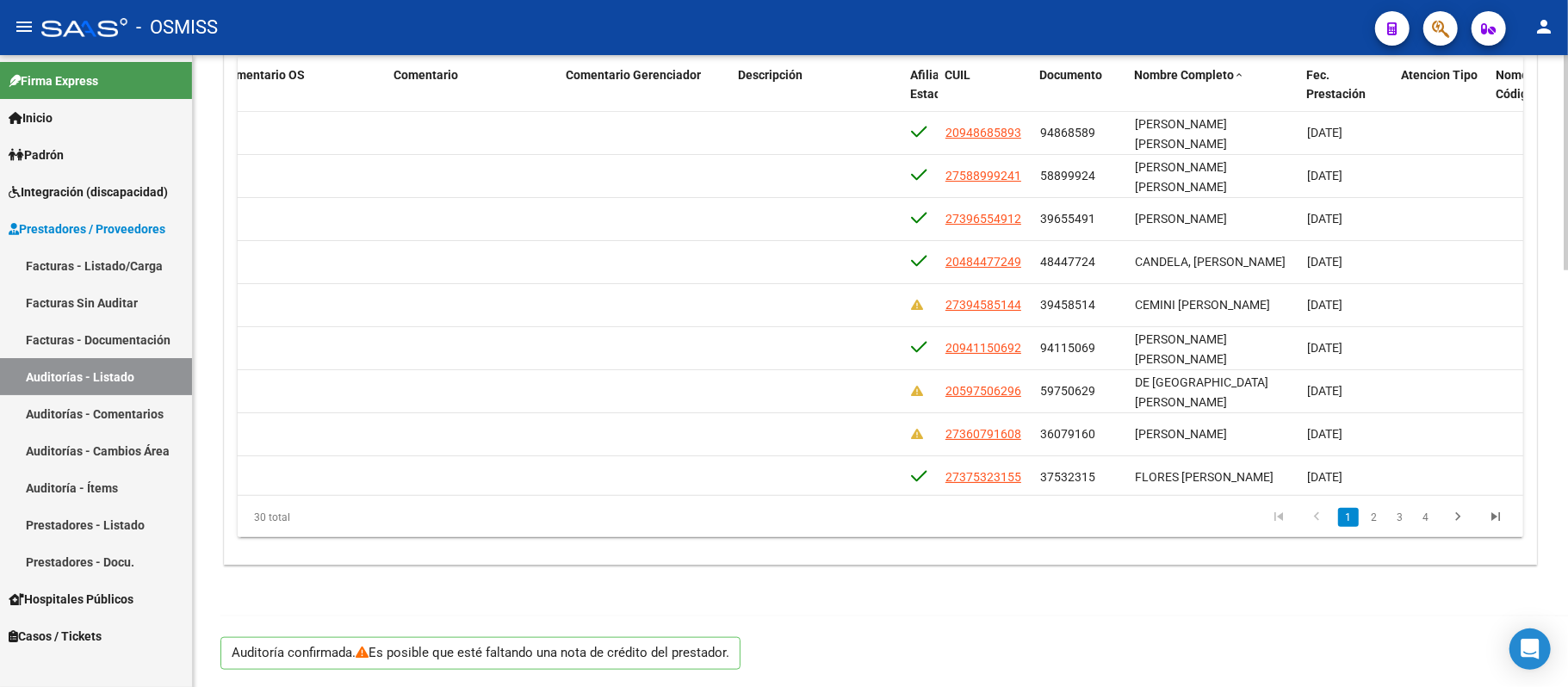
click at [573, 613] on div "Auditoría confirmada. Es posible que esté faltando una nota de crédito del pres…" at bounding box center [888, 652] width 1335 height 71
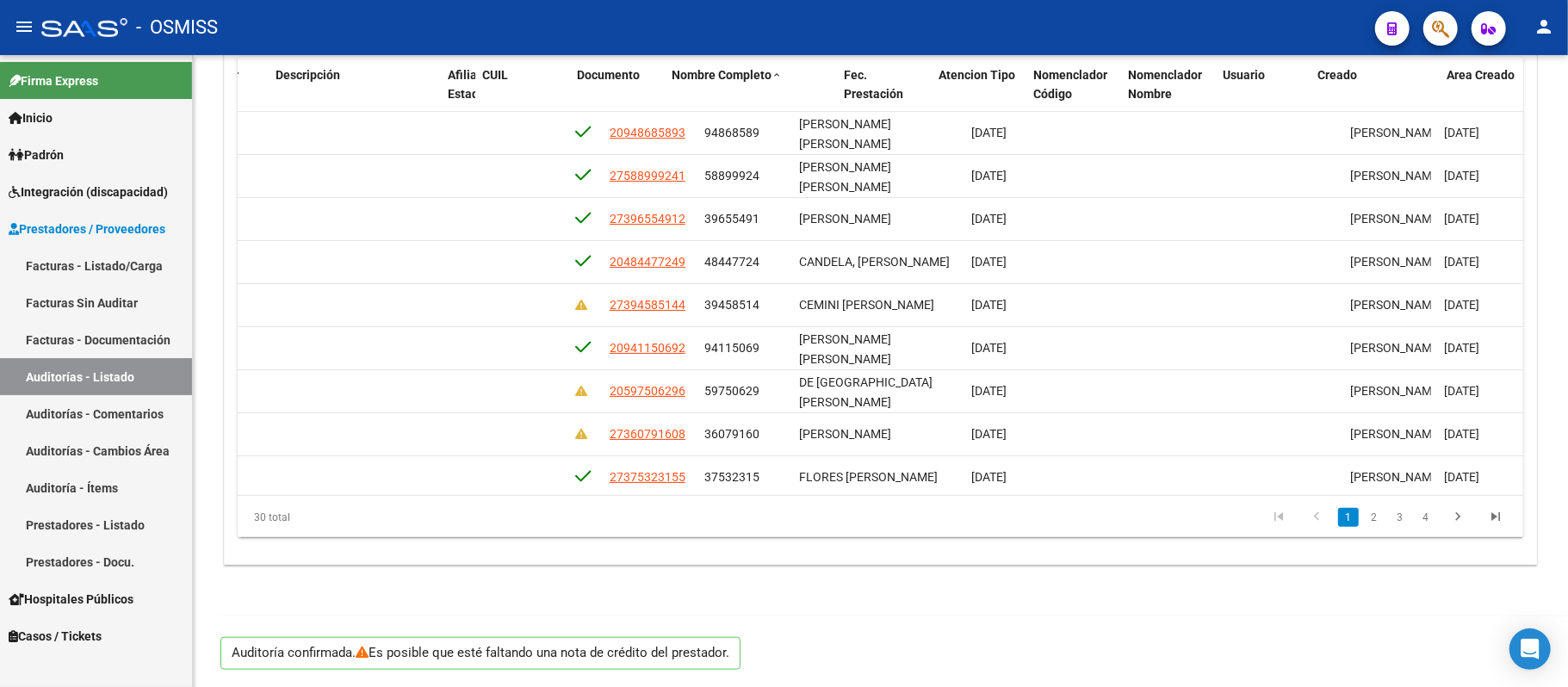
scroll to position [0, 1278]
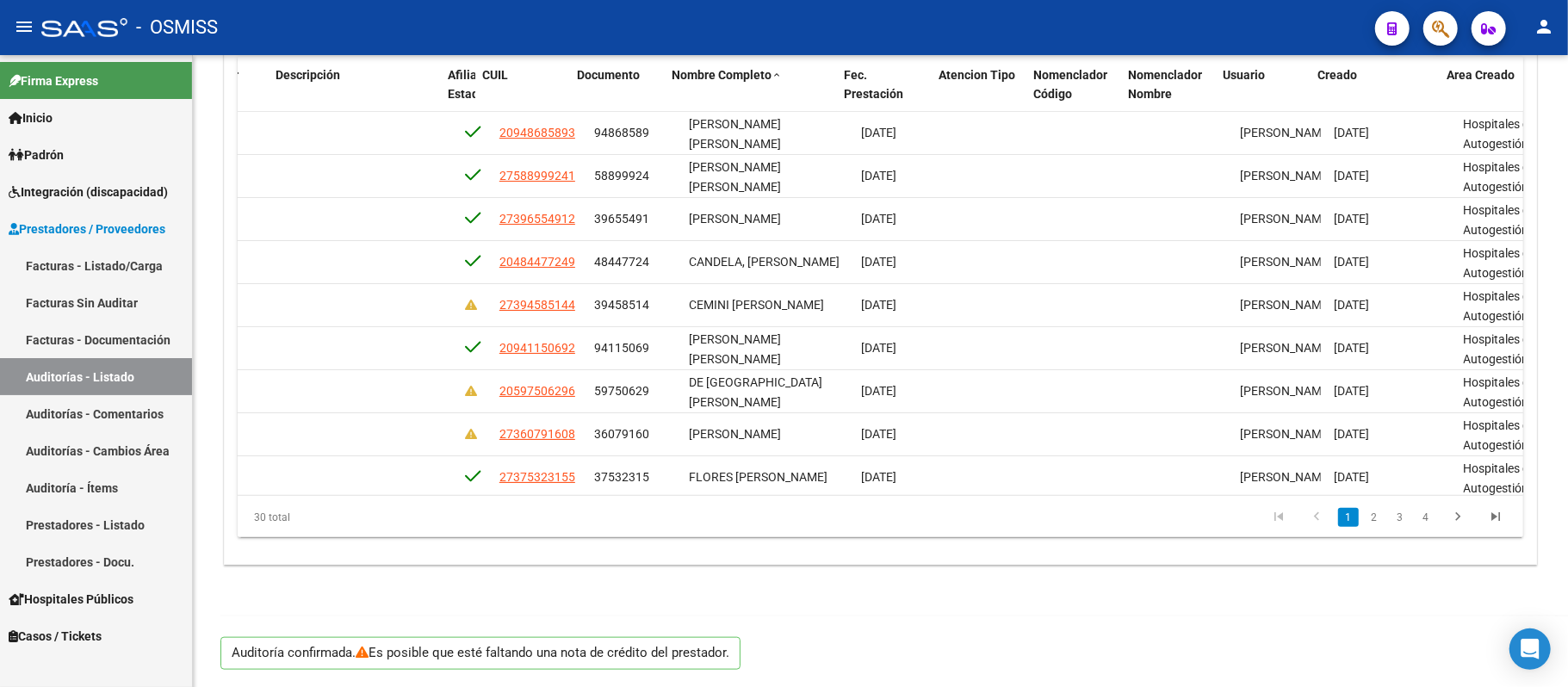
drag, startPoint x: 1200, startPoint y: 558, endPoint x: 1163, endPoint y: 508, distance: 62.2
click at [573, 558] on div "cloud_download Exportar Items Id Gerenciador Monto Item Monto Aprobado Debitado…" at bounding box center [879, 275] width 1311 height 580
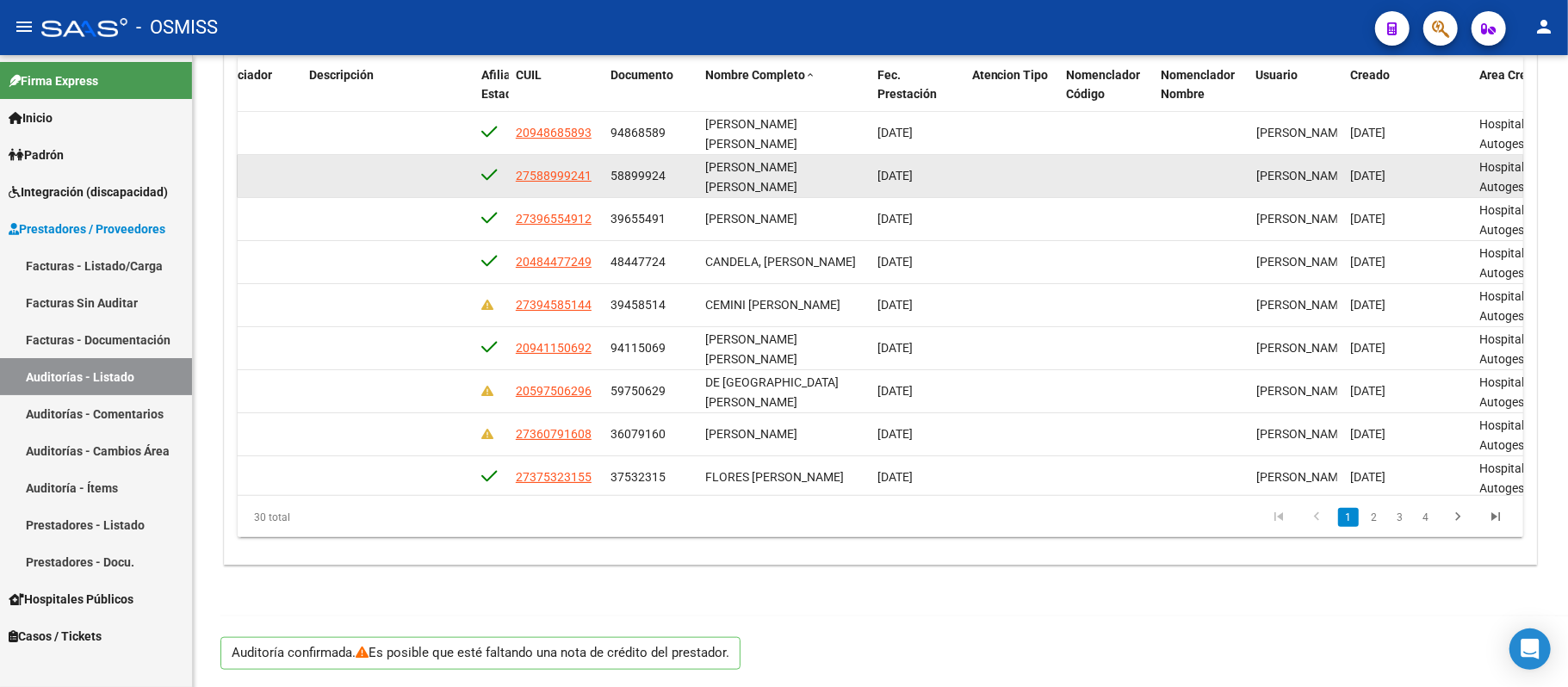
drag, startPoint x: 779, startPoint y: 166, endPoint x: 697, endPoint y: 166, distance: 82.0
click at [573, 166] on div "345680 V01 - [PERSON_NAME] $ 108.501,00 $ 108.501,00 $ 0,00 $ 0,00 $ 0,00 27588…" at bounding box center [362, 177] width 2738 height 43
copy div "[PERSON_NAME]"
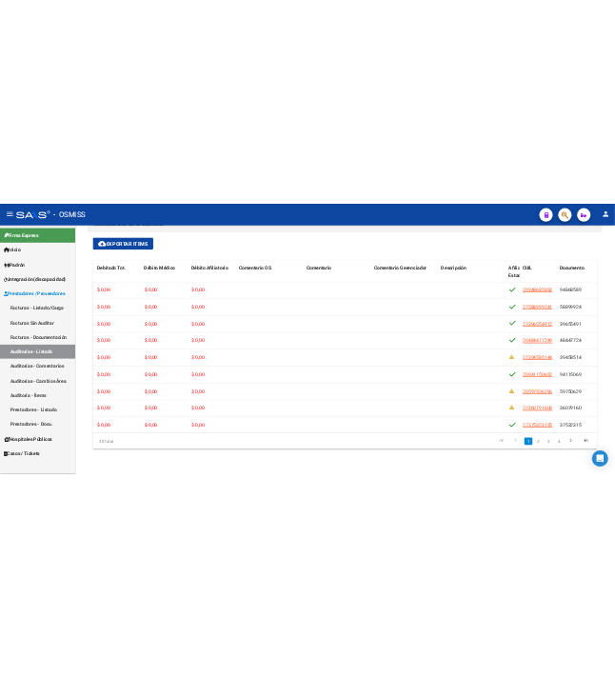
scroll to position [965, 0]
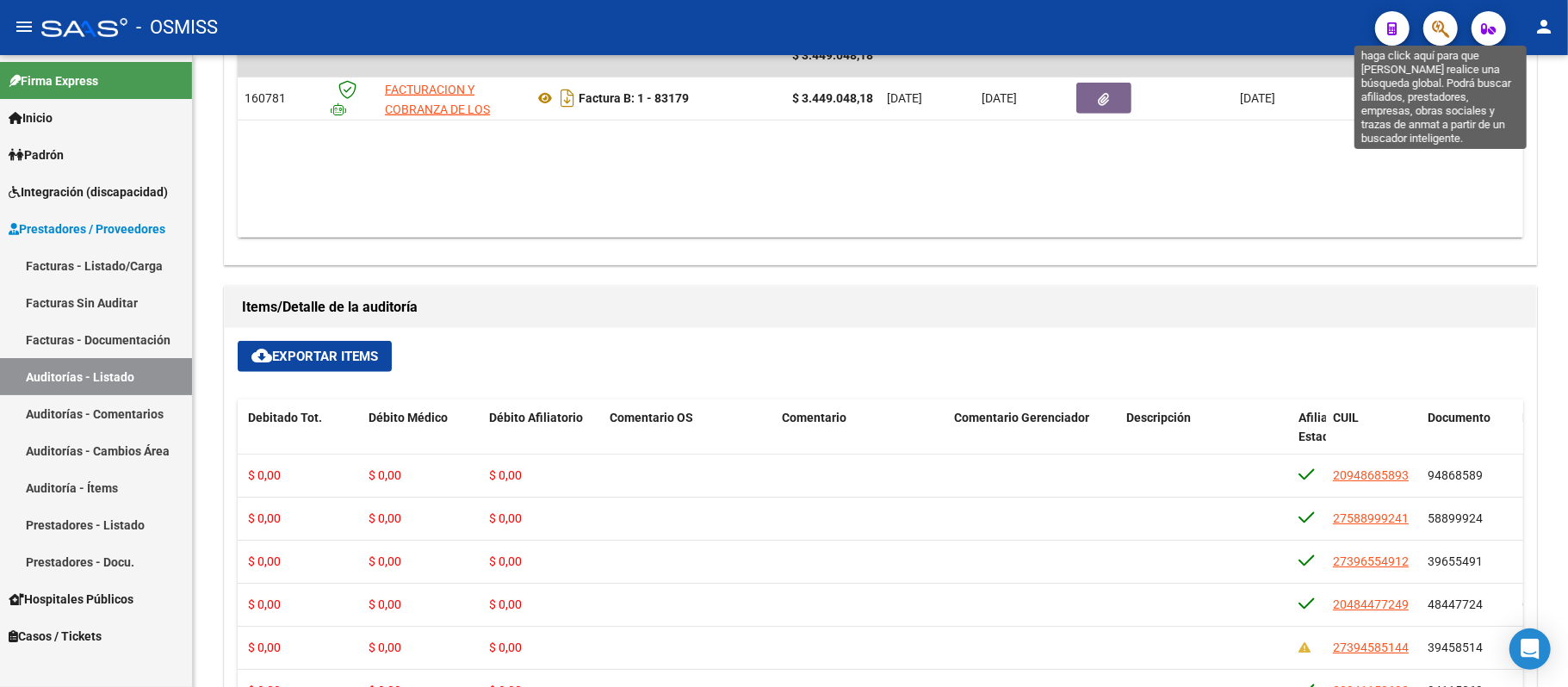
click at [573, 28] on icon "button" at bounding box center [1440, 29] width 17 height 20
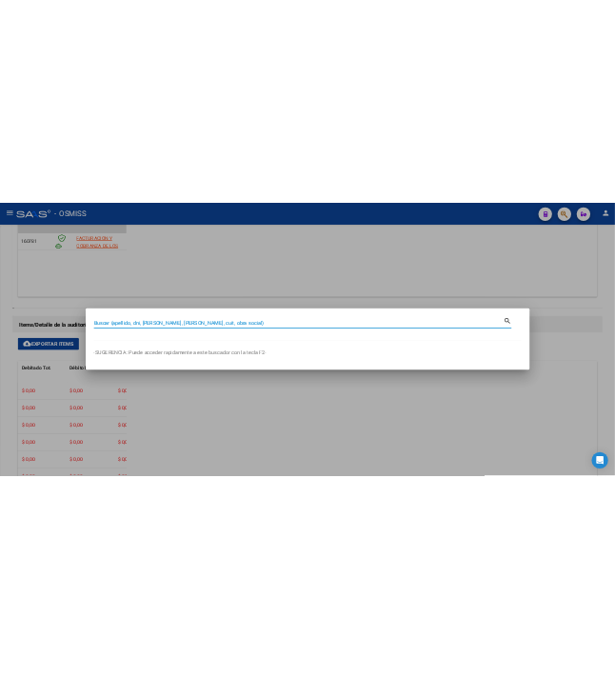
scroll to position [1129, 0]
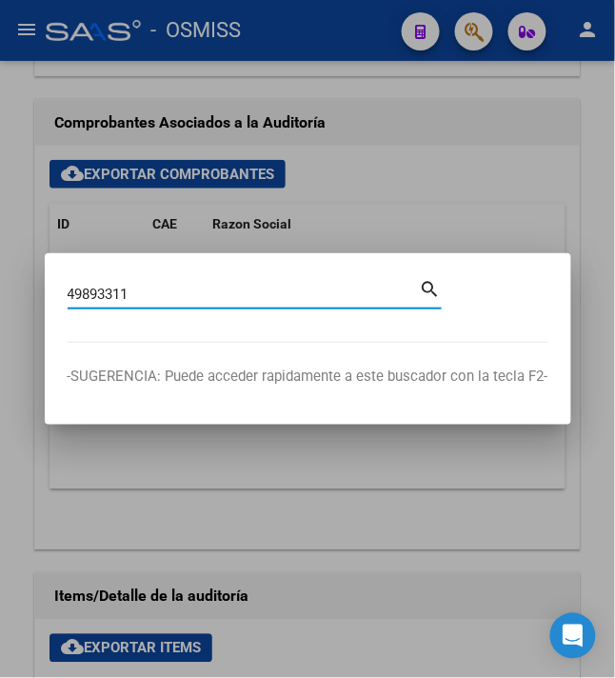
type input "49893311"
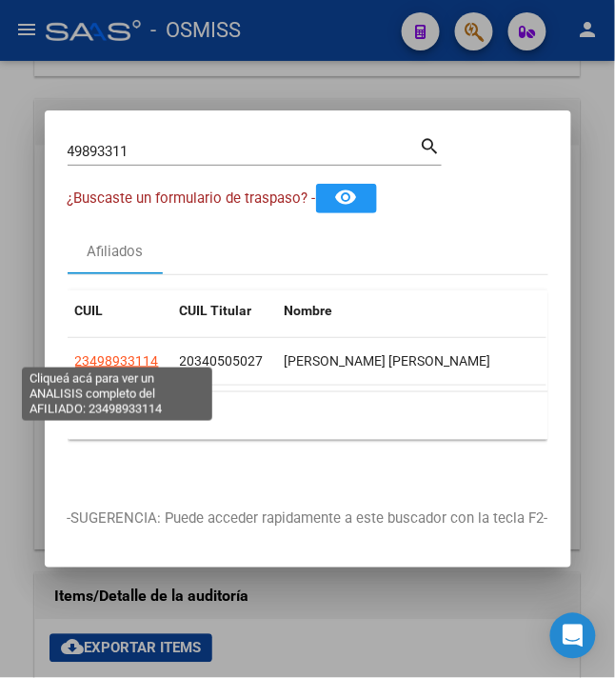
click at [101, 354] on span "23498933114" at bounding box center [117, 360] width 84 height 15
type textarea "23498933114"
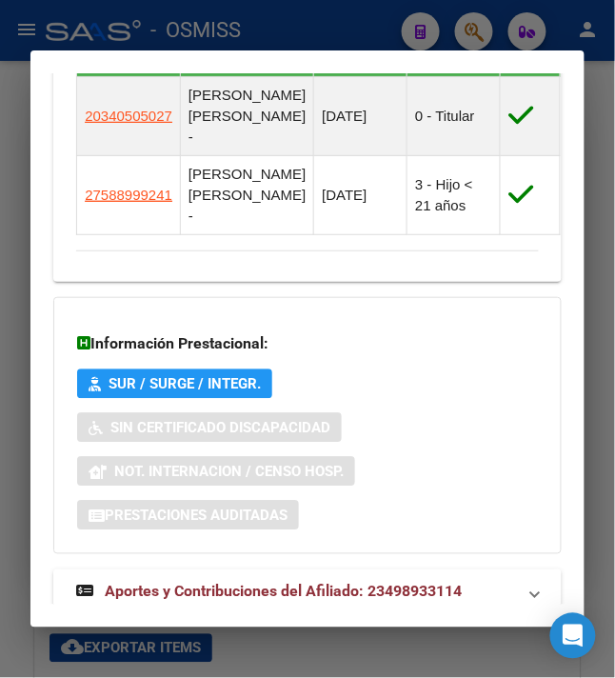
scroll to position [1519, 0]
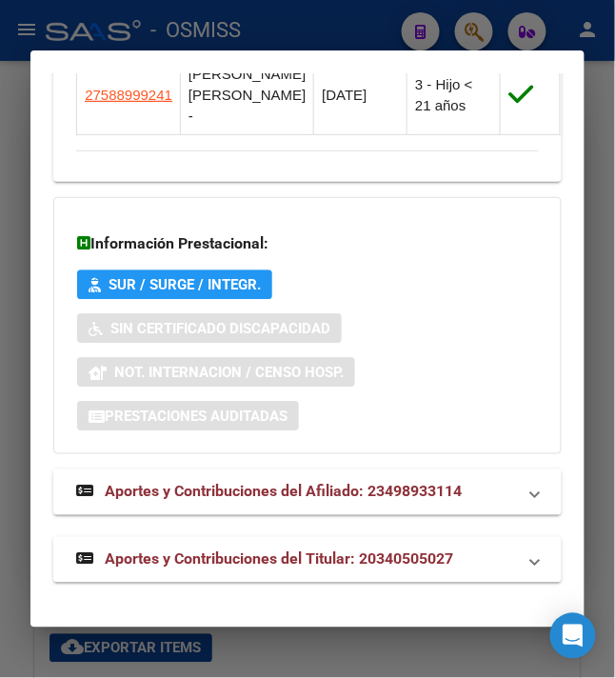
click at [256, 8] on div at bounding box center [307, 339] width 615 height 678
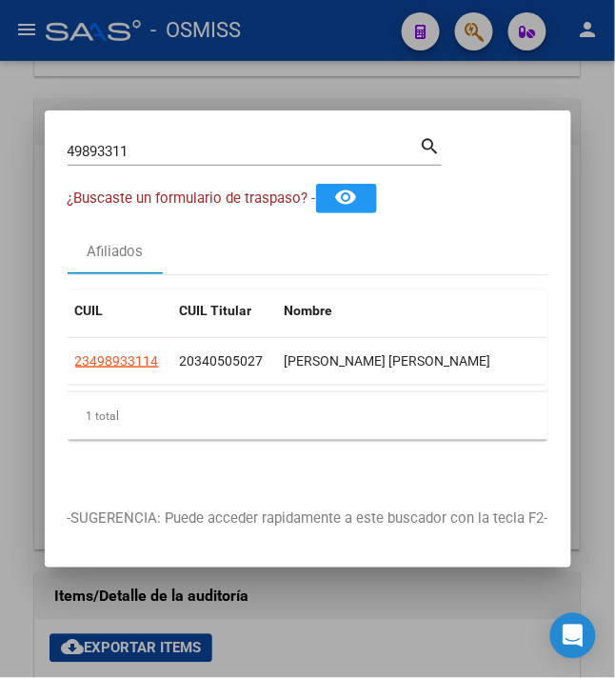
click at [497, 242] on div "Afiliados" at bounding box center [308, 251] width 481 height 46
